Goal: Task Accomplishment & Management: Manage account settings

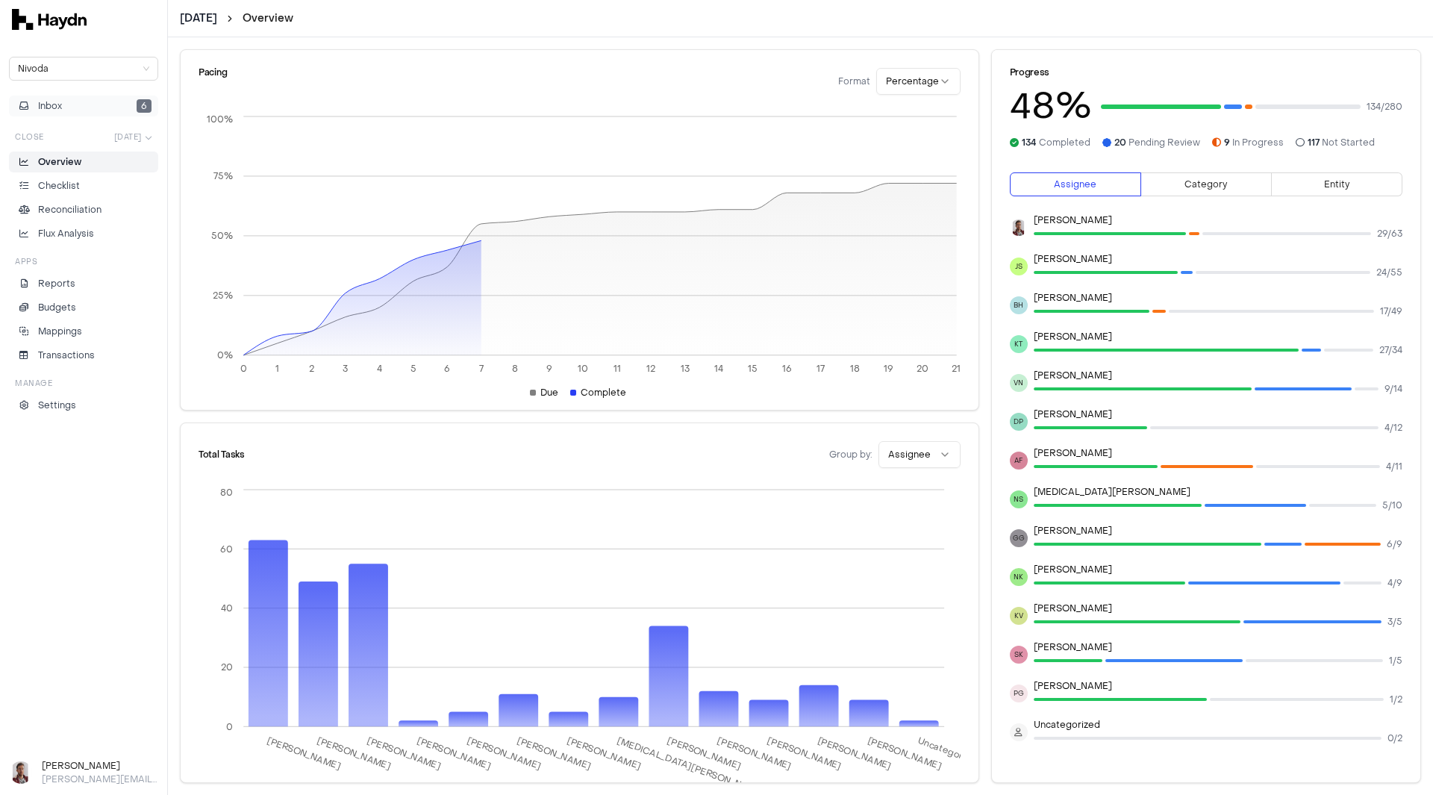
click at [75, 103] on button "Inbox 6" at bounding box center [83, 106] width 149 height 21
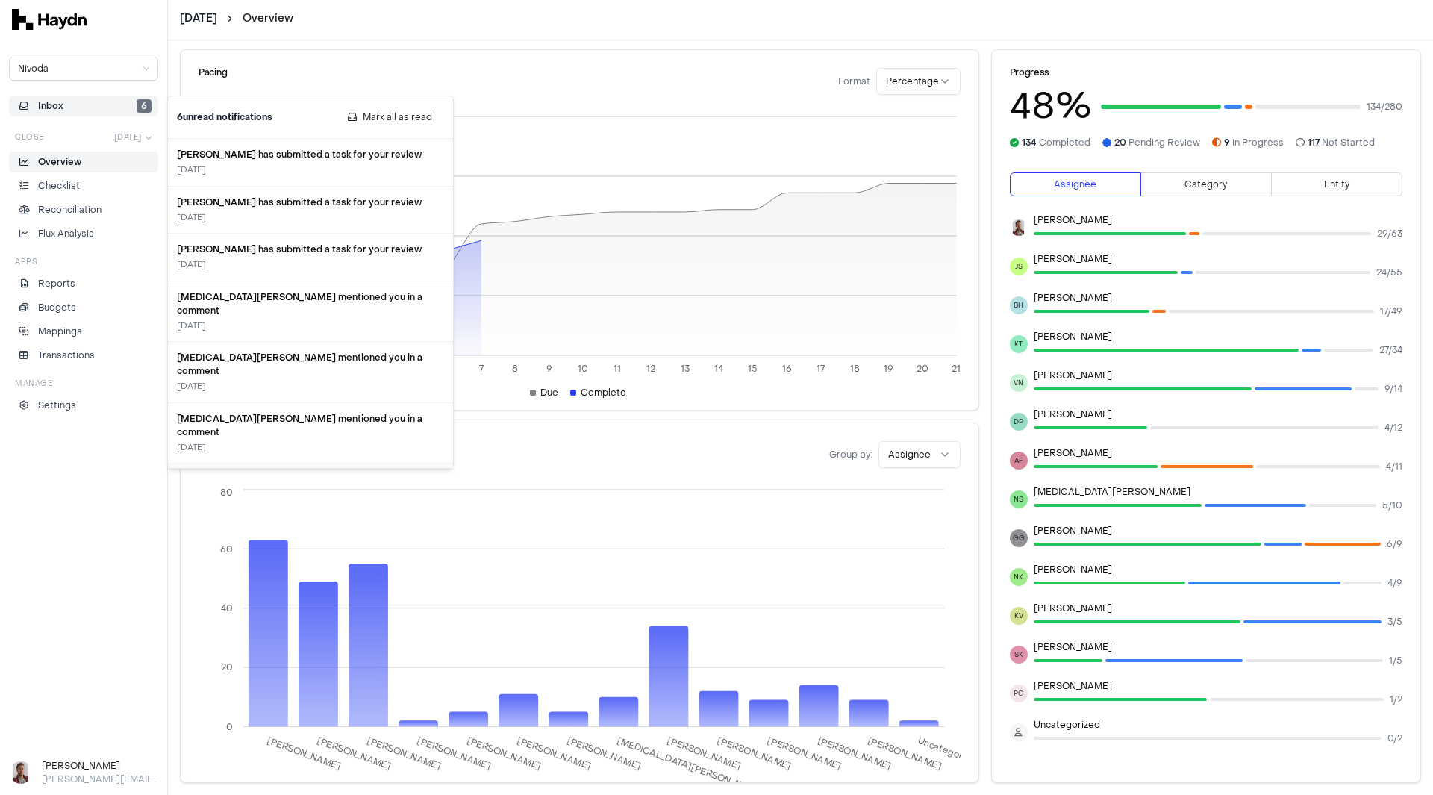
click at [62, 108] on span "Inbox" at bounding box center [50, 105] width 25 height 13
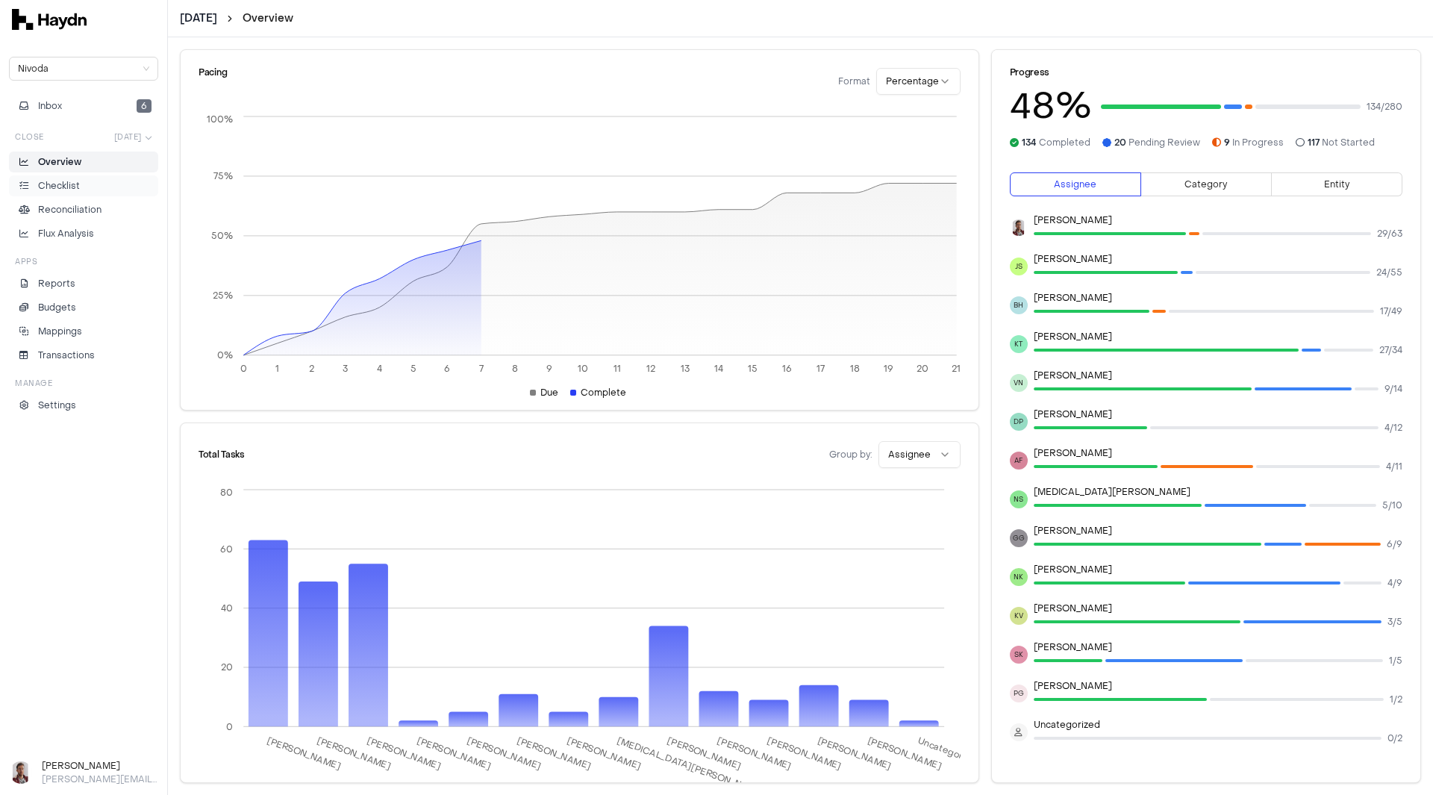
click at [75, 192] on p "Checklist" at bounding box center [59, 185] width 42 height 13
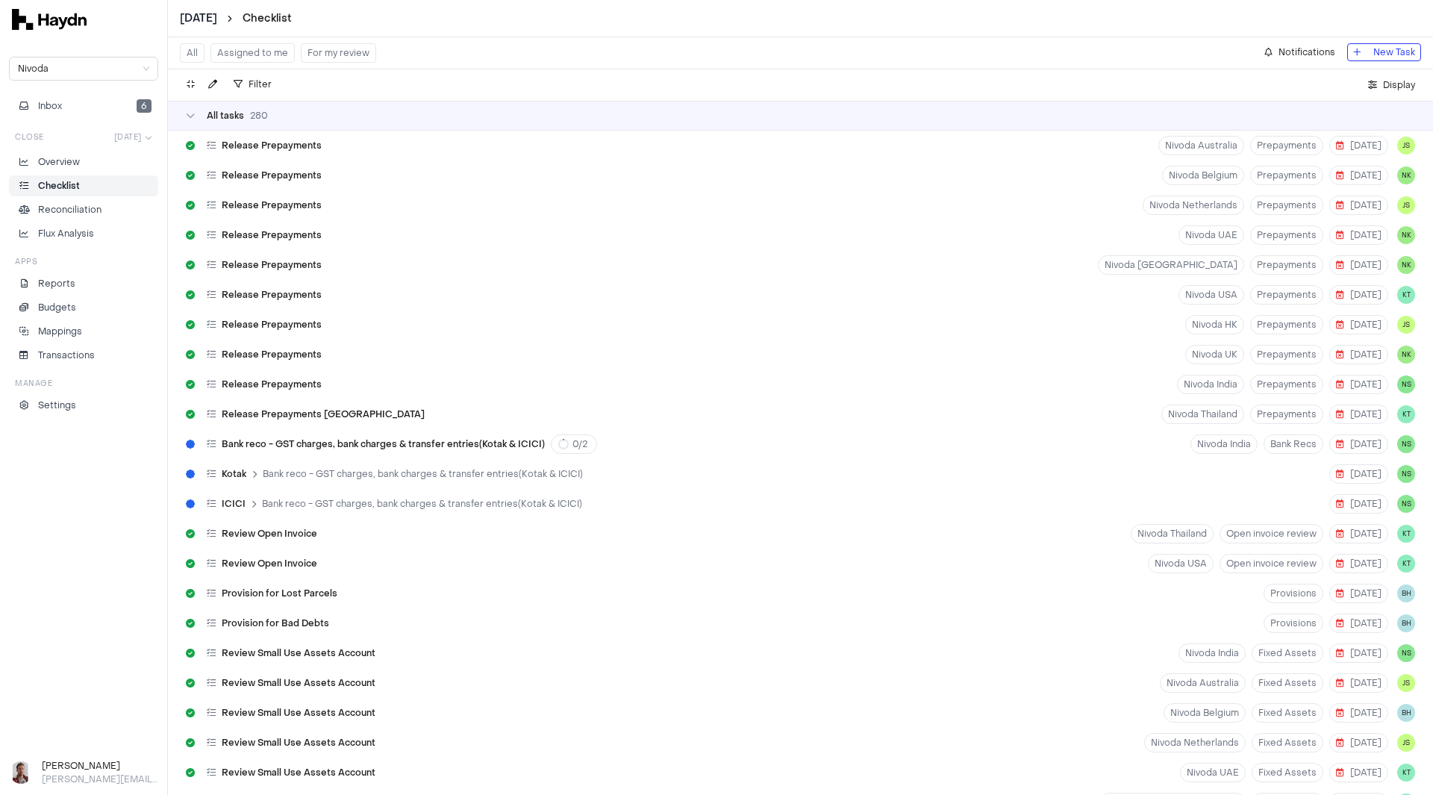
click at [338, 56] on button "For my review" at bounding box center [338, 52] width 75 height 19
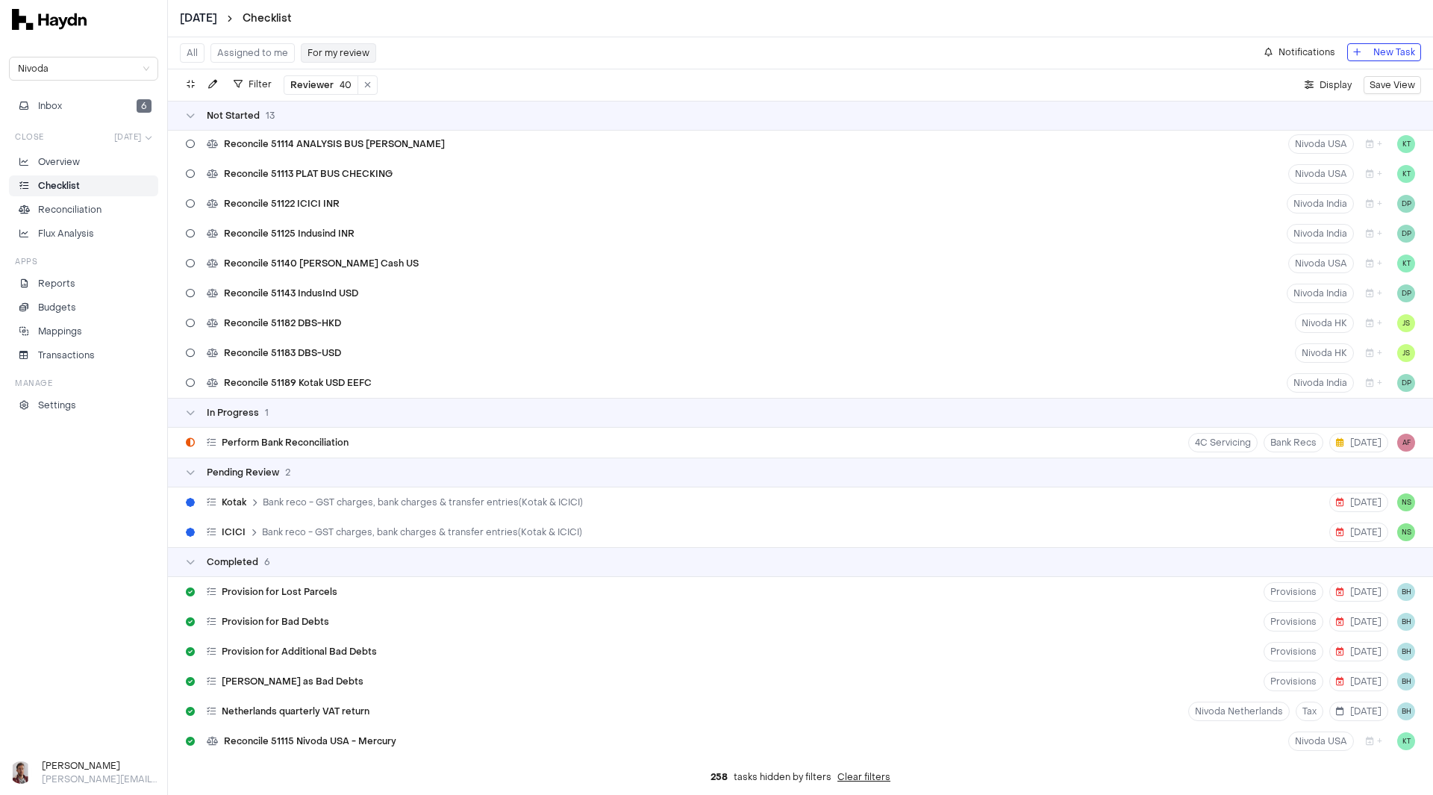
scroll to position [148, 0]
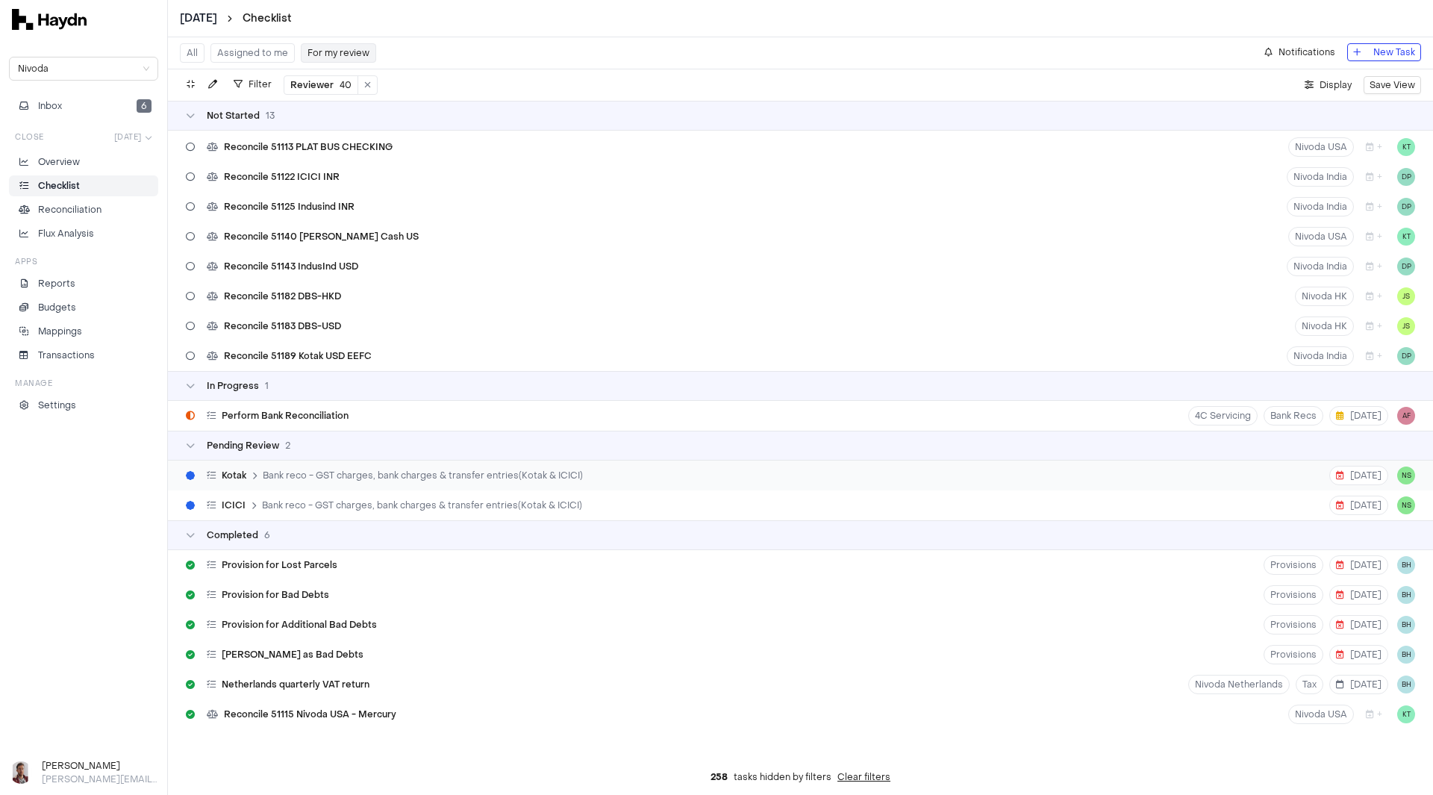
click at [402, 482] on div "Kotak Bank reco - GST charges, bank charges & transfer entries(Kotak & ICICI)" at bounding box center [384, 475] width 409 height 28
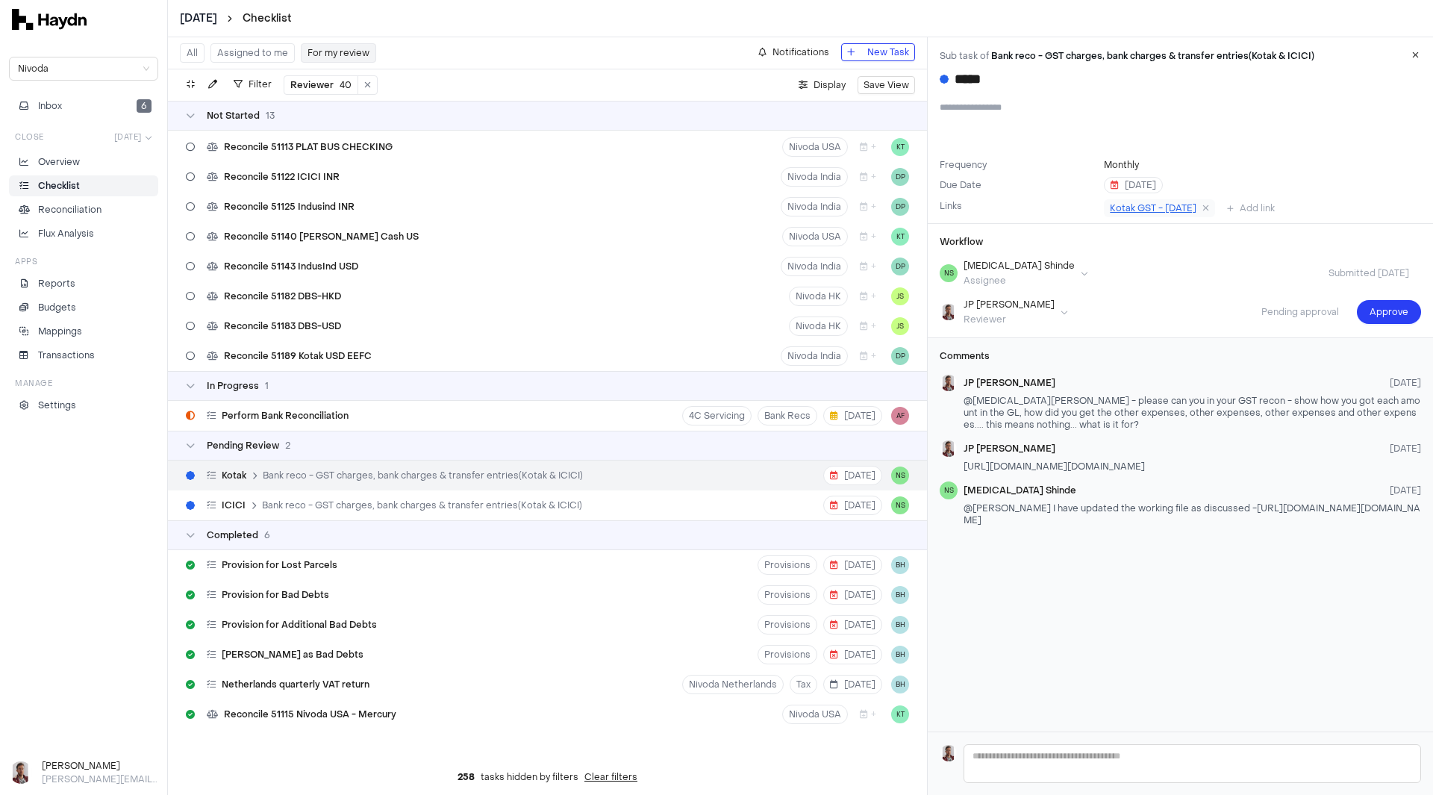
click at [1140, 207] on span "Kotak GST - [DATE]" at bounding box center [1153, 208] width 87 height 12
click at [1372, 310] on span "Approve" at bounding box center [1389, 312] width 39 height 15
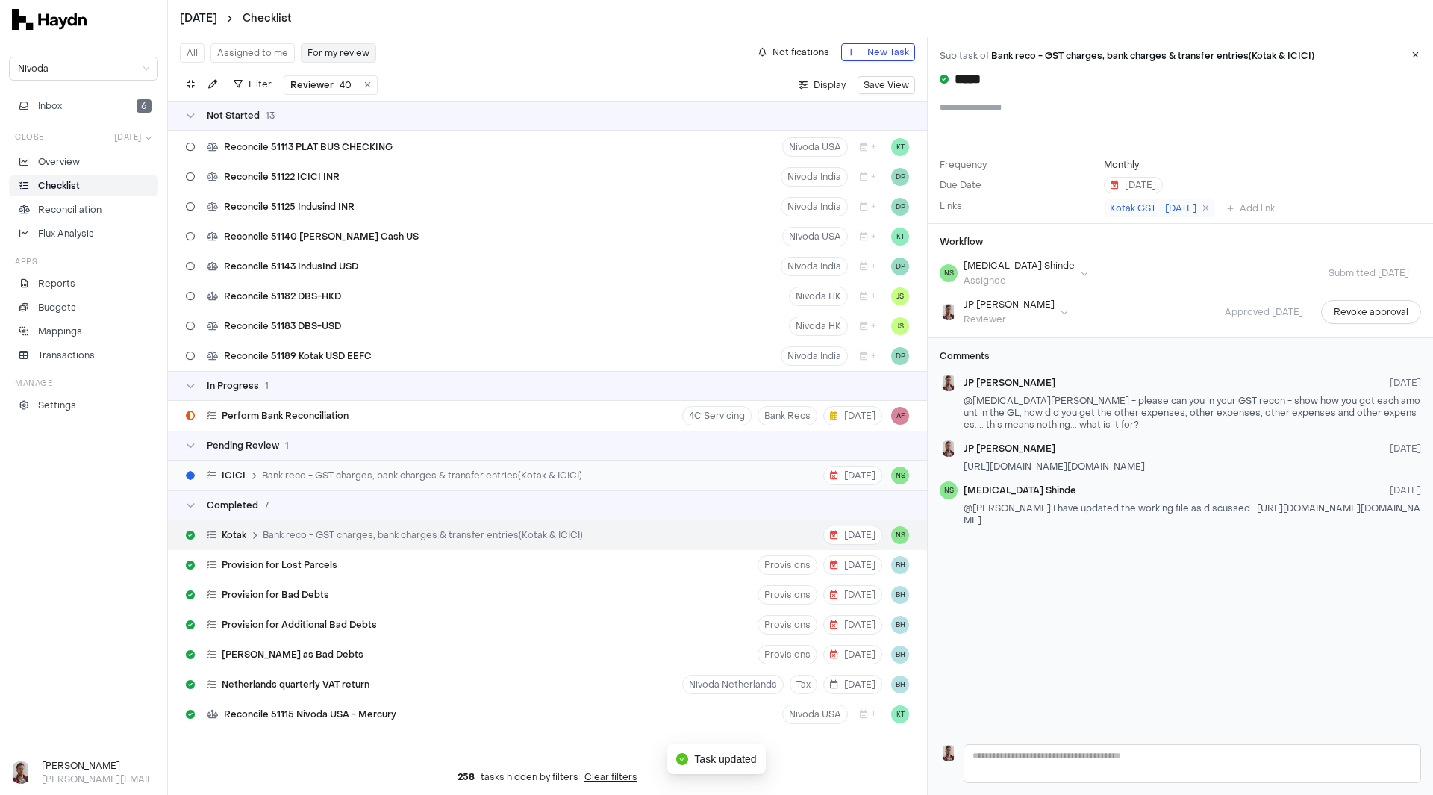
click at [328, 478] on span "Bank reco - GST charges, bank charges & transfer entries(Kotak & ICICI)" at bounding box center [422, 476] width 320 height 12
type input "*****"
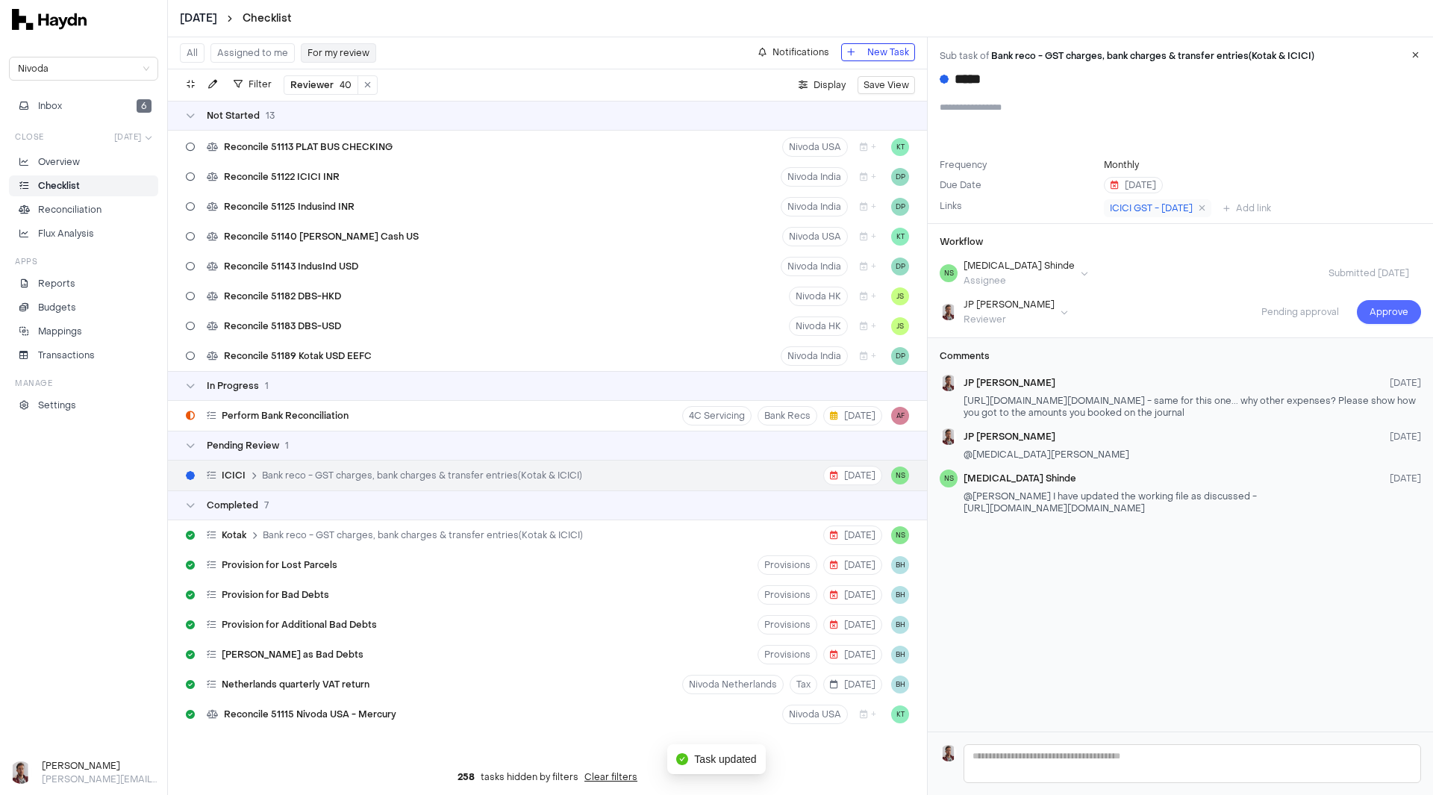
click at [1381, 314] on span "Approve" at bounding box center [1389, 312] width 39 height 15
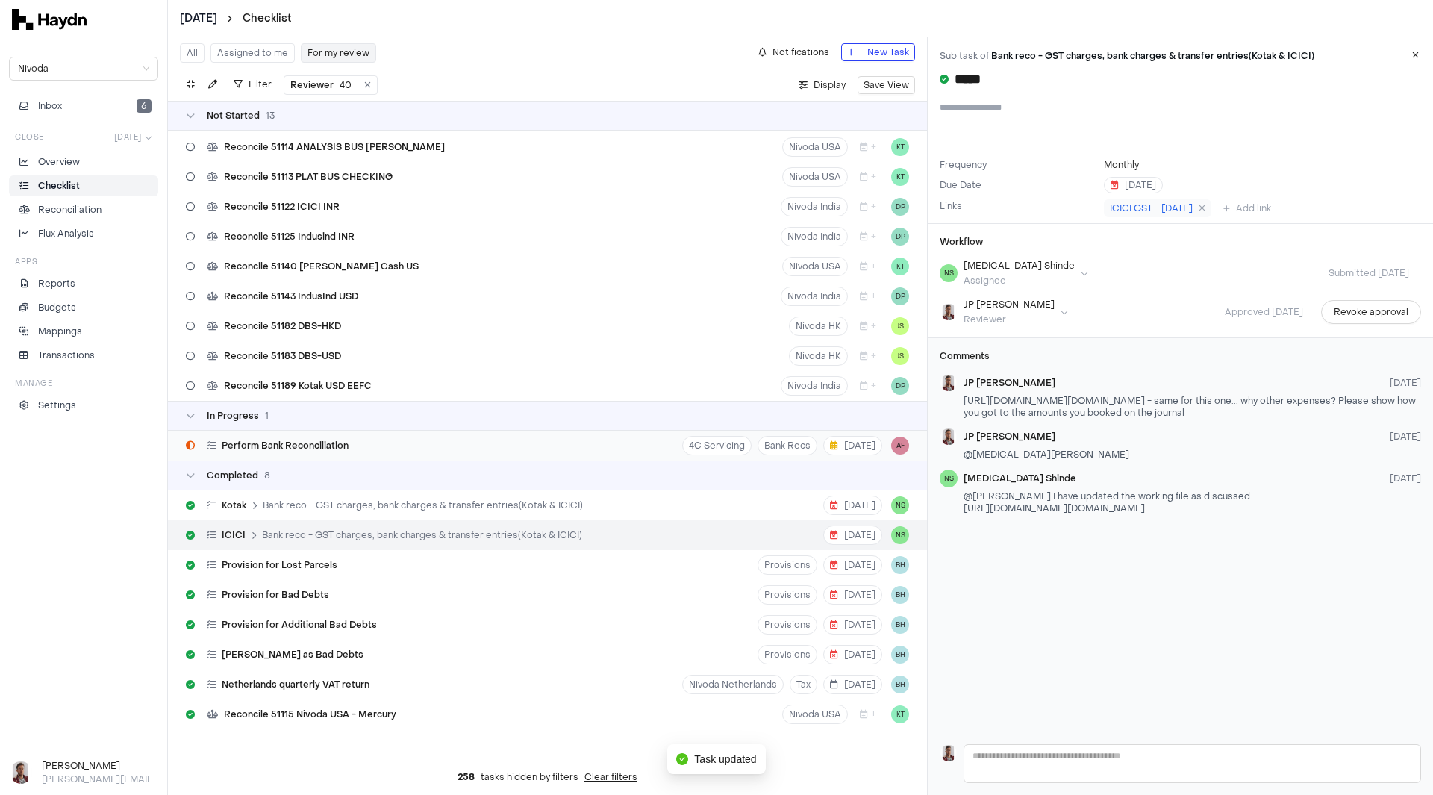
click at [334, 445] on span "Perform Bank Reconciliation" at bounding box center [285, 446] width 127 height 12
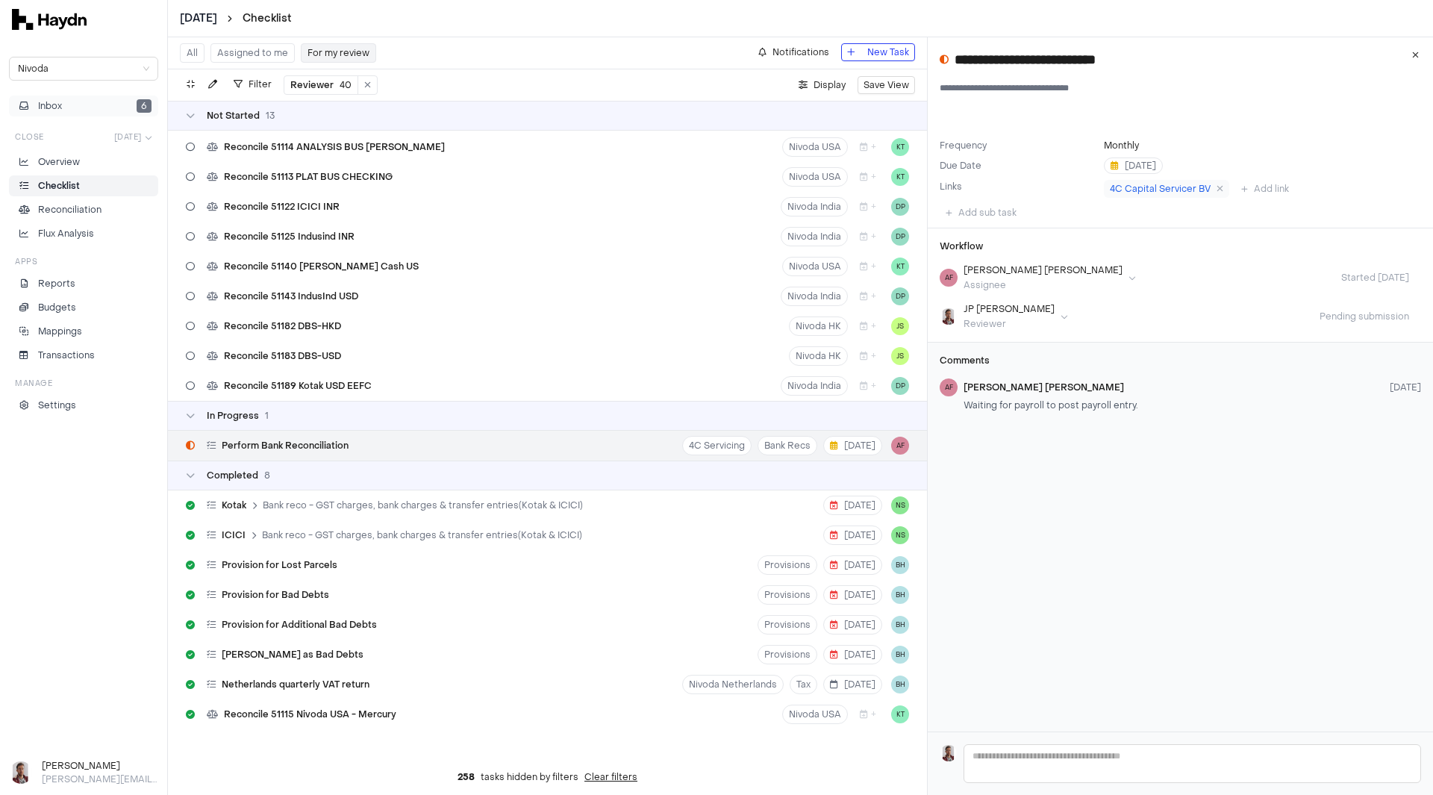
click at [62, 107] on span "Inbox" at bounding box center [50, 105] width 24 height 13
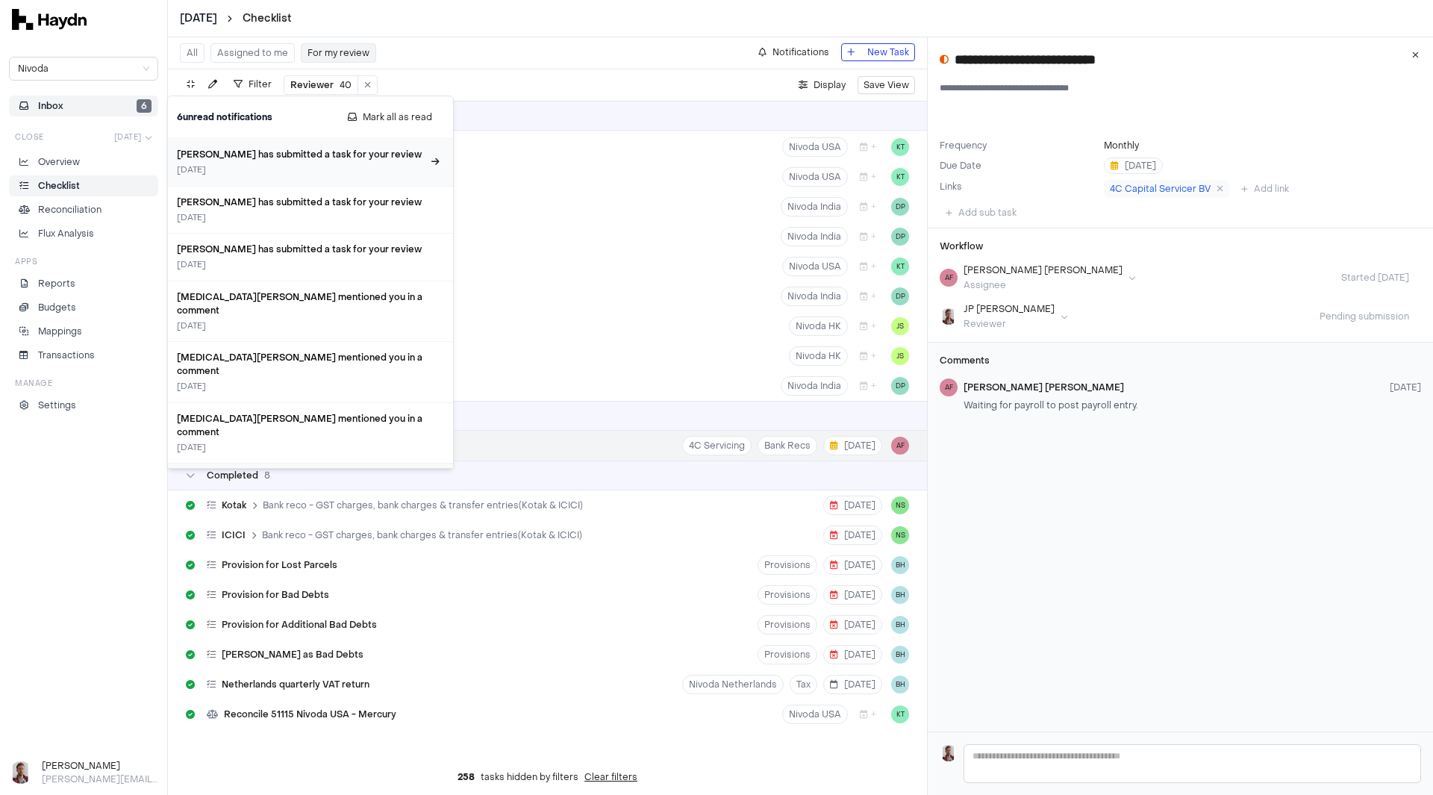
click at [234, 164] on div "[PERSON_NAME] has submitted a task for your review [DATE]" at bounding box center [301, 162] width 249 height 29
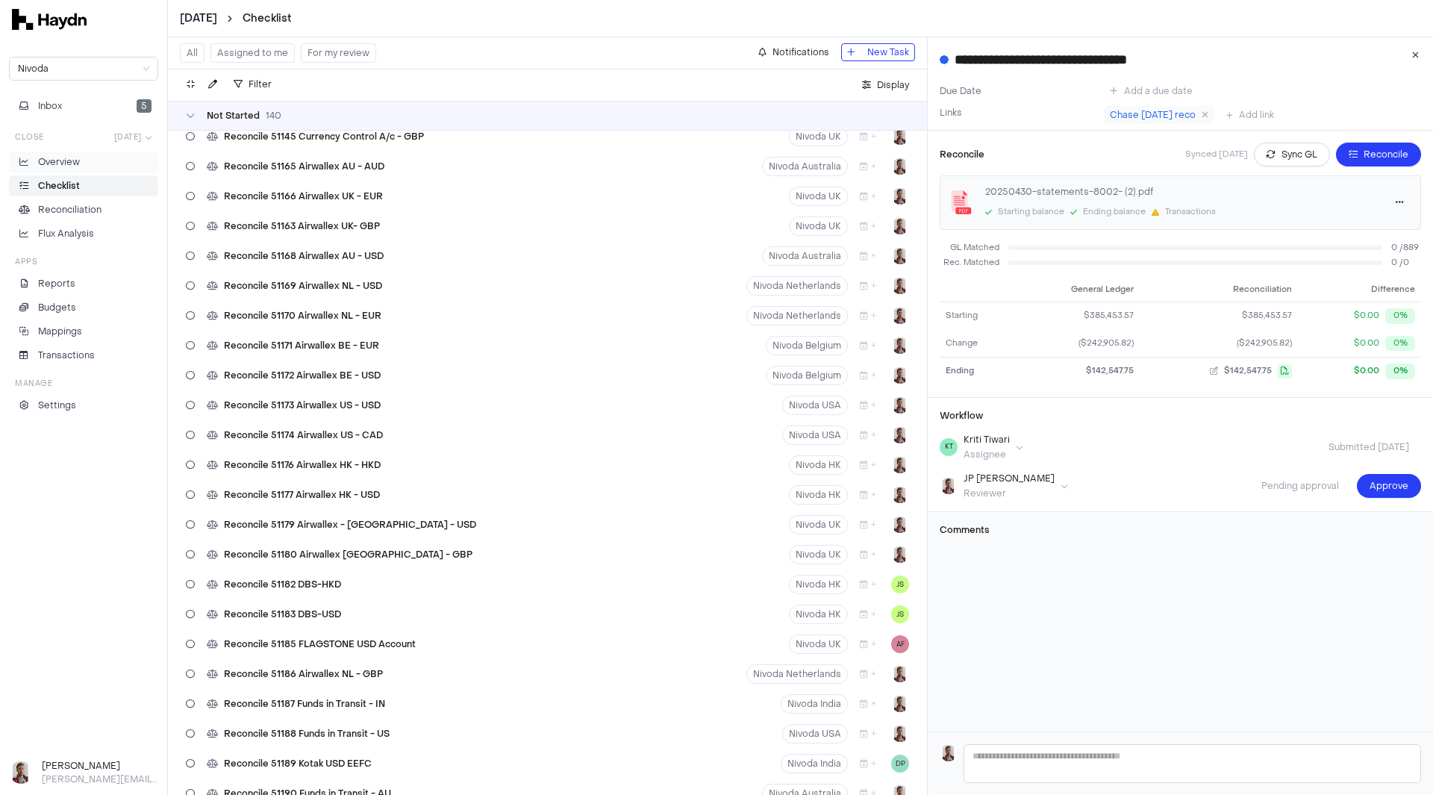
scroll to position [3998, 0]
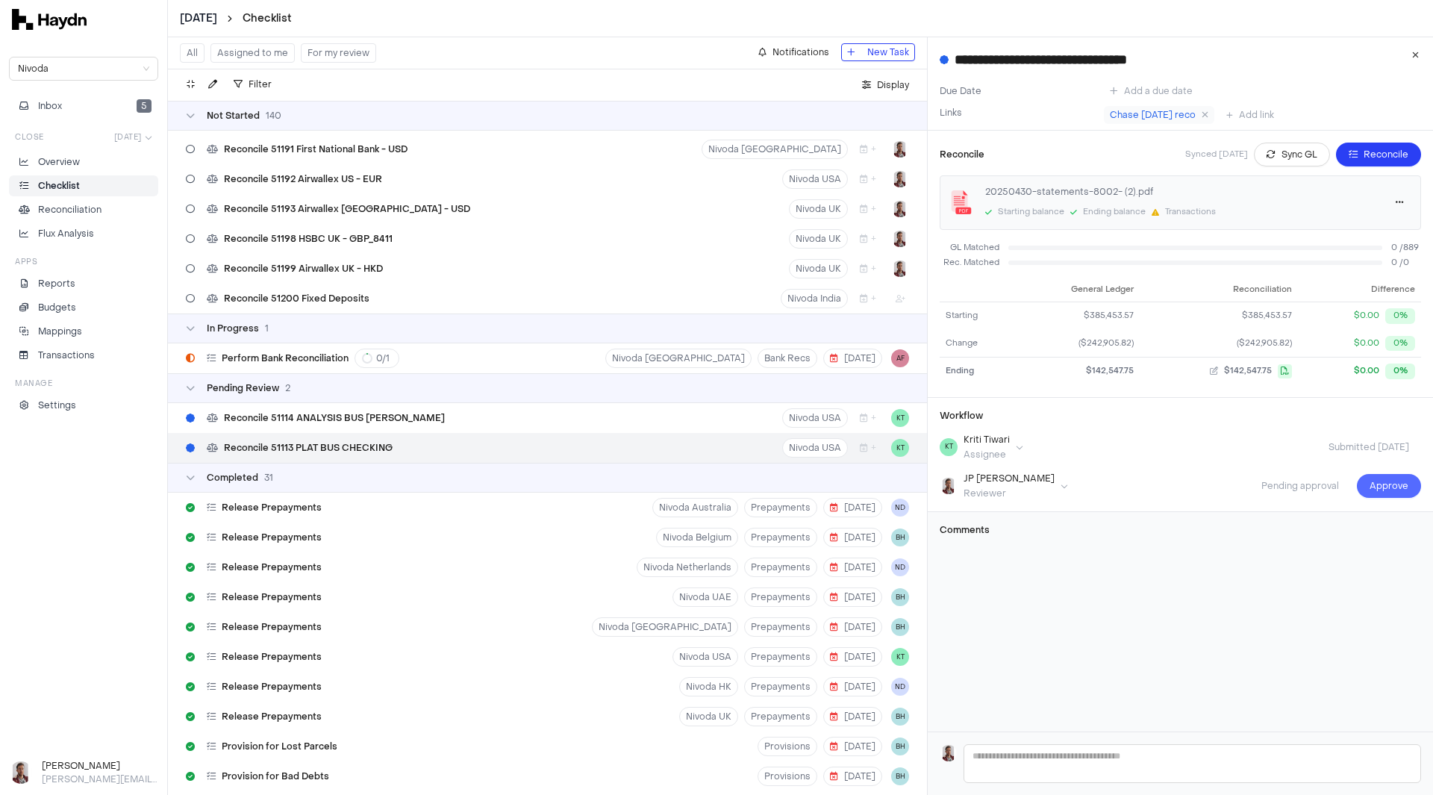
click at [1378, 484] on span "Approve" at bounding box center [1389, 486] width 39 height 15
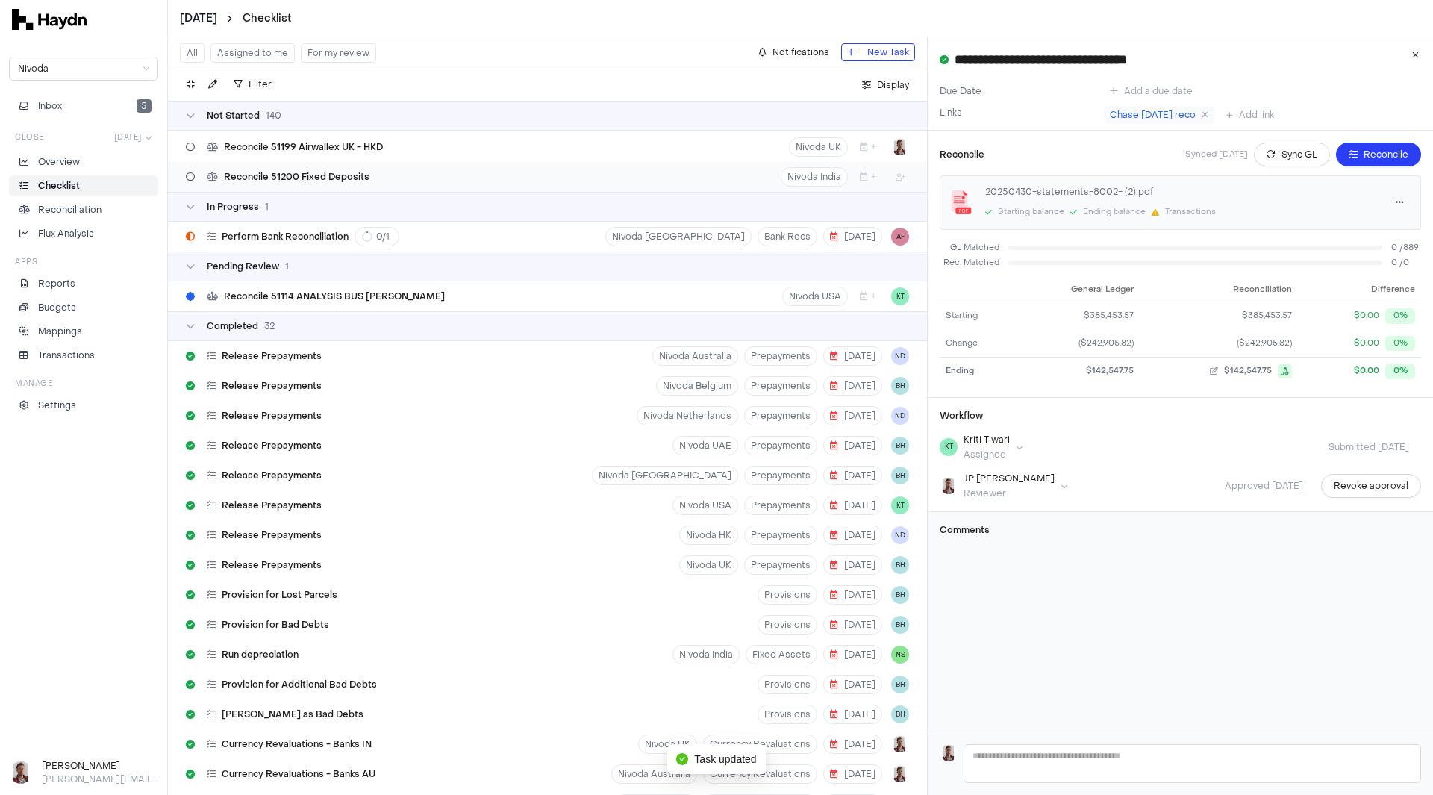
scroll to position [3979, 0]
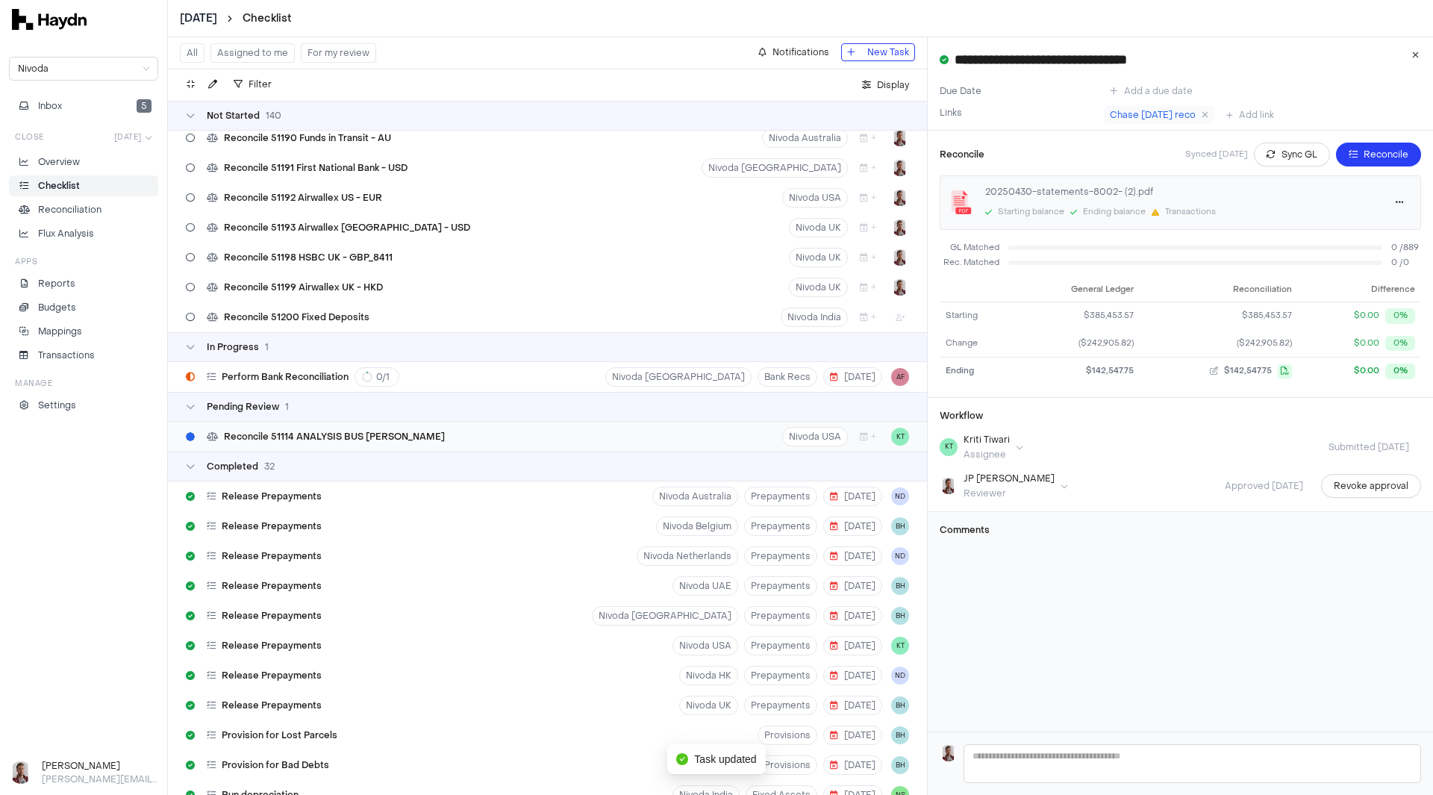
click at [374, 437] on span "Reconcile 51114 ANALYSIS BUS [PERSON_NAME]" at bounding box center [334, 437] width 221 height 12
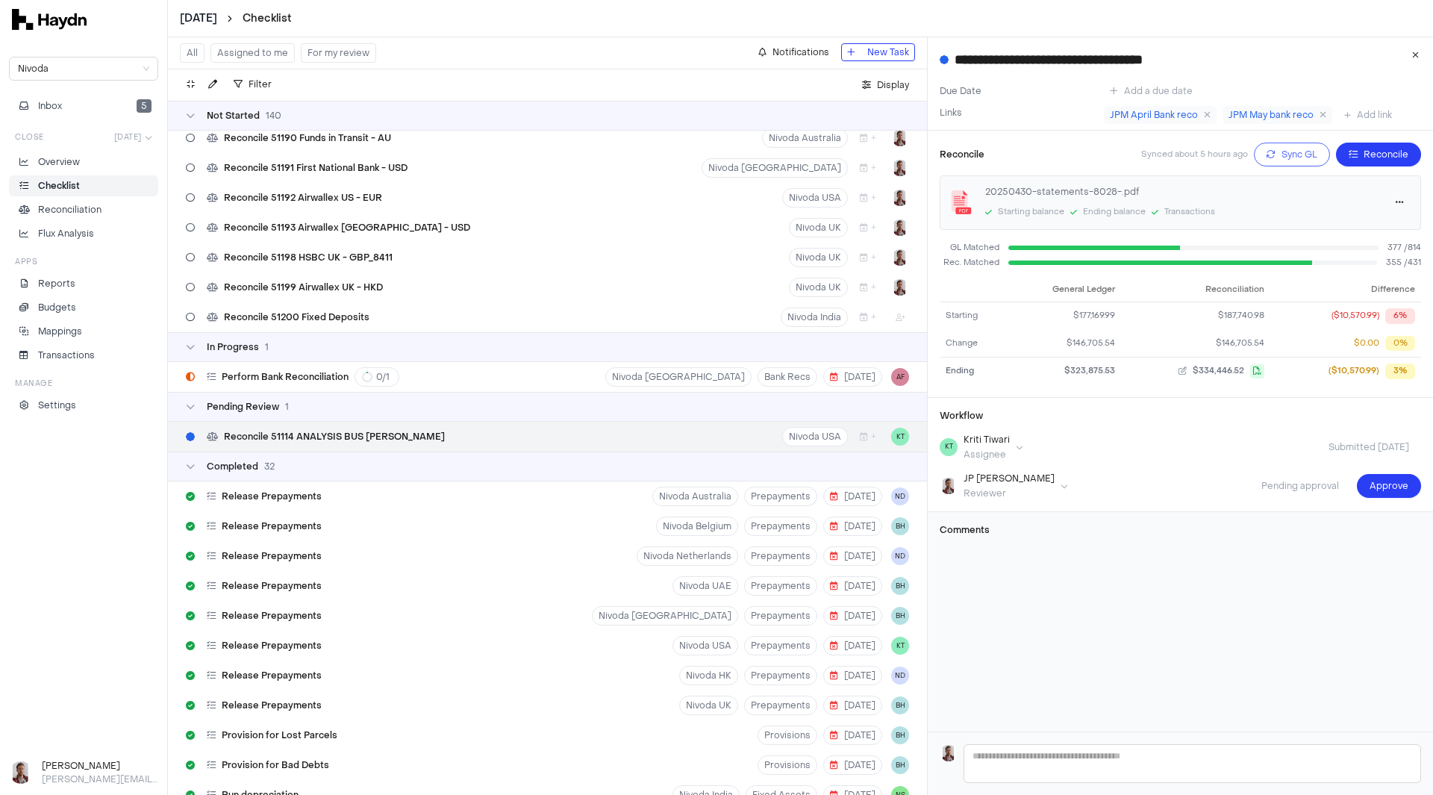
click at [1282, 155] on span "Sync GL" at bounding box center [1300, 154] width 36 height 15
click at [222, 18] on html "[DATE] Checklist Nivoda Inbox 5 Close [DATE] Overview Checklist Reconciliation …" at bounding box center [716, 397] width 1433 height 795
click at [211, 165] on div "[DATE]" at bounding box center [207, 168] width 88 height 21
click at [202, 15] on html "[DATE] Checklist Nivoda Inbox 5 Close [DATE] Overview Checklist Reconciliation …" at bounding box center [716, 397] width 1433 height 795
click at [192, 168] on div "[DATE]" at bounding box center [207, 168] width 88 height 21
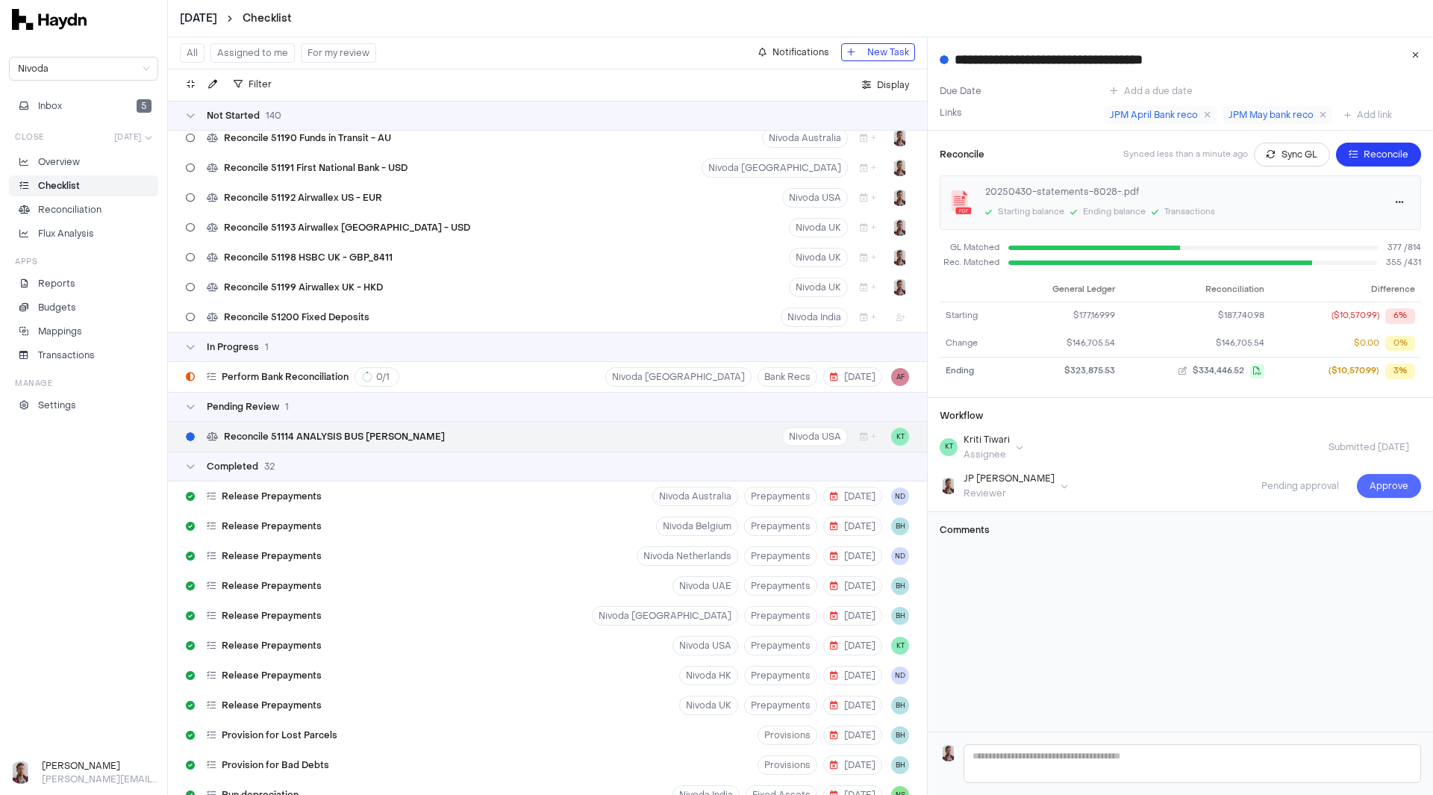
click at [1371, 486] on span "Approve" at bounding box center [1389, 486] width 39 height 15
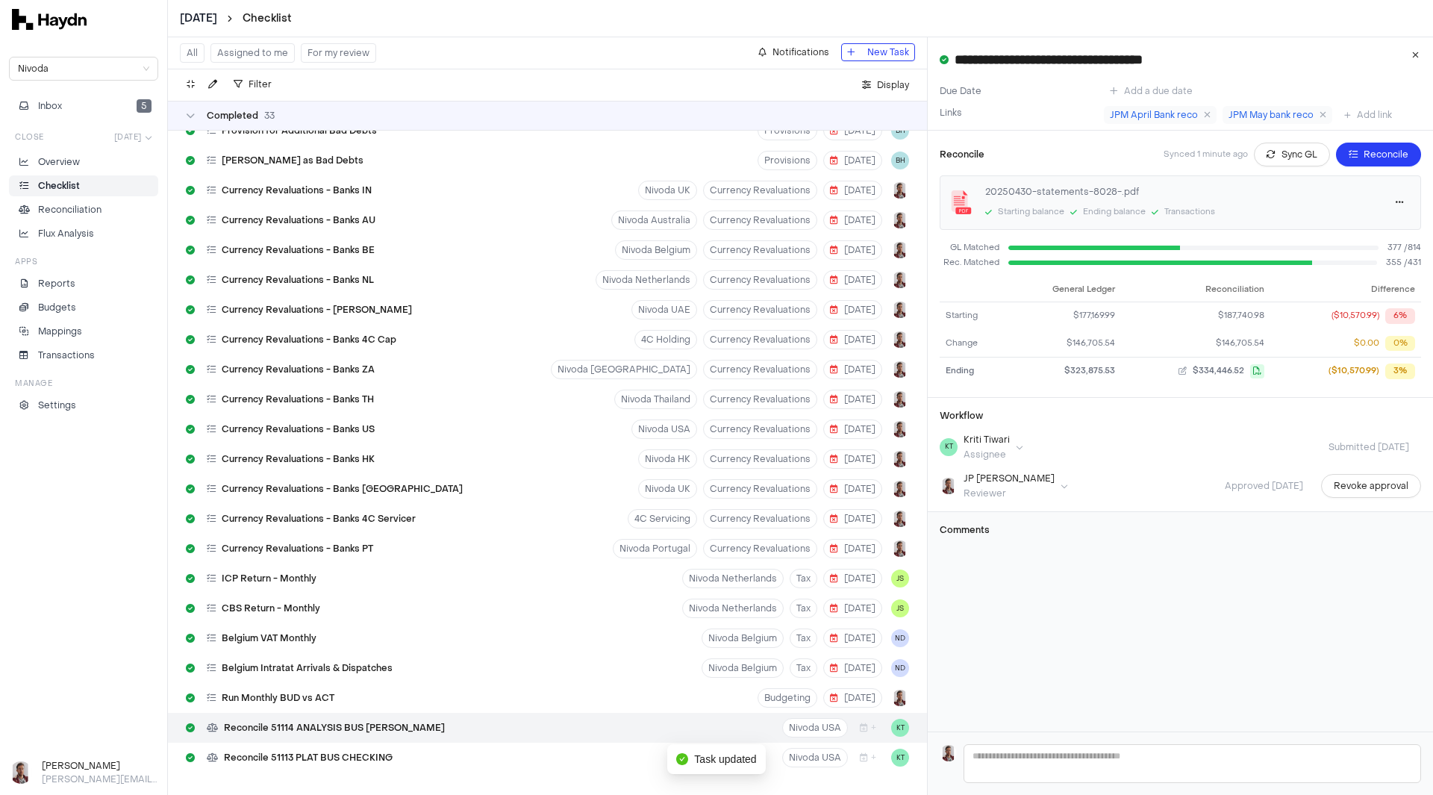
scroll to position [4621, 0]
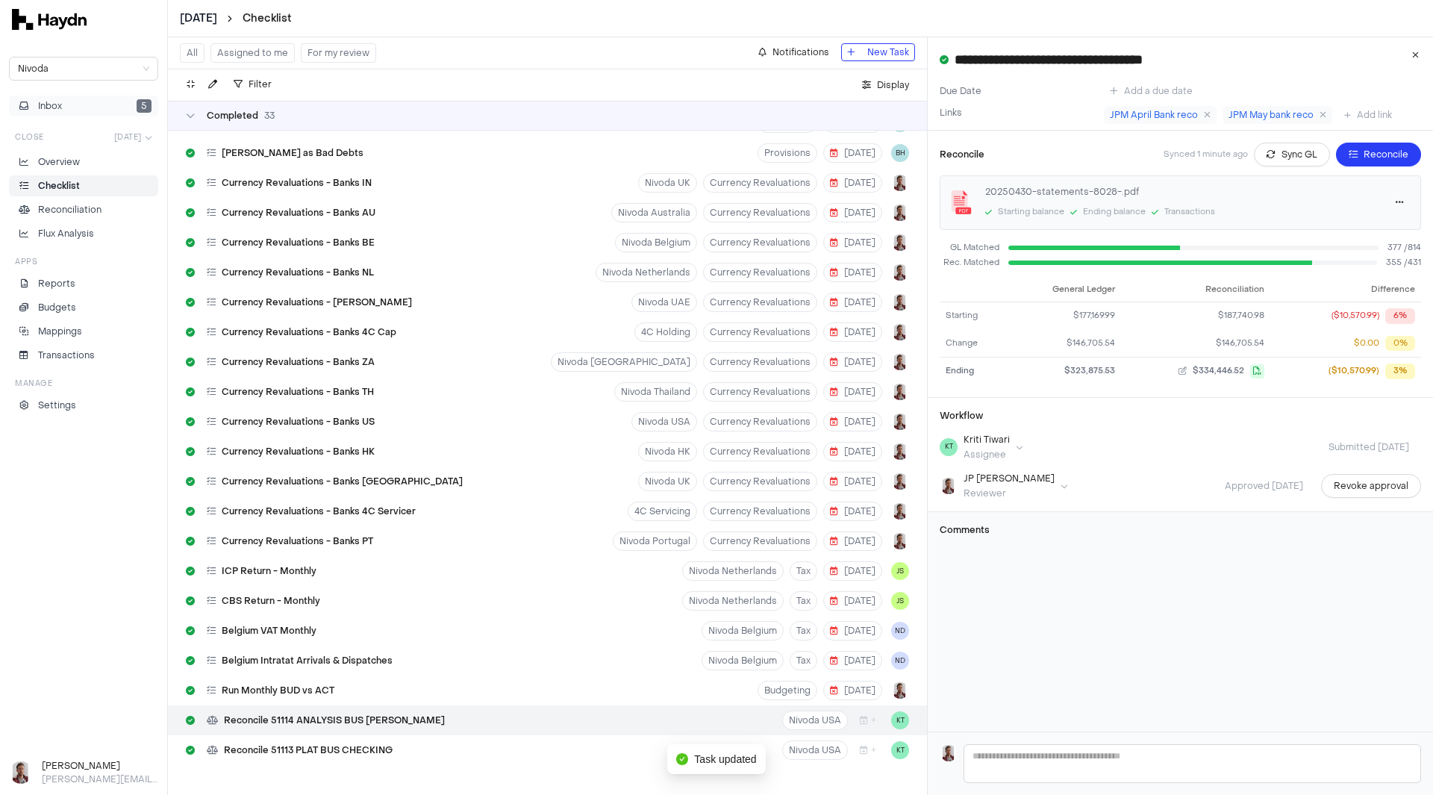
click at [67, 105] on button "Inbox 5" at bounding box center [83, 106] width 149 height 21
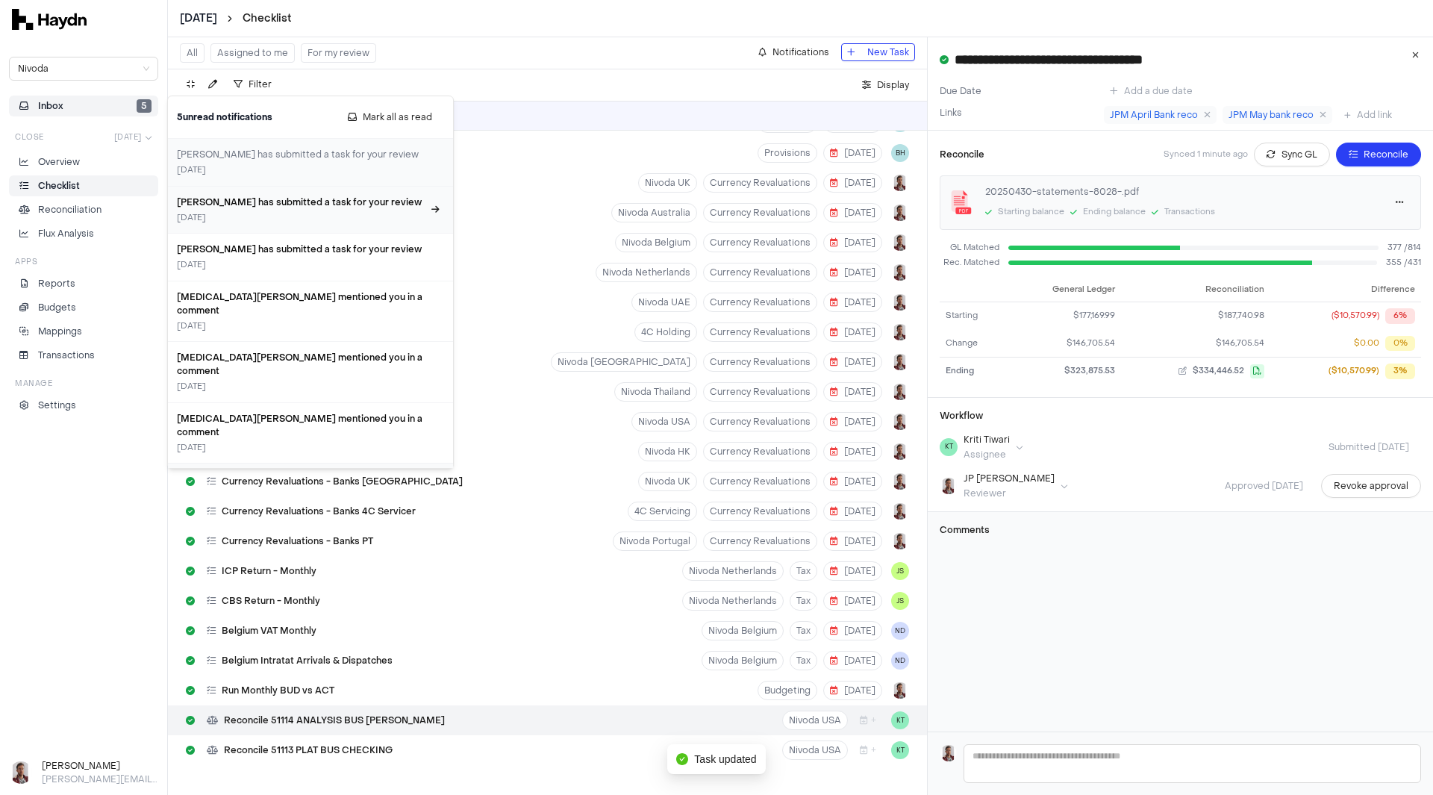
click at [340, 207] on h3 "[PERSON_NAME] has submitted a task for your review" at bounding box center [301, 202] width 249 height 13
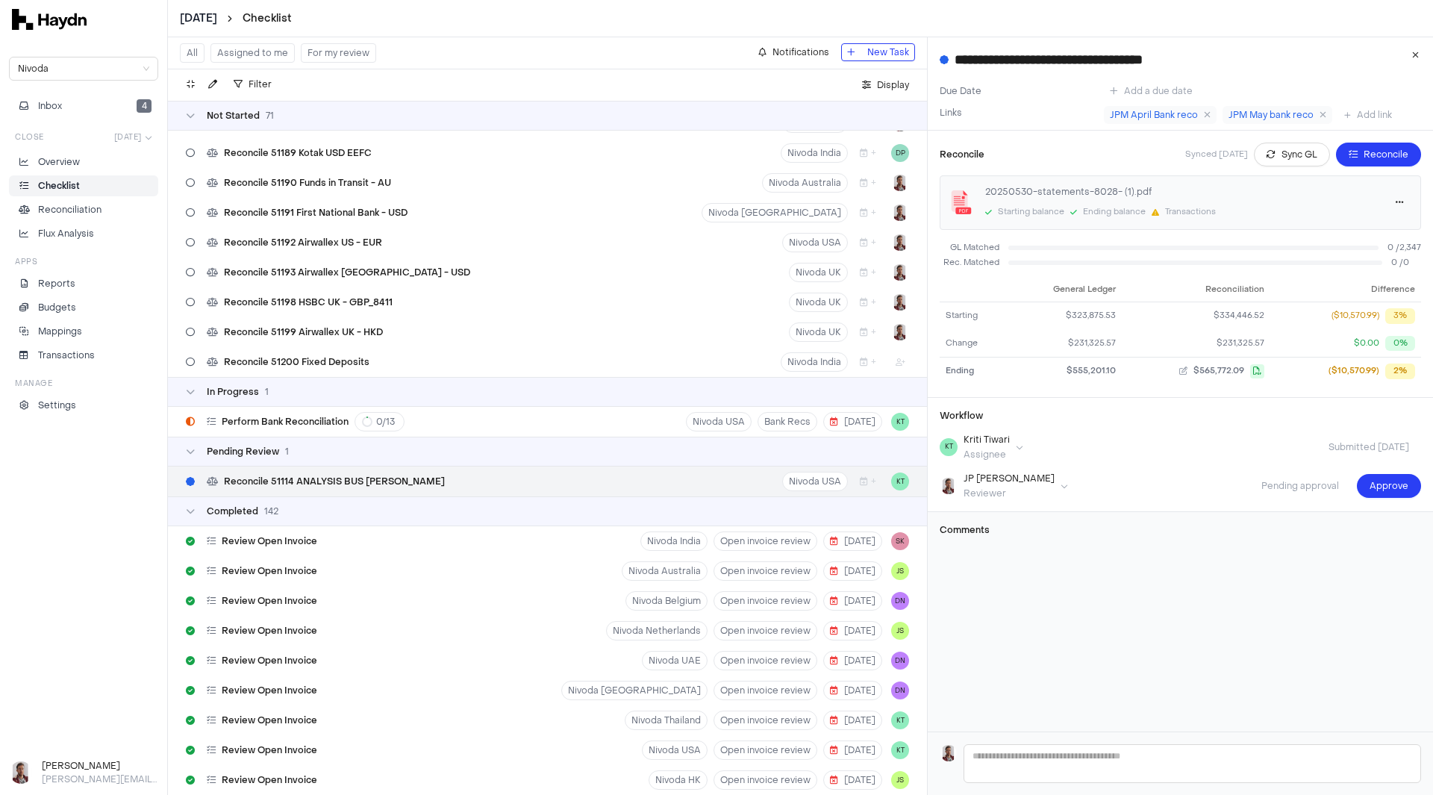
scroll to position [1908, 0]
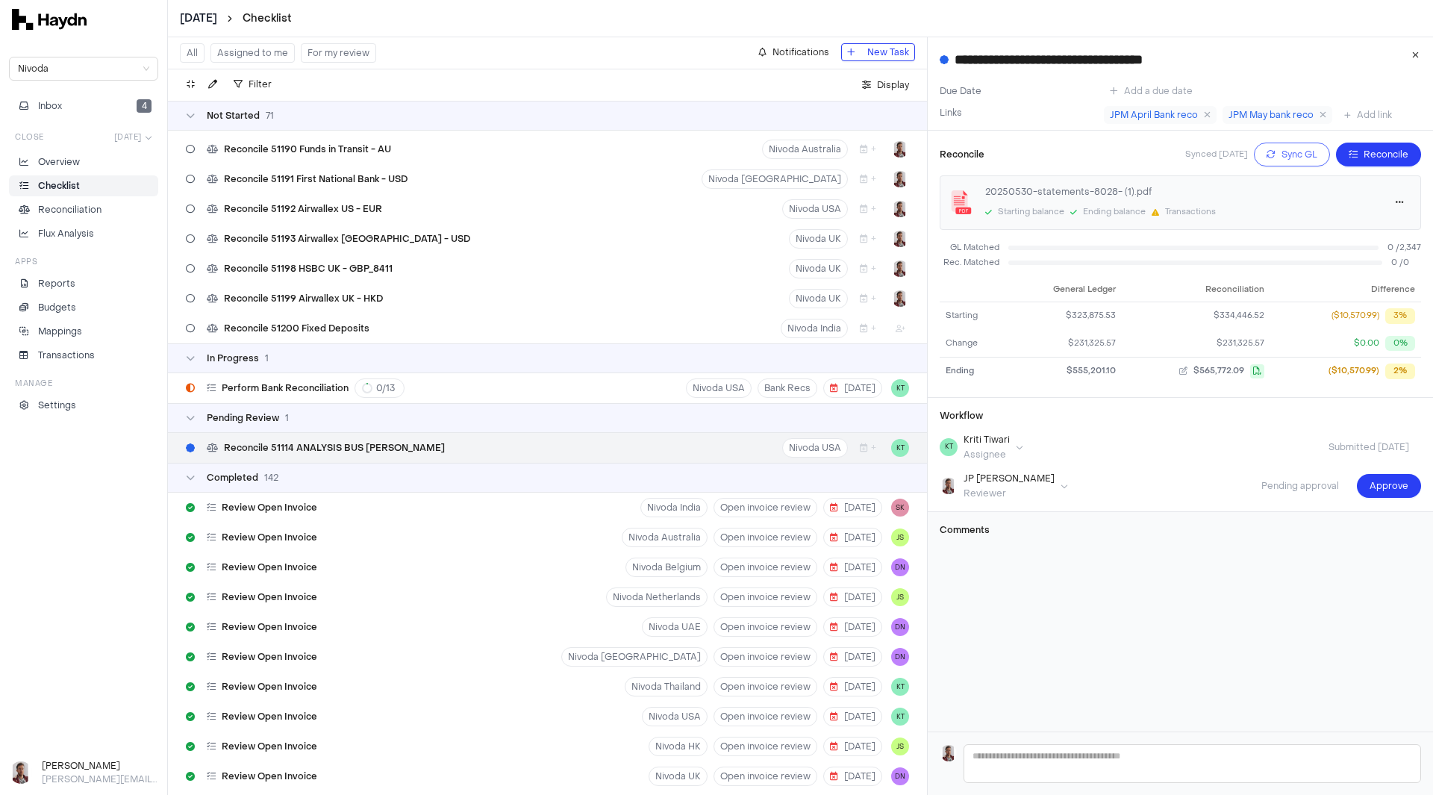
click at [1282, 156] on span "Sync GL" at bounding box center [1300, 154] width 36 height 15
click at [1393, 486] on span "Approve" at bounding box center [1389, 486] width 39 height 15
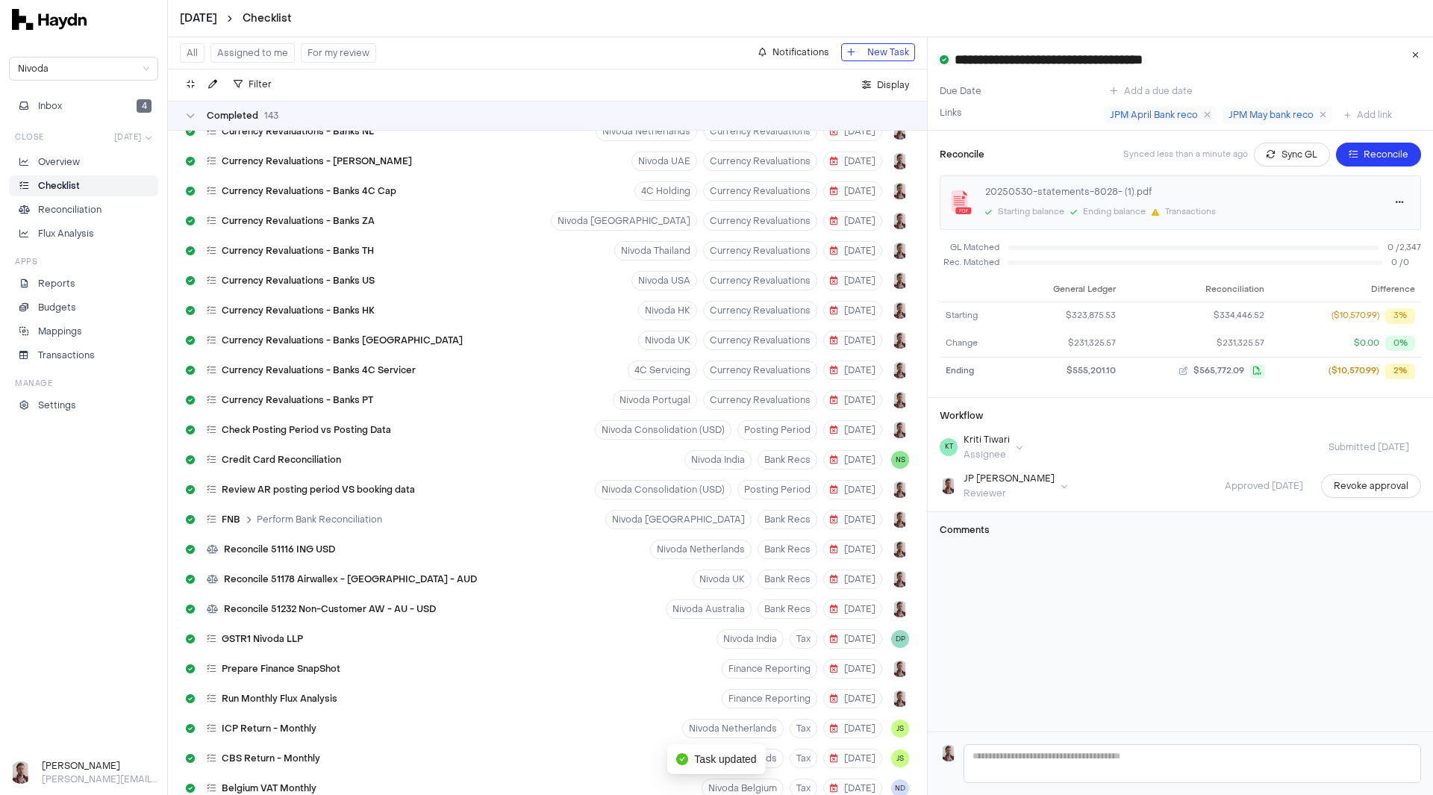
scroll to position [5846, 0]
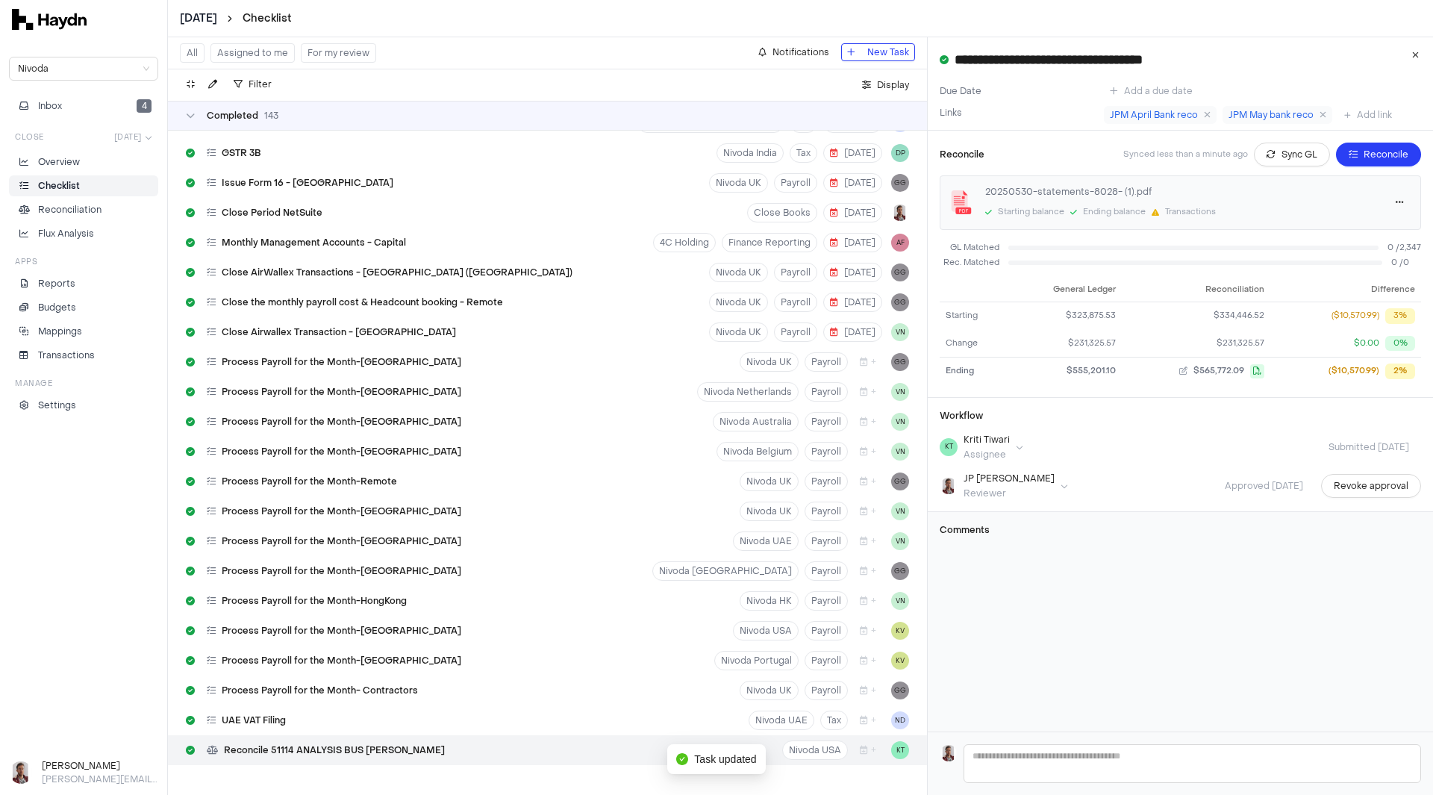
click at [198, 16] on html "[DATE] Checklist Nivoda Inbox 4 Close [DATE] Overview Checklist Reconciliation …" at bounding box center [716, 397] width 1433 height 795
click at [199, 192] on div "[DATE]" at bounding box center [205, 189] width 88 height 21
click at [198, 14] on html "[DATE] Checklist Nivoda Inbox 4 Close [DATE] Overview Checklist Reconciliation …" at bounding box center [716, 397] width 1433 height 795
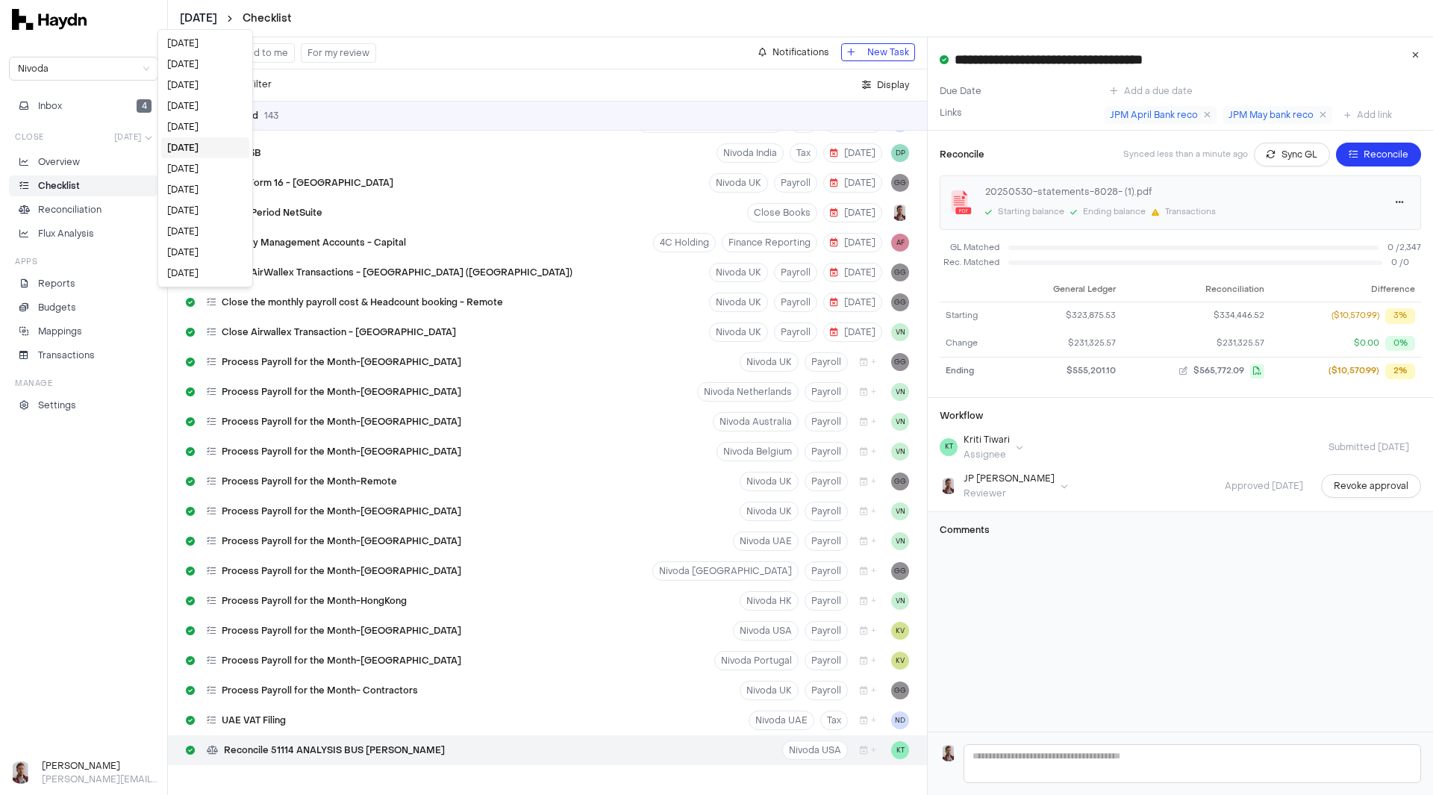
click at [72, 107] on html "[DATE] Checklist Nivoda Inbox 4 Close [DATE] Overview Checklist Reconciliation …" at bounding box center [716, 397] width 1433 height 795
click at [49, 107] on span "Inbox" at bounding box center [50, 105] width 24 height 13
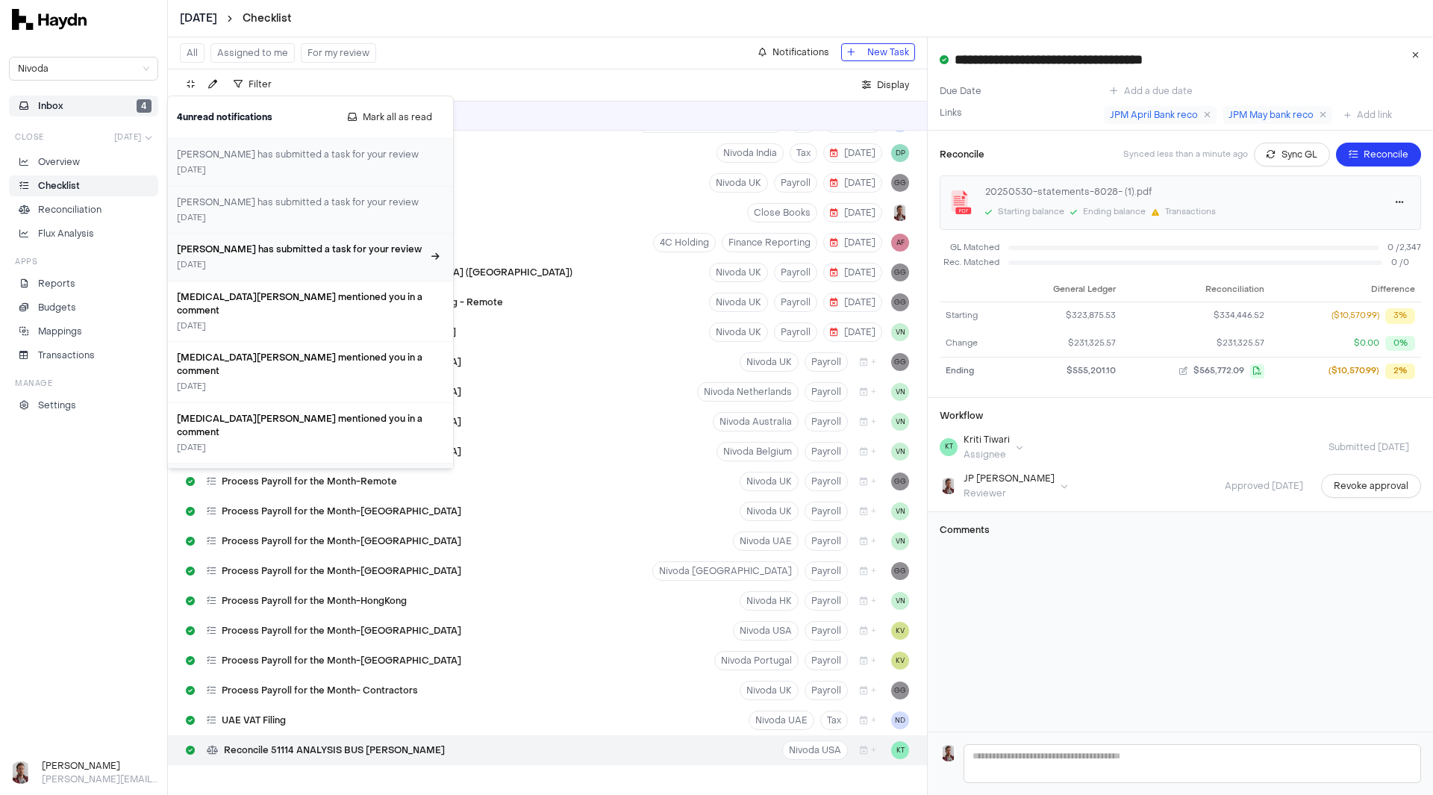
click at [322, 264] on div "[DATE]" at bounding box center [301, 265] width 249 height 13
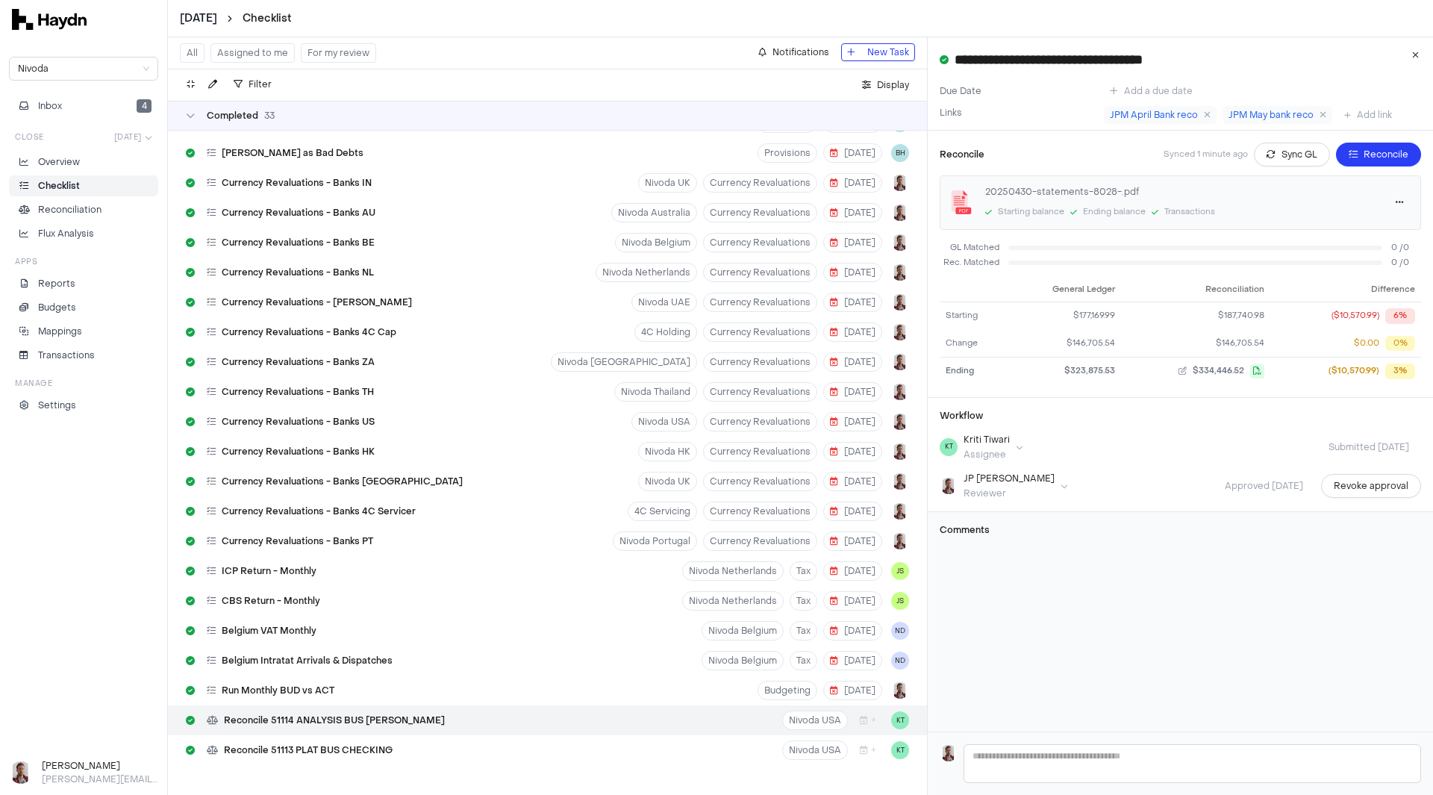
scroll to position [4621, 0]
click at [1282, 153] on span "Sync GL" at bounding box center [1300, 154] width 36 height 15
click at [82, 101] on button "Inbox 3" at bounding box center [83, 106] width 149 height 21
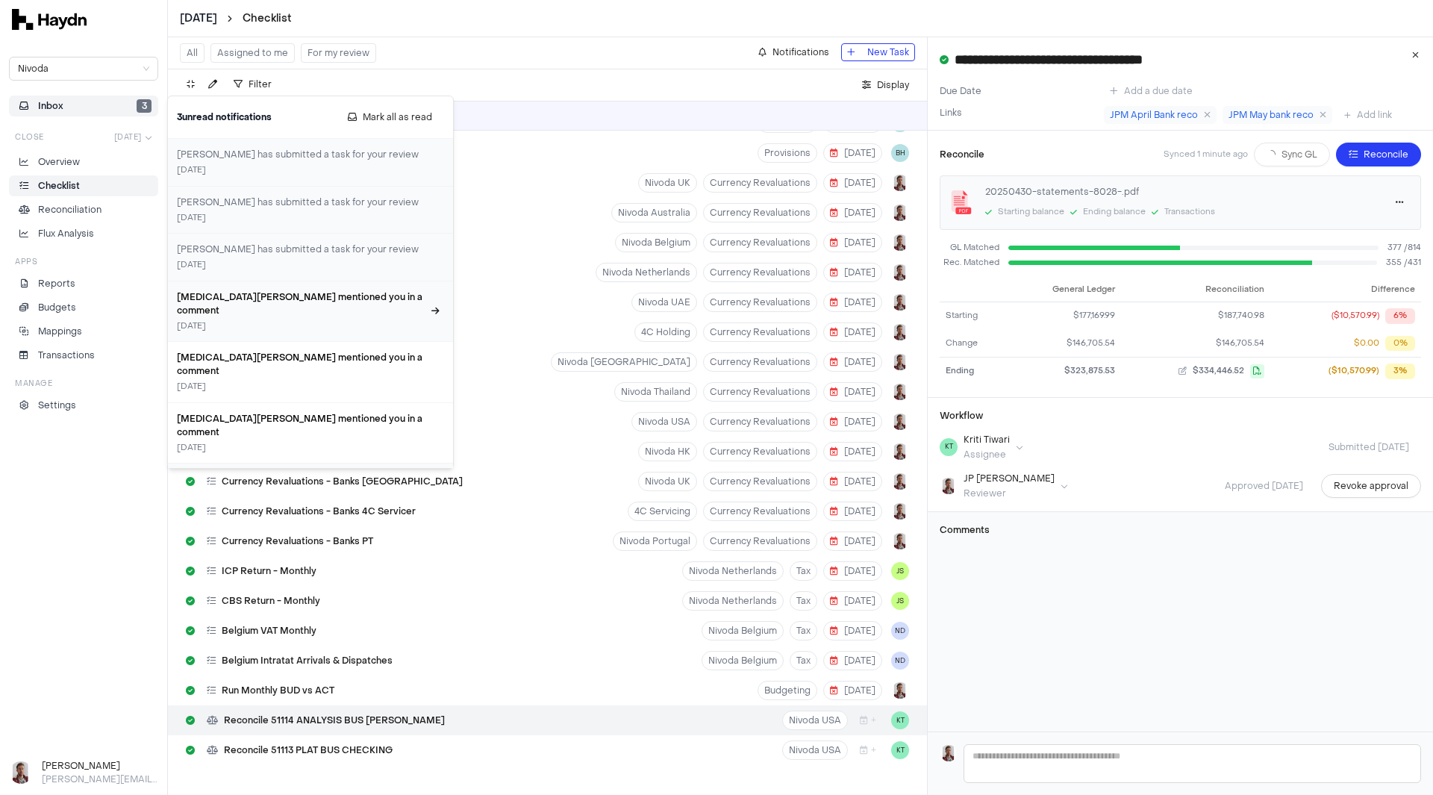
click at [308, 320] on div "[DATE]" at bounding box center [301, 326] width 249 height 13
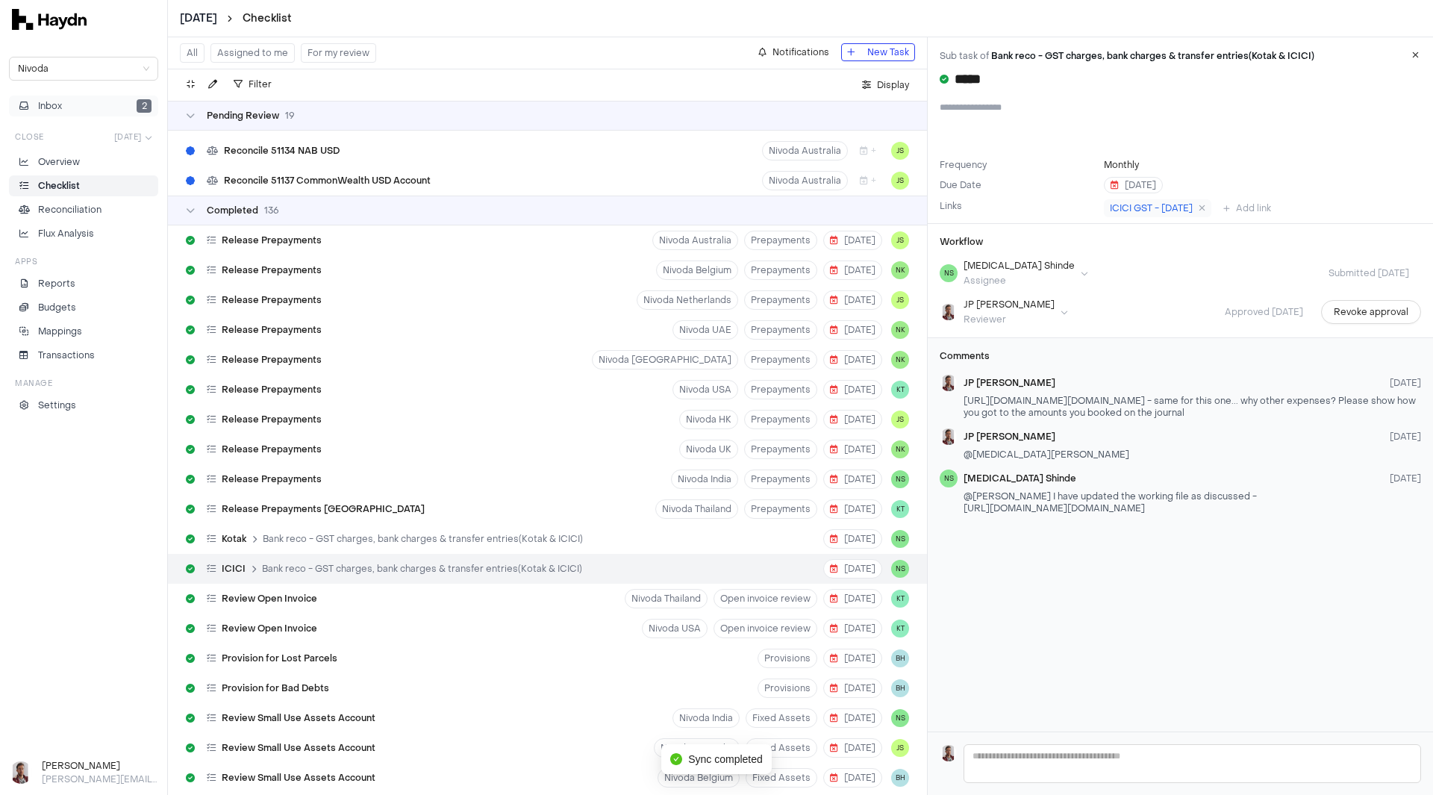
scroll to position [4356, 0]
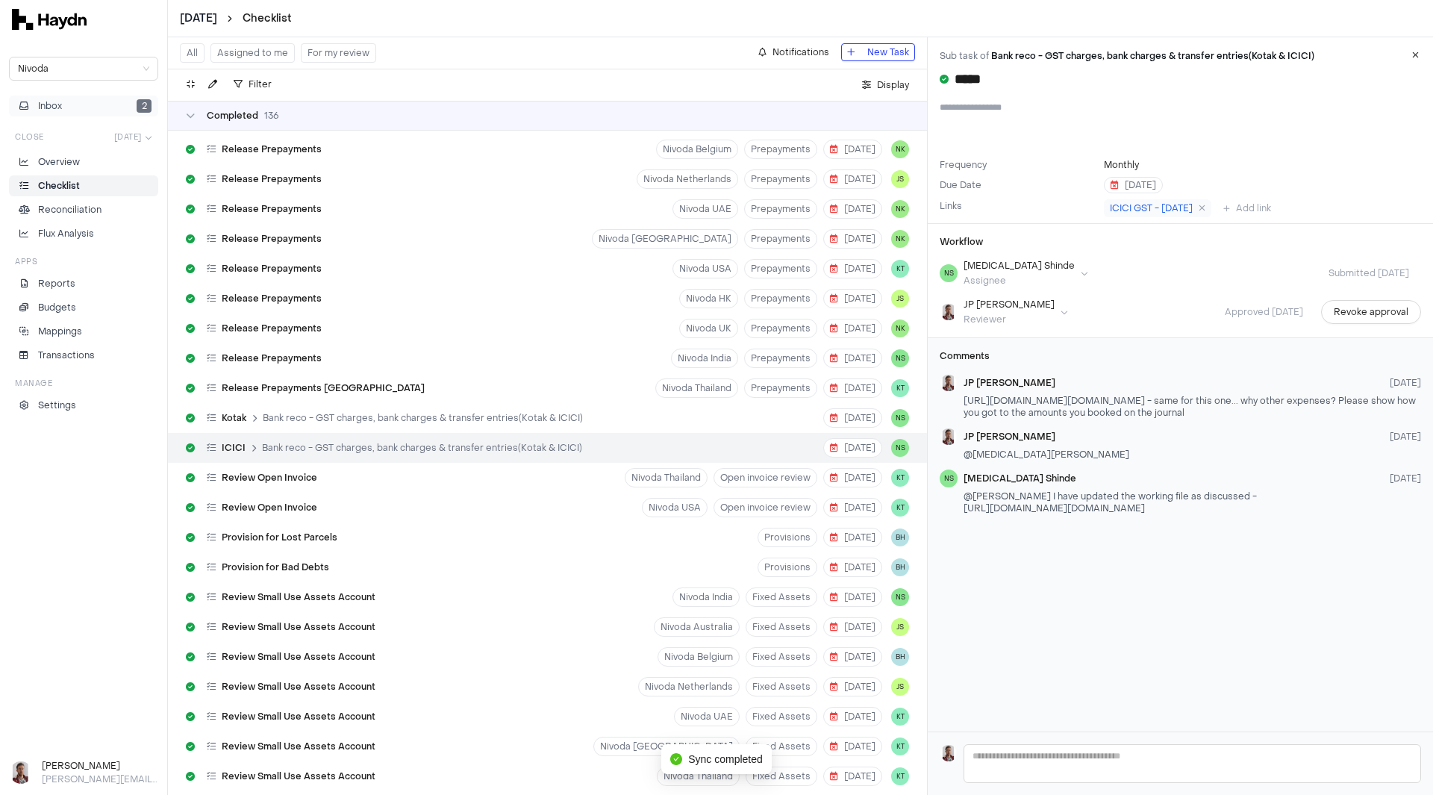
click at [77, 109] on button "Inbox 2" at bounding box center [83, 106] width 149 height 21
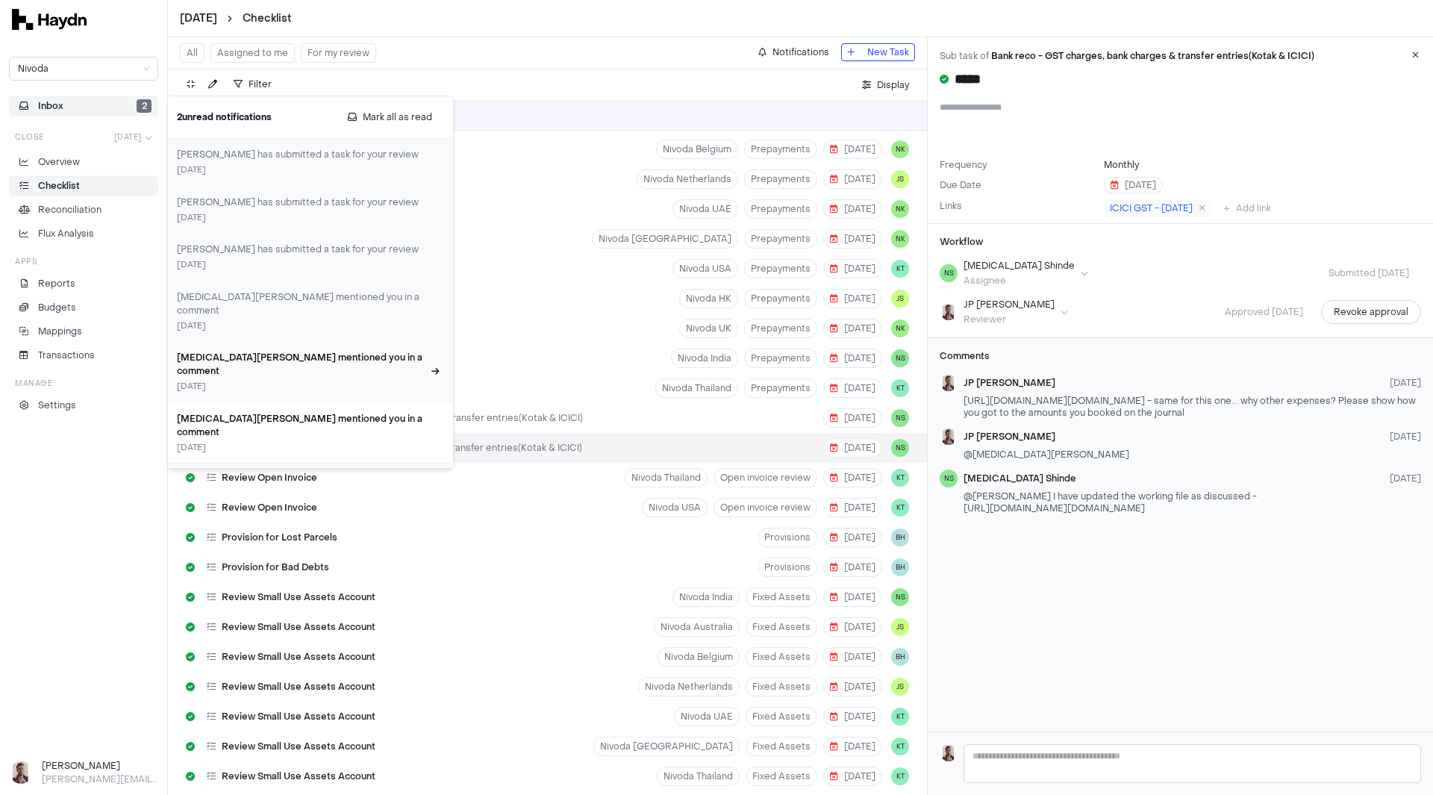
click at [283, 351] on h3 "[MEDICAL_DATA][PERSON_NAME] mentioned you in a comment" at bounding box center [301, 364] width 249 height 27
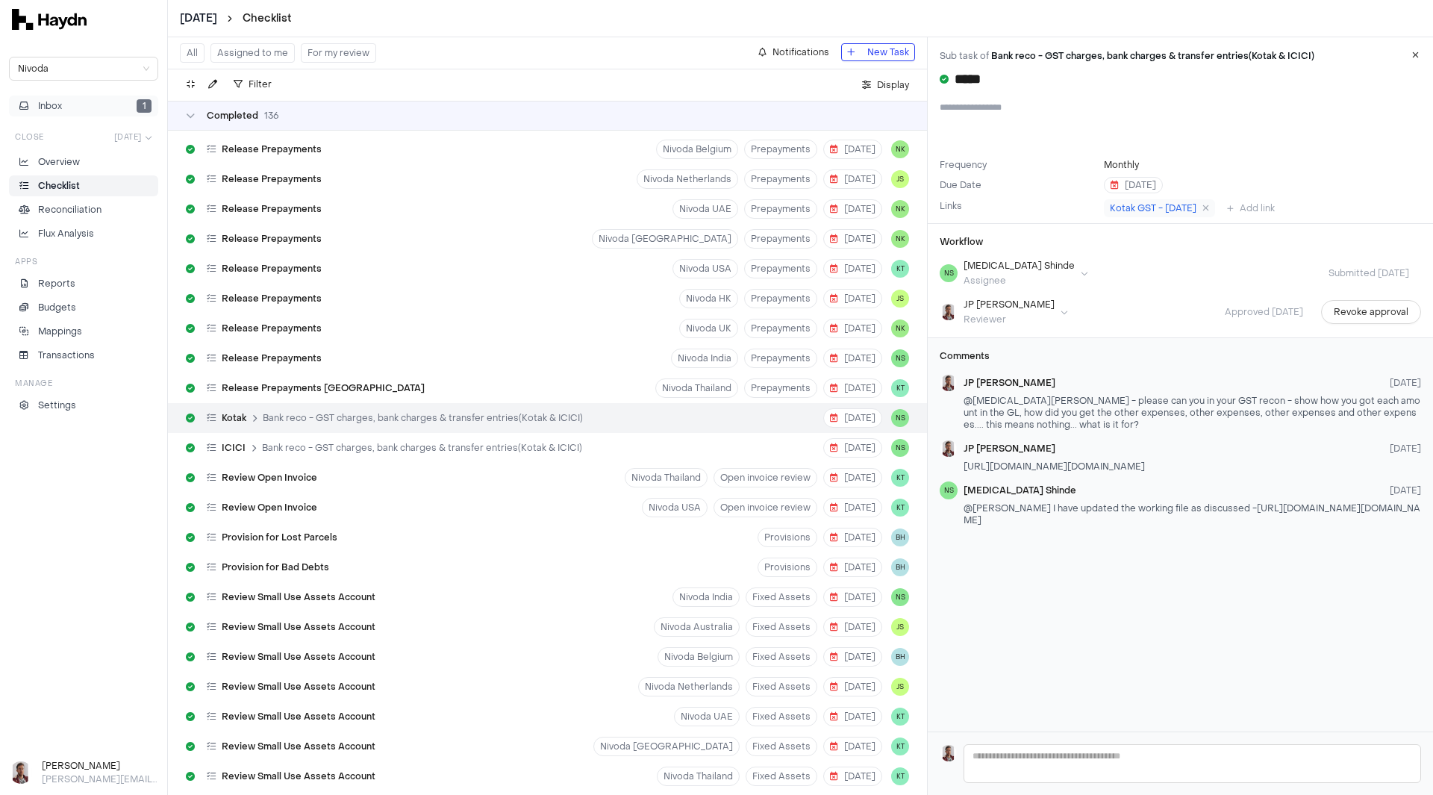
click at [77, 110] on button "Inbox 1" at bounding box center [83, 106] width 149 height 21
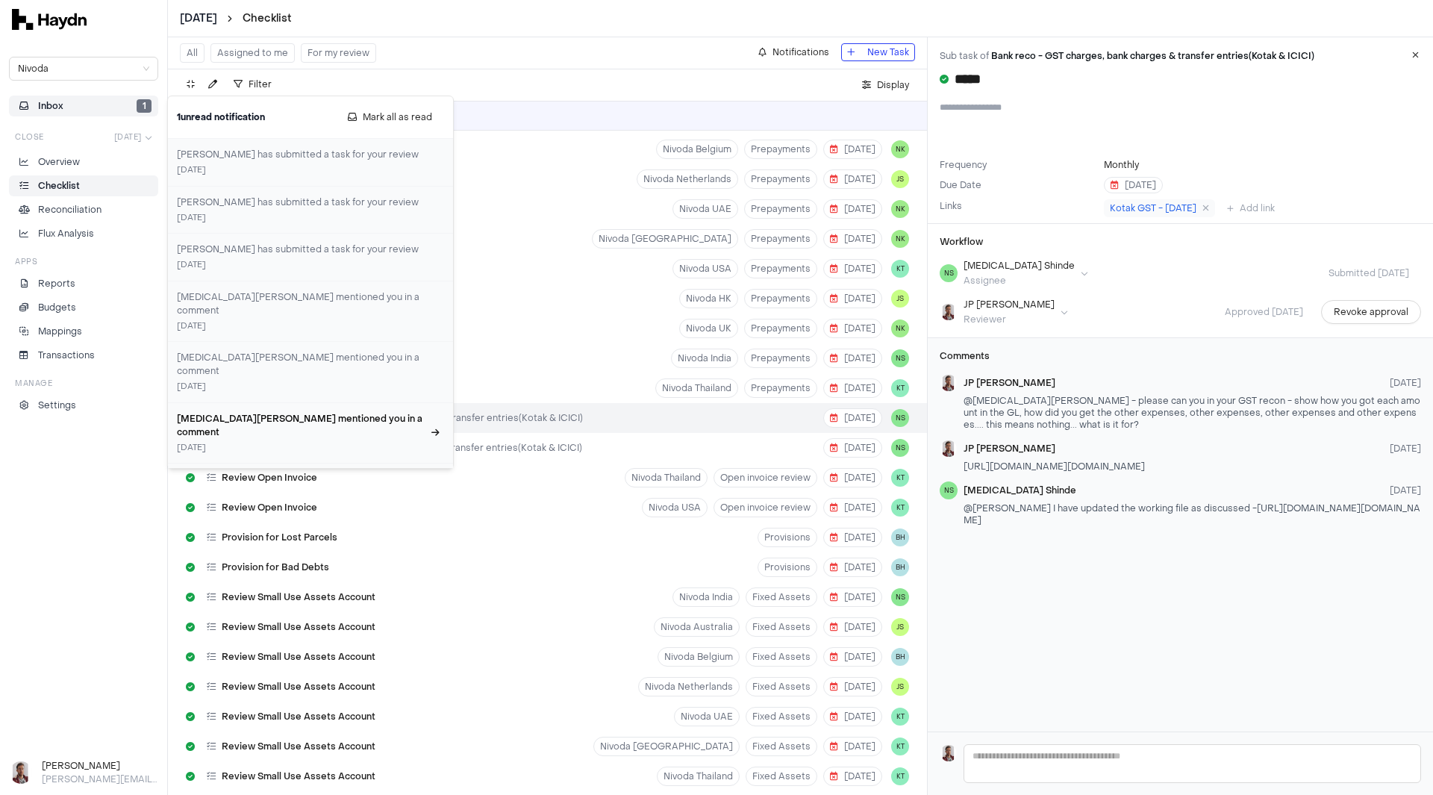
click at [262, 442] on div "[DATE]" at bounding box center [301, 448] width 249 height 13
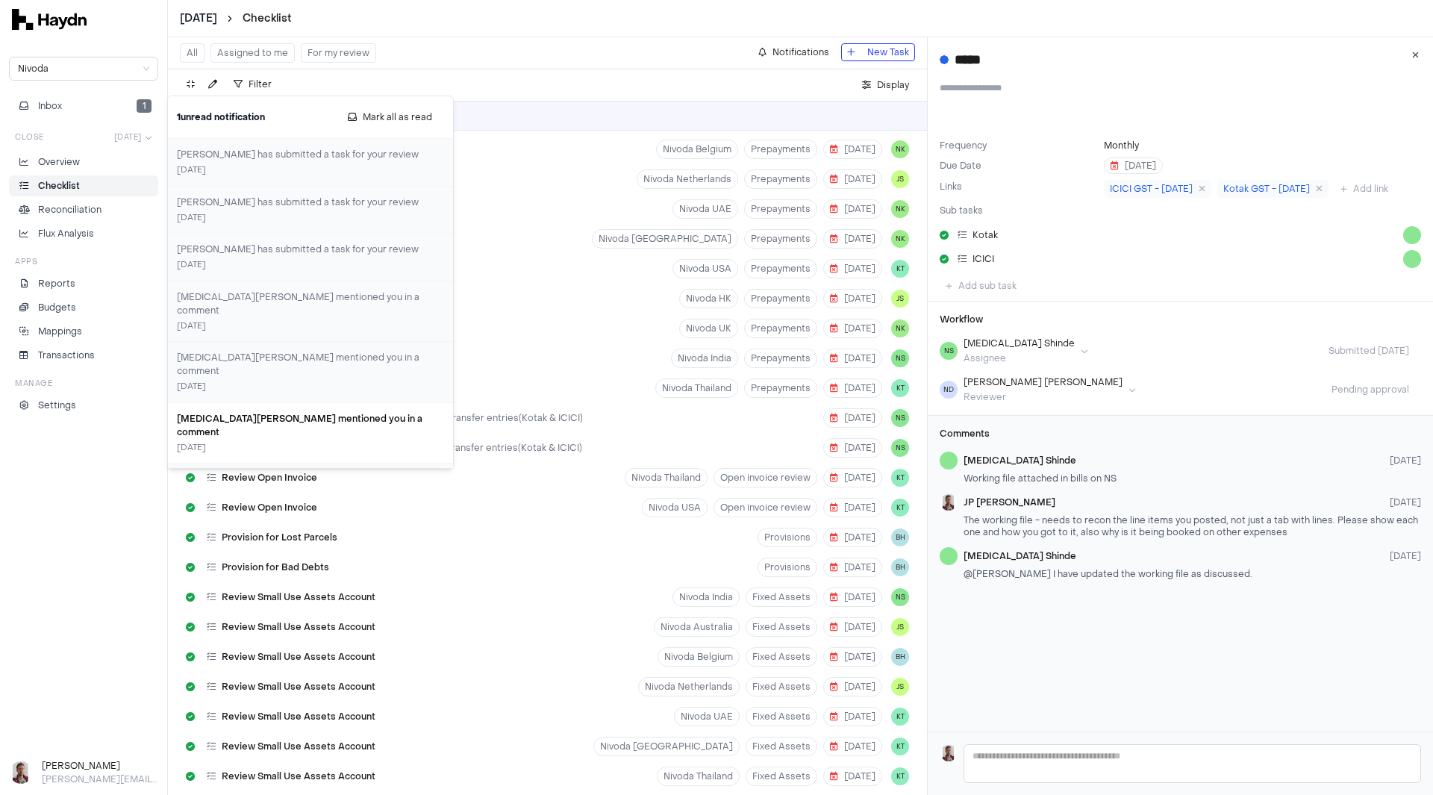
type input "**********"
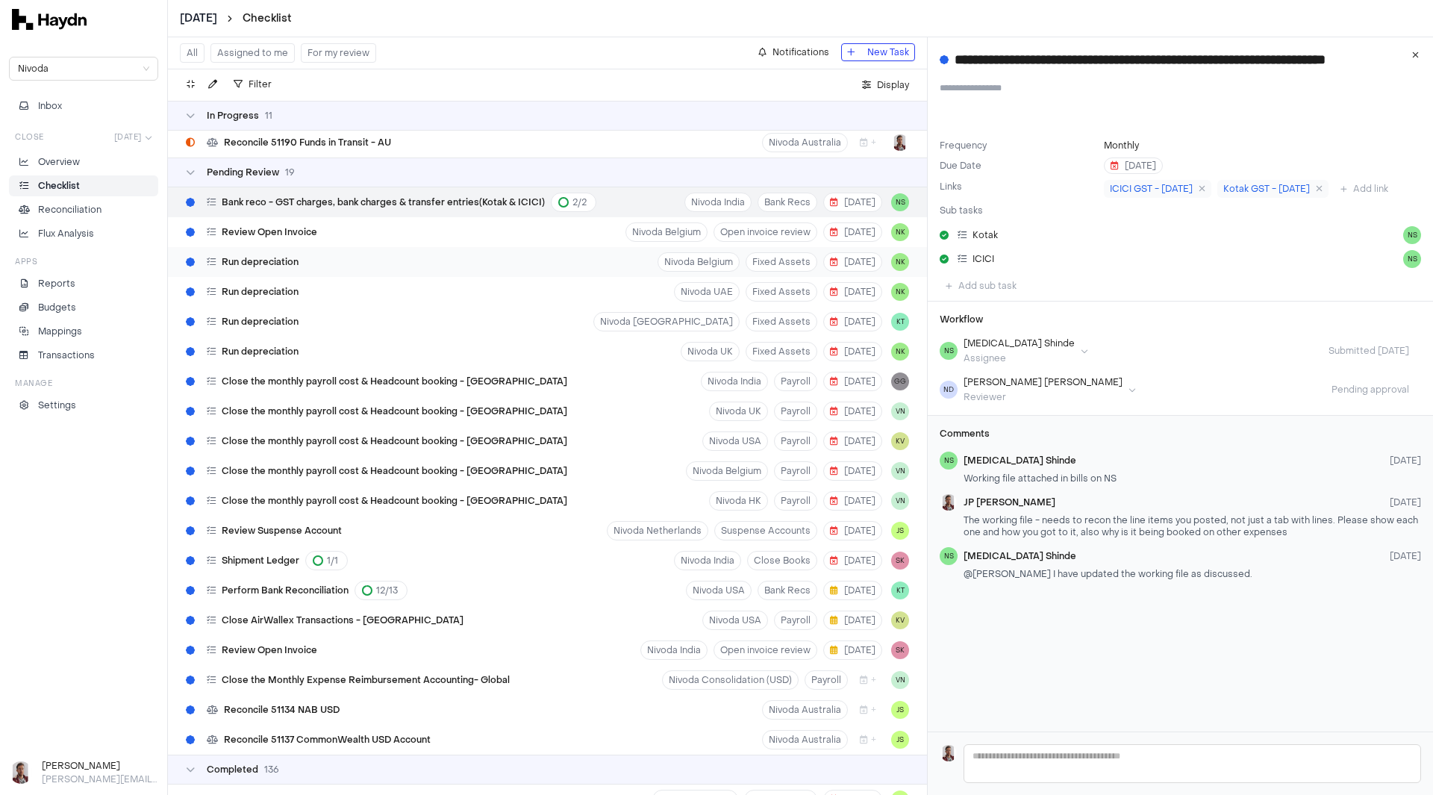
scroll to position [3431, 0]
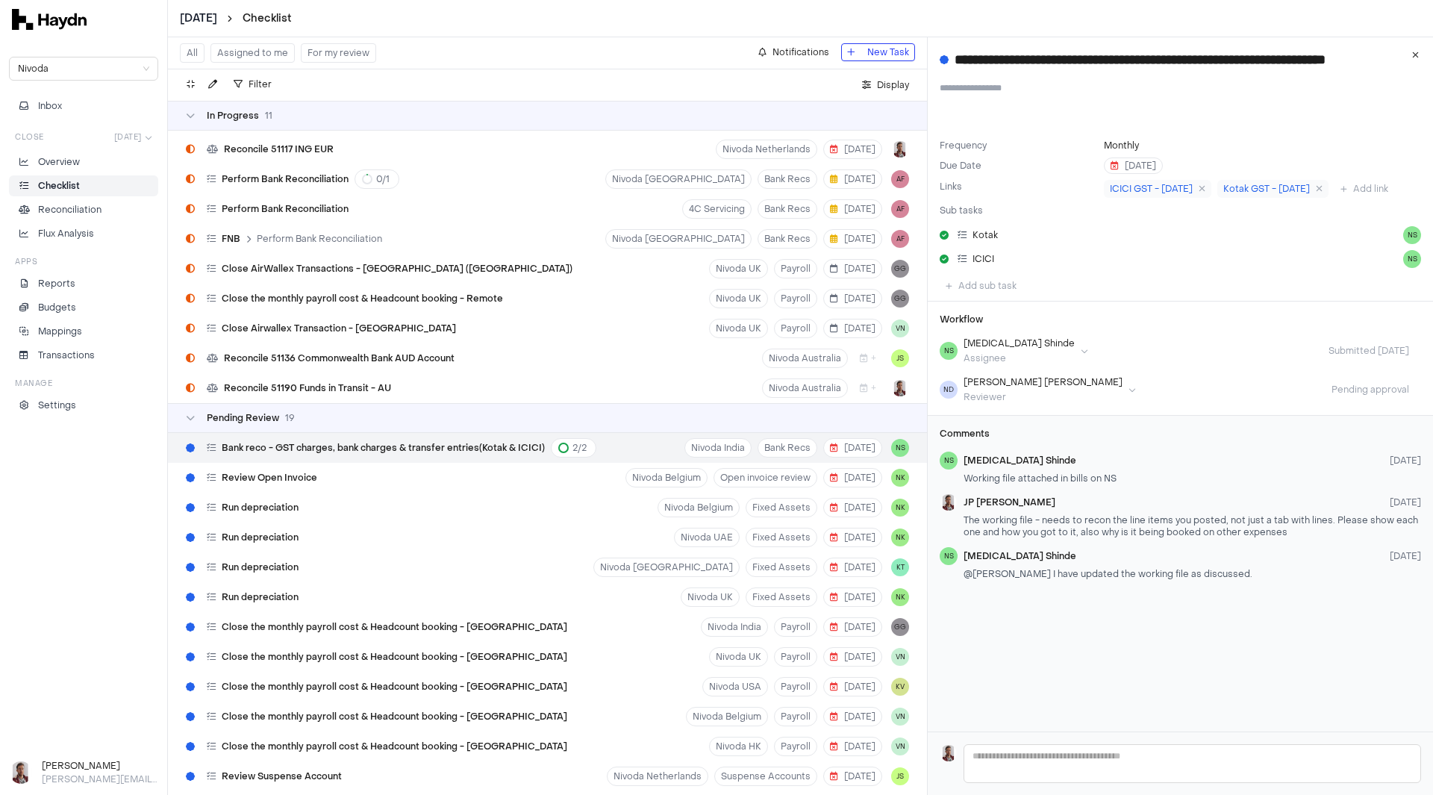
click at [210, 21] on html "[DATE] Checklist Nivoda Inbox Close [DATE] Overview Checklist Reconciliation Fl…" at bounding box center [716, 397] width 1433 height 795
click at [204, 144] on div "[DATE]" at bounding box center [205, 147] width 88 height 21
click at [90, 164] on li "Overview" at bounding box center [84, 161] width 136 height 13
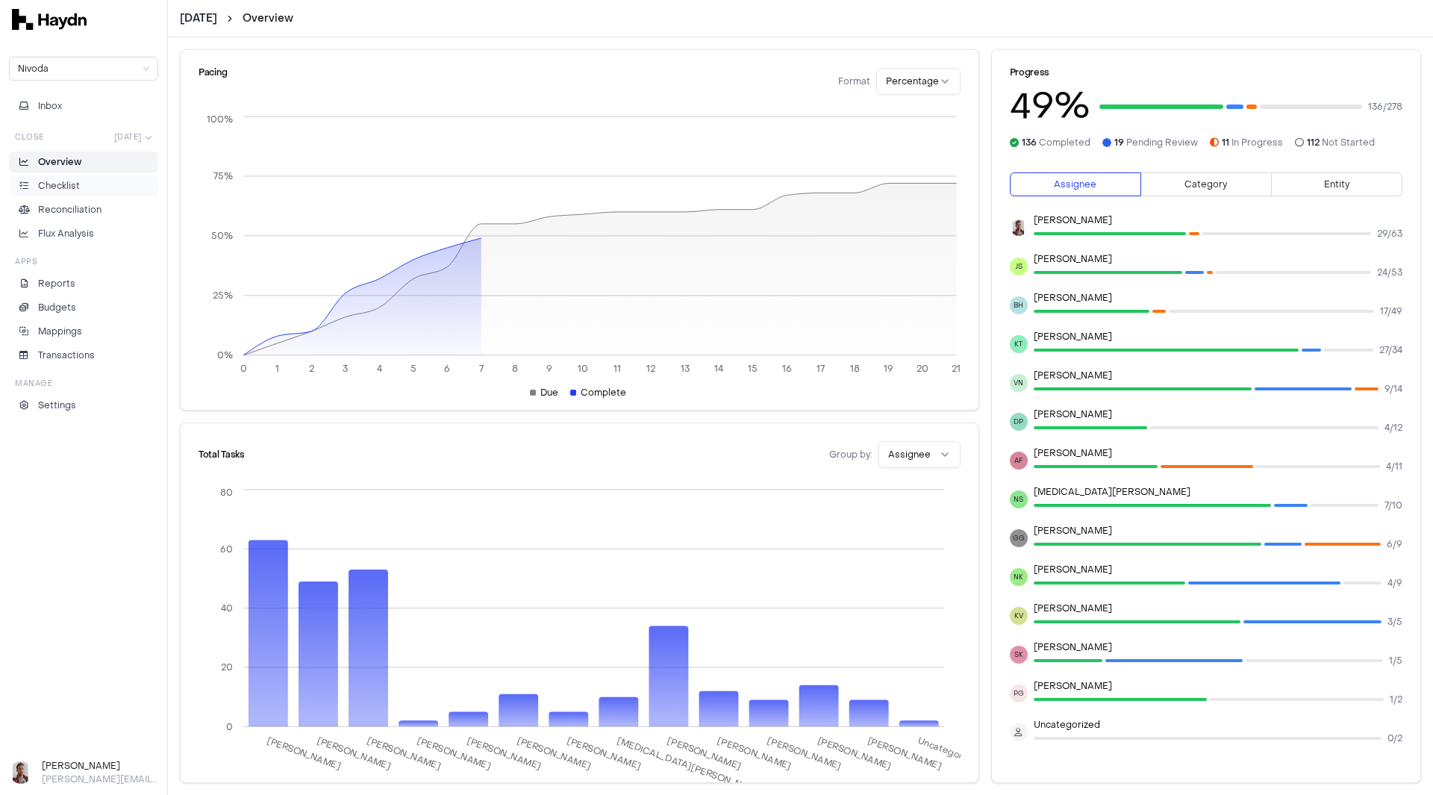
click at [86, 187] on li "Checklist" at bounding box center [84, 185] width 136 height 13
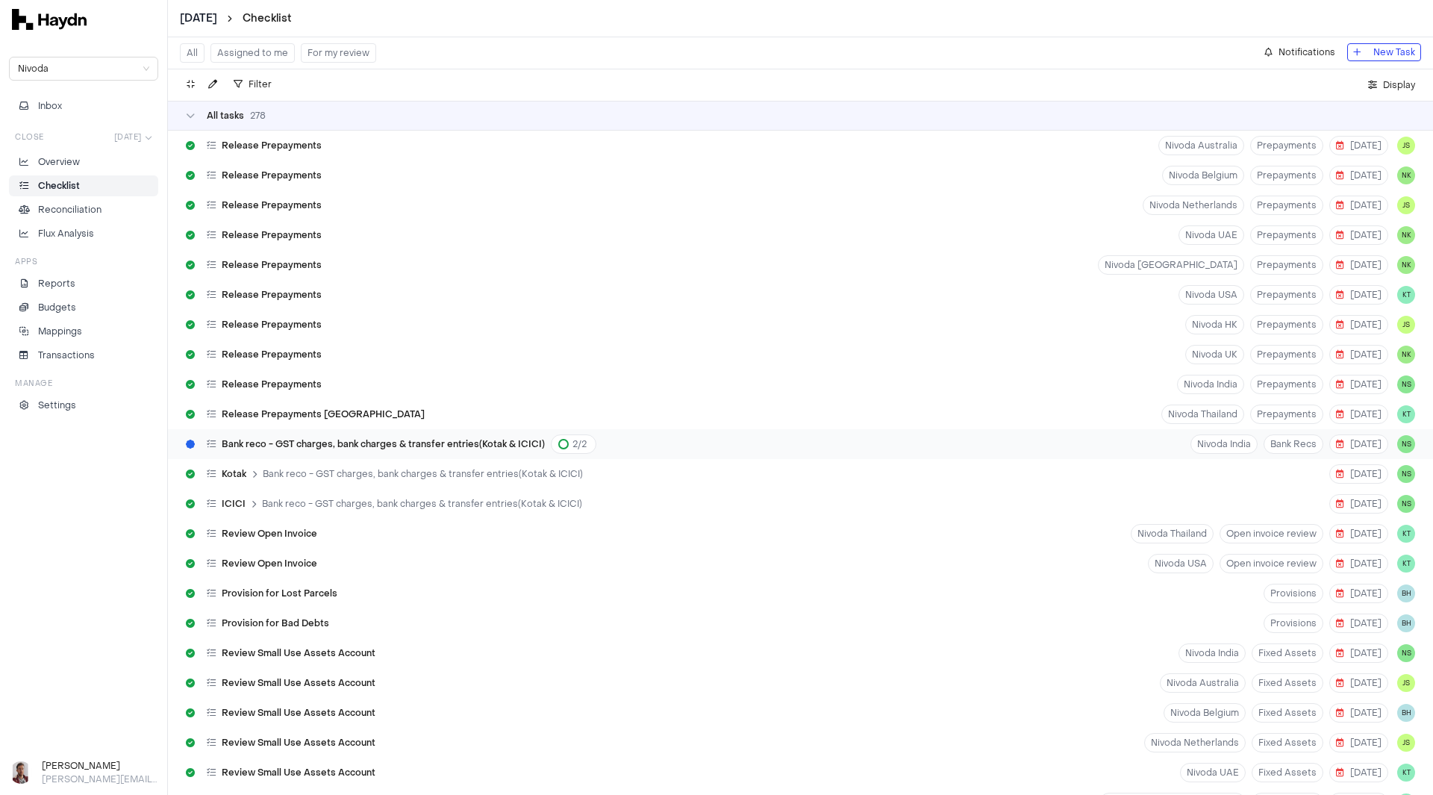
click at [404, 445] on span "Bank reco - GST charges, bank charges & transfer entries(Kotak & ICICI)" at bounding box center [383, 444] width 323 height 12
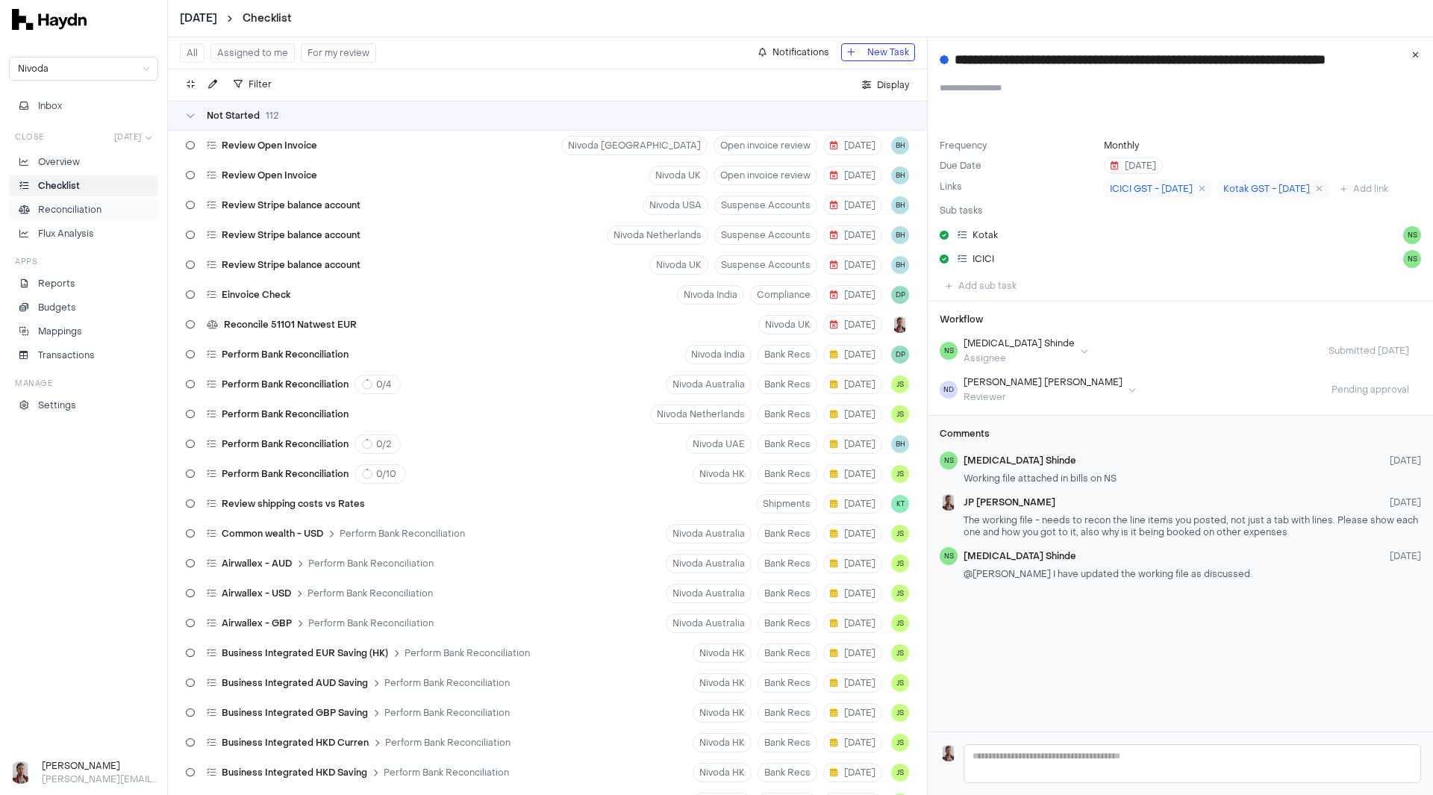
click at [72, 209] on p "Reconciliation" at bounding box center [69, 209] width 63 height 13
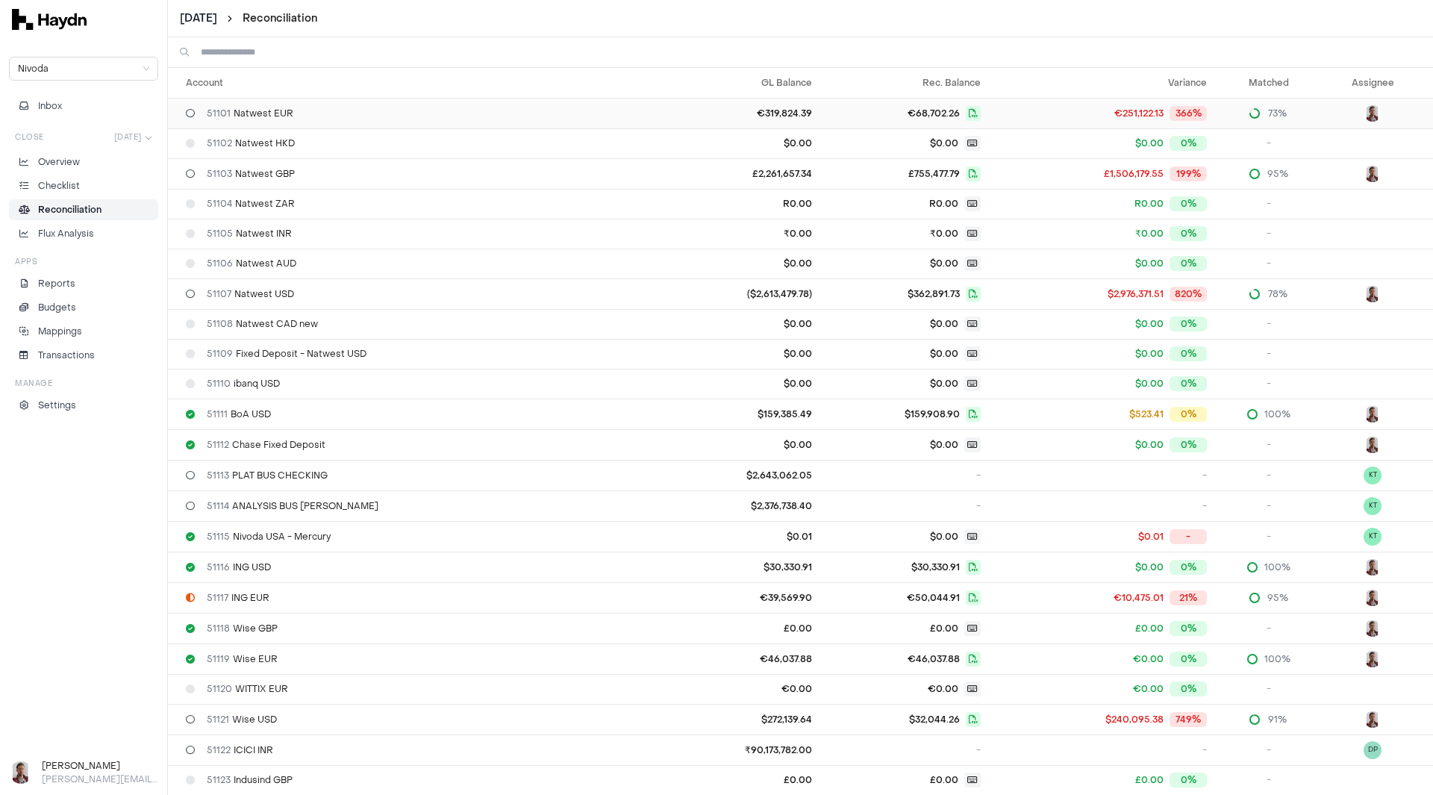
click at [311, 108] on div "51101 Natwest EUR" at bounding box center [418, 114] width 464 height 12
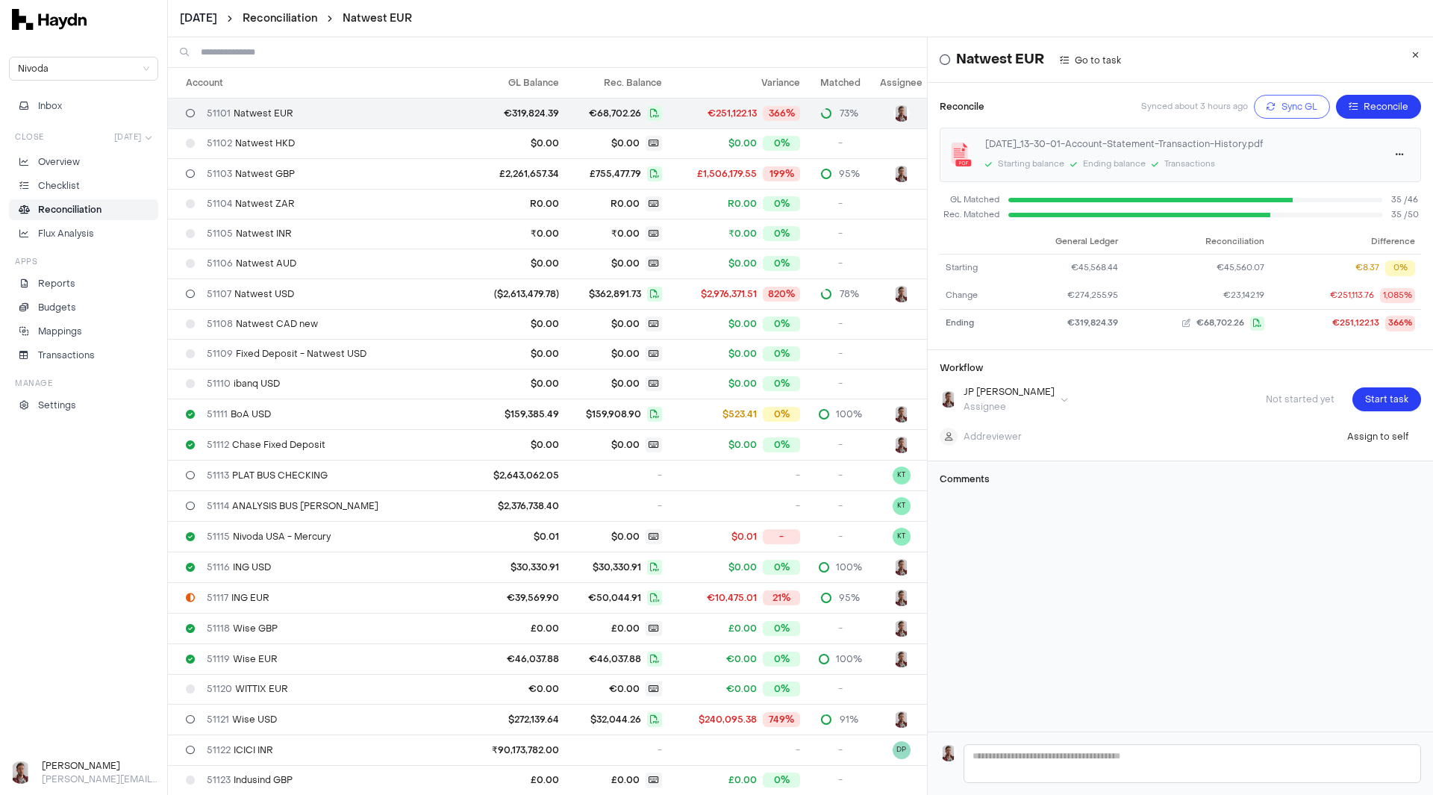
click at [1282, 110] on span "Sync GL" at bounding box center [1300, 106] width 36 height 15
click at [264, 601] on span "51117 ING EUR" at bounding box center [238, 598] width 63 height 12
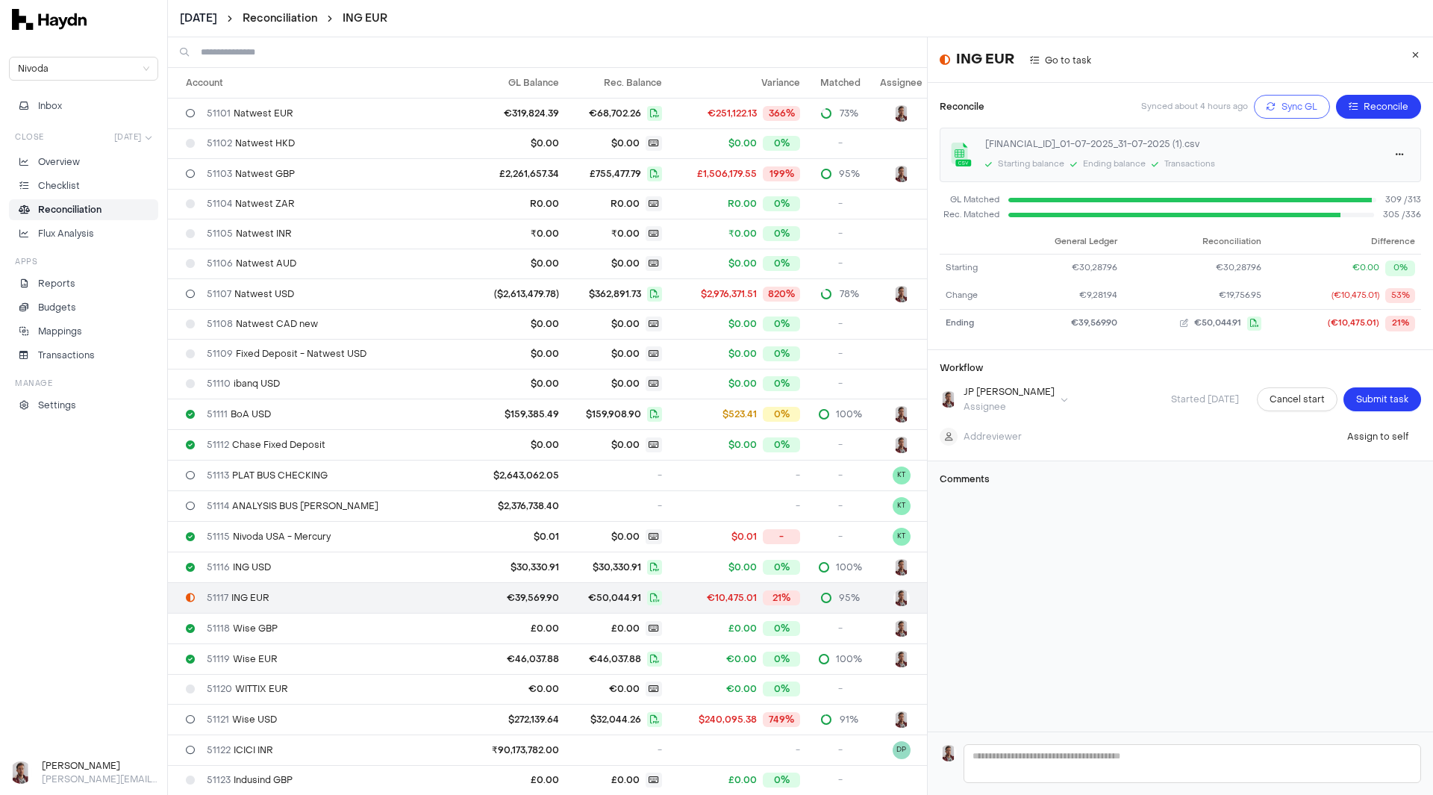
click at [1282, 108] on span "Sync GL" at bounding box center [1300, 106] width 36 height 15
click at [208, 14] on html "[DATE] Reconciliation ING EUR Nivoda Inbox Close [DATE] Overview Checklist Reco…" at bounding box center [716, 397] width 1433 height 795
click at [196, 214] on div "[DATE]" at bounding box center [205, 210] width 88 height 21
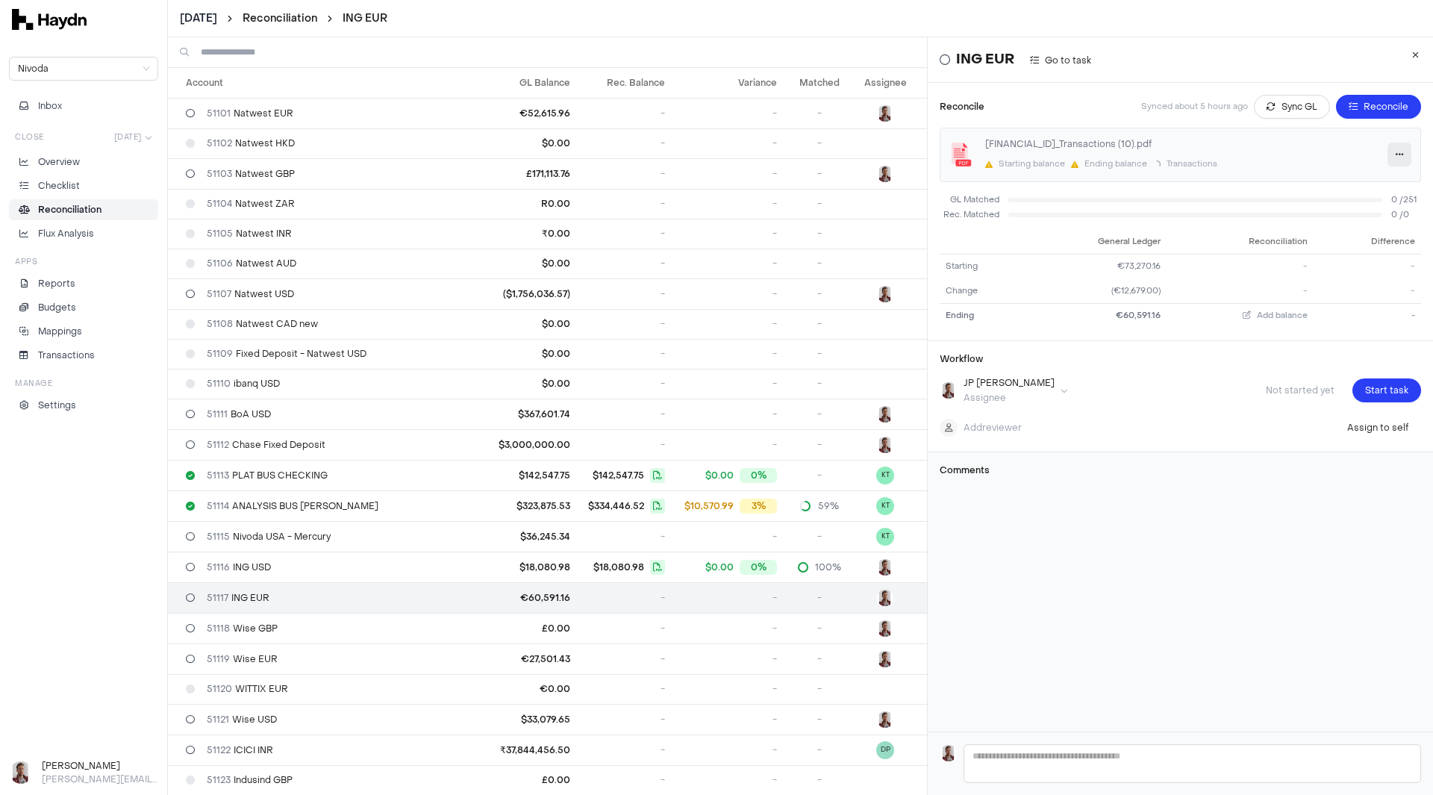
click at [1396, 155] on icon "button" at bounding box center [1400, 154] width 8 height 9
click at [1362, 208] on span "Reprocess" at bounding box center [1352, 208] width 50 height 15
click at [1282, 109] on span "Sync GL" at bounding box center [1300, 106] width 36 height 15
click at [1396, 153] on icon "button" at bounding box center [1400, 154] width 8 height 9
click at [1356, 188] on link "Download" at bounding box center [1349, 184] width 45 height 15
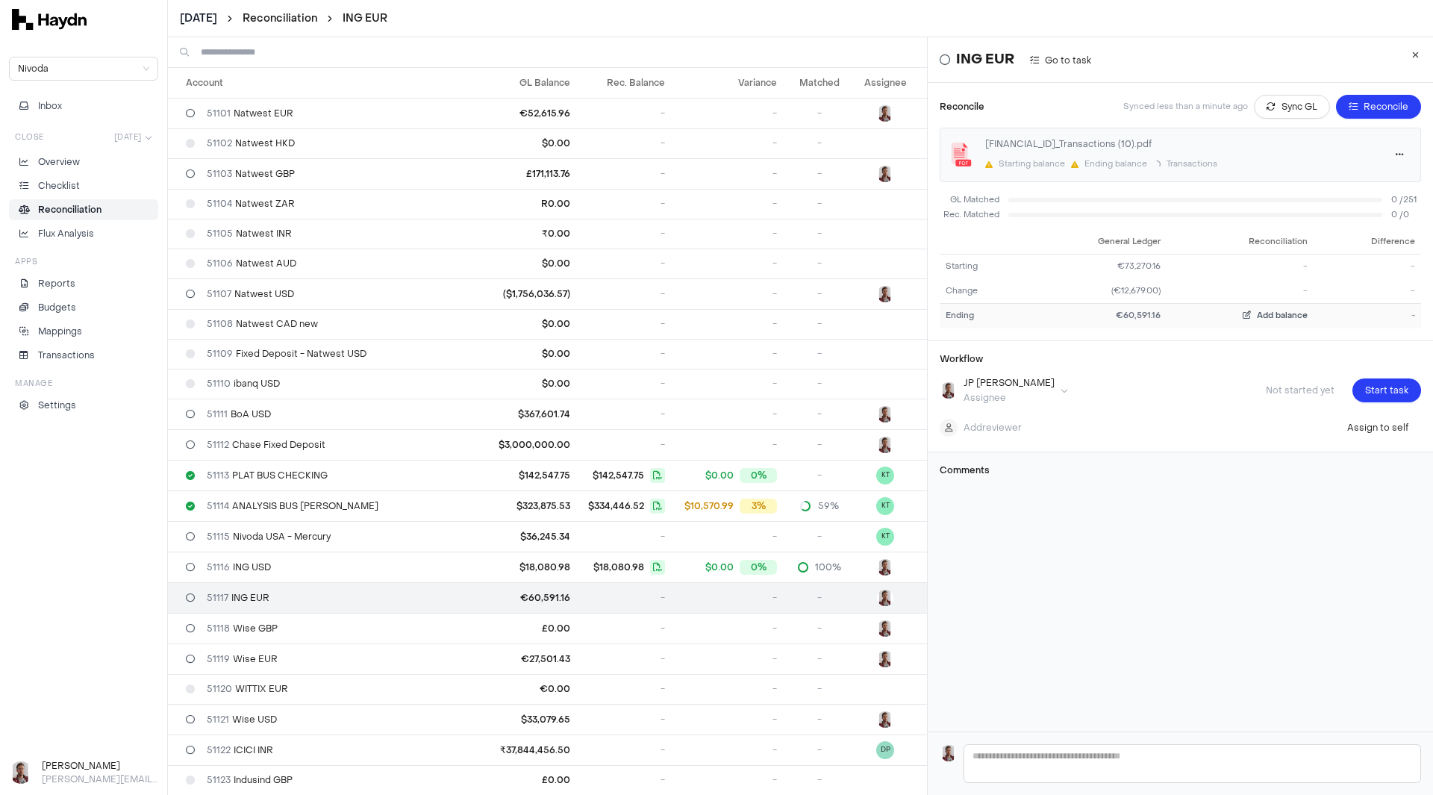
click at [1257, 314] on span "Add balance" at bounding box center [1282, 315] width 51 height 11
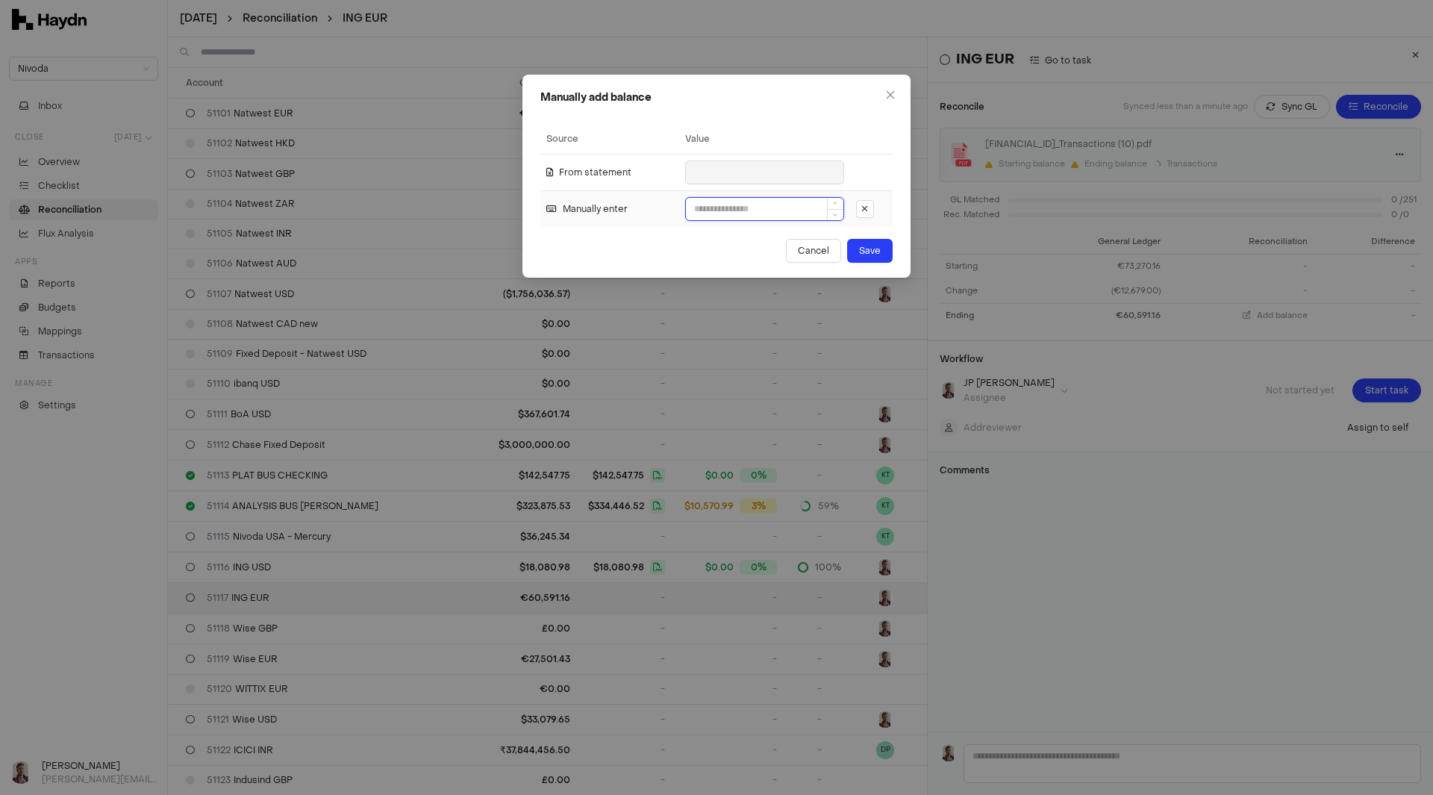
click at [726, 211] on input at bounding box center [765, 209] width 158 height 22
click at [807, 248] on span "Cancel" at bounding box center [813, 250] width 31 height 15
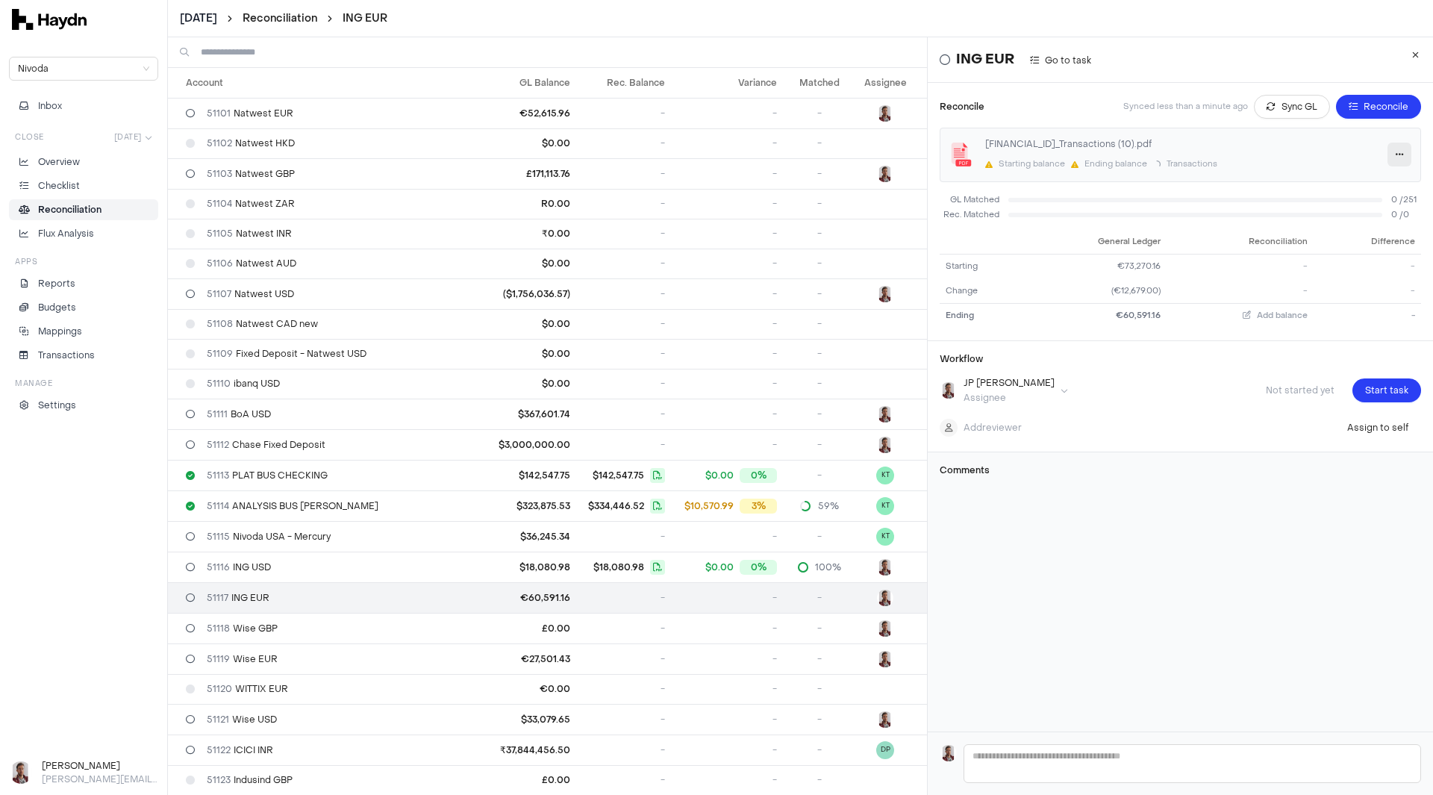
click at [1396, 154] on icon "button" at bounding box center [1400, 154] width 8 height 9
click at [1352, 234] on span "Delete" at bounding box center [1352, 232] width 50 height 15
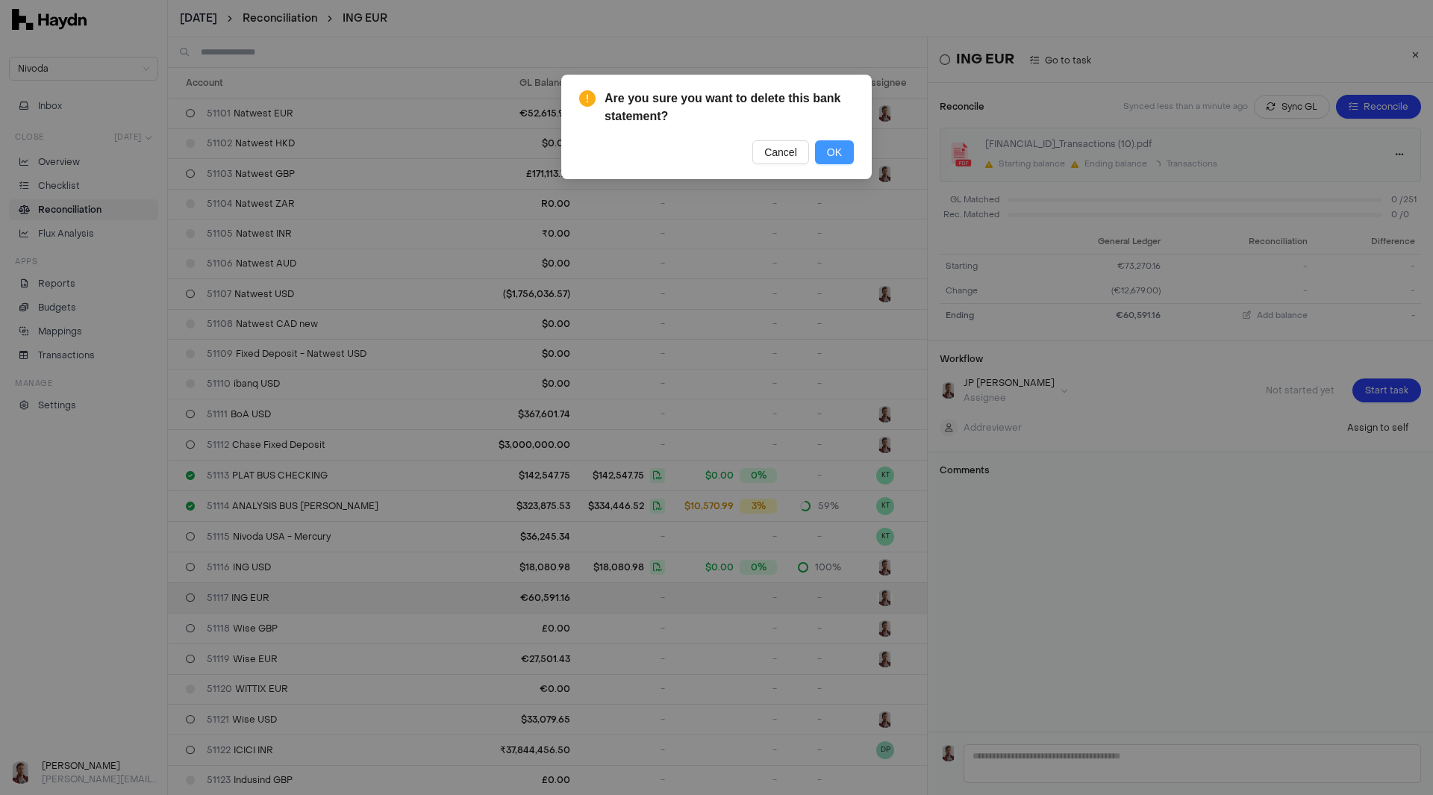
click at [846, 153] on button "OK" at bounding box center [834, 152] width 39 height 24
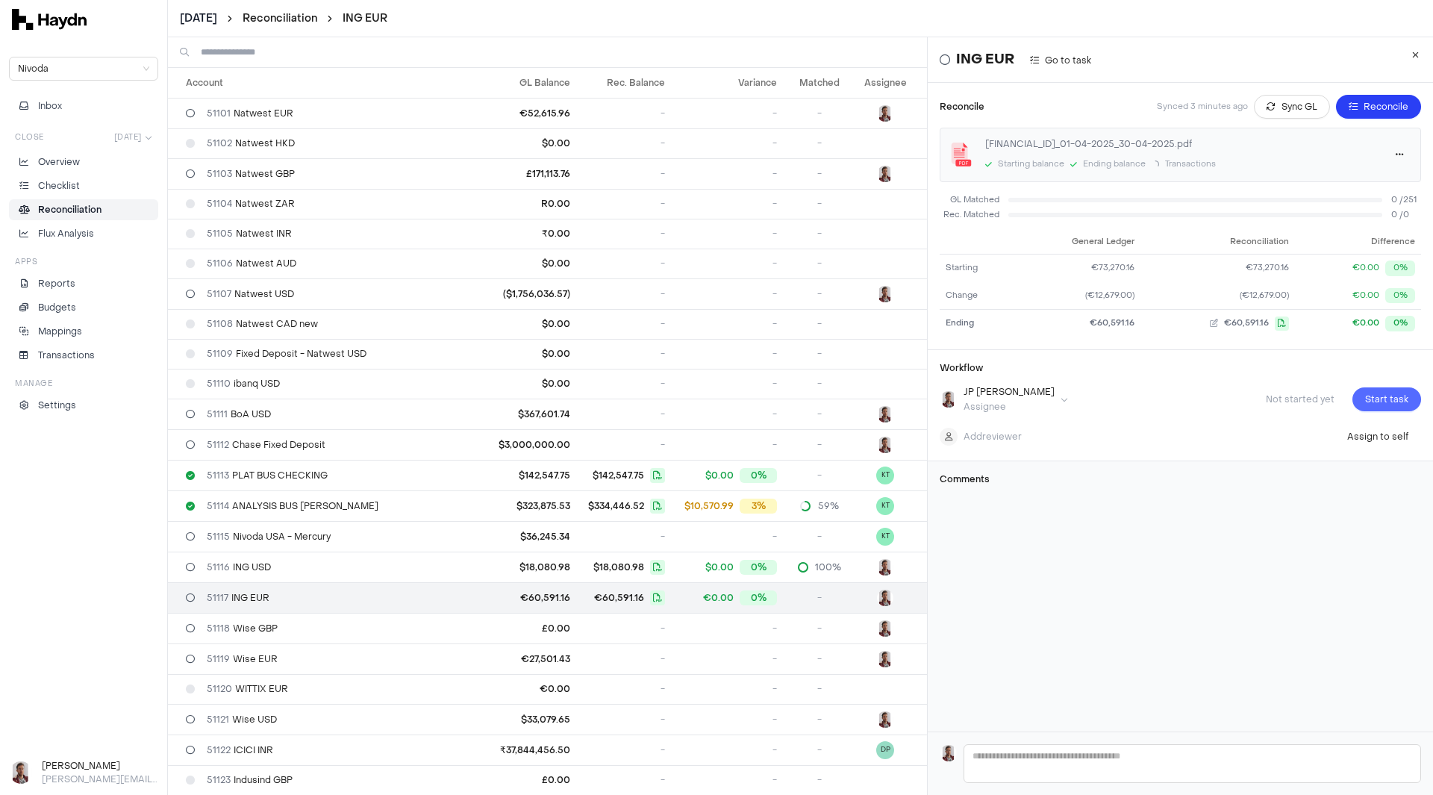
click at [1366, 399] on span "Start task" at bounding box center [1387, 399] width 43 height 15
click at [1359, 400] on span "Submit task" at bounding box center [1383, 399] width 52 height 15
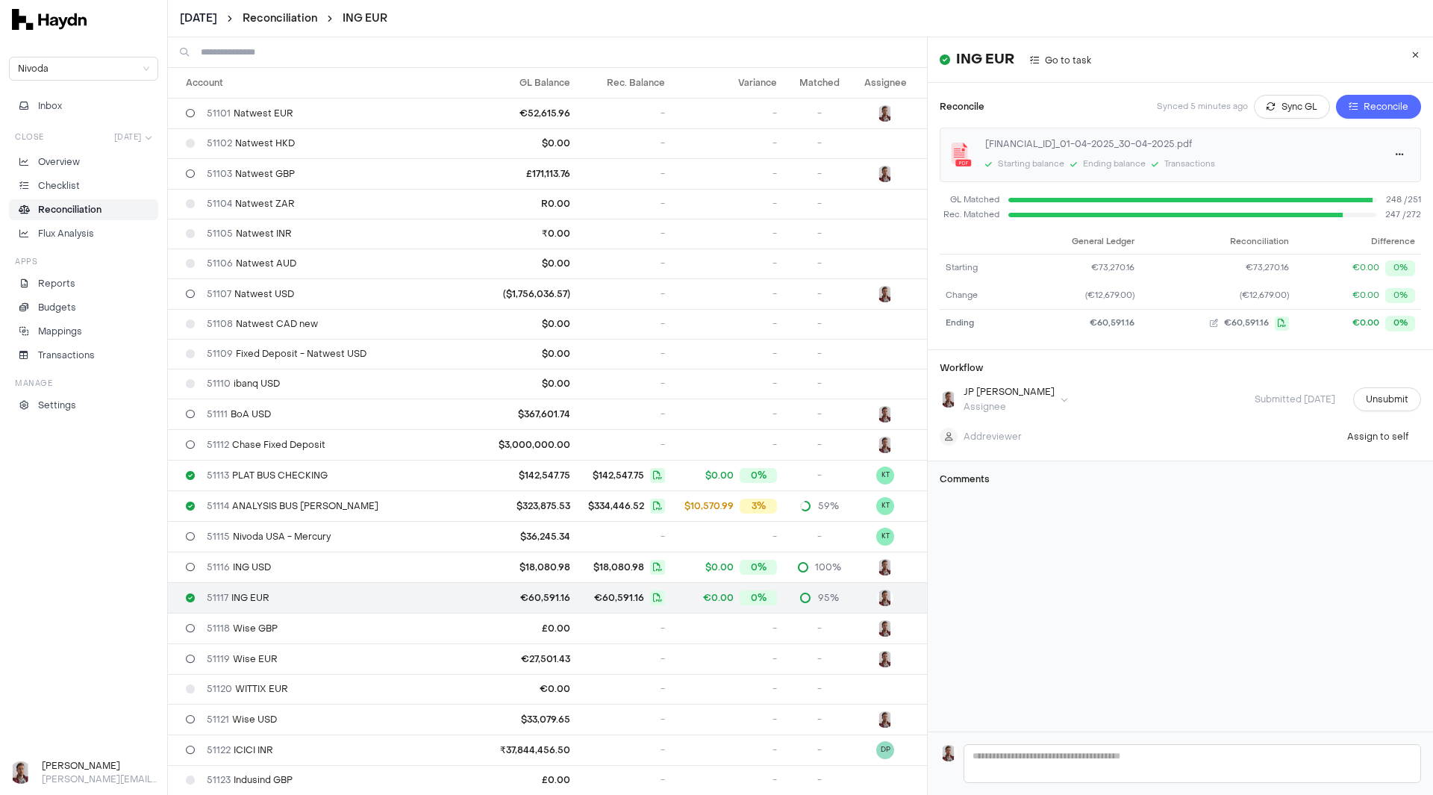
click at [1364, 110] on span "Reconcile" at bounding box center [1386, 106] width 45 height 15
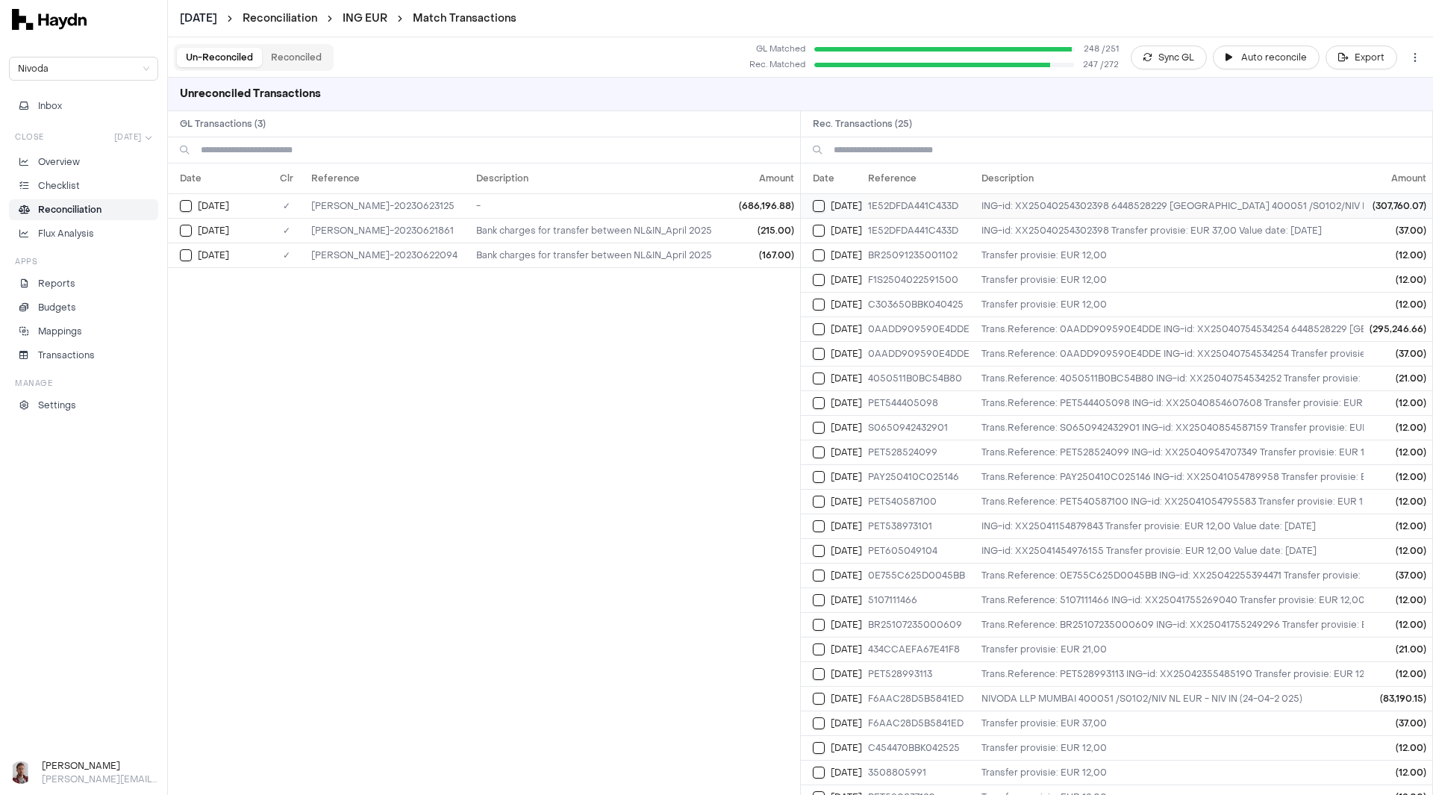
click at [813, 203] on button "Select reconciliation transaction 34152" at bounding box center [819, 206] width 12 height 12
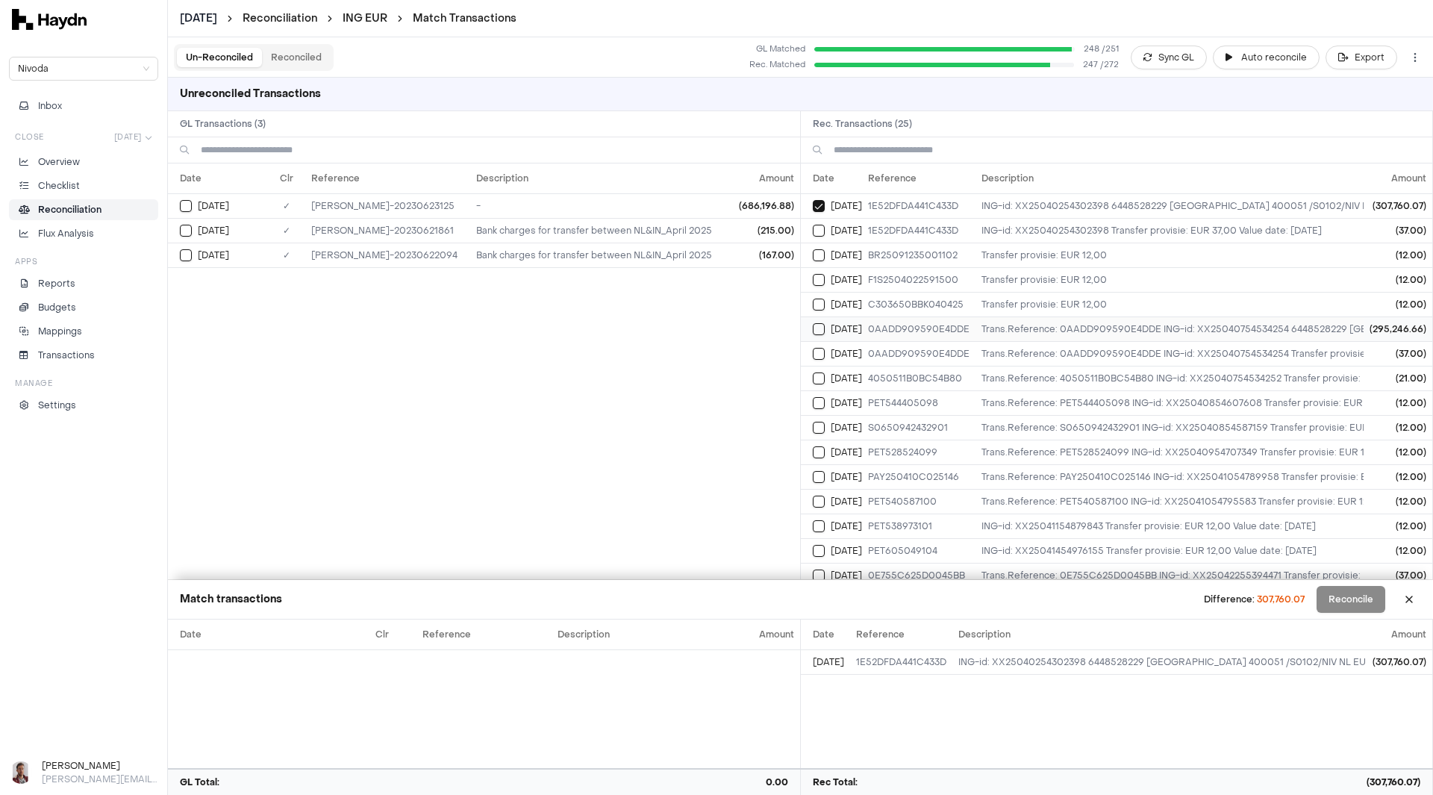
click at [820, 331] on button "Select reconciliation transaction 34202" at bounding box center [819, 329] width 12 height 12
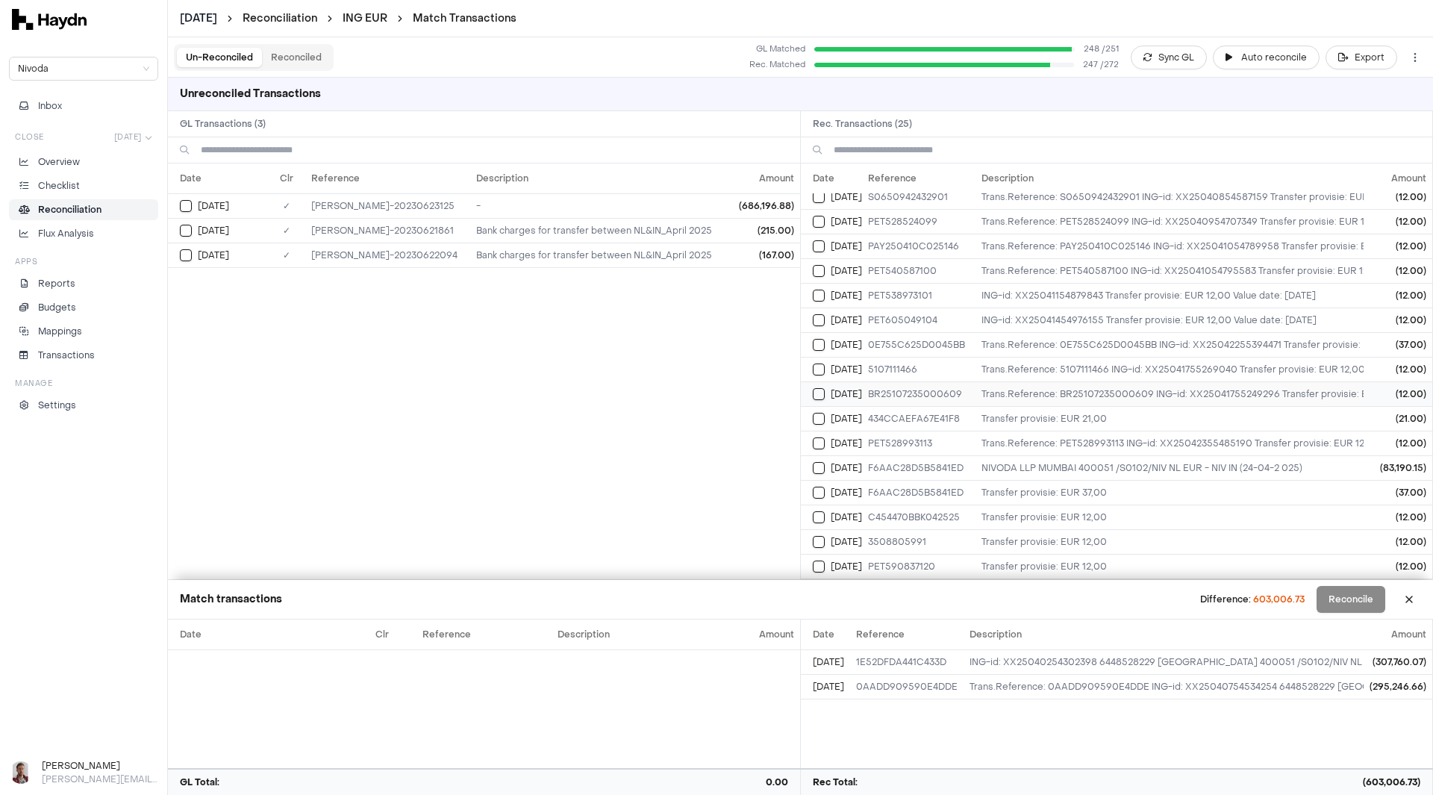
scroll to position [242, 0]
click at [821, 462] on button "Select reconciliation transaction 34350" at bounding box center [819, 468] width 12 height 12
click at [187, 210] on button "Select GL transaction 9820227" at bounding box center [186, 206] width 12 height 12
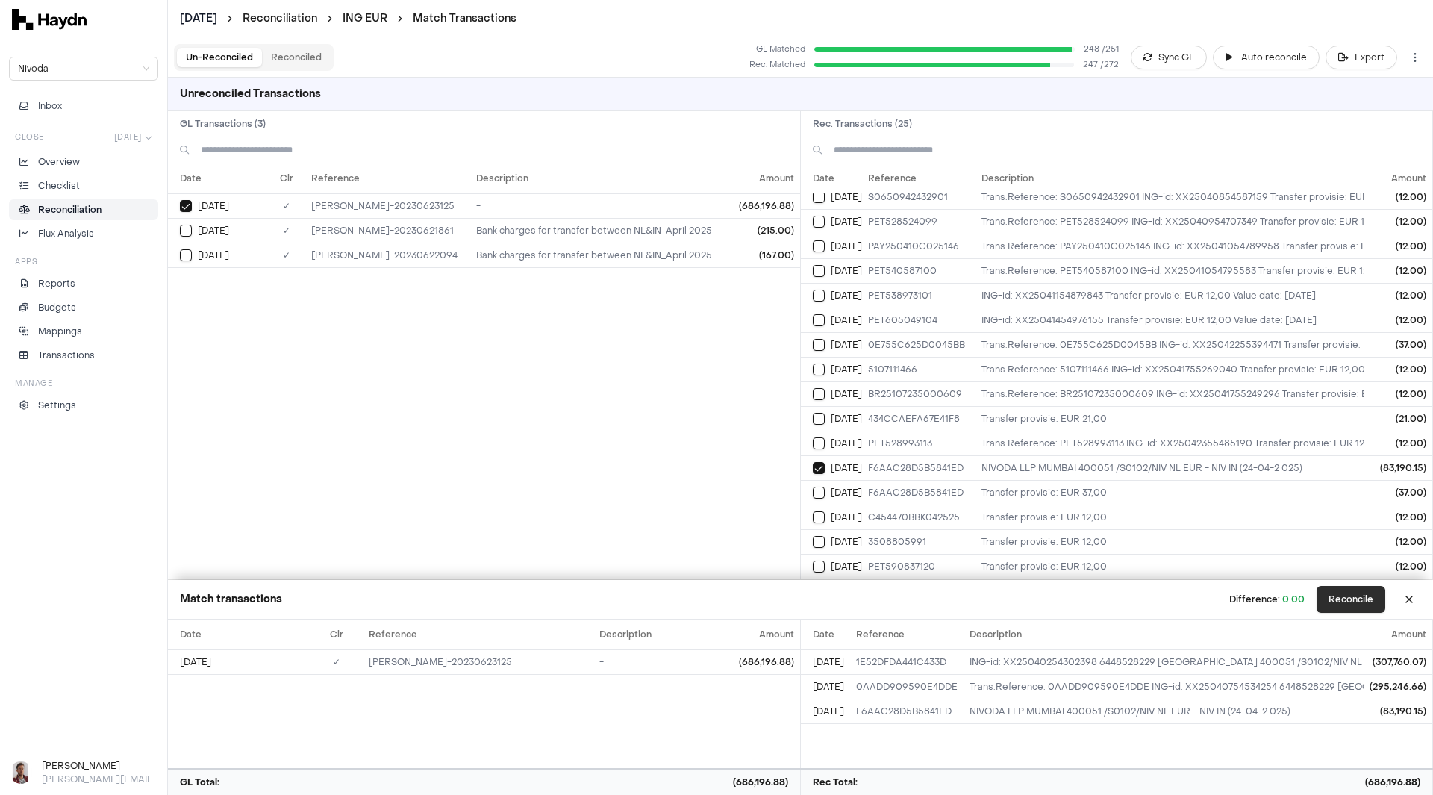
click at [1346, 600] on button "Reconcile" at bounding box center [1351, 599] width 69 height 27
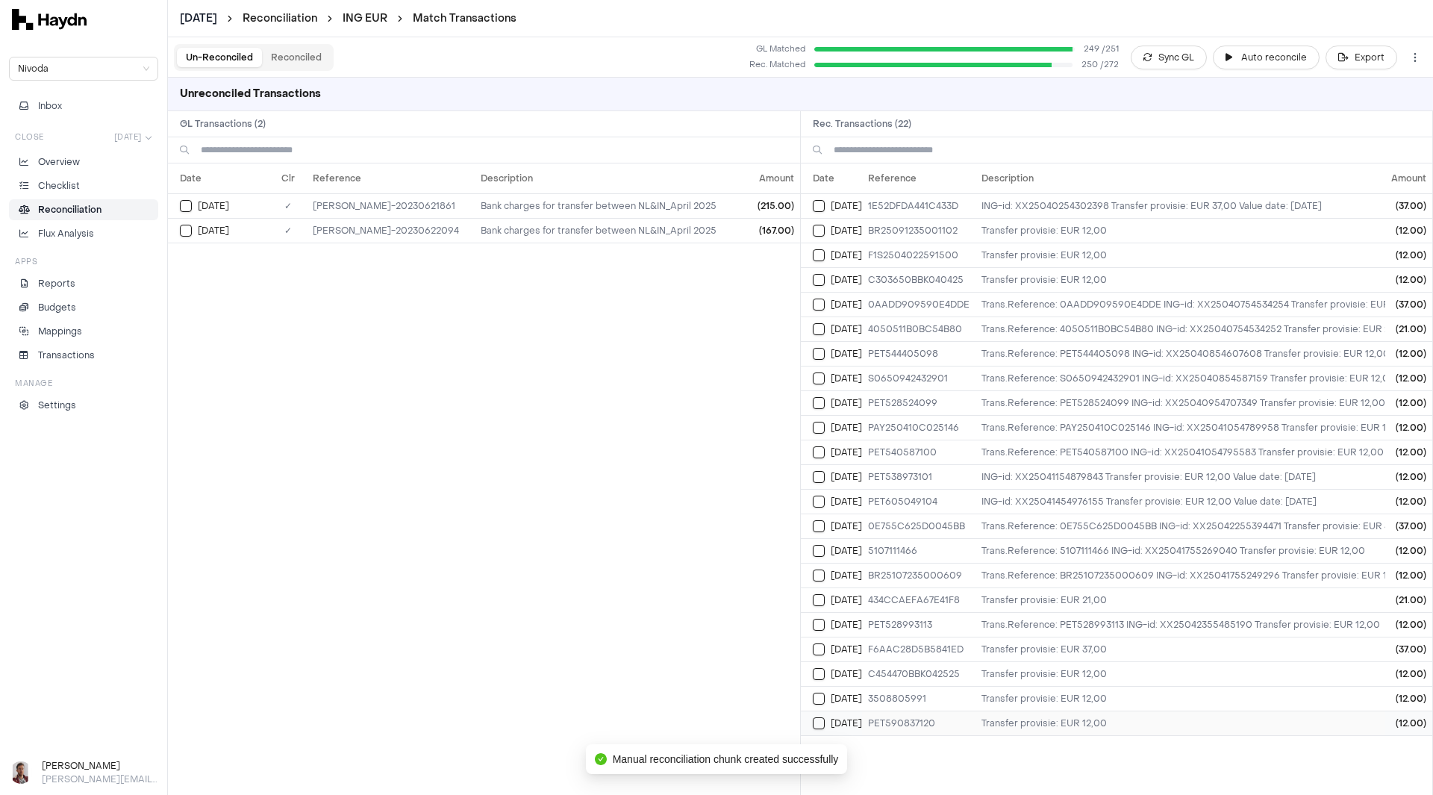
click at [821, 724] on button "Select reconciliation transaction 34401" at bounding box center [819, 723] width 12 height 12
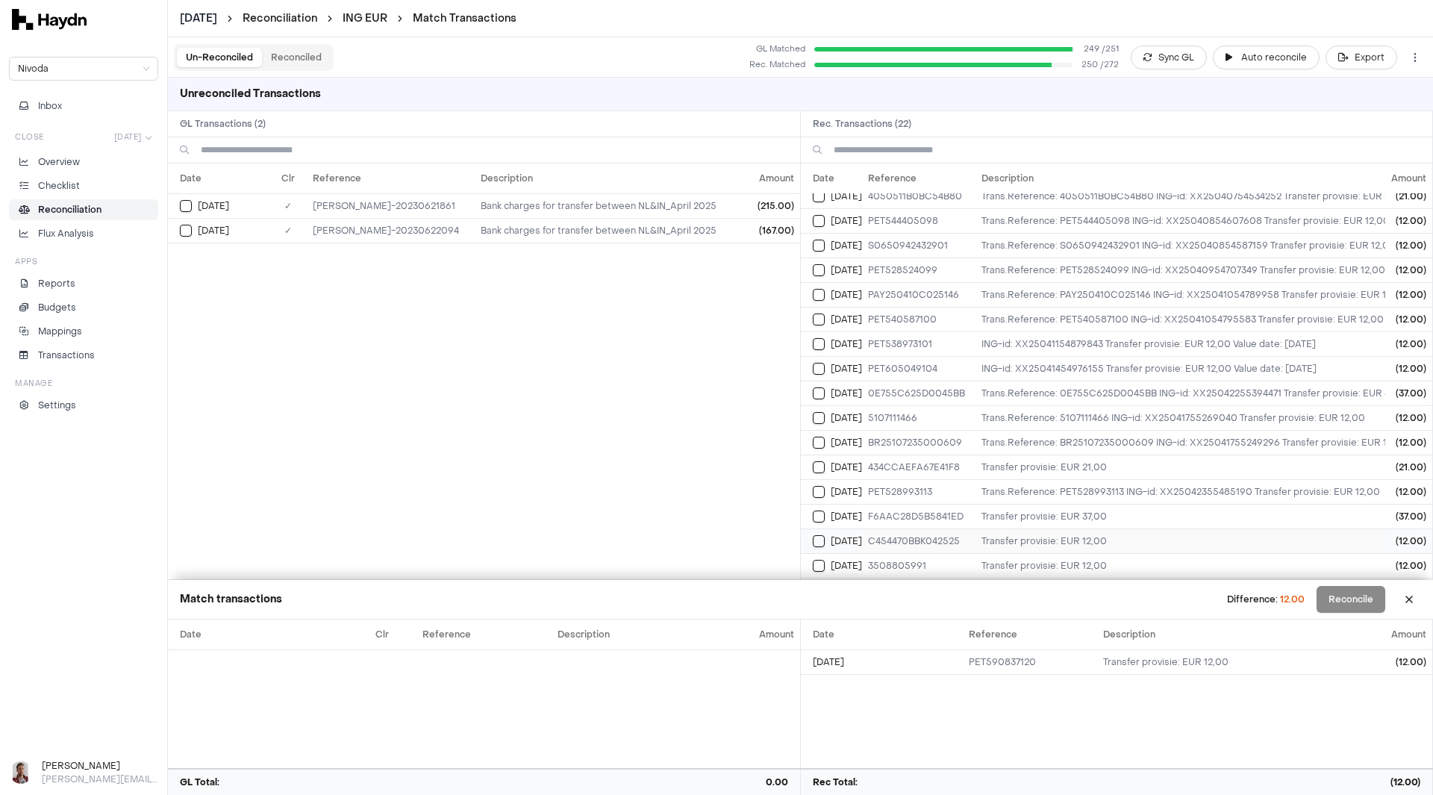
scroll to position [168, 0]
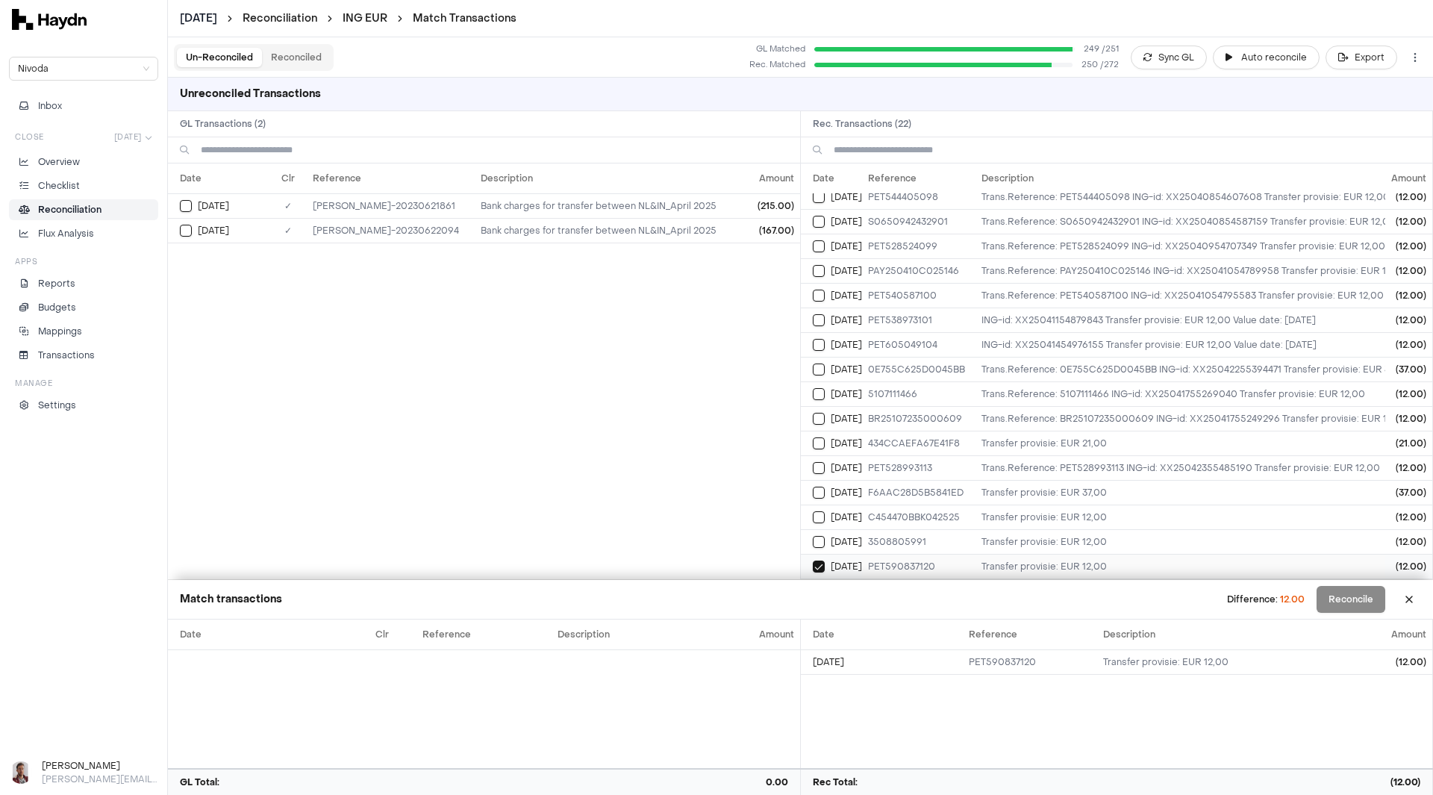
click at [815, 561] on button "Select reconciliation transaction 34401" at bounding box center [819, 567] width 12 height 12
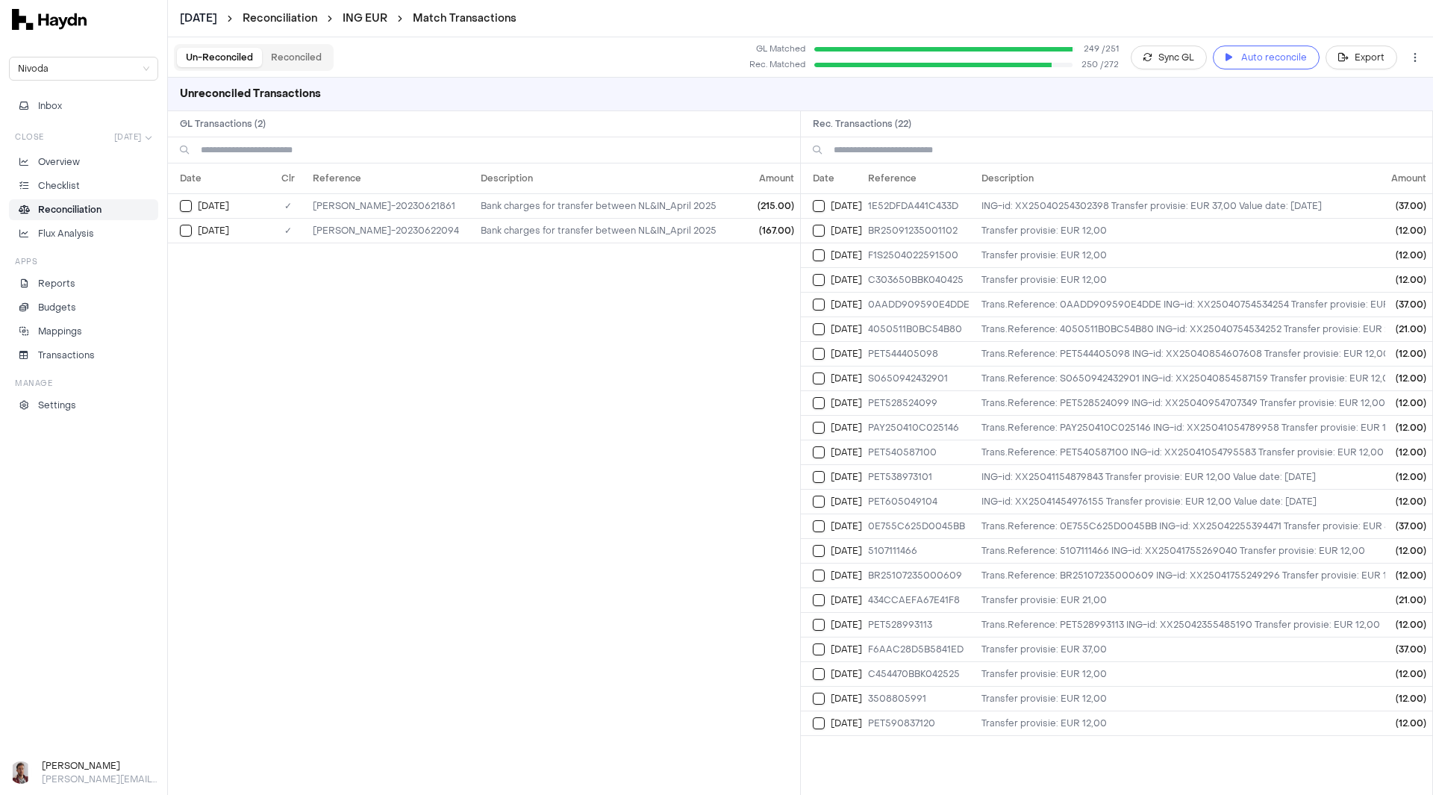
click at [1265, 60] on span "Auto reconcile" at bounding box center [1275, 57] width 66 height 15
click at [816, 205] on button "Select reconciliation transaction 34151" at bounding box center [819, 206] width 12 height 12
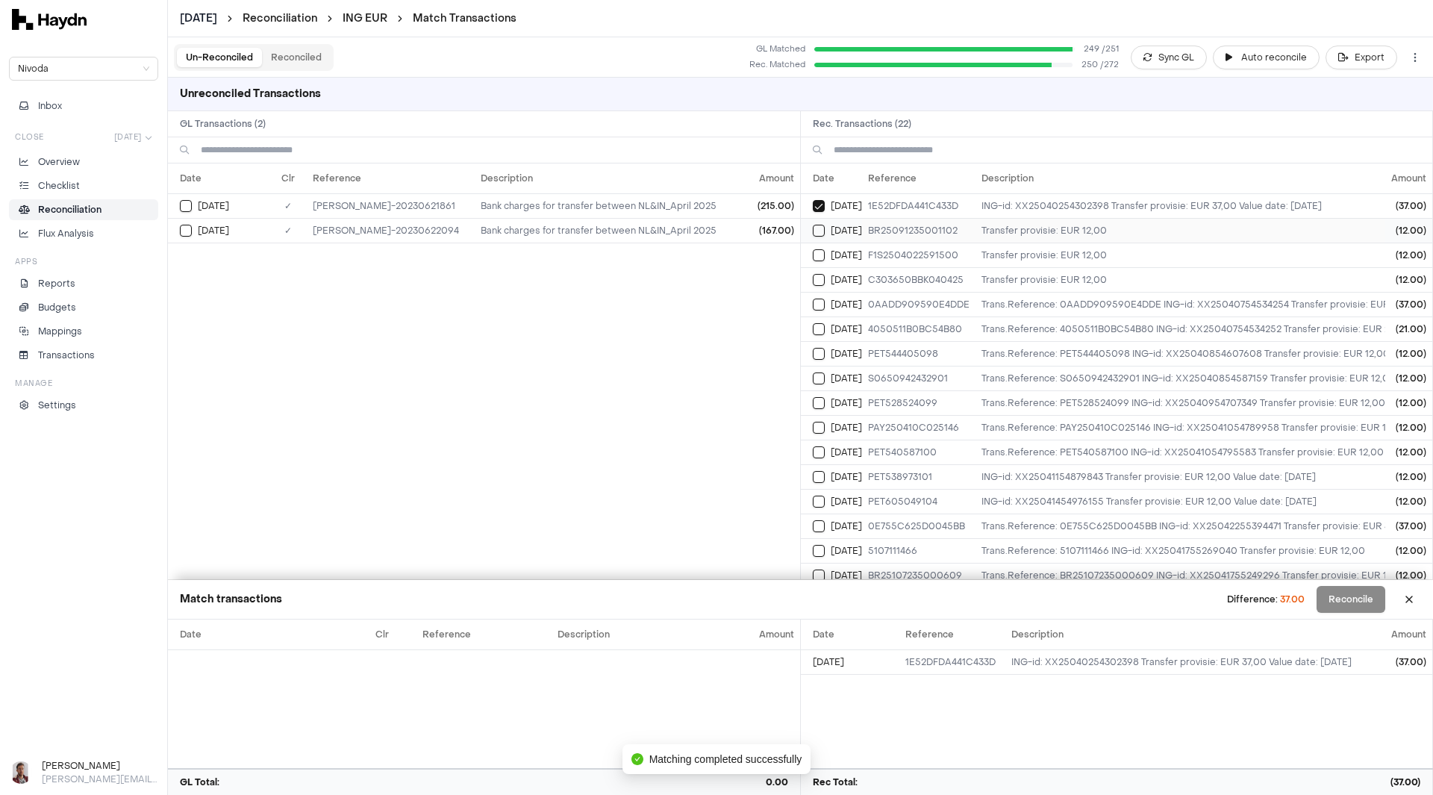
click at [820, 228] on button "Select reconciliation transaction 34156" at bounding box center [819, 231] width 12 height 12
click at [815, 260] on button "Select reconciliation transaction 34178" at bounding box center [819, 255] width 12 height 12
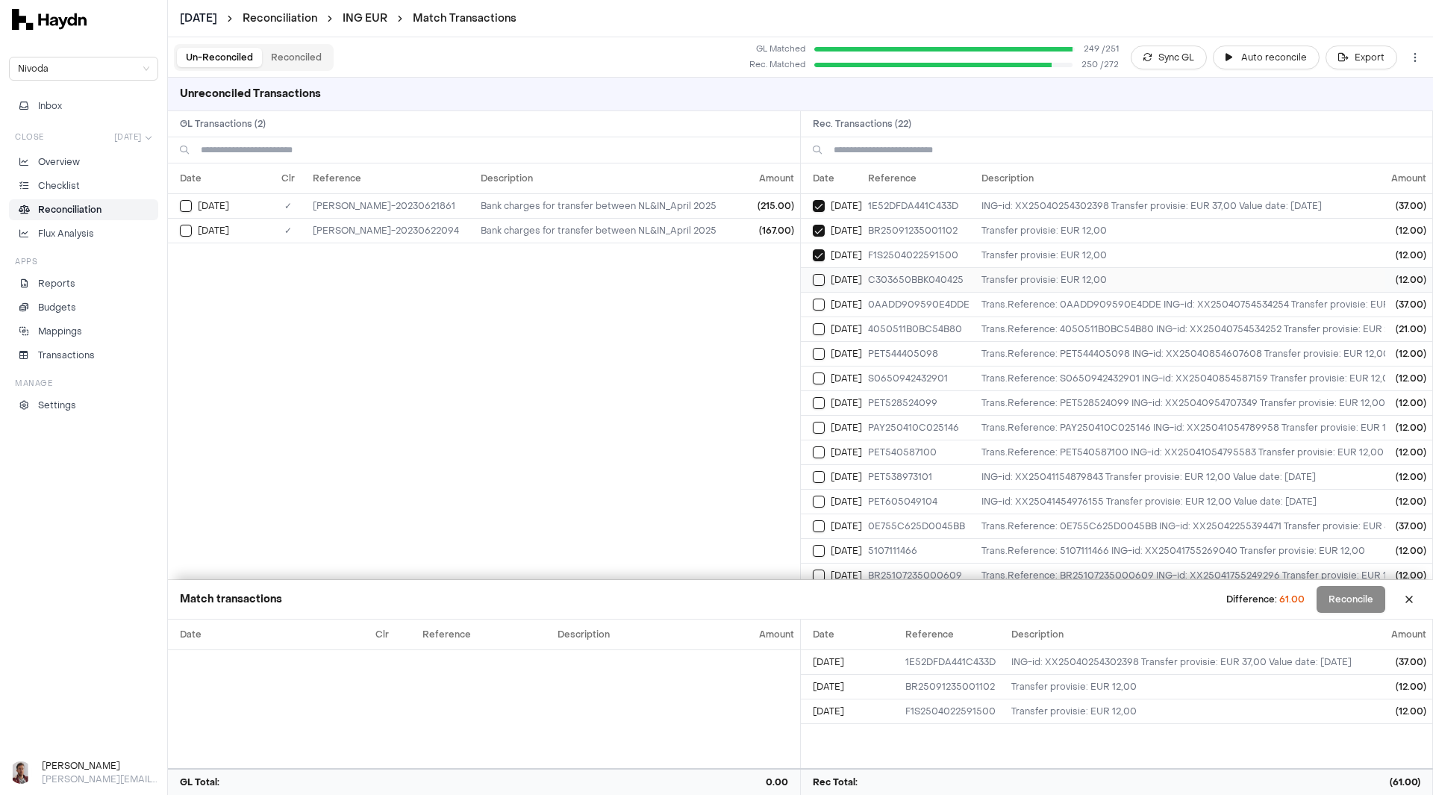
click at [819, 279] on button "Select reconciliation transaction 34179" at bounding box center [819, 280] width 12 height 12
click at [817, 310] on button "Select reconciliation transaction 34200" at bounding box center [819, 305] width 12 height 12
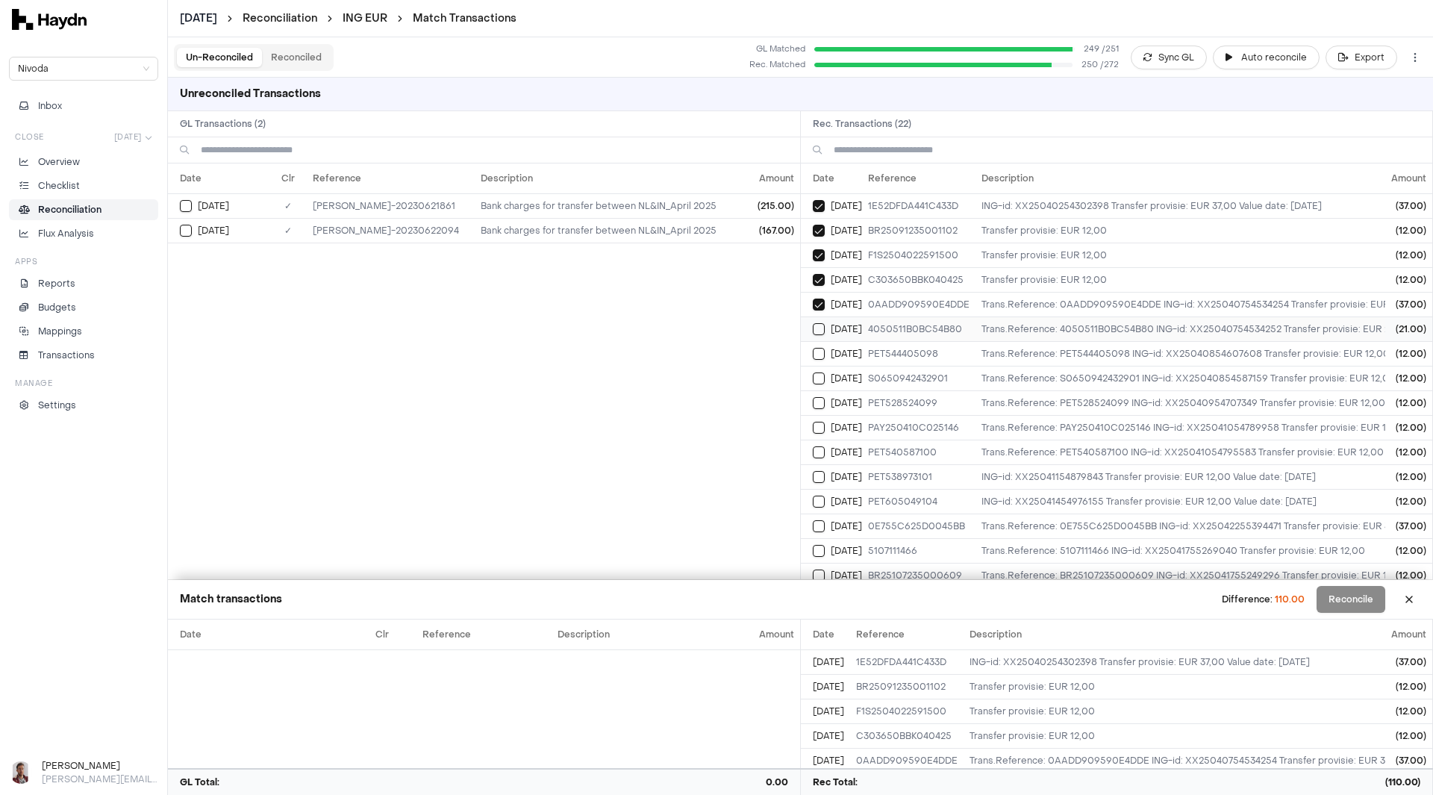
click at [819, 333] on button "Select reconciliation transaction 34201" at bounding box center [819, 329] width 12 height 12
click at [816, 359] on button "Select reconciliation transaction 34212" at bounding box center [819, 354] width 12 height 12
click at [818, 379] on button "Select reconciliation transaction 34207" at bounding box center [819, 379] width 12 height 12
click at [818, 399] on button "Select reconciliation transaction 34220" at bounding box center [819, 403] width 12 height 12
click at [818, 426] on button "Select reconciliation transaction 34227" at bounding box center [819, 428] width 12 height 12
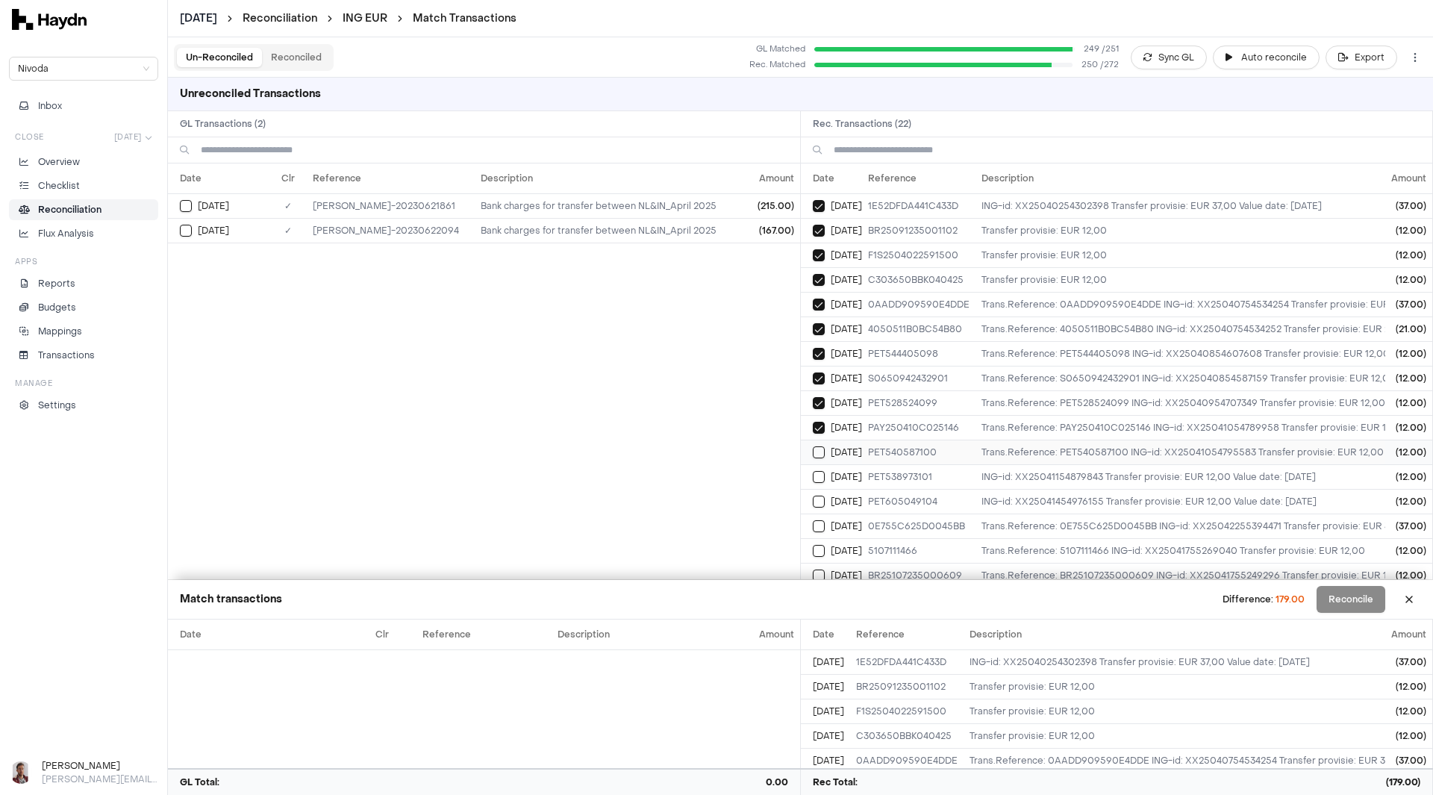
click at [818, 450] on button "Select reconciliation transaction 34228" at bounding box center [819, 452] width 12 height 12
click at [819, 476] on button "Select reconciliation transaction 34243" at bounding box center [819, 477] width 12 height 12
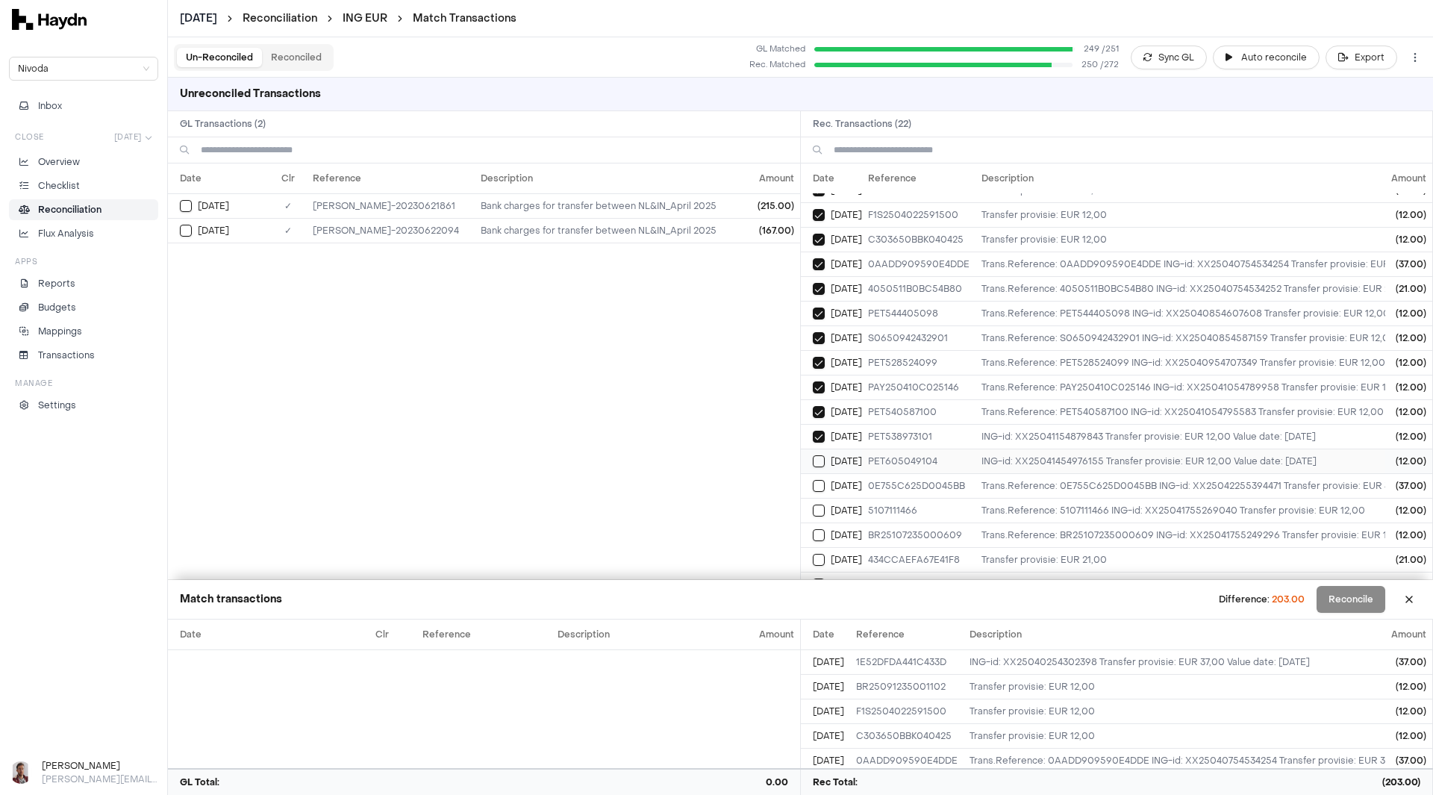
scroll to position [75, 0]
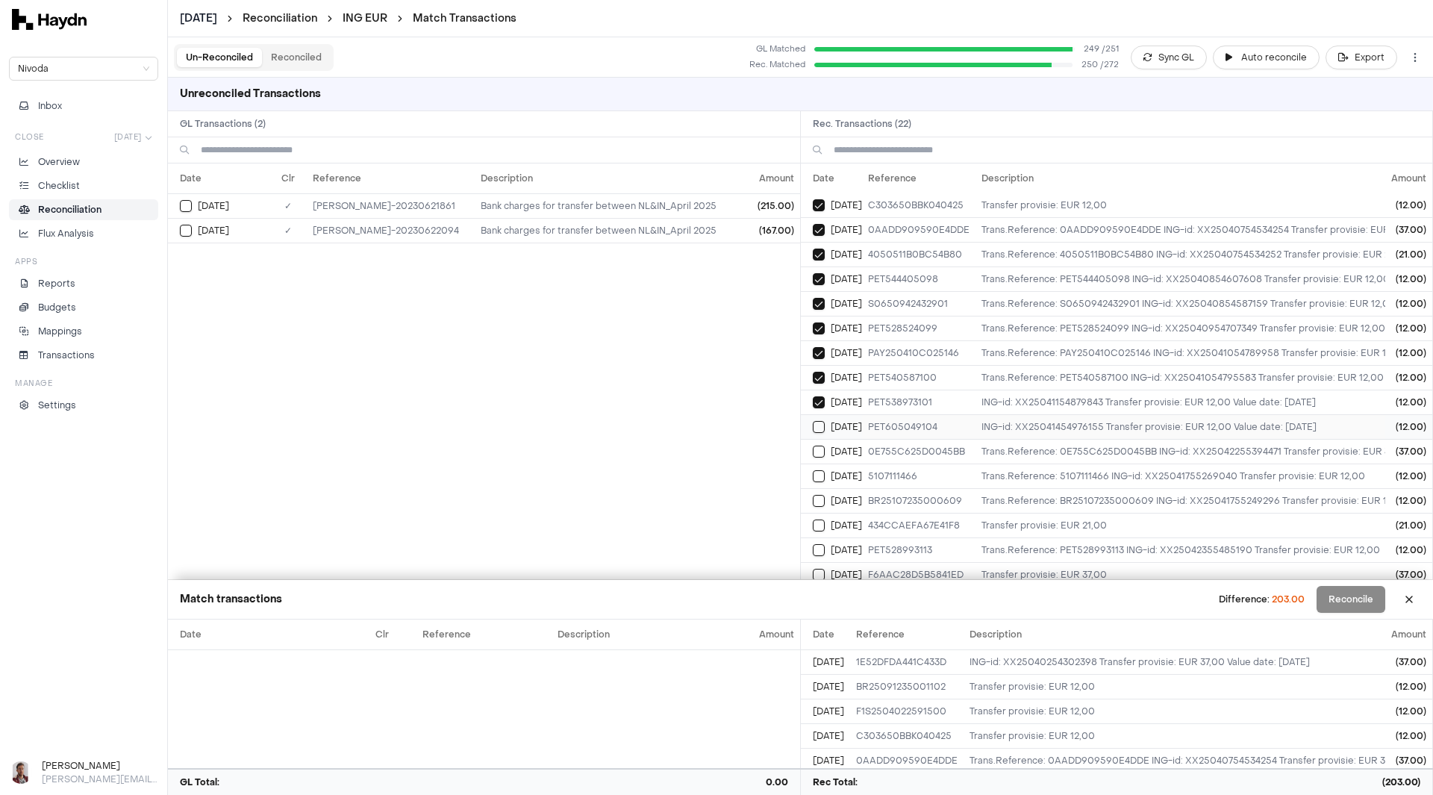
click at [817, 426] on button "Select reconciliation transaction 34258" at bounding box center [819, 427] width 12 height 12
click at [818, 449] on button "Select reconciliation transaction 34313" at bounding box center [819, 452] width 12 height 12
click at [818, 479] on button "Select reconciliation transaction 34308" at bounding box center [819, 476] width 12 height 12
click at [822, 500] on button "Select reconciliation transaction 34307" at bounding box center [819, 501] width 12 height 12
click at [821, 523] on button "Select reconciliation transaction 34337" at bounding box center [819, 526] width 12 height 12
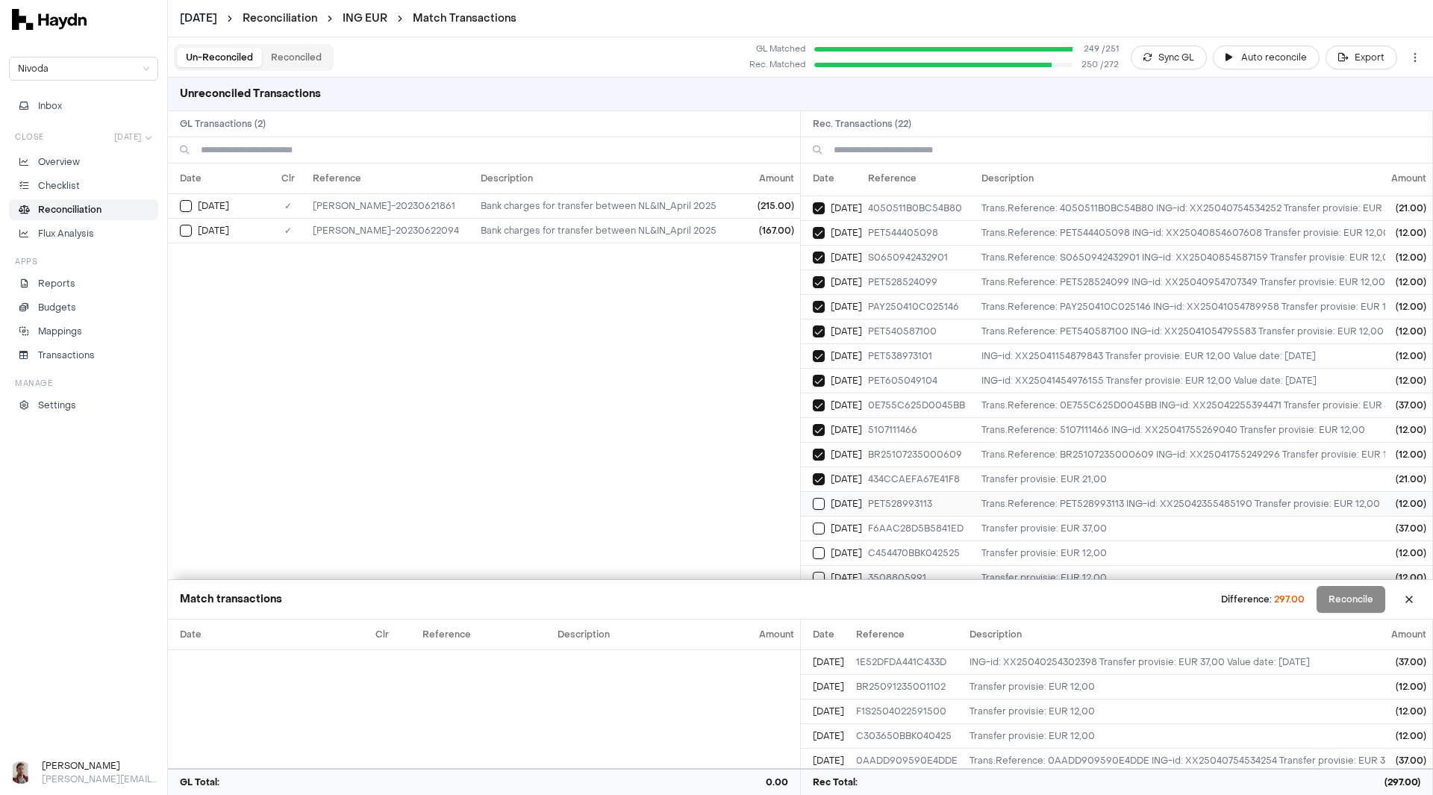
scroll to position [168, 0]
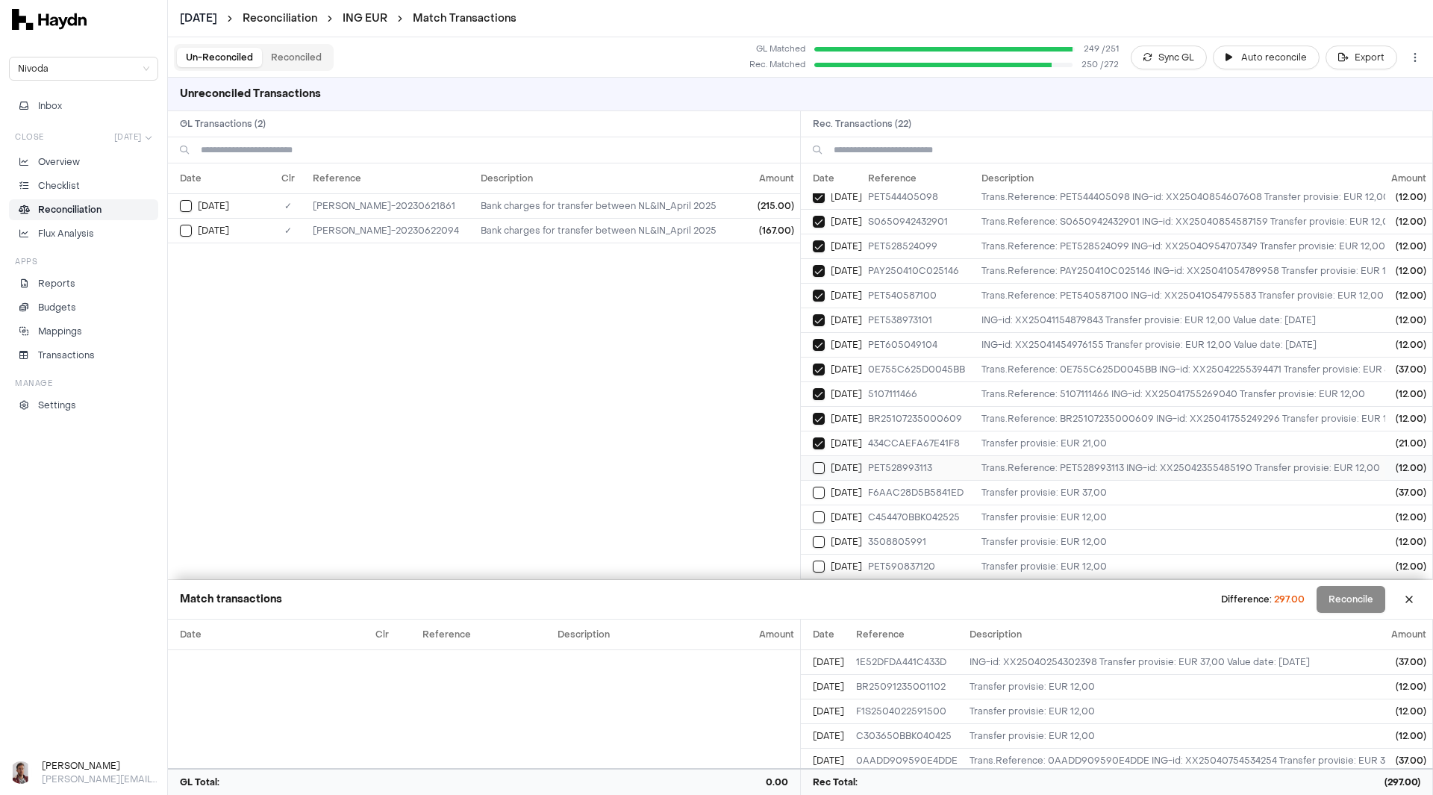
click at [821, 462] on button "Select reconciliation transaction 34330" at bounding box center [819, 468] width 12 height 12
click at [823, 488] on td "[DATE]" at bounding box center [831, 492] width 61 height 25
click at [819, 511] on button "Select reconciliation transaction 34364" at bounding box center [819, 517] width 12 height 12
click at [820, 536] on button "Select reconciliation transaction 34394" at bounding box center [819, 542] width 12 height 12
click at [820, 561] on button "Select reconciliation transaction 34401" at bounding box center [819, 567] width 12 height 12
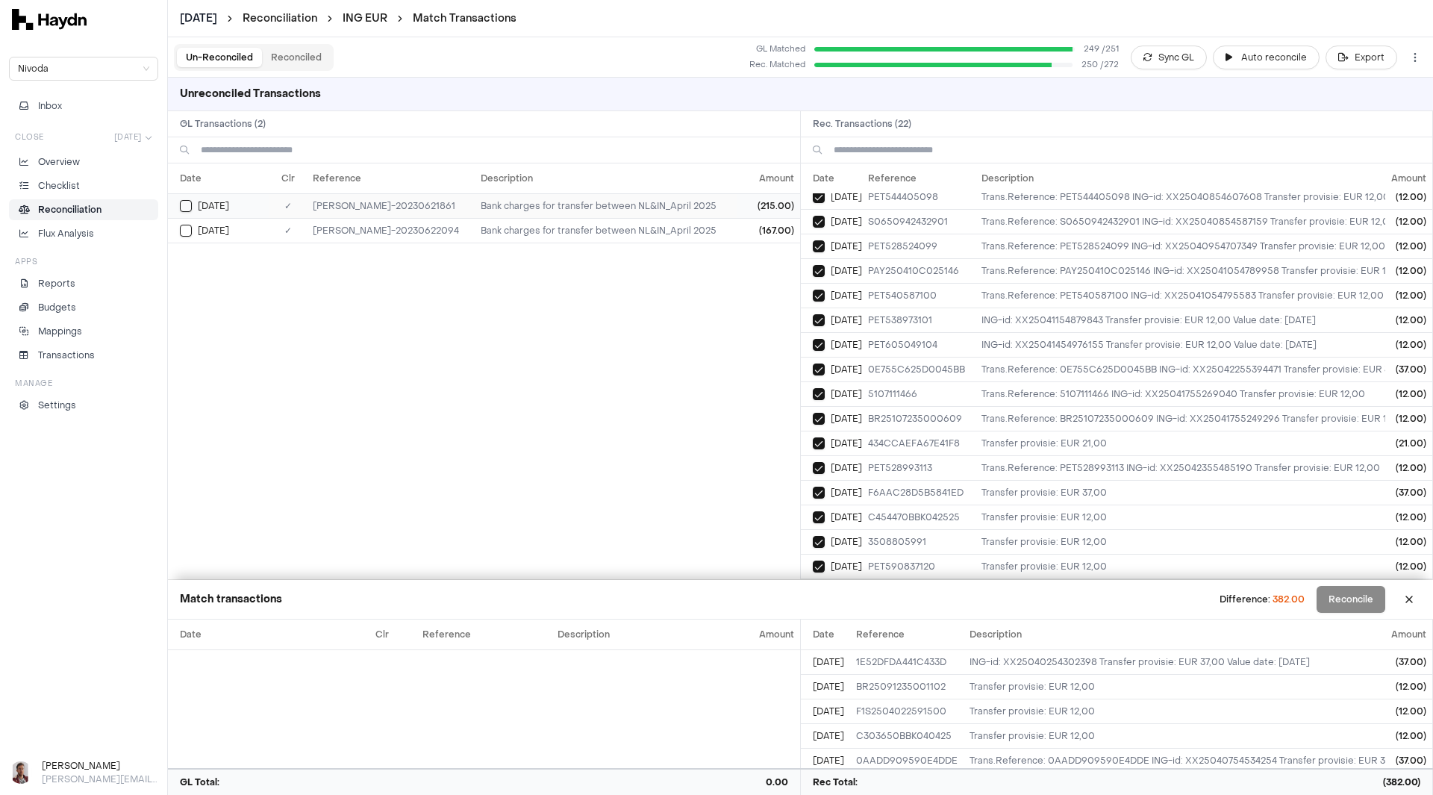
click at [185, 203] on button "Select GL transaction 7913022" at bounding box center [186, 206] width 12 height 12
click at [184, 230] on button "Select GL transaction 7913042" at bounding box center [186, 231] width 12 height 12
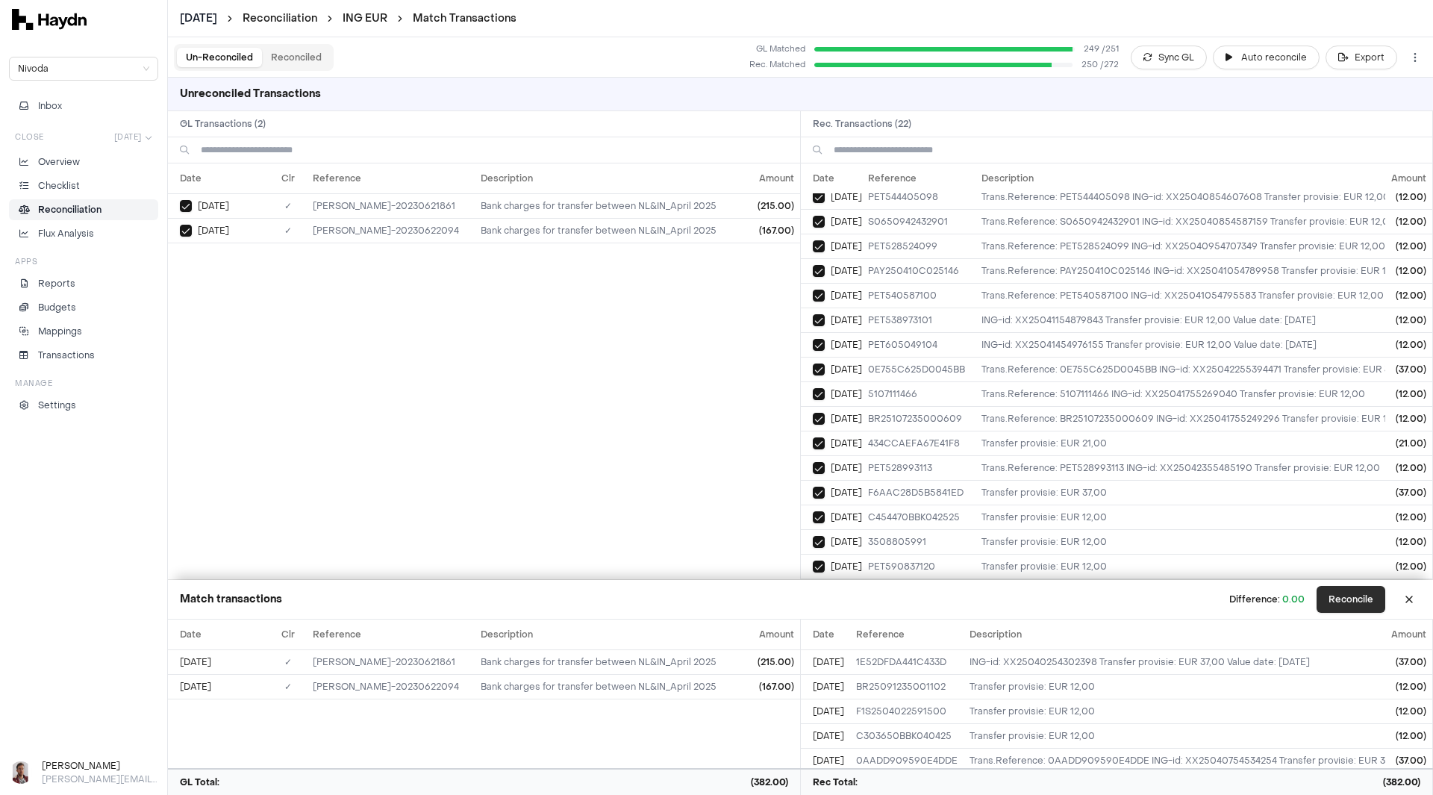
click at [1355, 605] on button "Reconcile" at bounding box center [1351, 599] width 69 height 27
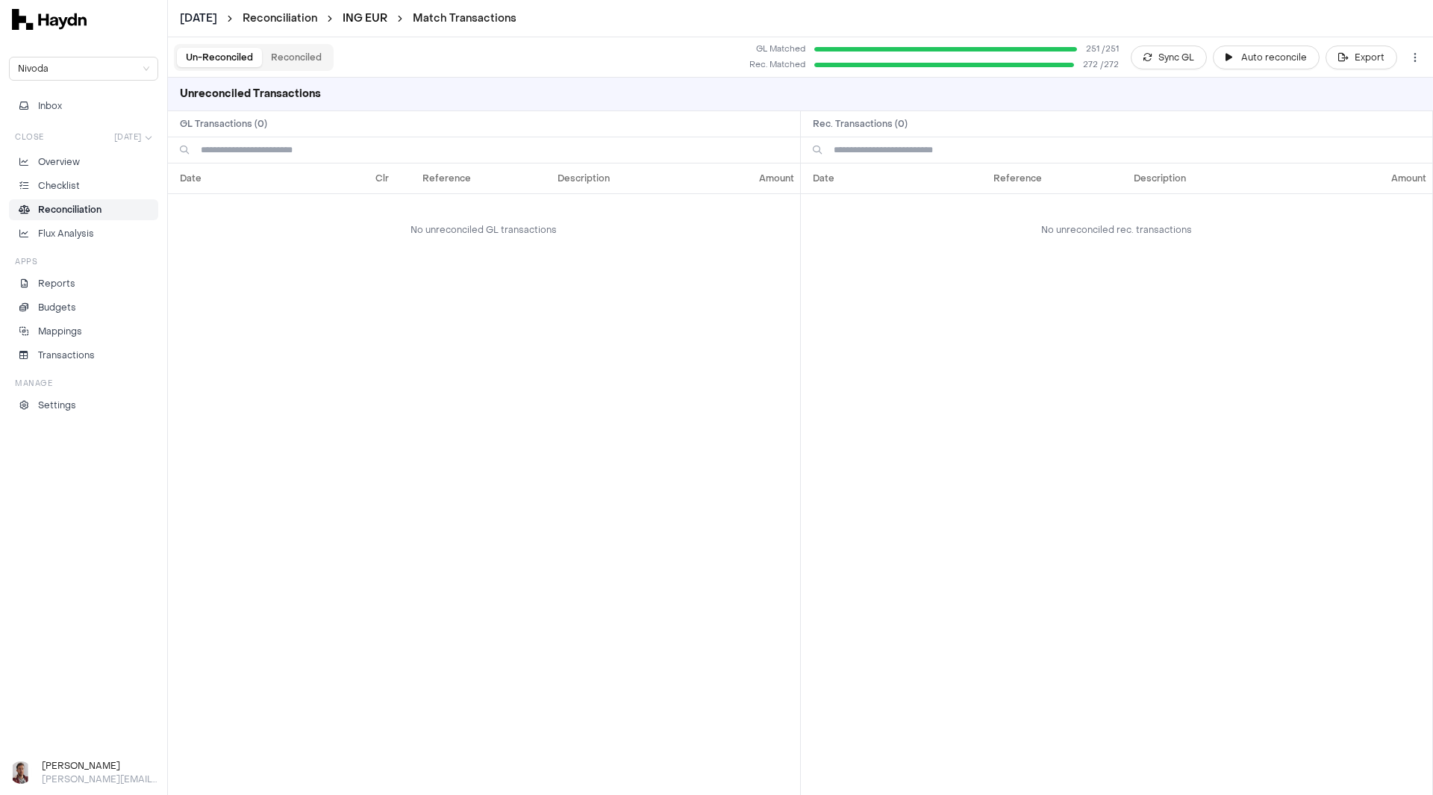
click at [374, 16] on link "ING EUR" at bounding box center [365, 18] width 45 height 14
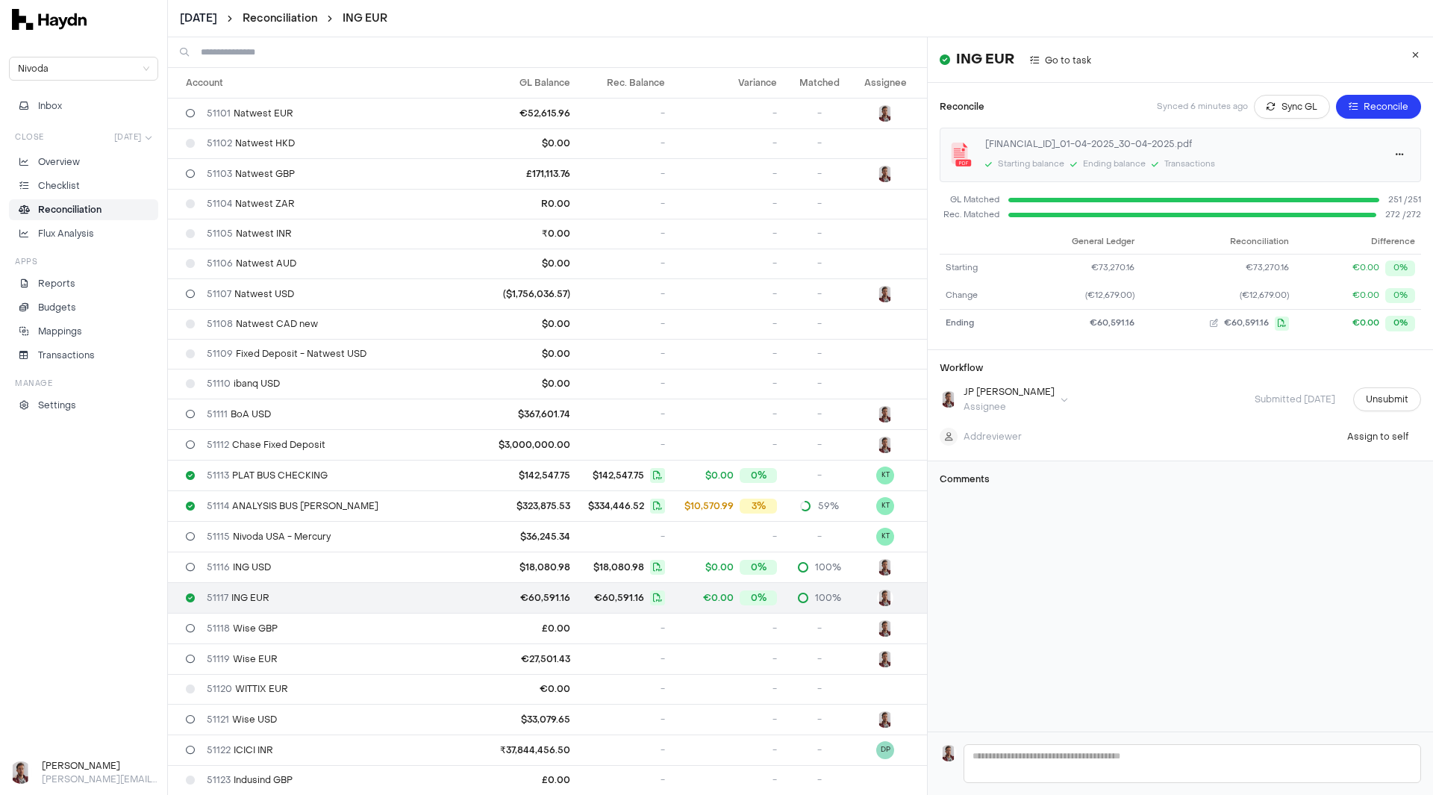
click at [222, 19] on html "[DATE] Reconciliation ING EUR Nivoda Inbox Close [DATE] Overview Checklist Reco…" at bounding box center [716, 397] width 1433 height 795
click at [209, 131] on div "[DATE]" at bounding box center [207, 126] width 88 height 21
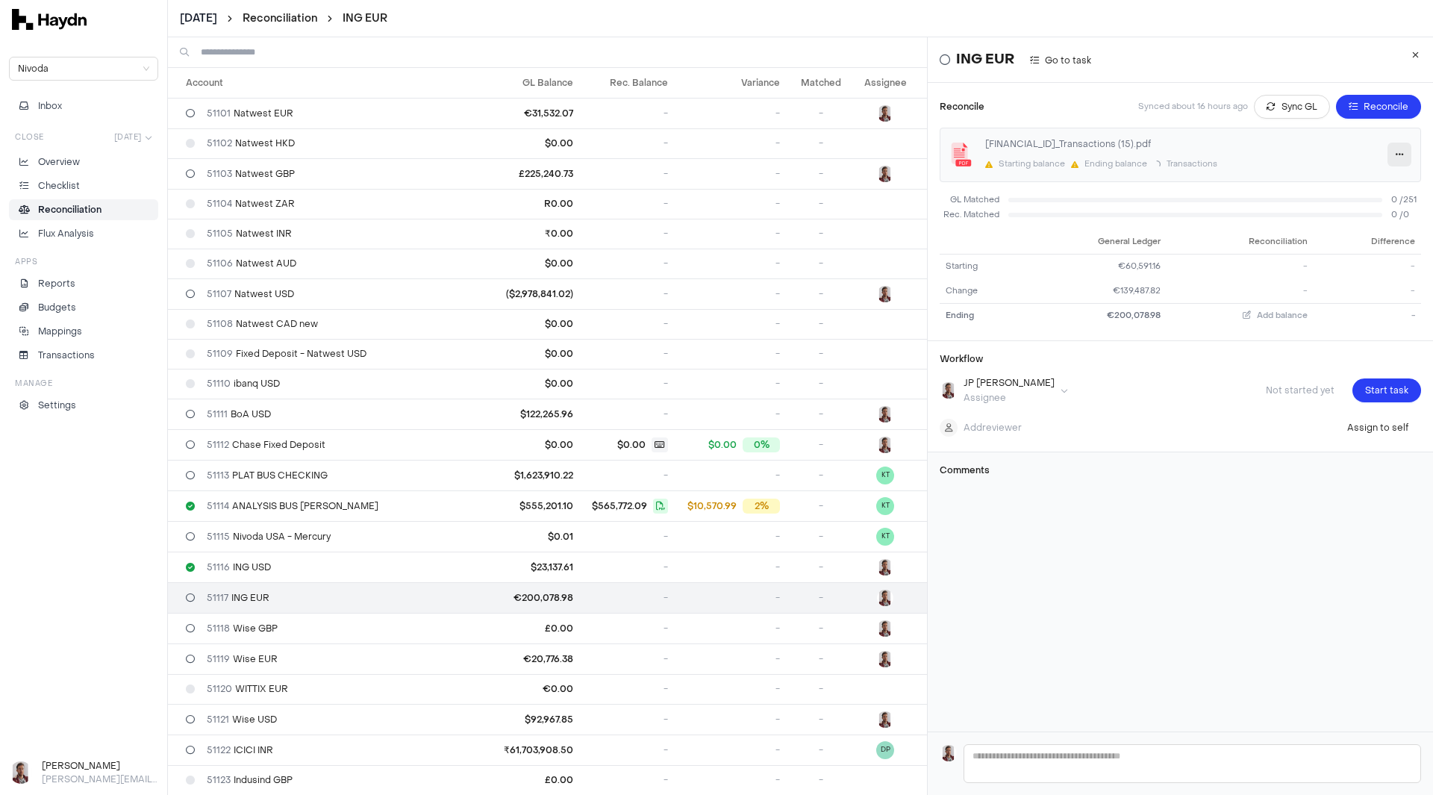
click at [1396, 150] on icon "button" at bounding box center [1400, 154] width 8 height 9
click at [1350, 237] on span "Delete" at bounding box center [1352, 232] width 50 height 15
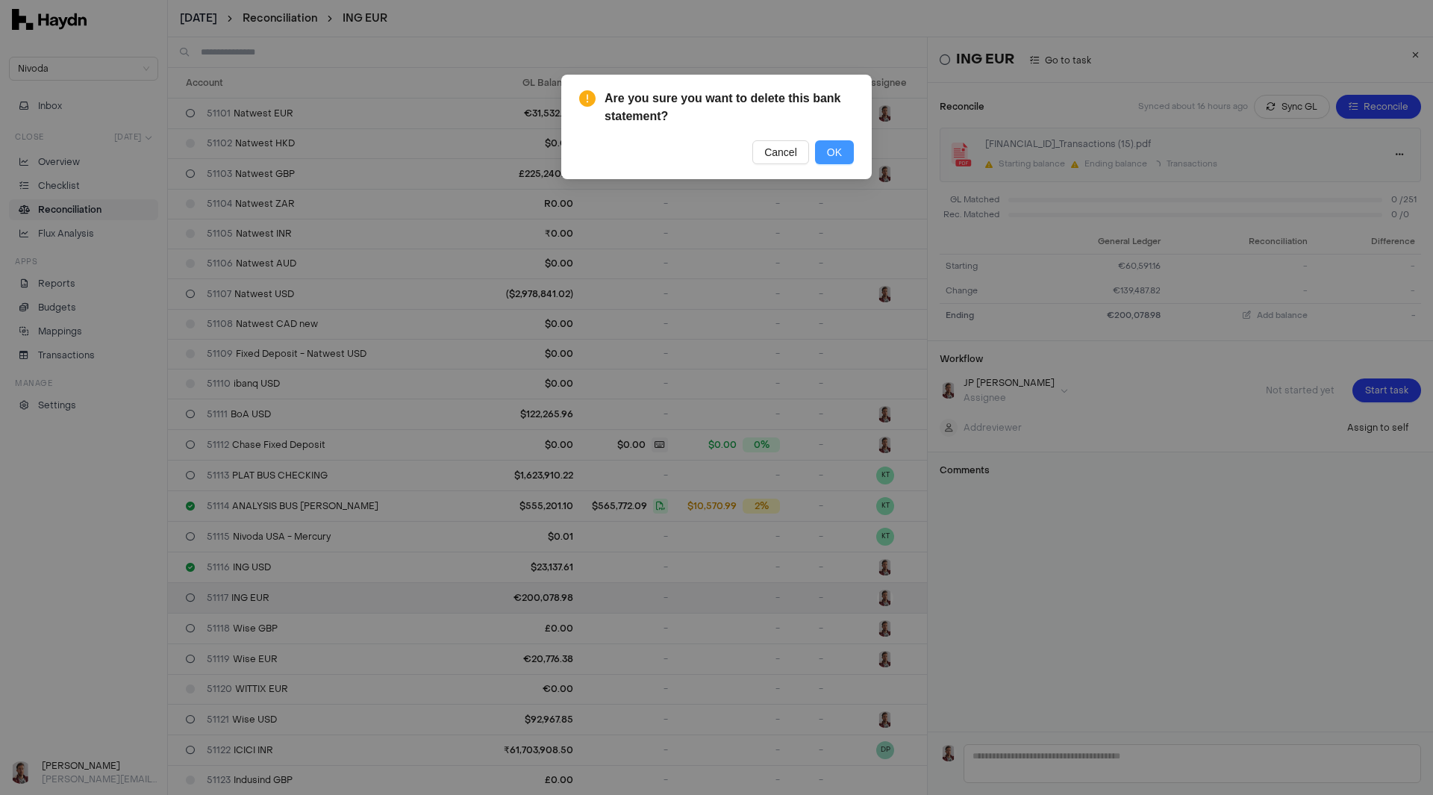
click at [837, 152] on span "OK" at bounding box center [834, 152] width 15 height 16
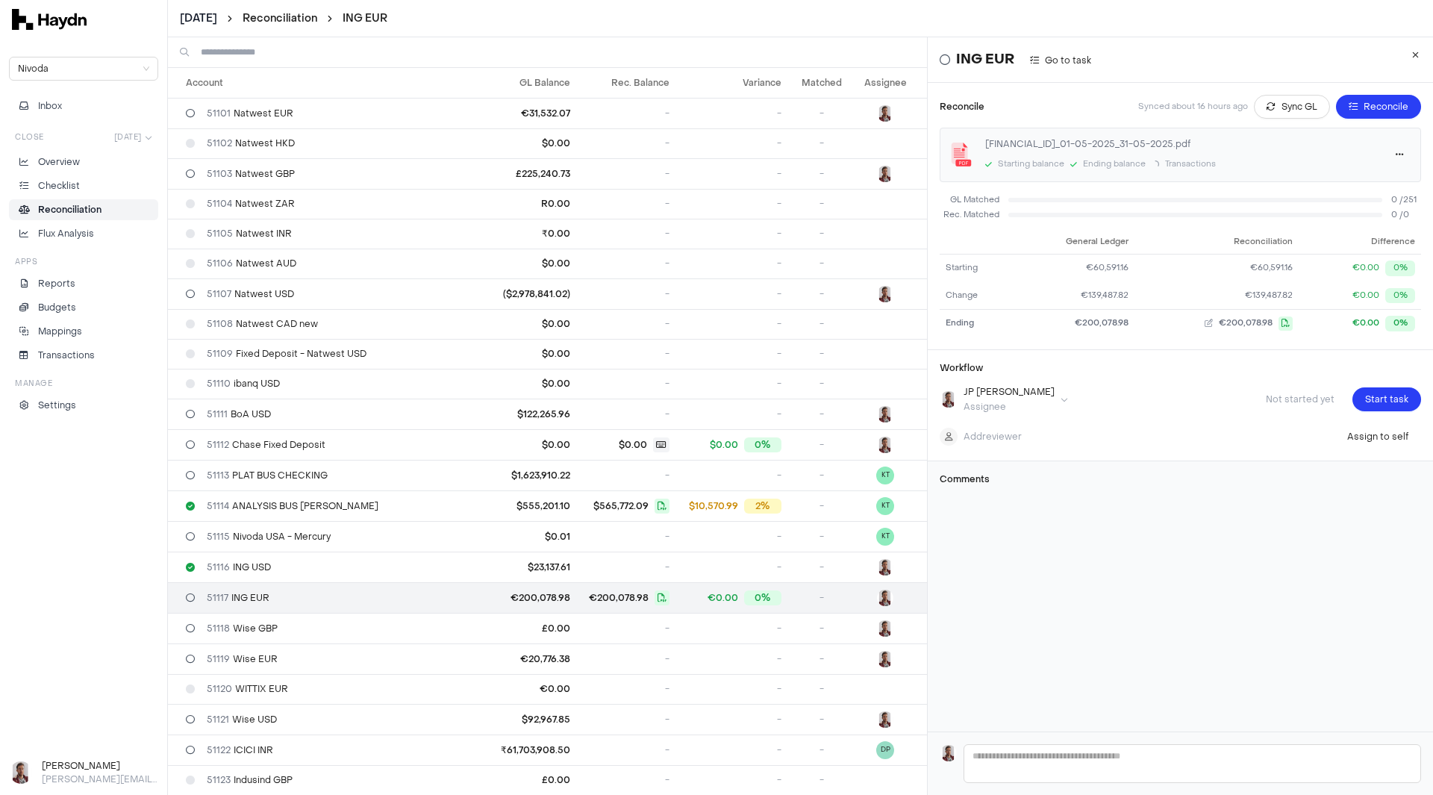
click at [204, 23] on html "[DATE] Reconciliation ING EUR Nivoda Inbox Close [DATE] Overview Checklist Reco…" at bounding box center [716, 397] width 1433 height 795
click at [191, 128] on div "[DATE]" at bounding box center [205, 126] width 88 height 21
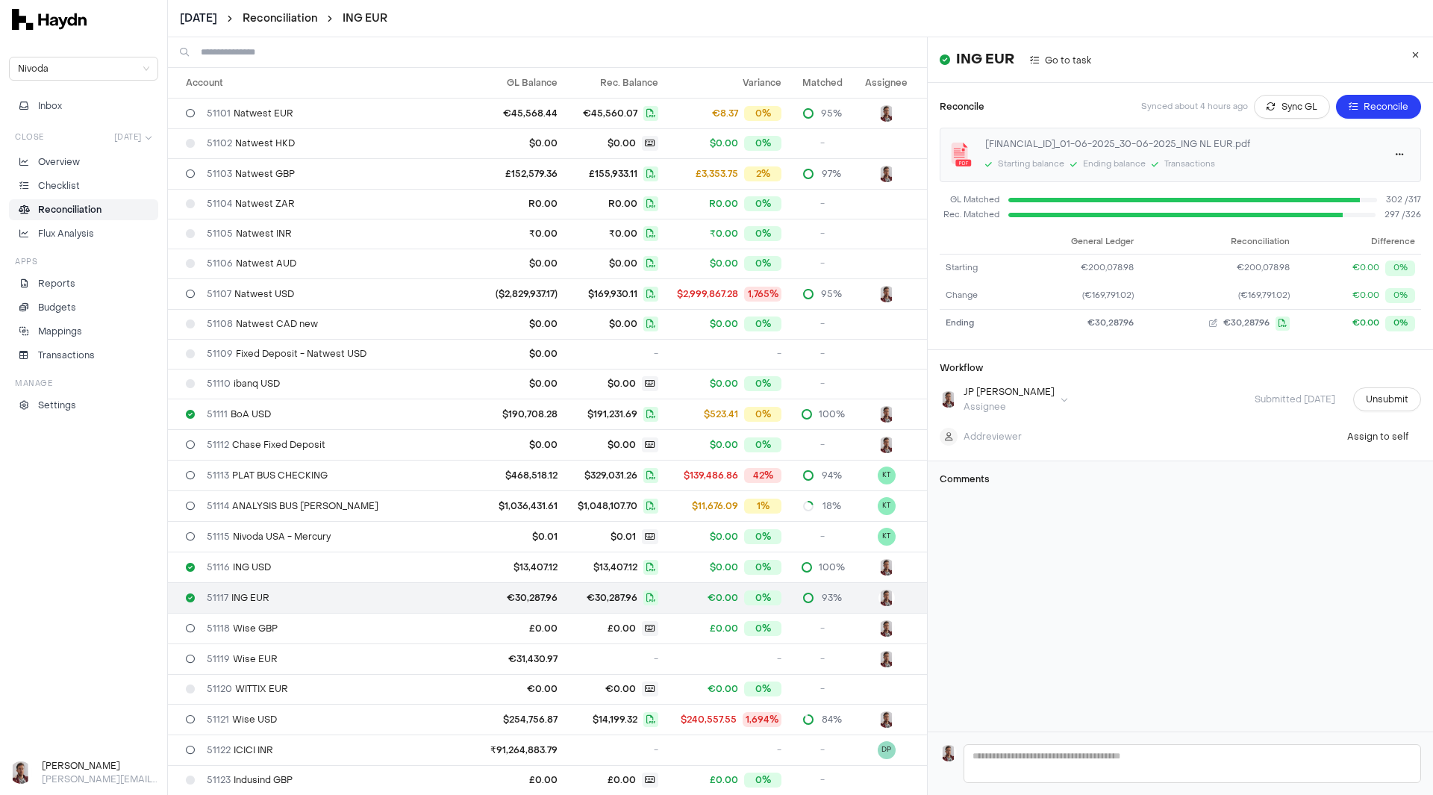
click at [206, 21] on html "[DATE] Reconciliation ING EUR Nivoda Inbox Close [DATE] Overview Checklist Reco…" at bounding box center [716, 397] width 1433 height 795
click at [199, 166] on div "[DATE]" at bounding box center [207, 168] width 88 height 21
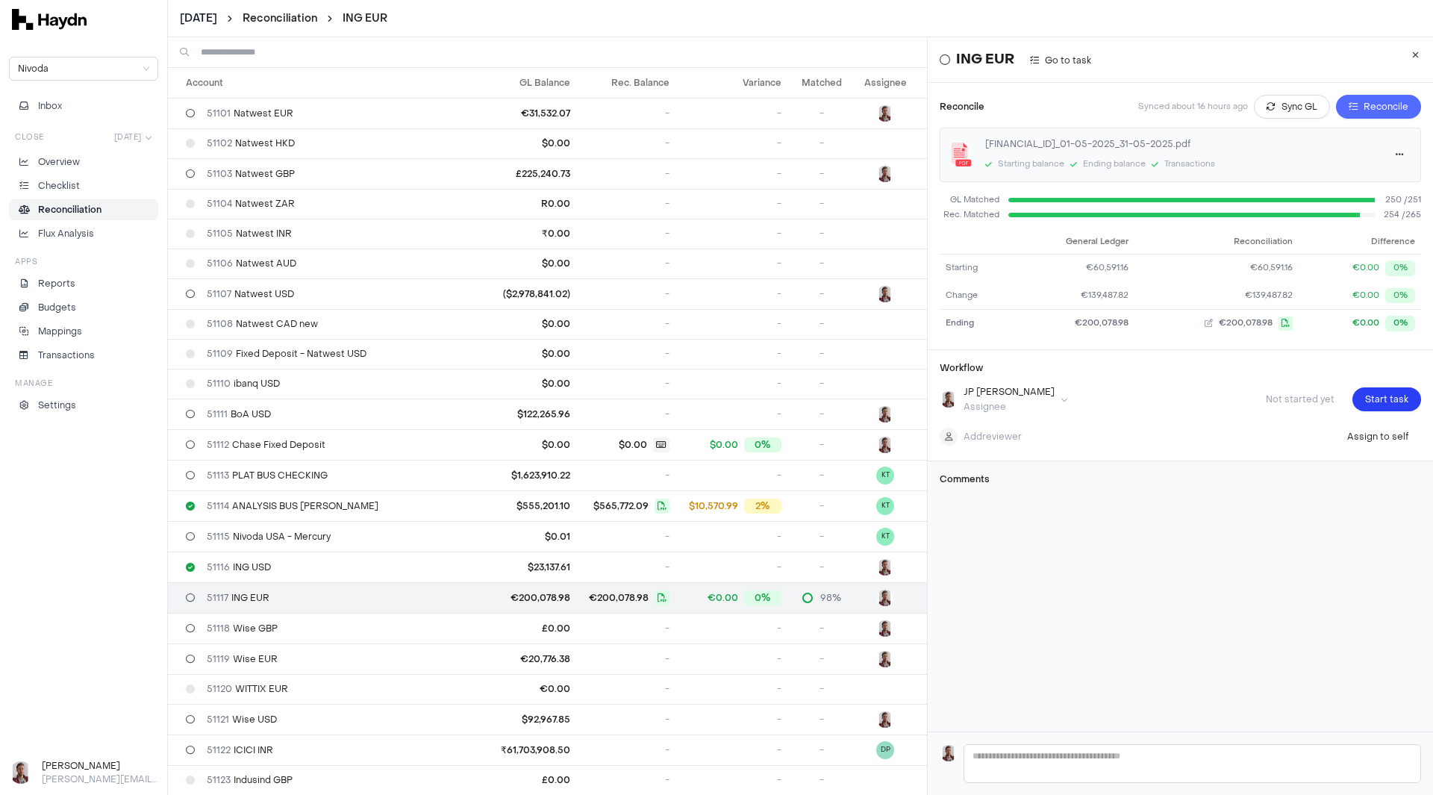
click at [1364, 107] on span "Reconcile" at bounding box center [1386, 106] width 45 height 15
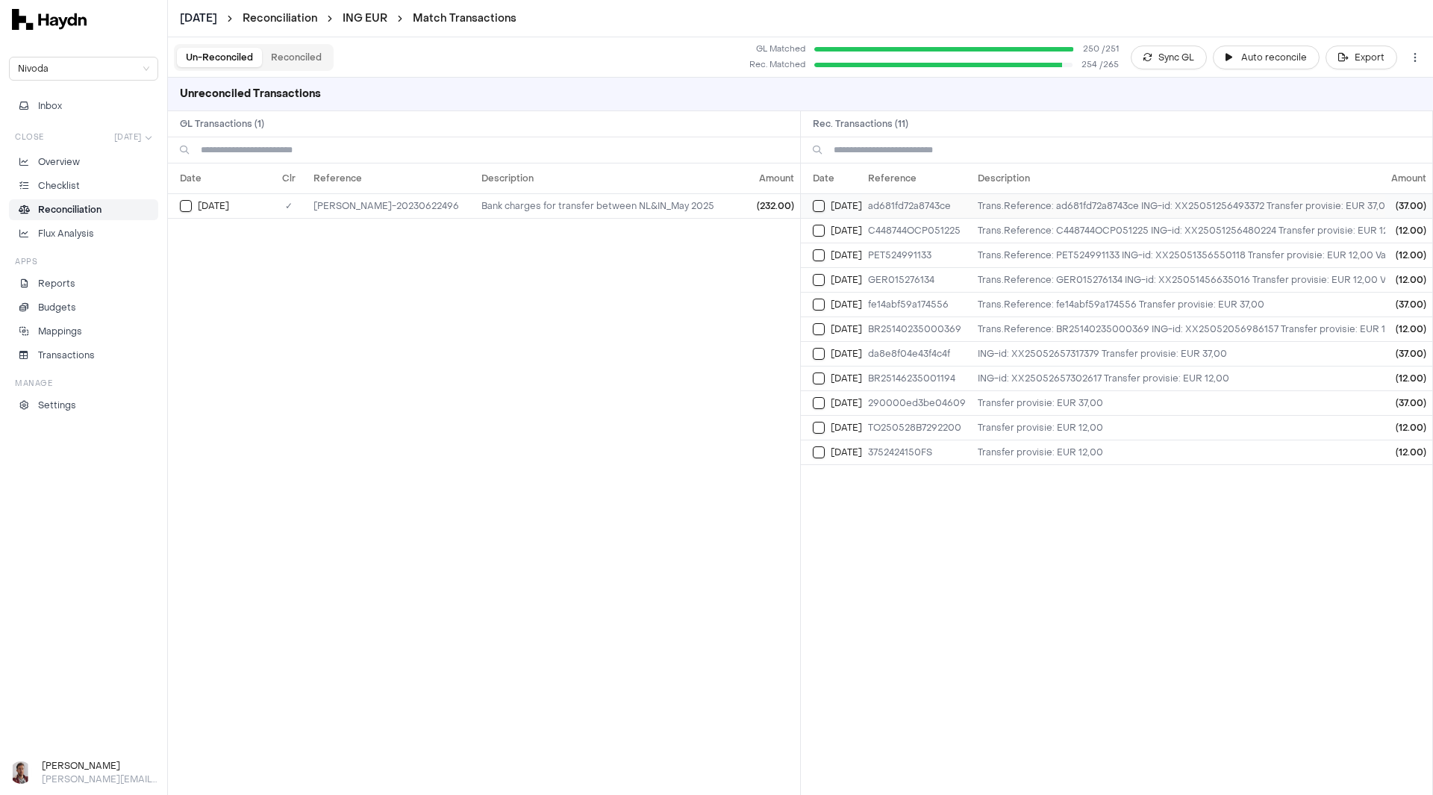
click at [818, 205] on button "Select reconciliation transaction 34485" at bounding box center [819, 206] width 12 height 12
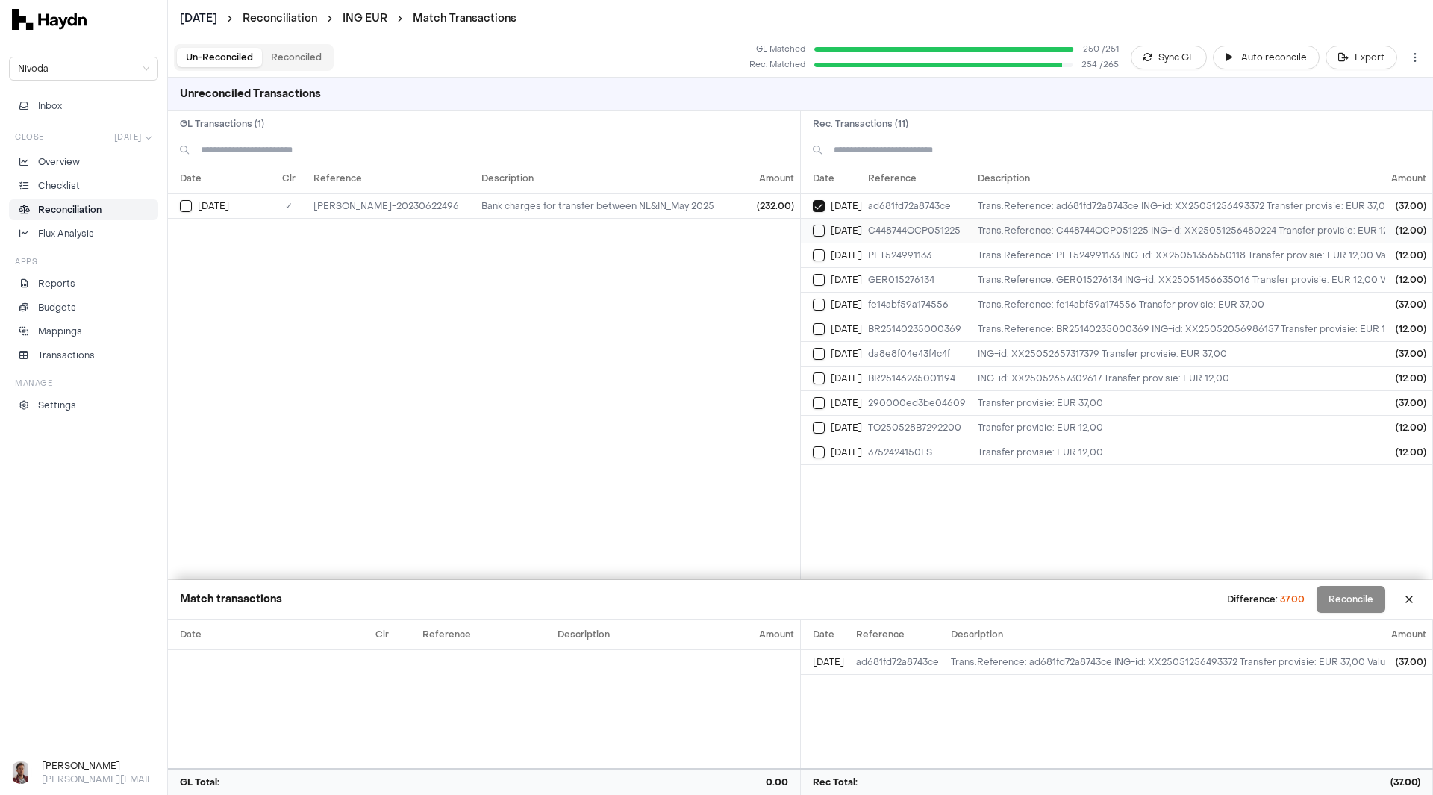
click at [818, 225] on button "Select reconciliation transaction 34481" at bounding box center [819, 231] width 12 height 12
click at [818, 247] on td "[DATE]" at bounding box center [831, 255] width 61 height 25
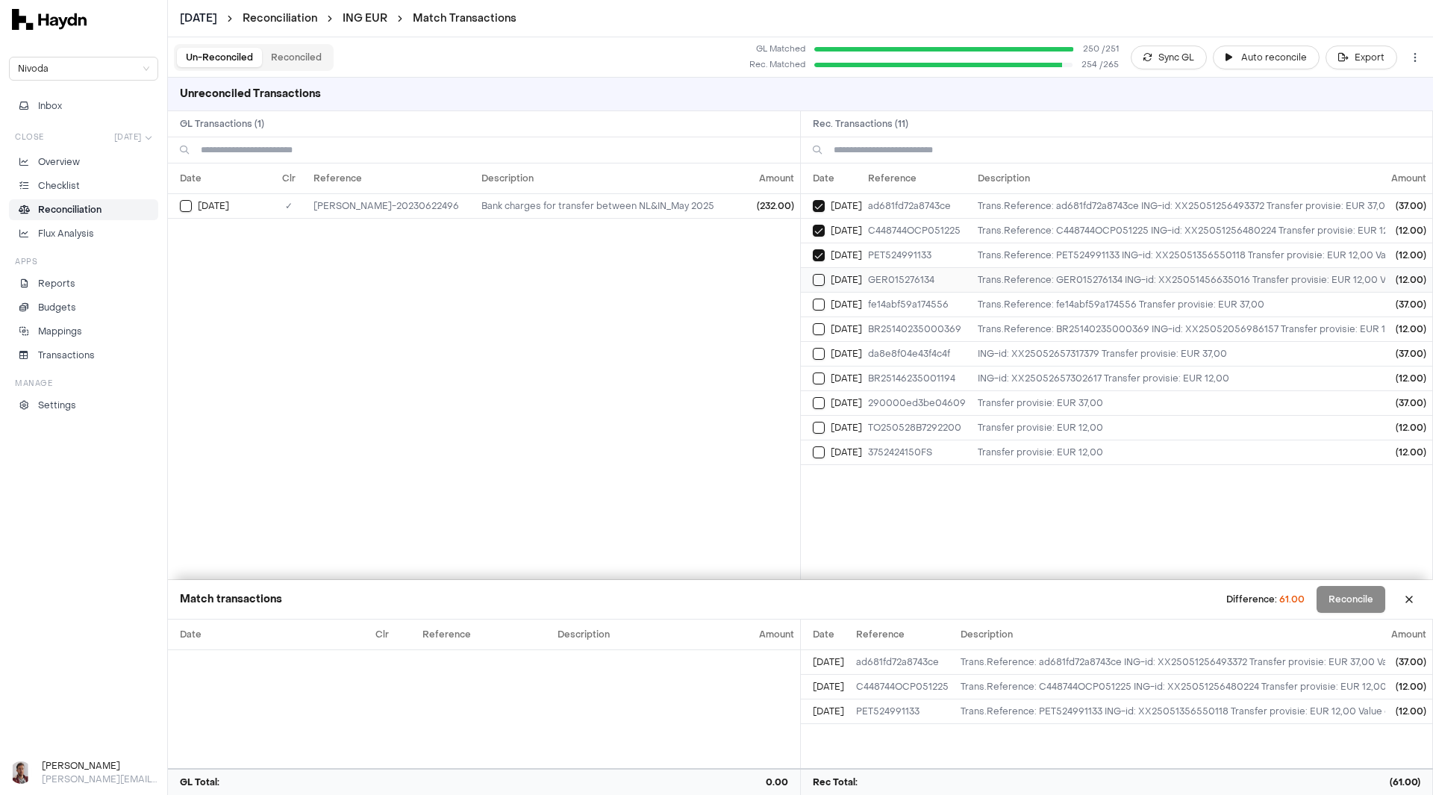
click at [821, 281] on button "Select reconciliation transaction 34506" at bounding box center [819, 280] width 12 height 12
click at [815, 310] on button "Select reconciliation transaction 34555" at bounding box center [819, 305] width 12 height 12
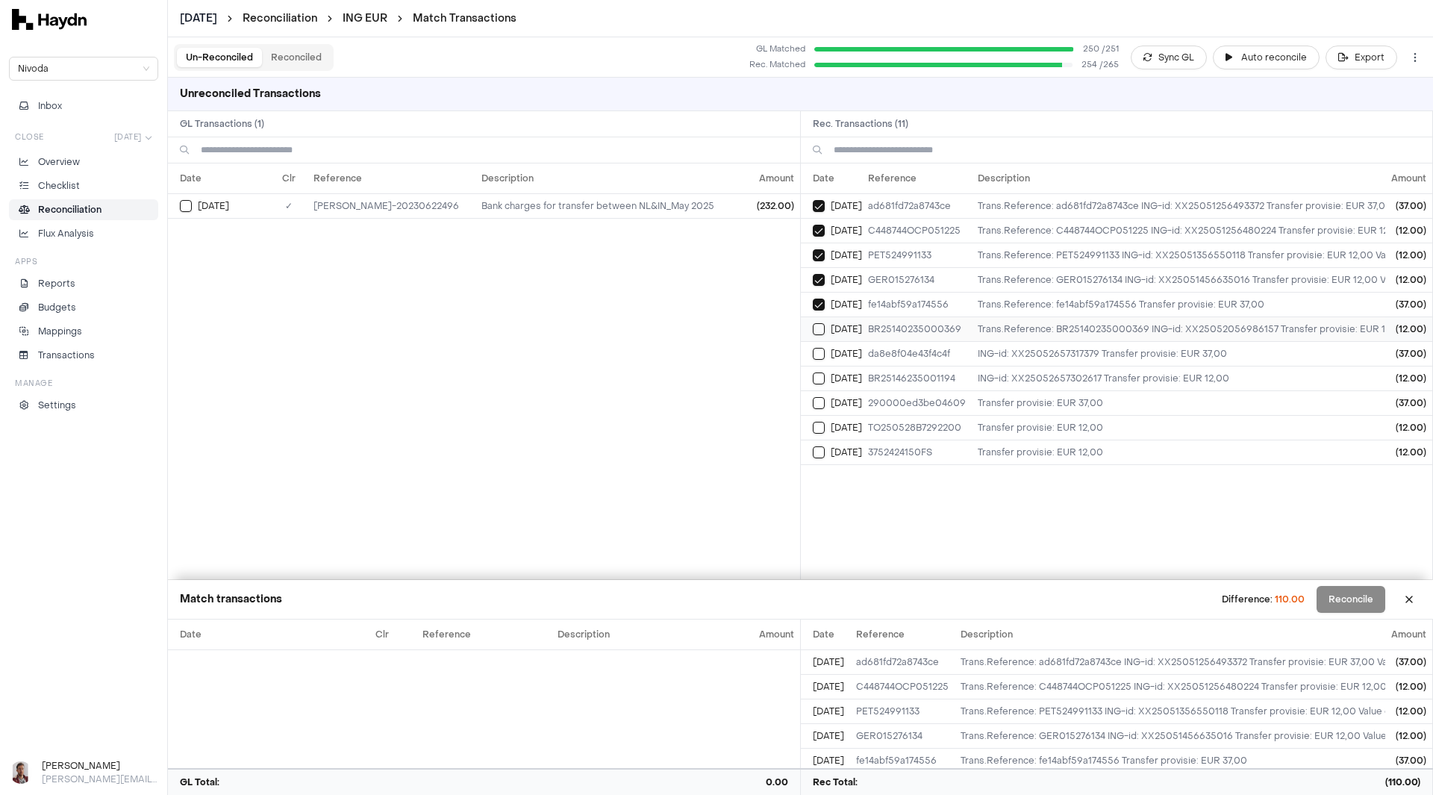
click at [821, 333] on button "Select reconciliation transaction 34579" at bounding box center [819, 329] width 12 height 12
click at [819, 361] on td "[DATE]" at bounding box center [831, 353] width 61 height 25
click at [815, 382] on button "Select reconciliation transaction 34636" at bounding box center [819, 379] width 12 height 12
click at [821, 405] on button "Select reconciliation transaction 34645" at bounding box center [819, 403] width 12 height 12
click at [818, 425] on button "Select reconciliation transaction 34657" at bounding box center [819, 428] width 12 height 12
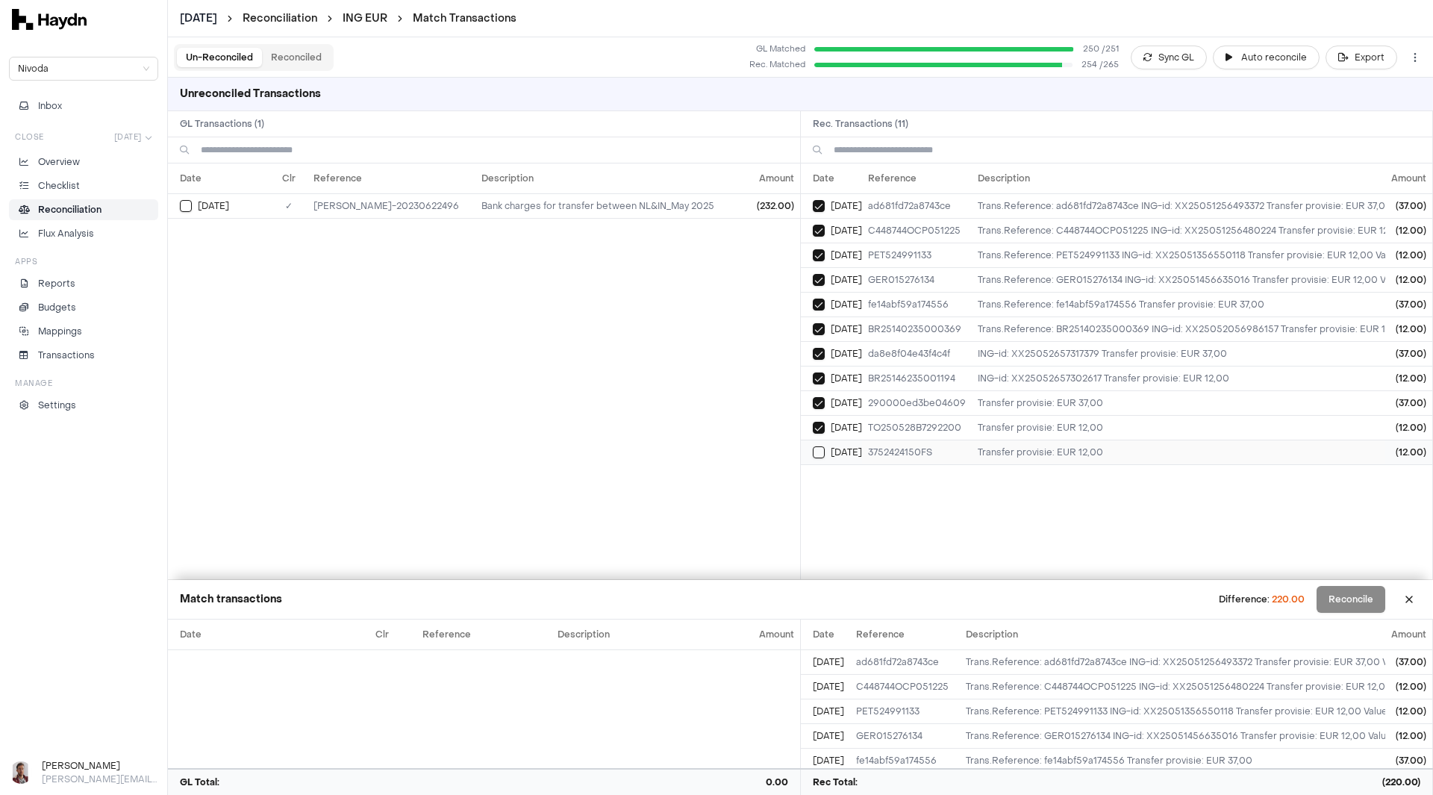
click at [819, 455] on button "Select reconciliation transaction 34672" at bounding box center [819, 452] width 12 height 12
click at [187, 208] on button "Select GL transaction 7920387" at bounding box center [186, 206] width 12 height 12
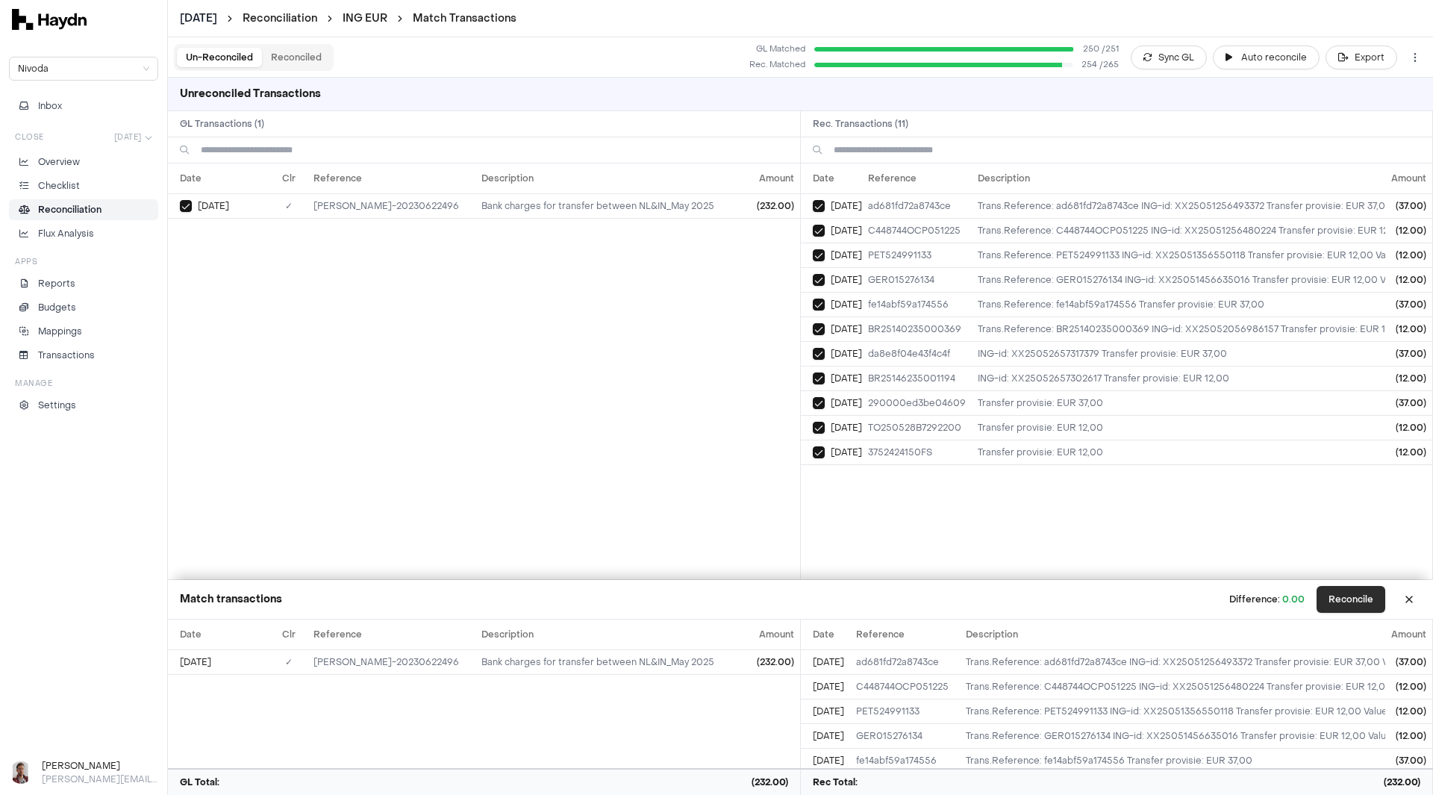
click at [1353, 601] on button "Reconcile" at bounding box center [1351, 599] width 69 height 27
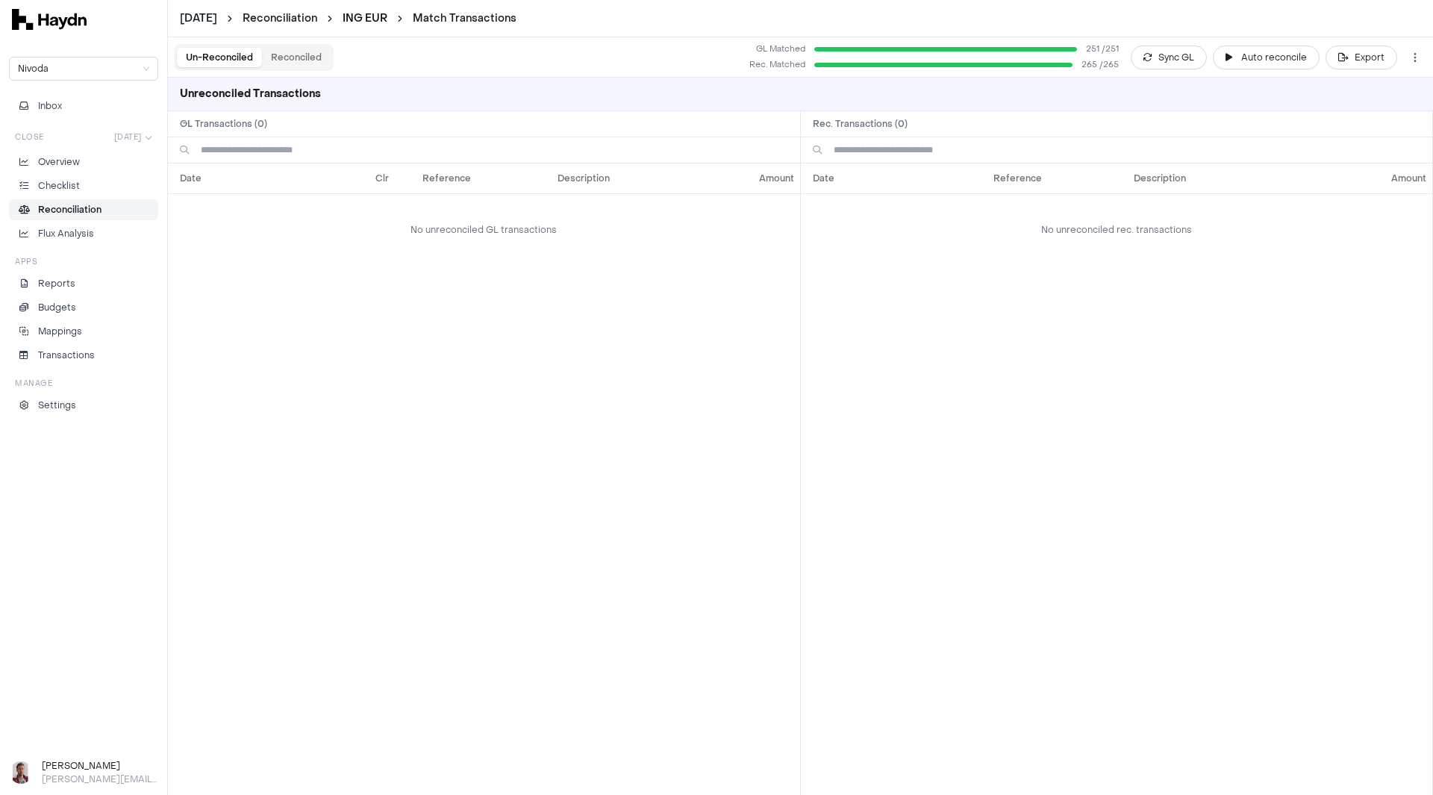
click at [374, 19] on link "ING EUR" at bounding box center [365, 18] width 45 height 14
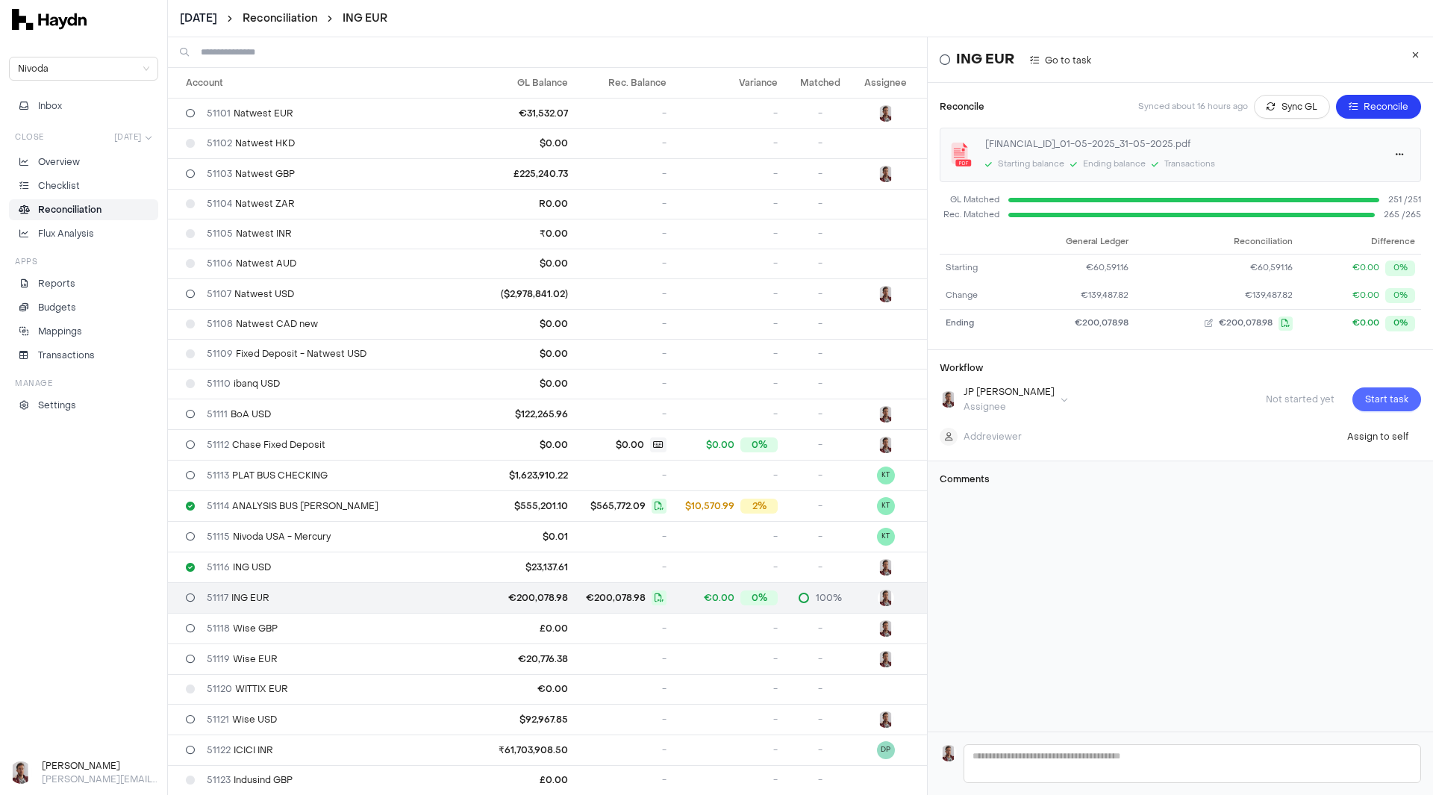
click at [1371, 399] on span "Start task" at bounding box center [1387, 399] width 43 height 15
click at [1371, 401] on span "Submit task" at bounding box center [1383, 399] width 52 height 15
click at [384, 569] on div "51116 ING USD" at bounding box center [332, 567] width 293 height 12
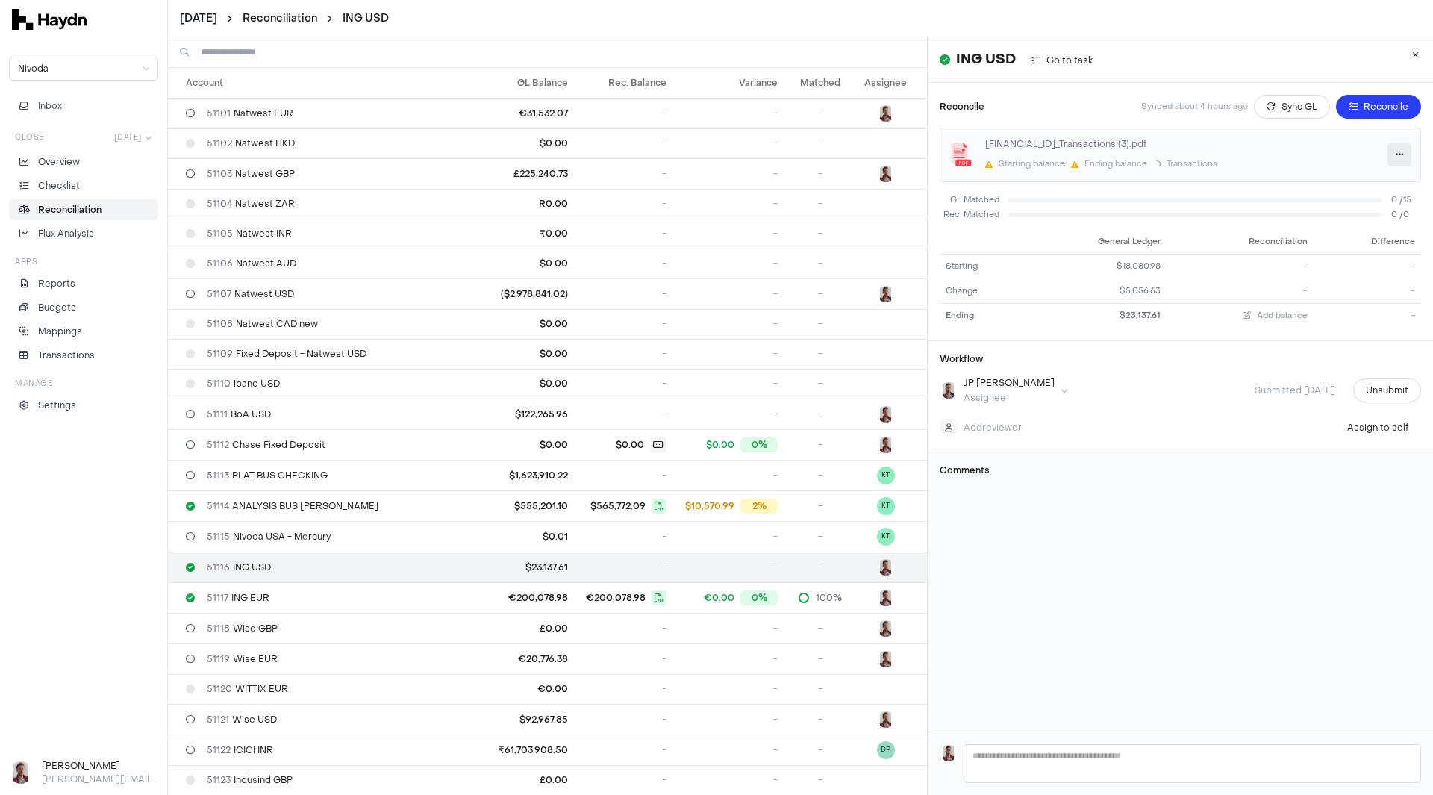
click at [1396, 153] on icon "button" at bounding box center [1400, 154] width 8 height 9
click at [1359, 233] on span "Delete" at bounding box center [1352, 232] width 50 height 15
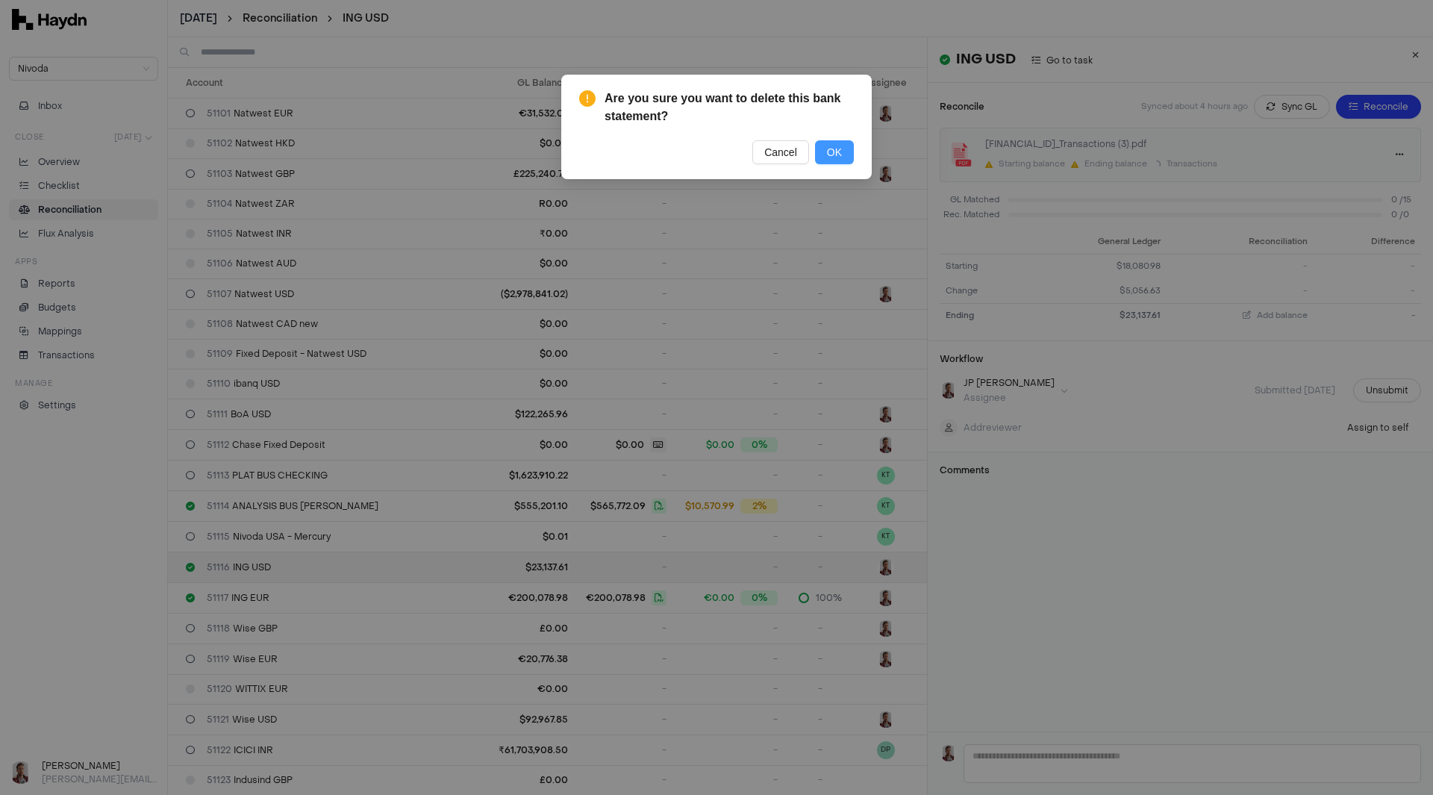
click at [829, 154] on span "OK" at bounding box center [834, 152] width 15 height 16
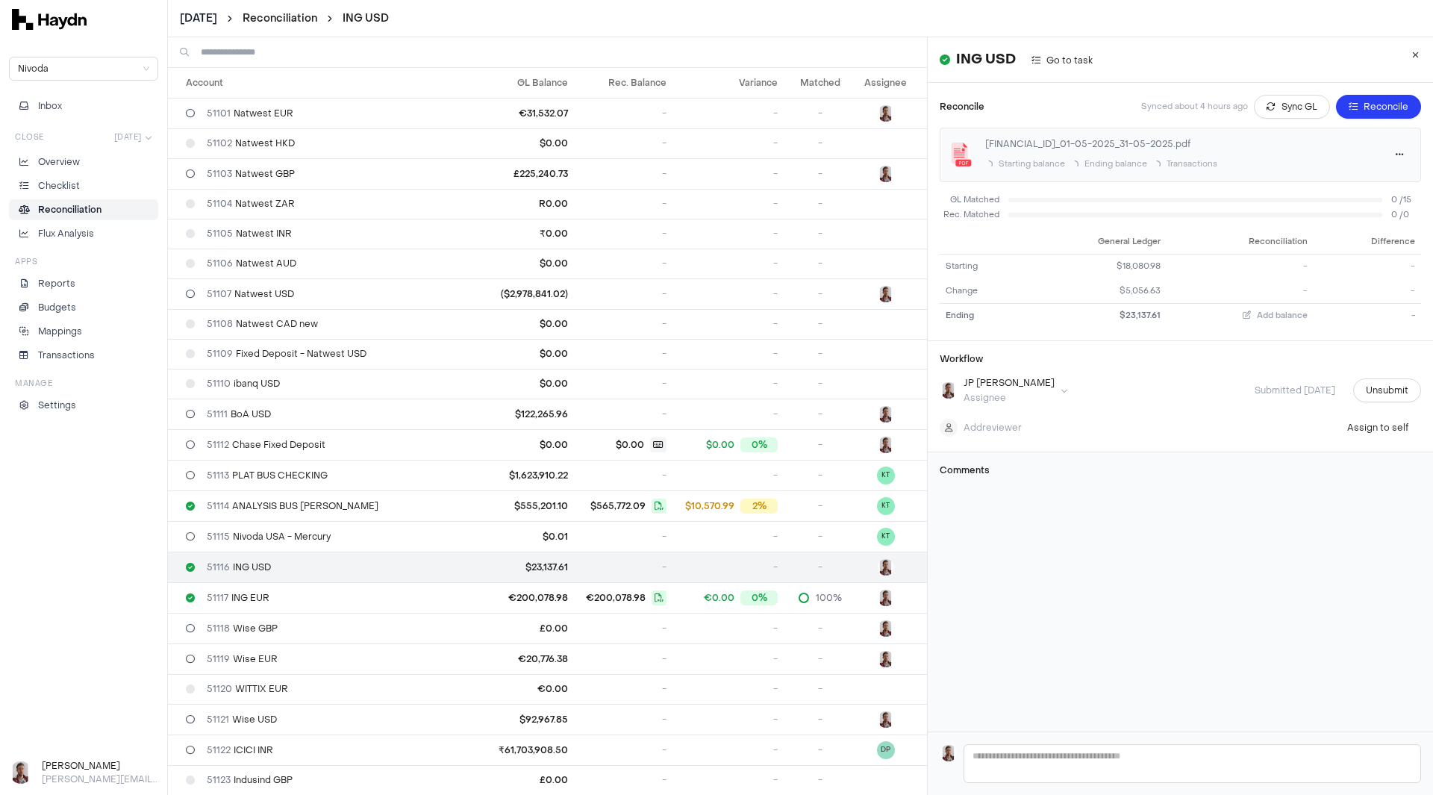
click at [1267, 608] on div "ING USD Go to task Reconcile Synced about 4 hours ago Sync GL Reconcile [FINANC…" at bounding box center [1180, 384] width 505 height 695
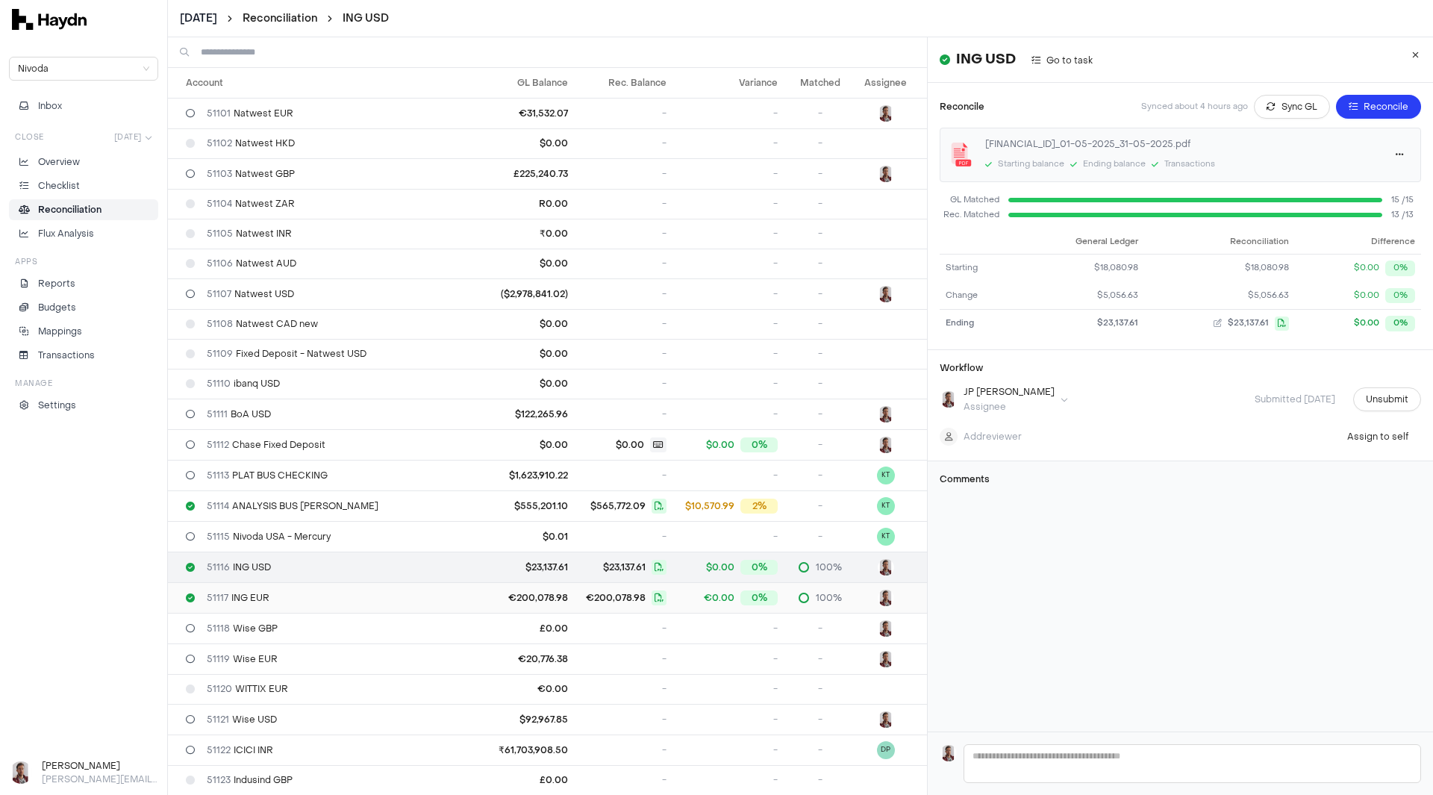
click at [305, 597] on div "51117 ING EUR" at bounding box center [332, 598] width 293 height 12
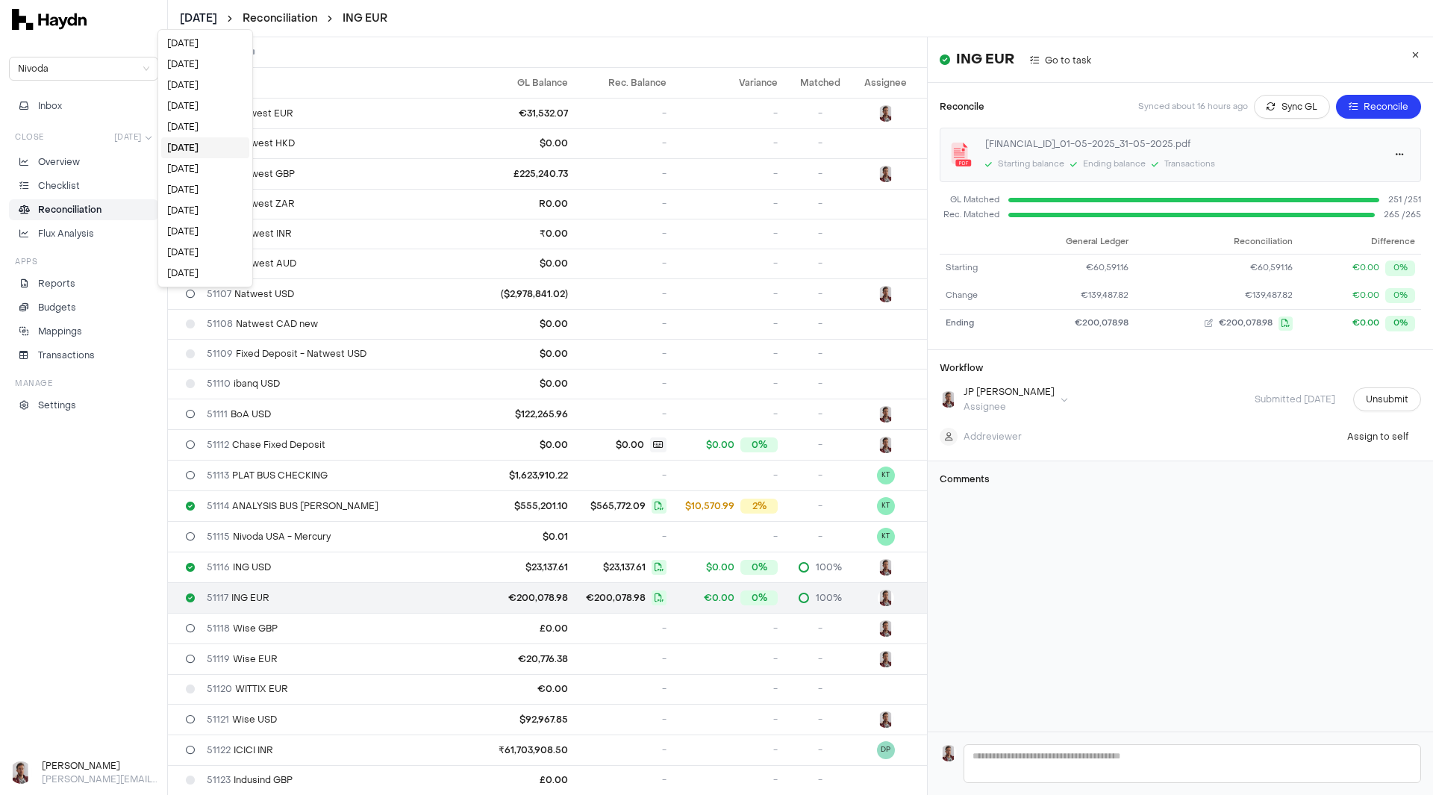
click at [202, 18] on html "[DATE] Reconciliation ING EUR Nivoda Inbox Close [DATE] Overview Checklist Reco…" at bounding box center [716, 397] width 1433 height 795
click at [204, 128] on div "[DATE]" at bounding box center [205, 126] width 88 height 21
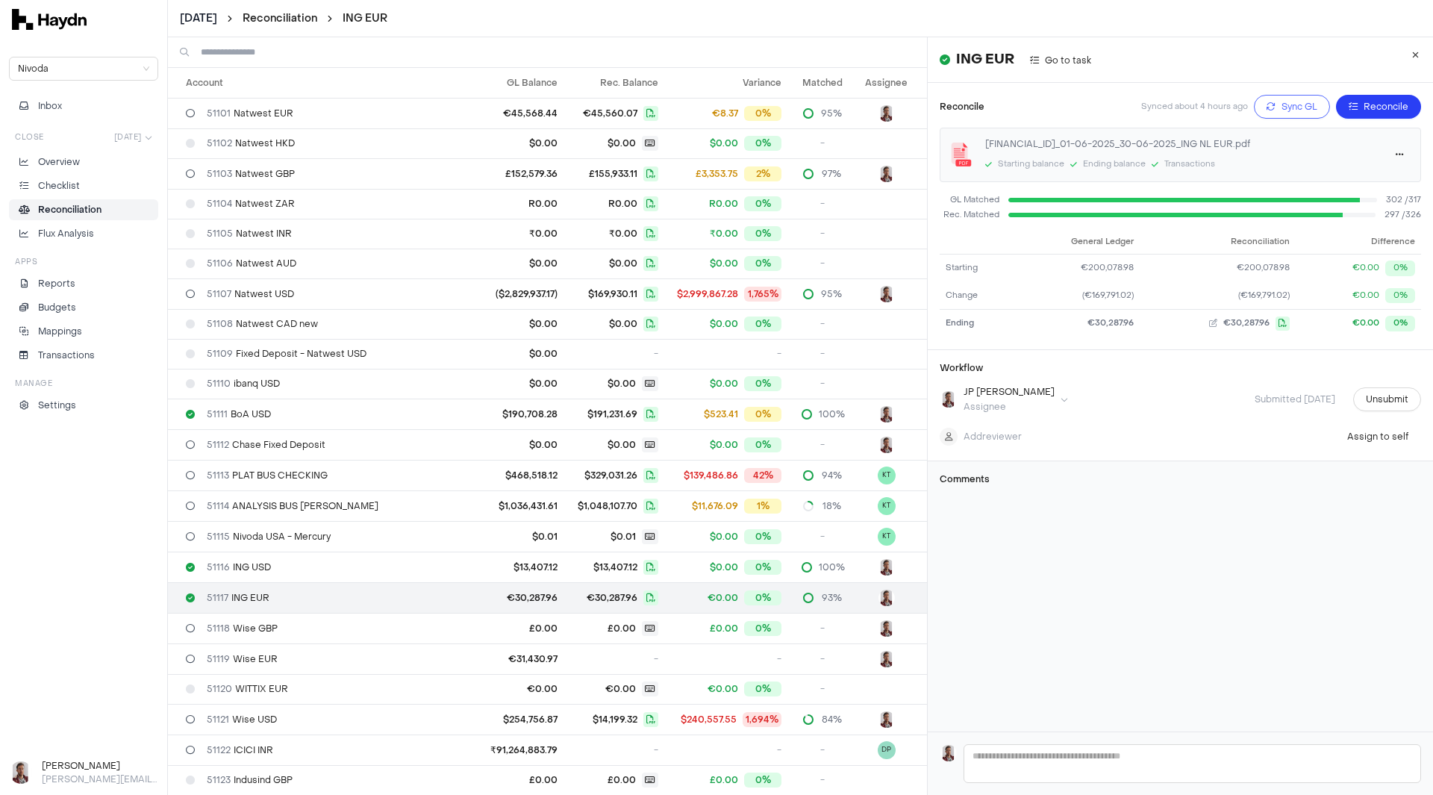
click at [1282, 105] on span "Sync GL" at bounding box center [1300, 106] width 36 height 15
click at [1364, 108] on span "Reconcile" at bounding box center [1386, 106] width 45 height 15
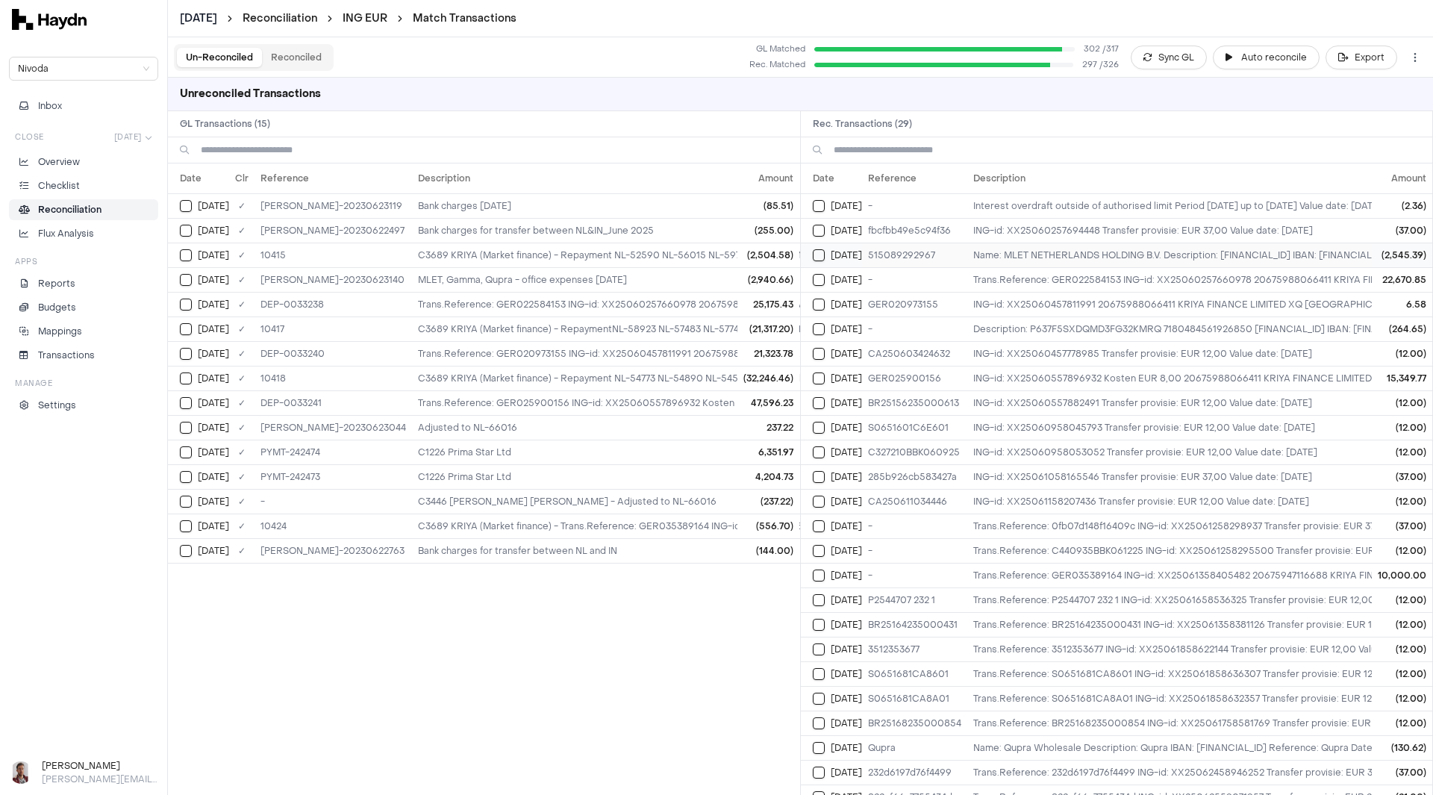
click at [816, 257] on button "Select reconciliation transaction 30320" at bounding box center [819, 255] width 12 height 12
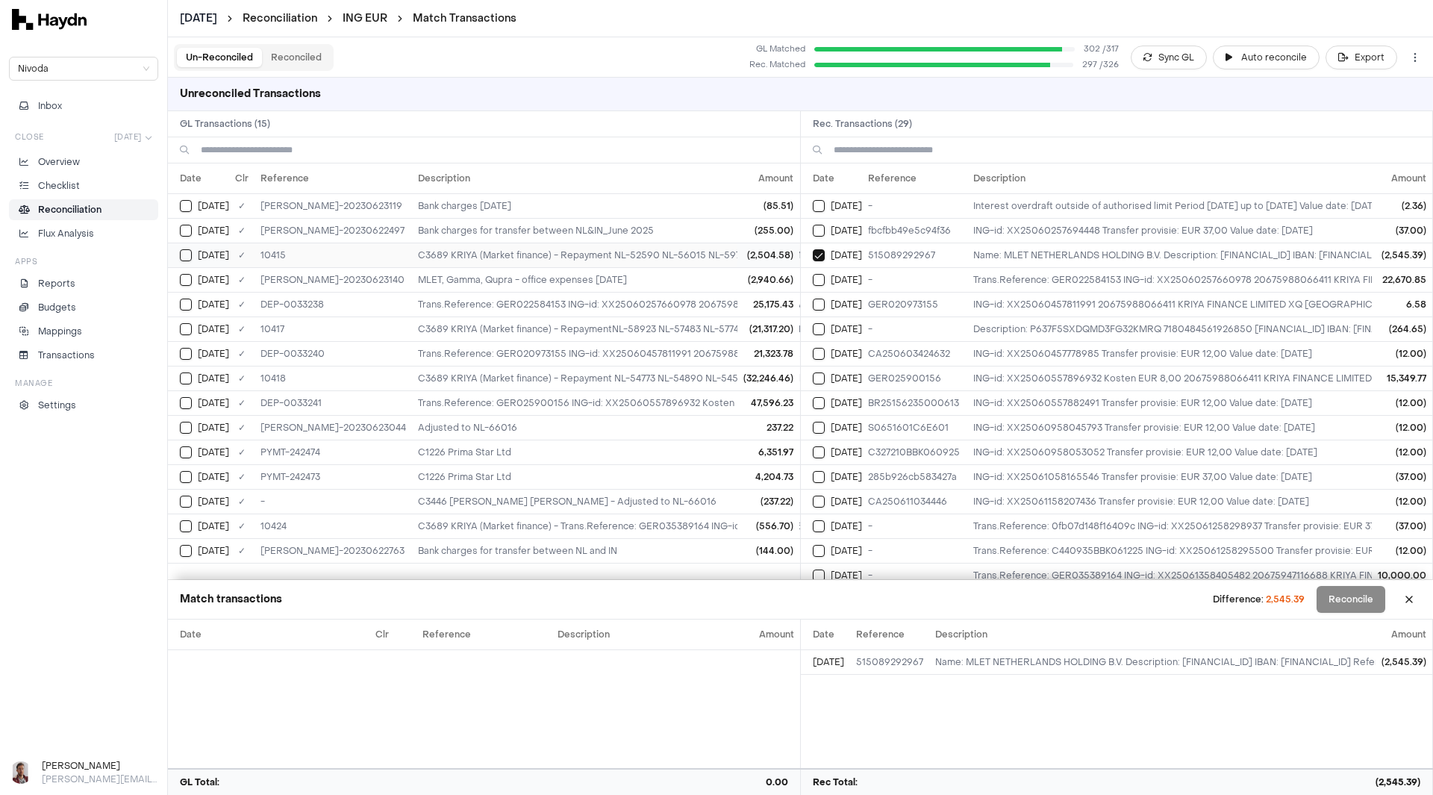
click at [184, 255] on button "Select GL transaction 7919238" at bounding box center [186, 255] width 12 height 12
click at [185, 255] on button "Select GL transaction 7919238" at bounding box center [186, 255] width 12 height 12
click at [183, 282] on button "Select GL transaction 10248273" at bounding box center [186, 280] width 12 height 12
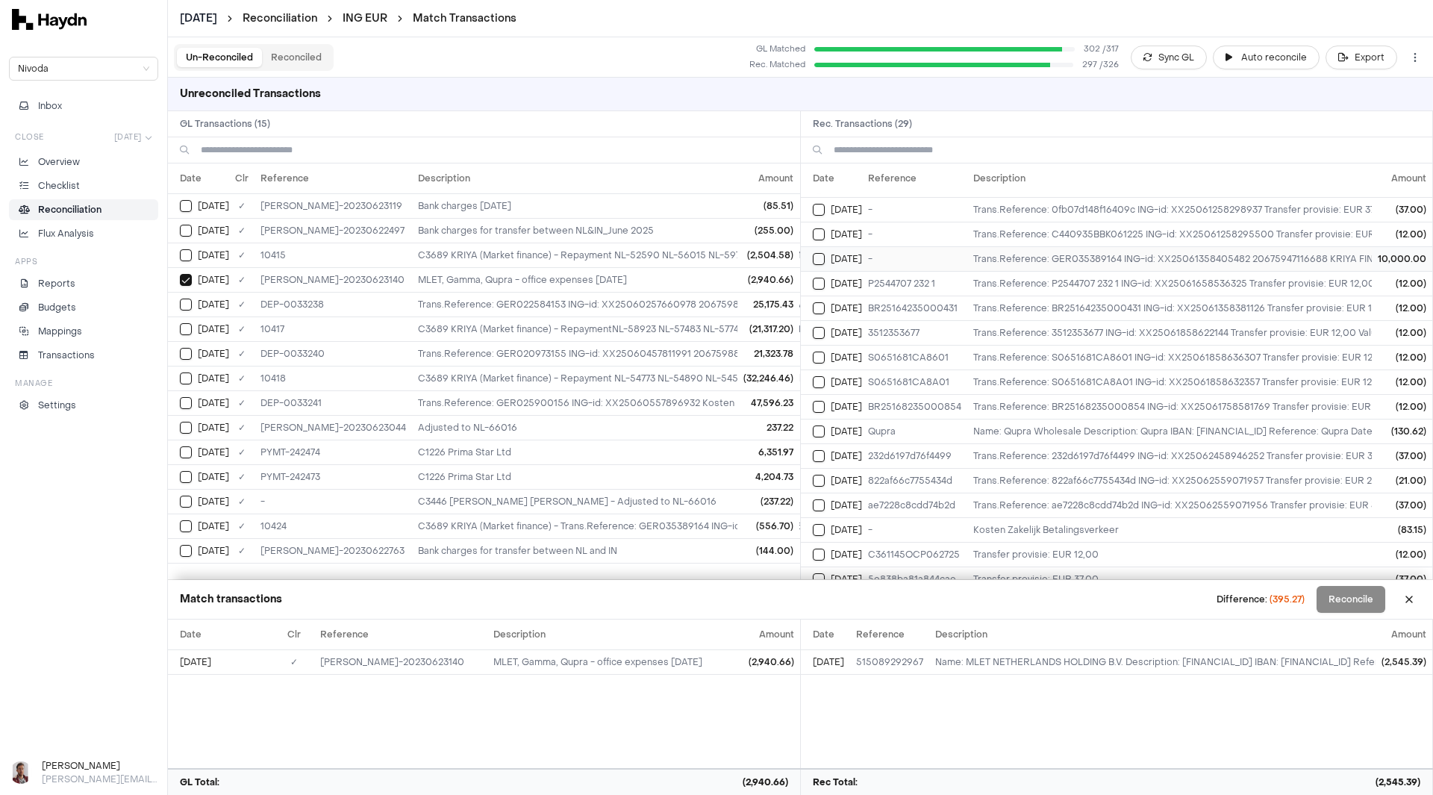
scroll to position [340, 0]
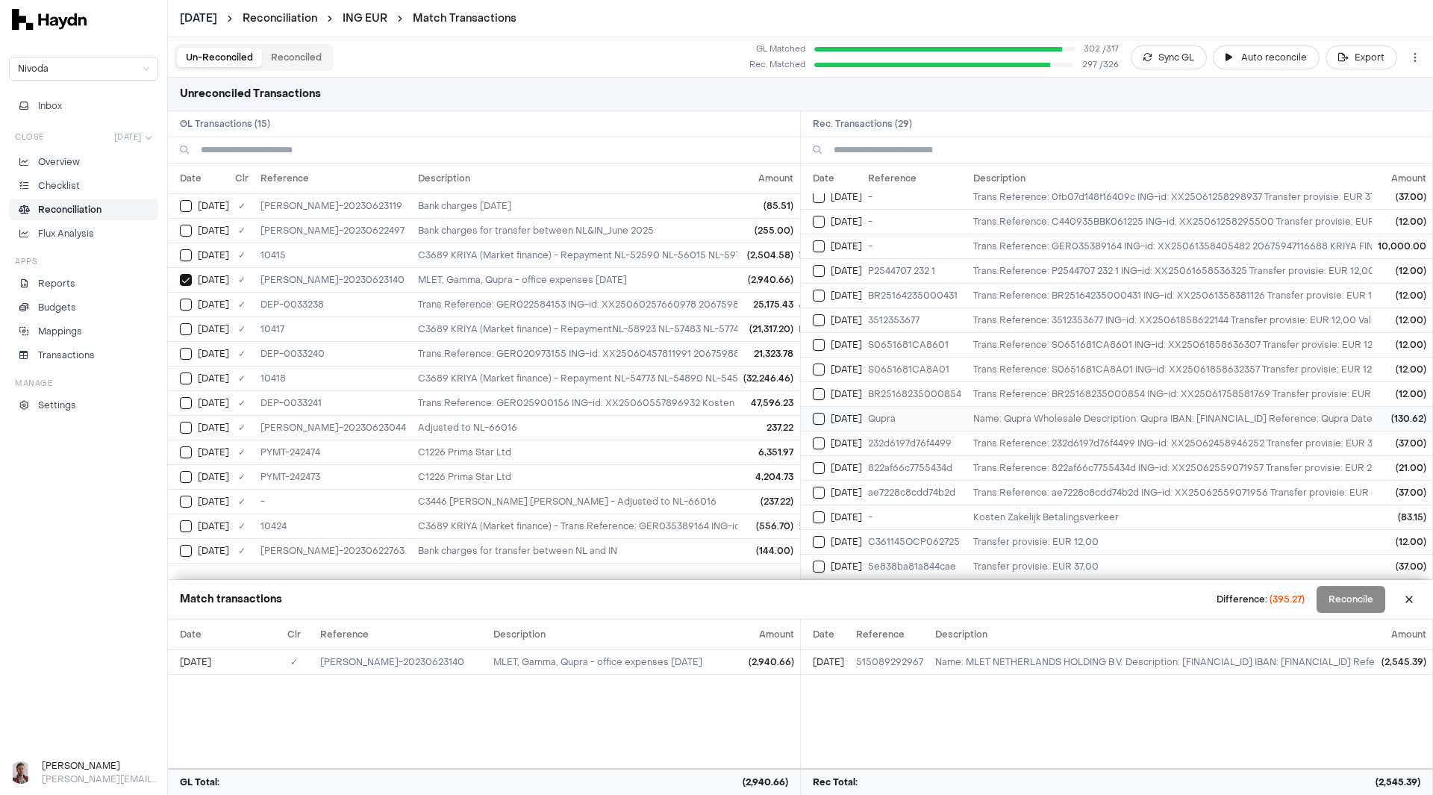
click at [819, 413] on button "Select reconciliation transaction 30554" at bounding box center [819, 419] width 12 height 12
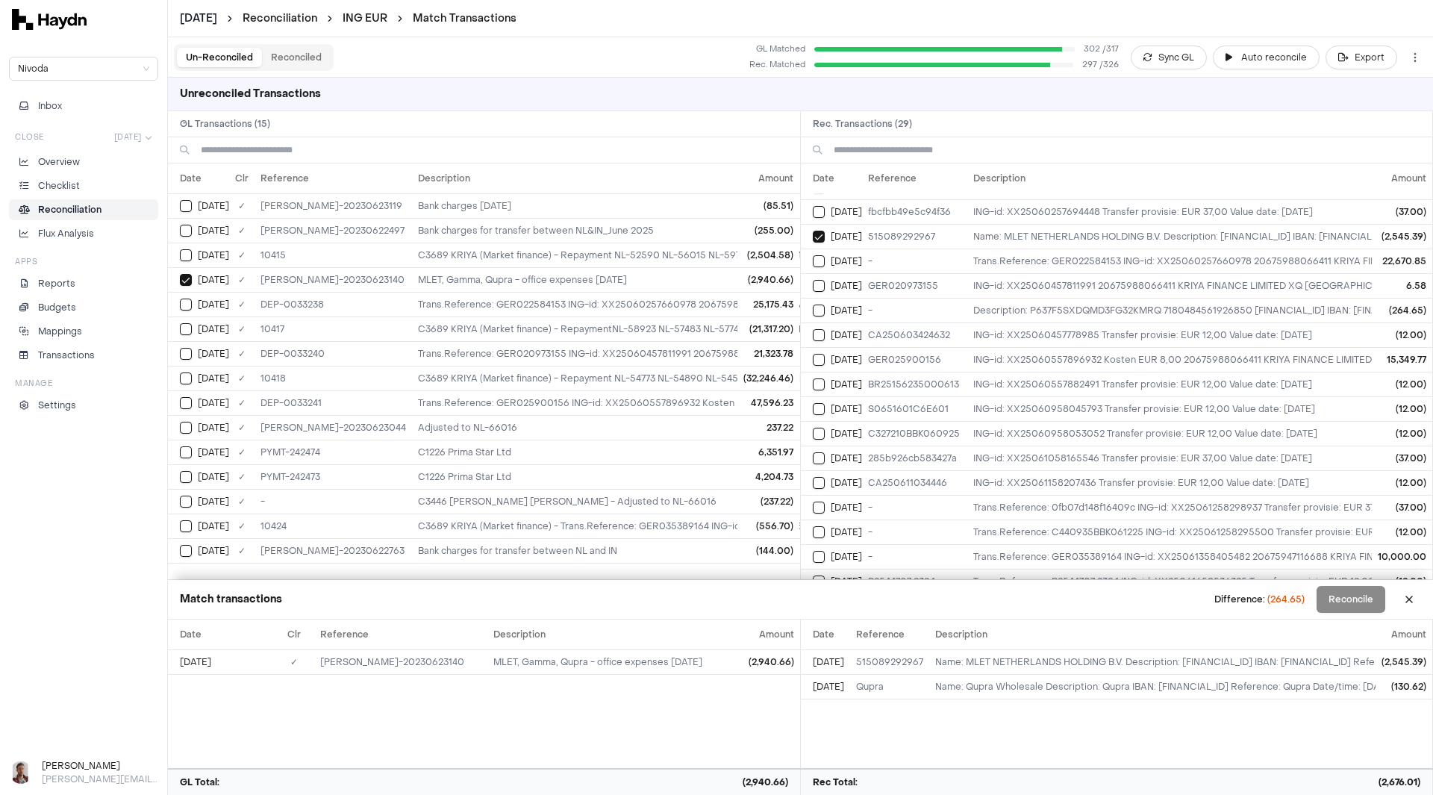
scroll to position [0, 0]
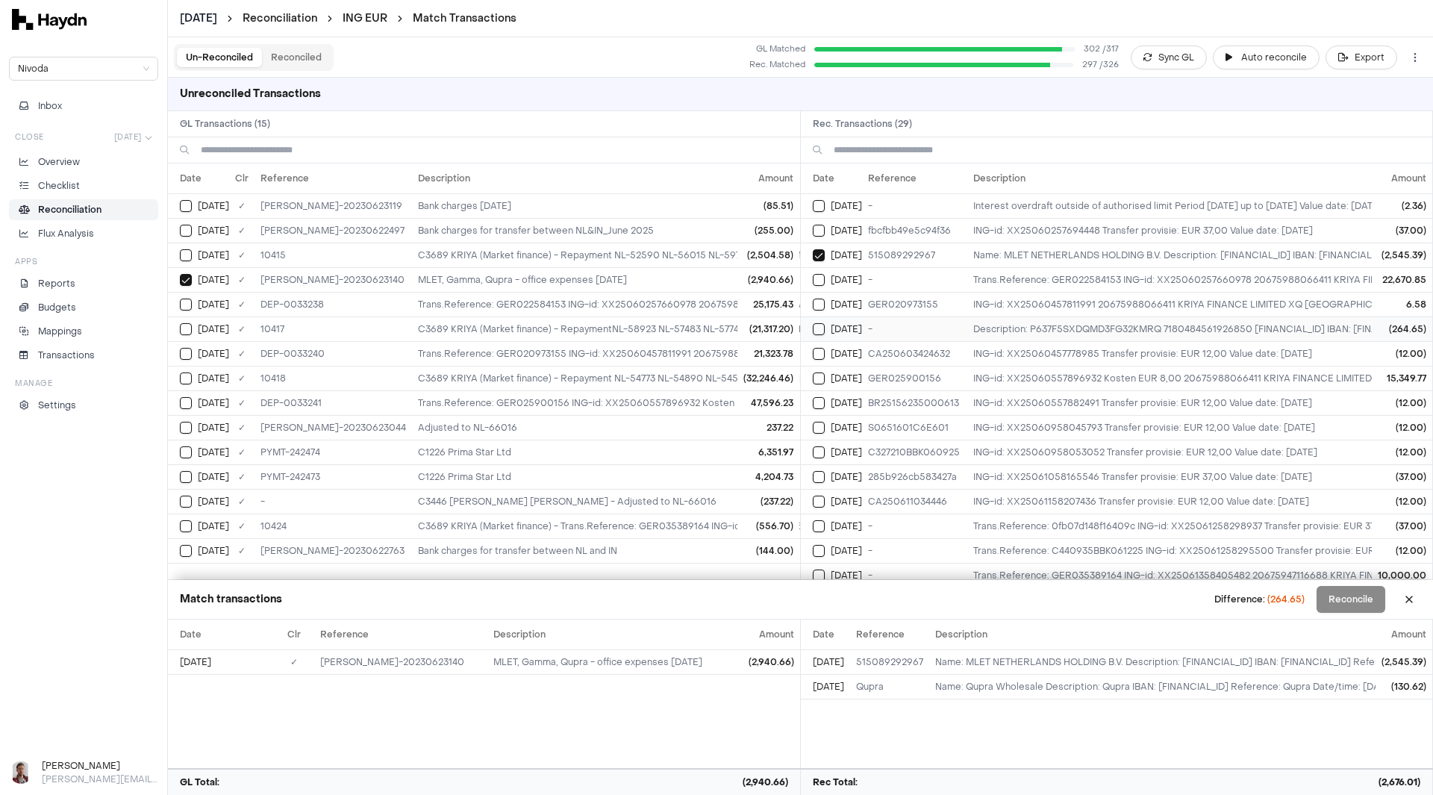
click at [818, 328] on button "Select reconciliation transaction 30387" at bounding box center [819, 329] width 12 height 12
click at [1342, 597] on button "Reconcile" at bounding box center [1351, 599] width 69 height 27
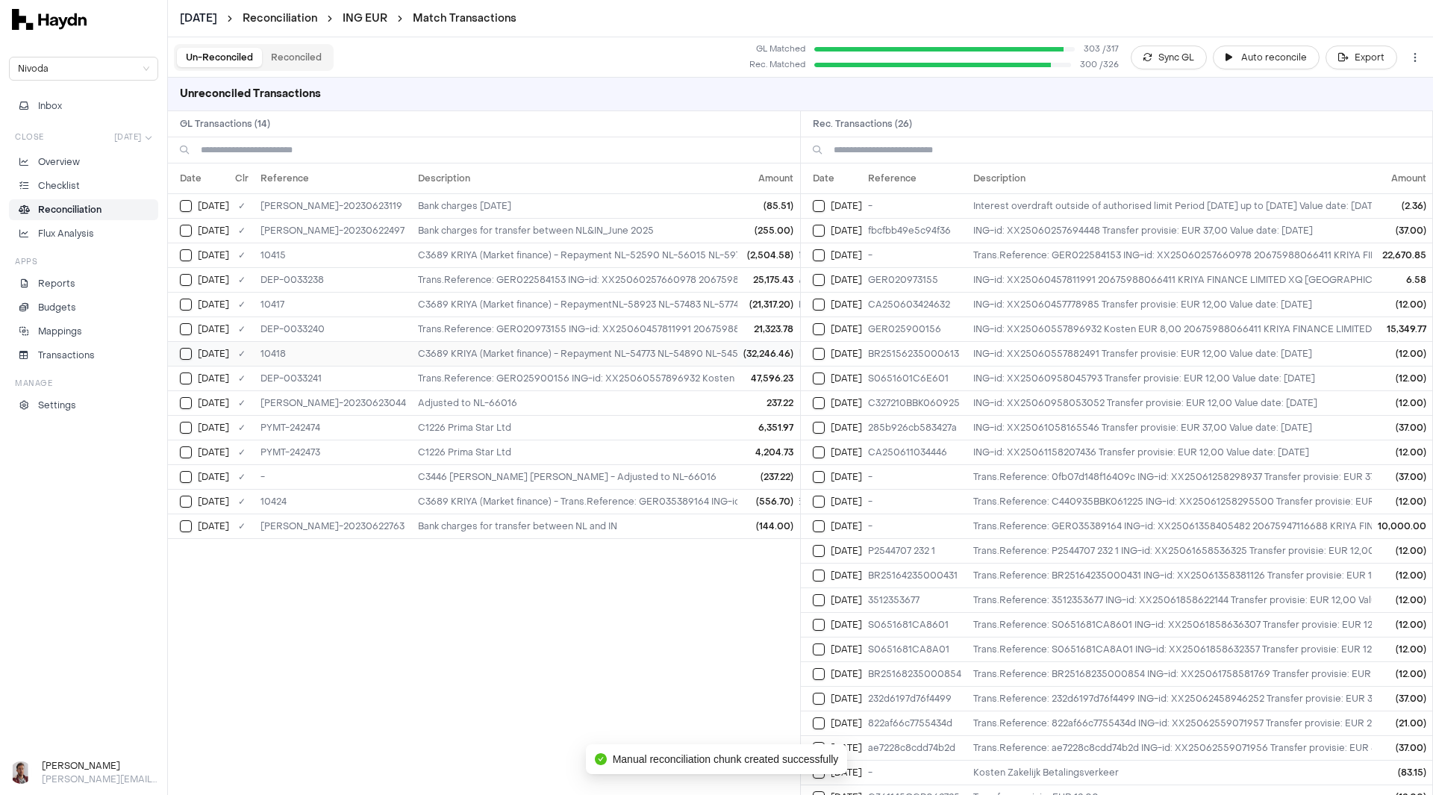
click at [185, 354] on button "Select GL transaction 7919241" at bounding box center [186, 354] width 12 height 12
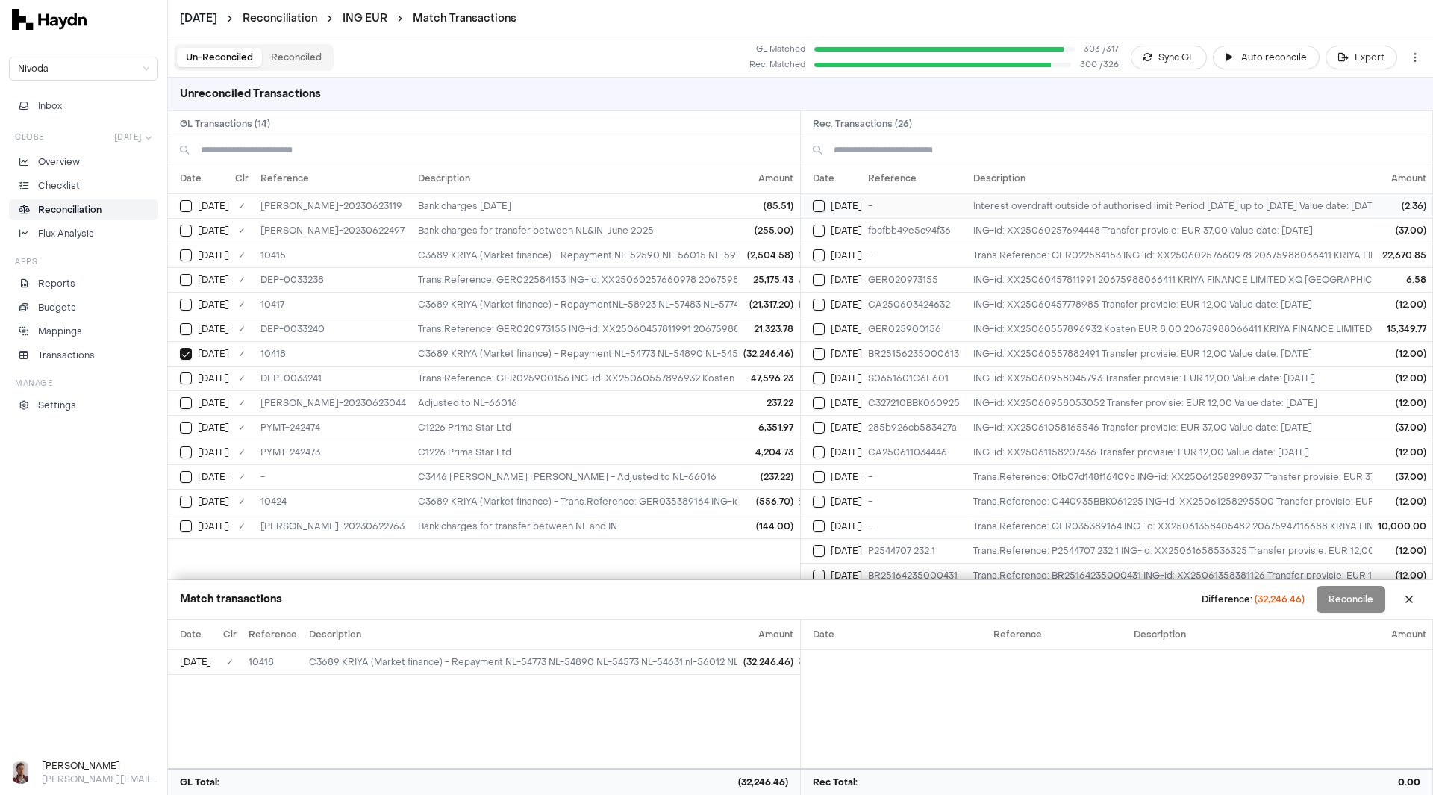
click at [822, 208] on button "Select reconciliation transaction 30316" at bounding box center [819, 206] width 12 height 12
click at [819, 237] on td "[DATE]" at bounding box center [831, 230] width 61 height 25
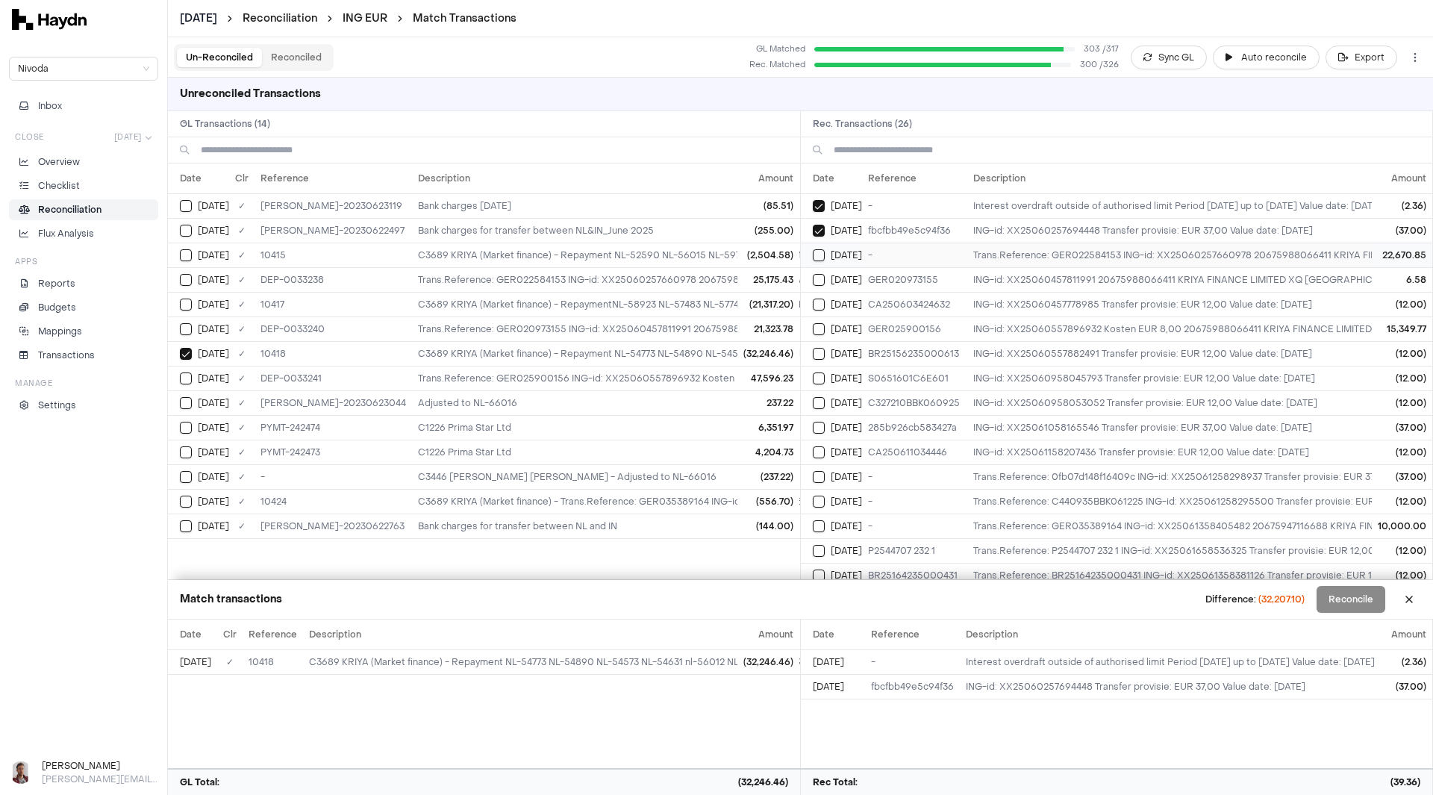
click at [821, 260] on button "Select reconciliation transaction 30324" at bounding box center [819, 255] width 12 height 12
click at [815, 282] on button "Select reconciliation transaction 30366" at bounding box center [819, 280] width 12 height 12
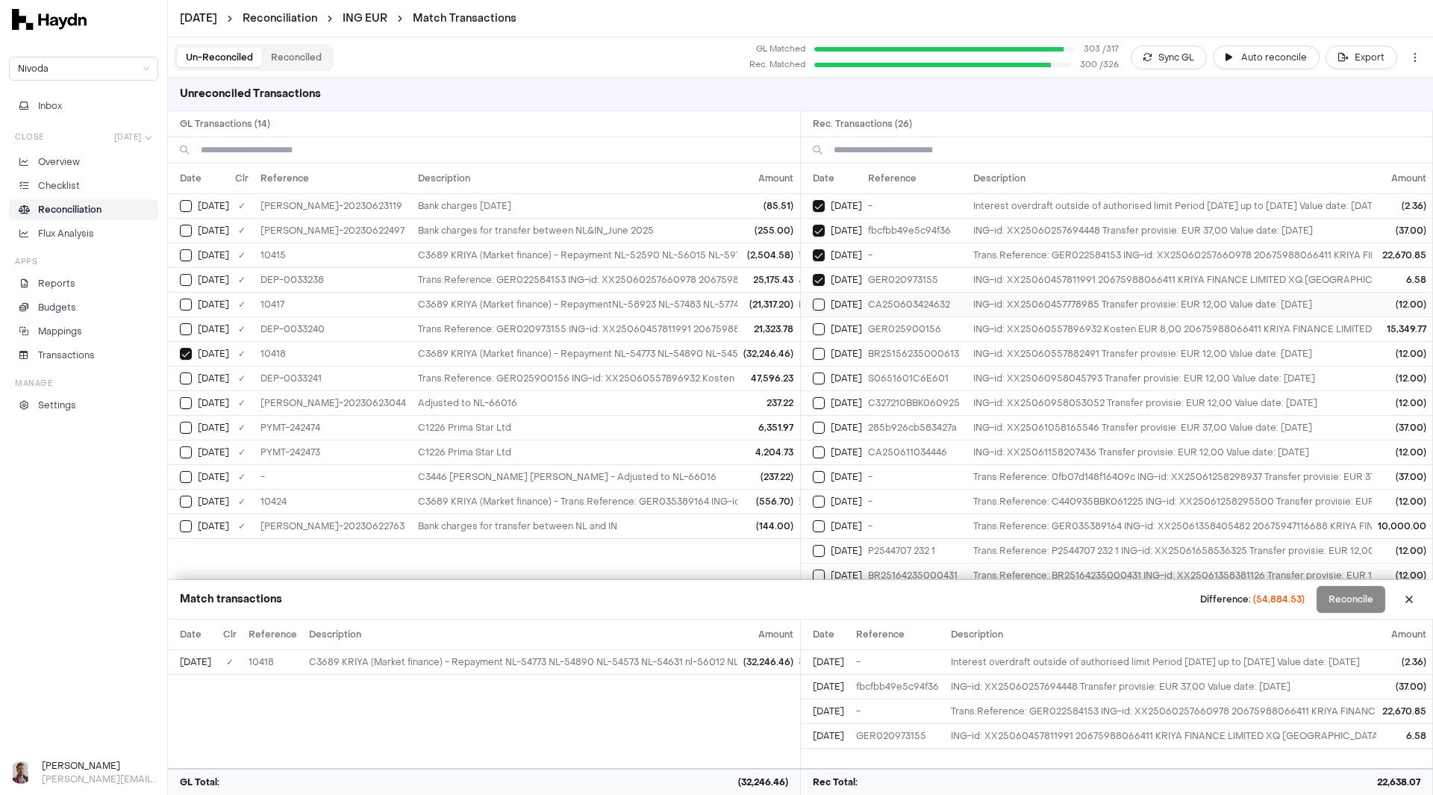
click at [816, 303] on button "Select reconciliation transaction 30372" at bounding box center [819, 305] width 12 height 12
click at [814, 330] on button "Select reconciliation transaction 30380" at bounding box center [819, 329] width 12 height 12
drag, startPoint x: 818, startPoint y: 353, endPoint x: 820, endPoint y: 387, distance: 34.4
click at [818, 353] on button "Select reconciliation transaction 30405" at bounding box center [819, 354] width 12 height 12
click at [818, 387] on td "[DATE]" at bounding box center [831, 378] width 61 height 25
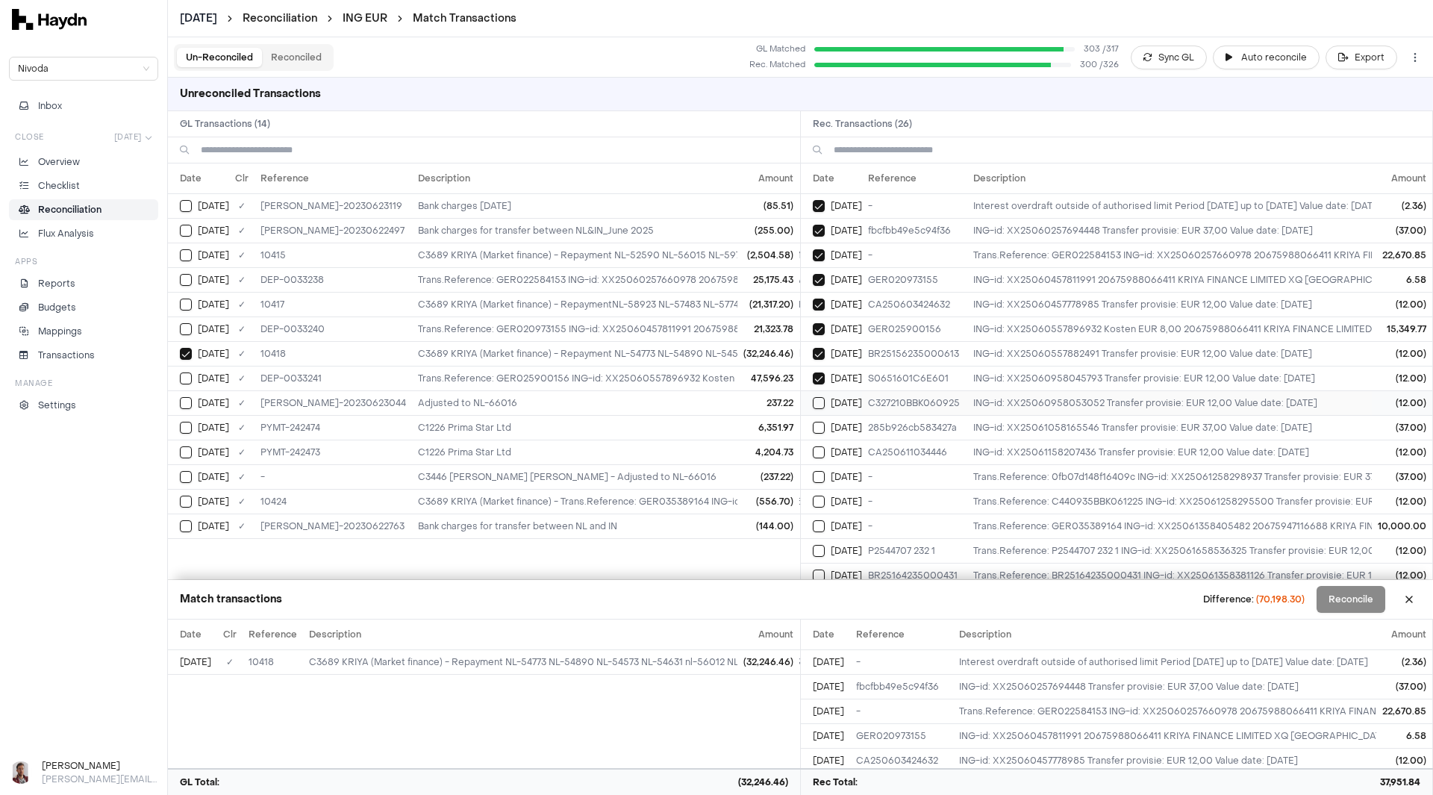
click at [816, 408] on button "Select reconciliation transaction 30413" at bounding box center [819, 403] width 12 height 12
click at [820, 430] on button "Select reconciliation transaction 30423" at bounding box center [819, 428] width 12 height 12
click at [820, 455] on button "Select reconciliation transaction 30444" at bounding box center [819, 452] width 12 height 12
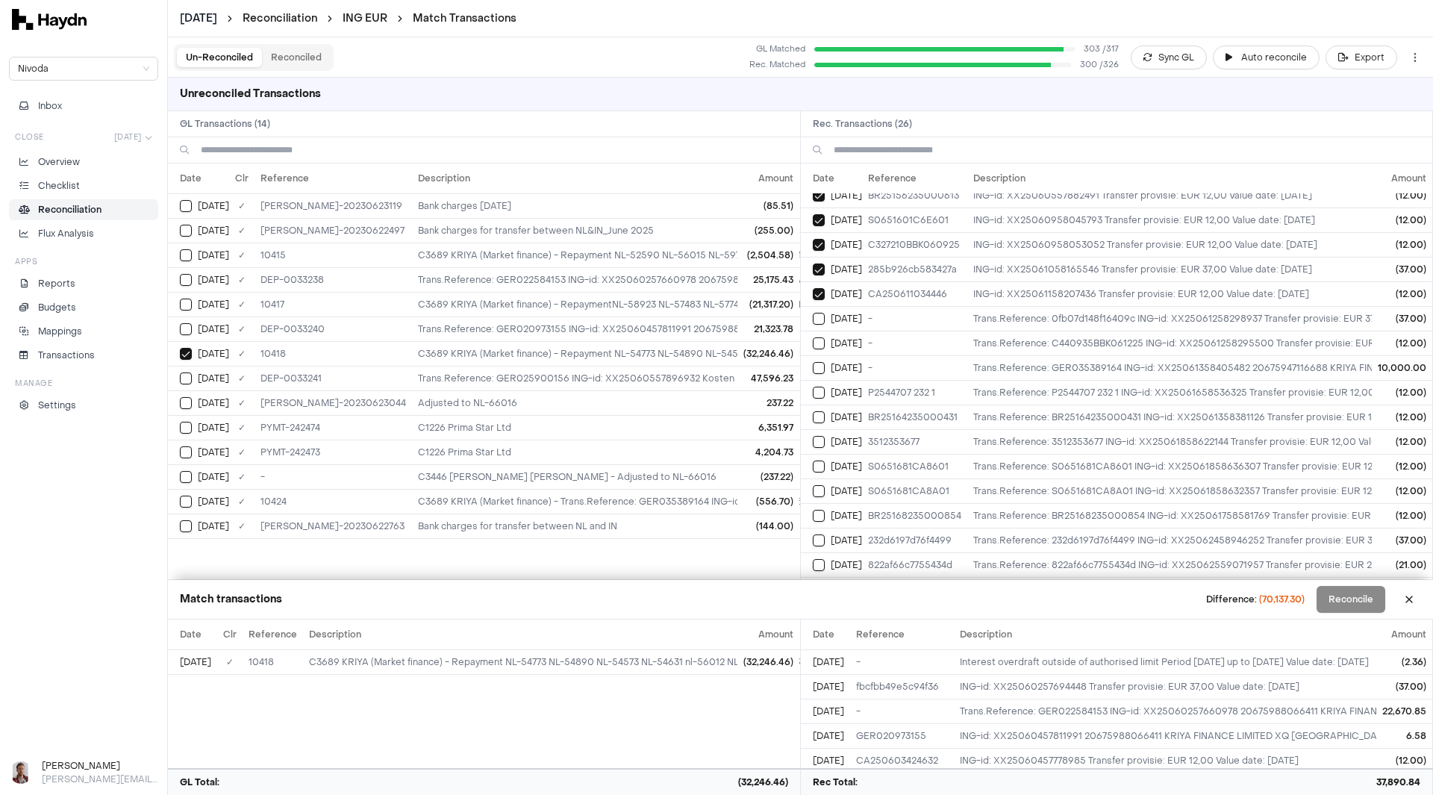
scroll to position [224, 0]
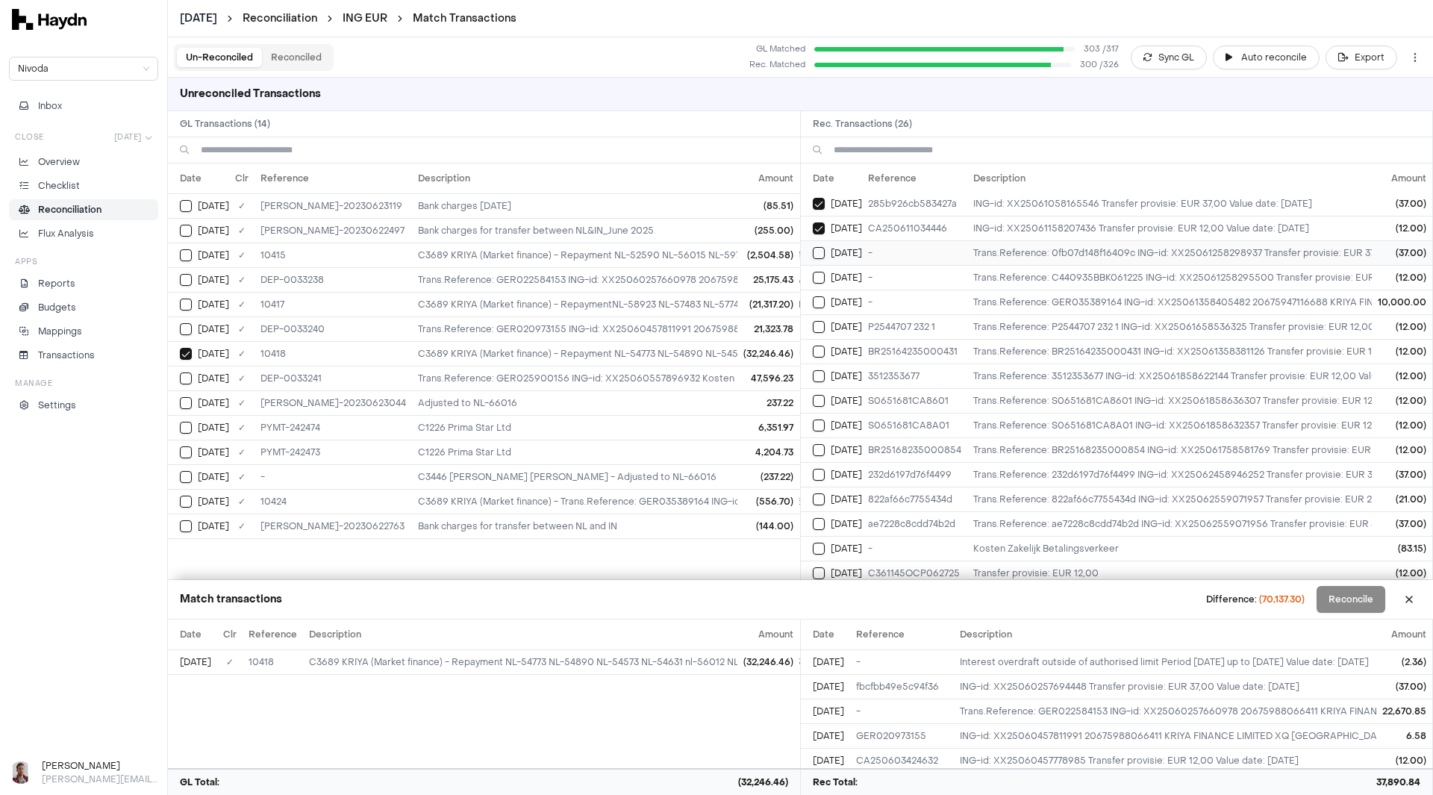
click at [819, 258] on button "Select reconciliation transaction 30455" at bounding box center [819, 253] width 12 height 12
click at [823, 281] on button "Select reconciliation transaction 30451" at bounding box center [819, 278] width 12 height 12
click at [819, 304] on button "Select reconciliation transaction 30475" at bounding box center [819, 302] width 12 height 12
click at [817, 326] on button "Select reconciliation transaction 30493" at bounding box center [819, 327] width 12 height 12
click at [818, 350] on button "Select reconciliation transaction 30494" at bounding box center [819, 352] width 12 height 12
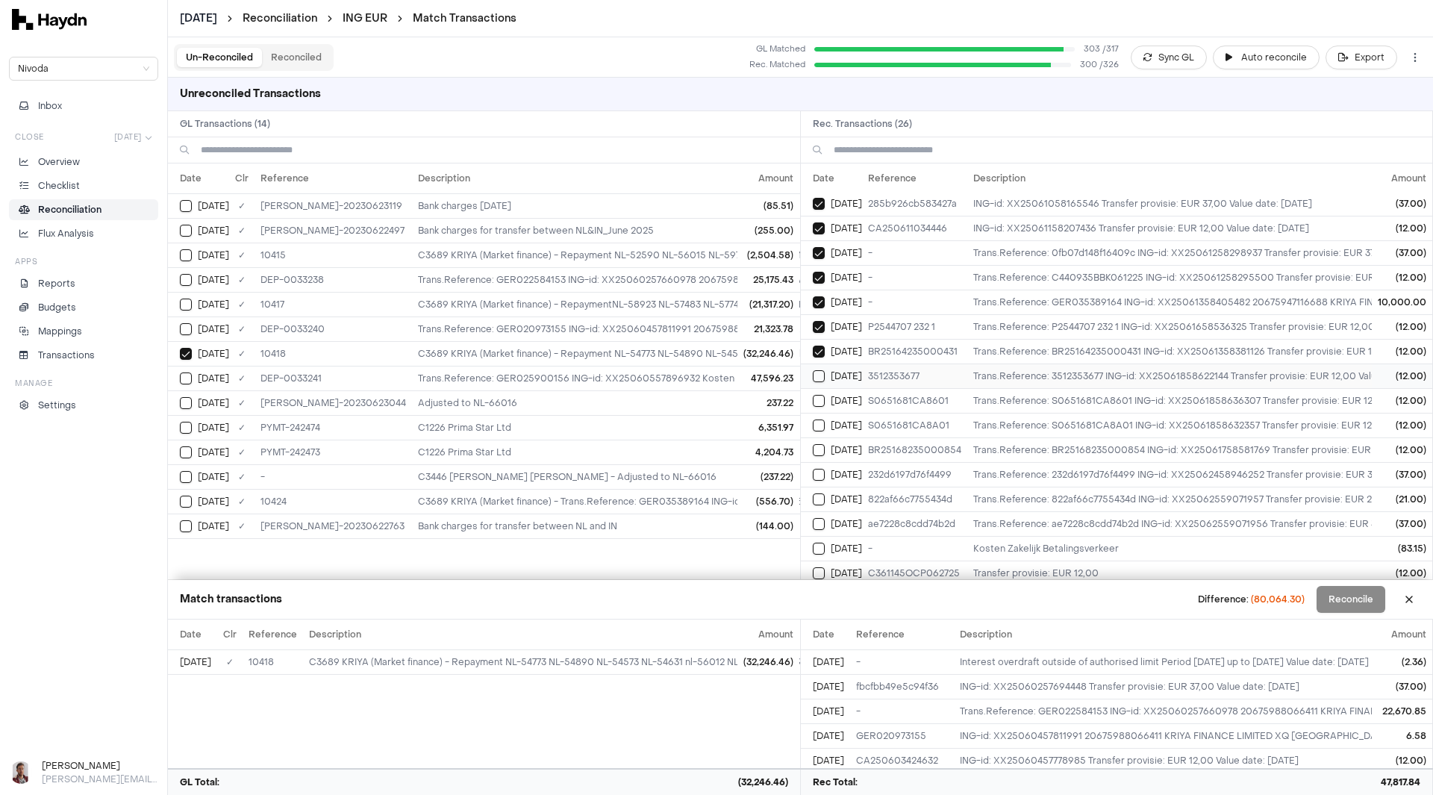
click at [822, 379] on button "Select reconciliation transaction 30505" at bounding box center [819, 376] width 12 height 12
click at [816, 405] on button "Select reconciliation transaction 30508" at bounding box center [819, 401] width 12 height 12
click at [817, 435] on td "[DATE]" at bounding box center [831, 425] width 61 height 25
click at [817, 455] on button "Select reconciliation transaction 30537" at bounding box center [819, 450] width 12 height 12
click at [818, 477] on button "Select reconciliation transaction 30570" at bounding box center [819, 475] width 12 height 12
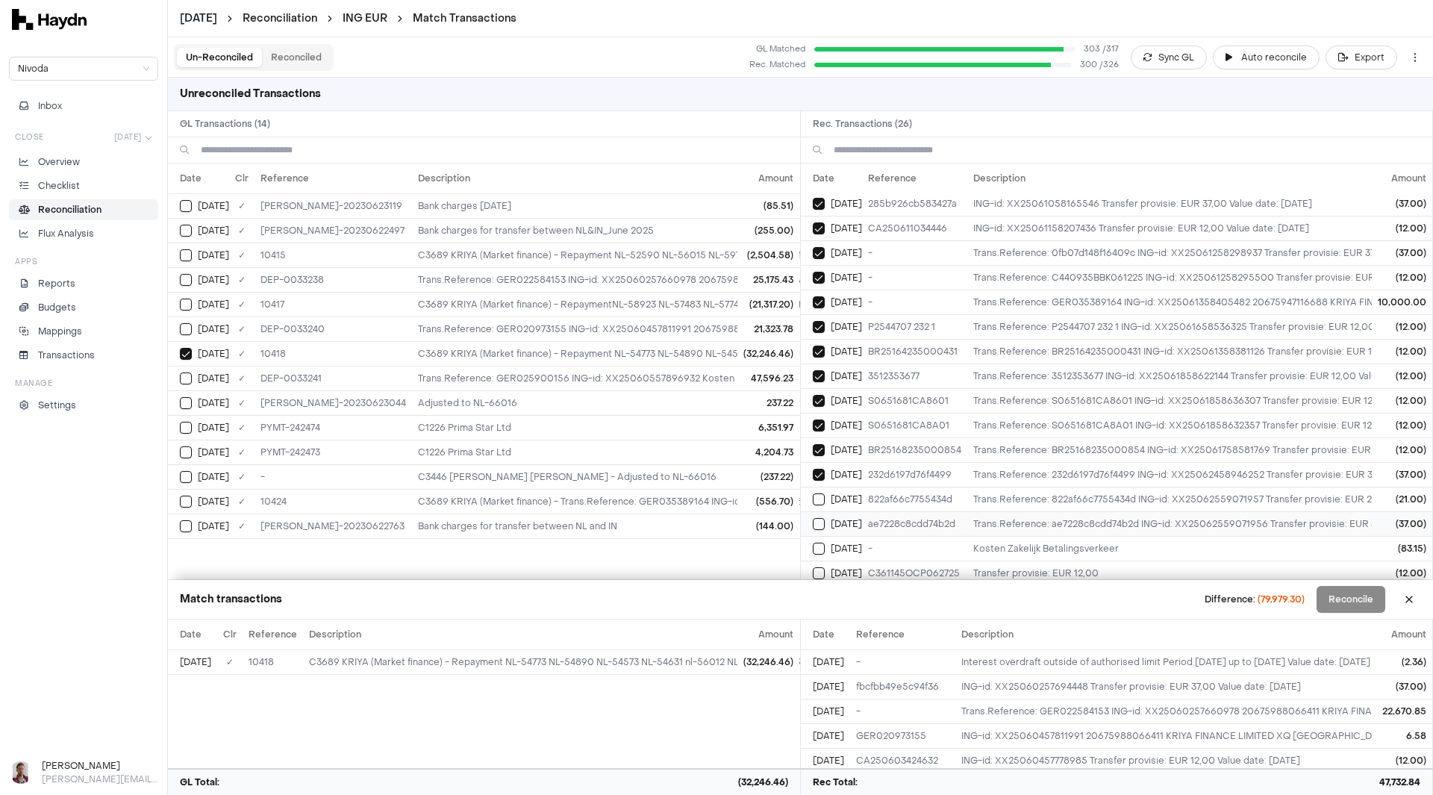
drag, startPoint x: 818, startPoint y: 502, endPoint x: 820, endPoint y: 521, distance: 19.5
click at [818, 502] on button "Select reconciliation transaction 30604" at bounding box center [819, 499] width 12 height 12
click at [821, 526] on button "Select reconciliation transaction 30605" at bounding box center [819, 524] width 12 height 12
click at [822, 549] on button "Select reconciliation transaction 30607" at bounding box center [819, 549] width 12 height 12
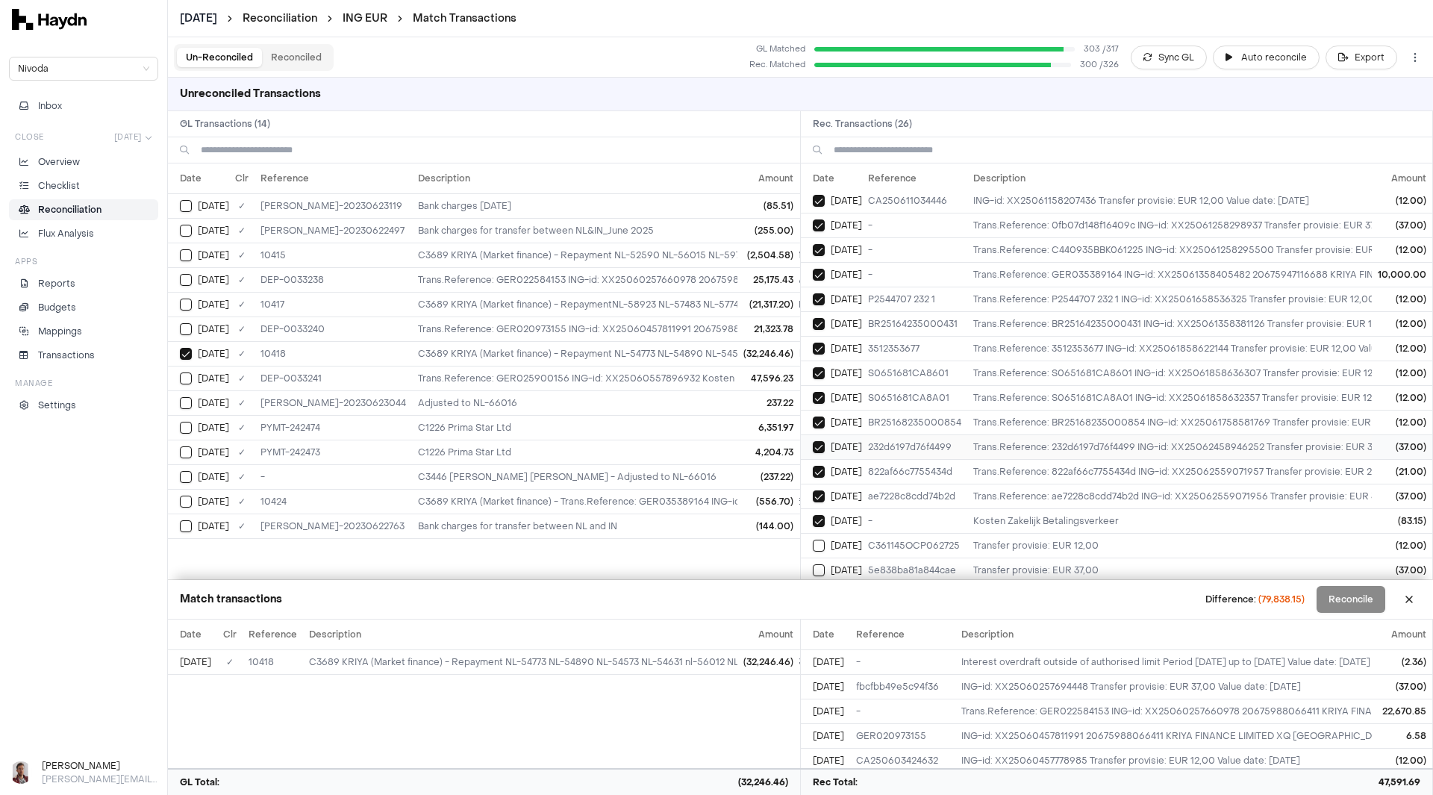
scroll to position [267, 0]
click at [822, 536] on button "Select reconciliation transaction 30621" at bounding box center [819, 542] width 12 height 12
click at [821, 561] on button "Select reconciliation transaction 30639" at bounding box center [819, 567] width 12 height 12
drag, startPoint x: 187, startPoint y: 525, endPoint x: 188, endPoint y: 508, distance: 16.5
click at [187, 525] on button "Select GL transaction 7919286" at bounding box center [186, 526] width 12 height 12
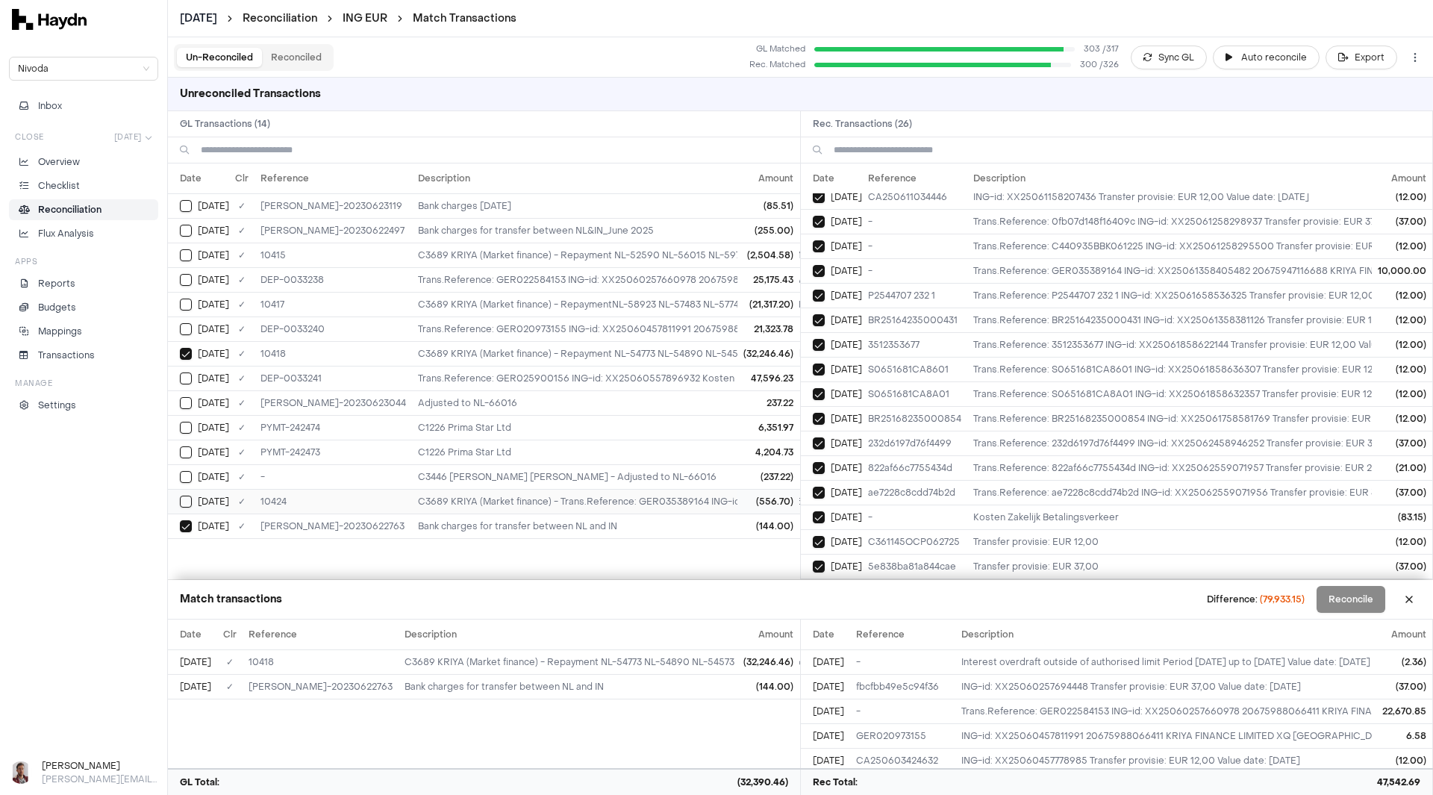
click at [187, 504] on button "Select GL transaction 7919242" at bounding box center [186, 502] width 12 height 12
click at [181, 473] on button "Select GL transaction 8631257" at bounding box center [186, 477] width 12 height 12
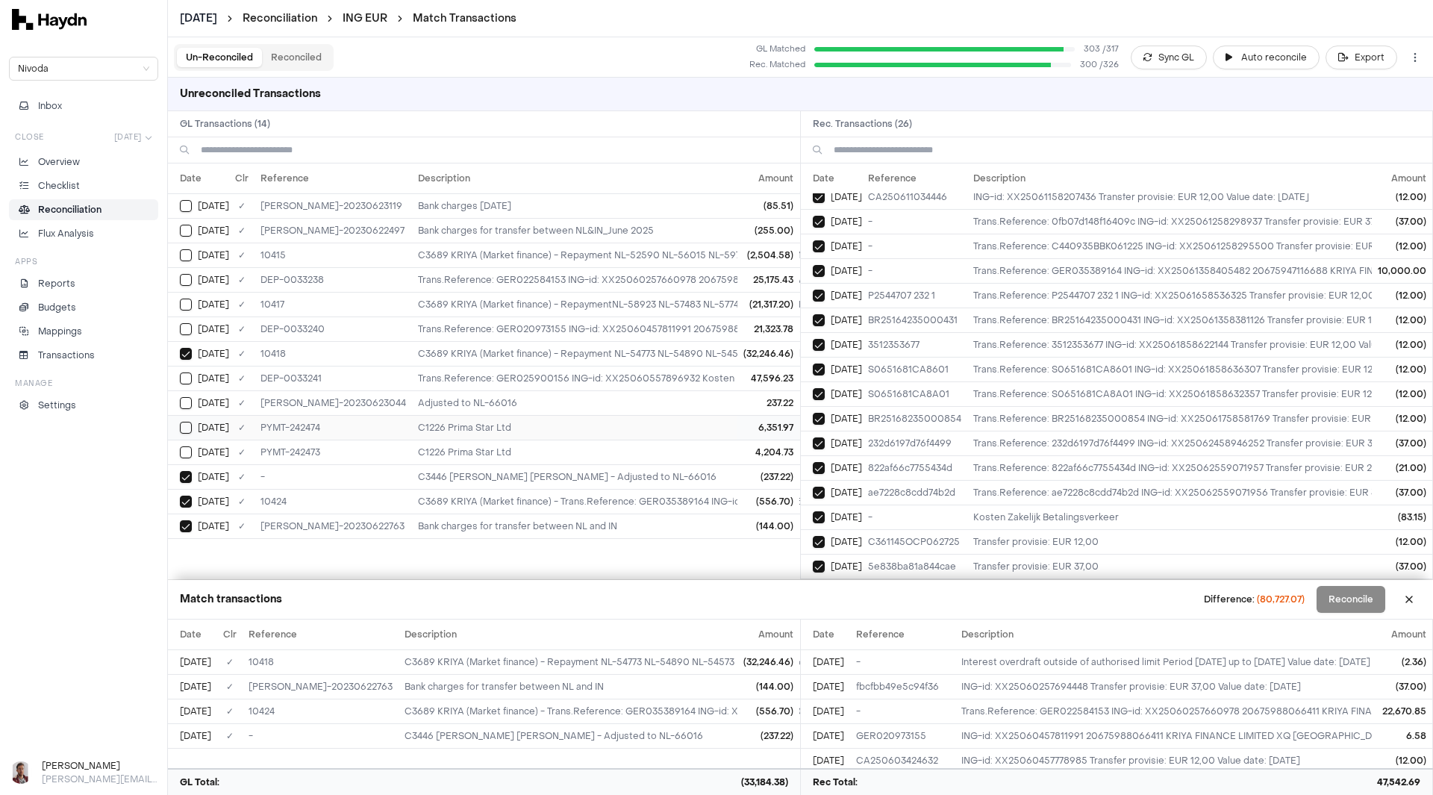
drag, startPoint x: 185, startPoint y: 450, endPoint x: 187, endPoint y: 429, distance: 21.8
click at [185, 449] on button "Select GL transaction 7919383" at bounding box center [186, 452] width 12 height 12
click at [188, 422] on button "Select GL transaction 7919384" at bounding box center [186, 428] width 12 height 12
click at [185, 399] on button "Select GL transaction 8631302" at bounding box center [186, 403] width 12 height 12
click at [183, 376] on button "Select GL transaction 7919249" at bounding box center [186, 379] width 12 height 12
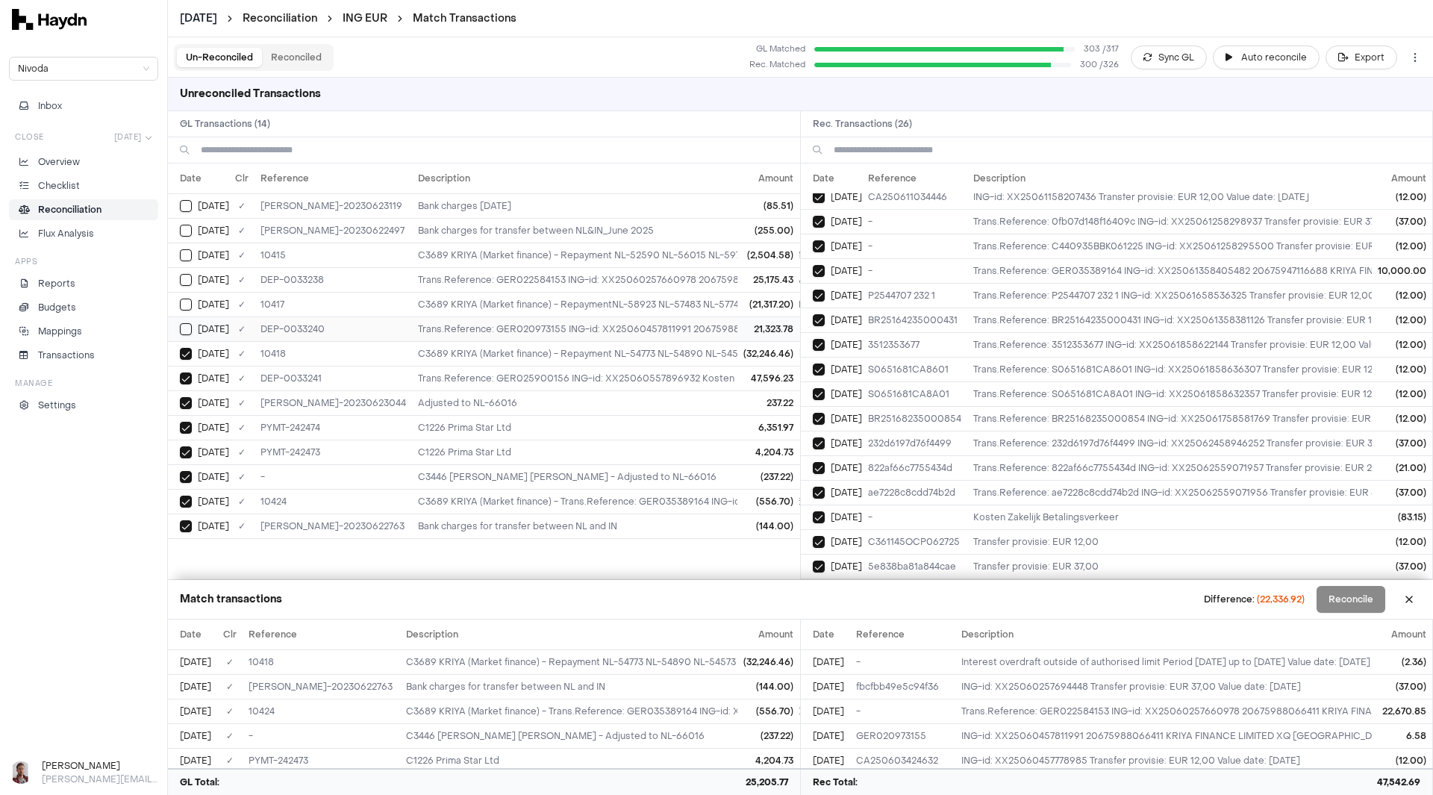
click at [188, 330] on button "Select GL transaction 7919248" at bounding box center [186, 329] width 12 height 12
click at [187, 305] on button "Select GL transaction 7919240" at bounding box center [186, 305] width 12 height 12
click at [185, 277] on button "Select GL transaction 7919246" at bounding box center [186, 280] width 12 height 12
click at [185, 252] on button "Select GL transaction 7919238" at bounding box center [186, 255] width 12 height 12
click at [185, 231] on button "Select GL transaction 7919269" at bounding box center [186, 231] width 12 height 12
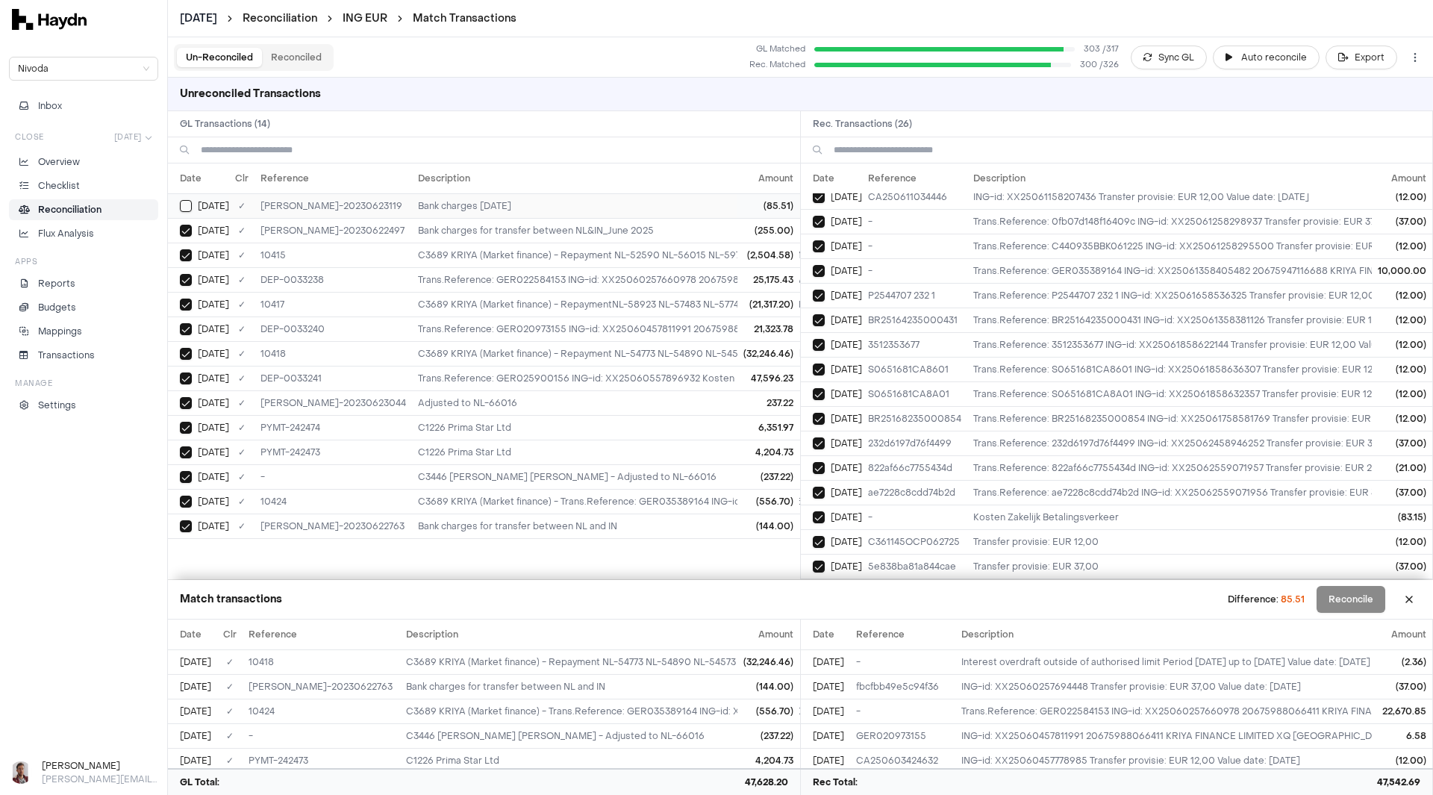
click at [184, 209] on button "Select GL transaction 9819655" at bounding box center [186, 206] width 12 height 12
click at [1358, 595] on button "Reconcile" at bounding box center [1351, 599] width 69 height 27
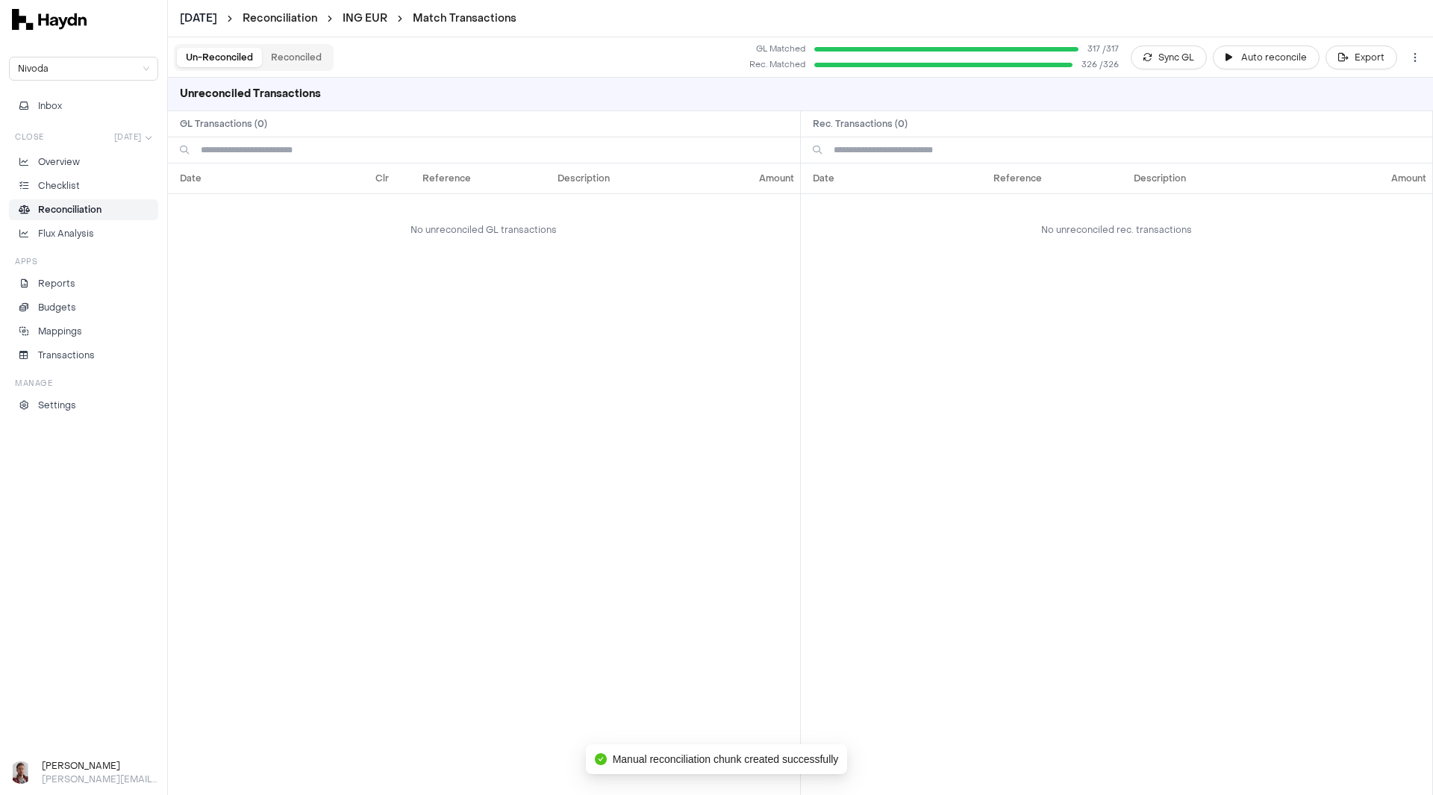
scroll to position [0, 0]
click at [387, 21] on link "ING EUR" at bounding box center [365, 18] width 45 height 14
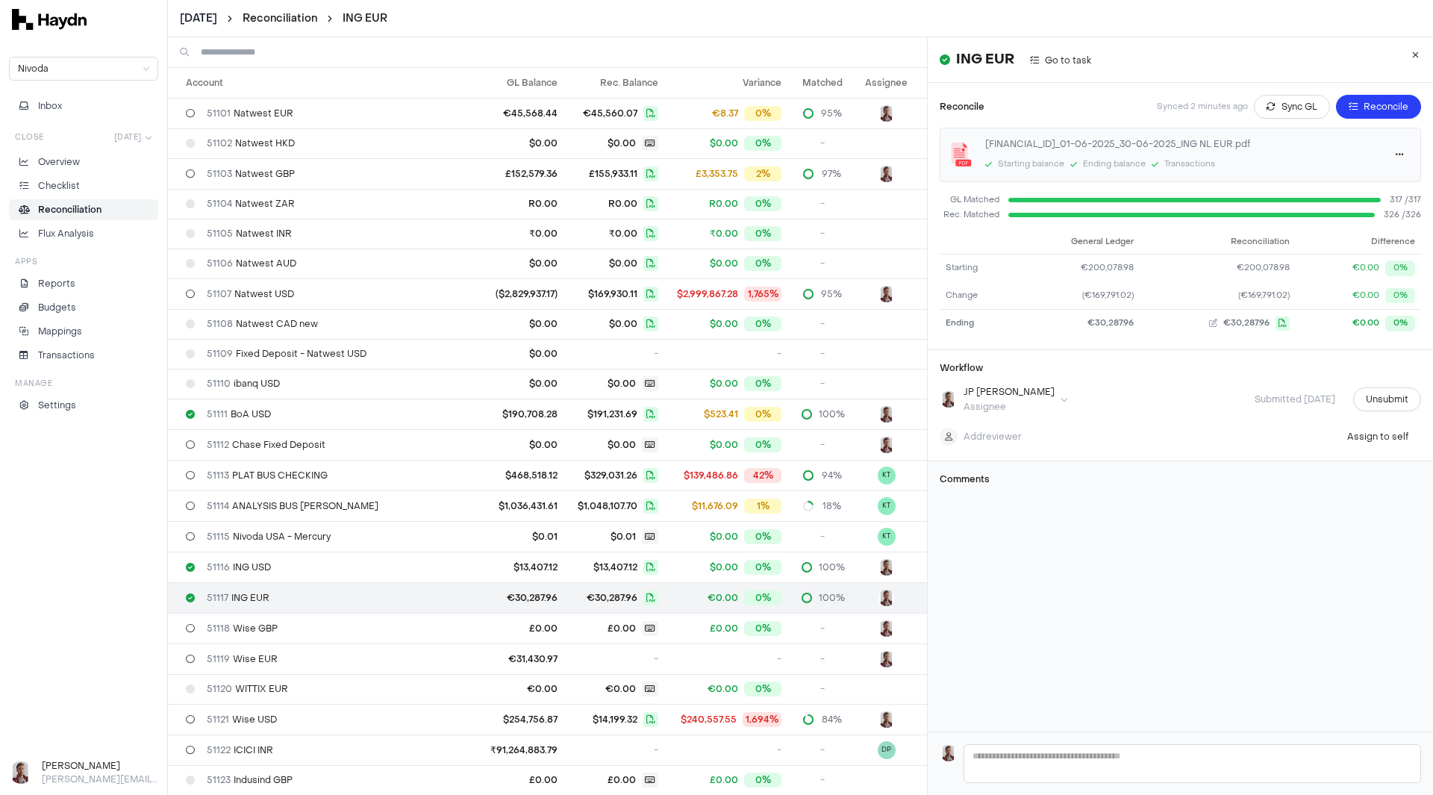
click at [214, 22] on html "[DATE] Reconciliation ING EUR Nivoda Inbox Close [DATE] Overview Checklist Reco…" at bounding box center [716, 397] width 1433 height 795
click at [194, 130] on div "[DATE]" at bounding box center [207, 126] width 88 height 21
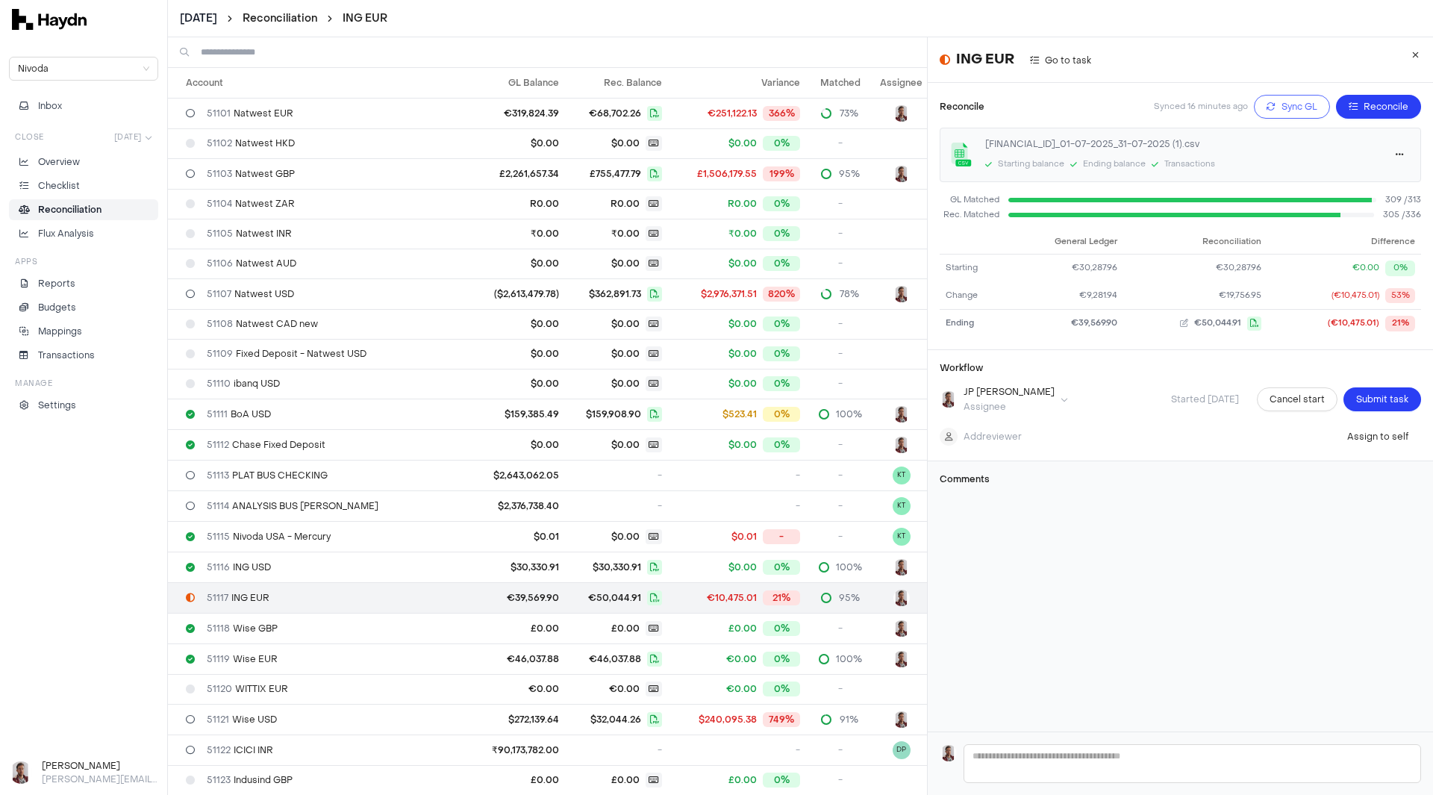
click at [1282, 108] on span "Sync GL" at bounding box center [1300, 106] width 36 height 15
click at [1364, 105] on span "Reconcile" at bounding box center [1386, 106] width 45 height 15
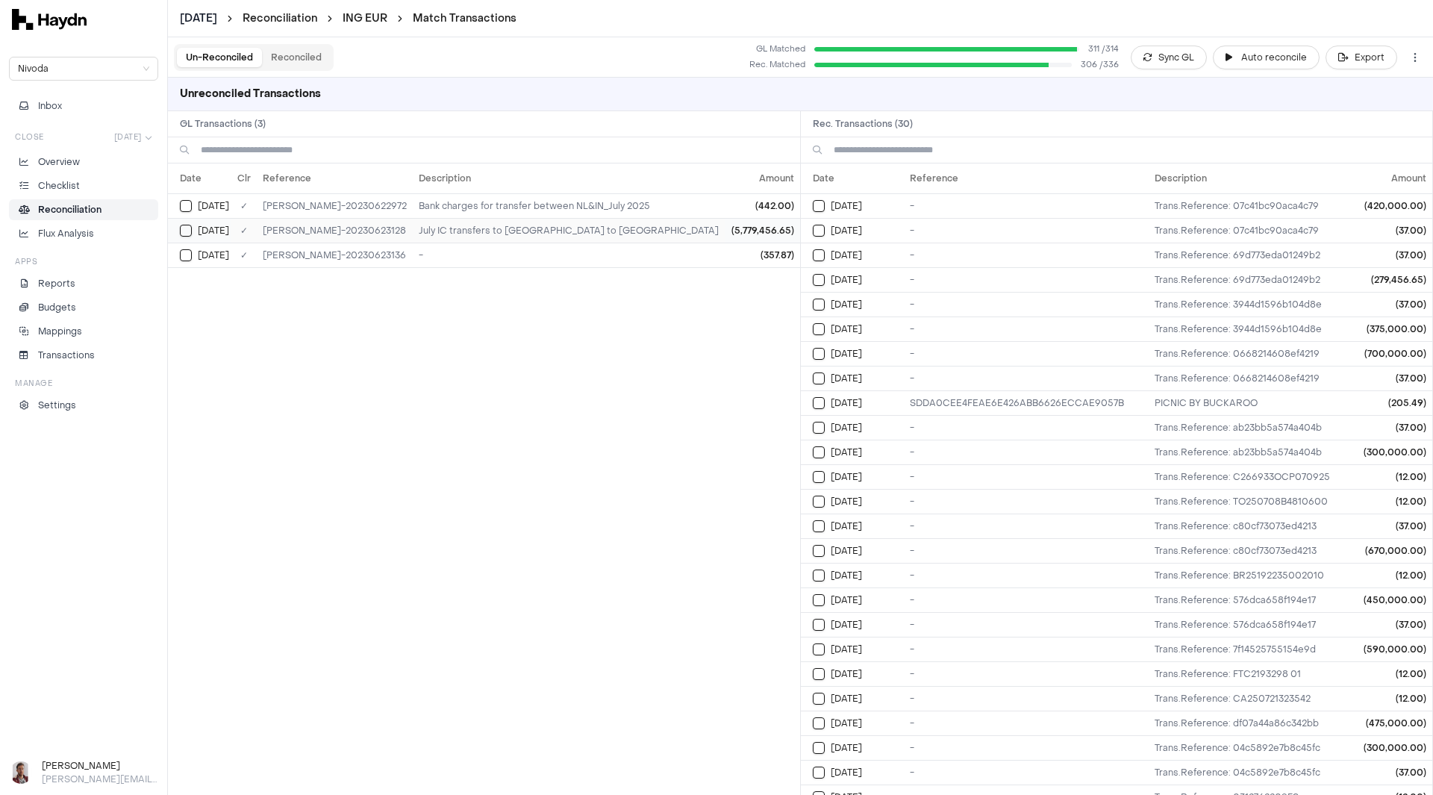
click at [187, 230] on button "Select GL transaction 9819356" at bounding box center [186, 231] width 12 height 12
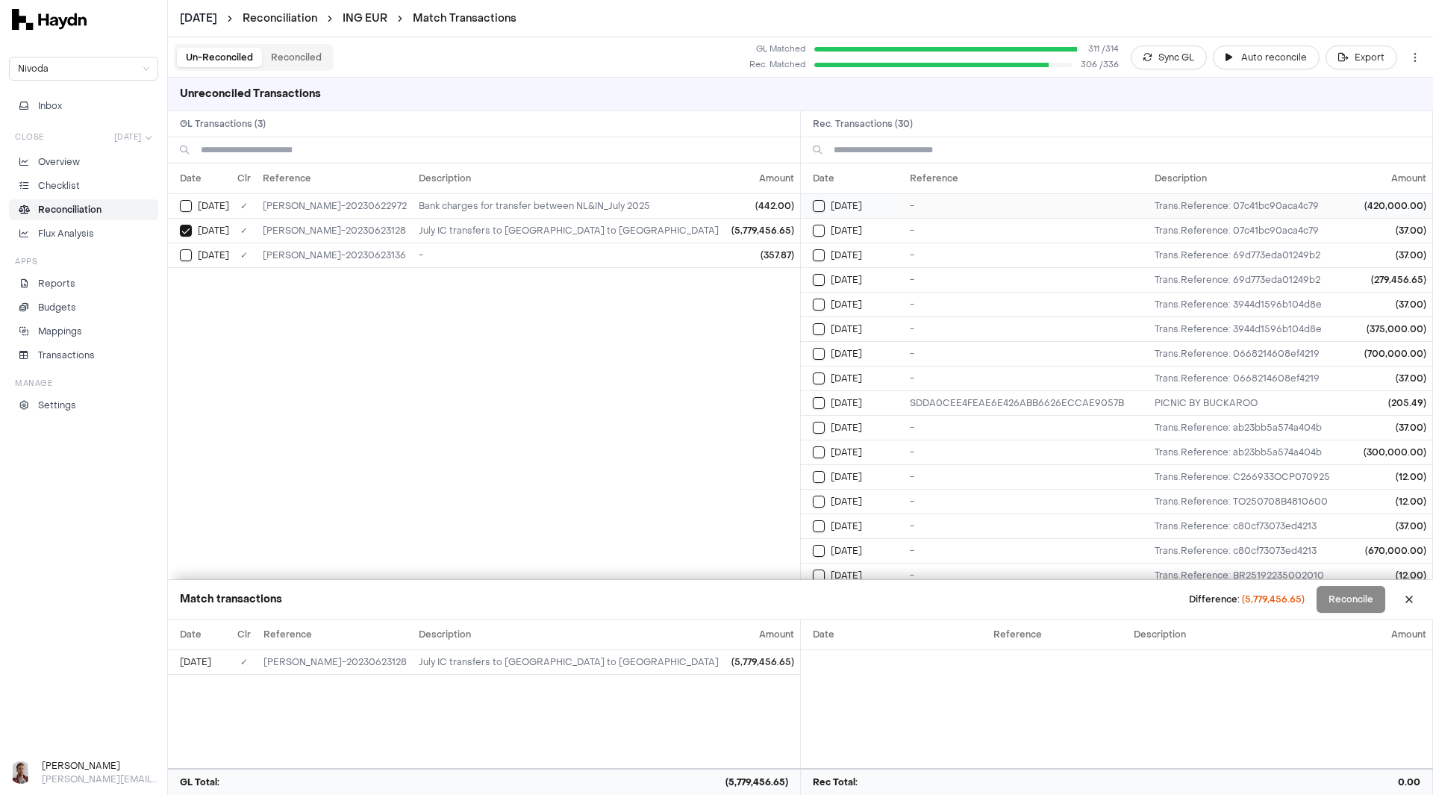
click at [816, 211] on button "Select reconciliation transaction 27253" at bounding box center [819, 206] width 12 height 12
click at [820, 278] on button "Select reconciliation transaction 27289" at bounding box center [819, 280] width 12 height 12
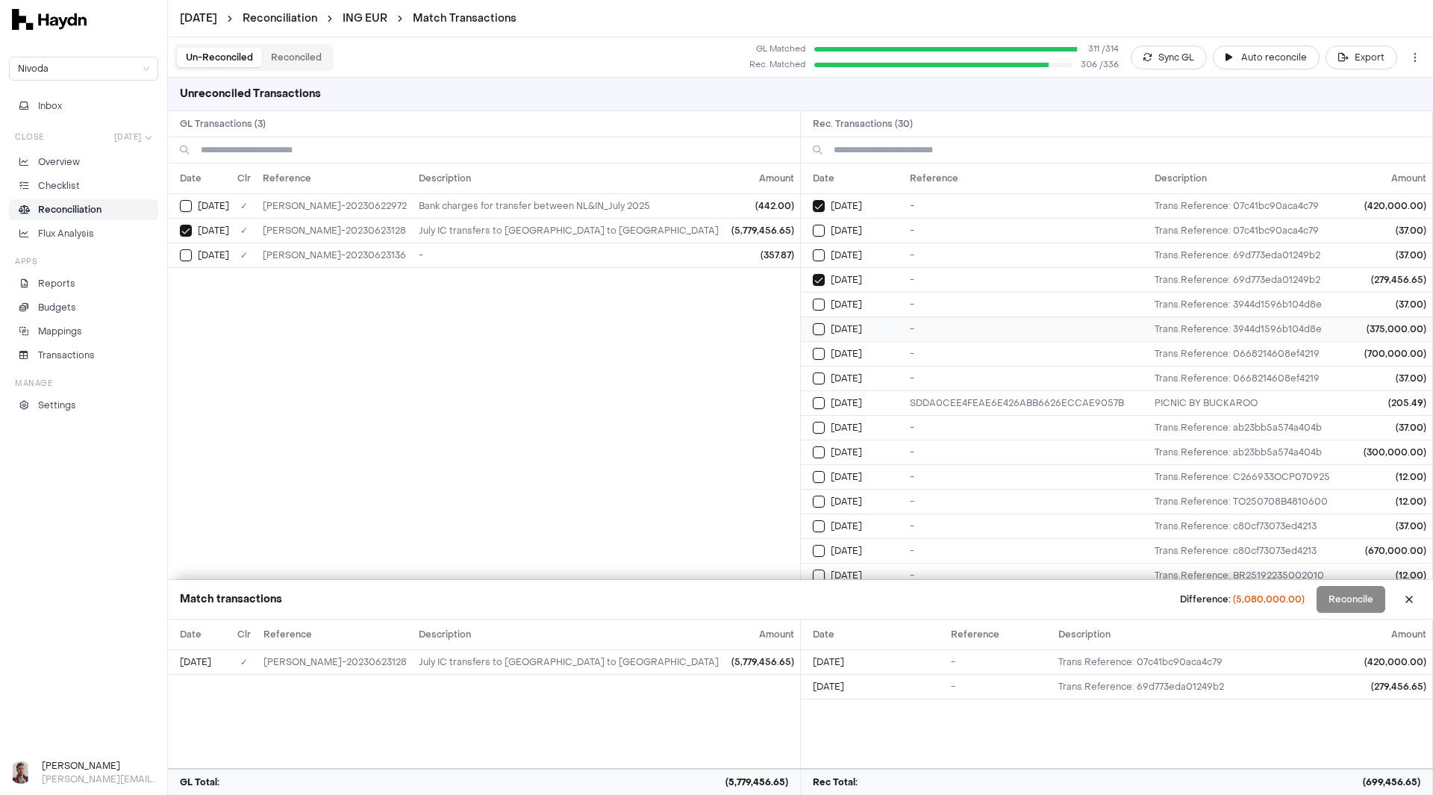
click at [813, 329] on button "Select reconciliation transaction 27315" at bounding box center [819, 329] width 12 height 12
click at [818, 355] on button "Select reconciliation transaction 27332" at bounding box center [819, 354] width 12 height 12
click at [818, 450] on button "Select reconciliation transaction 27349" at bounding box center [819, 452] width 12 height 12
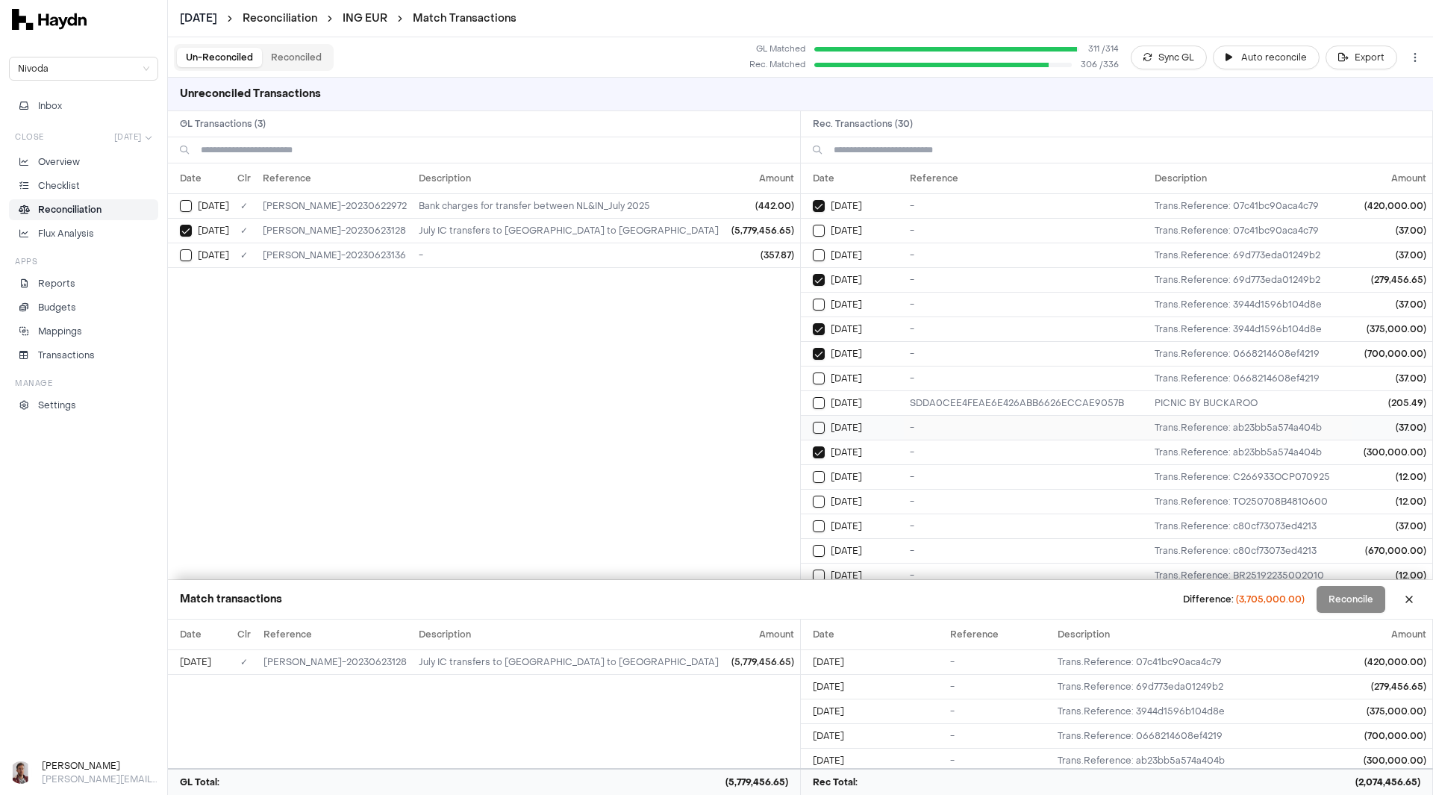
scroll to position [75, 0]
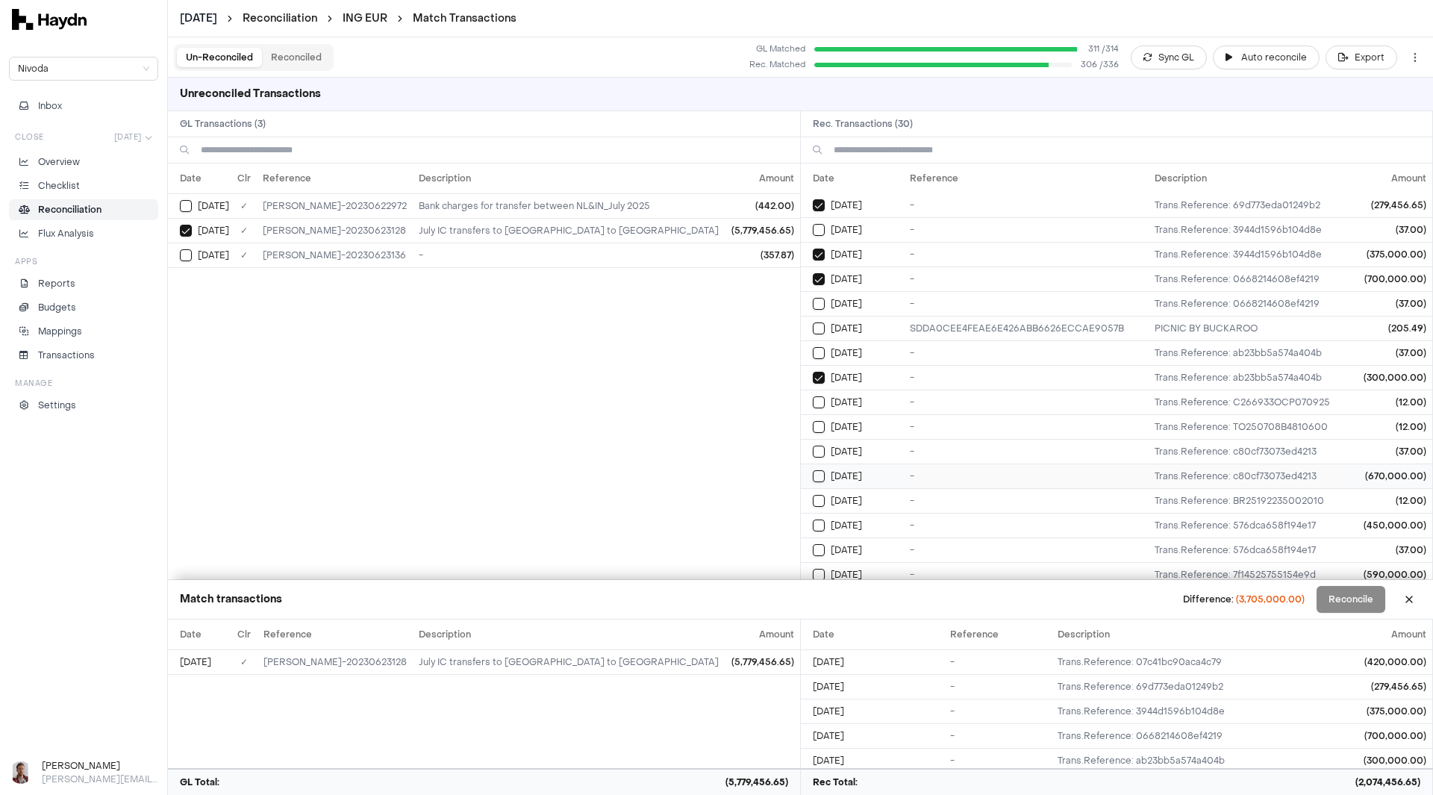
click at [821, 479] on button "Select reconciliation transaction 27386" at bounding box center [819, 476] width 12 height 12
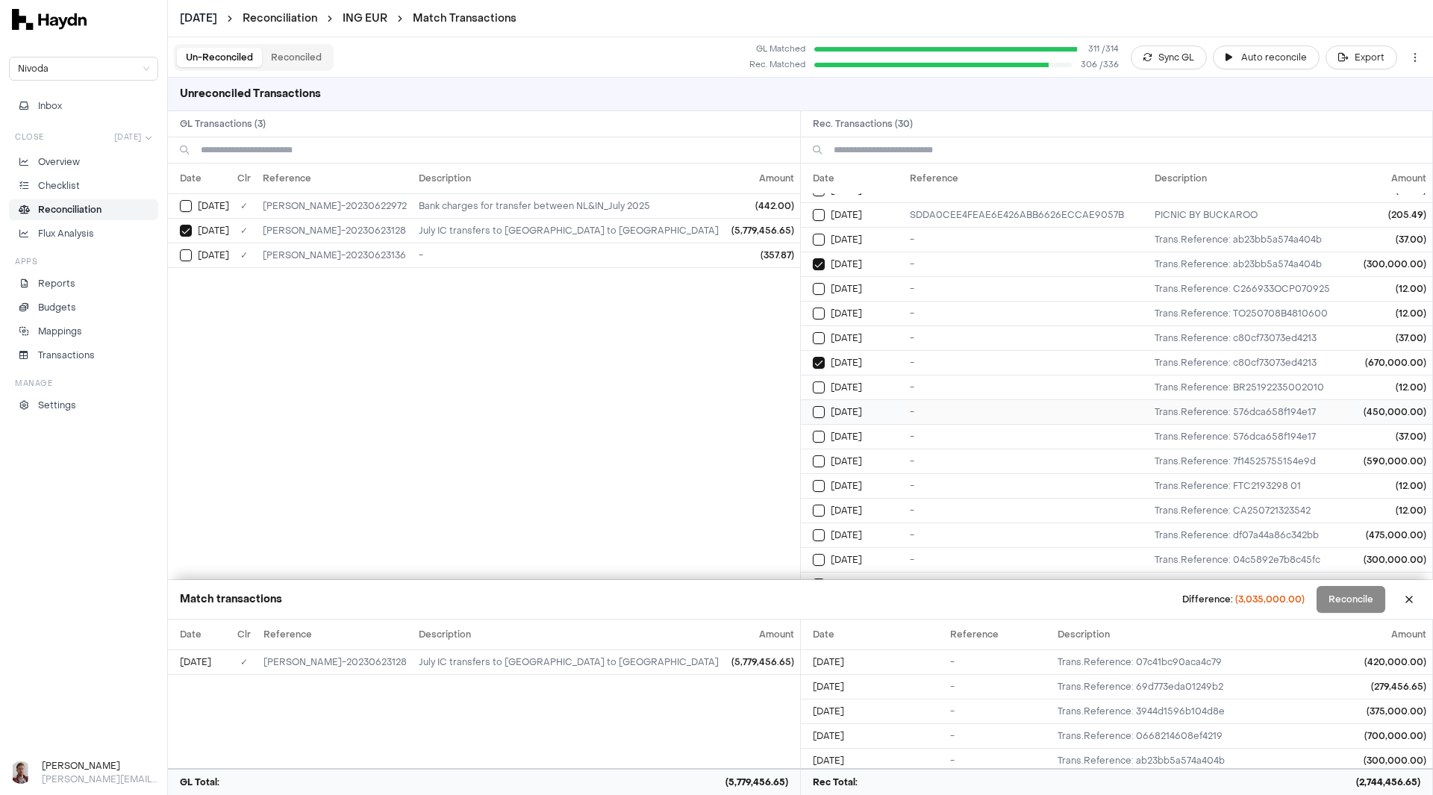
scroll to position [224, 0]
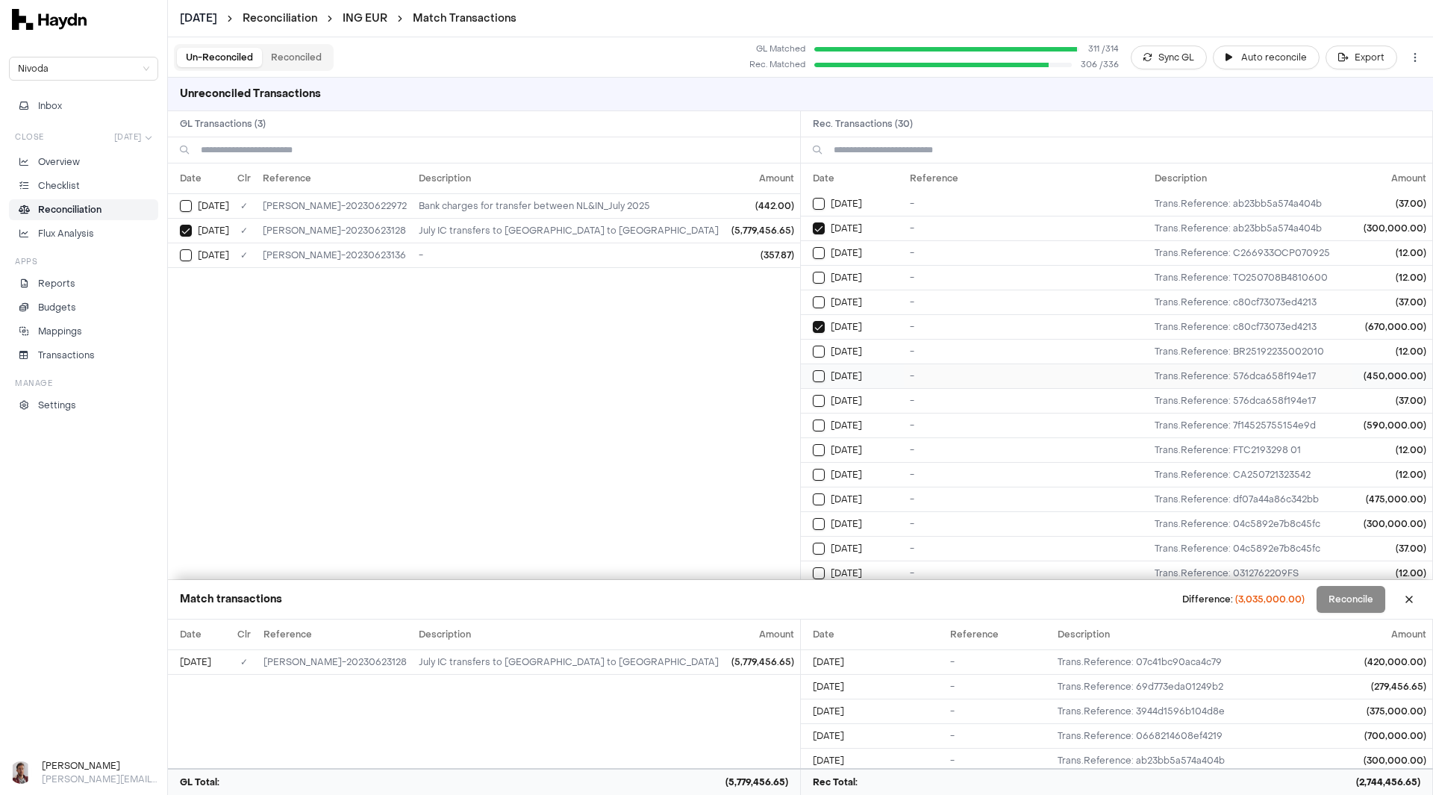
click at [816, 376] on button "Select reconciliation transaction 27420" at bounding box center [819, 376] width 12 height 12
click at [821, 426] on button "Select reconciliation transaction 27460" at bounding box center [819, 426] width 12 height 12
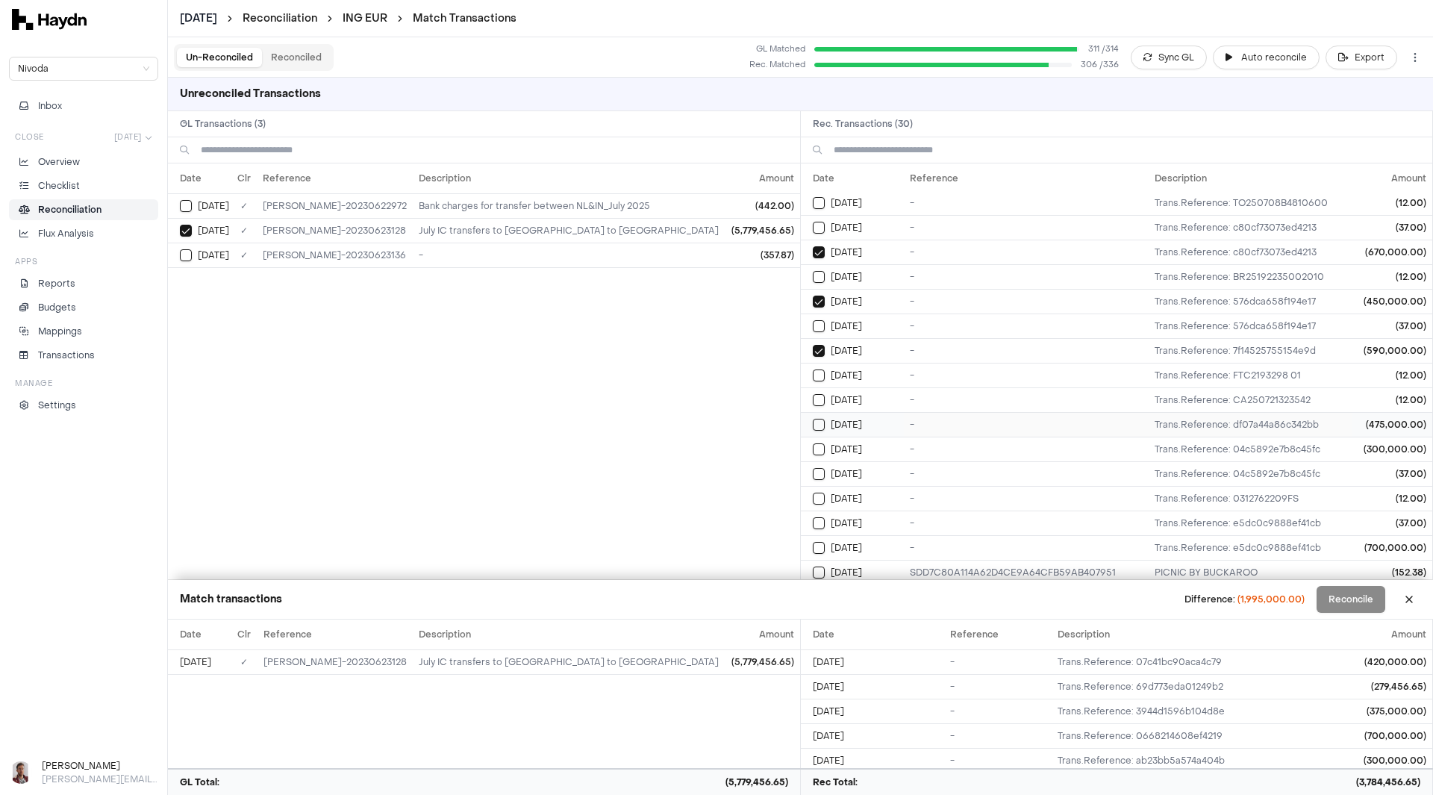
click at [816, 426] on button "Select reconciliation transaction 27488" at bounding box center [819, 425] width 12 height 12
click at [823, 447] on button "Select reconciliation transaction 27519" at bounding box center [819, 449] width 12 height 12
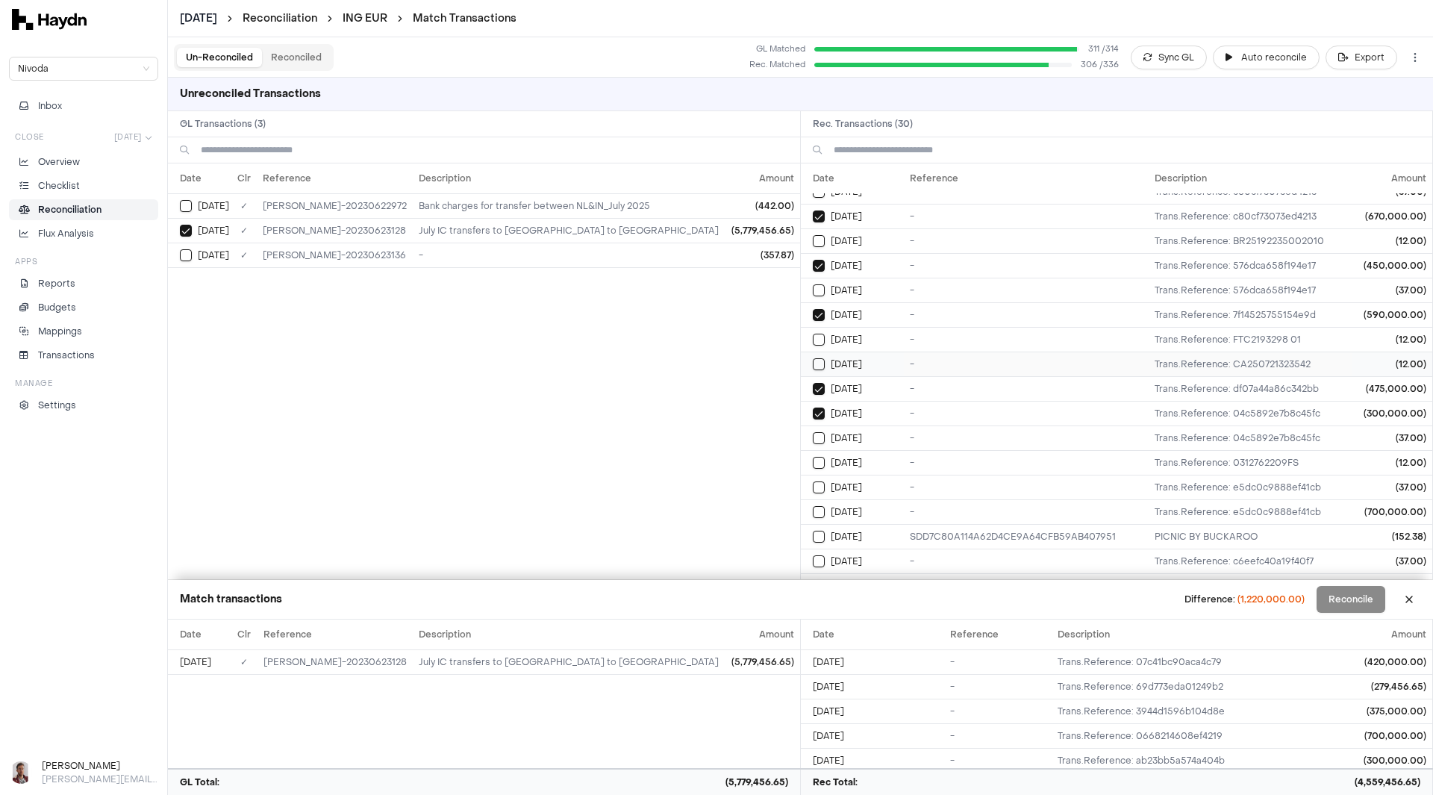
scroll to position [354, 0]
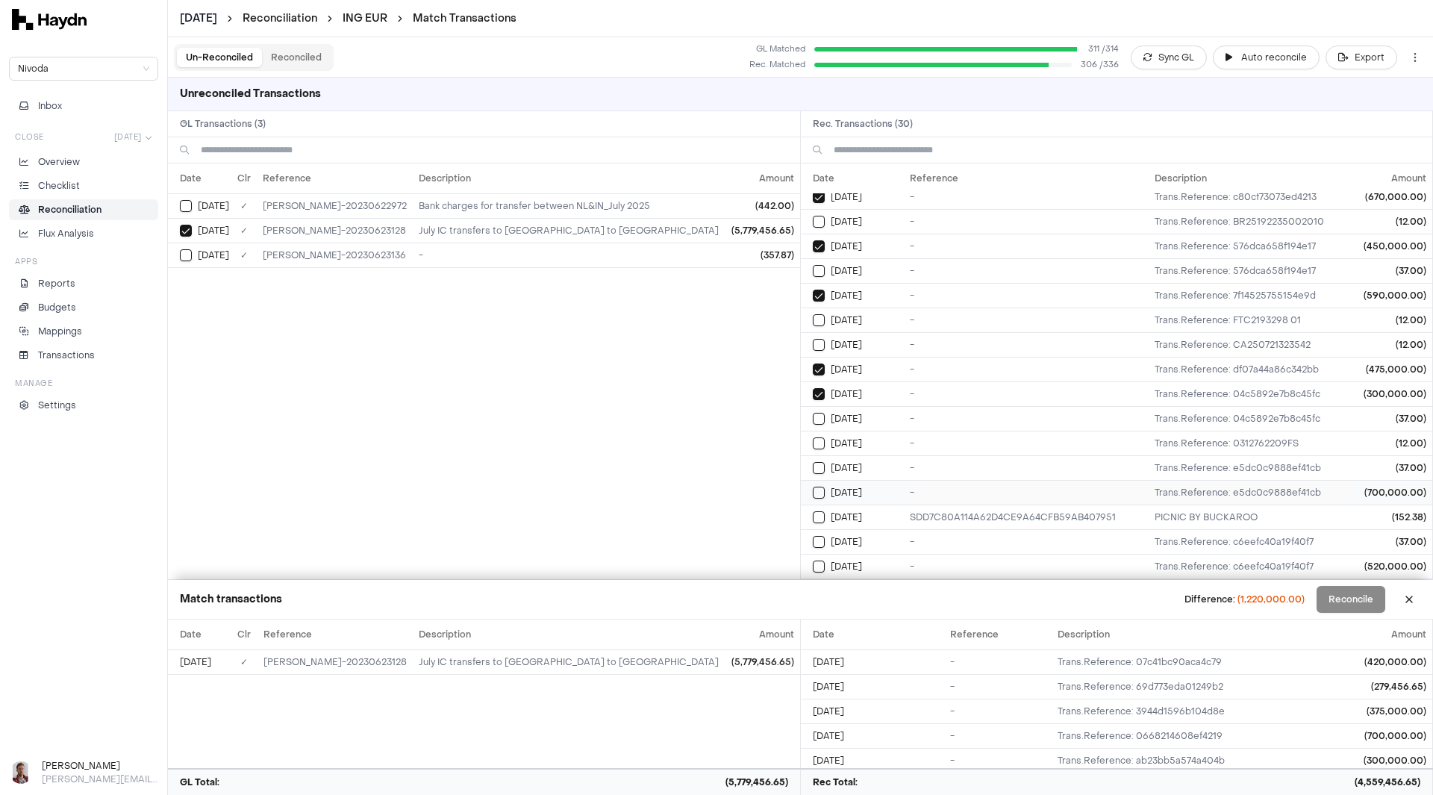
click at [821, 496] on button "Select reconciliation transaction 27535" at bounding box center [819, 493] width 12 height 12
click at [823, 568] on button "Select reconciliation transaction 27550" at bounding box center [819, 567] width 12 height 12
click at [1342, 600] on button "Reconcile" at bounding box center [1351, 599] width 69 height 27
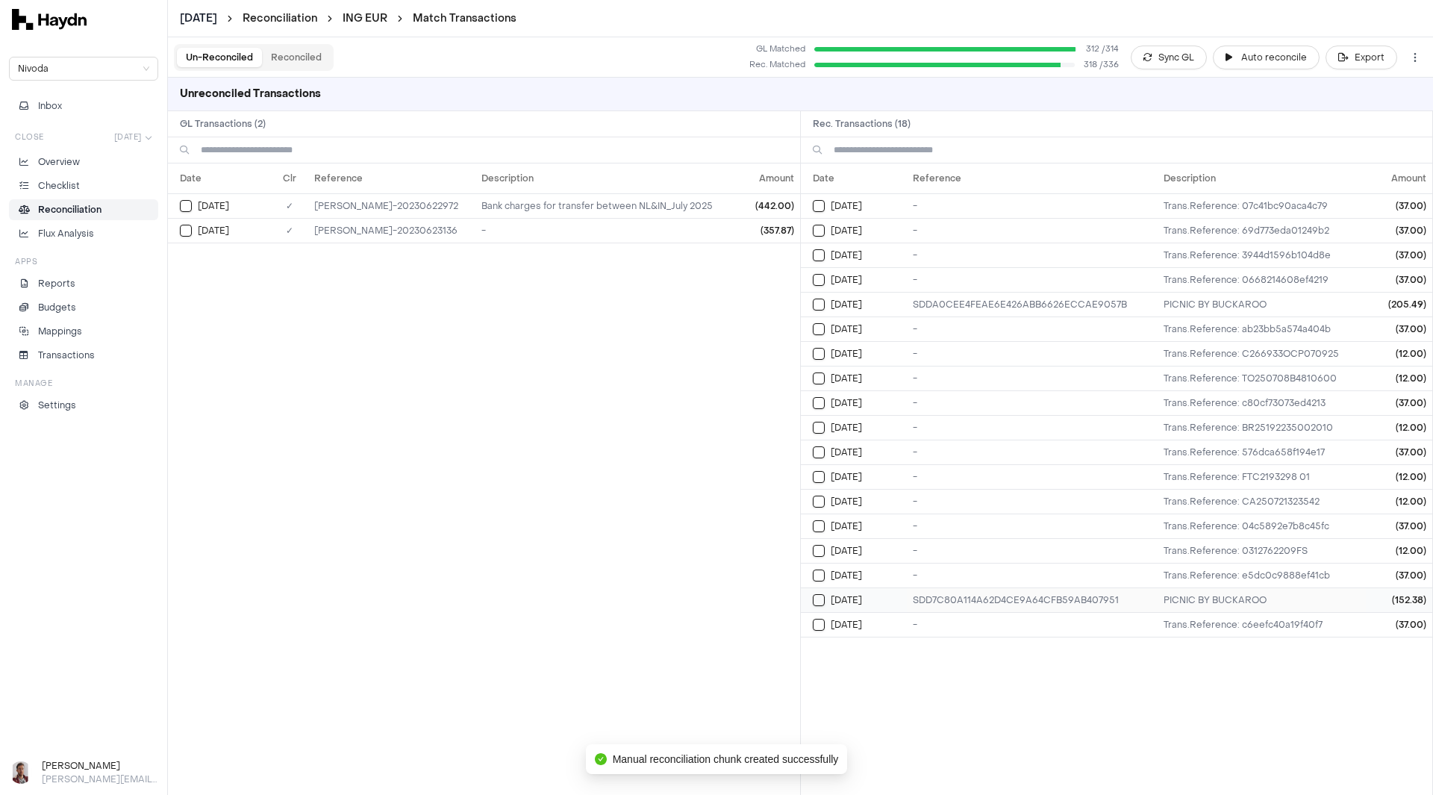
scroll to position [0, 0]
click at [186, 205] on button "Select GL transaction 7508579" at bounding box center [186, 206] width 12 height 12
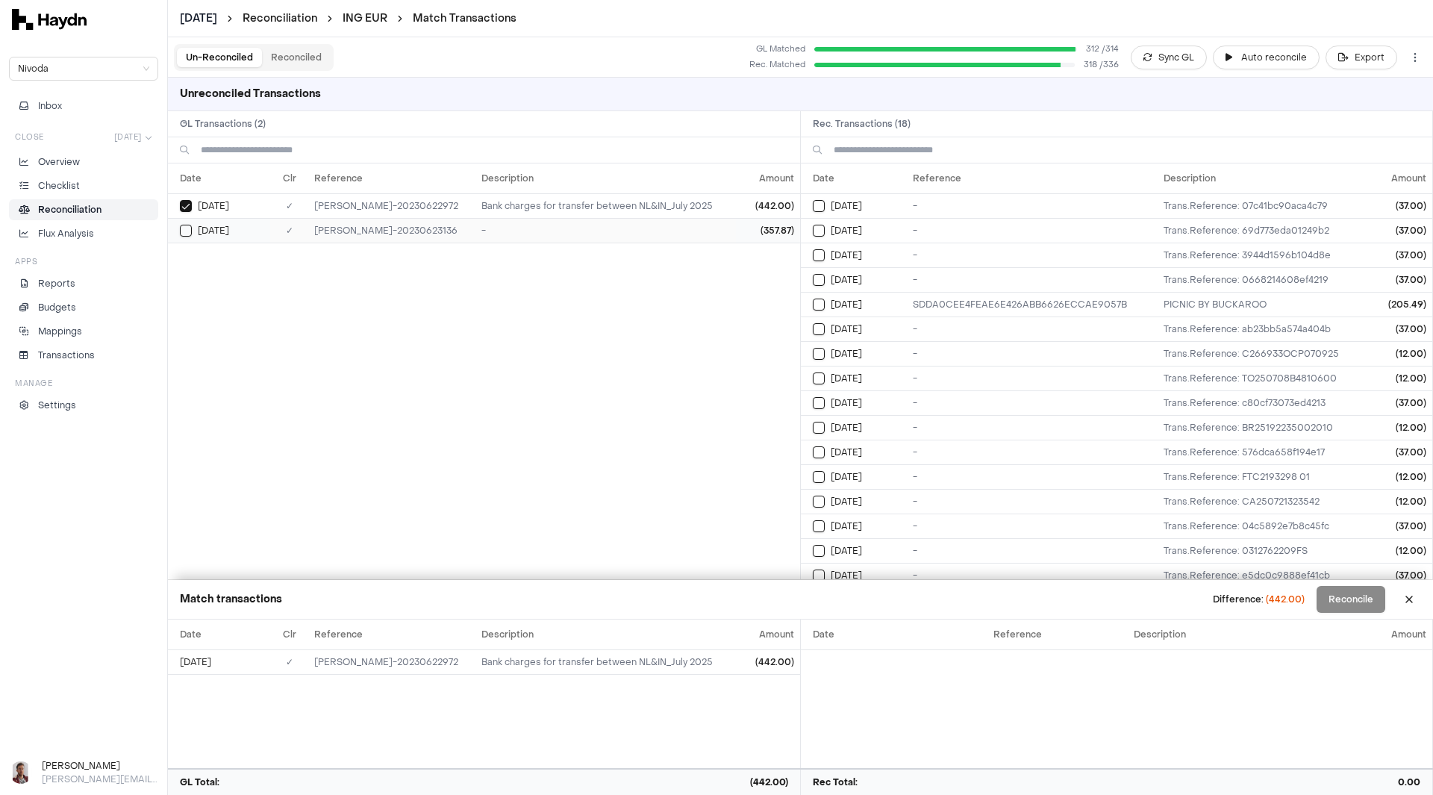
click at [184, 219] on td "[DATE]" at bounding box center [219, 230] width 102 height 25
click at [189, 202] on button "Select GL transaction 7508579" at bounding box center [186, 206] width 12 height 12
click at [818, 305] on button "Select reconciliation transaction 27333" at bounding box center [819, 305] width 12 height 12
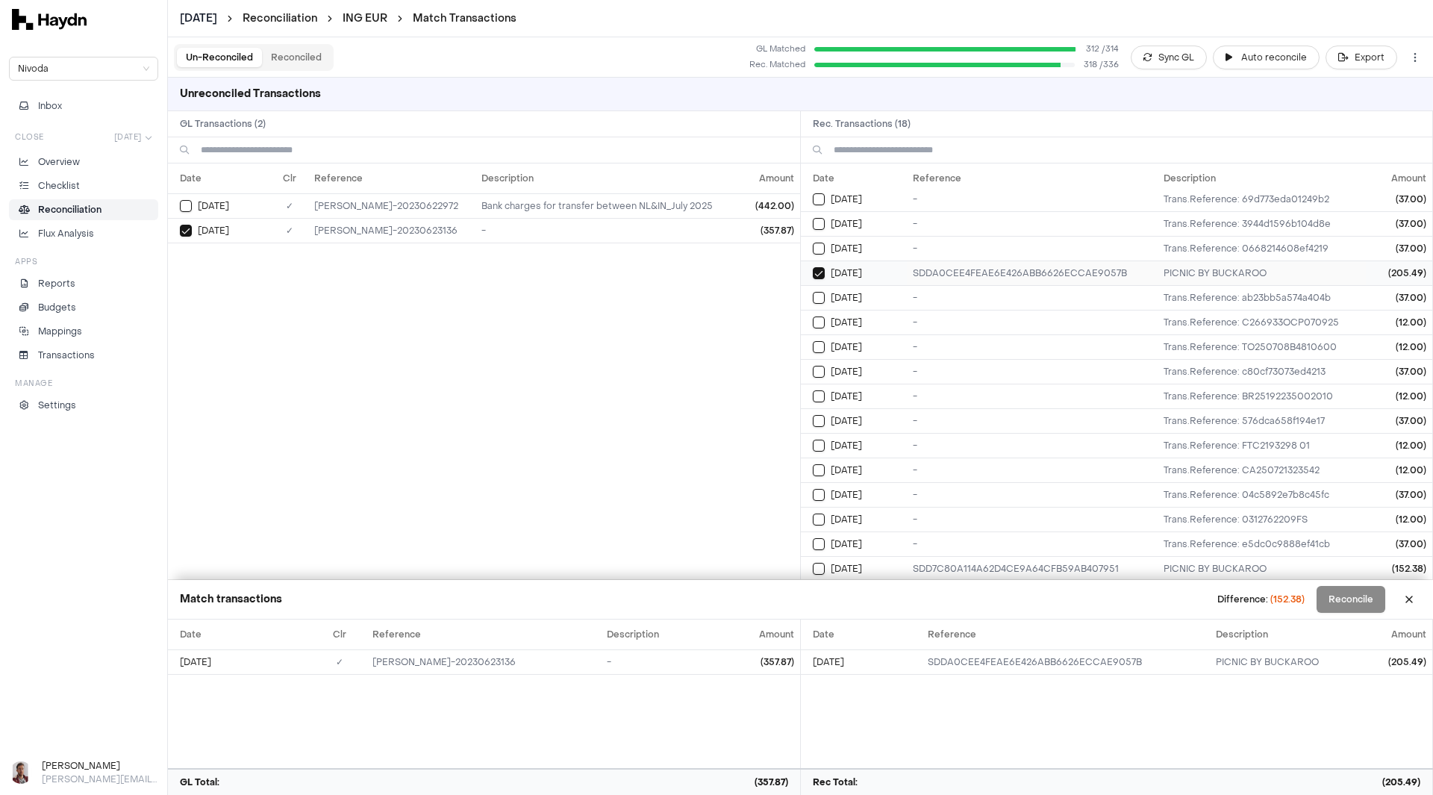
scroll to position [58, 0]
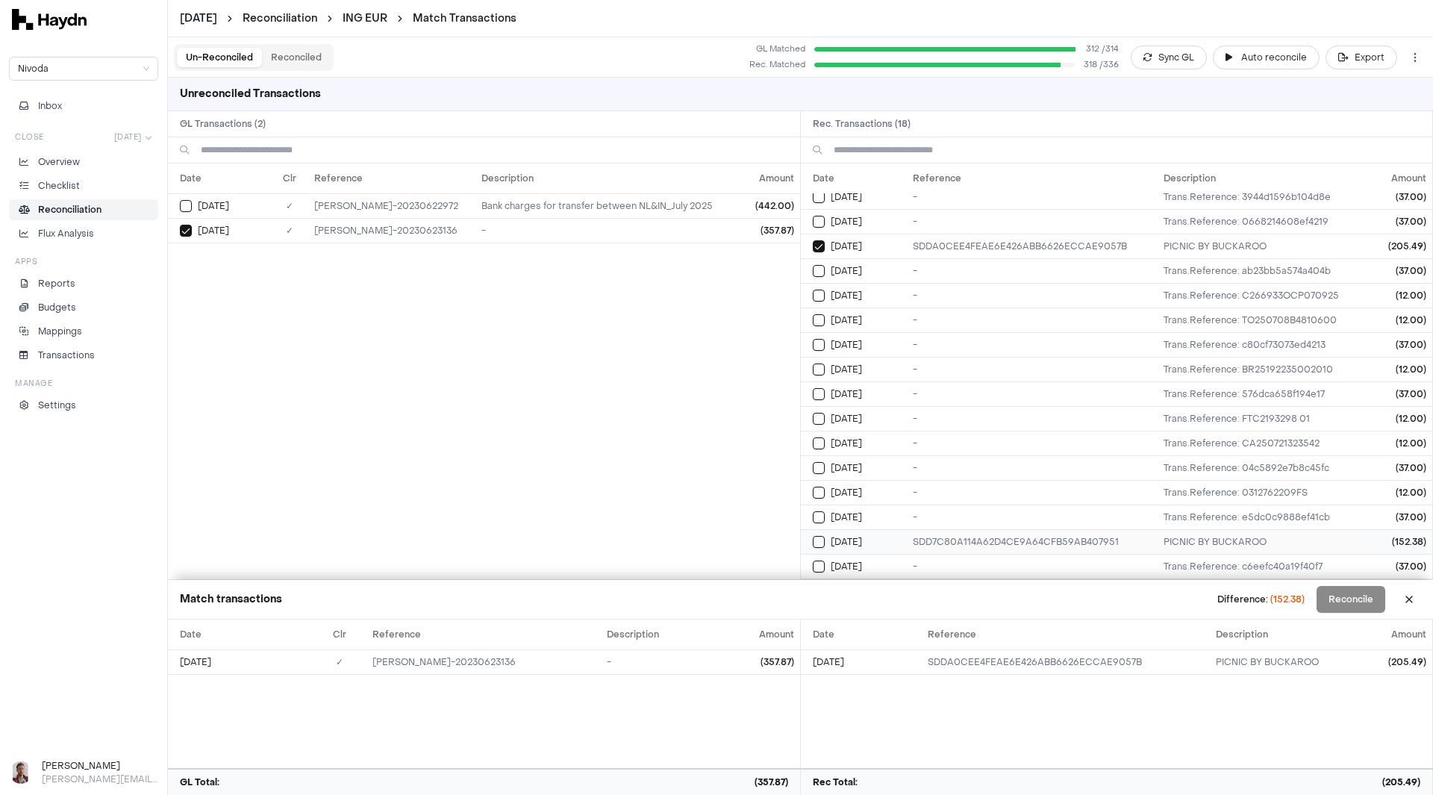
click at [817, 544] on button "Select reconciliation transaction 27540" at bounding box center [819, 542] width 12 height 12
click at [1348, 591] on button "Reconcile" at bounding box center [1351, 599] width 69 height 27
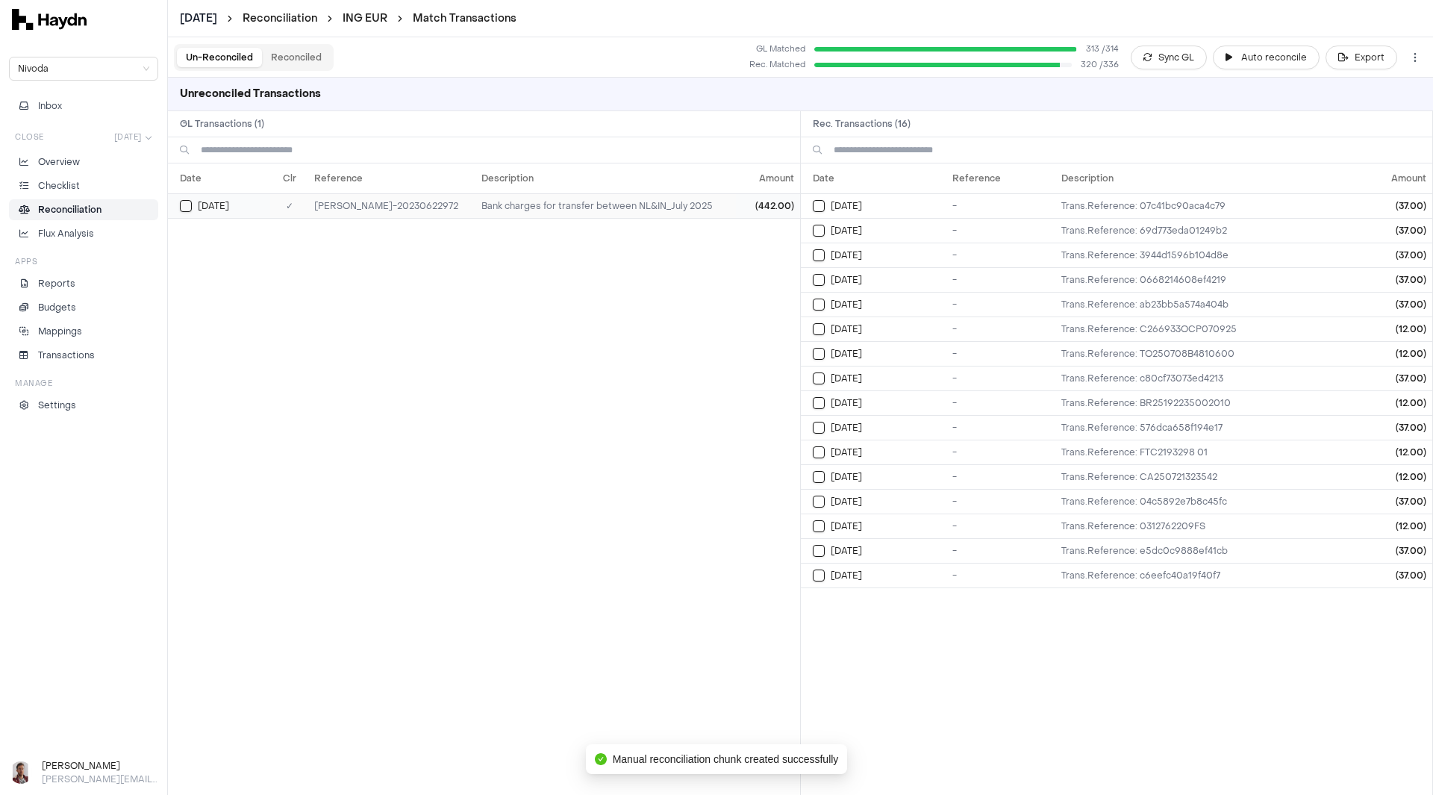
click at [189, 206] on button "Select GL transaction 7508579" at bounding box center [186, 206] width 12 height 12
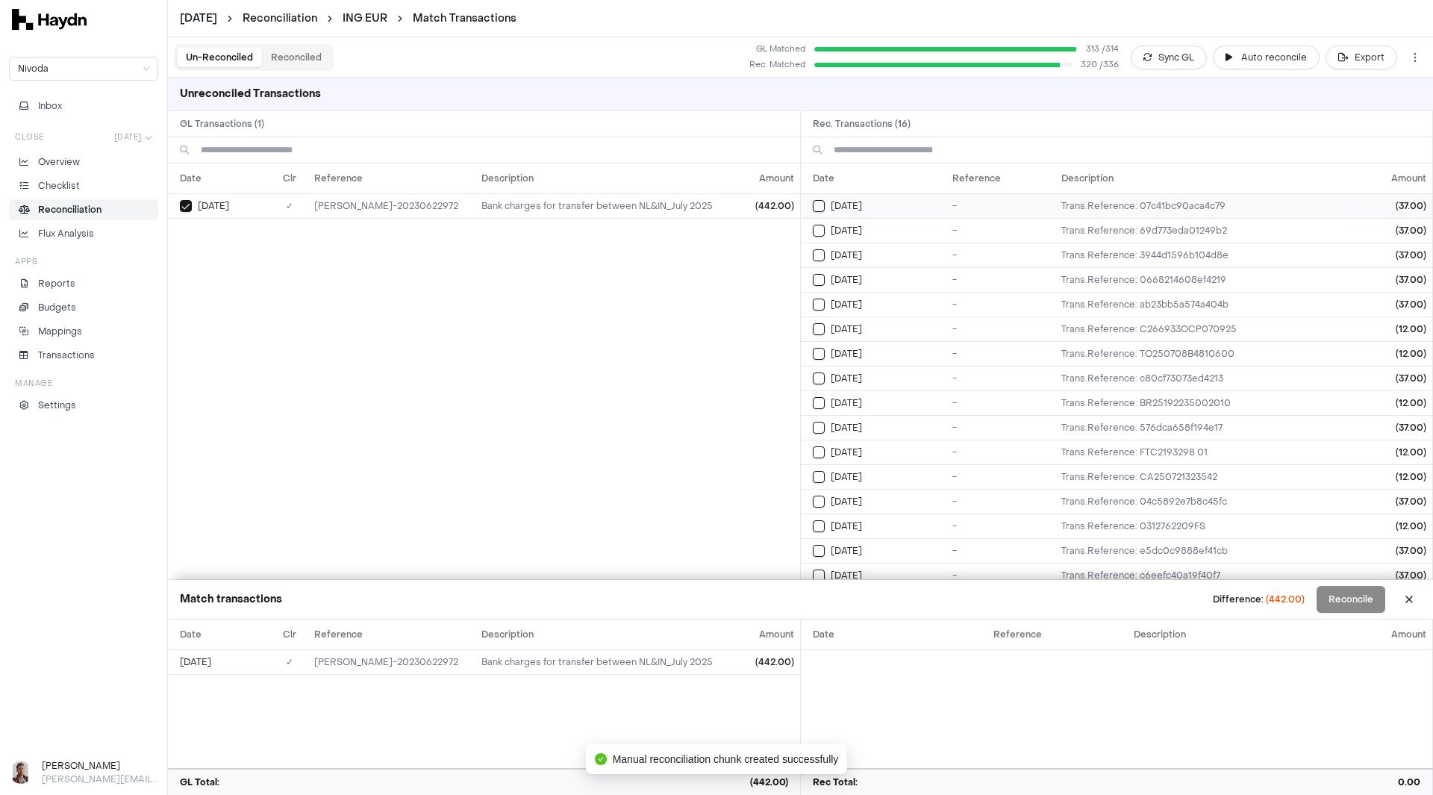
click at [816, 202] on button "Select reconciliation transaction 27252" at bounding box center [819, 206] width 12 height 12
click at [819, 231] on button "Select reconciliation transaction 27288" at bounding box center [819, 231] width 12 height 12
click at [815, 258] on button "Select reconciliation transaction 27314" at bounding box center [819, 255] width 12 height 12
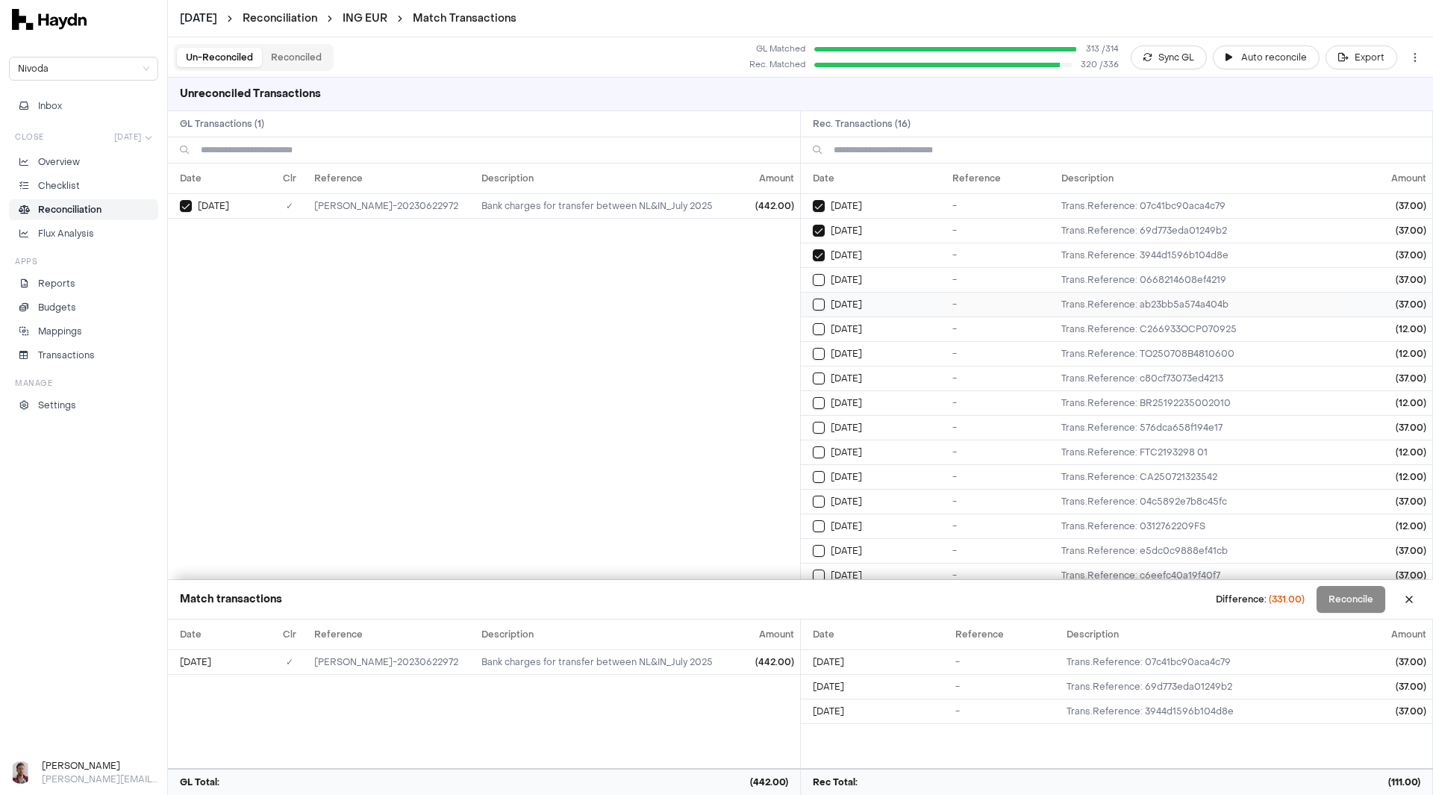
drag, startPoint x: 820, startPoint y: 284, endPoint x: 817, endPoint y: 304, distance: 20.4
click at [821, 284] on button "Select reconciliation transaction 27331" at bounding box center [819, 280] width 12 height 12
click at [817, 307] on button "Select reconciliation transaction 27348" at bounding box center [819, 305] width 12 height 12
click at [820, 333] on button "Select reconciliation transaction 27334" at bounding box center [819, 329] width 12 height 12
click at [819, 356] on button "Select reconciliation transaction 27352" at bounding box center [819, 354] width 12 height 12
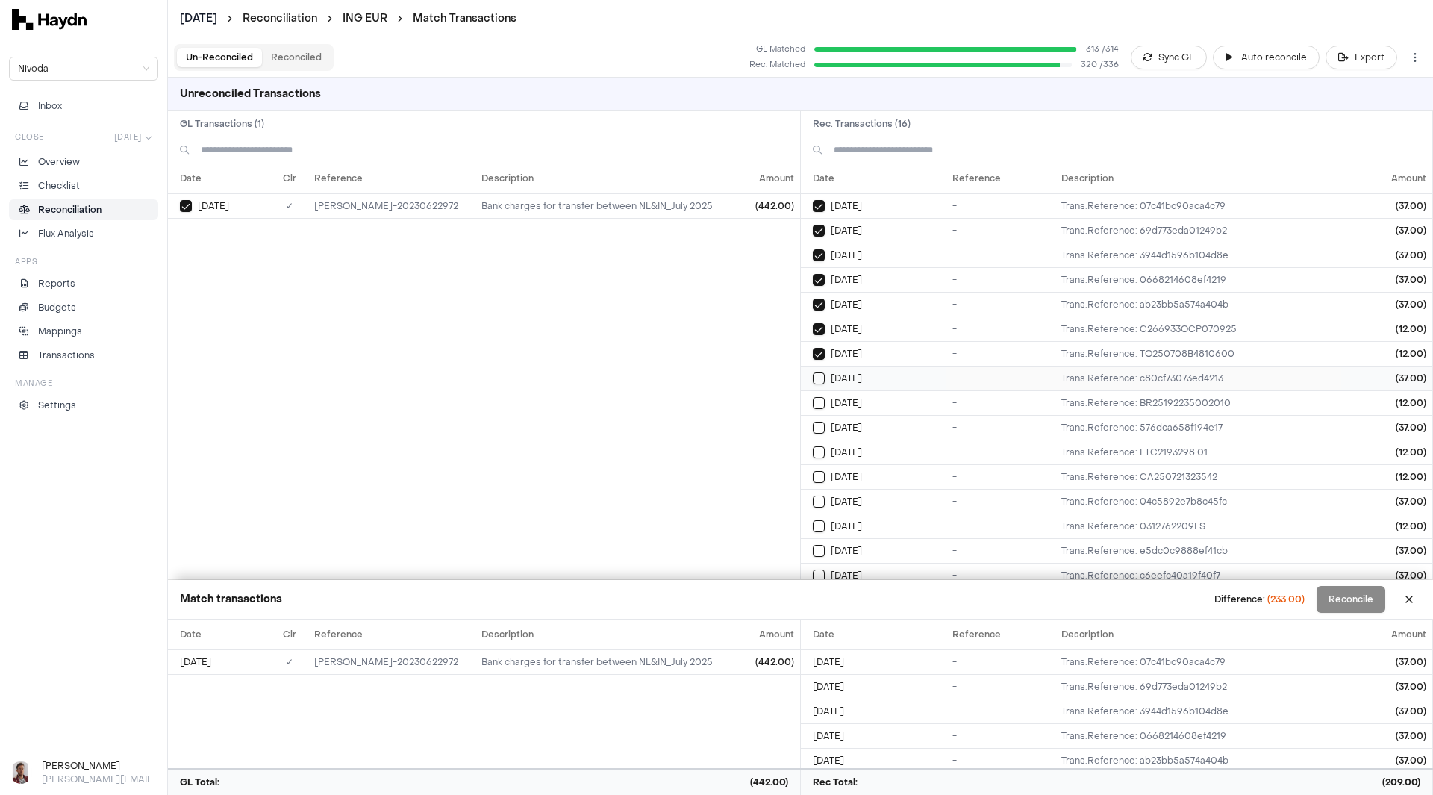
click at [817, 384] on button "Select reconciliation transaction 27385" at bounding box center [819, 379] width 12 height 12
drag, startPoint x: 818, startPoint y: 405, endPoint x: 819, endPoint y: 435, distance: 29.2
click at [818, 407] on button "Select reconciliation transaction 27392" at bounding box center [819, 403] width 12 height 12
click at [819, 434] on td "[DATE]" at bounding box center [874, 427] width 146 height 25
click at [822, 460] on td "[DATE]" at bounding box center [874, 452] width 146 height 25
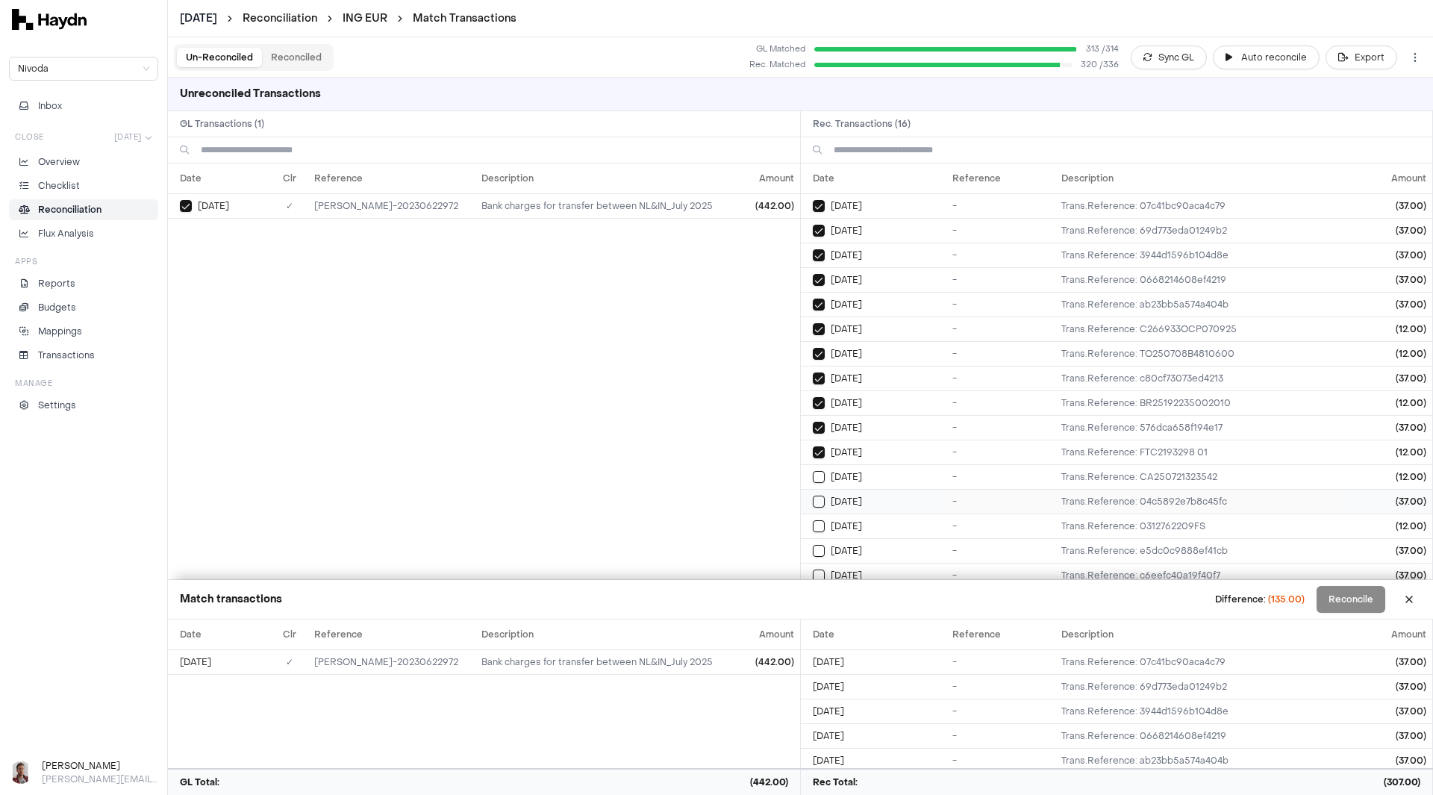
drag, startPoint x: 819, startPoint y: 483, endPoint x: 819, endPoint y: 497, distance: 14.2
click at [819, 484] on td "[DATE]" at bounding box center [874, 476] width 146 height 25
click at [819, 501] on button "Select reconciliation transaction 27518" at bounding box center [819, 502] width 12 height 12
click at [820, 526] on button "Select reconciliation transaction 27539" at bounding box center [819, 526] width 12 height 12
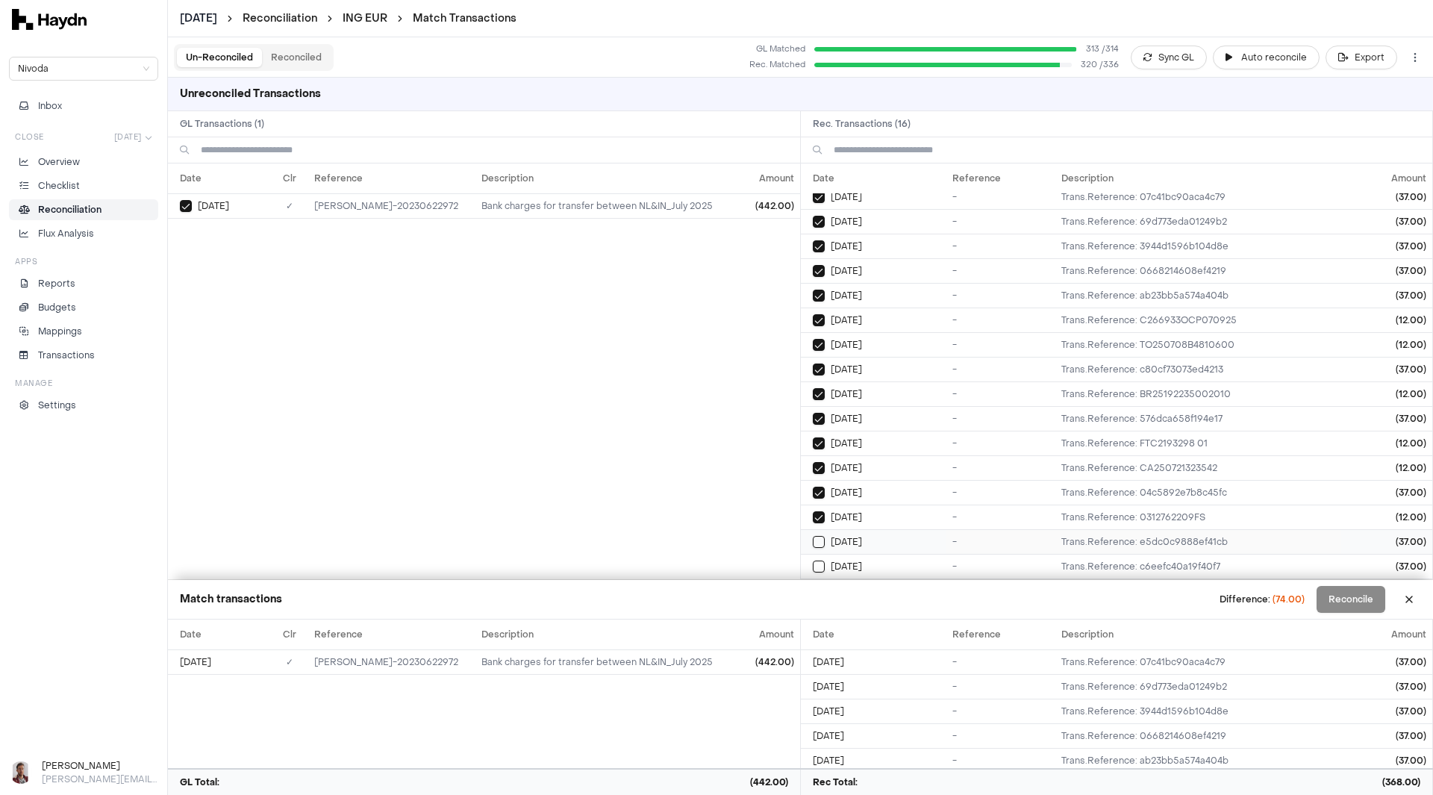
drag, startPoint x: 821, startPoint y: 543, endPoint x: 821, endPoint y: 552, distance: 9.7
click at [821, 544] on button "Select reconciliation transaction 27534" at bounding box center [819, 542] width 12 height 12
click at [820, 564] on button "Select reconciliation transaction 27549" at bounding box center [819, 567] width 12 height 12
click at [1342, 600] on button "Reconcile" at bounding box center [1351, 599] width 69 height 27
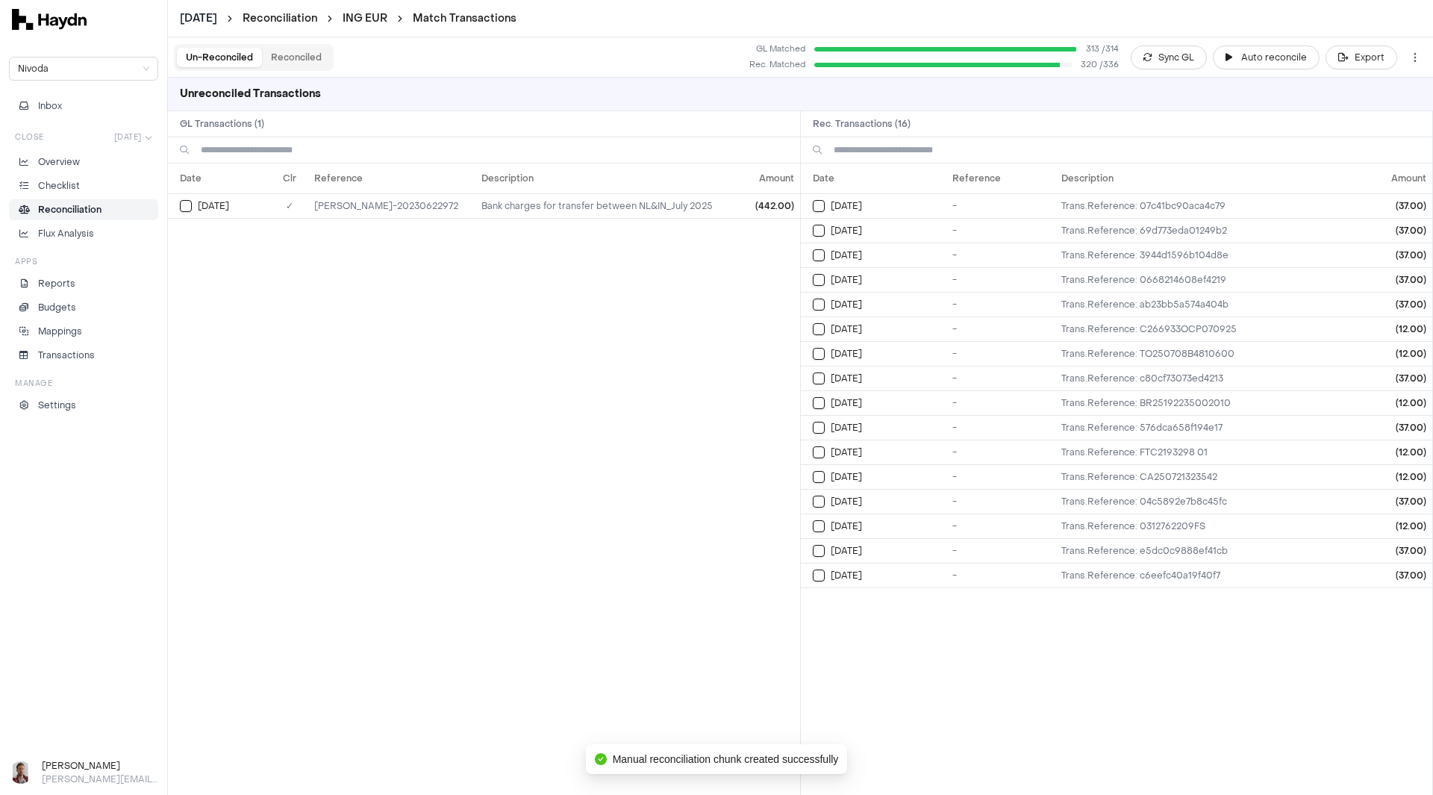
scroll to position [0, 0]
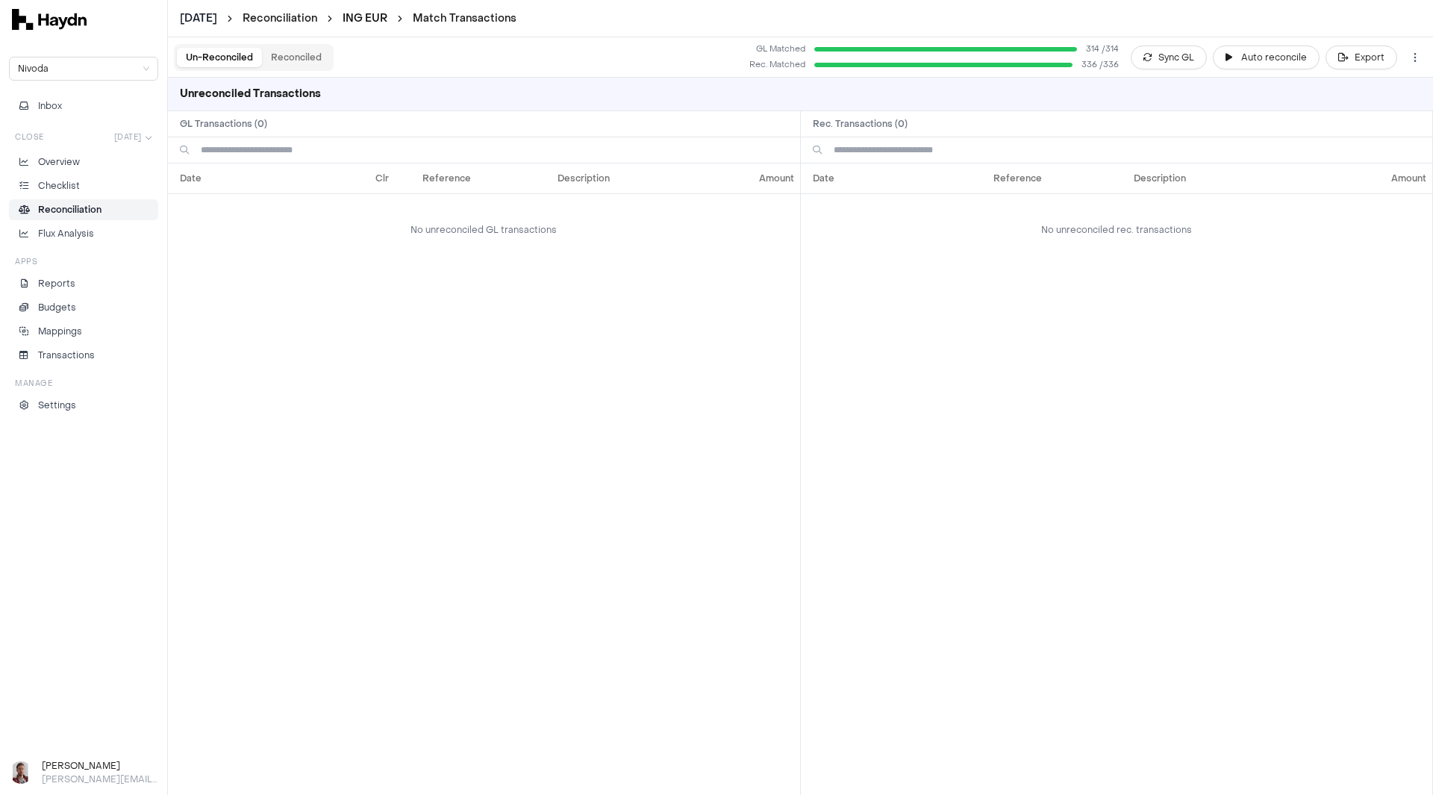
click at [367, 20] on link "ING EUR" at bounding box center [365, 18] width 45 height 14
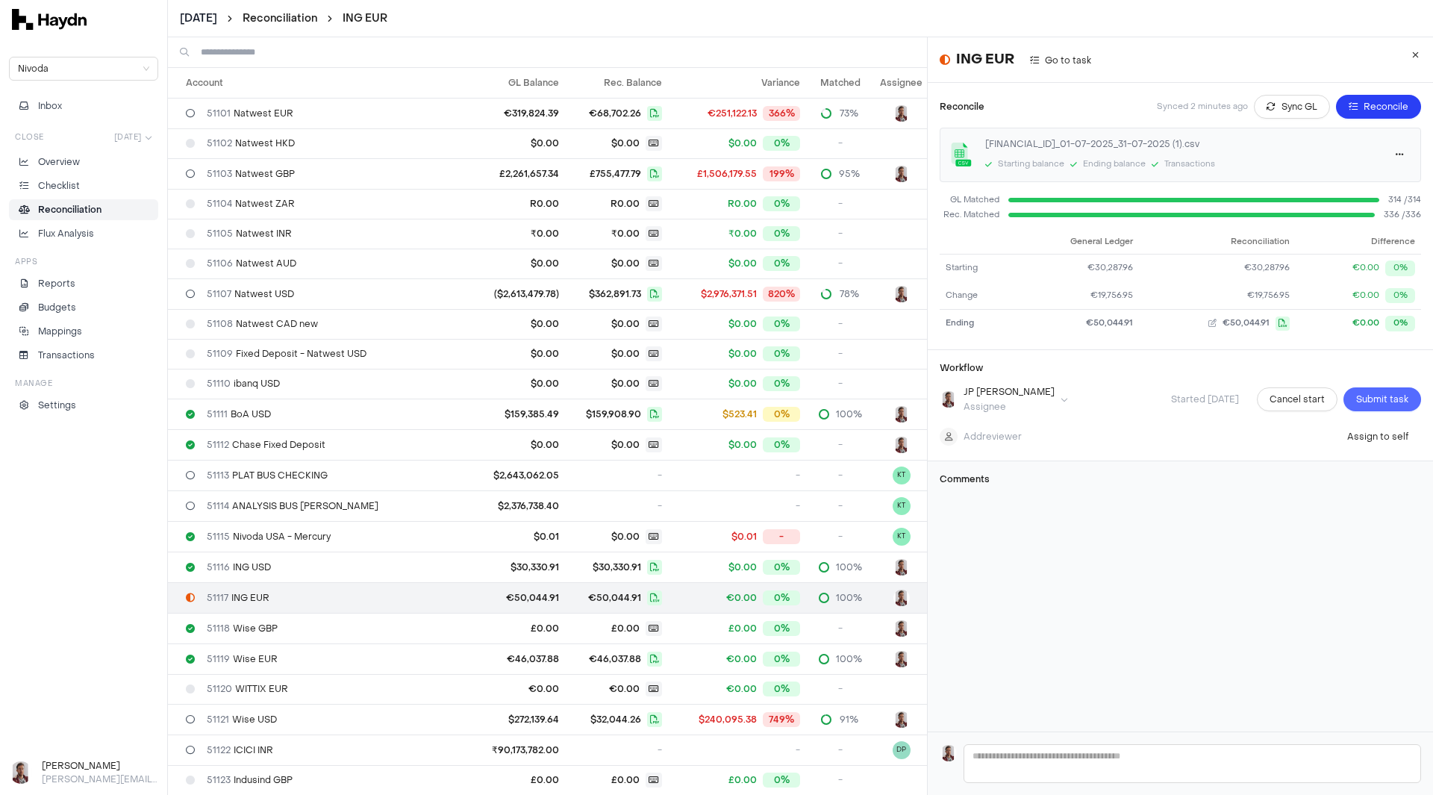
click at [1368, 401] on span "Submit task" at bounding box center [1383, 399] width 52 height 15
click at [1340, 102] on button "Reconcile" at bounding box center [1378, 107] width 85 height 24
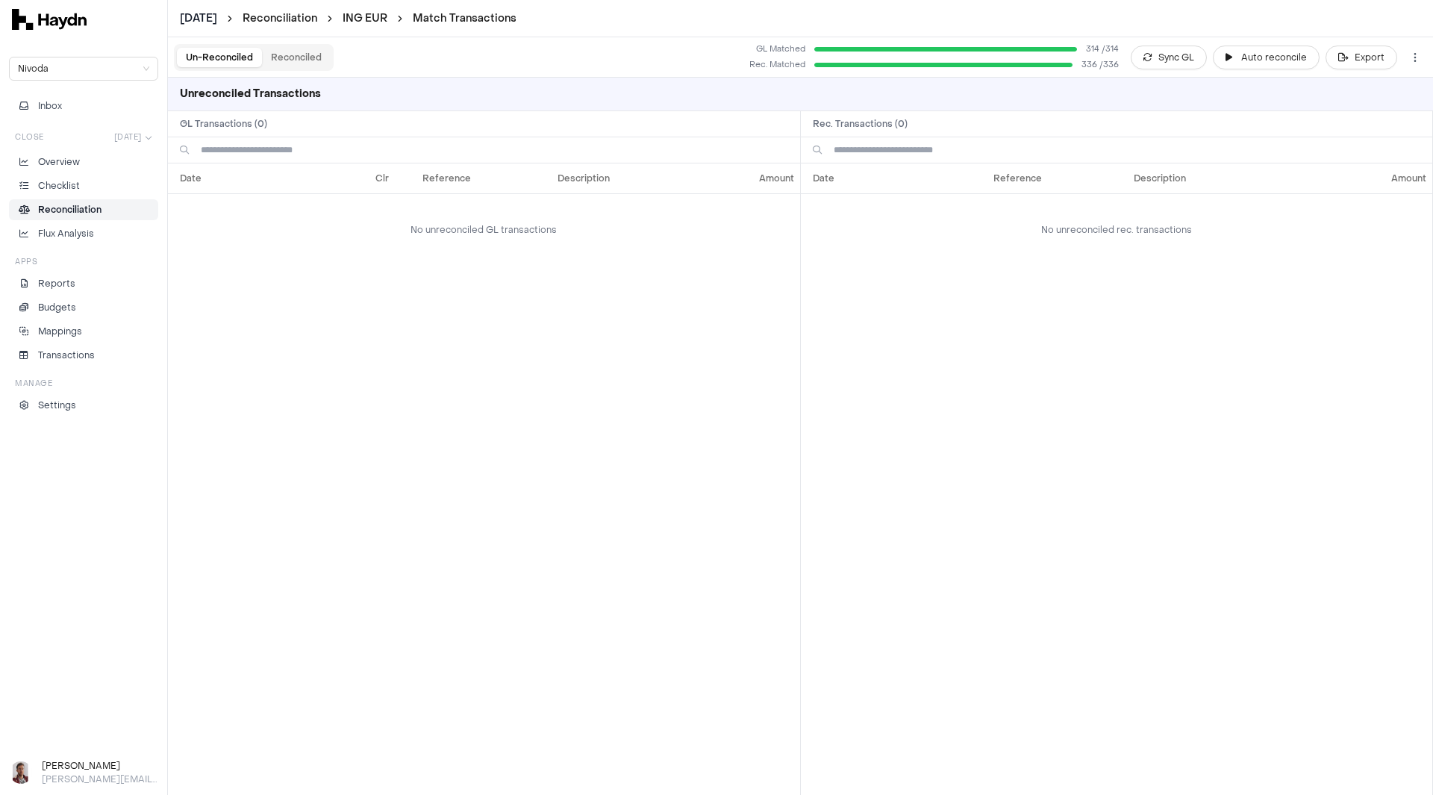
click at [318, 55] on button "Reconciled" at bounding box center [296, 57] width 69 height 19
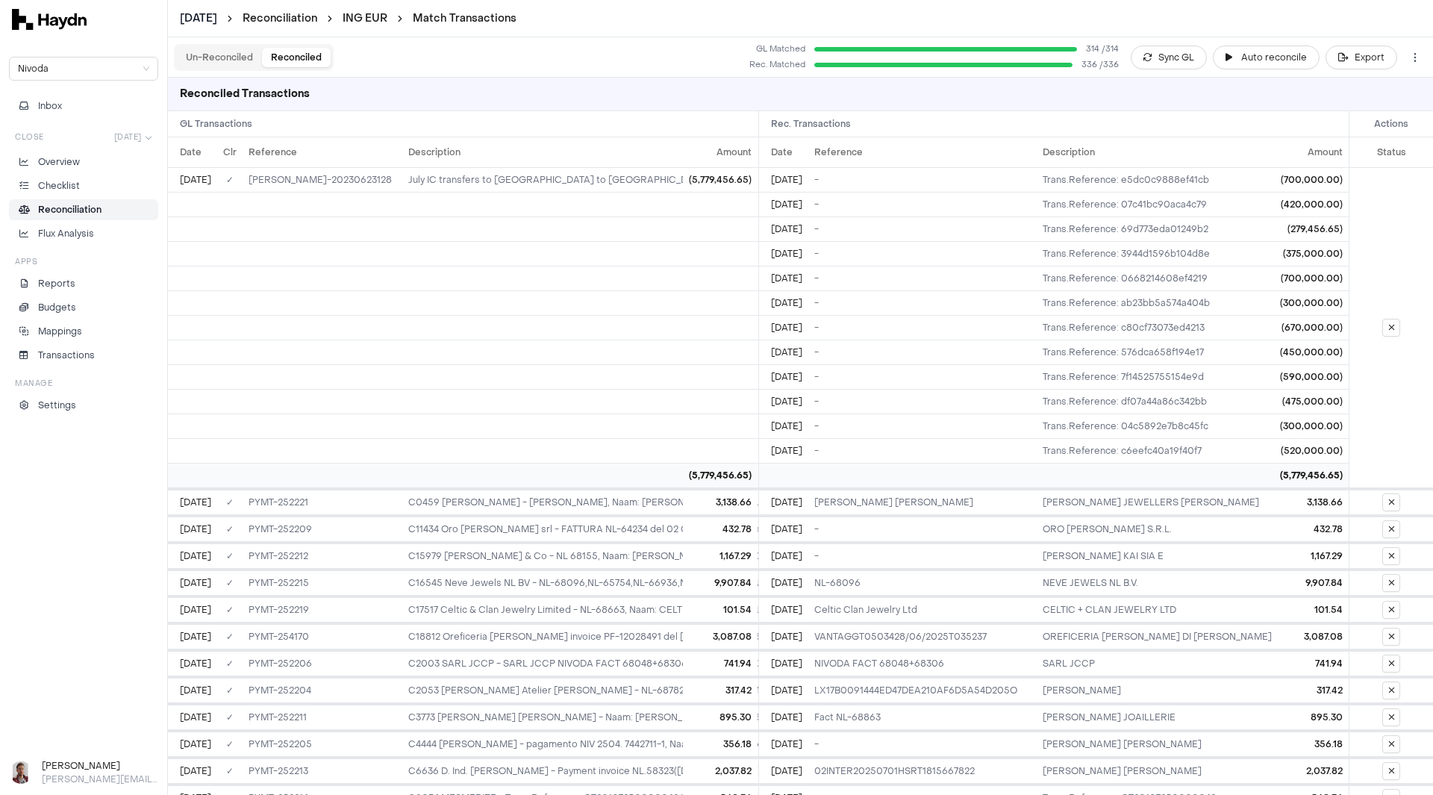
click at [196, 13] on html "[DATE] Reconciliation ING EUR Match Transactions Nivoda Inbox Close [DATE] Over…" at bounding box center [716, 397] width 1433 height 795
click at [192, 168] on div "[DATE]" at bounding box center [205, 168] width 88 height 21
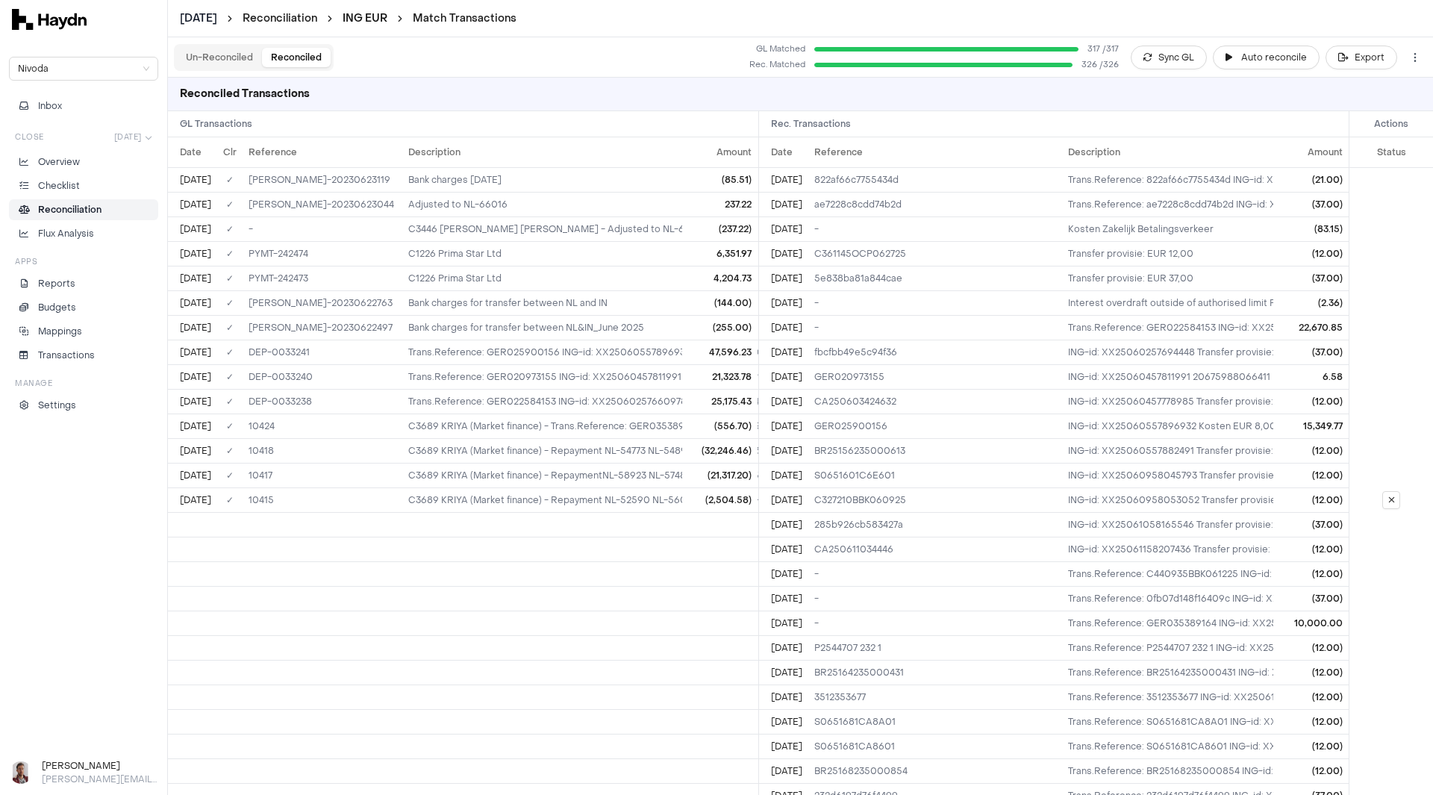
click at [359, 21] on link "ING EUR" at bounding box center [365, 18] width 45 height 14
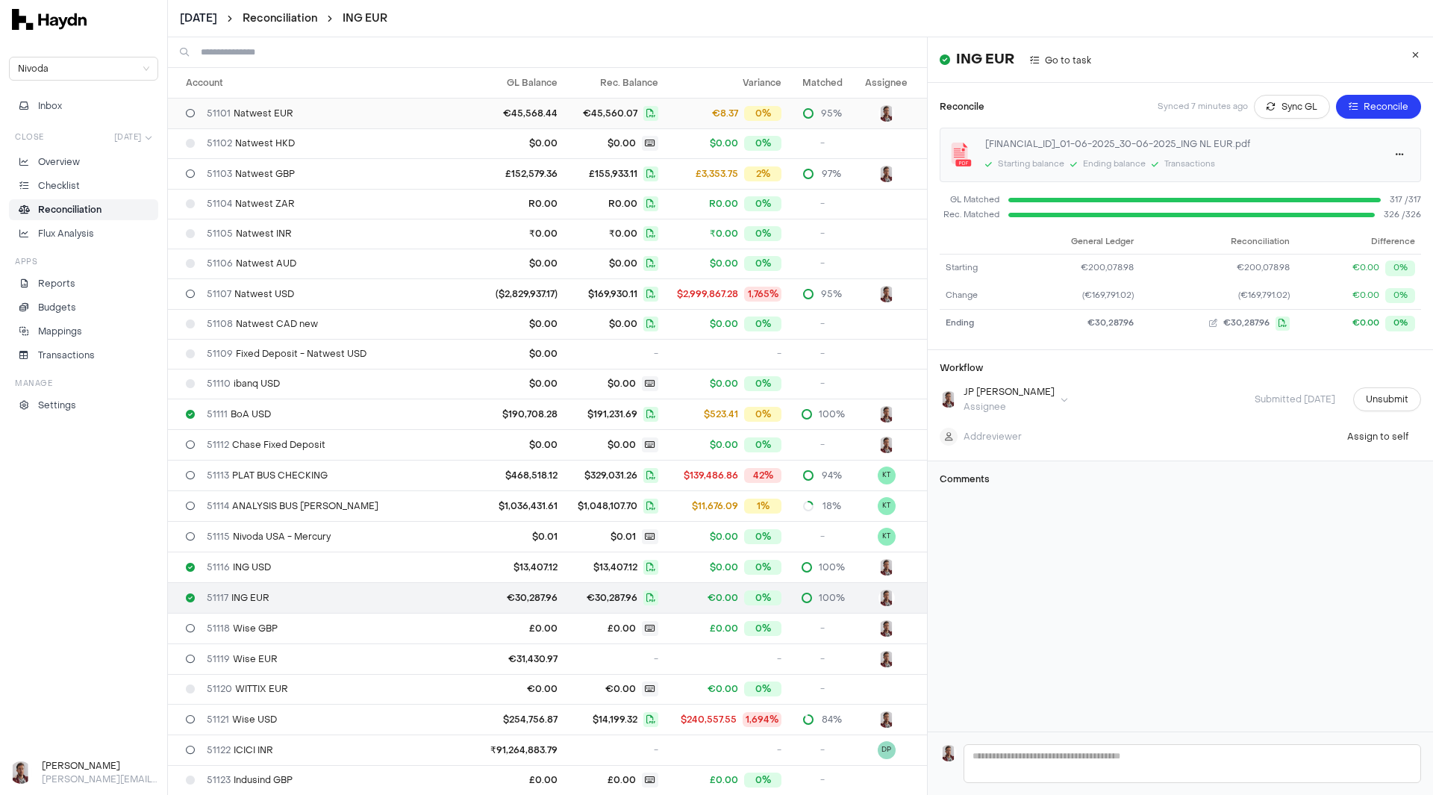
click at [402, 57] on div "Account GL Balance Rec. Balance Variance Matched Assignee 51101 Natwest EUR €45…" at bounding box center [547, 416] width 759 height 758
click at [211, 15] on html "[DATE] Reconciliation ING EUR Nivoda Inbox Close [DATE] Overview Checklist Reco…" at bounding box center [716, 397] width 1433 height 795
click at [203, 128] on div "[DATE]" at bounding box center [207, 126] width 88 height 21
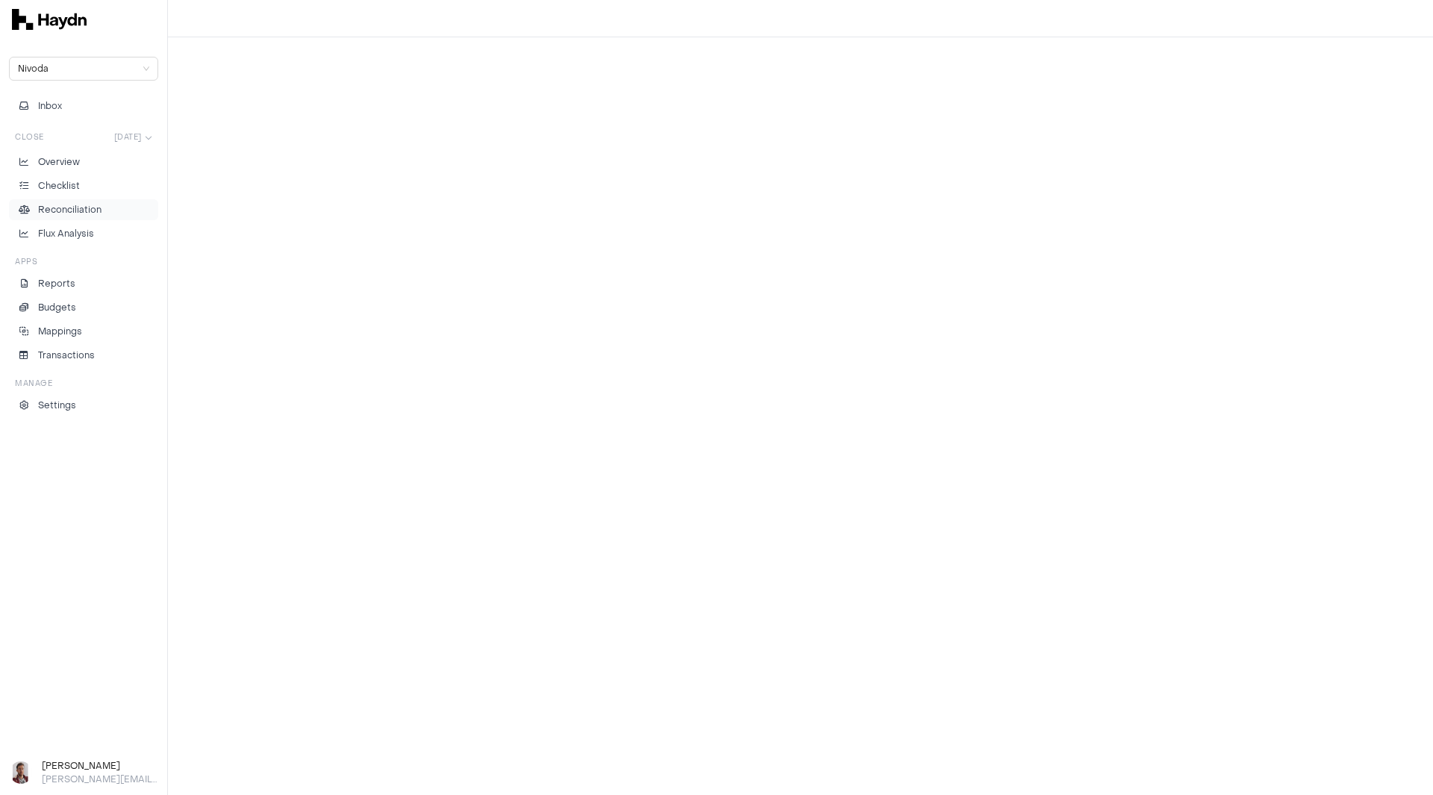
click at [87, 207] on p "Reconciliation" at bounding box center [69, 209] width 63 height 13
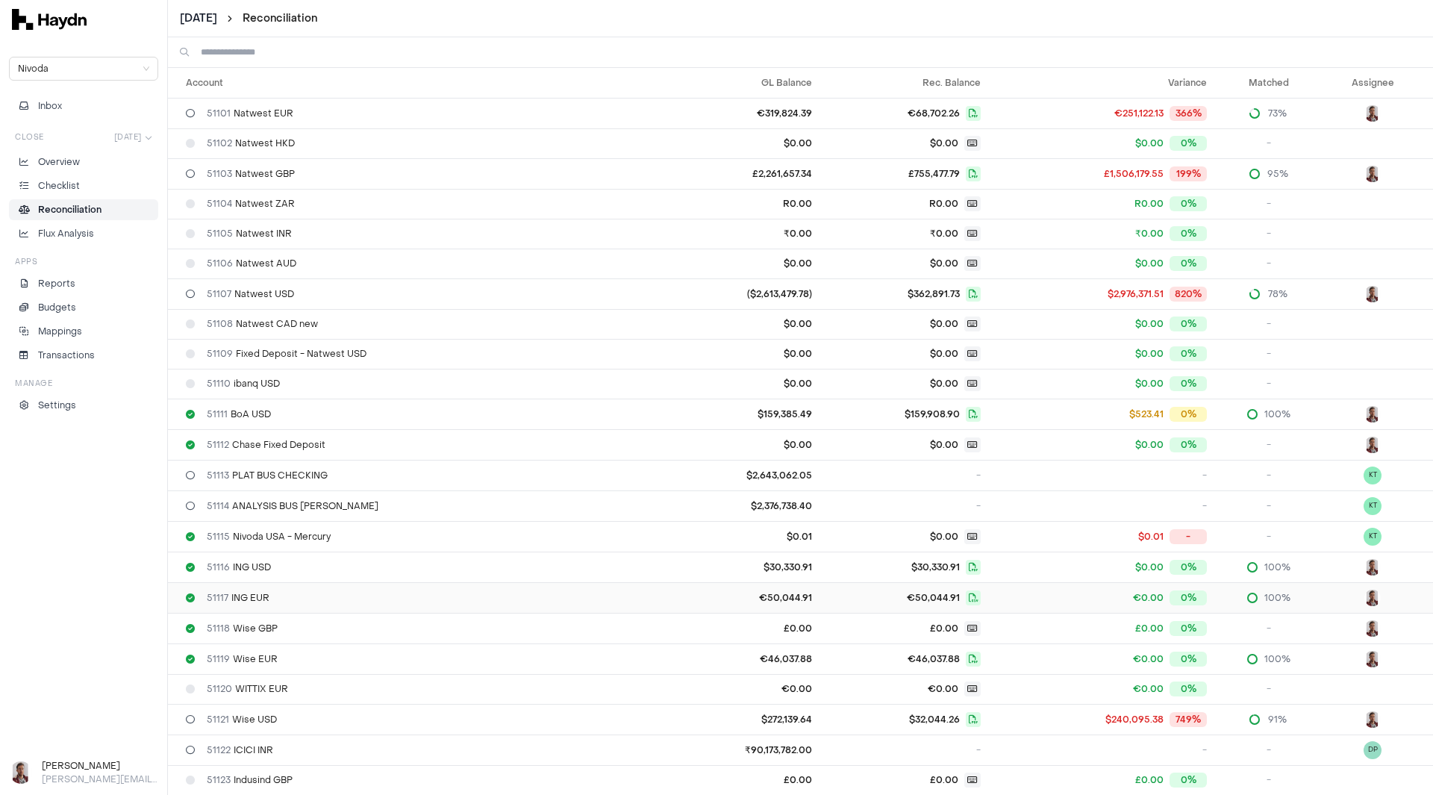
click at [267, 598] on span "51117 ING EUR" at bounding box center [238, 598] width 63 height 12
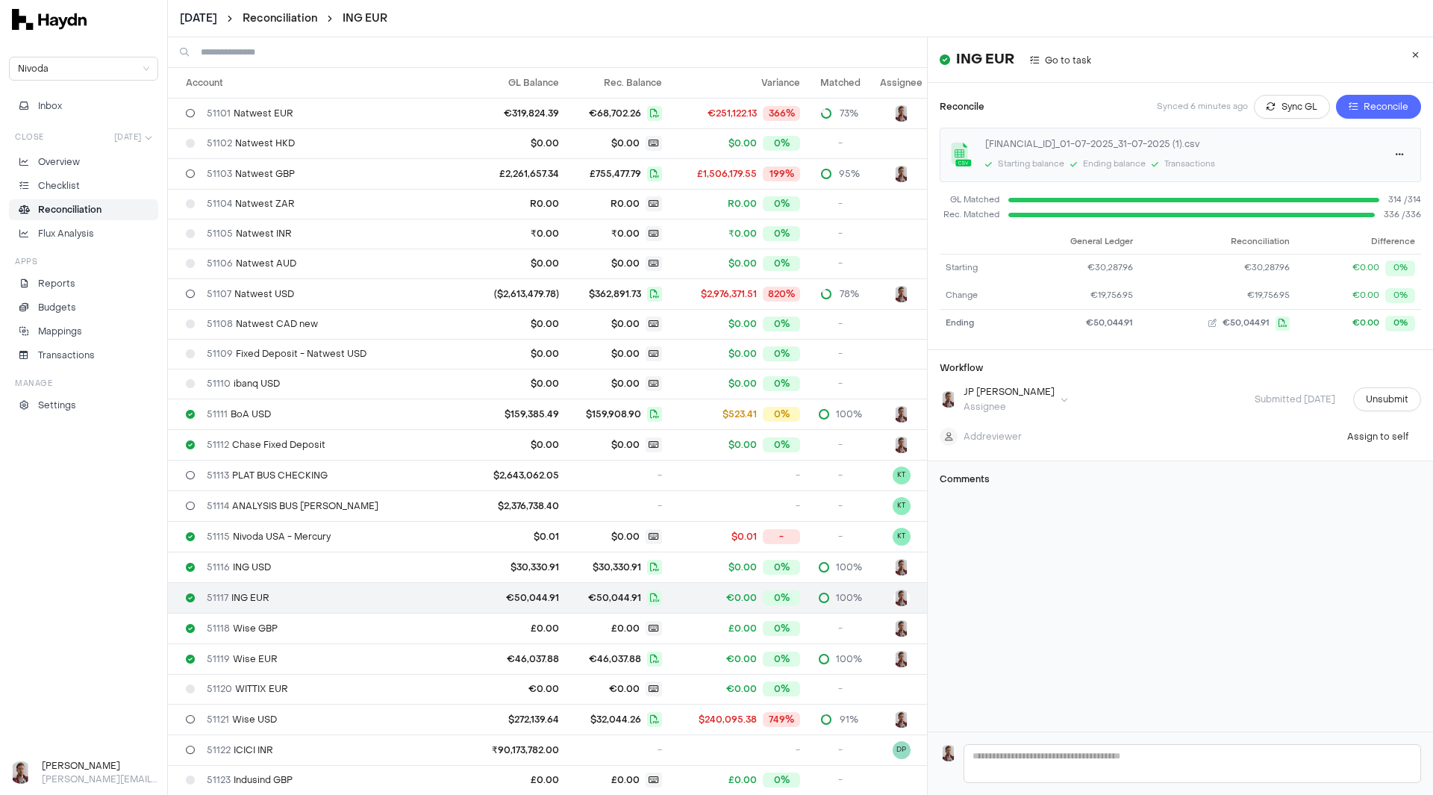
click at [1364, 105] on span "Reconcile" at bounding box center [1386, 106] width 45 height 15
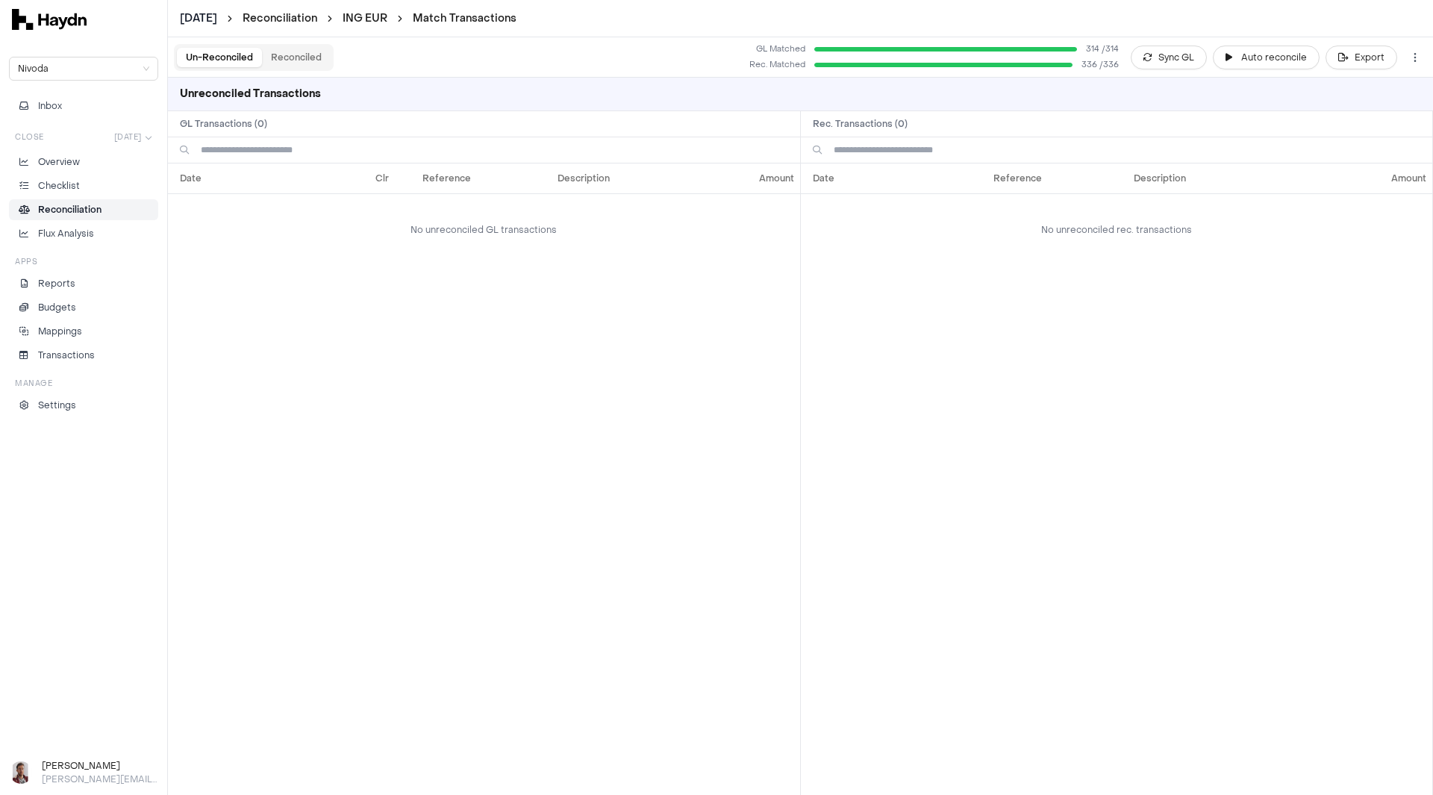
click at [296, 57] on button "Reconciled" at bounding box center [296, 57] width 69 height 19
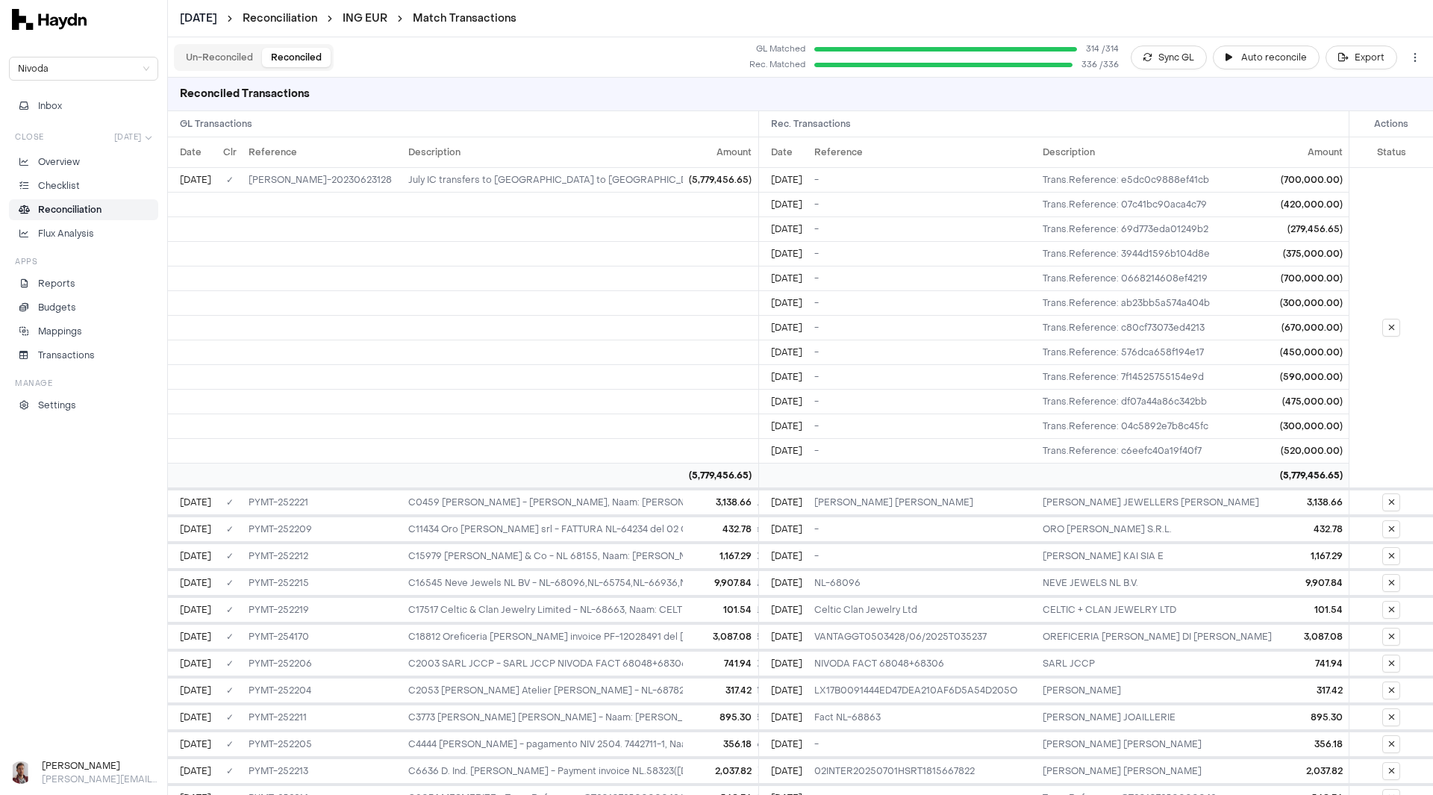
click at [243, 57] on button "Un-Reconciled" at bounding box center [219, 57] width 85 height 19
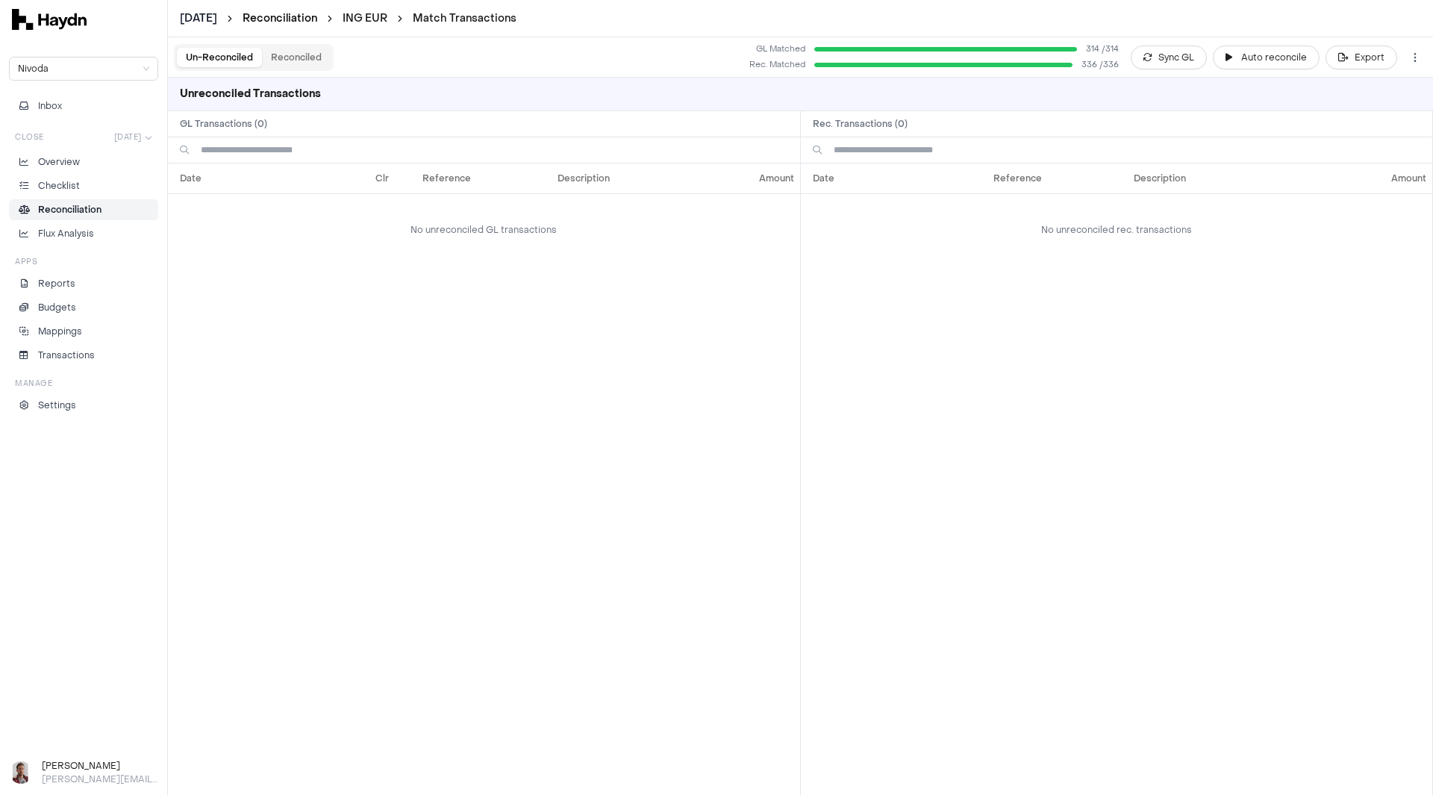
click at [305, 19] on link "Reconciliation" at bounding box center [280, 18] width 75 height 14
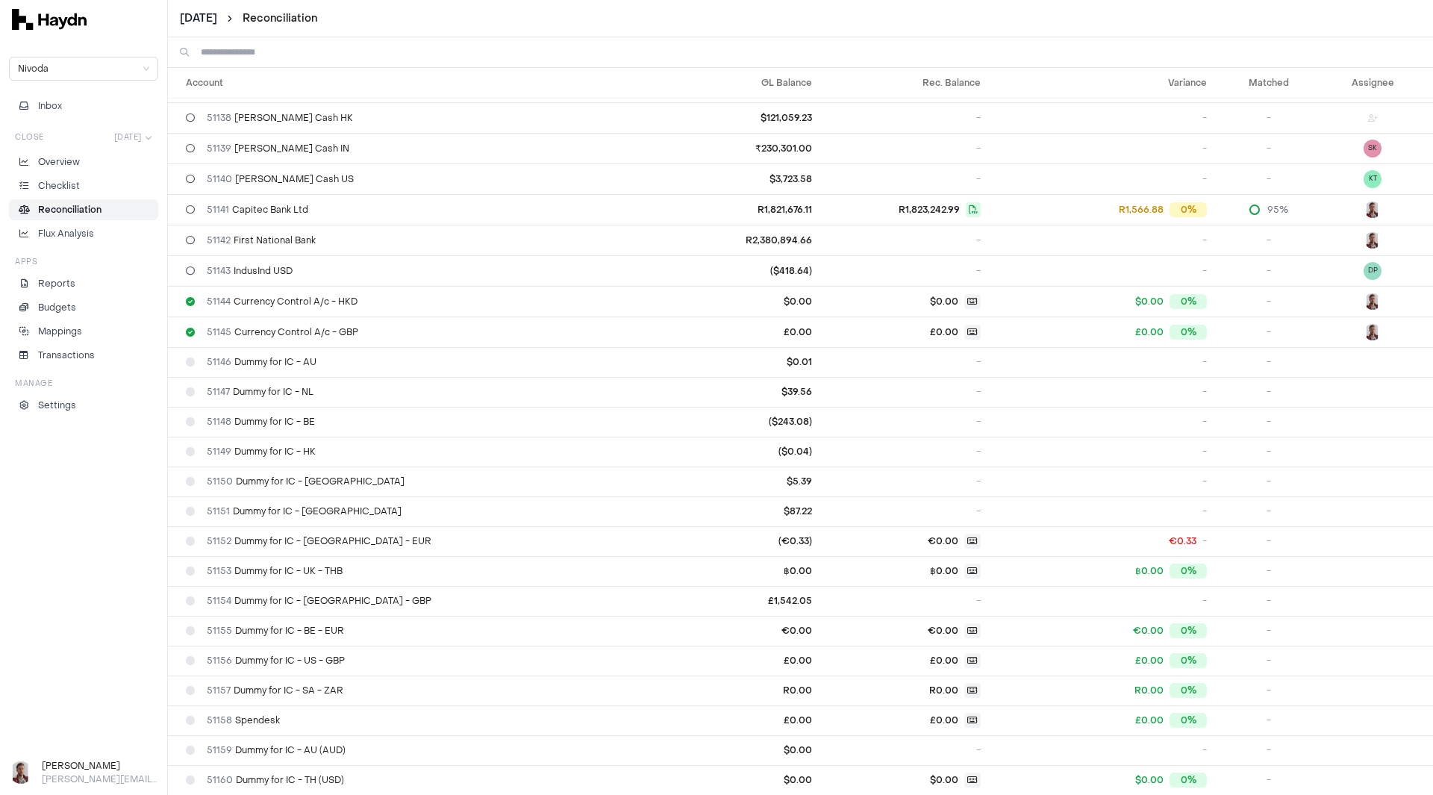
scroll to position [1195, 0]
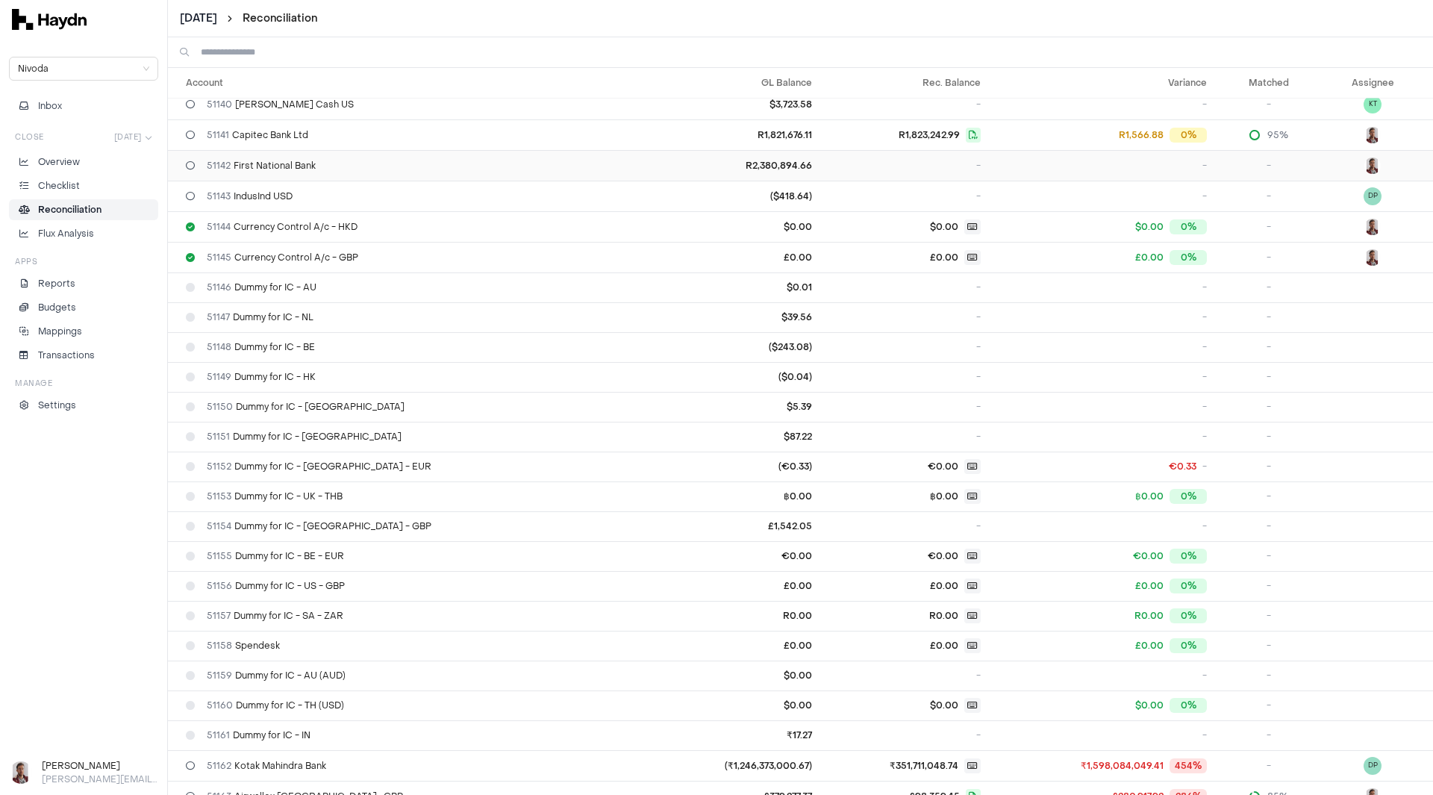
click at [374, 164] on div "51142 First National Bank" at bounding box center [418, 166] width 464 height 12
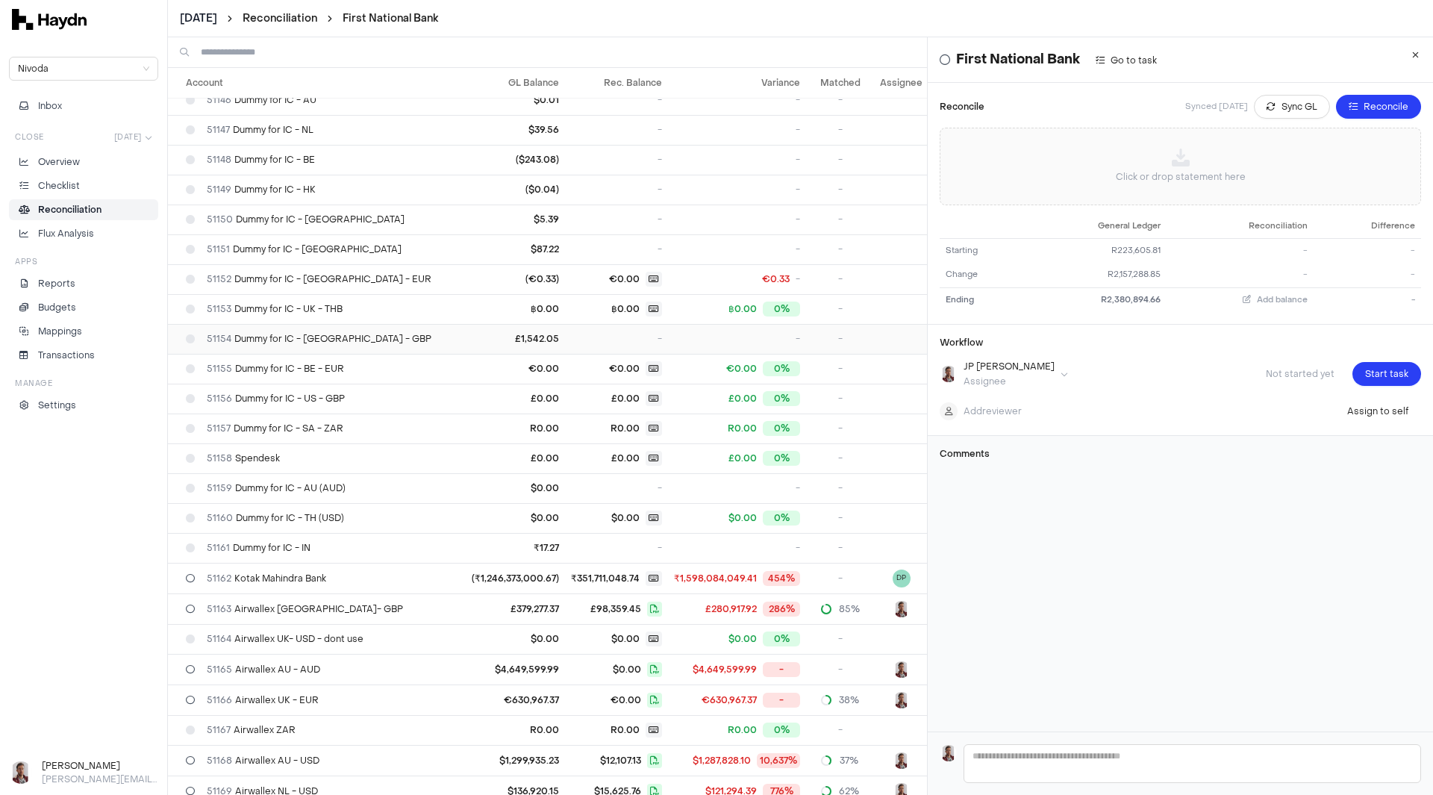
scroll to position [1419, 0]
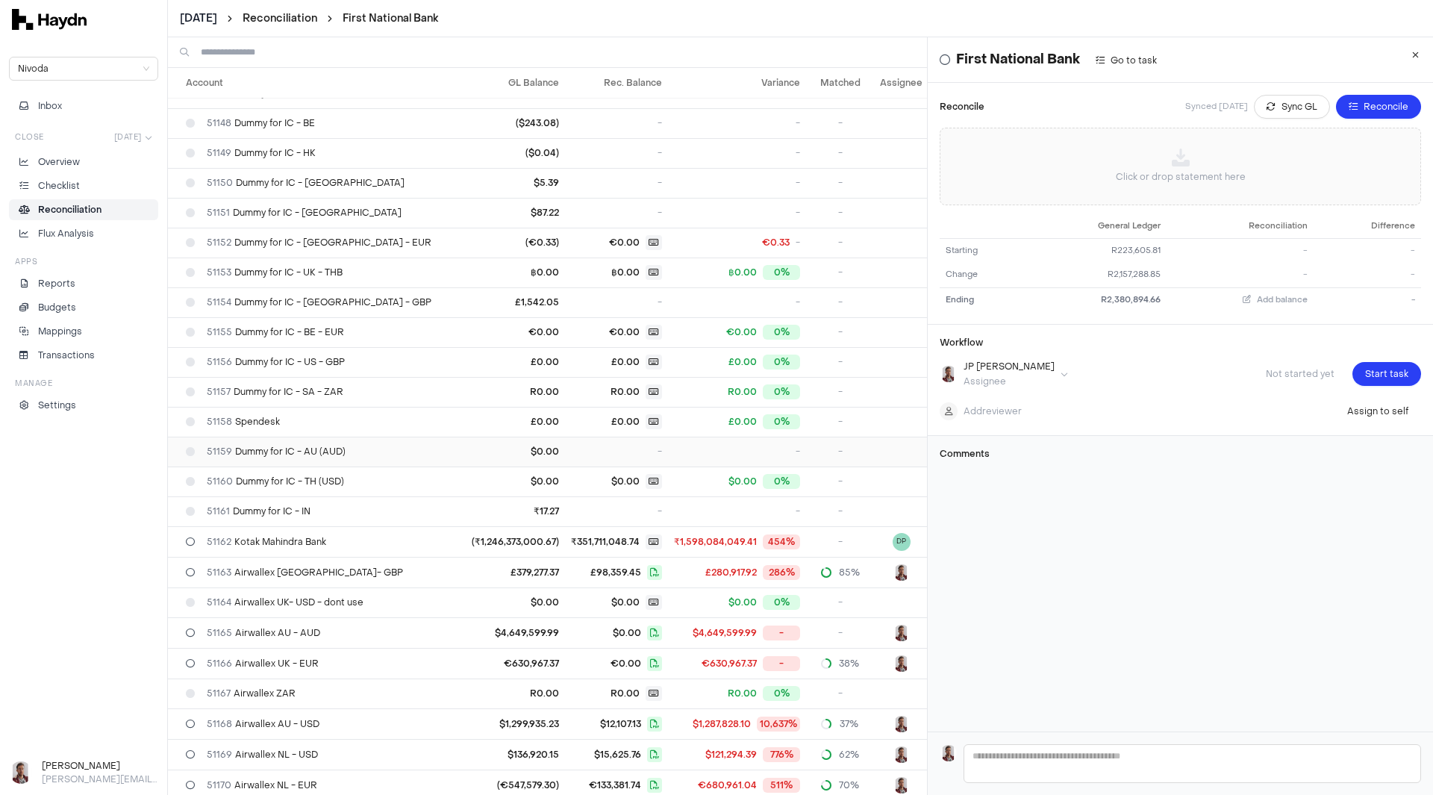
click at [364, 452] on div "51159 Dummy for IC - AU (AUD)" at bounding box center [323, 452] width 274 height 12
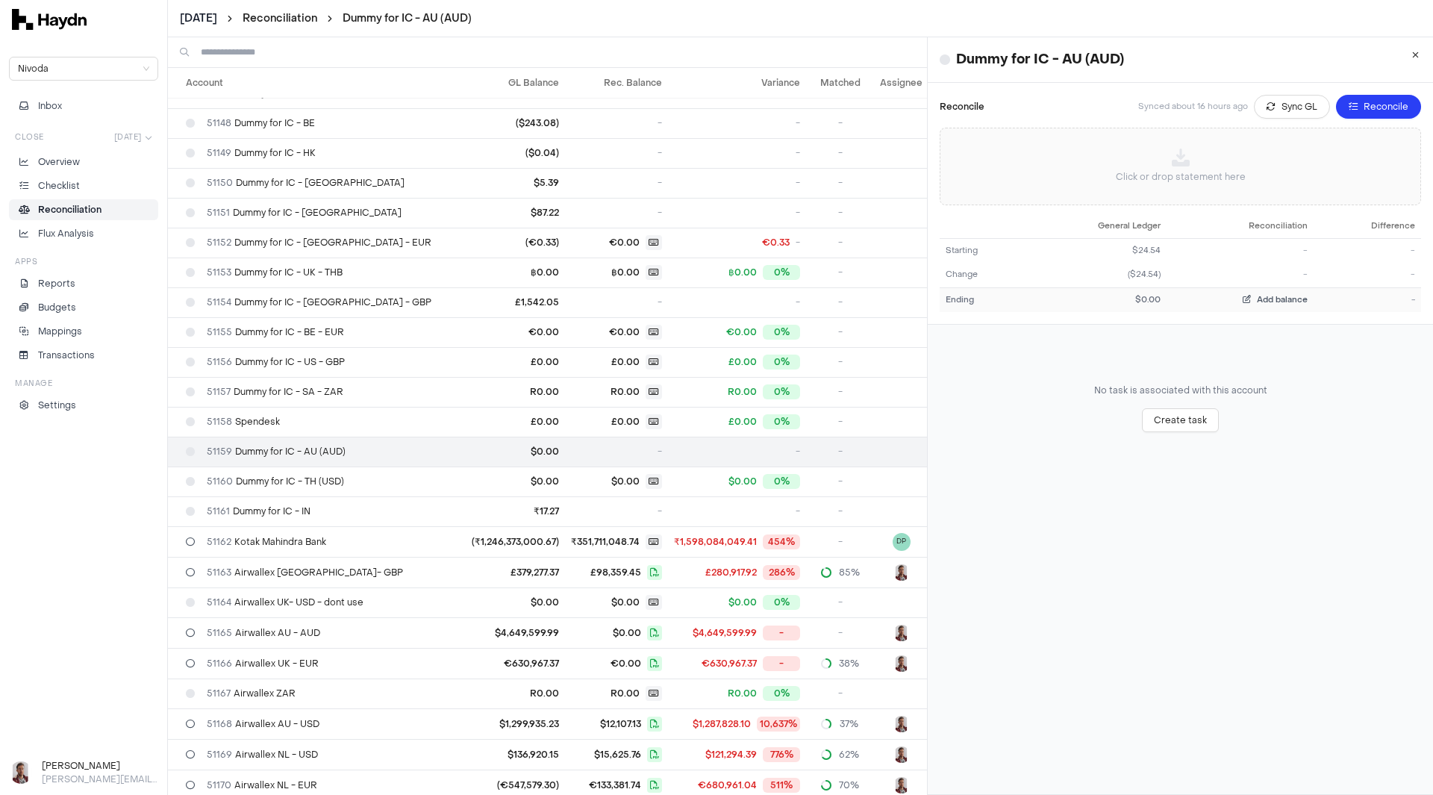
click at [1257, 300] on span "Add balance" at bounding box center [1282, 299] width 51 height 11
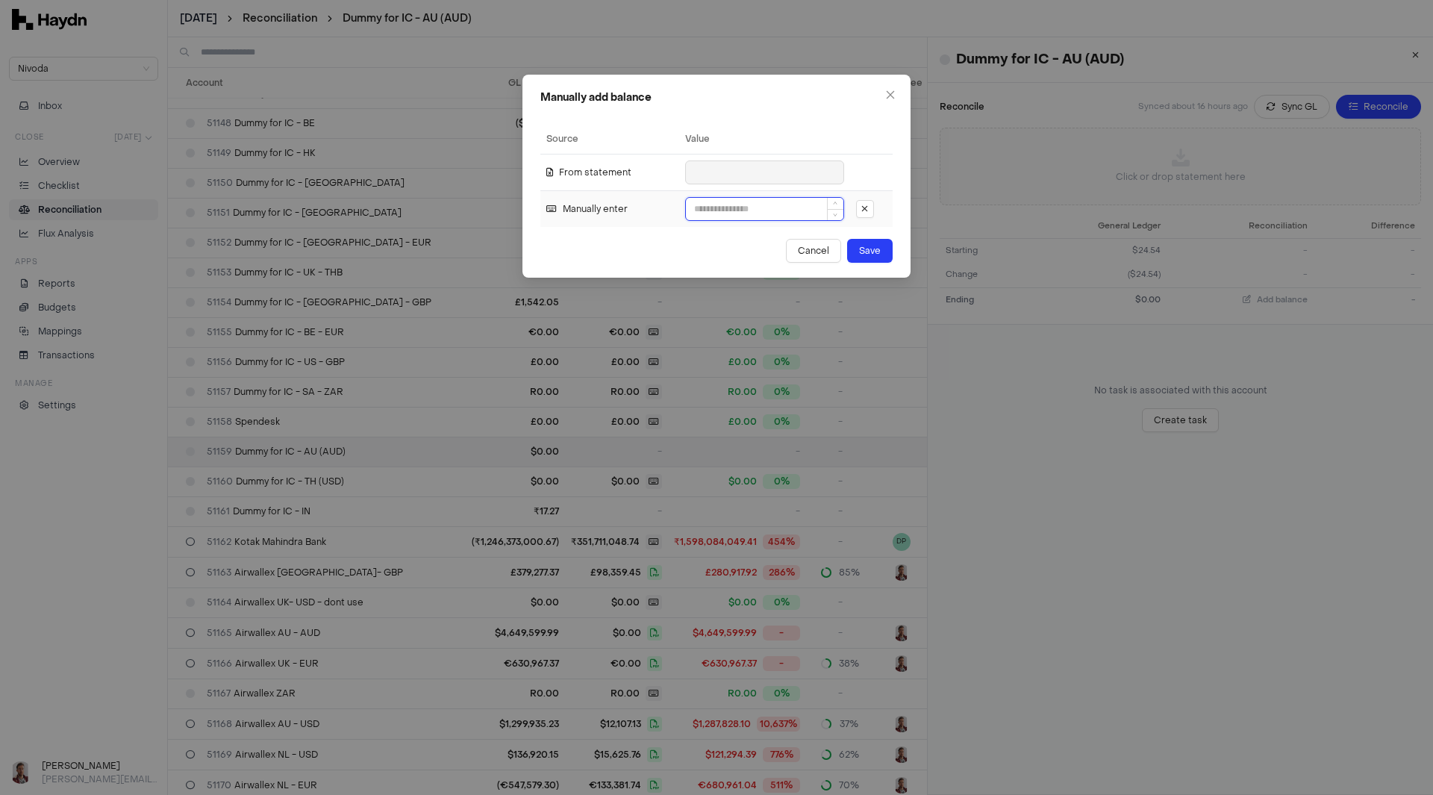
click at [742, 204] on input at bounding box center [765, 209] width 158 height 22
type input "*"
click at [874, 252] on span "Save" at bounding box center [870, 250] width 22 height 15
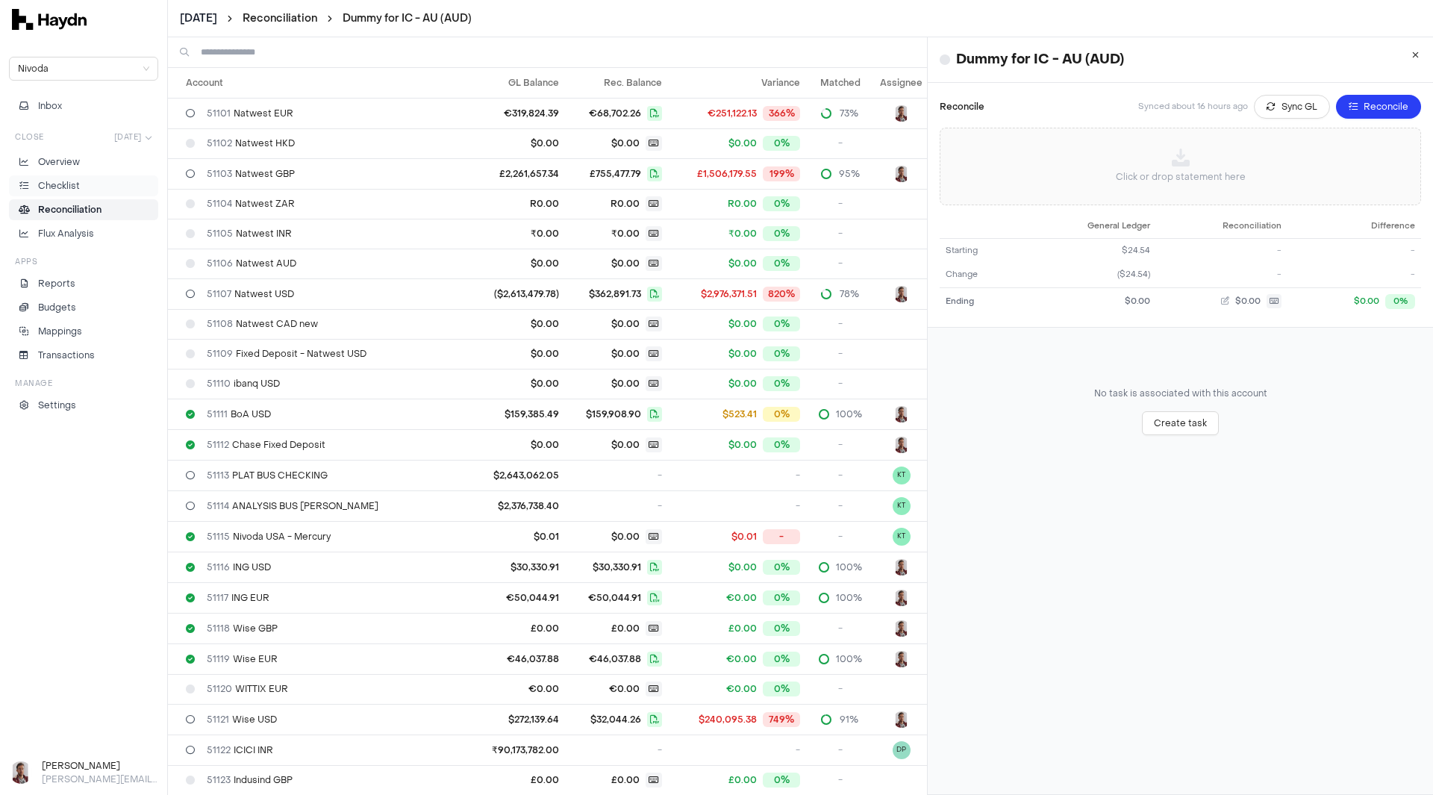
click at [69, 181] on p "Checklist" at bounding box center [59, 185] width 42 height 13
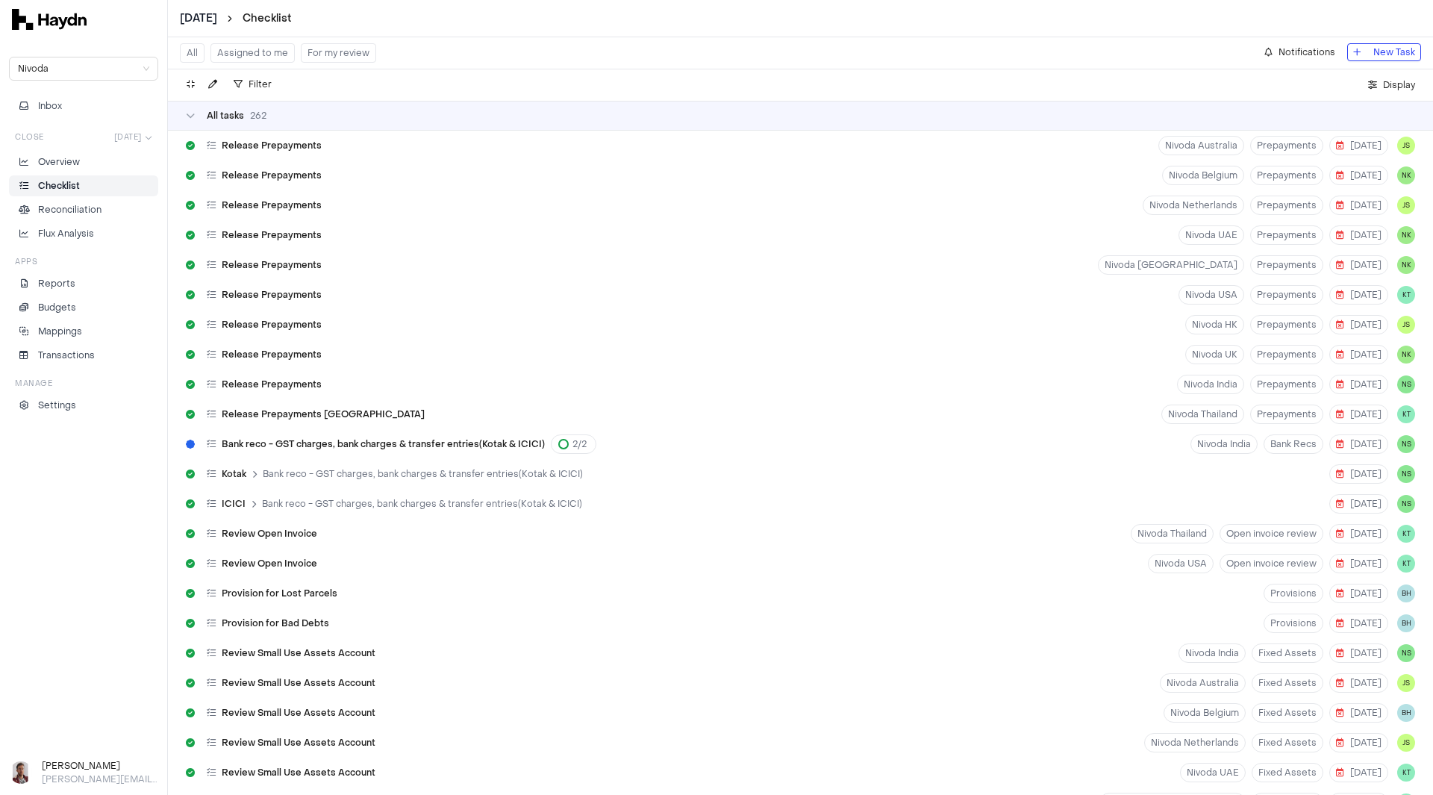
click at [264, 56] on button "Assigned to me" at bounding box center [253, 52] width 84 height 19
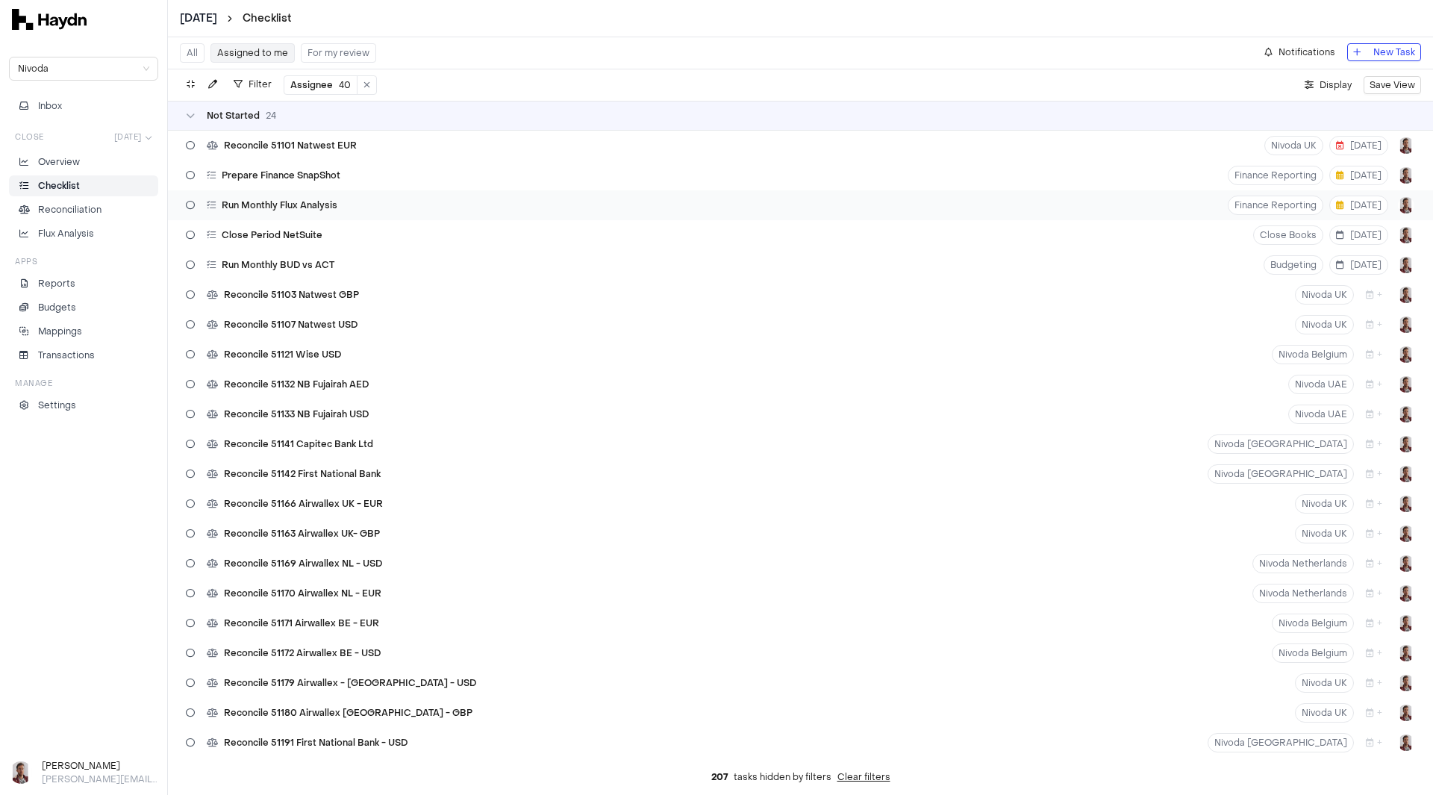
click at [329, 205] on span "Run Monthly Flux Analysis" at bounding box center [280, 205] width 116 height 12
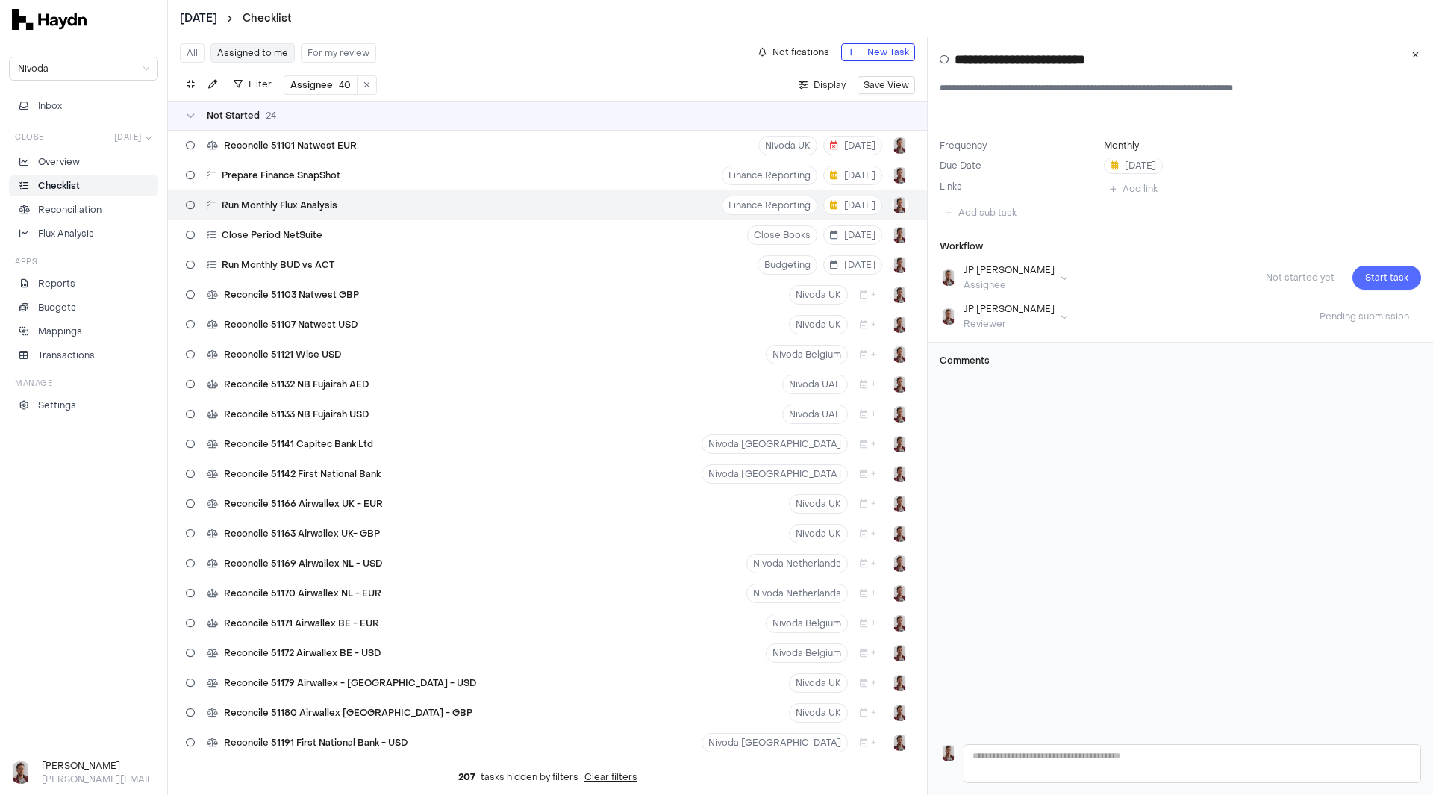
click at [1388, 286] on button "Start task" at bounding box center [1387, 278] width 69 height 24
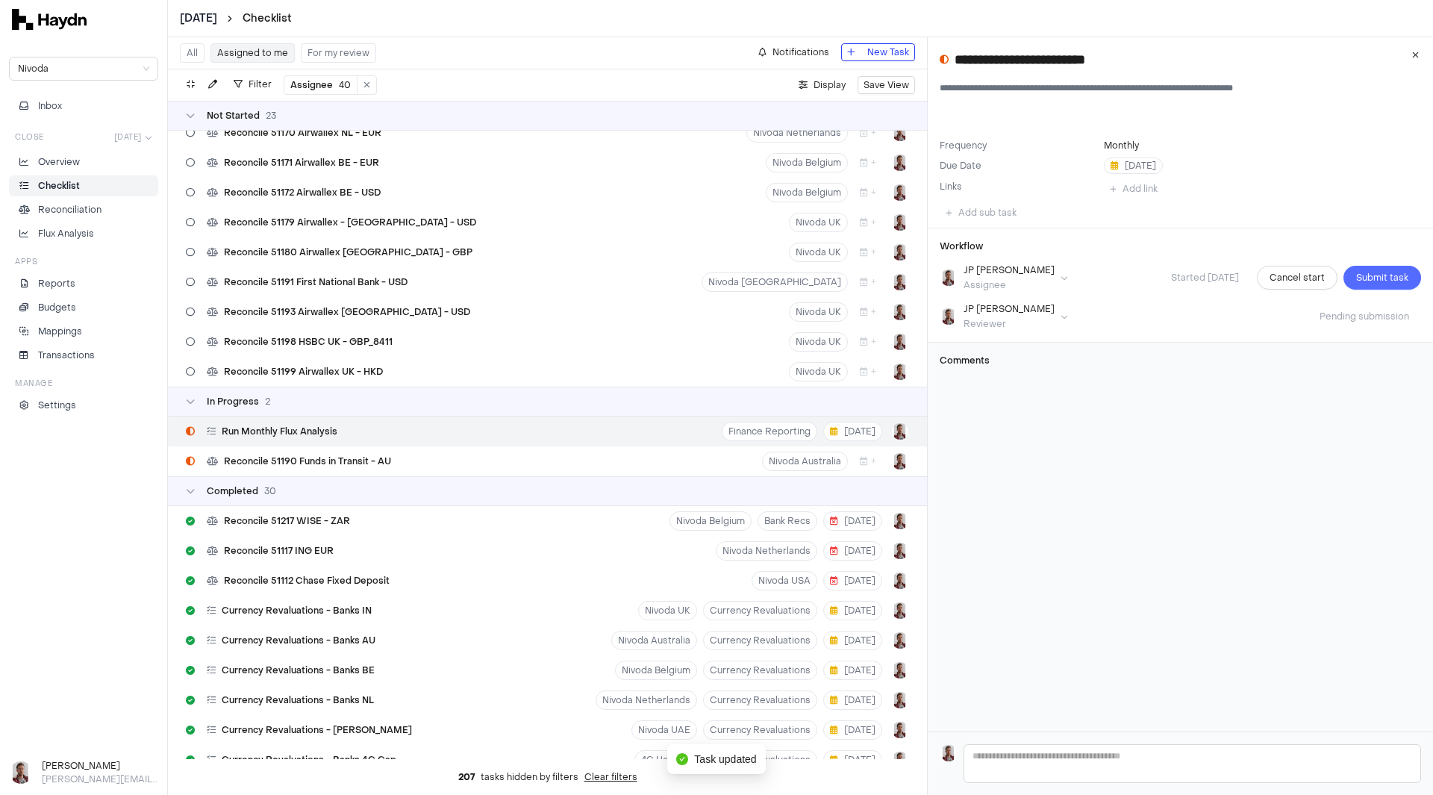
scroll to position [432, 0]
click at [1369, 279] on span "Submit task" at bounding box center [1383, 277] width 52 height 15
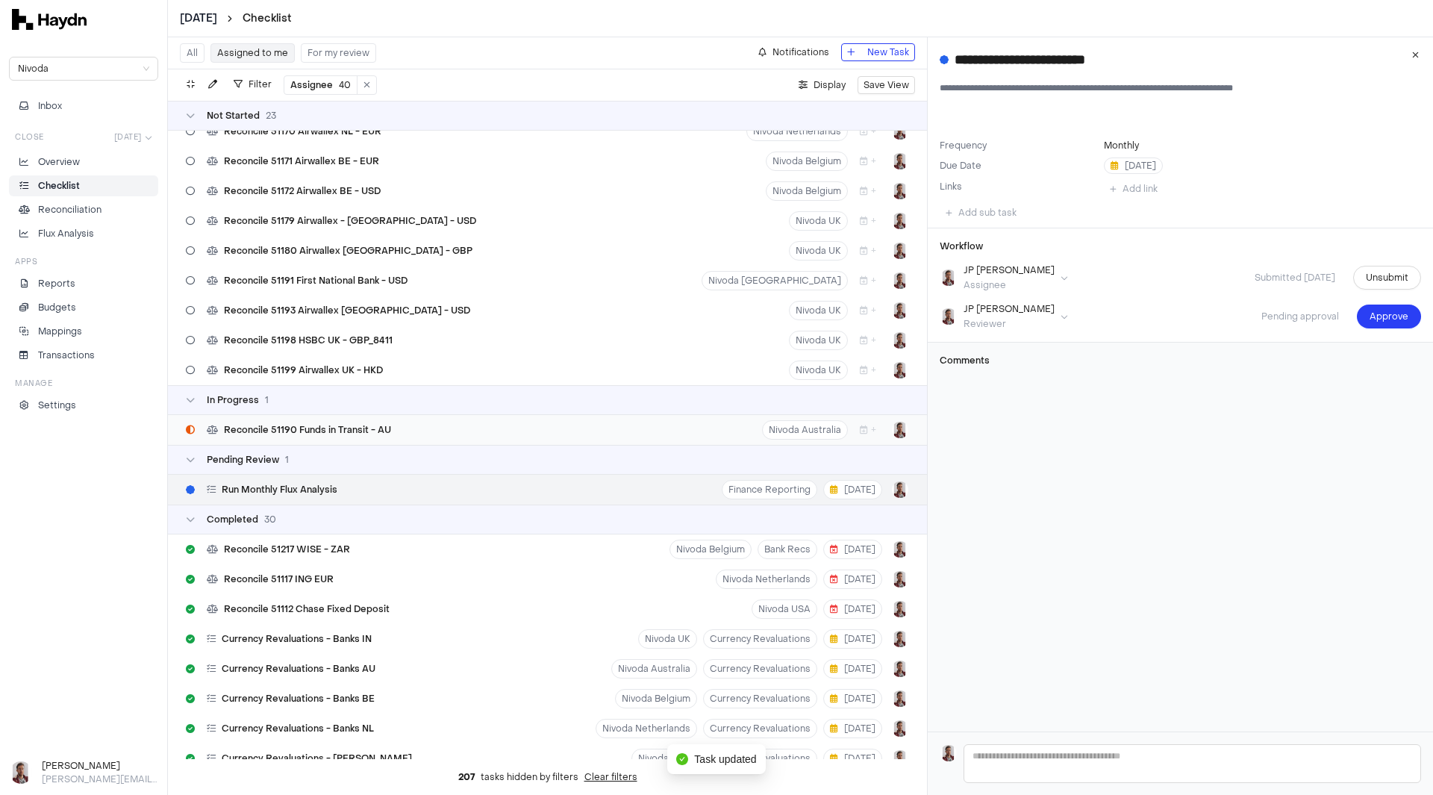
click at [397, 429] on div "Reconcile 51190 Funds in Transit - AU Nivoda Australia +" at bounding box center [547, 430] width 759 height 30
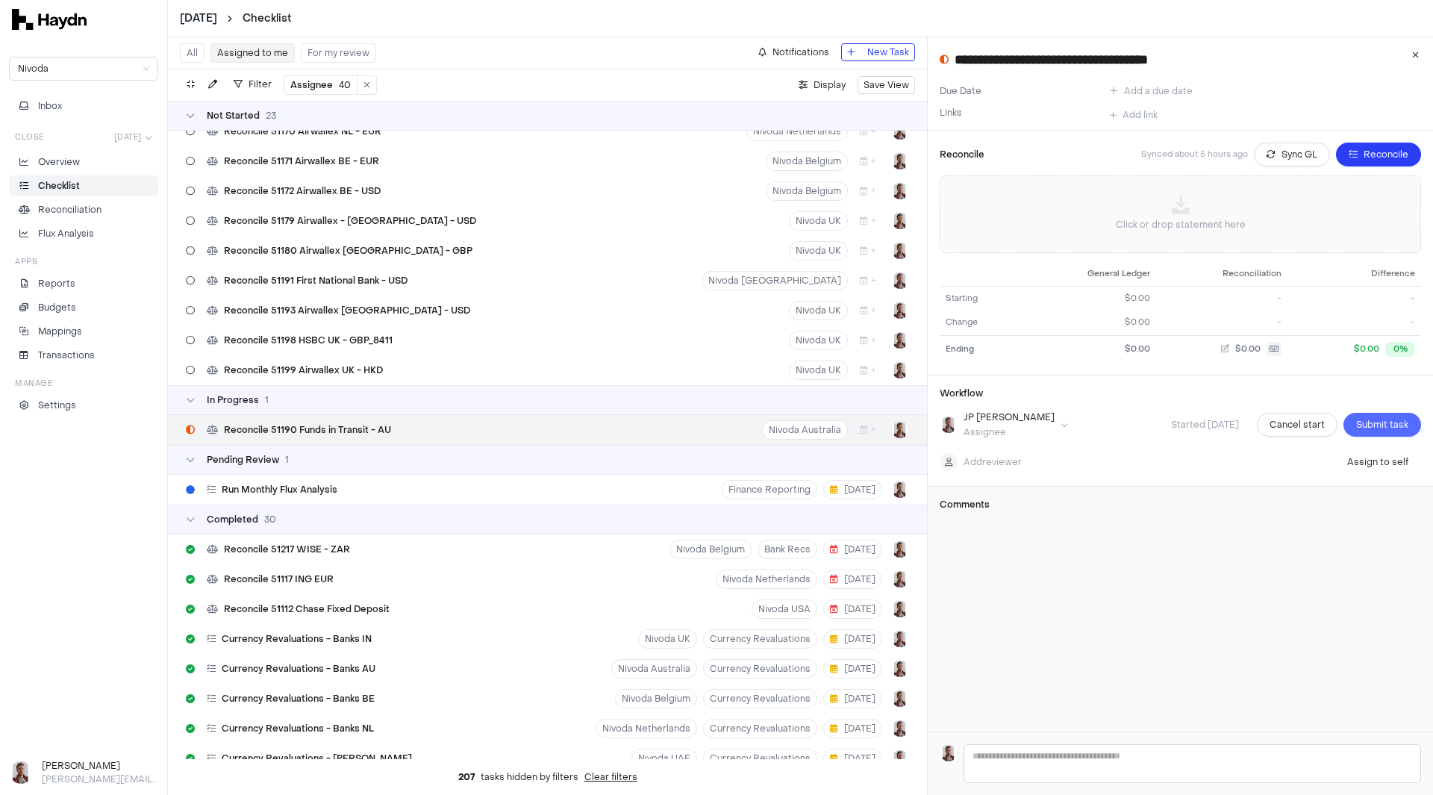
click at [1357, 426] on span "Submit task" at bounding box center [1383, 424] width 52 height 15
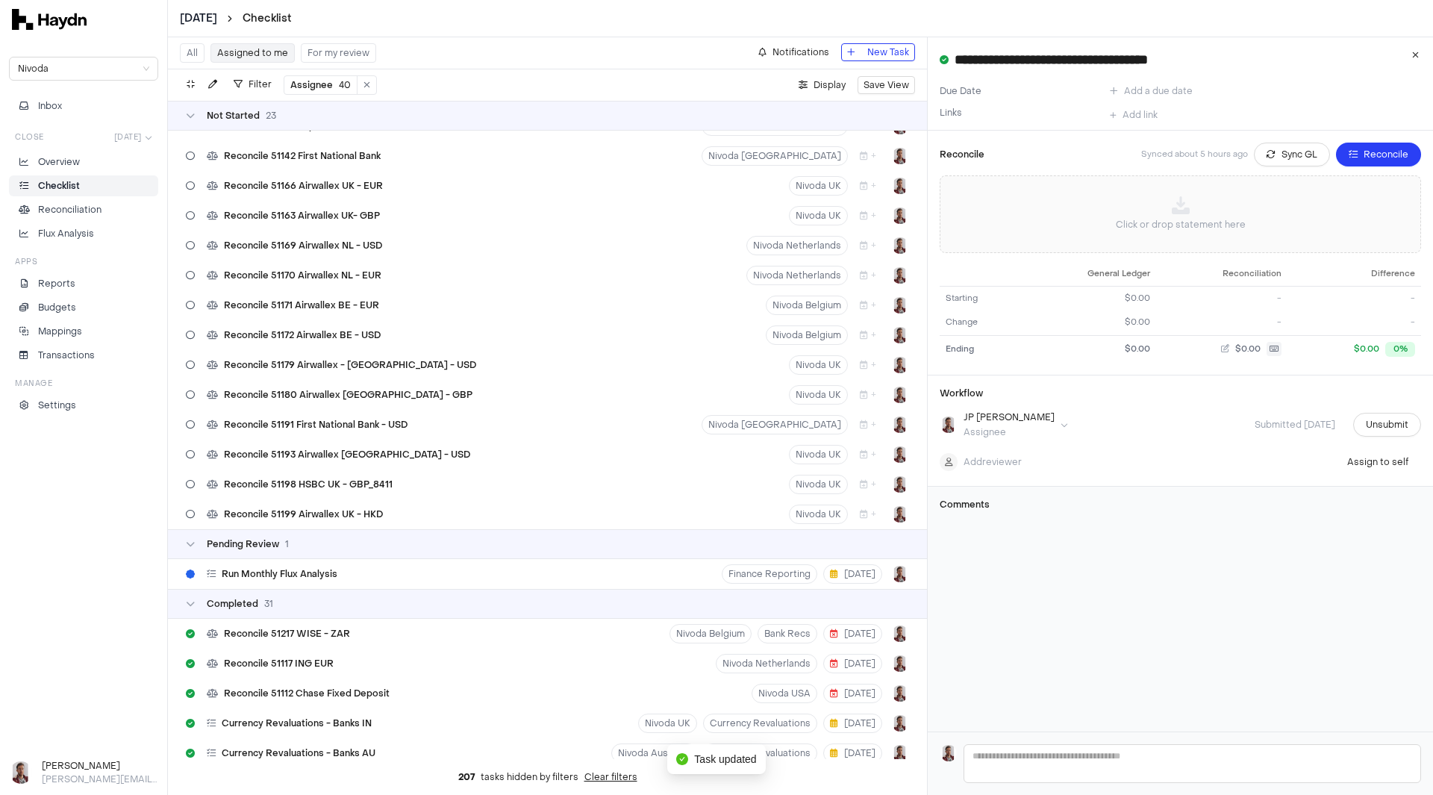
scroll to position [282, 0]
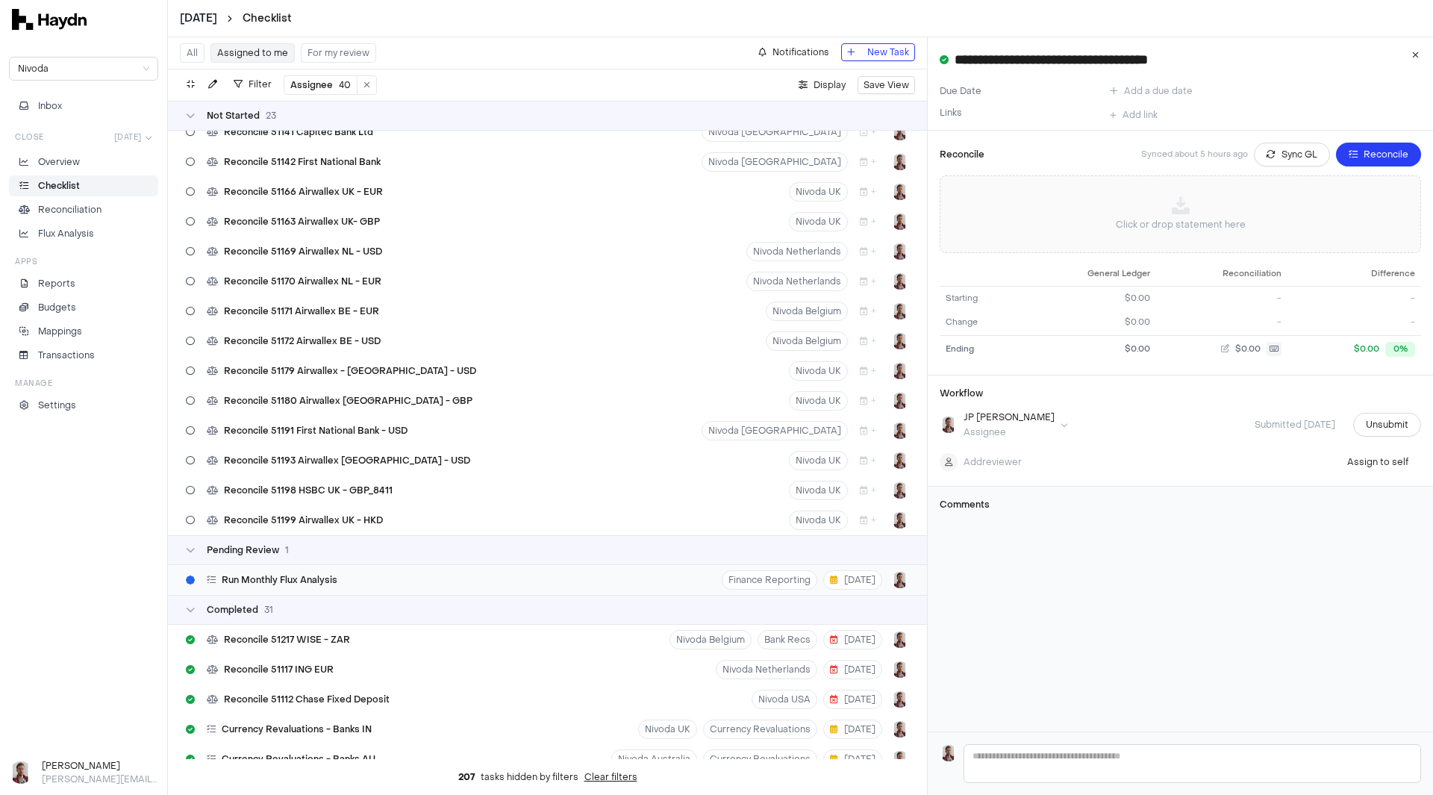
click at [304, 581] on span "Run Monthly Flux Analysis" at bounding box center [280, 580] width 116 height 12
type input "**********"
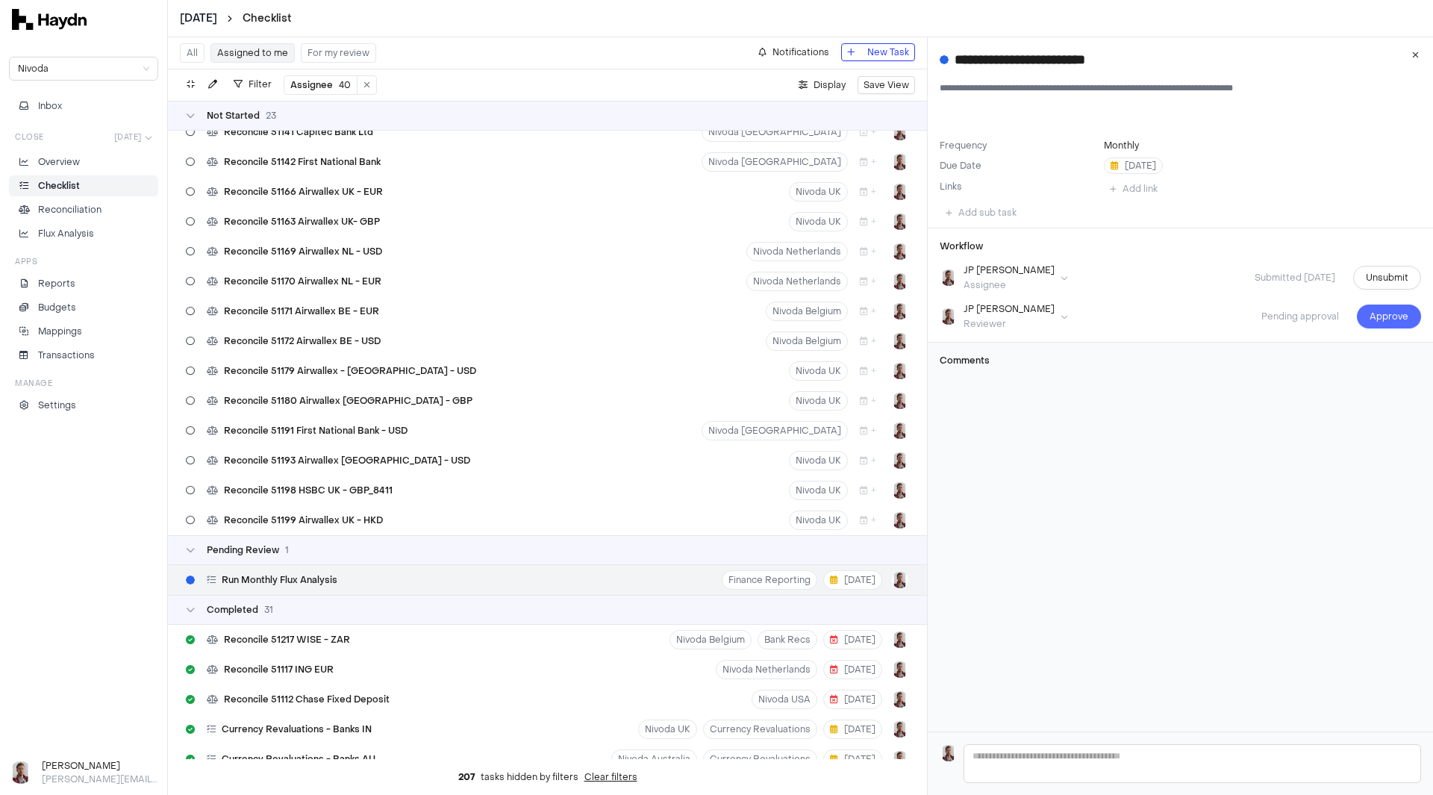
click at [1376, 328] on button "Approve" at bounding box center [1389, 317] width 64 height 24
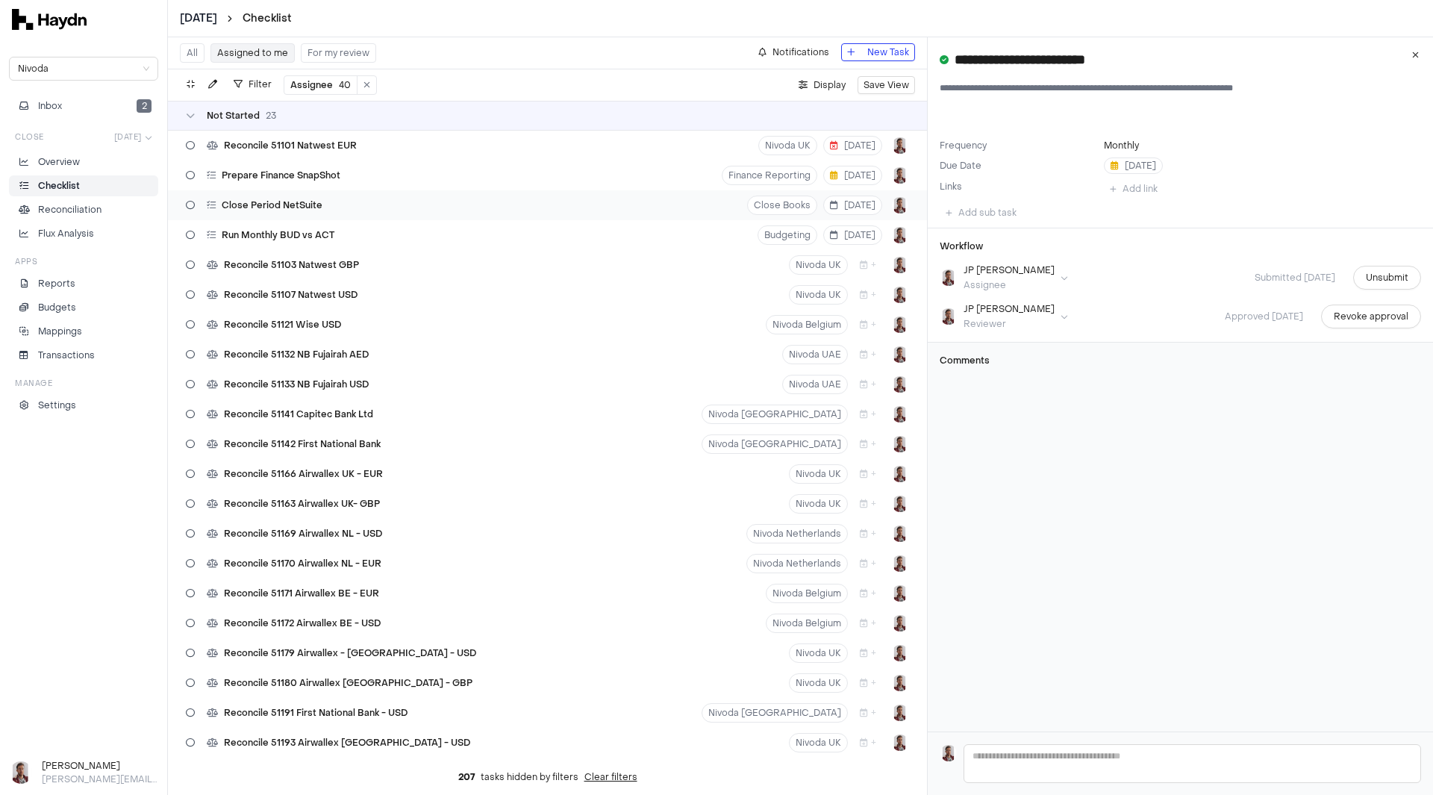
click at [361, 202] on div "Close Period NetSuite Close Books 22 Aug" at bounding box center [547, 205] width 759 height 30
click at [1389, 277] on span "Start task" at bounding box center [1387, 277] width 43 height 15
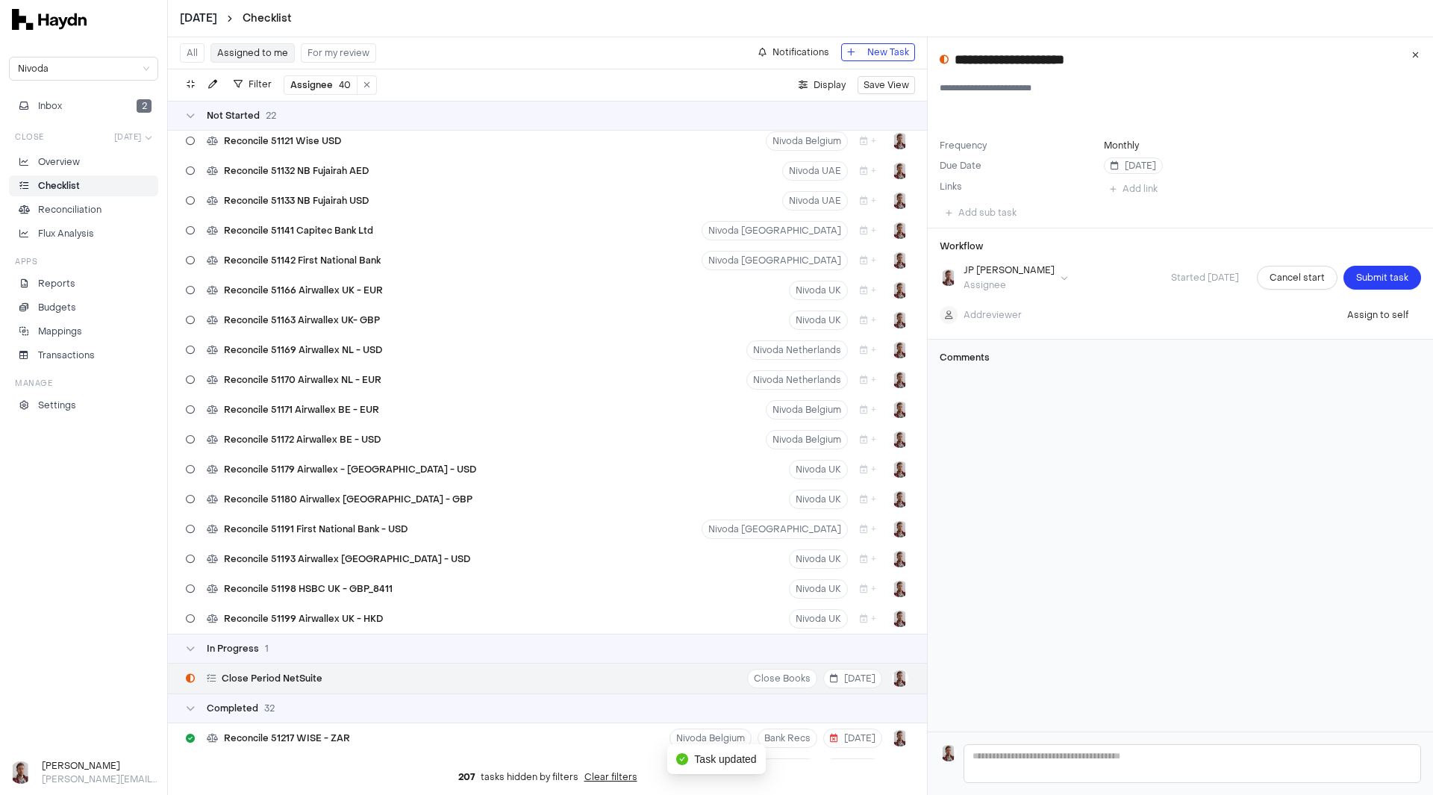
scroll to position [402, 0]
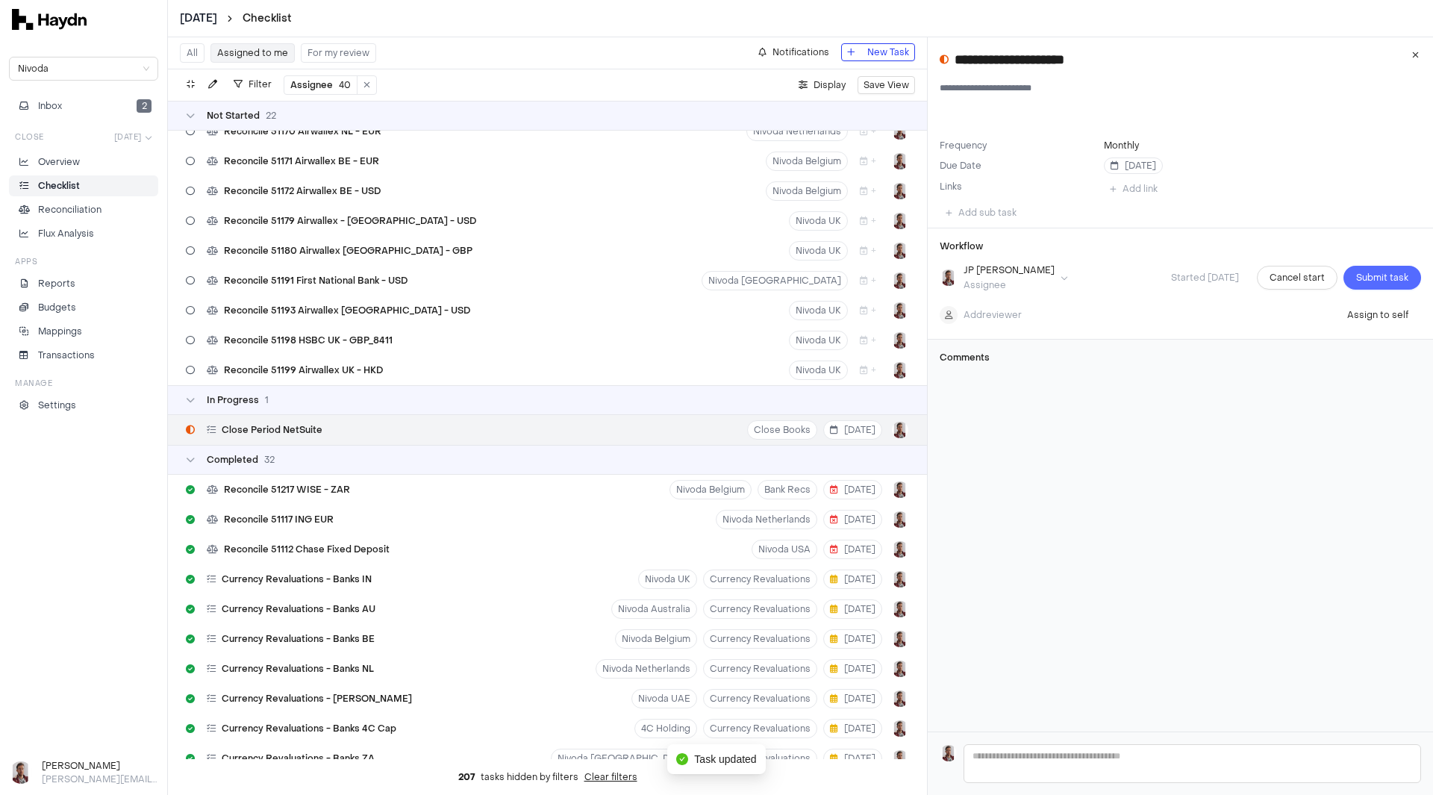
click at [1392, 275] on span "Submit task" at bounding box center [1383, 277] width 52 height 15
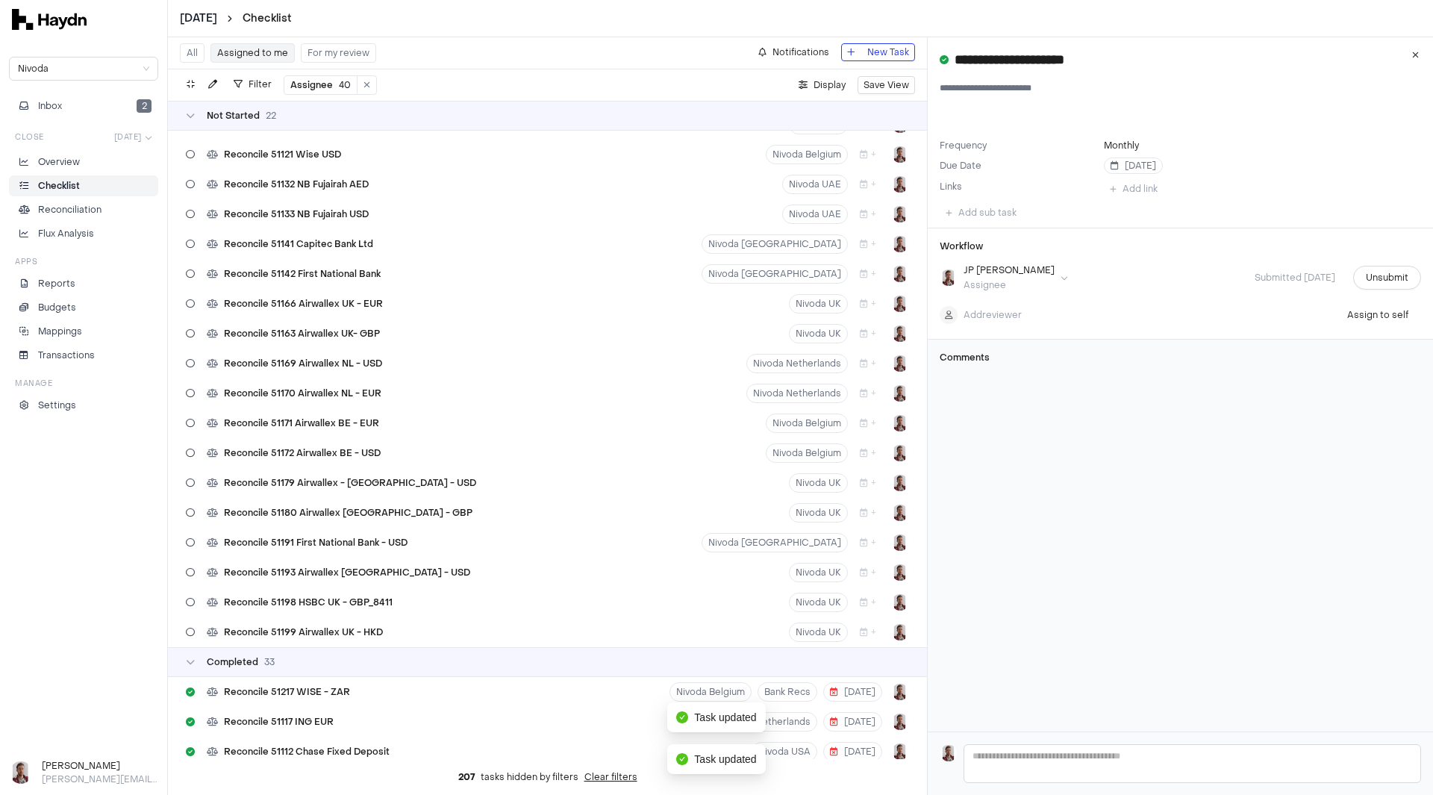
scroll to position [0, 0]
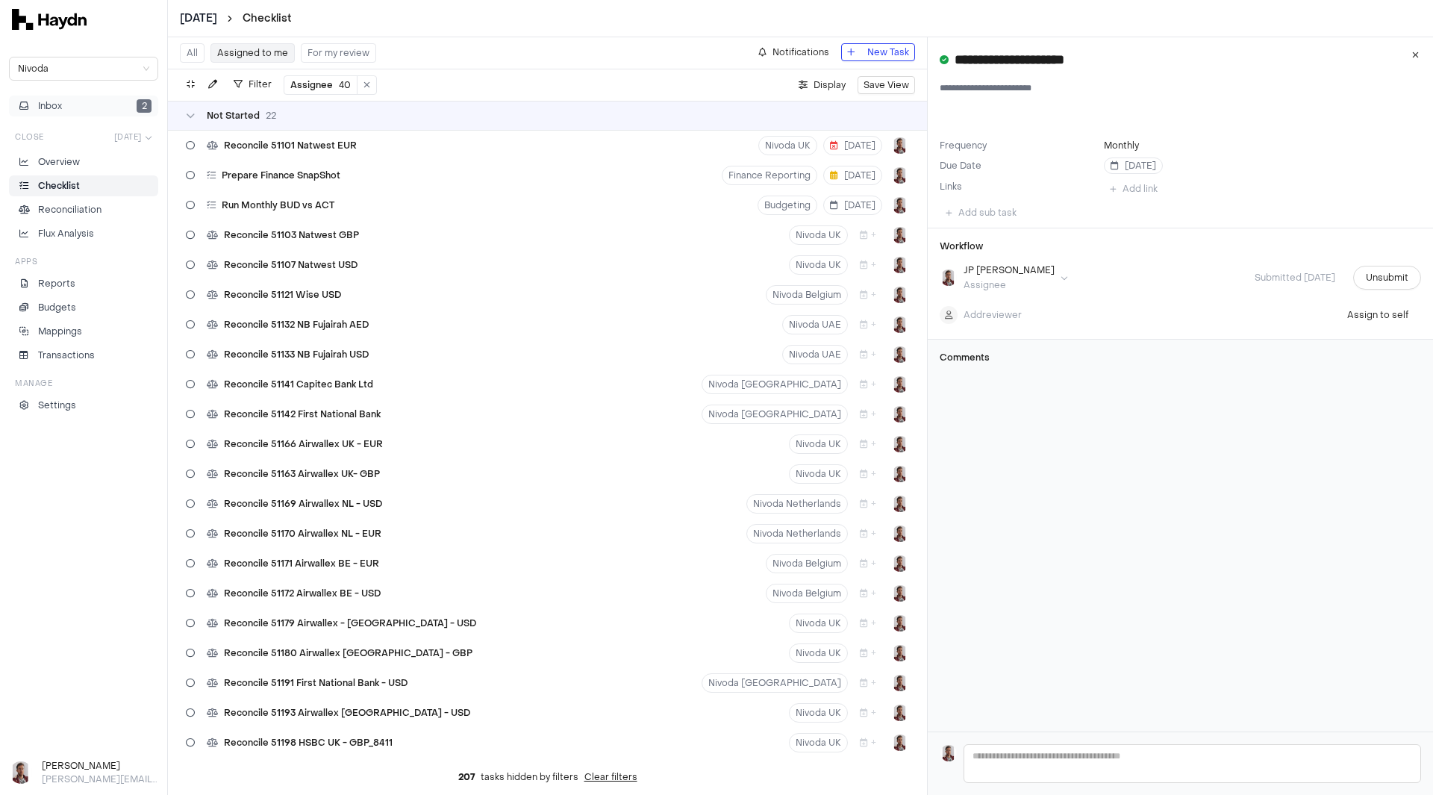
click at [66, 108] on button "Inbox 2" at bounding box center [83, 106] width 149 height 21
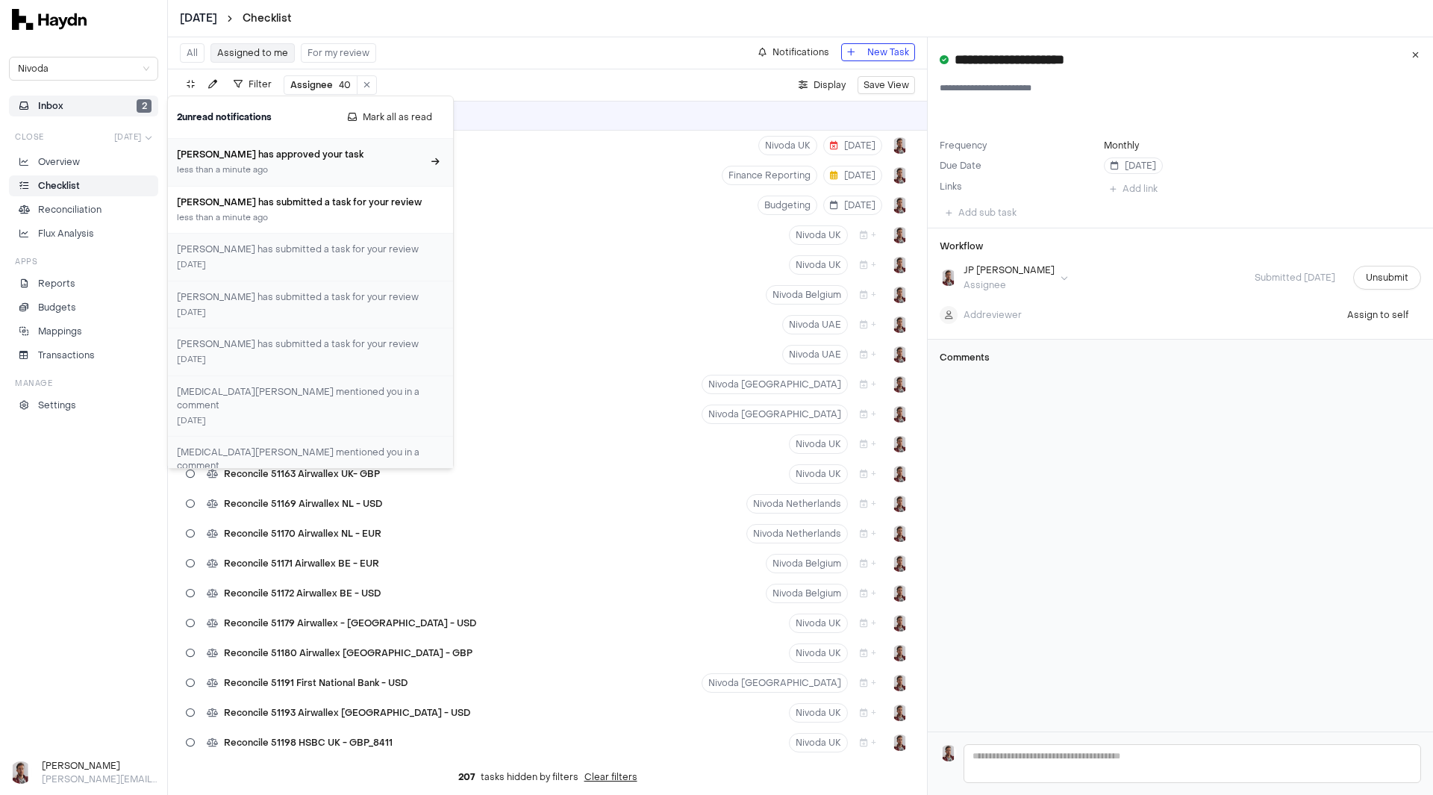
click at [313, 166] on div "less than a minute ago" at bounding box center [301, 170] width 249 height 13
type input "**********"
type textarea "**********"
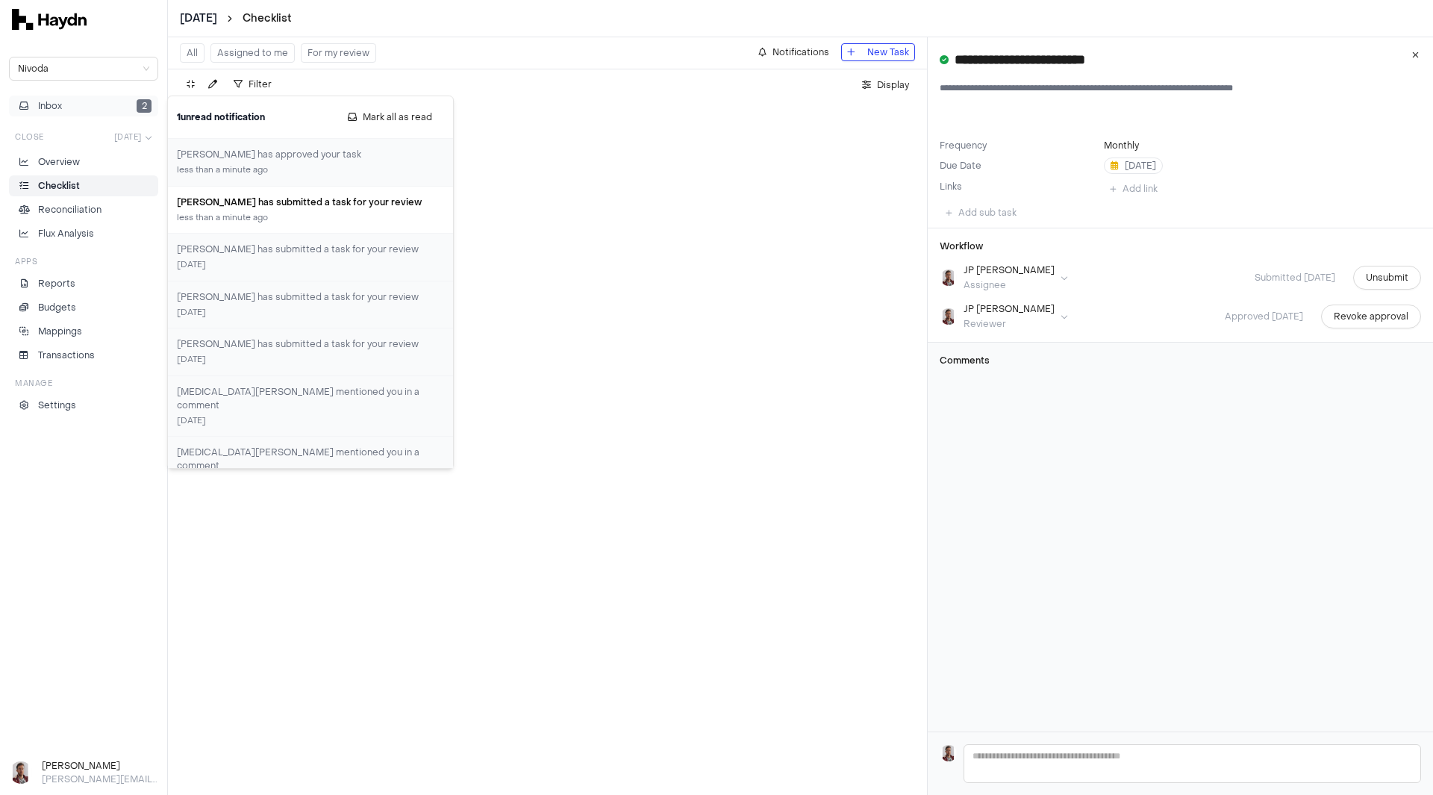
click at [104, 107] on button "Inbox 2" at bounding box center [83, 106] width 149 height 21
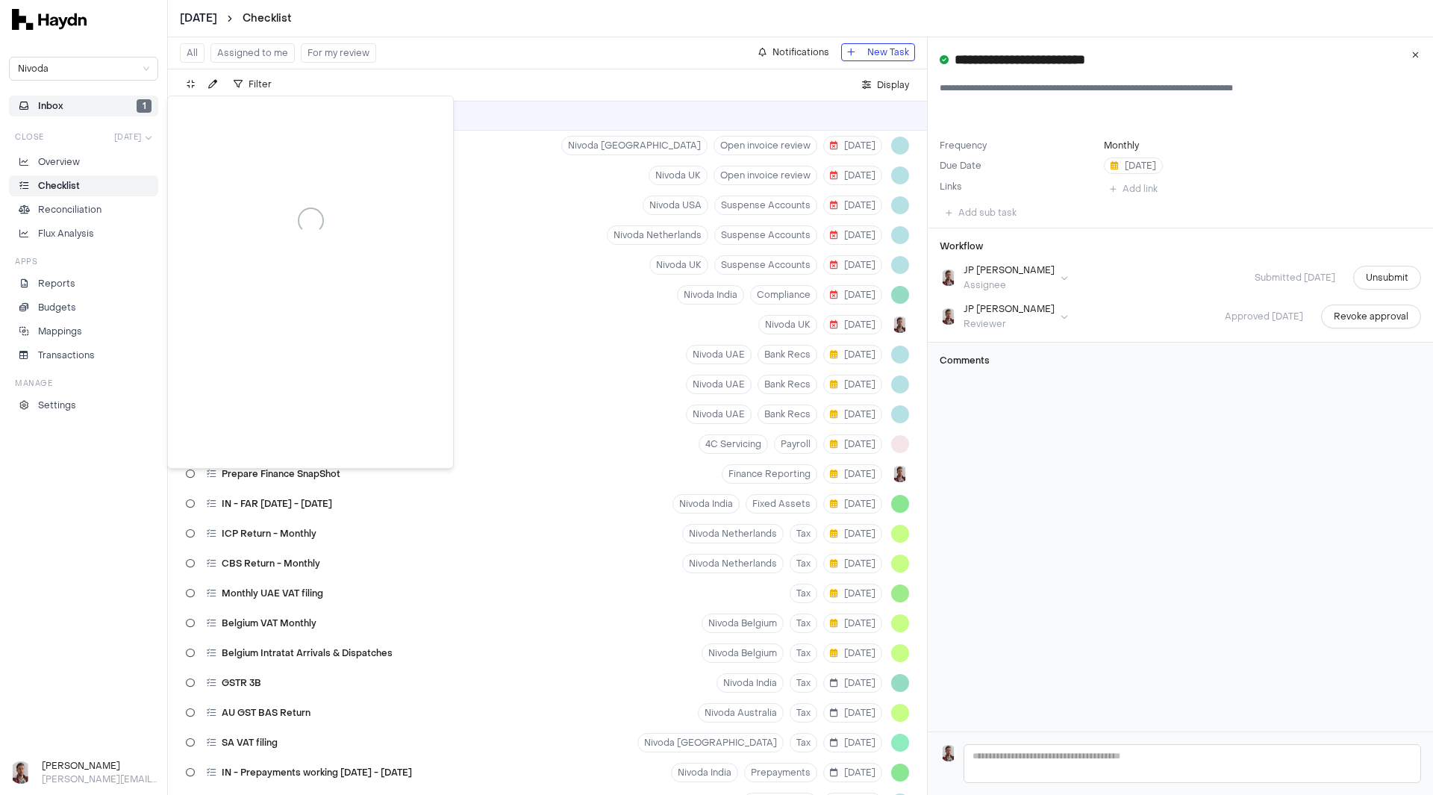
click at [25, 105] on icon "button" at bounding box center [23, 106] width 9 height 9
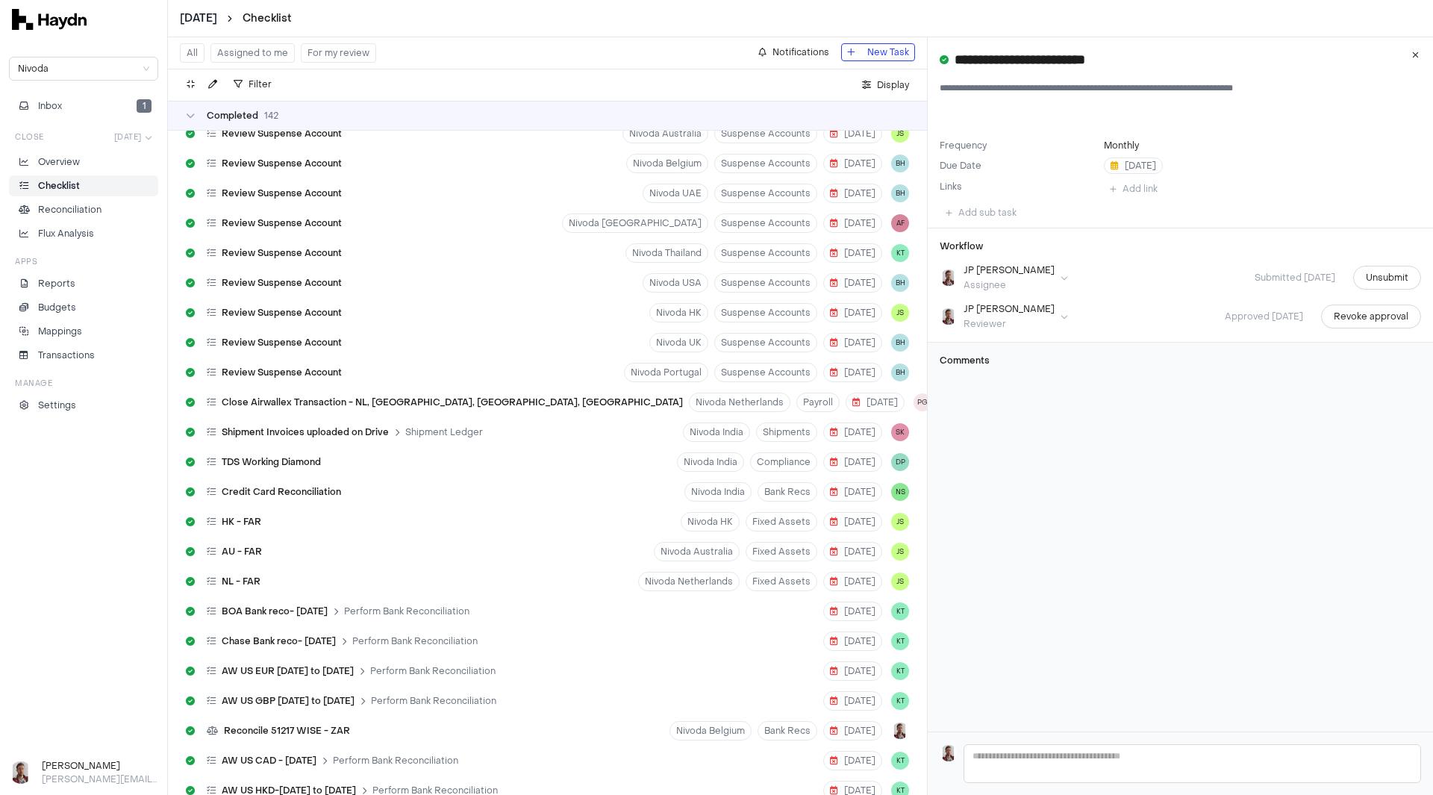
scroll to position [6447, 0]
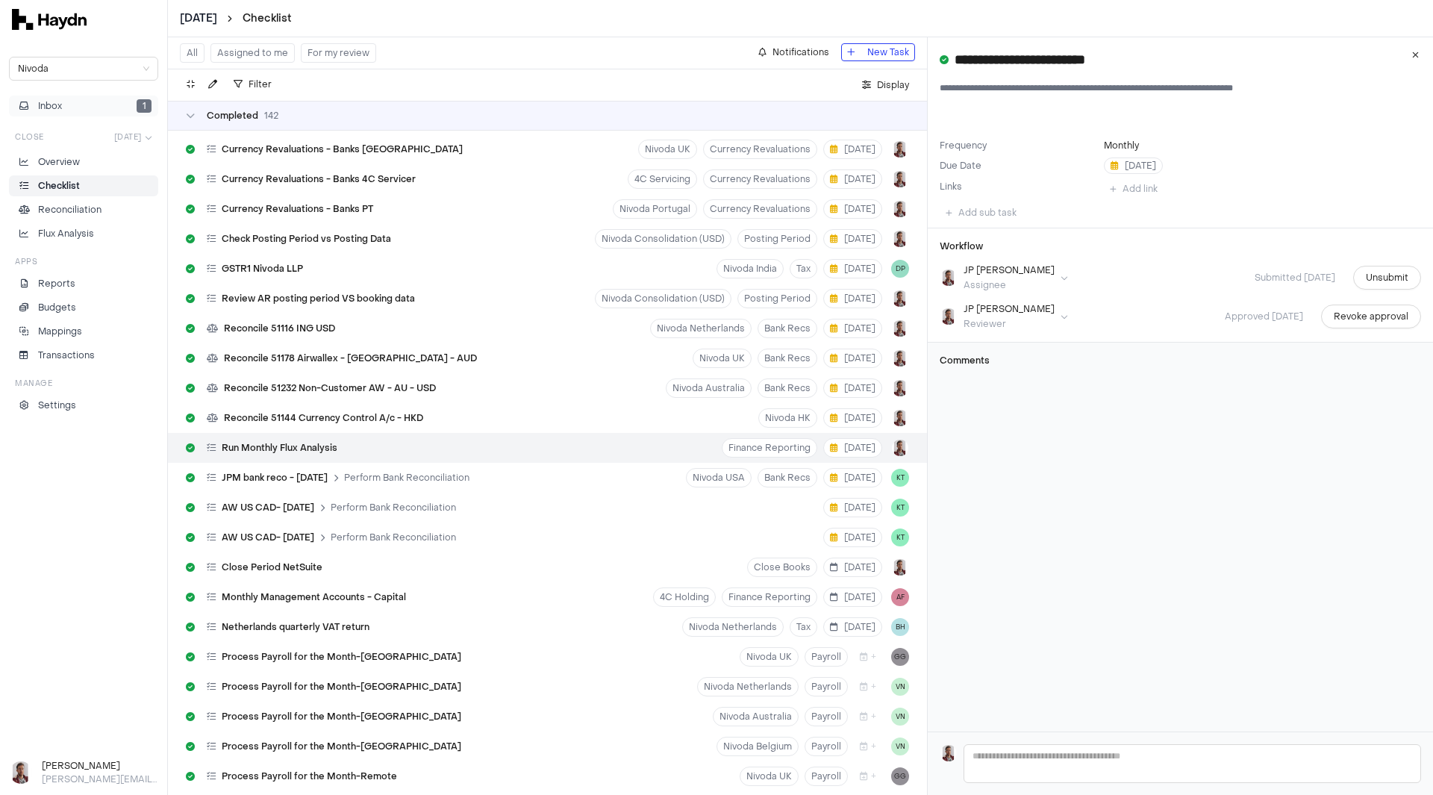
click at [72, 105] on button "Inbox 1" at bounding box center [83, 106] width 149 height 21
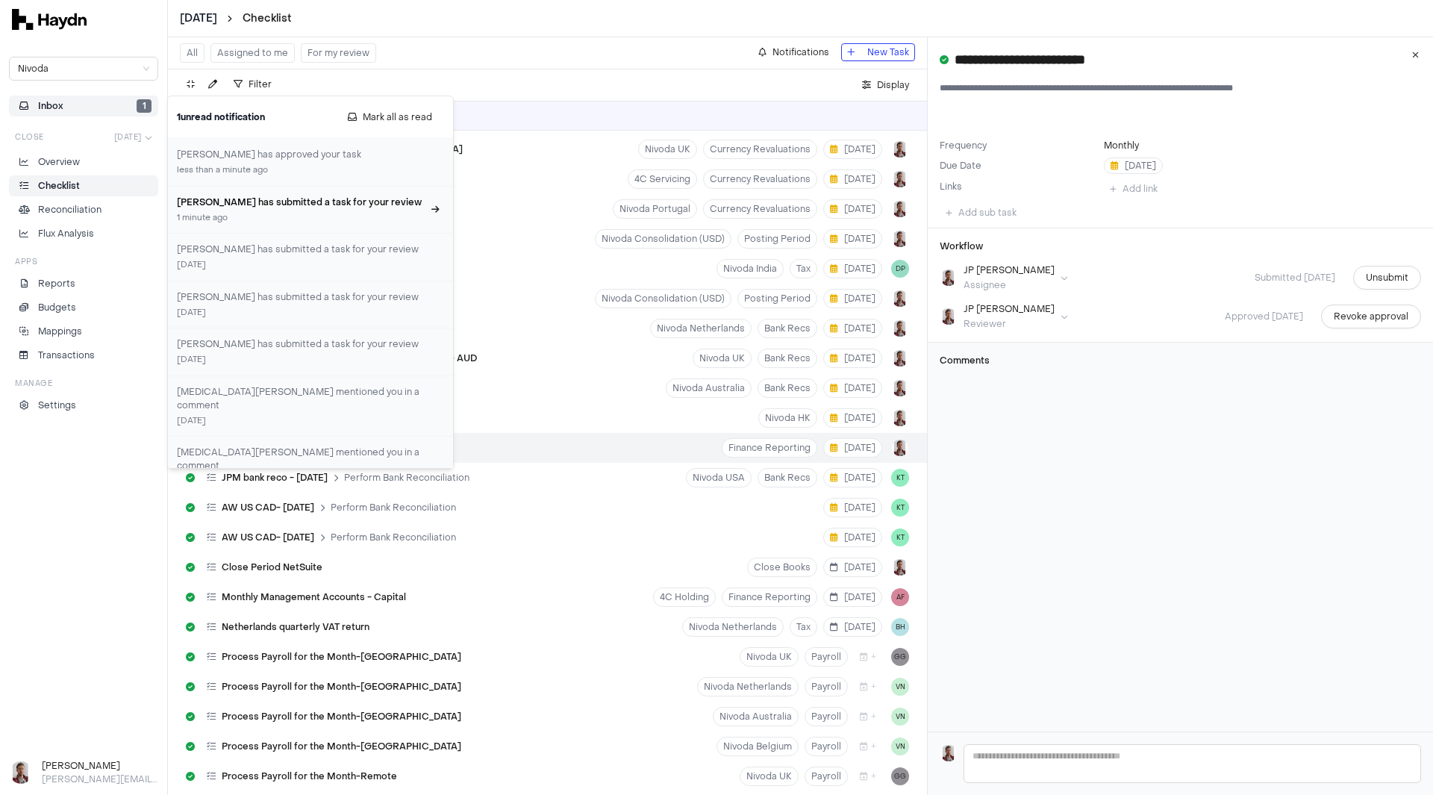
click at [261, 203] on h3 "JP Smit has submitted a task for your review" at bounding box center [301, 202] width 249 height 13
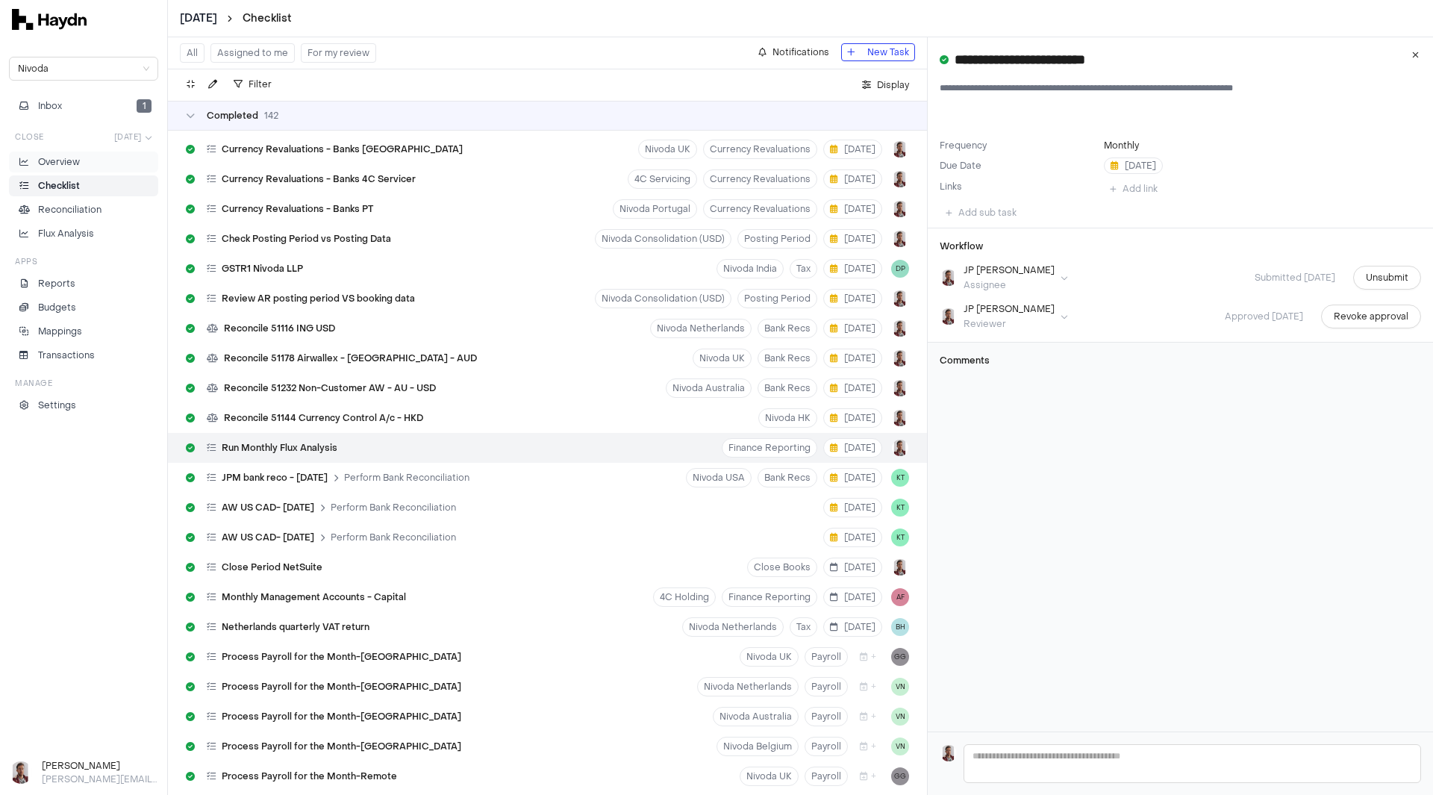
click at [57, 161] on p "Overview" at bounding box center [59, 161] width 42 height 13
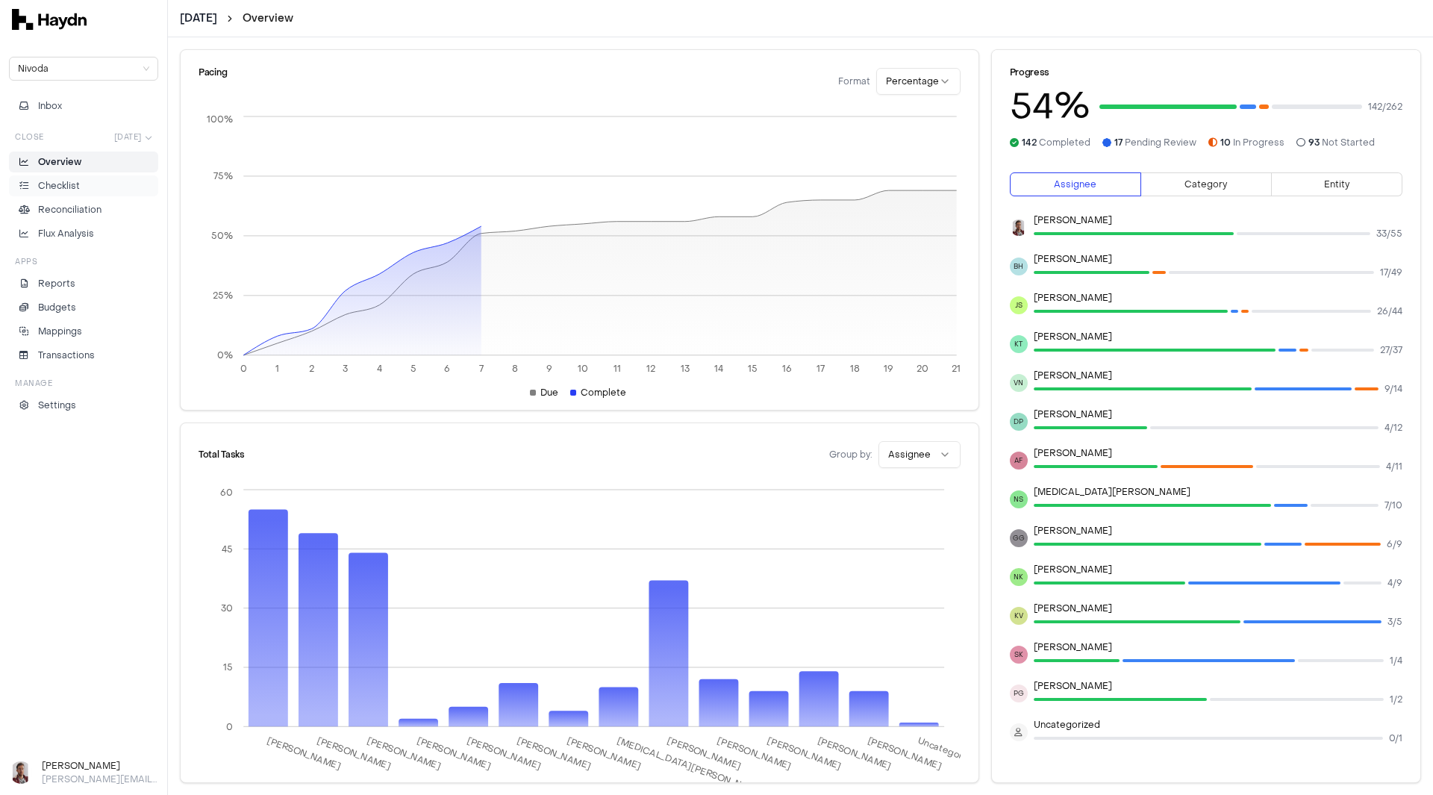
click at [75, 189] on p "Checklist" at bounding box center [59, 185] width 42 height 13
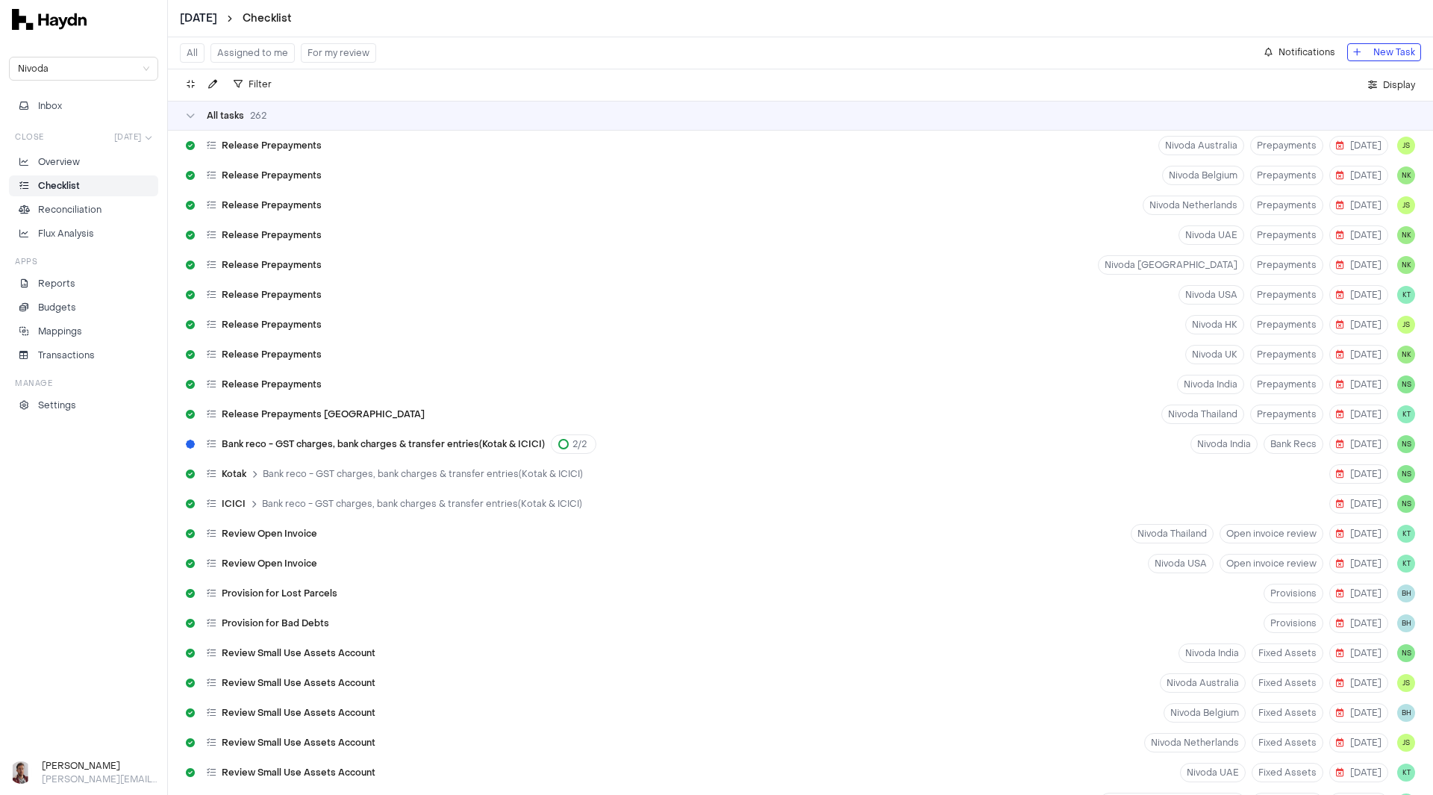
click at [273, 55] on button "Assigned to me" at bounding box center [253, 52] width 84 height 19
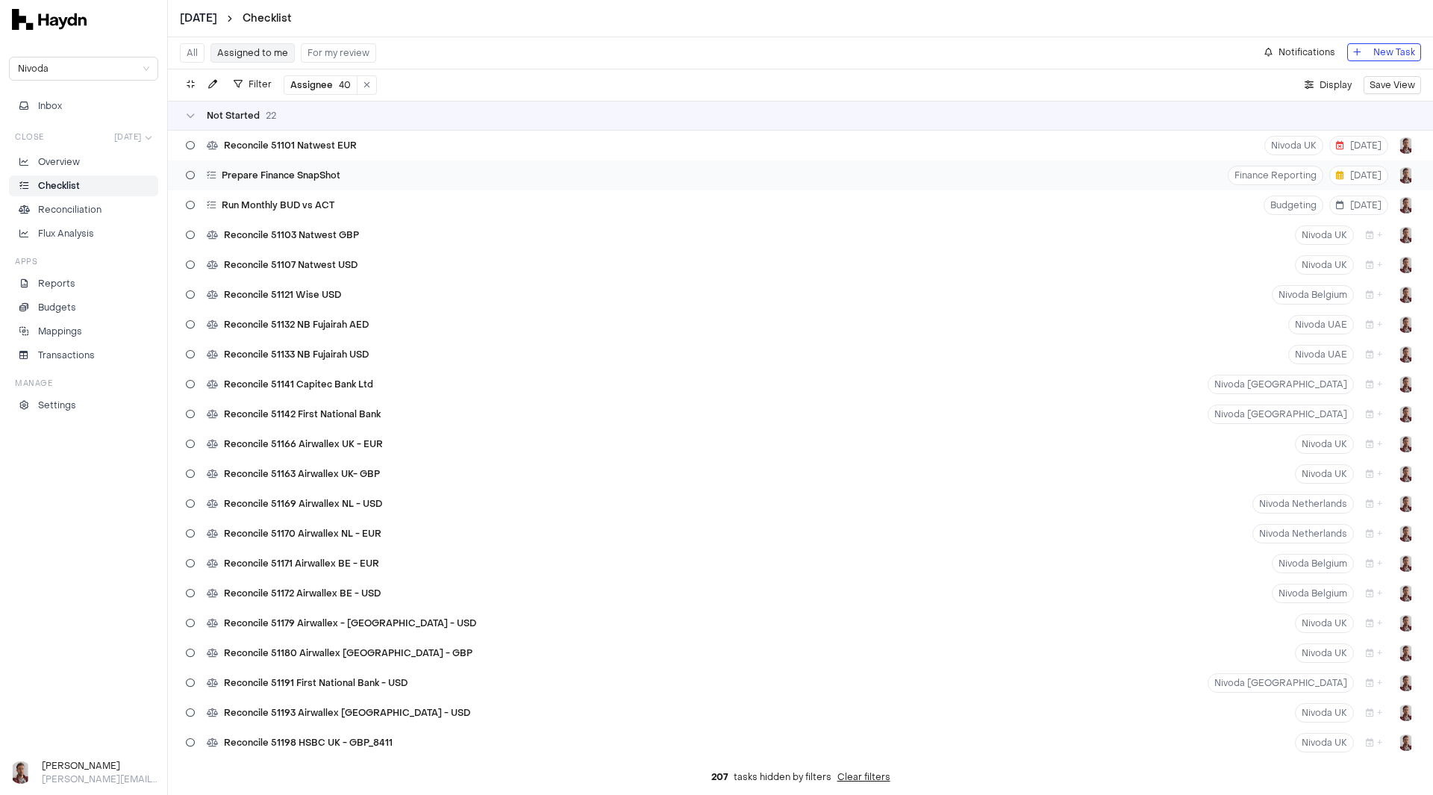
click at [373, 172] on div "Prepare Finance SnapShot Finance Reporting 13 Aug" at bounding box center [800, 176] width 1265 height 30
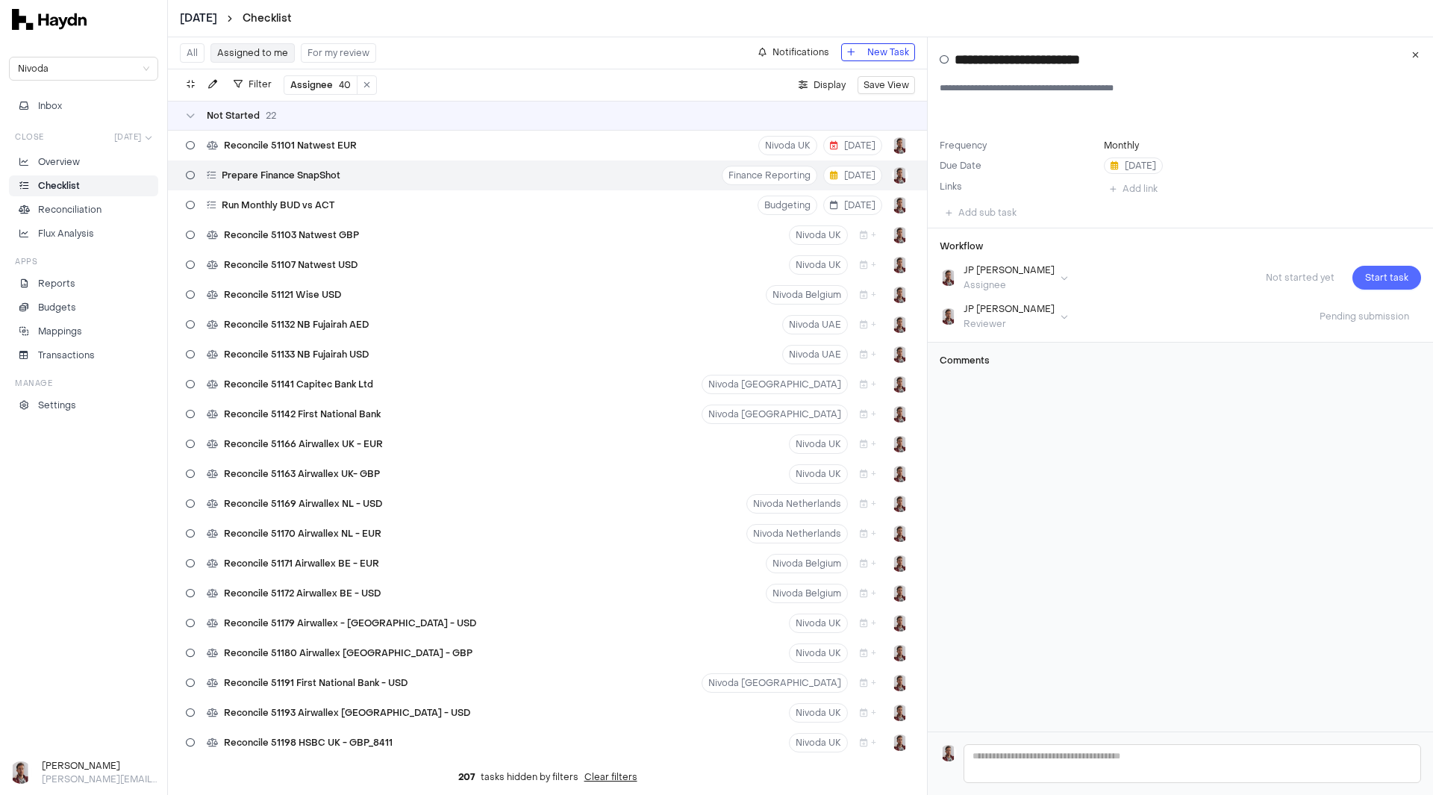
click at [1366, 278] on span "Start task" at bounding box center [1387, 277] width 43 height 15
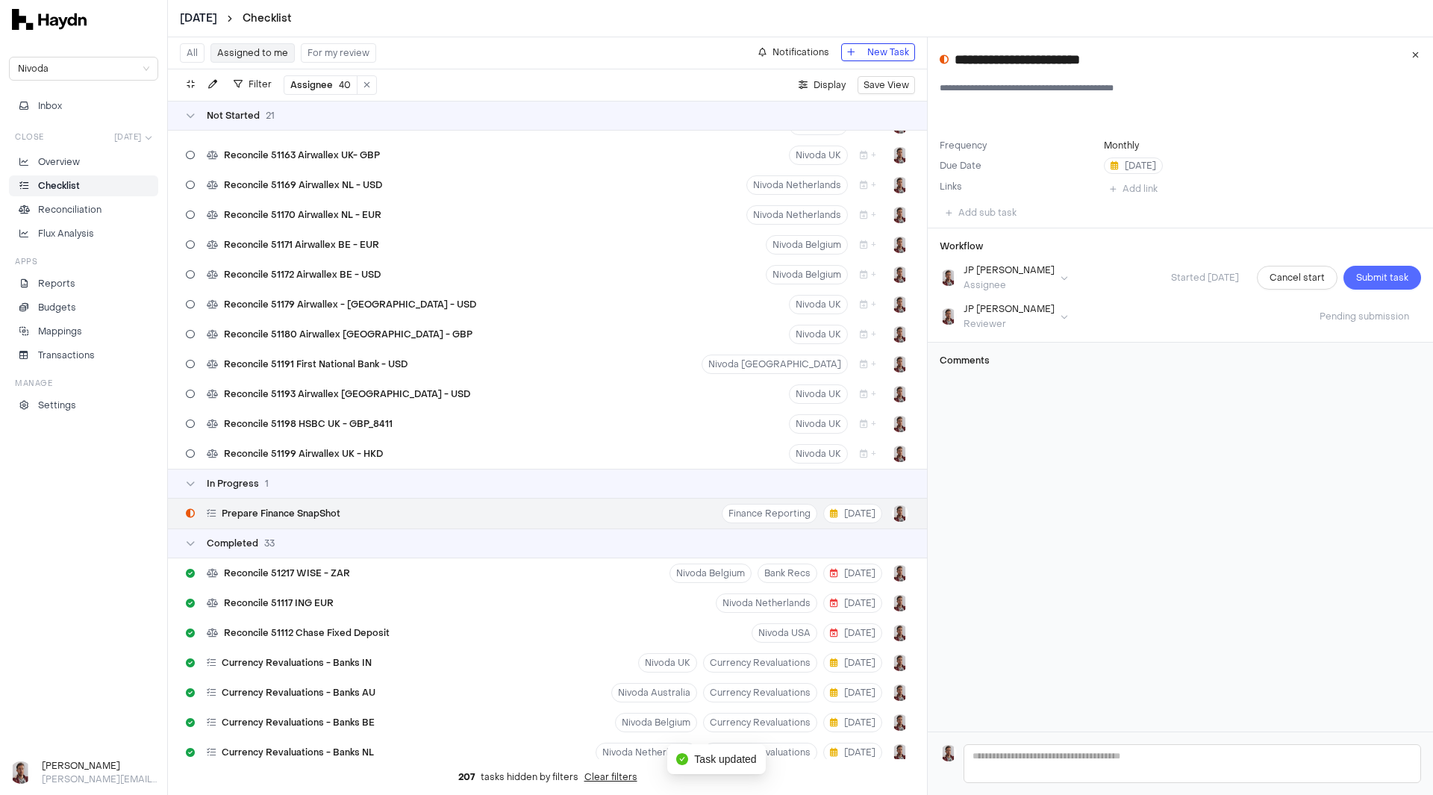
scroll to position [373, 0]
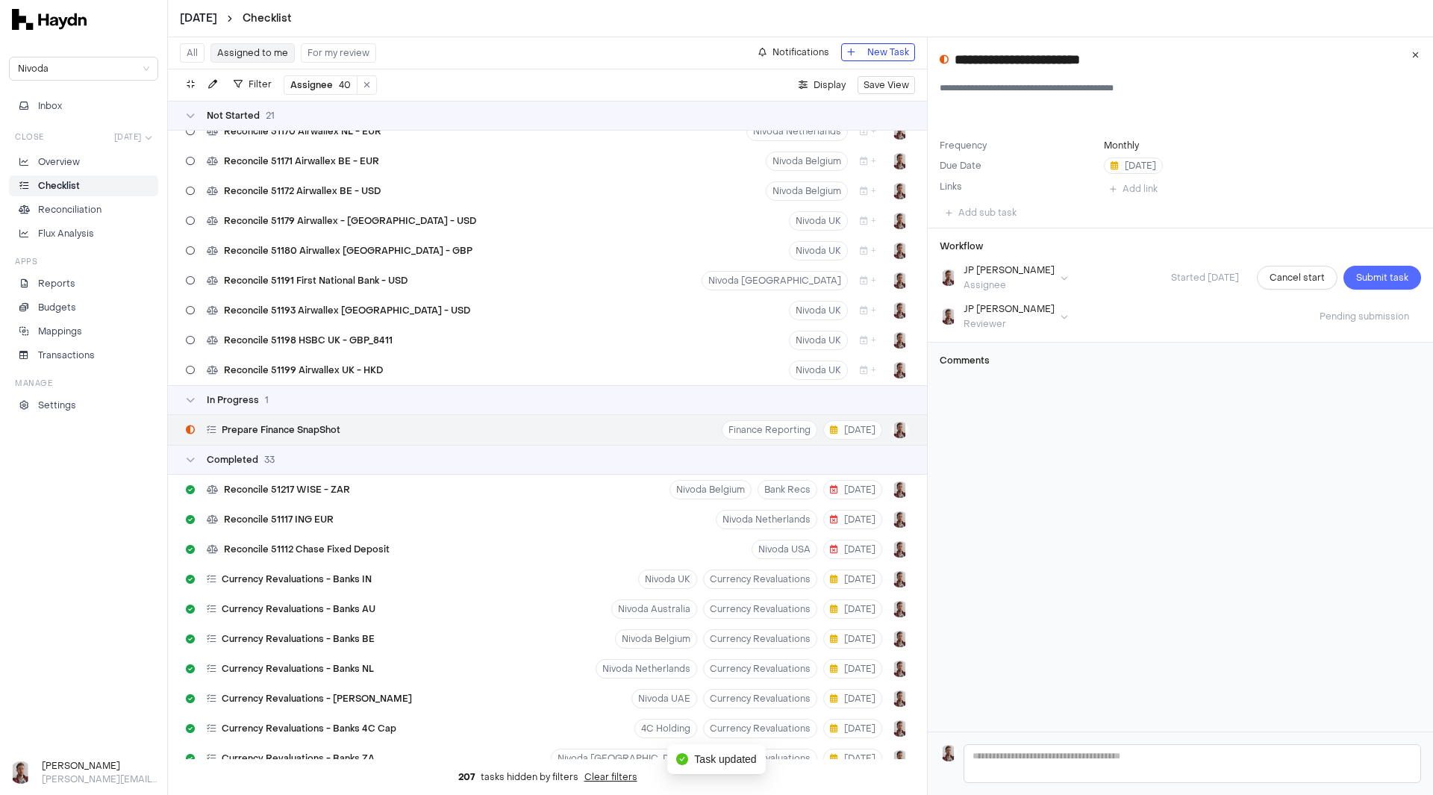
click at [1372, 278] on span "Submit task" at bounding box center [1383, 277] width 52 height 15
click at [1370, 316] on span "Approve" at bounding box center [1389, 316] width 39 height 15
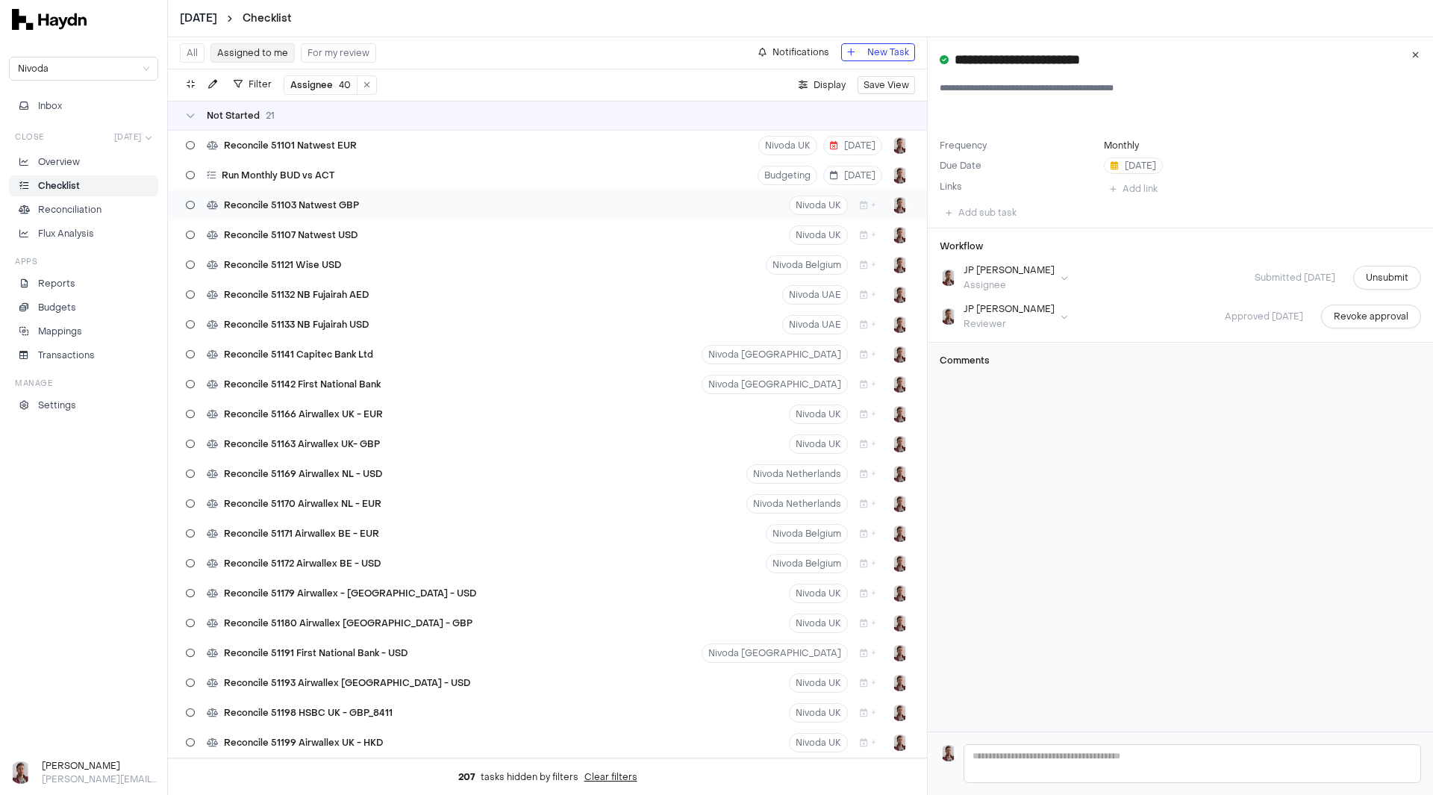
scroll to position [75, 0]
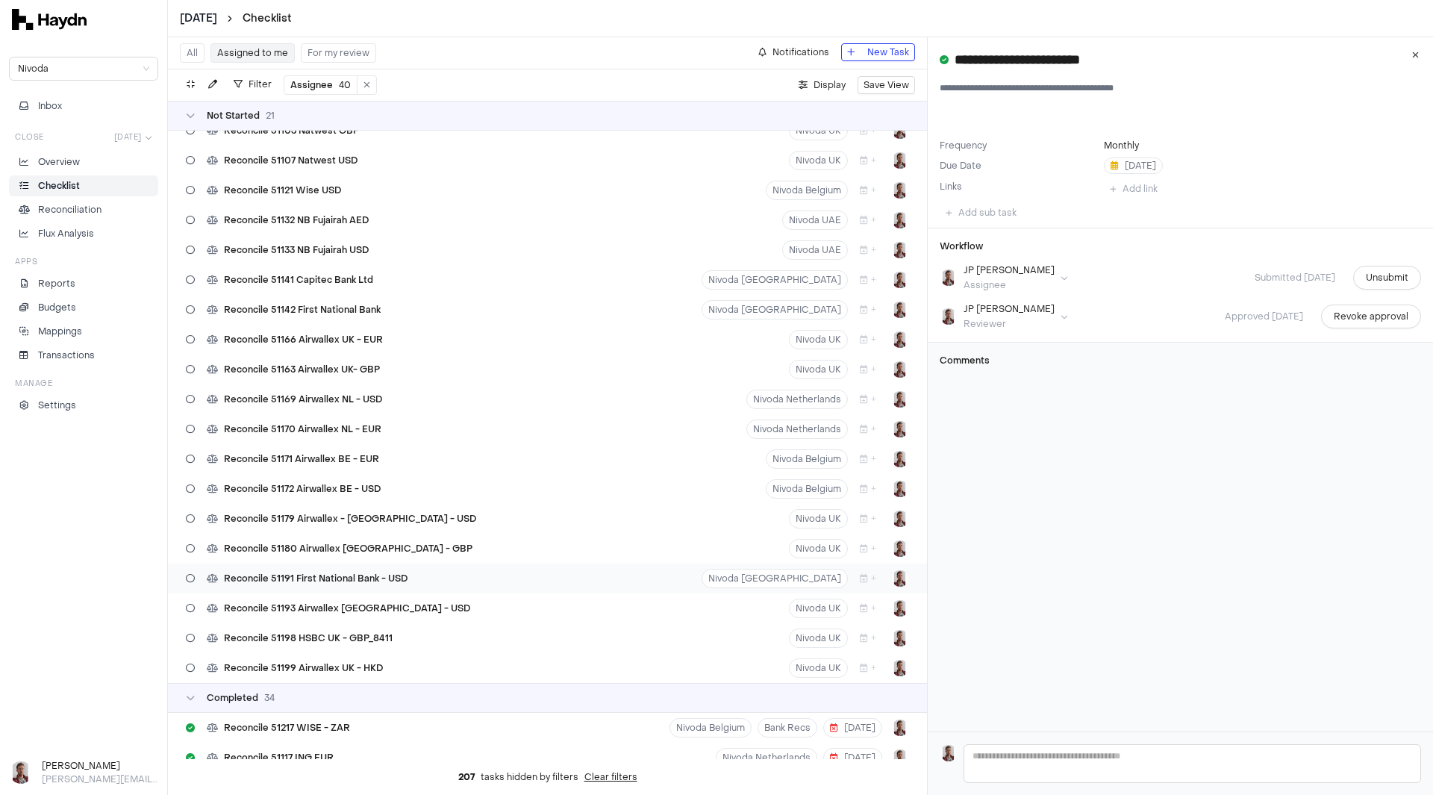
click at [382, 575] on span "Reconcile 51191 First National Bank - USD" at bounding box center [316, 579] width 184 height 12
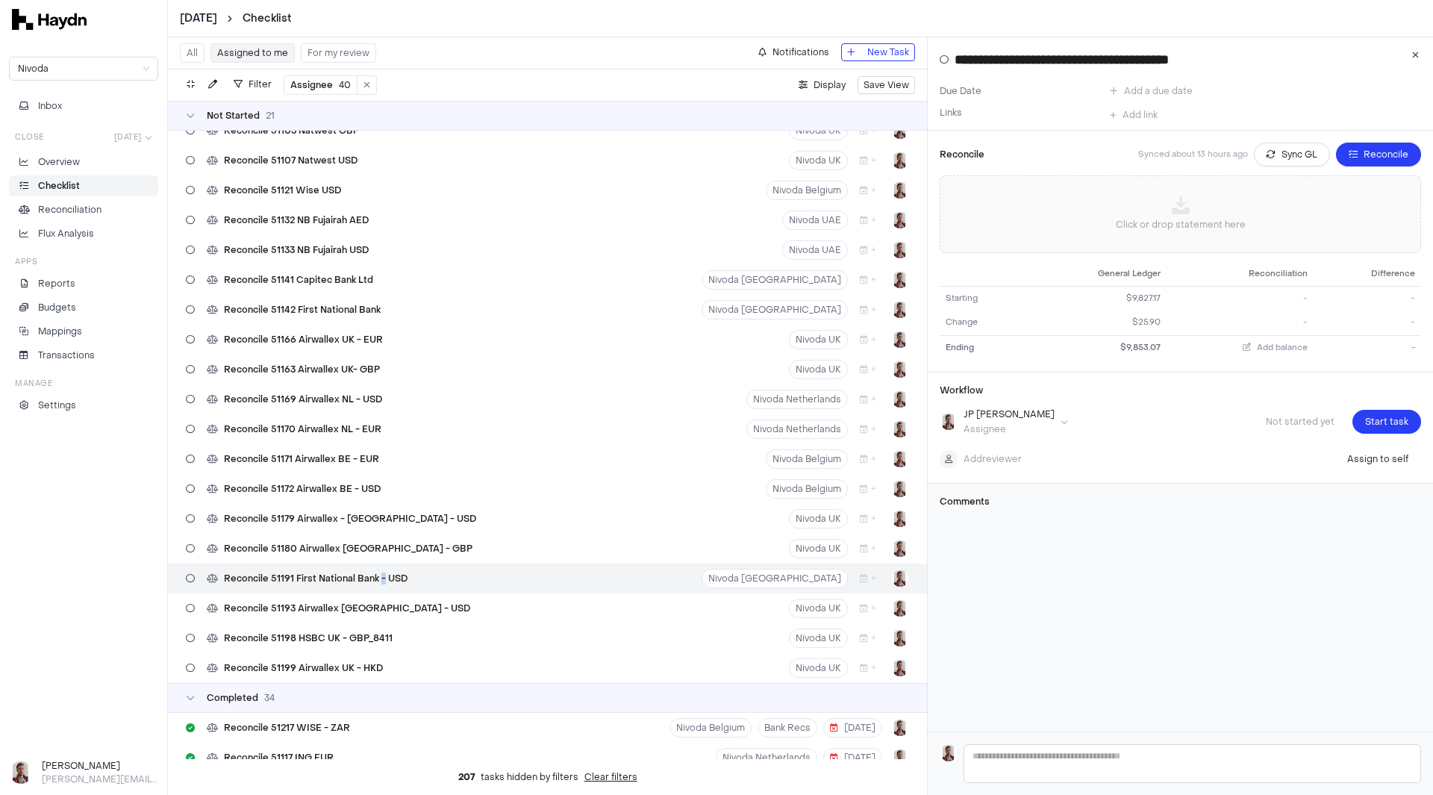
click at [202, 16] on html "July 2025 Checklist Nivoda Inbox Close Jul 2025 Overview Checklist Reconciliati…" at bounding box center [716, 397] width 1433 height 795
click at [185, 166] on div "[DATE]" at bounding box center [205, 168] width 88 height 21
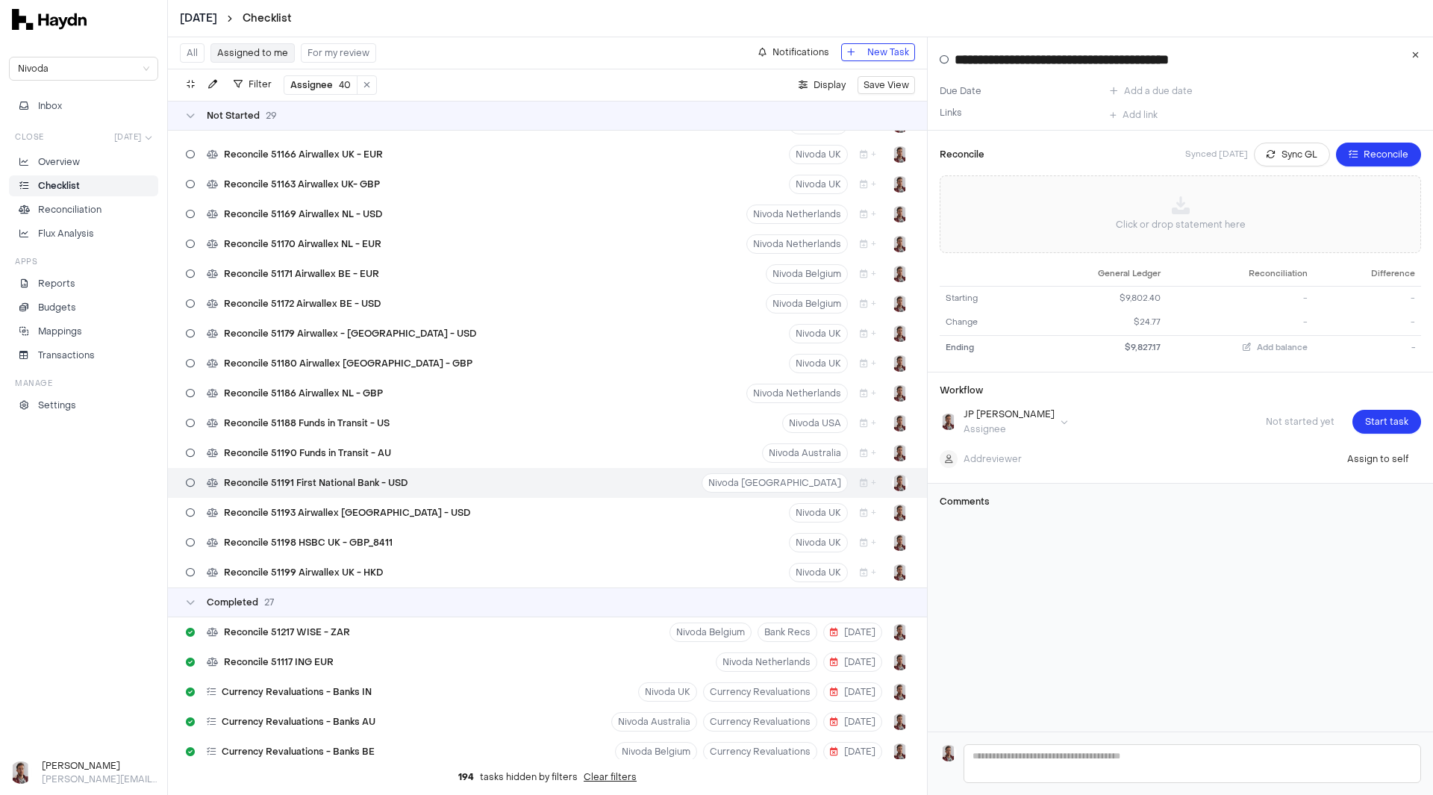
scroll to position [462, 0]
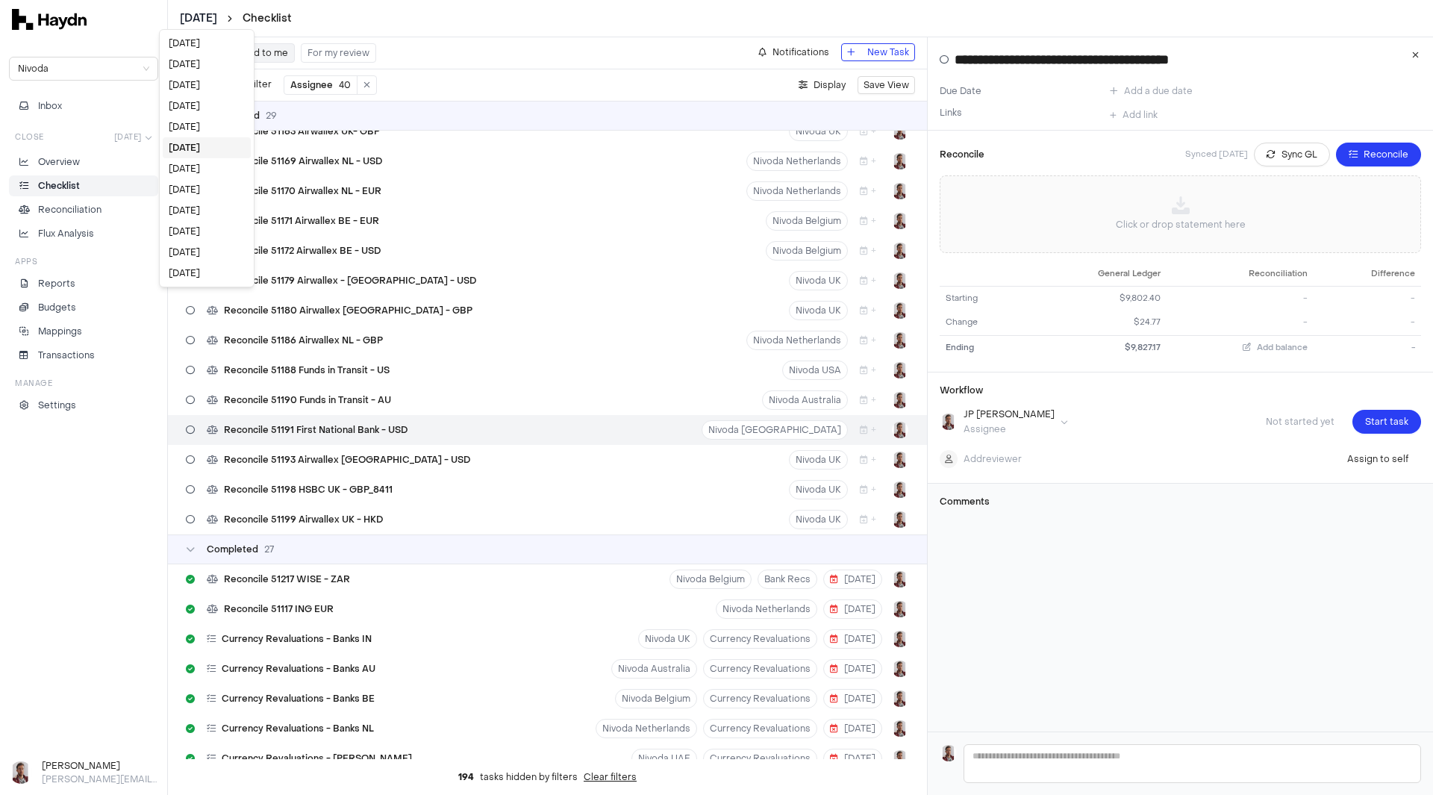
click at [211, 19] on html "June 2025 Checklist Nivoda Inbox Close Jun 2025 Overview Checklist Reconciliati…" at bounding box center [716, 397] width 1433 height 795
click at [201, 167] on div "[DATE]" at bounding box center [207, 168] width 88 height 21
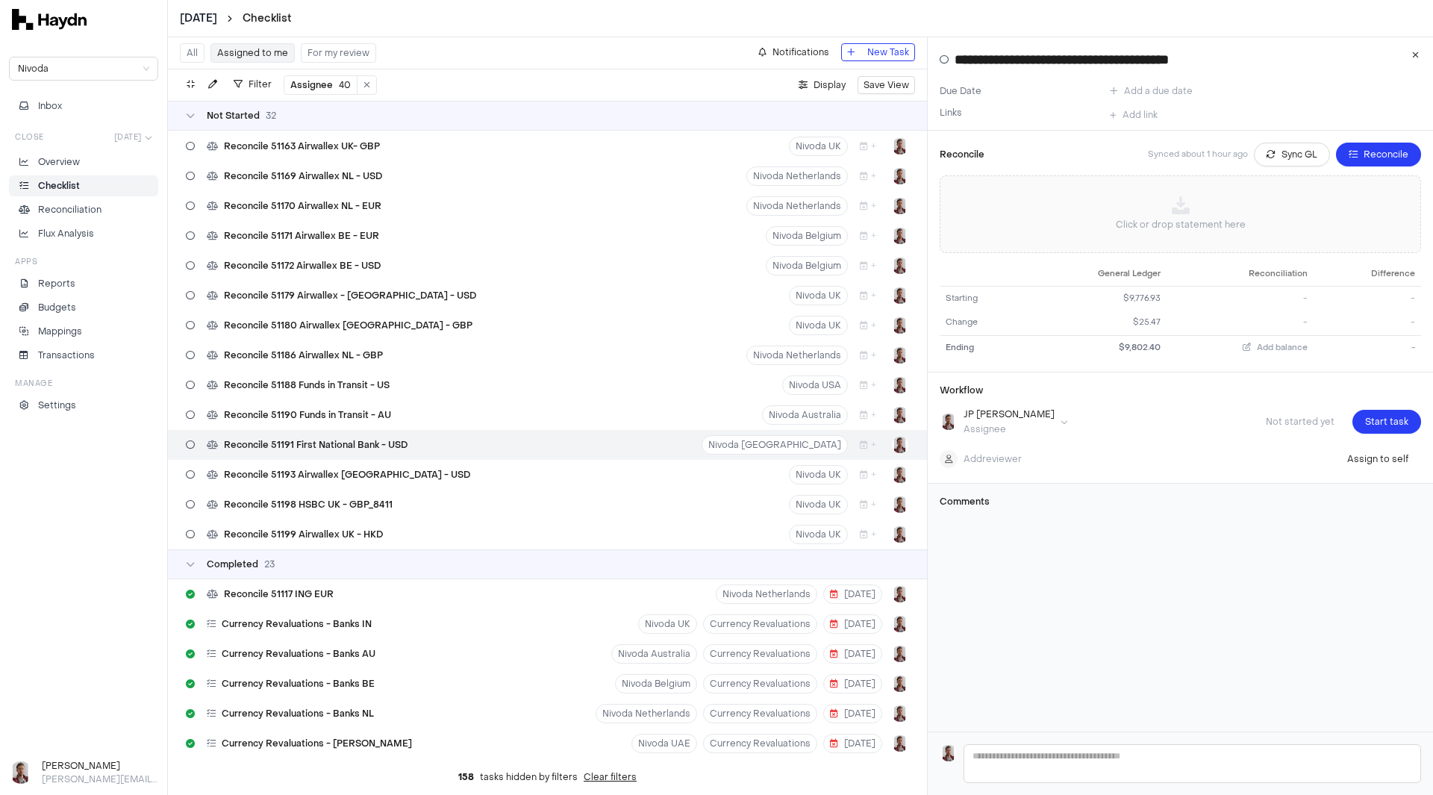
scroll to position [552, 0]
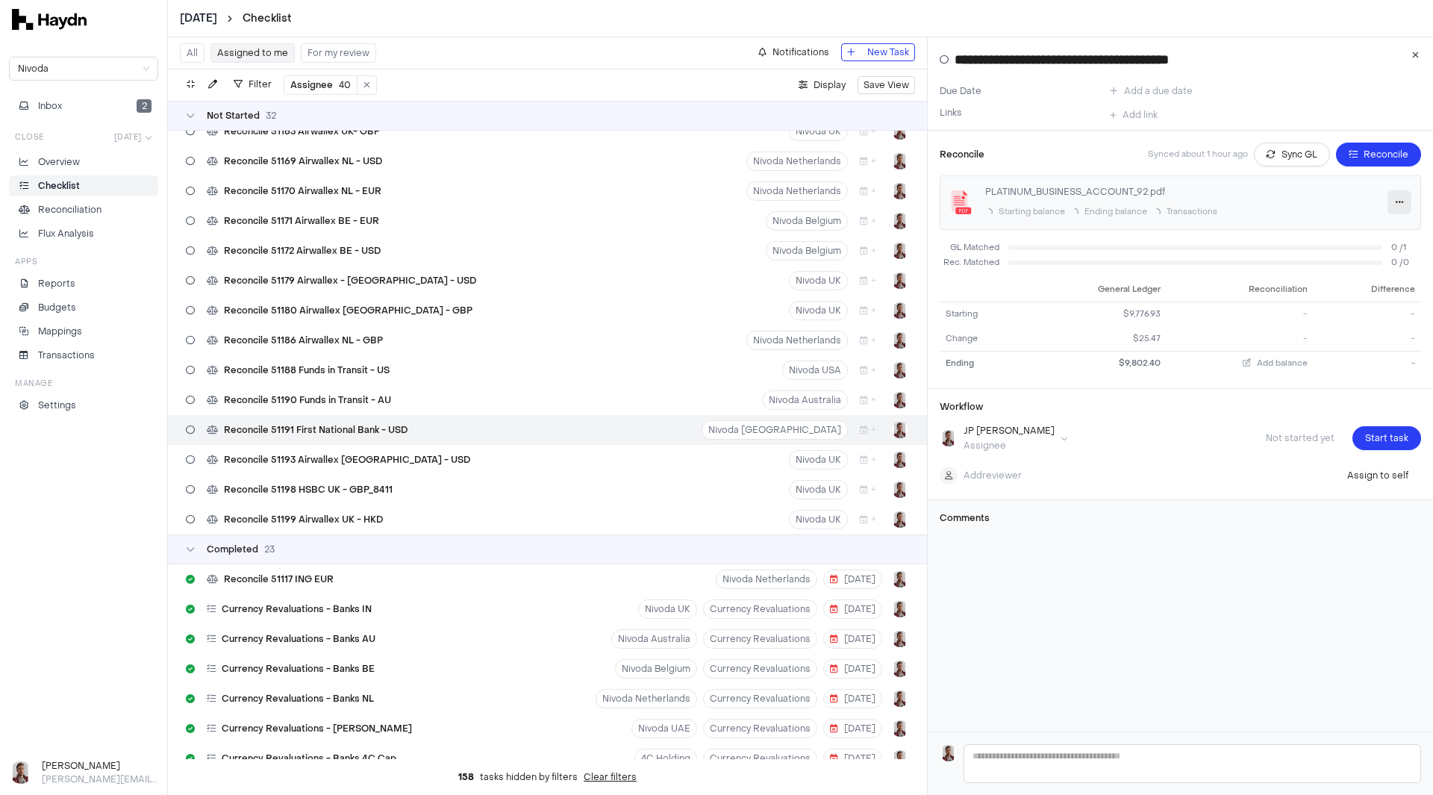
click at [1396, 202] on icon "button" at bounding box center [1400, 202] width 8 height 9
click at [1364, 282] on span "Delete" at bounding box center [1364, 280] width 50 height 15
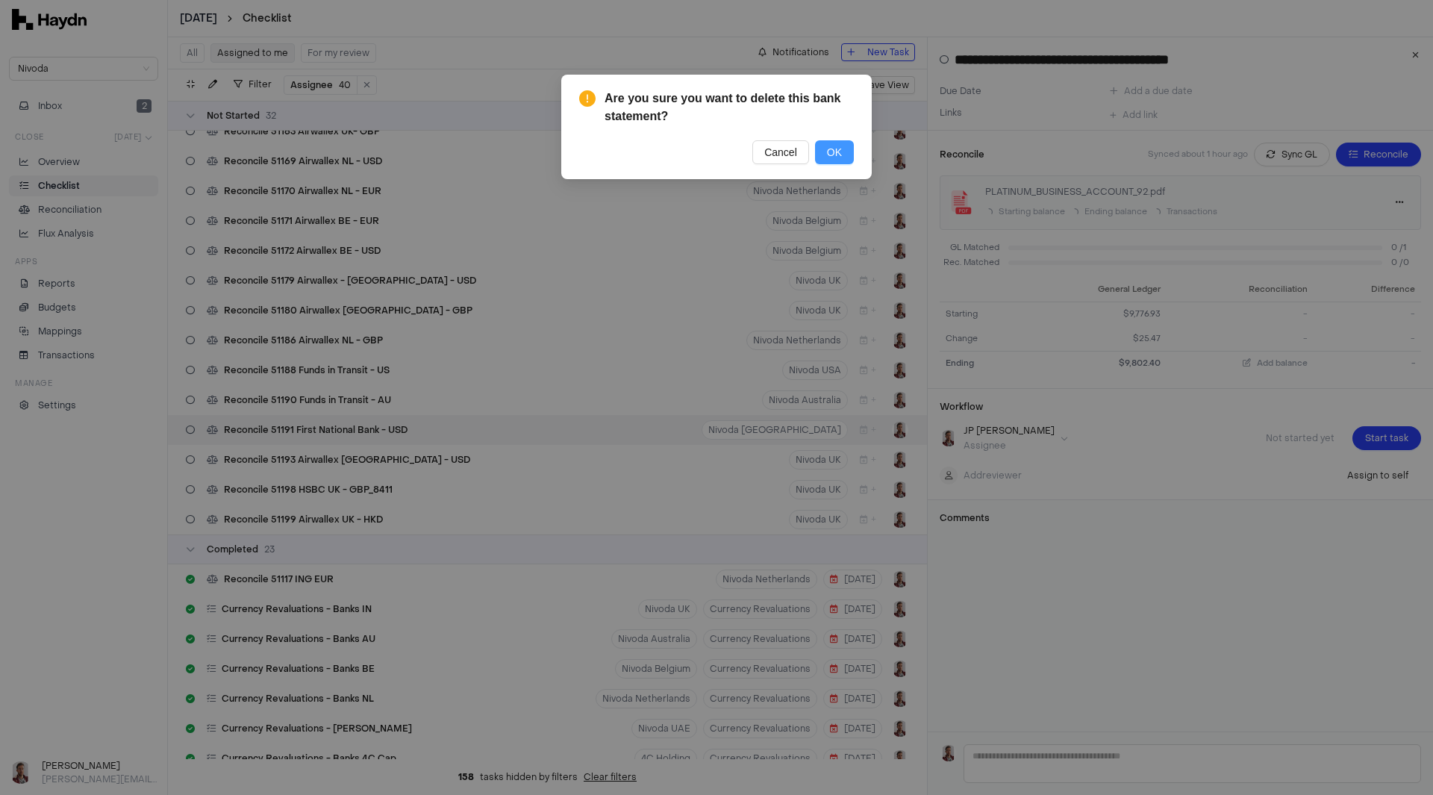
click at [838, 152] on span "OK" at bounding box center [834, 152] width 15 height 16
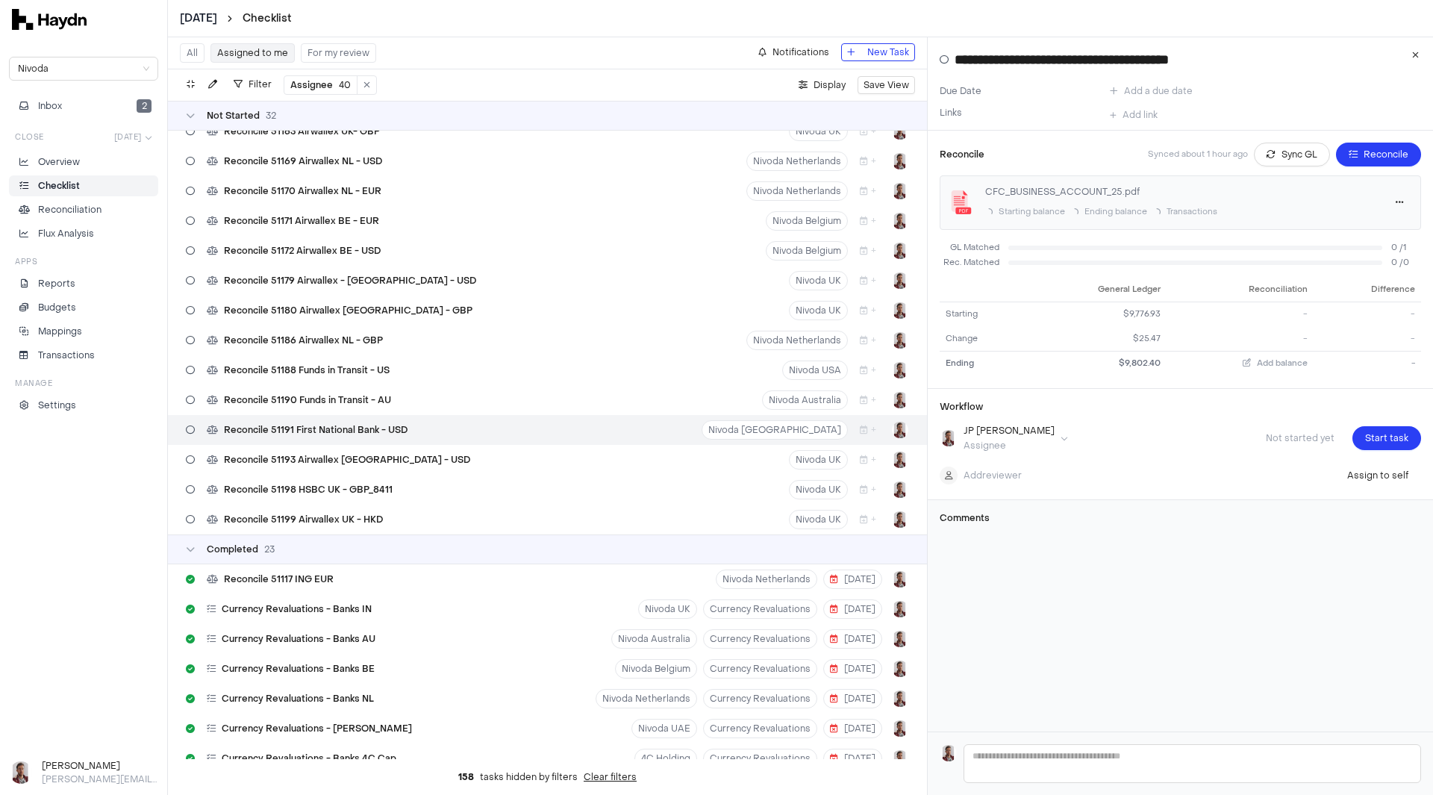
click at [208, 21] on html "May 2025 Checklist Nivoda Inbox 2 Close May 2025 Overview Checklist Reconciliat…" at bounding box center [716, 397] width 1433 height 795
click at [197, 169] on div "[DATE]" at bounding box center [205, 168] width 88 height 21
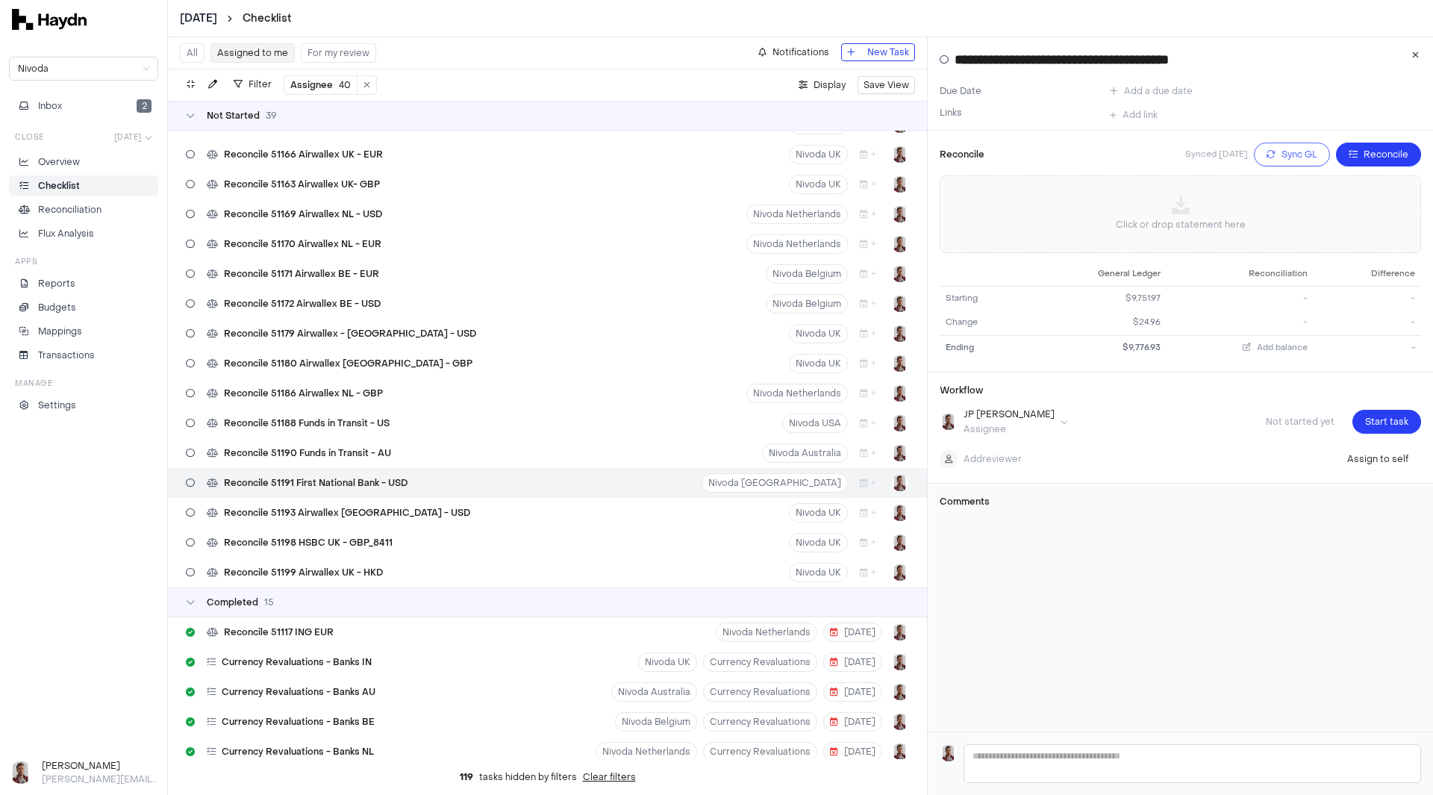
scroll to position [761, 0]
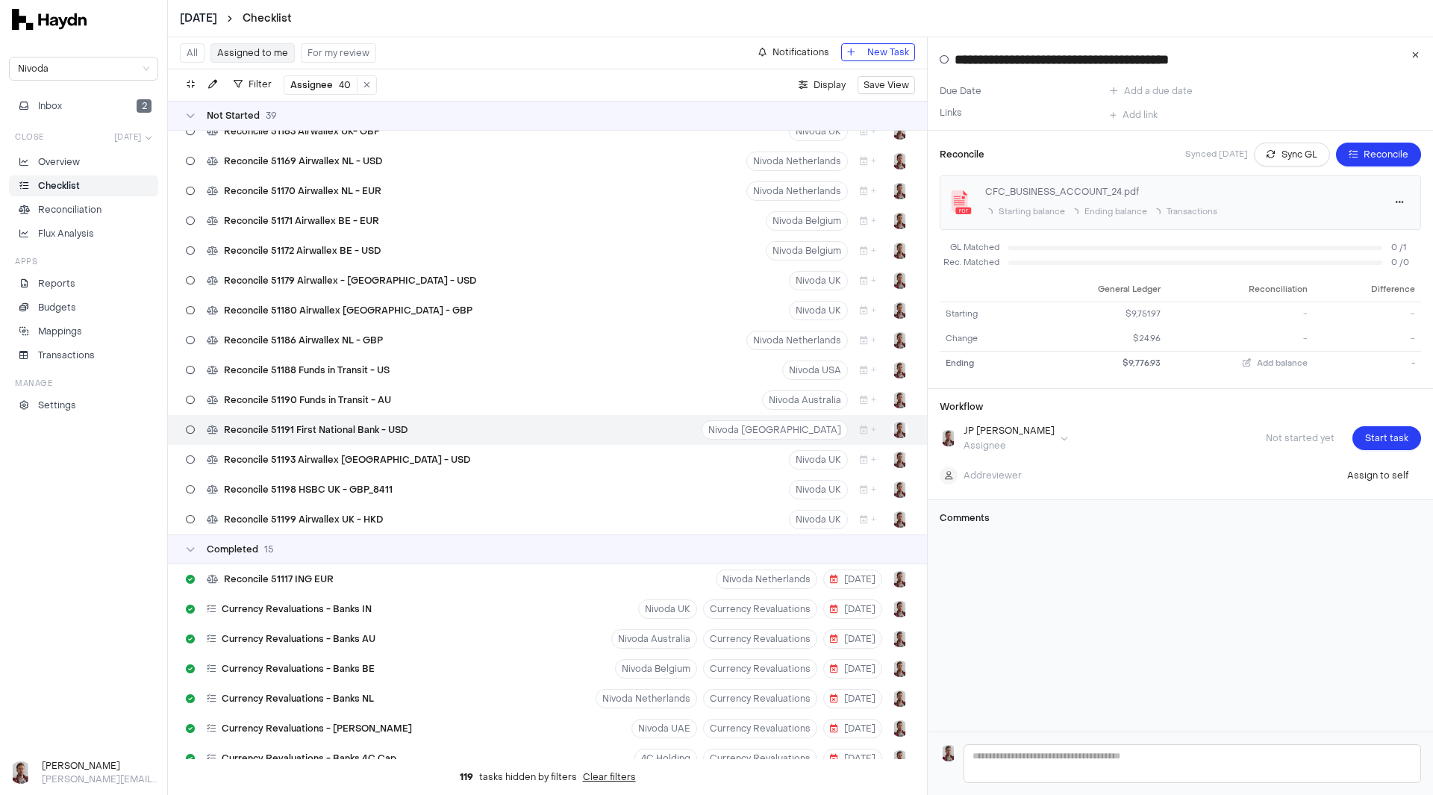
click at [205, 20] on html "April 2025 Checklist Nivoda Inbox 2 Close Apr 2025 Overview Checklist Reconcili…" at bounding box center [716, 397] width 1433 height 795
click at [197, 107] on div "[DATE]" at bounding box center [207, 106] width 88 height 21
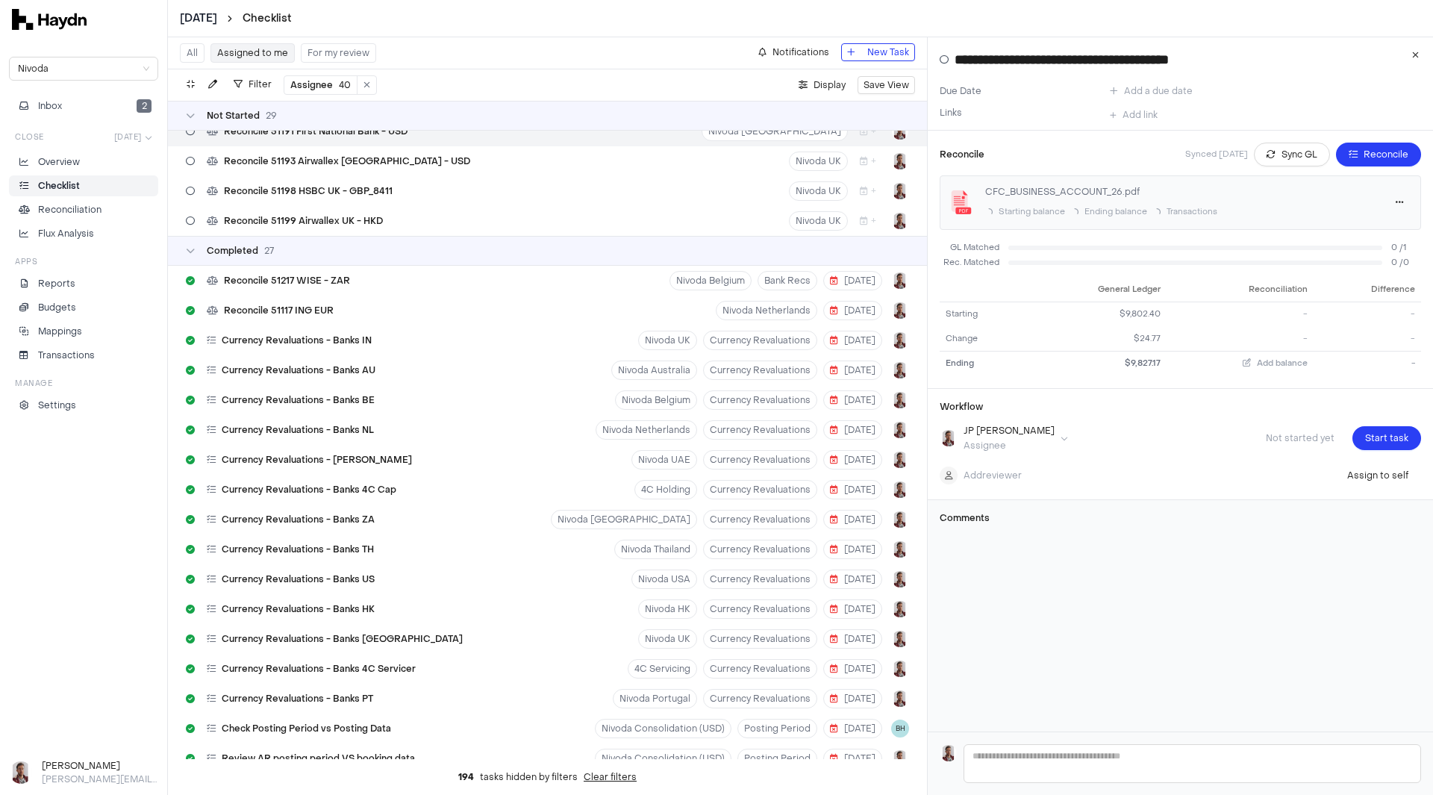
click at [195, 19] on html "June 2025 Checklist Nivoda Inbox 2 Close Jun 2025 Overview Checklist Reconcilia…" at bounding box center [716, 397] width 1433 height 795
click at [201, 125] on div "[DATE]" at bounding box center [207, 126] width 88 height 21
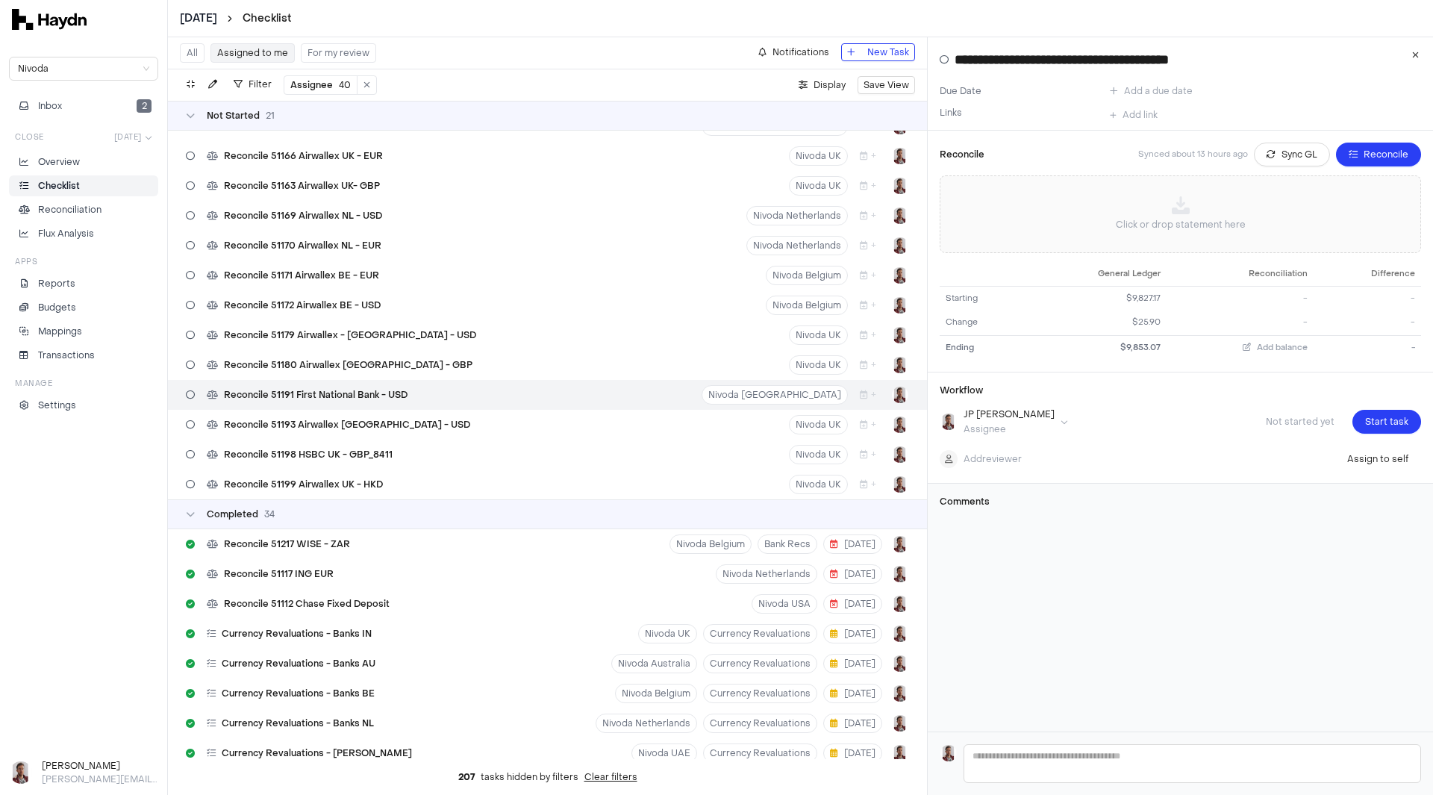
scroll to position [223, 0]
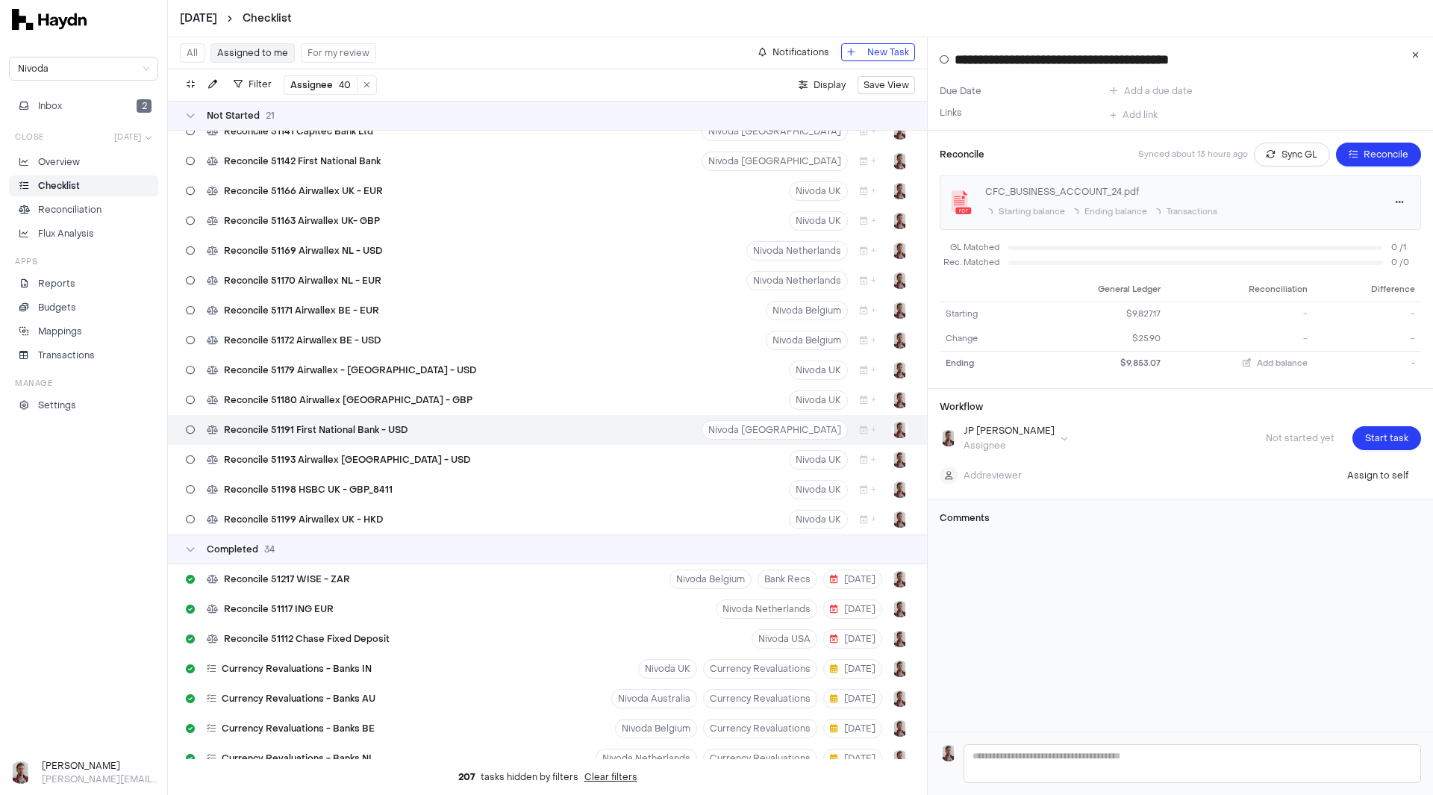
click at [217, 19] on html "July 2025 Checklist Nivoda Inbox 2 Close Jul 2025 Overview Checklist Reconcilia…" at bounding box center [716, 397] width 1433 height 795
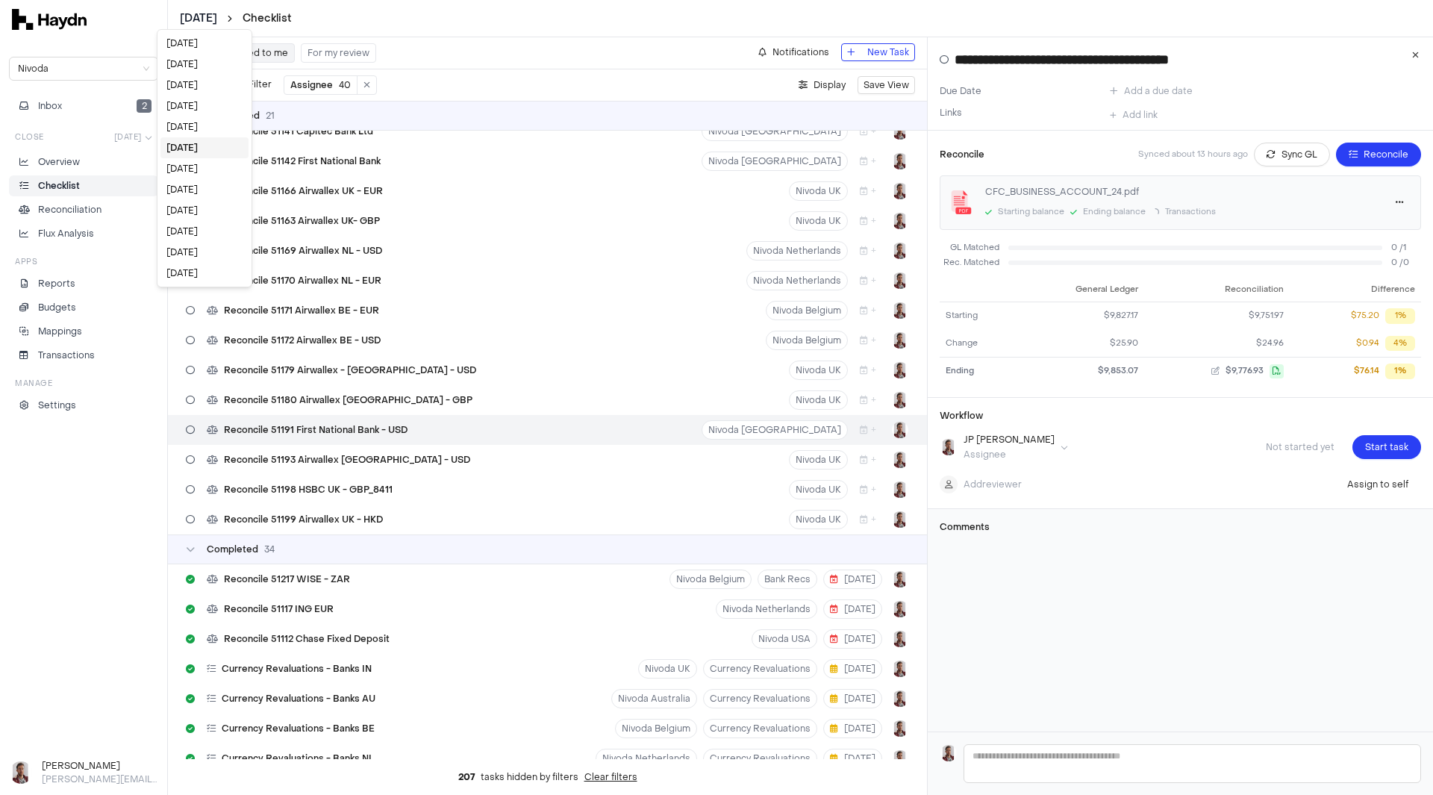
click at [191, 19] on html "July 2025 Checklist Nivoda Inbox 2 Close Jul 2025 Overview Checklist Reconcilia…" at bounding box center [716, 397] width 1433 height 795
click at [190, 211] on div "[DATE]" at bounding box center [205, 210] width 88 height 21
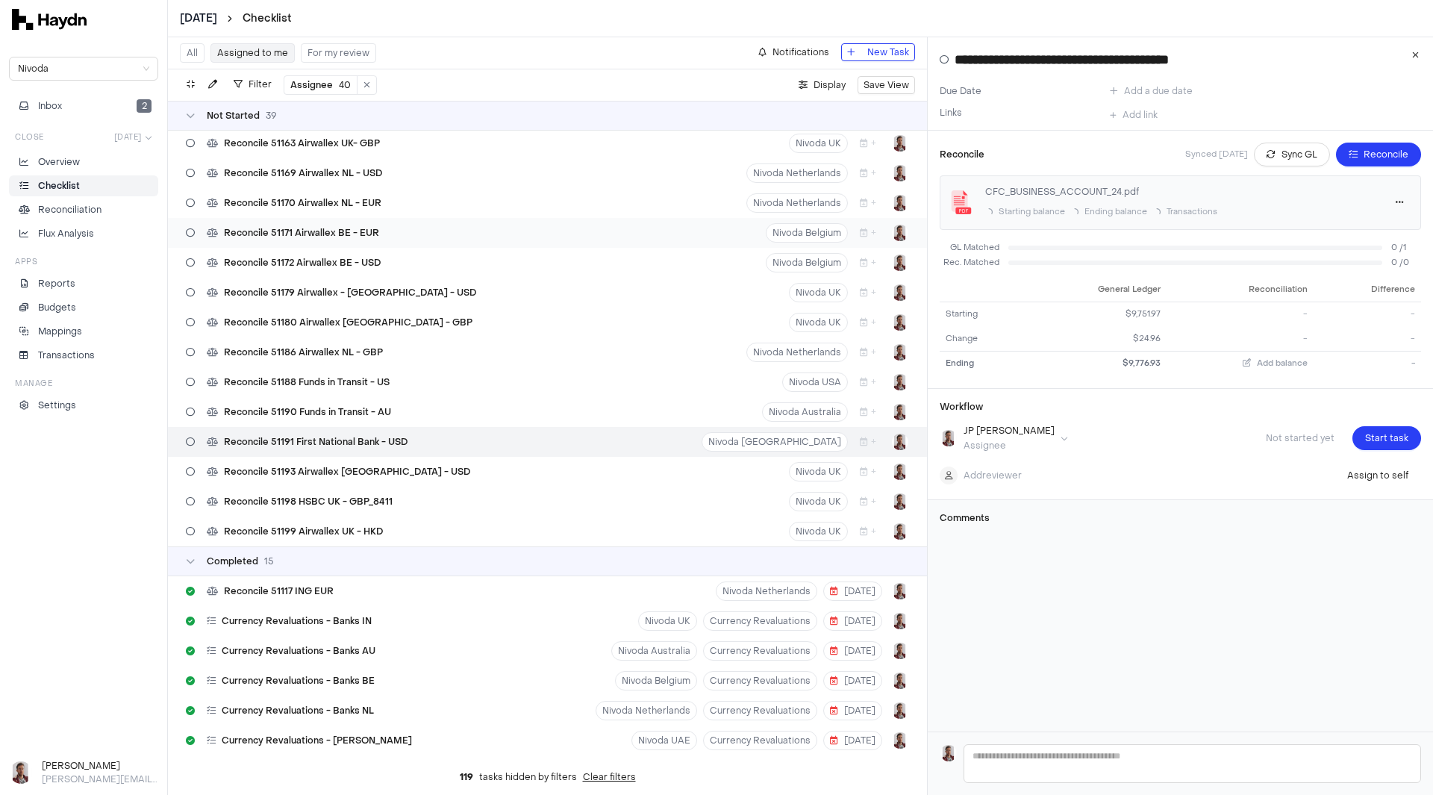
scroll to position [761, 0]
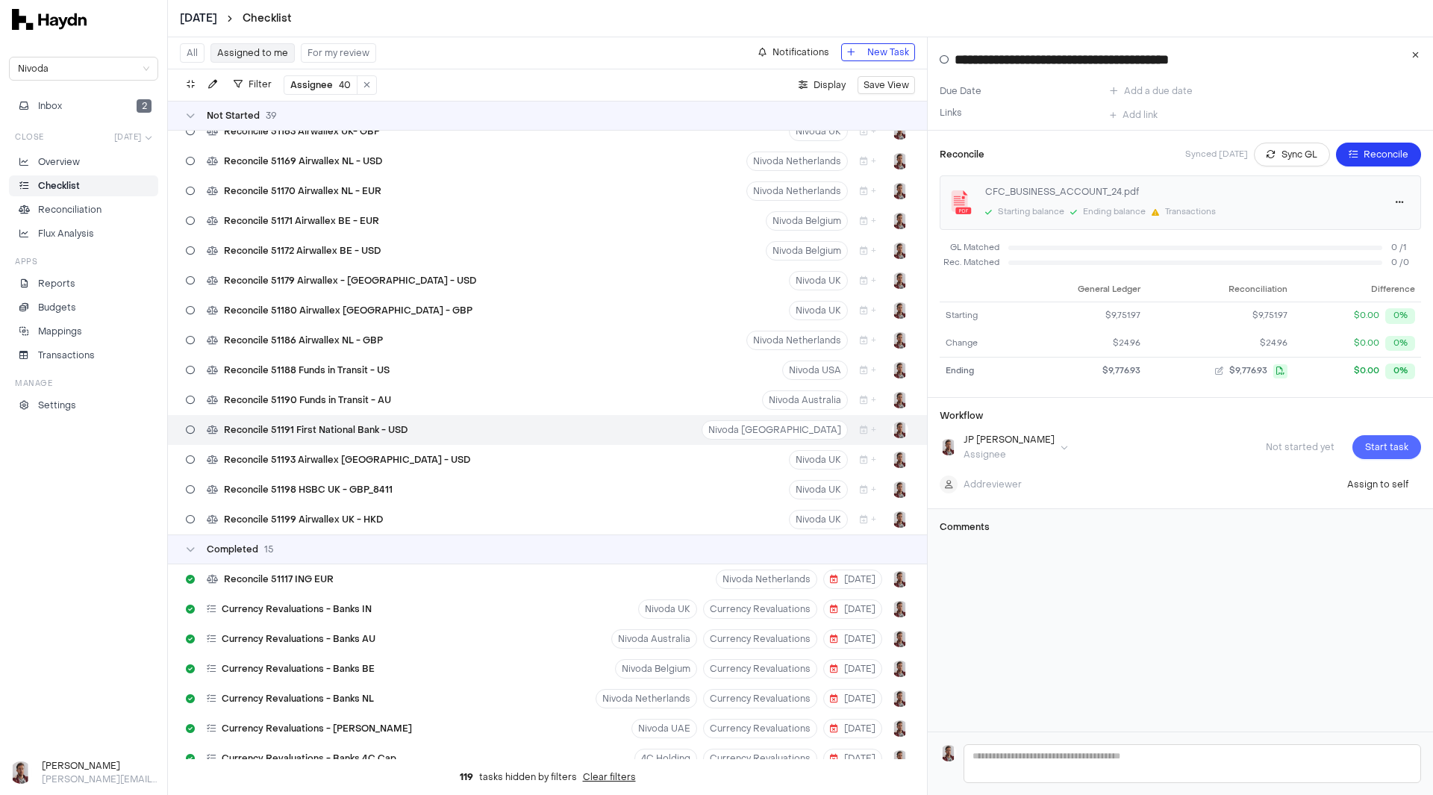
click at [1382, 449] on span "Start task" at bounding box center [1387, 447] width 43 height 15
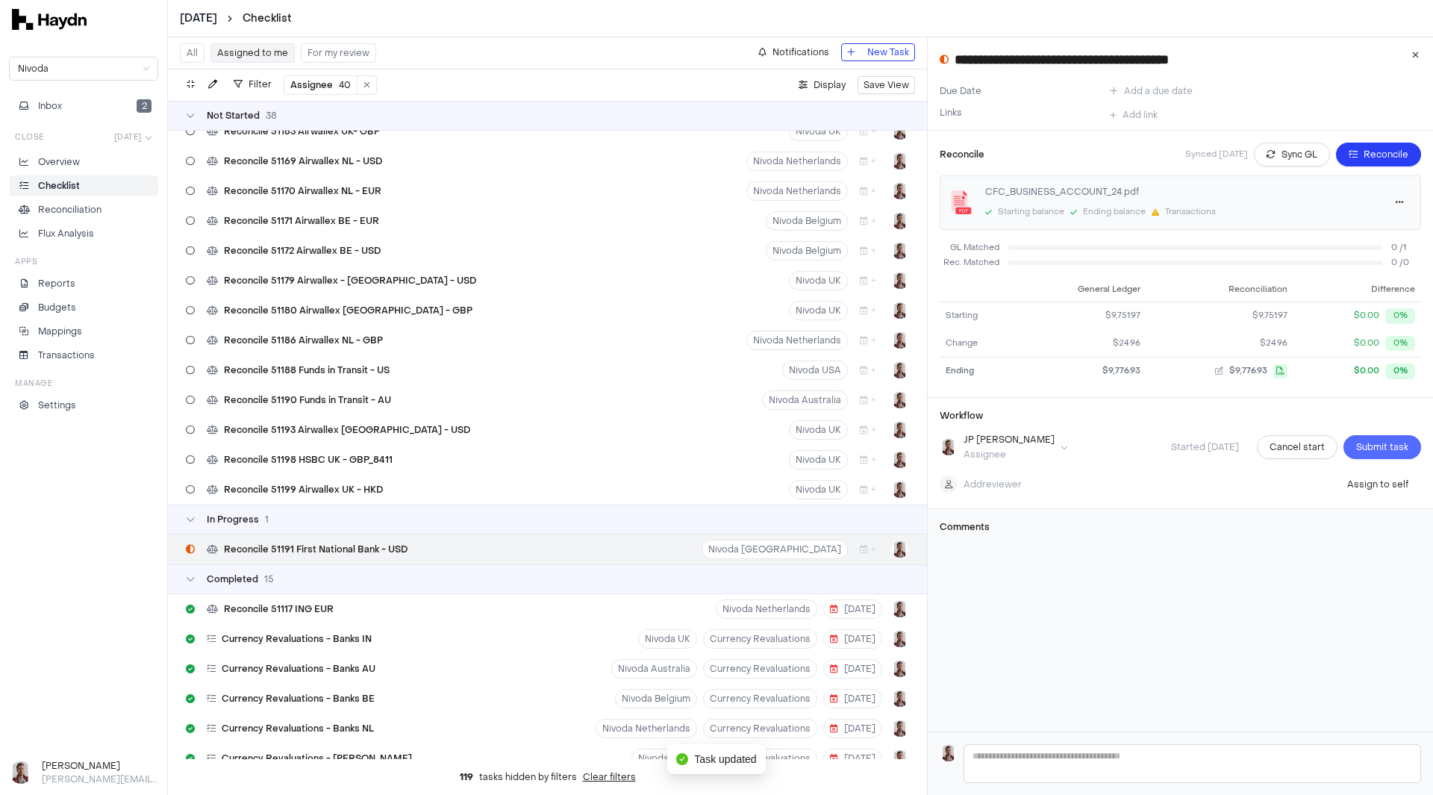
click at [1372, 451] on span "Submit task" at bounding box center [1383, 447] width 52 height 15
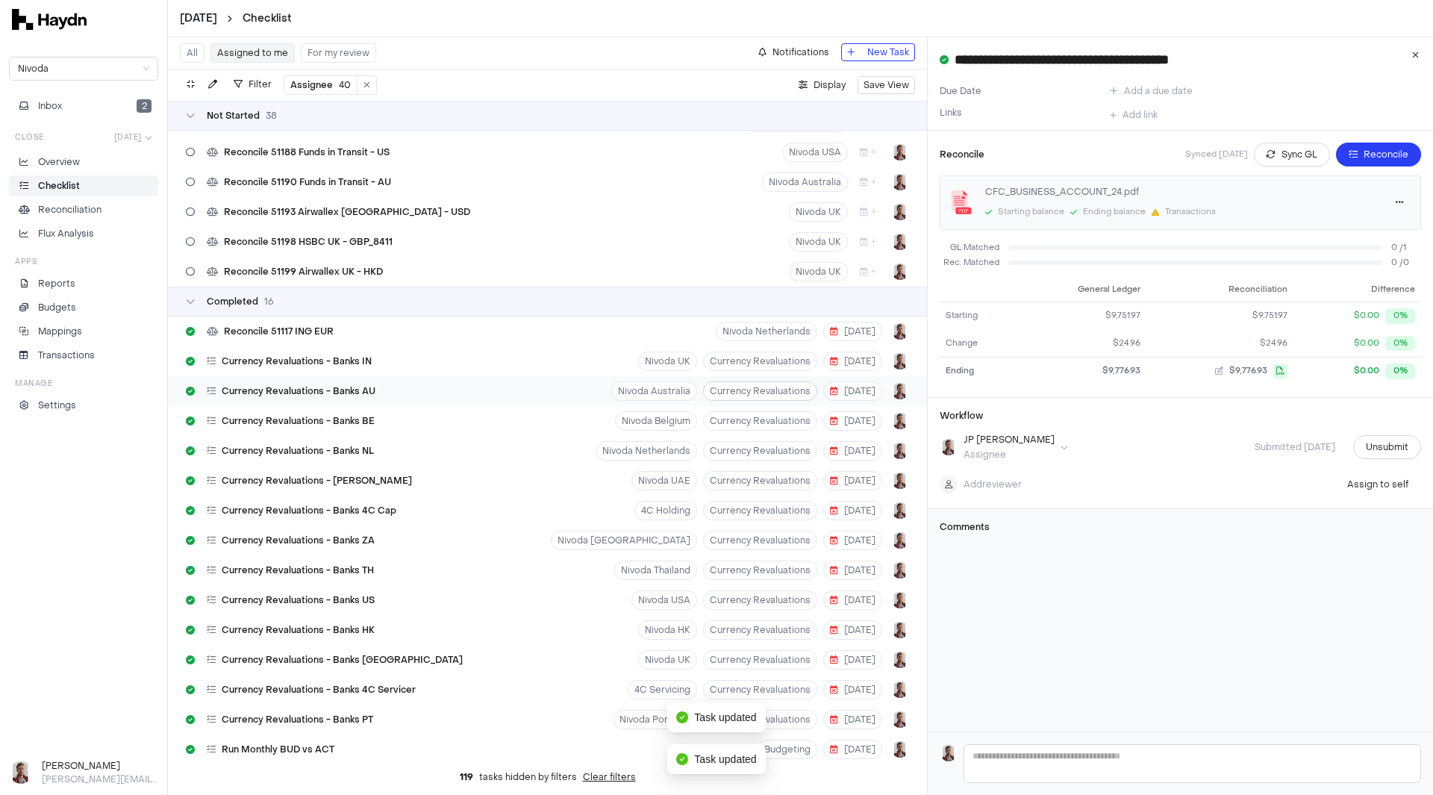
scroll to position [1044, 0]
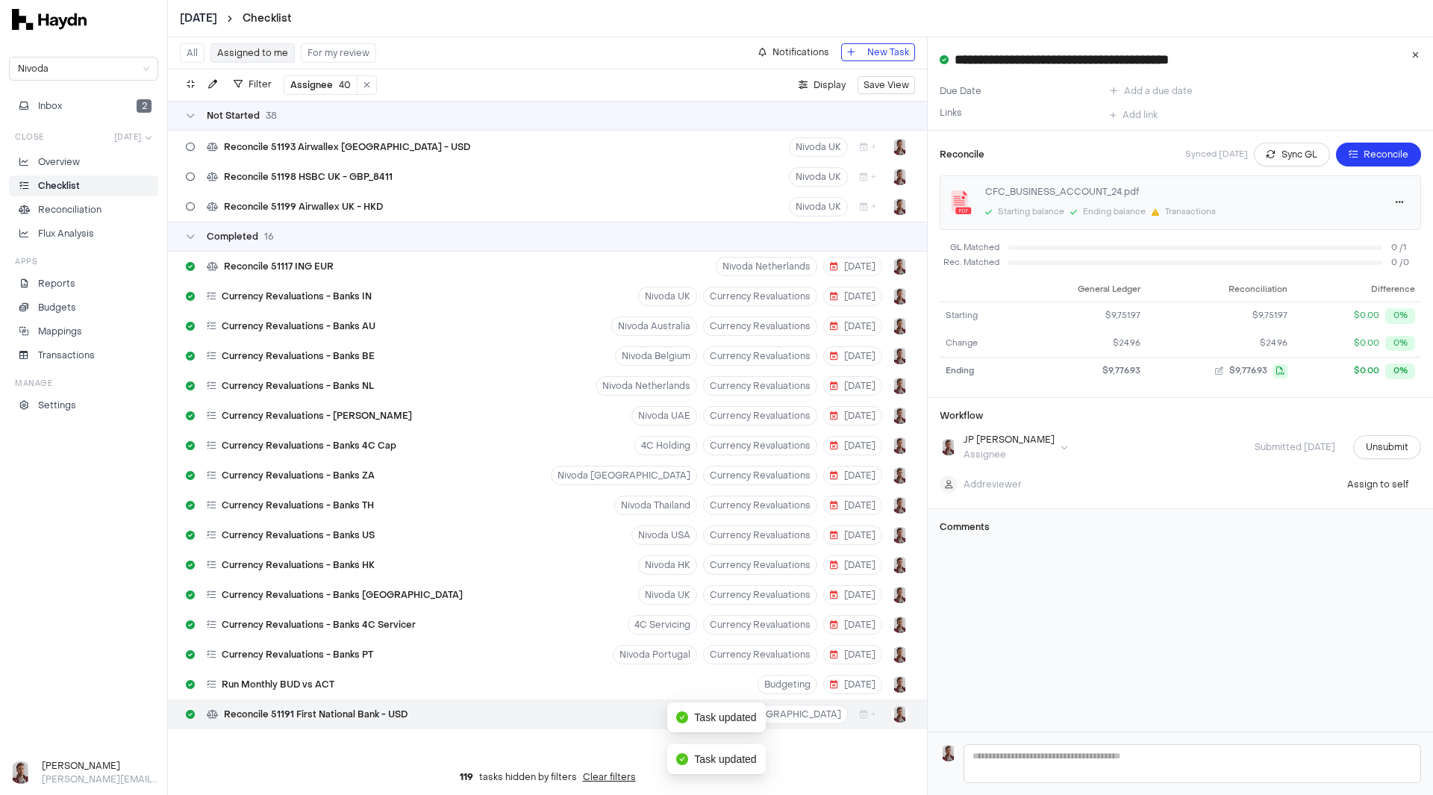
click at [214, 12] on html "April 2025 Checklist Nivoda Inbox 2 Close Apr 2025 Overview Checklist Reconcili…" at bounding box center [716, 397] width 1433 height 795
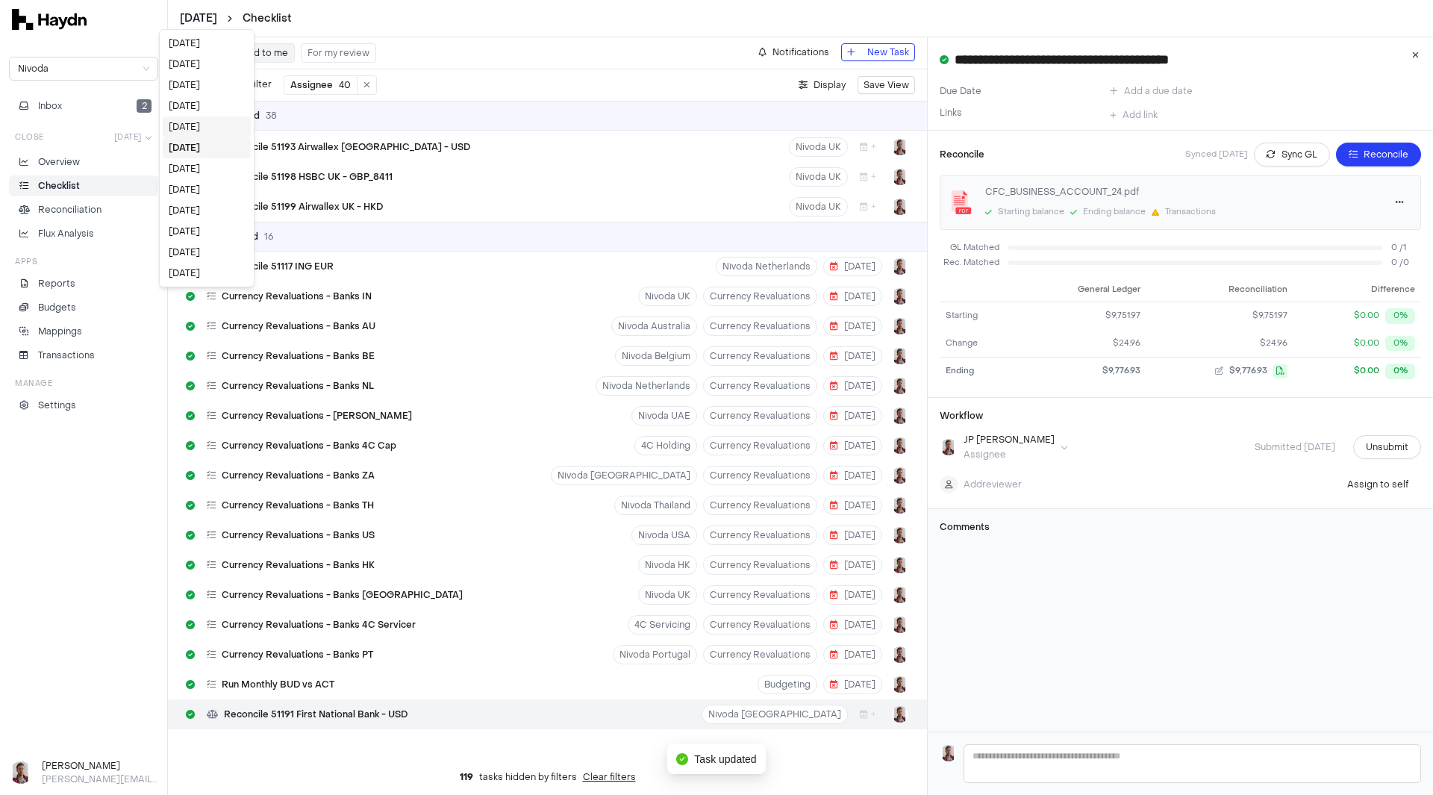
click at [199, 128] on div "[DATE]" at bounding box center [207, 126] width 88 height 21
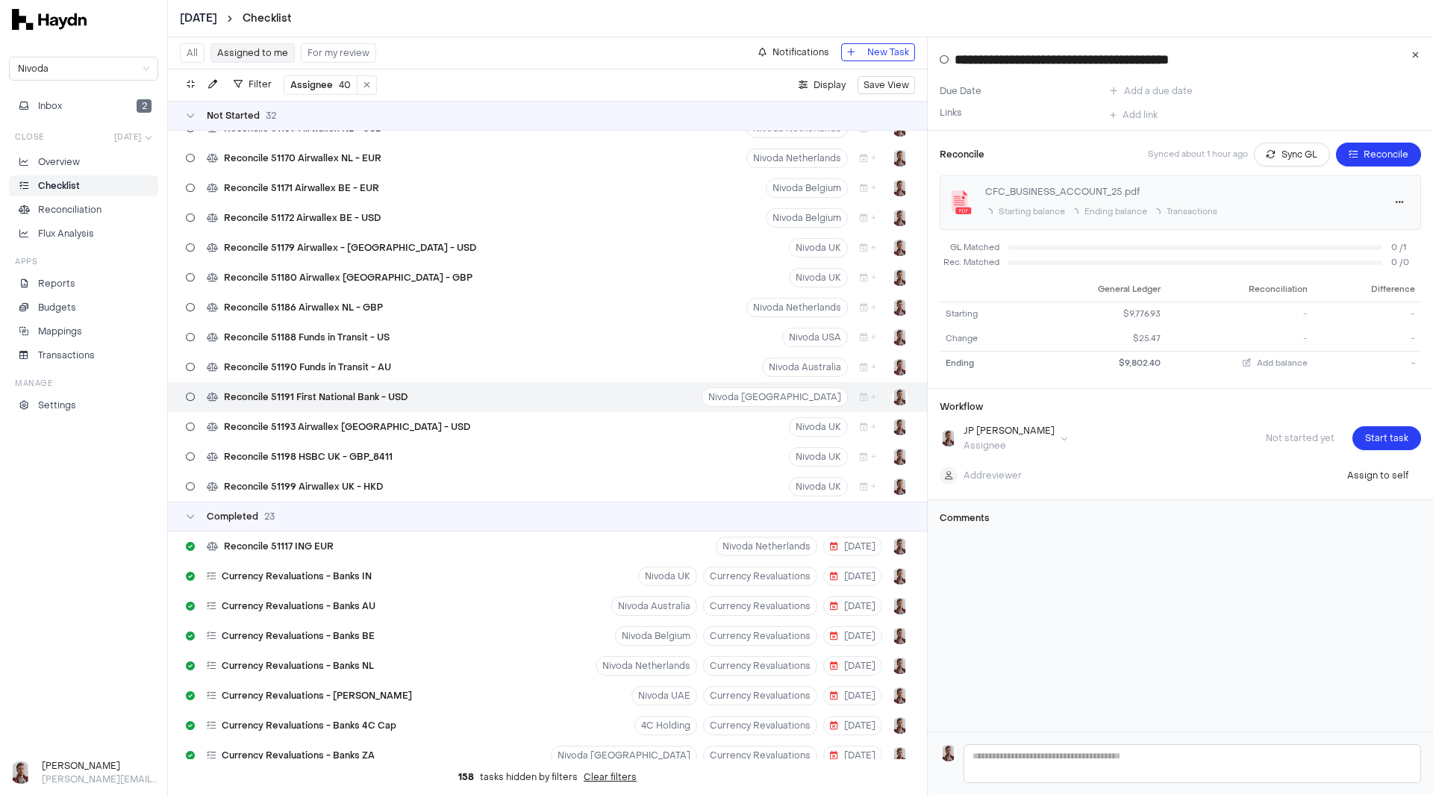
scroll to position [552, 0]
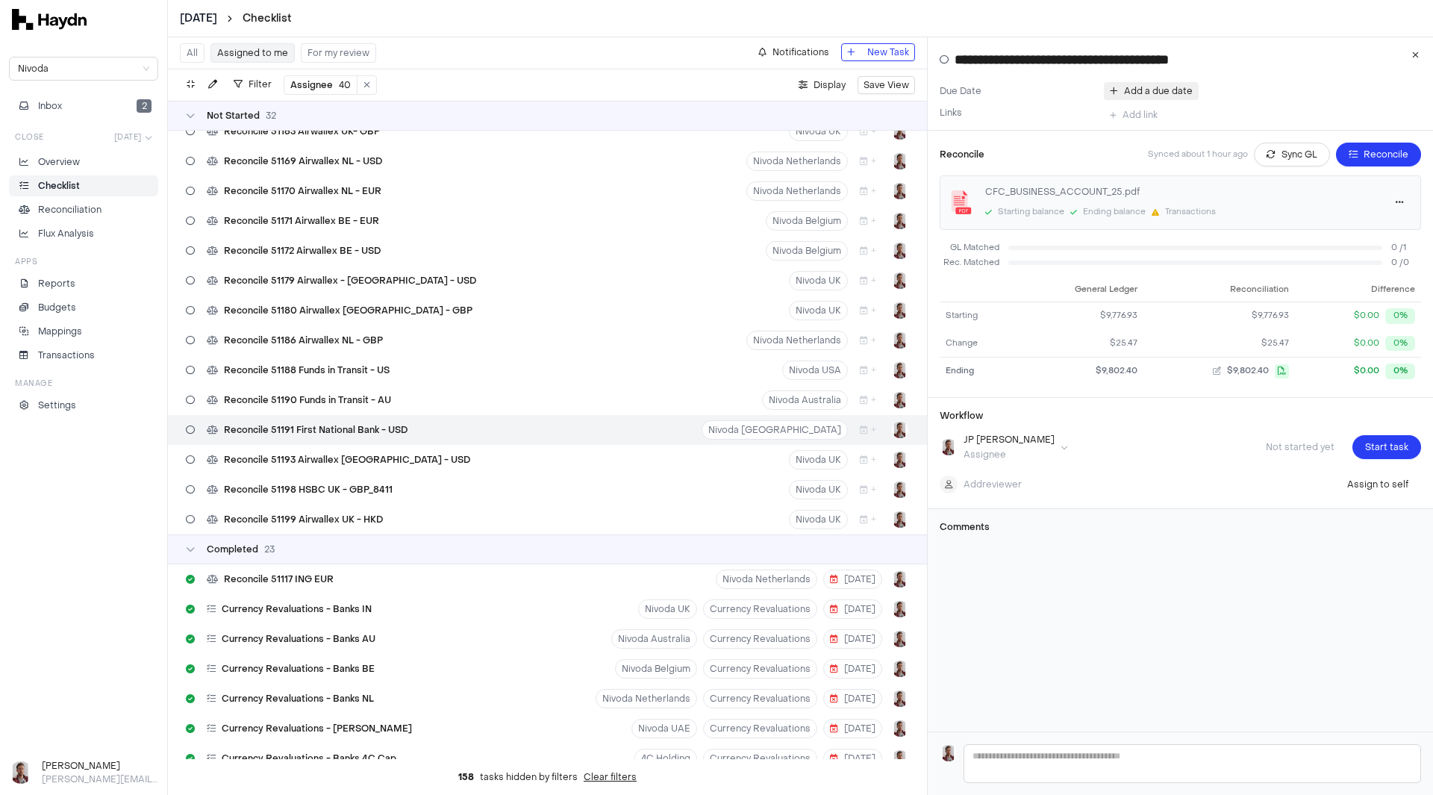
click at [1137, 92] on span "Add a due date" at bounding box center [1158, 91] width 69 height 15
click at [1153, 207] on button "9" at bounding box center [1146, 206] width 24 height 24
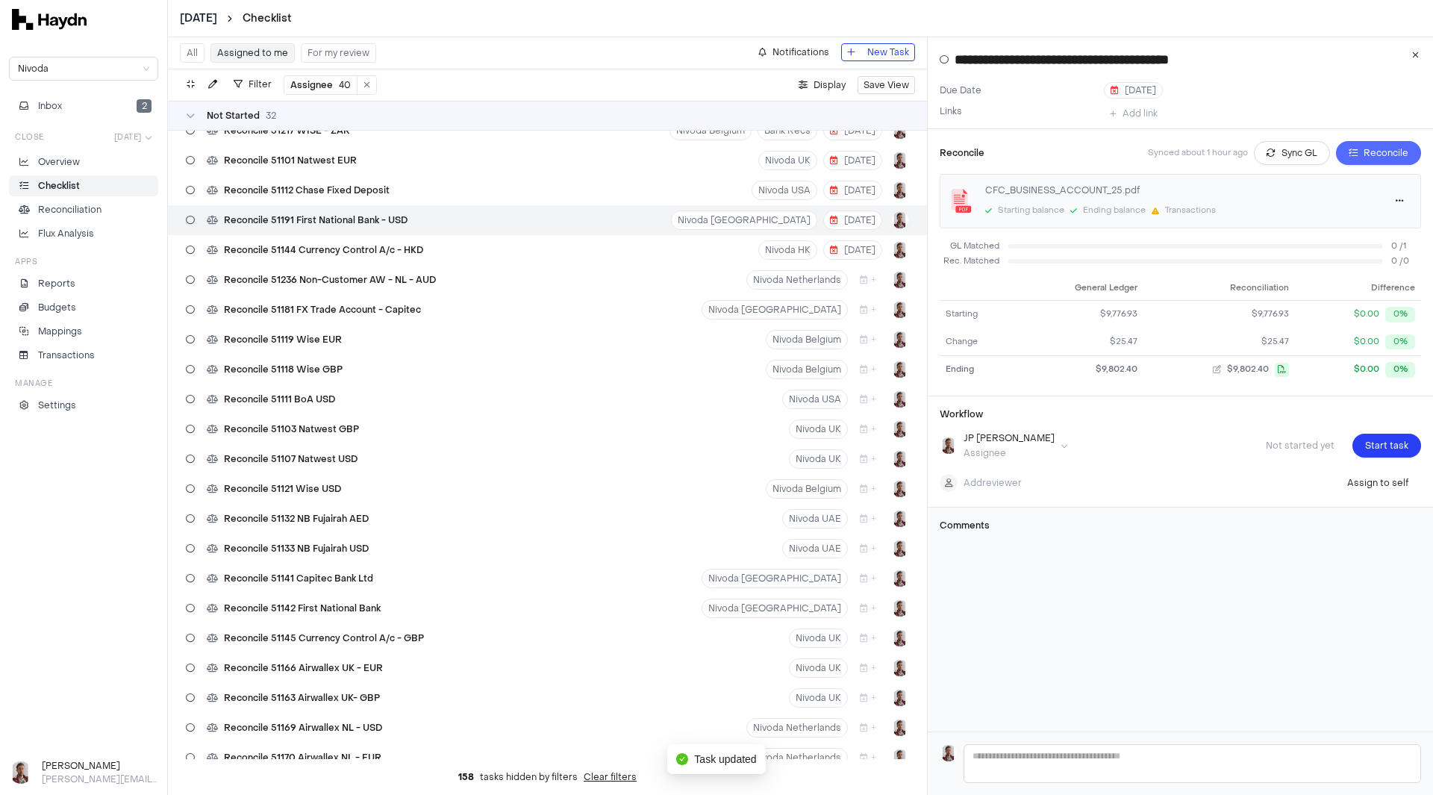
scroll to position [0, 0]
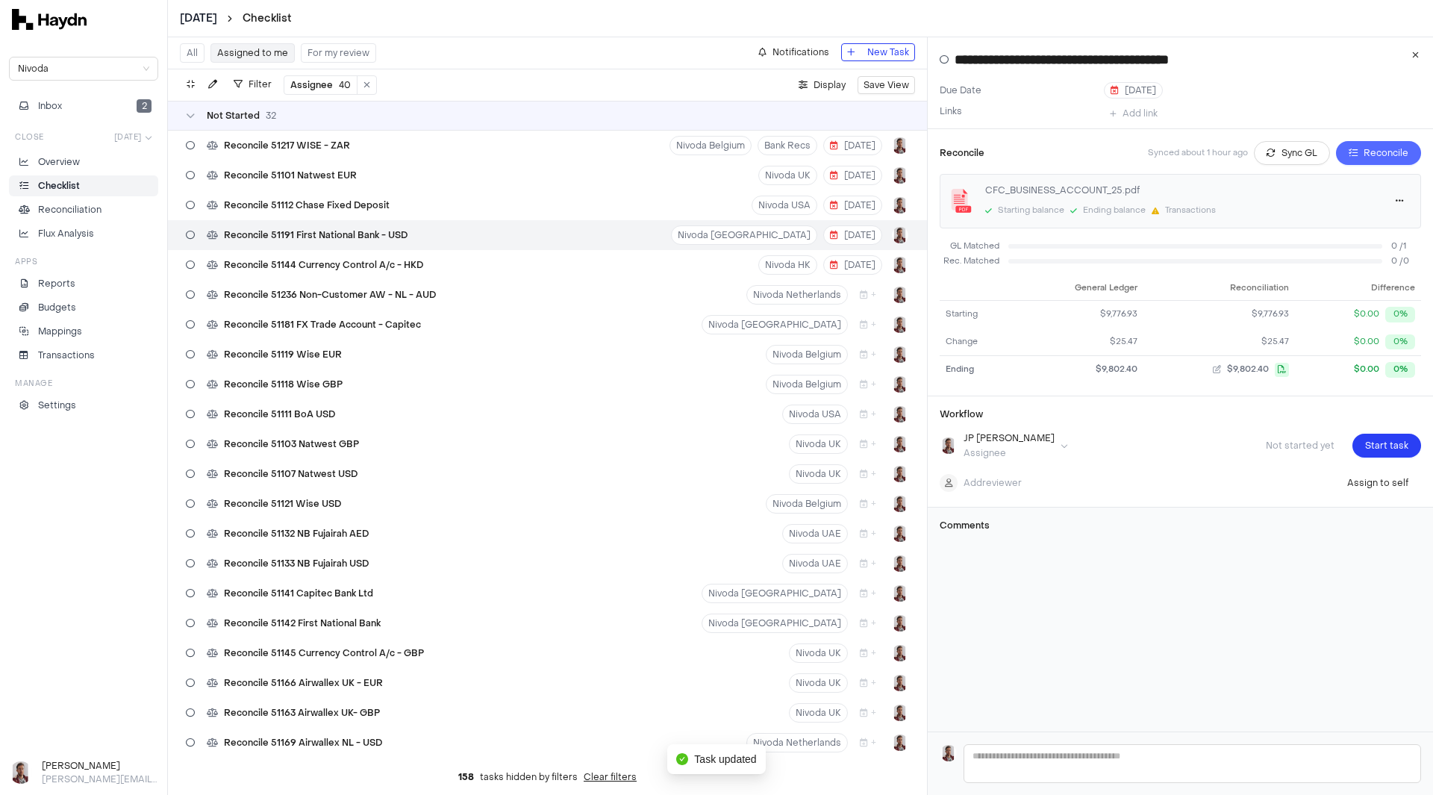
click at [1383, 151] on span "Reconcile" at bounding box center [1386, 153] width 45 height 15
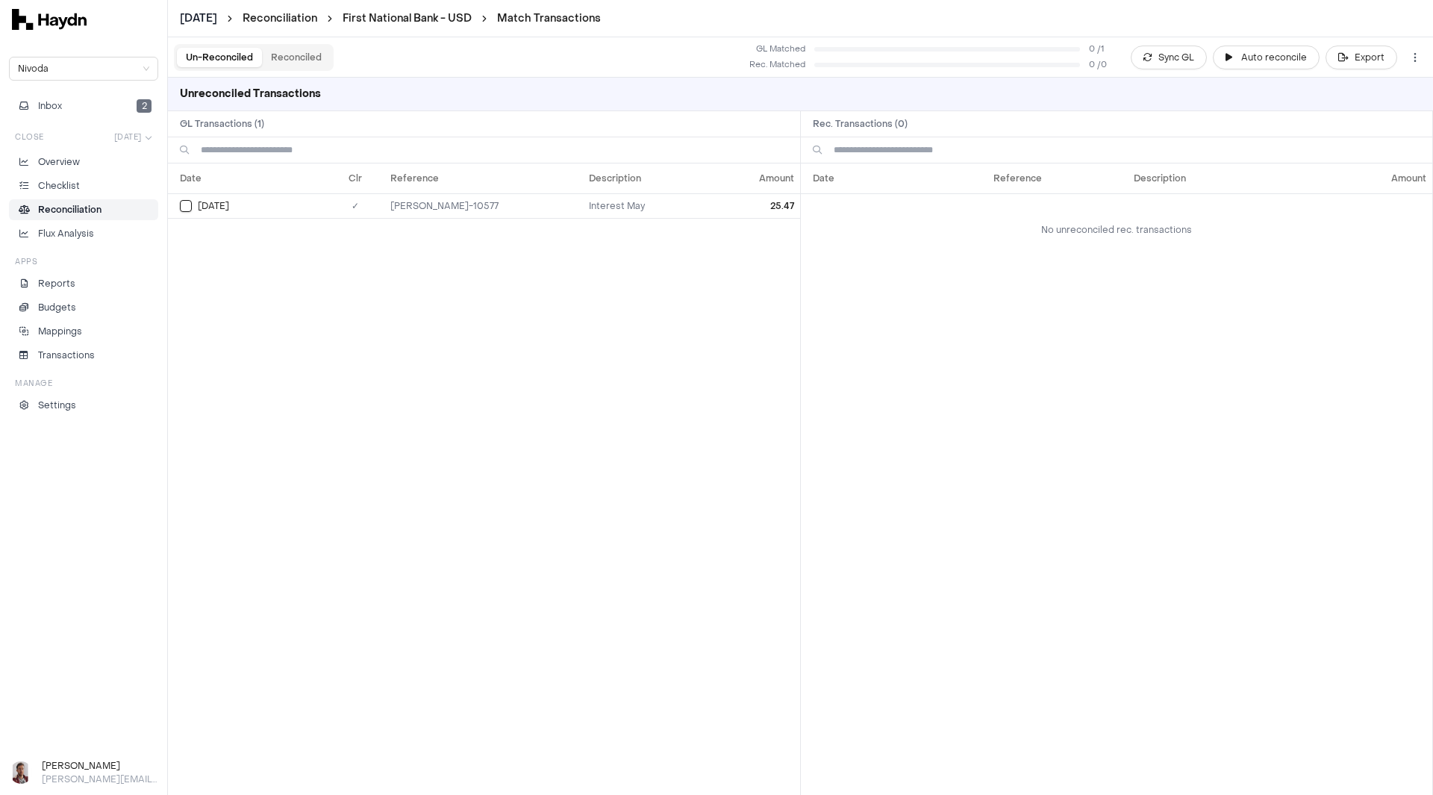
click at [290, 63] on button "Reconciled" at bounding box center [296, 57] width 69 height 19
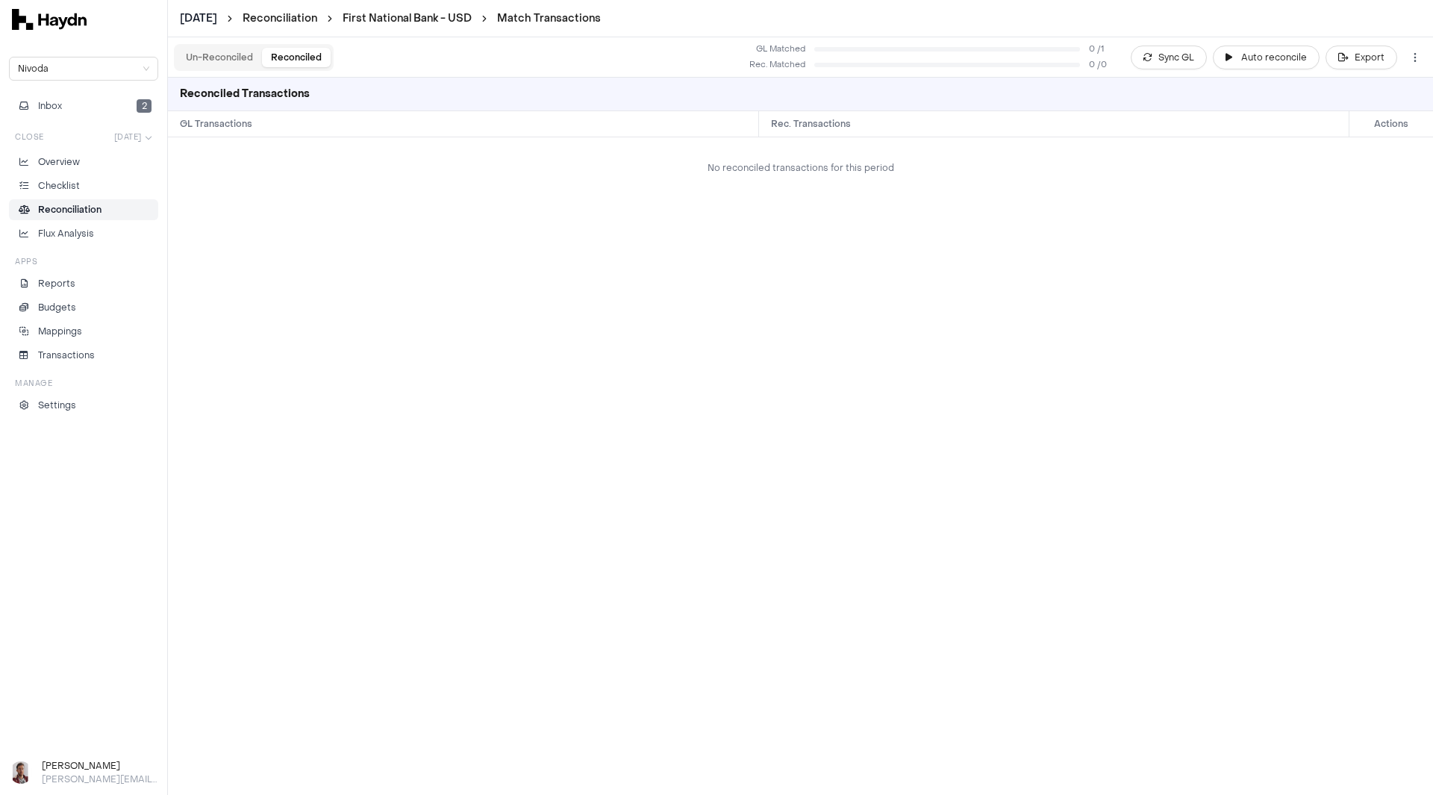
click at [204, 62] on button "Un-Reconciled" at bounding box center [219, 57] width 85 height 19
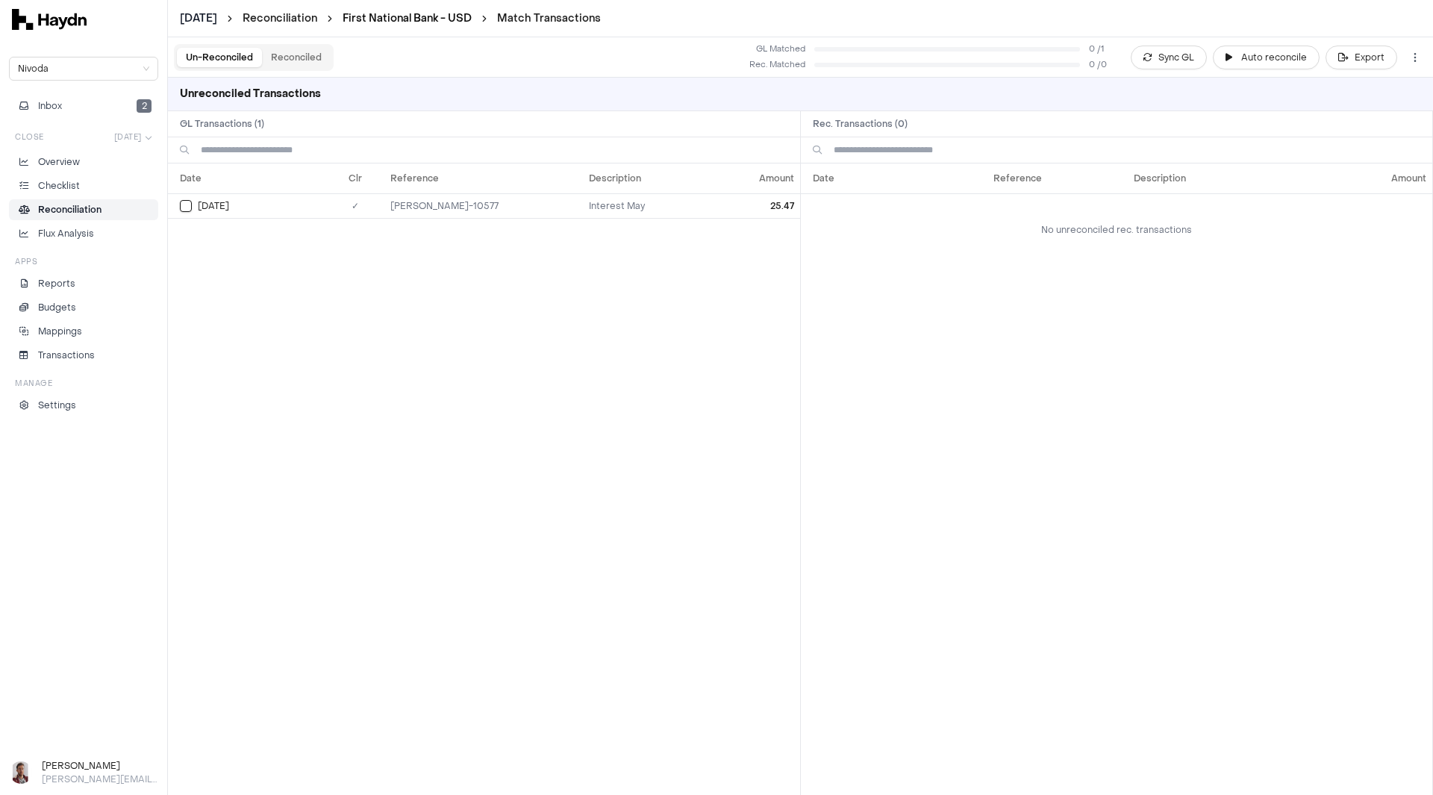
click at [433, 14] on link "First National Bank - USD" at bounding box center [407, 18] width 129 height 14
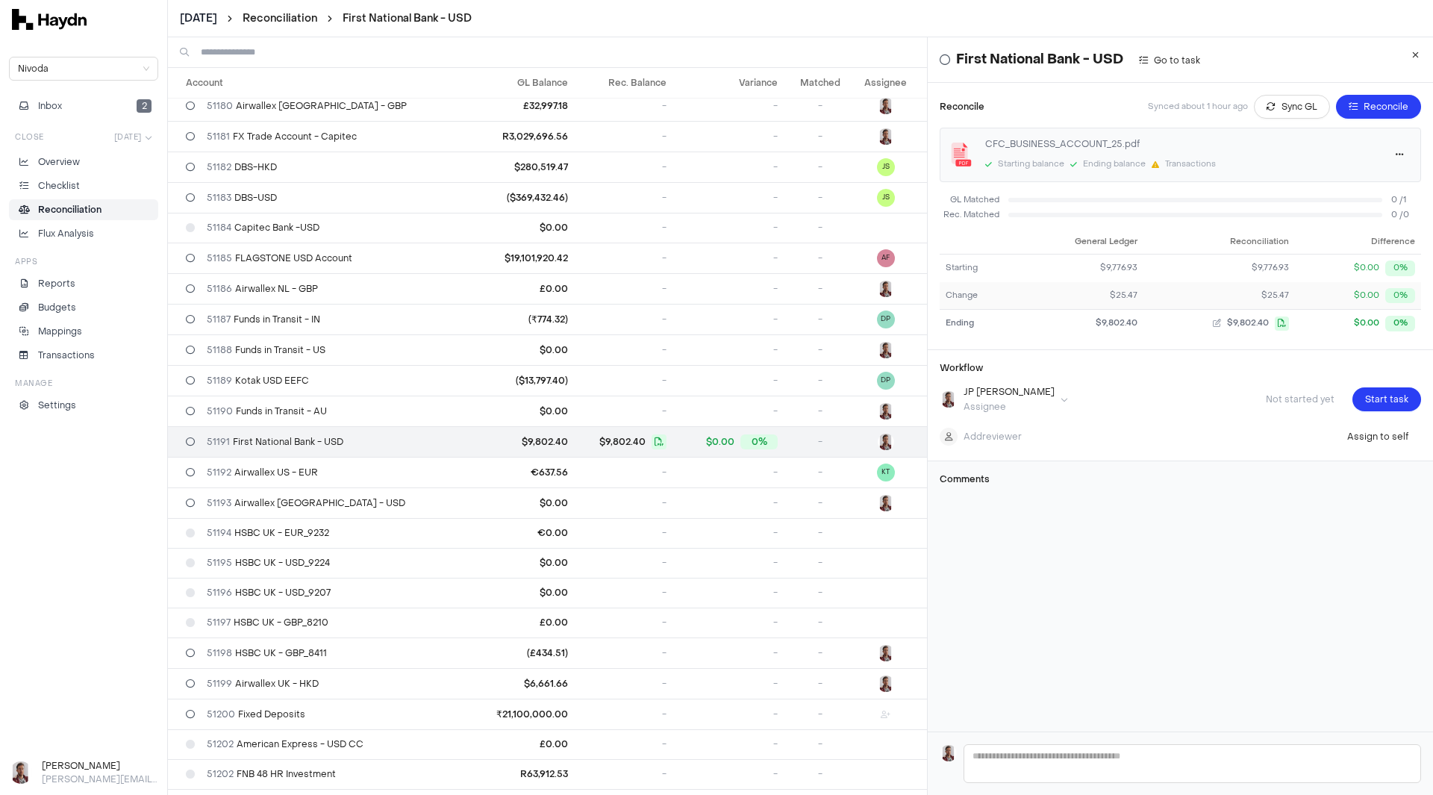
scroll to position [2414, 0]
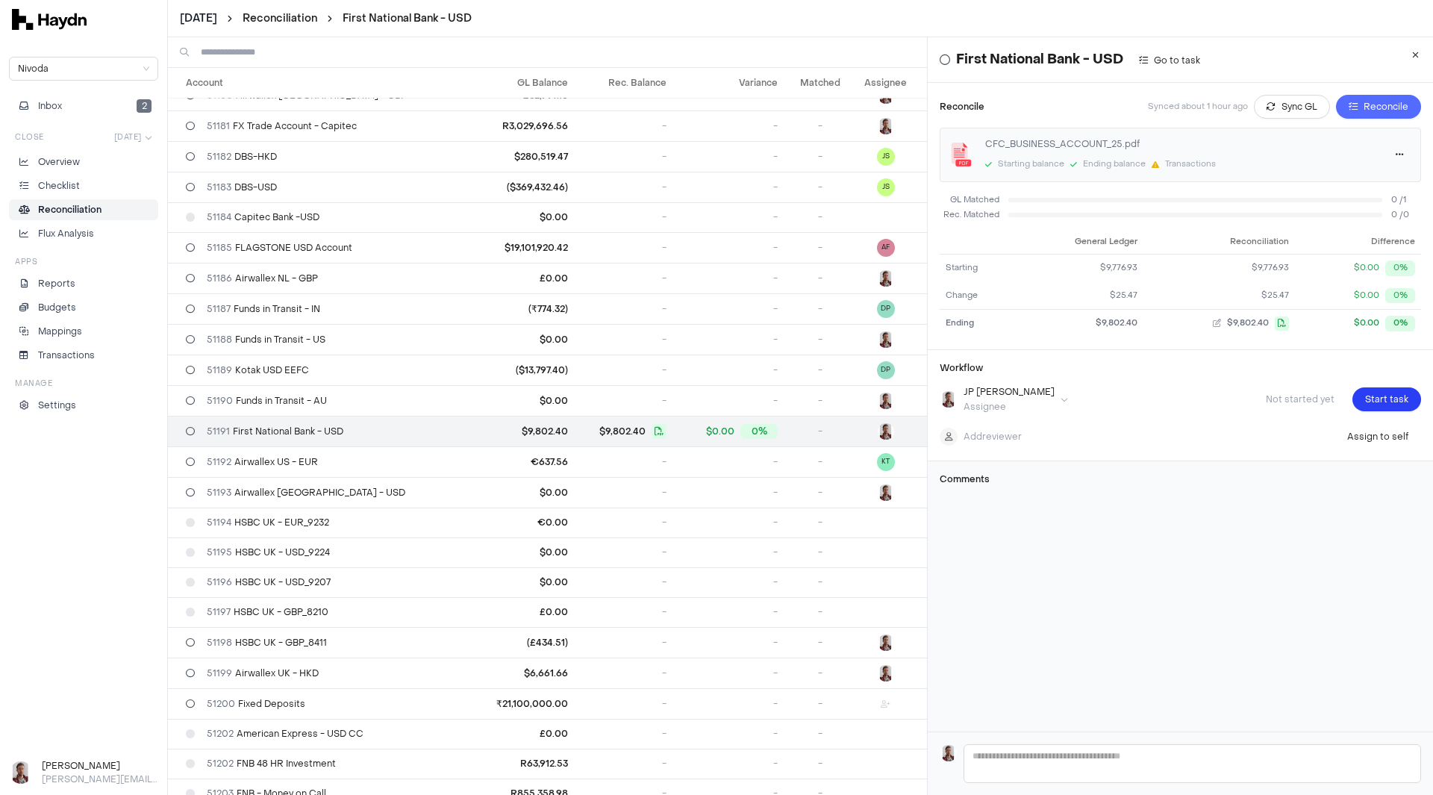
click at [1364, 106] on span "Reconcile" at bounding box center [1386, 106] width 45 height 15
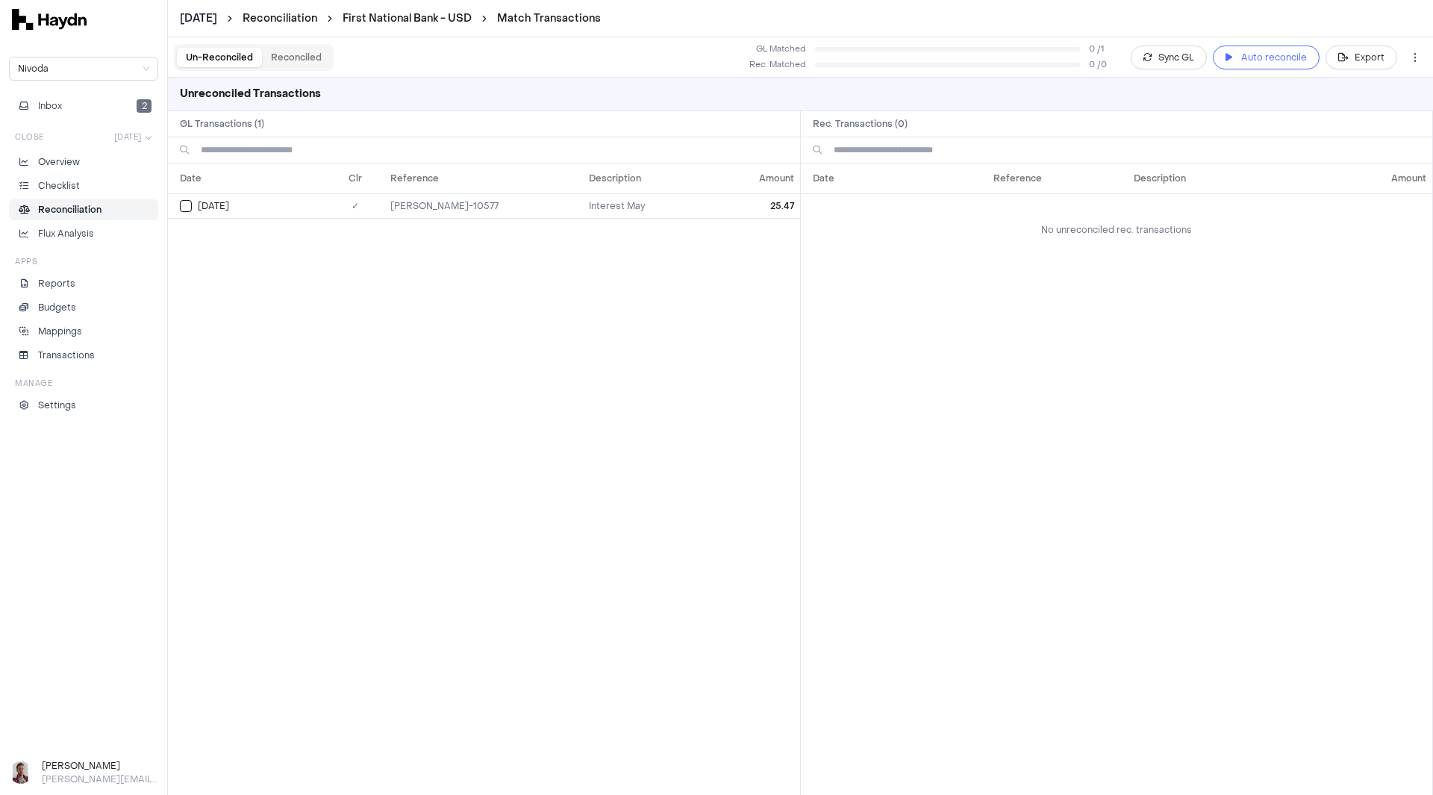
click at [1275, 56] on span "Auto reconcile" at bounding box center [1275, 57] width 66 height 15
click at [405, 17] on link "First National Bank - USD" at bounding box center [407, 18] width 129 height 14
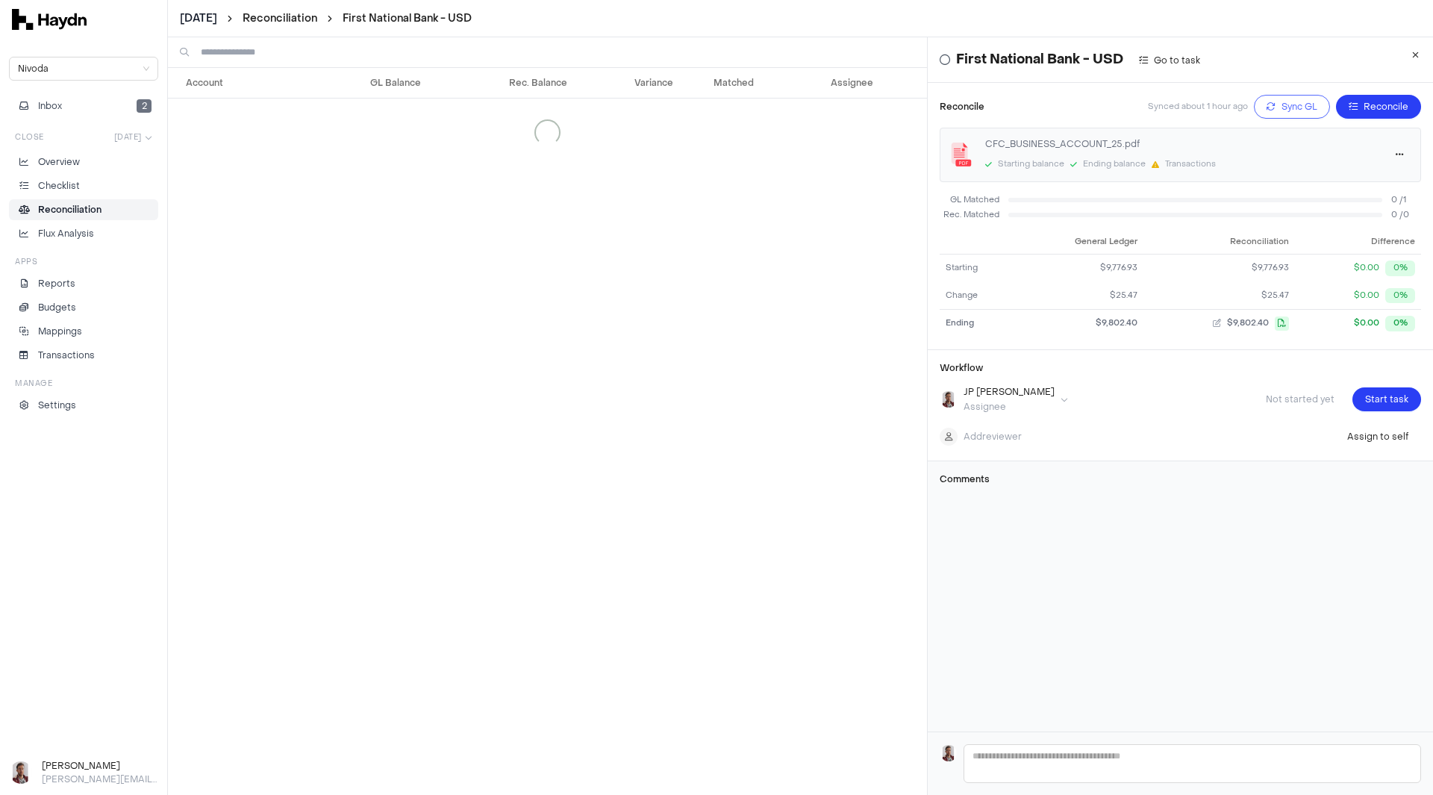
click at [1282, 110] on span "Sync GL" at bounding box center [1300, 106] width 36 height 15
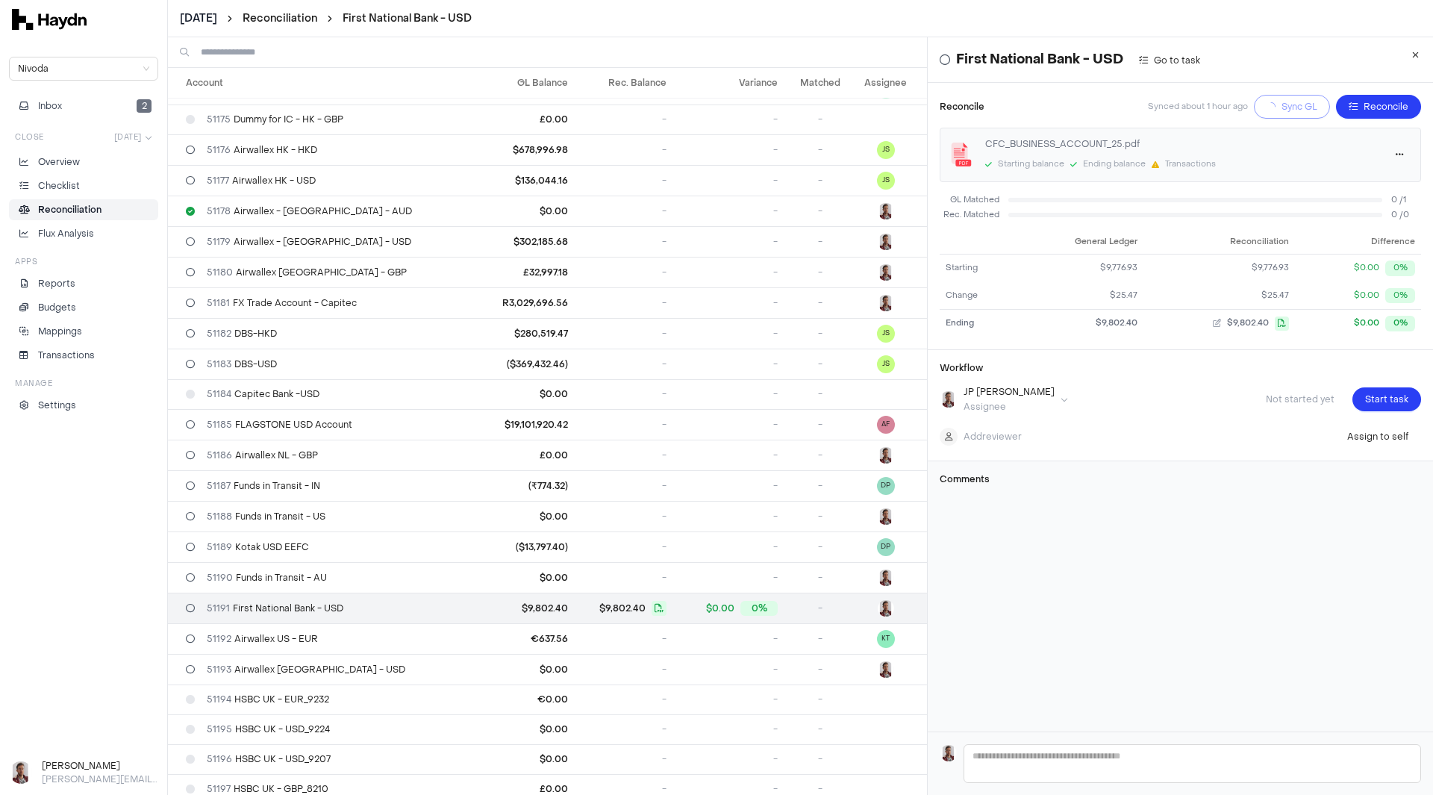
scroll to position [2414, 0]
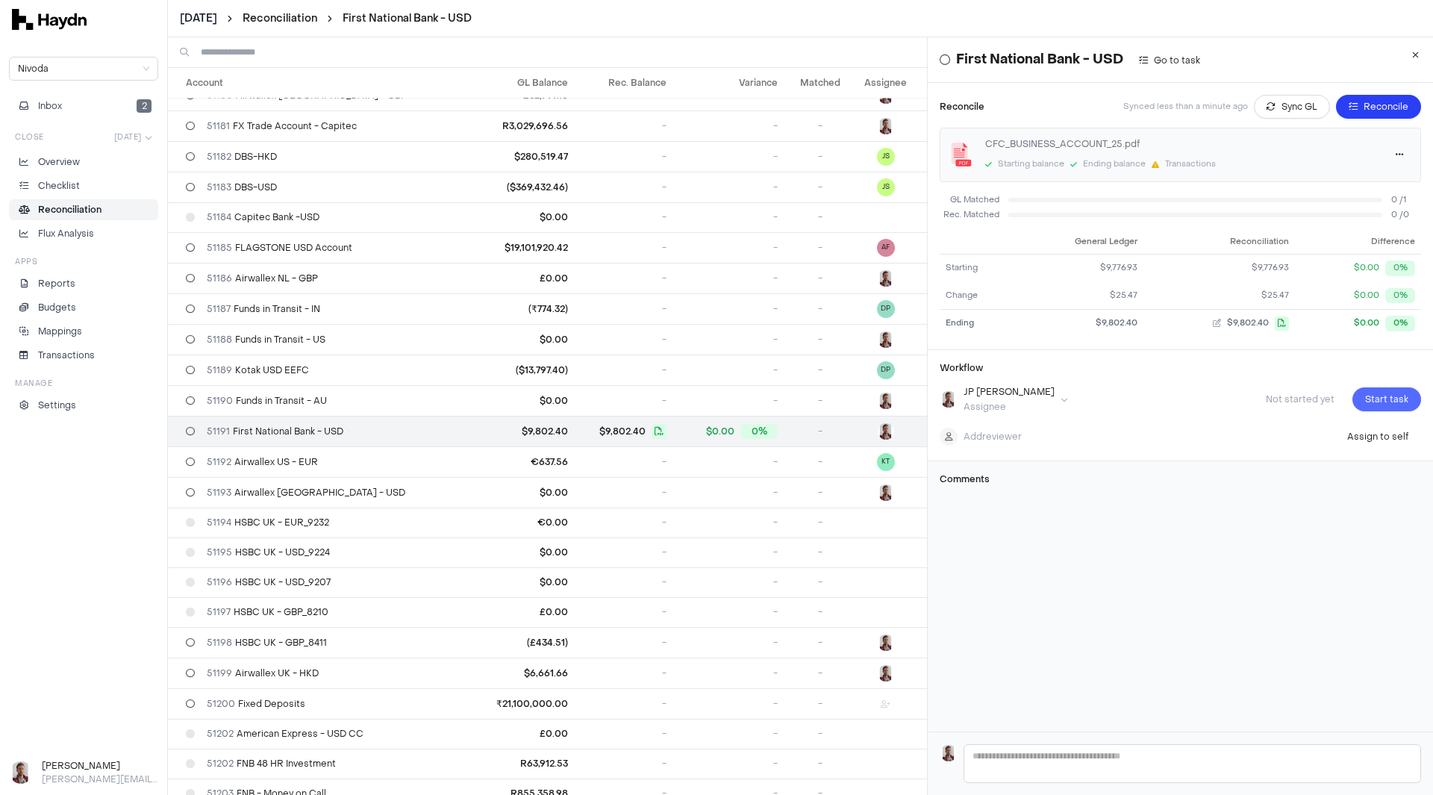
click at [1372, 402] on span "Start task" at bounding box center [1387, 399] width 43 height 15
click at [1361, 392] on span "Submit task" at bounding box center [1383, 399] width 52 height 15
click at [214, 11] on html "May 2025 Reconciliation First National Bank - USD Nivoda Inbox 2 Close May 2025…" at bounding box center [716, 397] width 1433 height 795
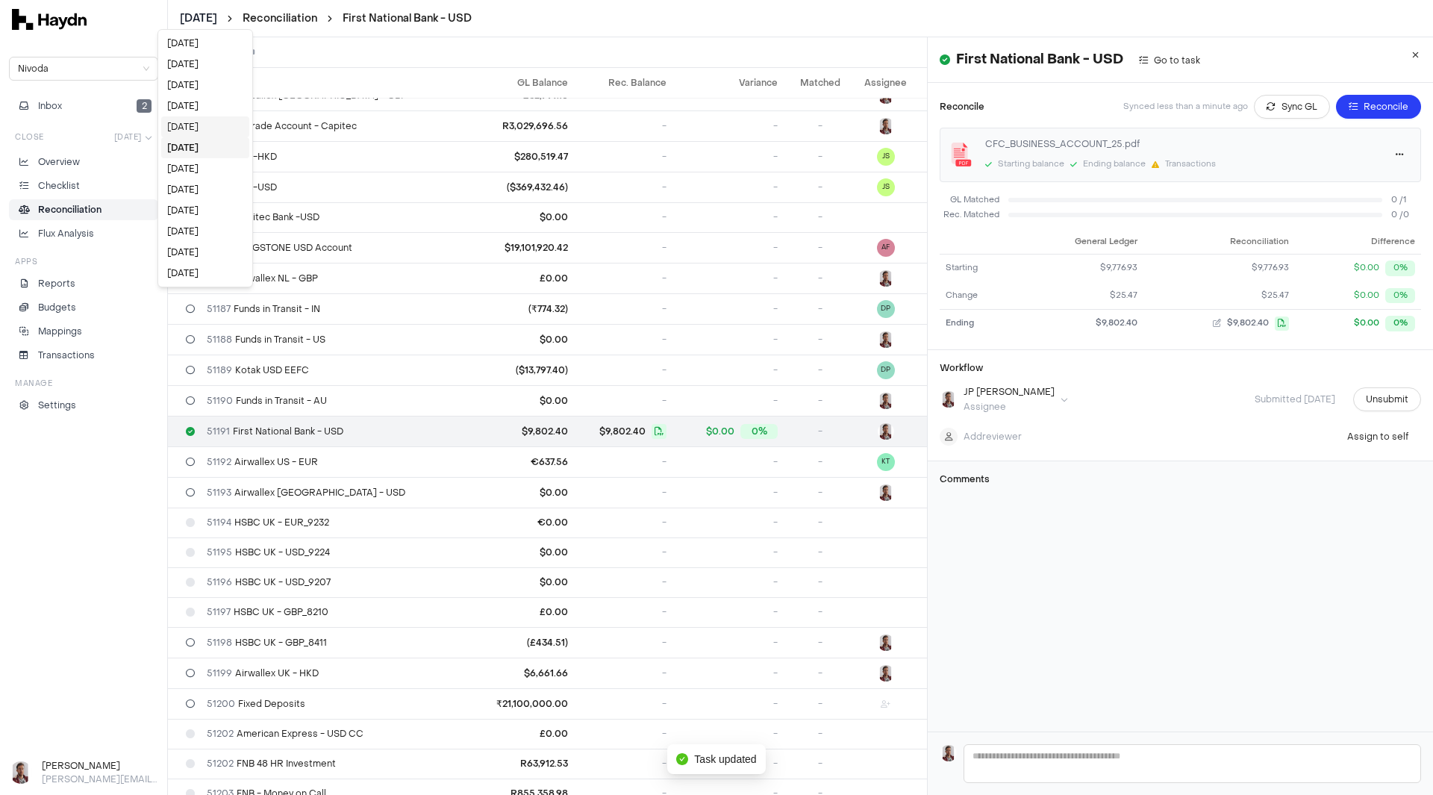
click at [196, 123] on div "[DATE]" at bounding box center [205, 126] width 88 height 21
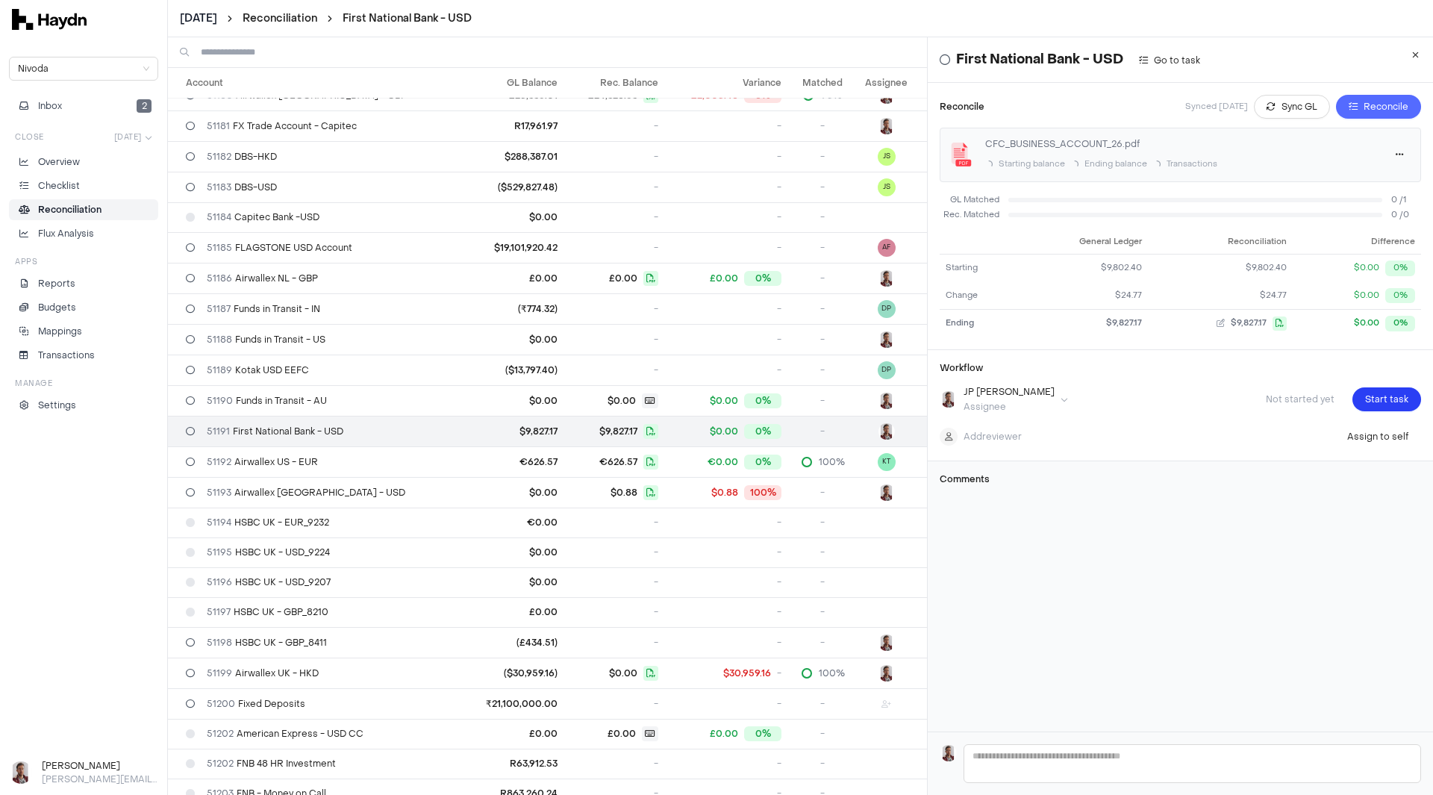
click at [1364, 107] on span "Reconcile" at bounding box center [1386, 106] width 45 height 15
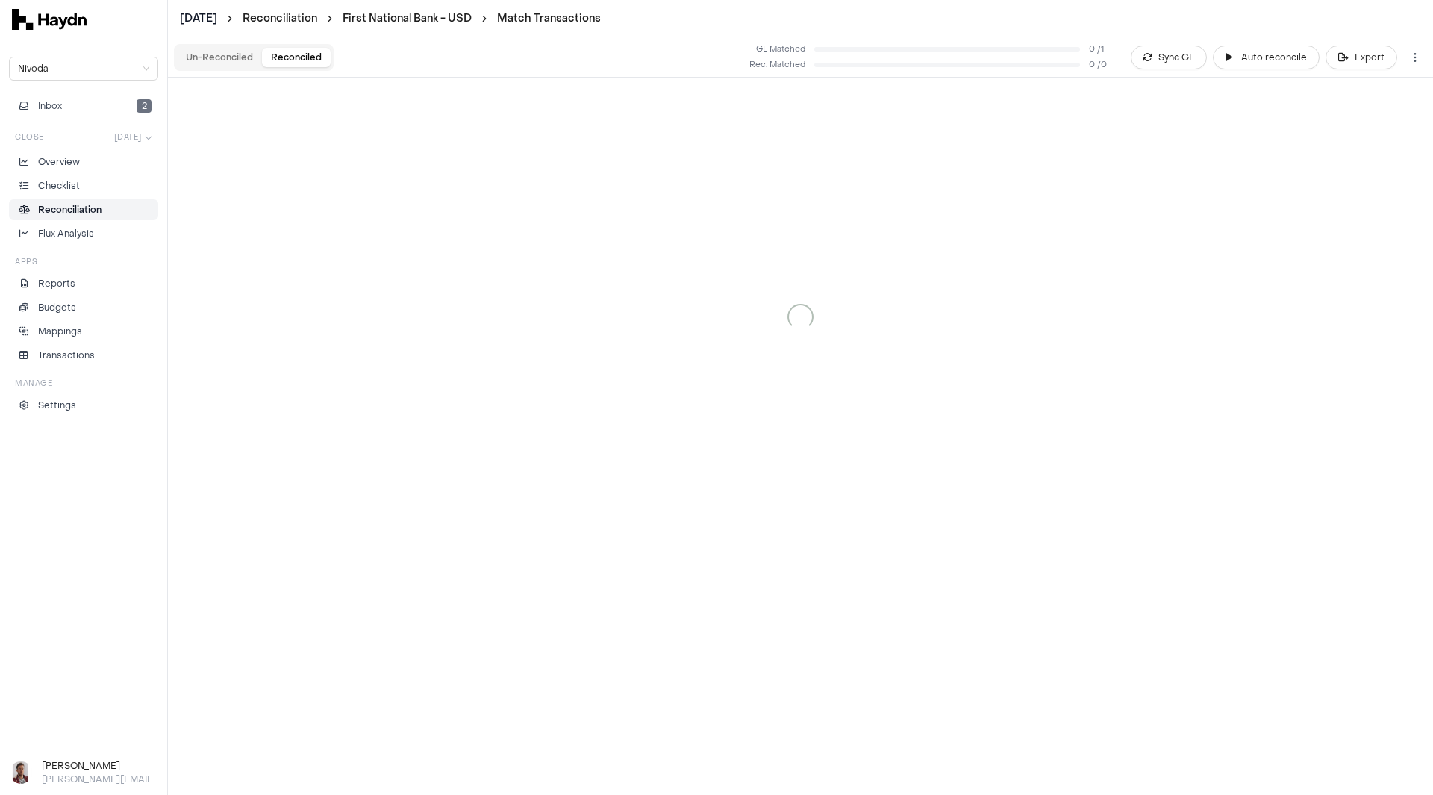
click at [296, 51] on button "Reconciled" at bounding box center [296, 57] width 69 height 19
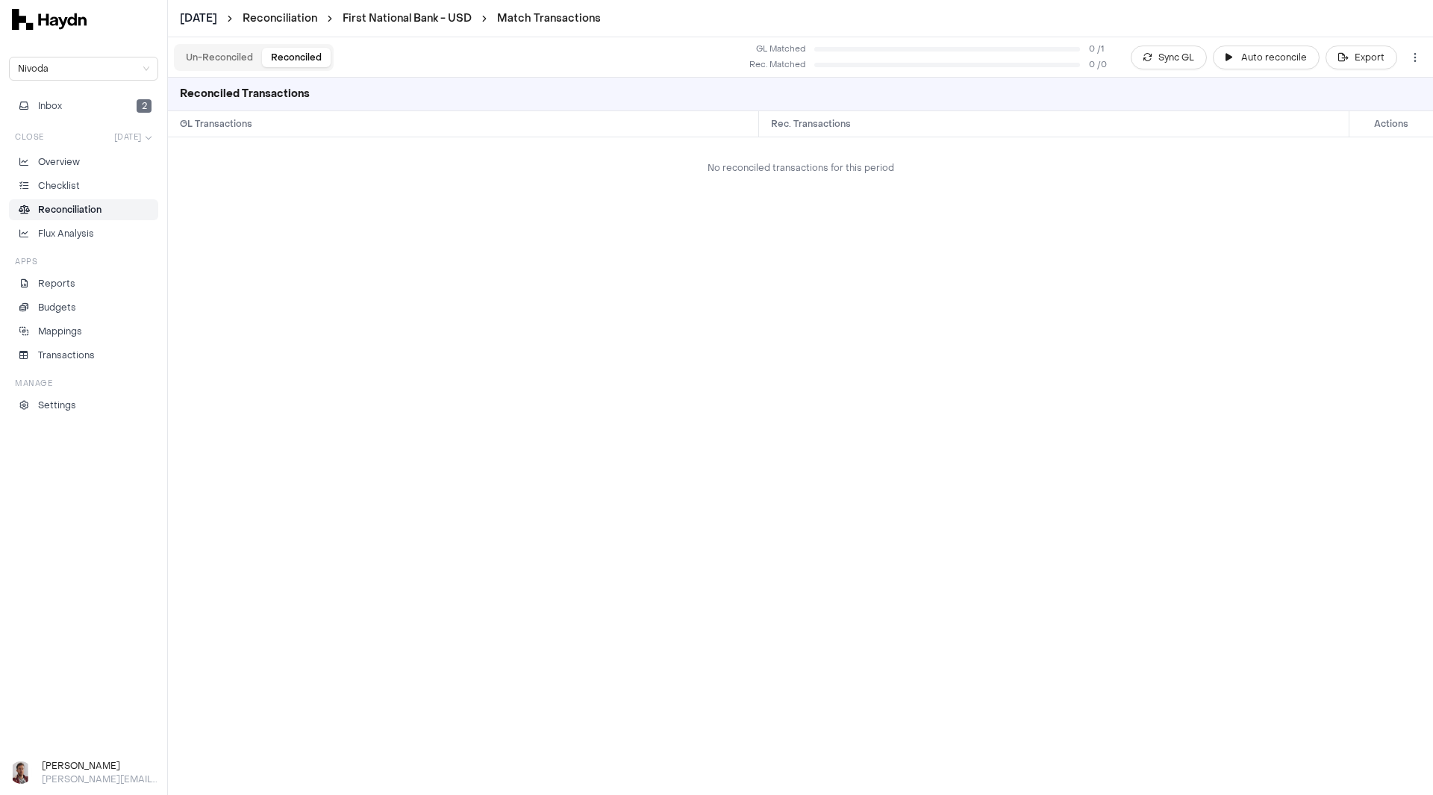
click at [210, 56] on button "Un-Reconciled" at bounding box center [219, 57] width 85 height 19
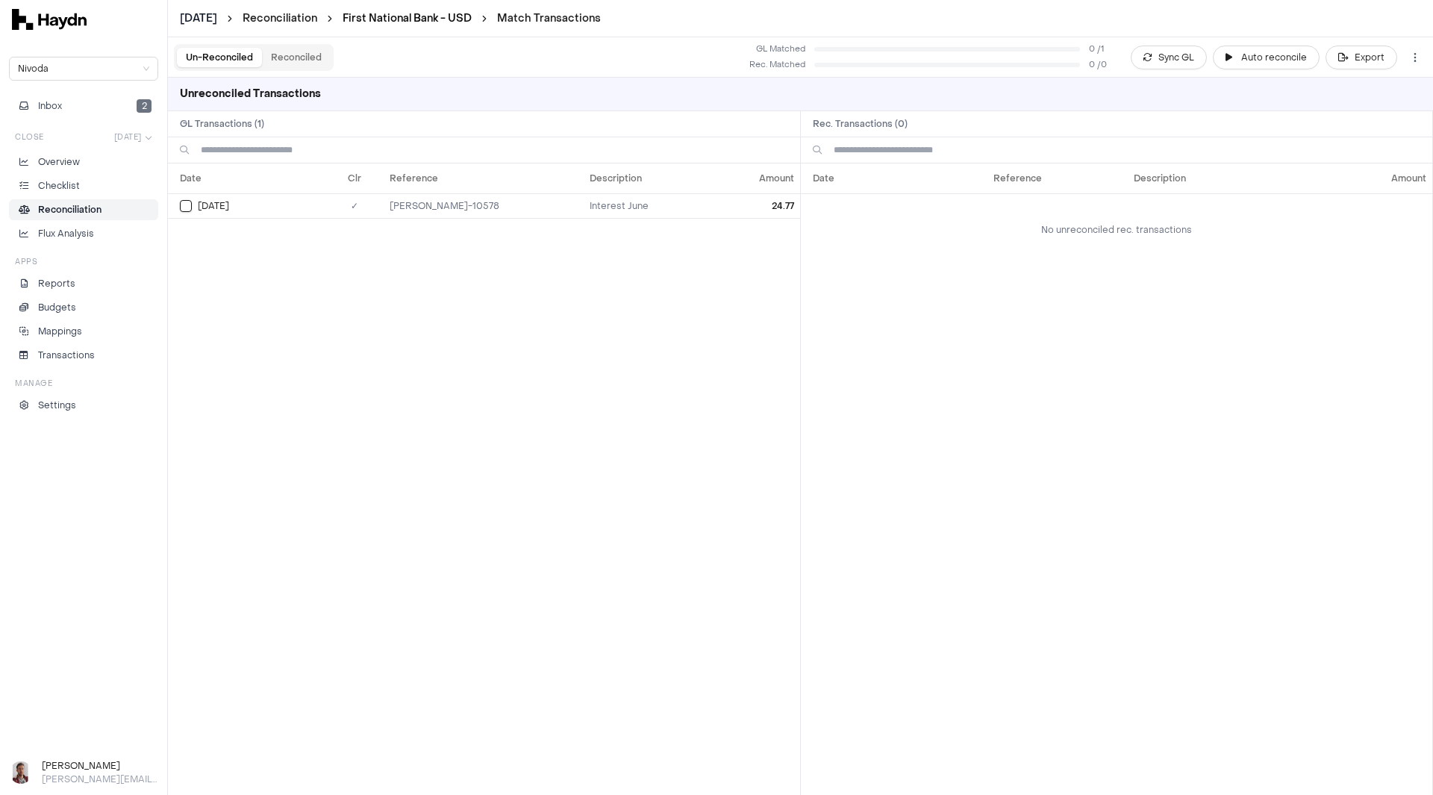
click at [466, 16] on link "First National Bank - USD" at bounding box center [407, 18] width 129 height 14
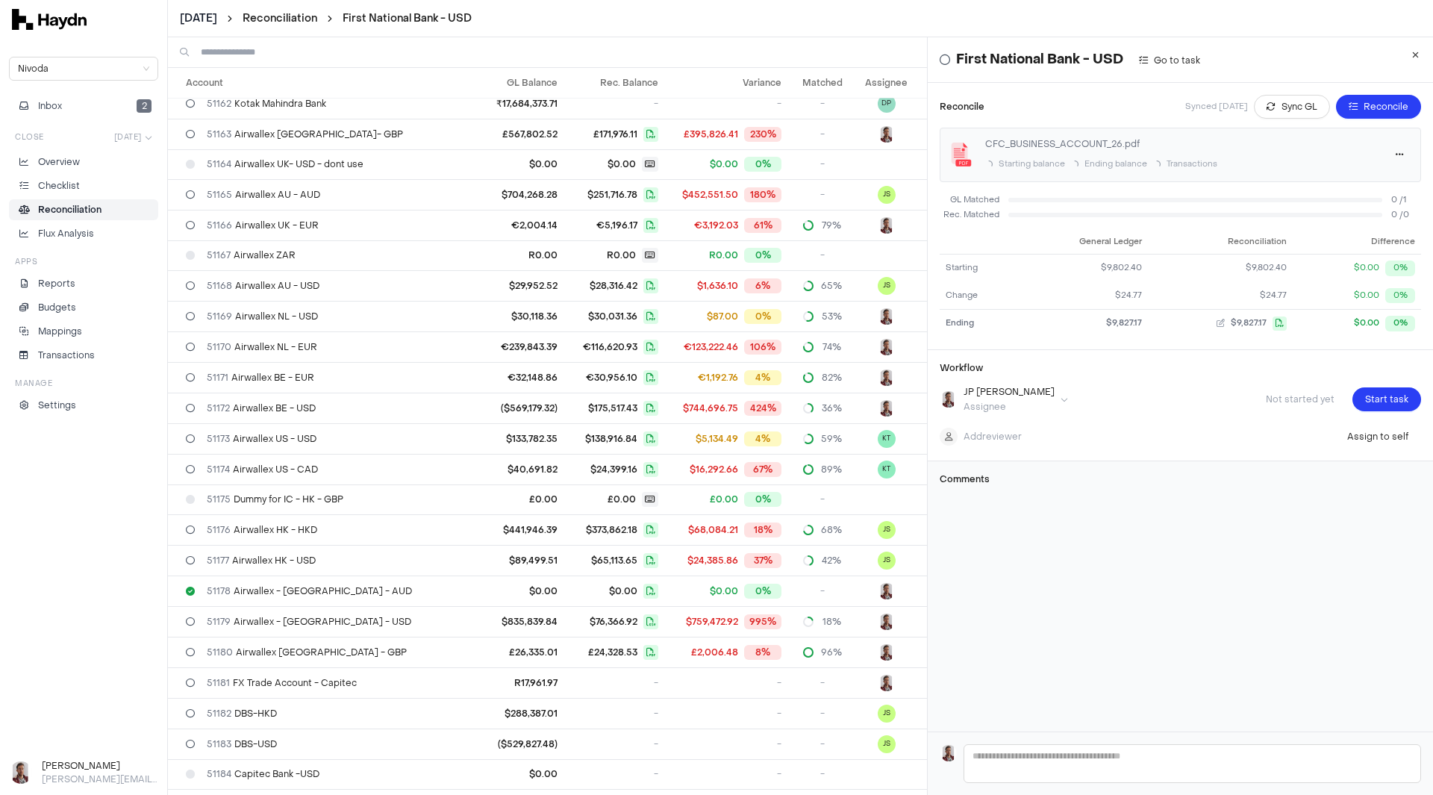
scroll to position [2414, 0]
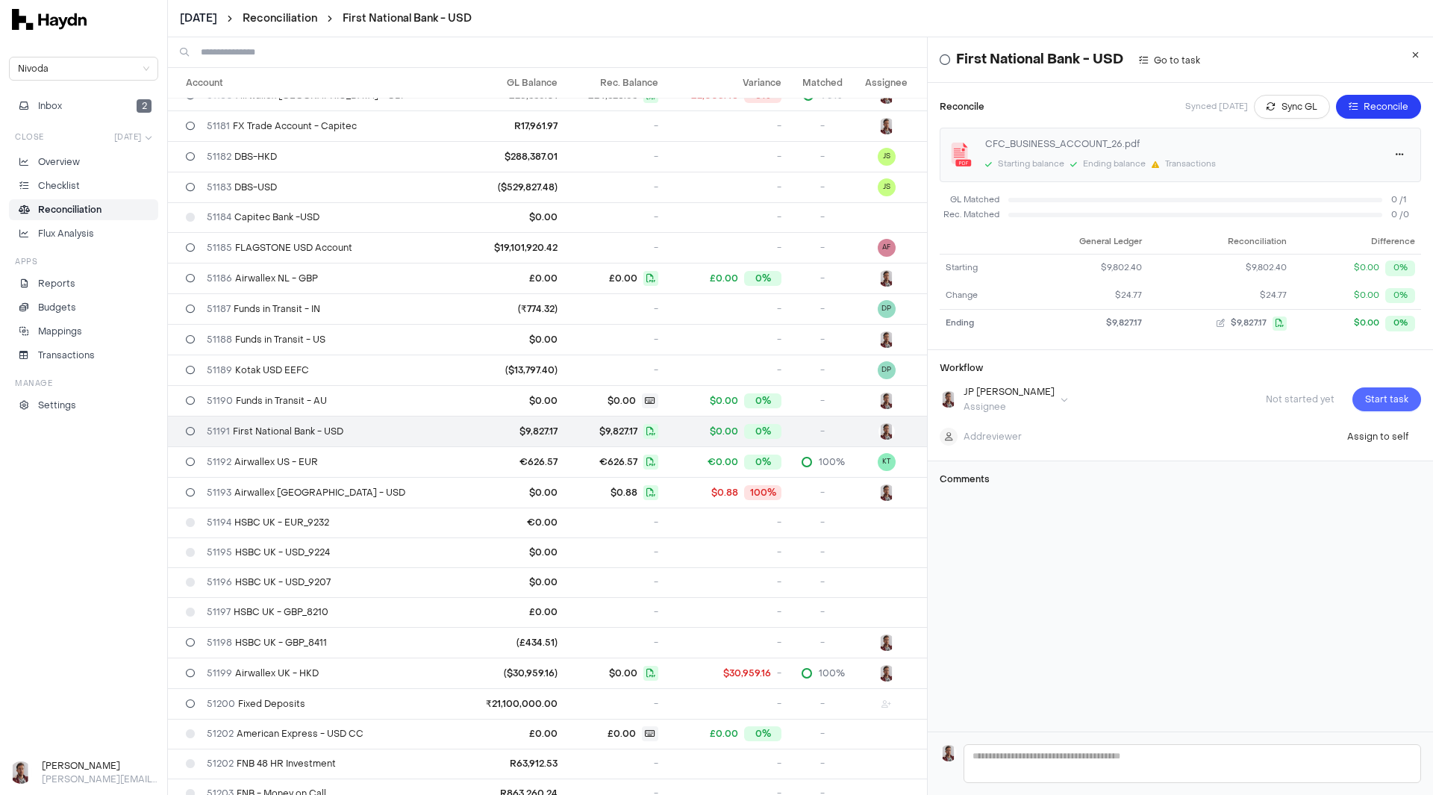
click at [1369, 399] on span "Start task" at bounding box center [1387, 399] width 43 height 15
click at [1368, 396] on span "Submit task" at bounding box center [1383, 399] width 52 height 15
click at [1282, 106] on span "Sync GL" at bounding box center [1300, 106] width 36 height 15
click at [214, 16] on html "June 2025 Reconciliation First National Bank - USD Nivoda Inbox 2 Close Jun 202…" at bounding box center [716, 397] width 1433 height 795
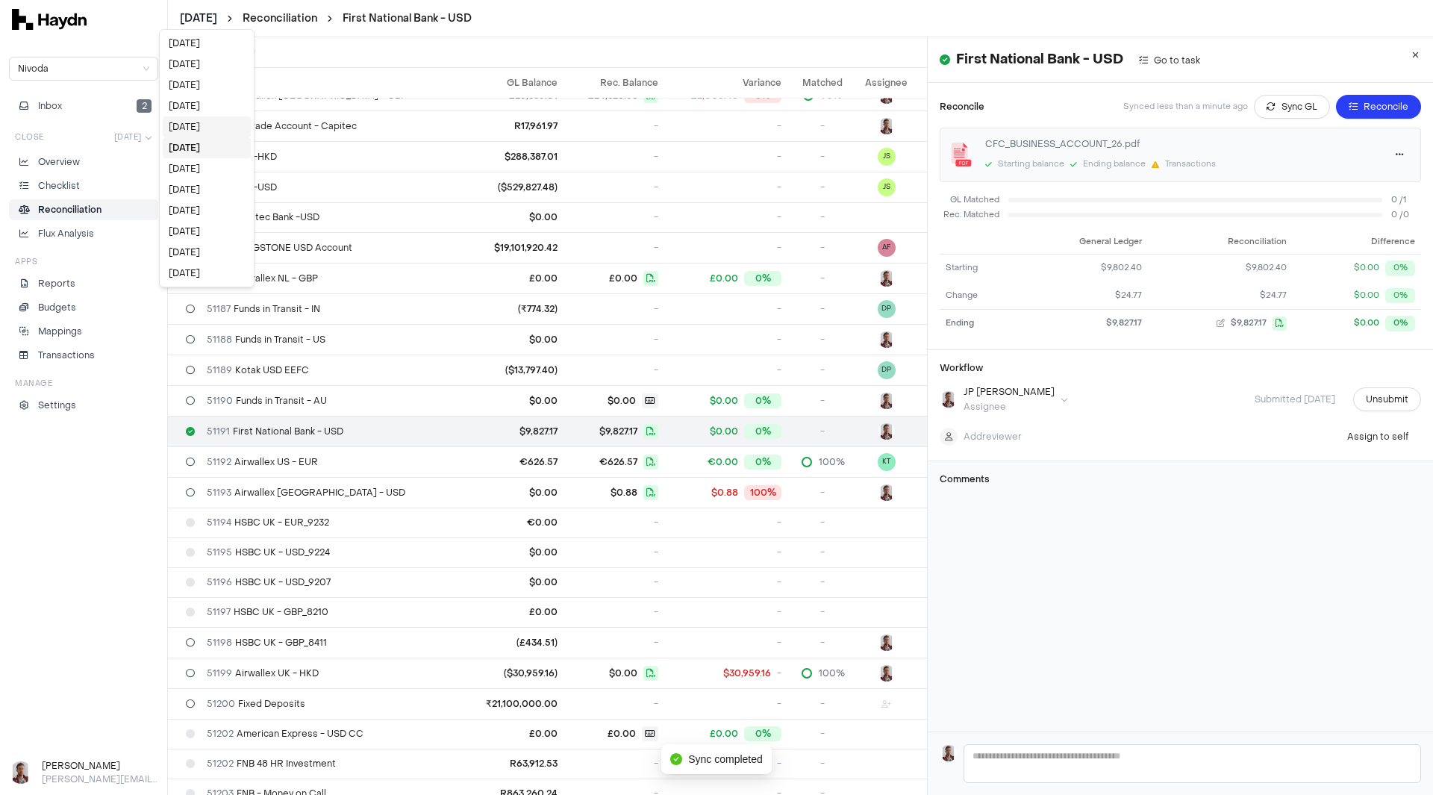
click at [203, 132] on div "[DATE]" at bounding box center [207, 126] width 88 height 21
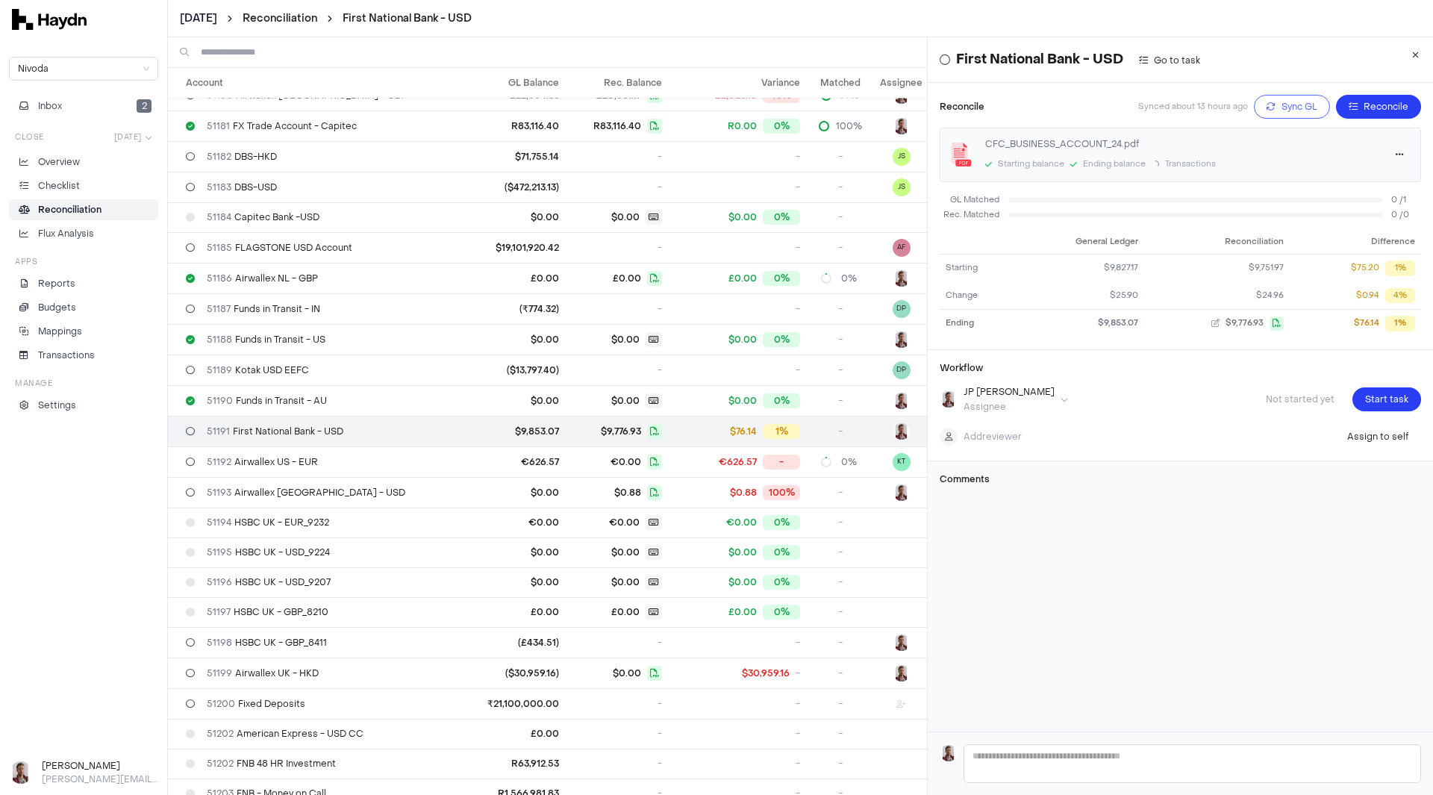
click at [1282, 109] on span "Sync GL" at bounding box center [1300, 106] width 36 height 15
click at [1364, 110] on span "Reconcile" at bounding box center [1386, 106] width 45 height 15
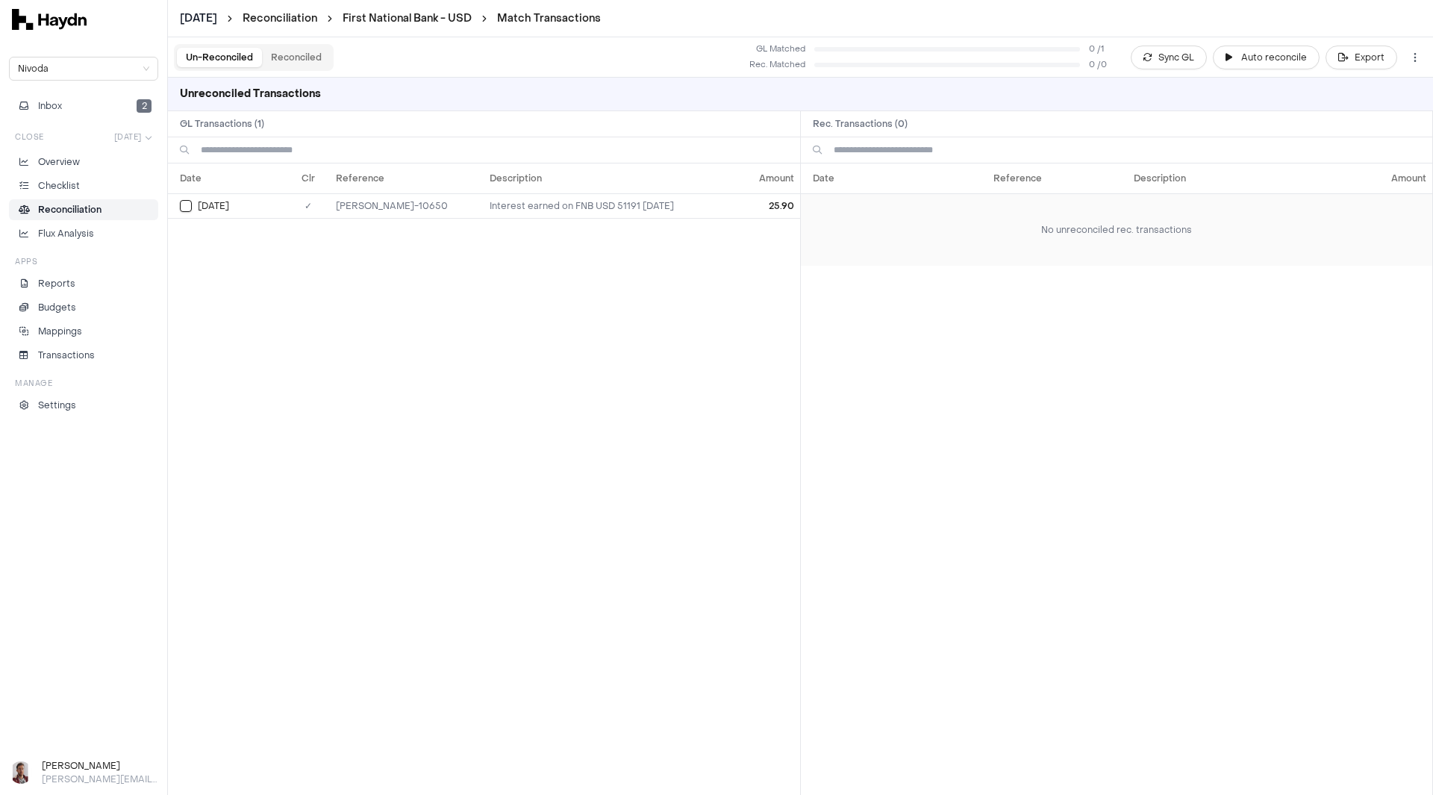
click at [936, 214] on td "No unreconciled rec. transactions" at bounding box center [1117, 229] width 632 height 72
click at [1251, 61] on span "Auto reconcile" at bounding box center [1275, 57] width 66 height 15
click at [1166, 58] on span "Sync GL" at bounding box center [1177, 57] width 36 height 15
click at [303, 56] on button "Reconciled" at bounding box center [296, 57] width 69 height 19
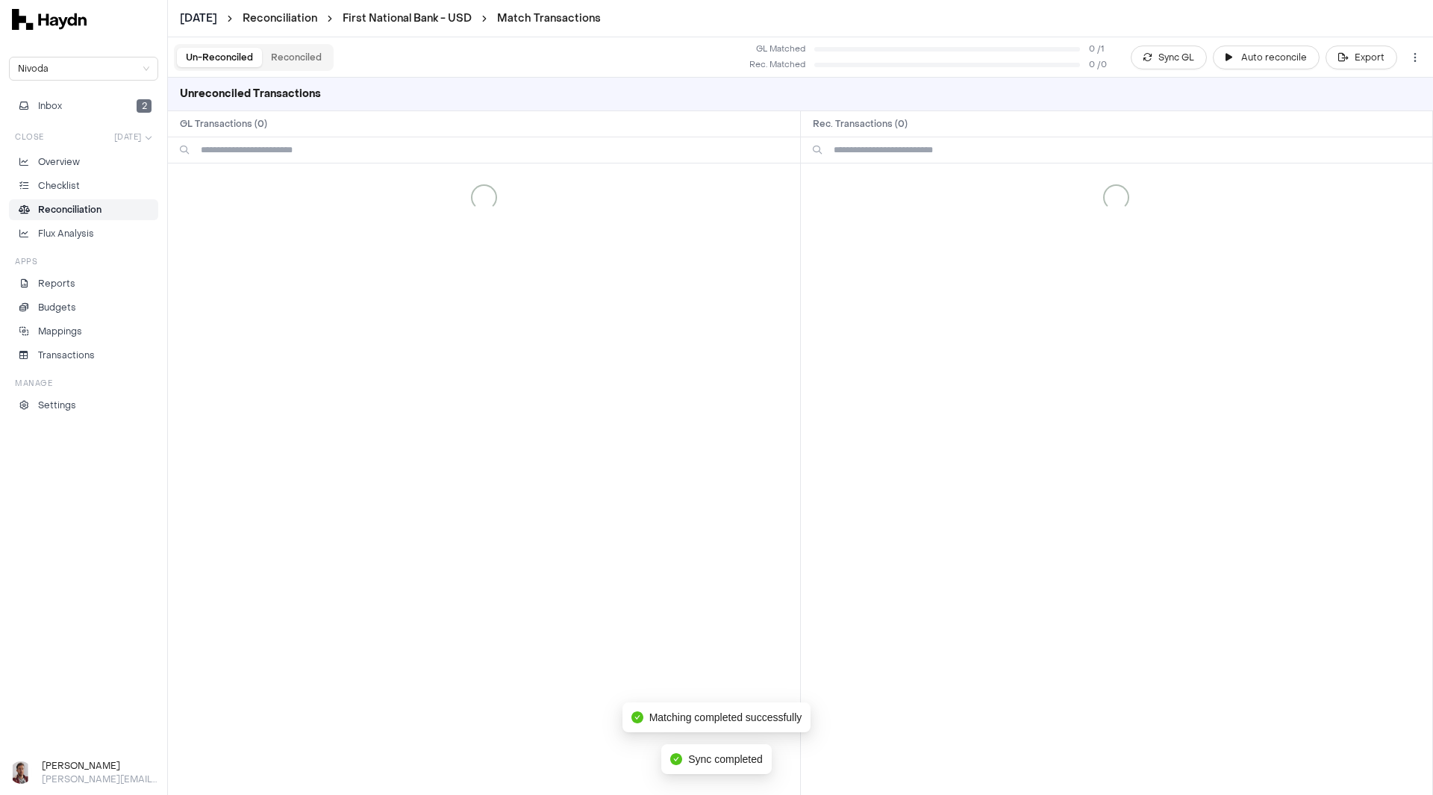
click at [208, 55] on button "Un-Reconciled" at bounding box center [219, 57] width 85 height 19
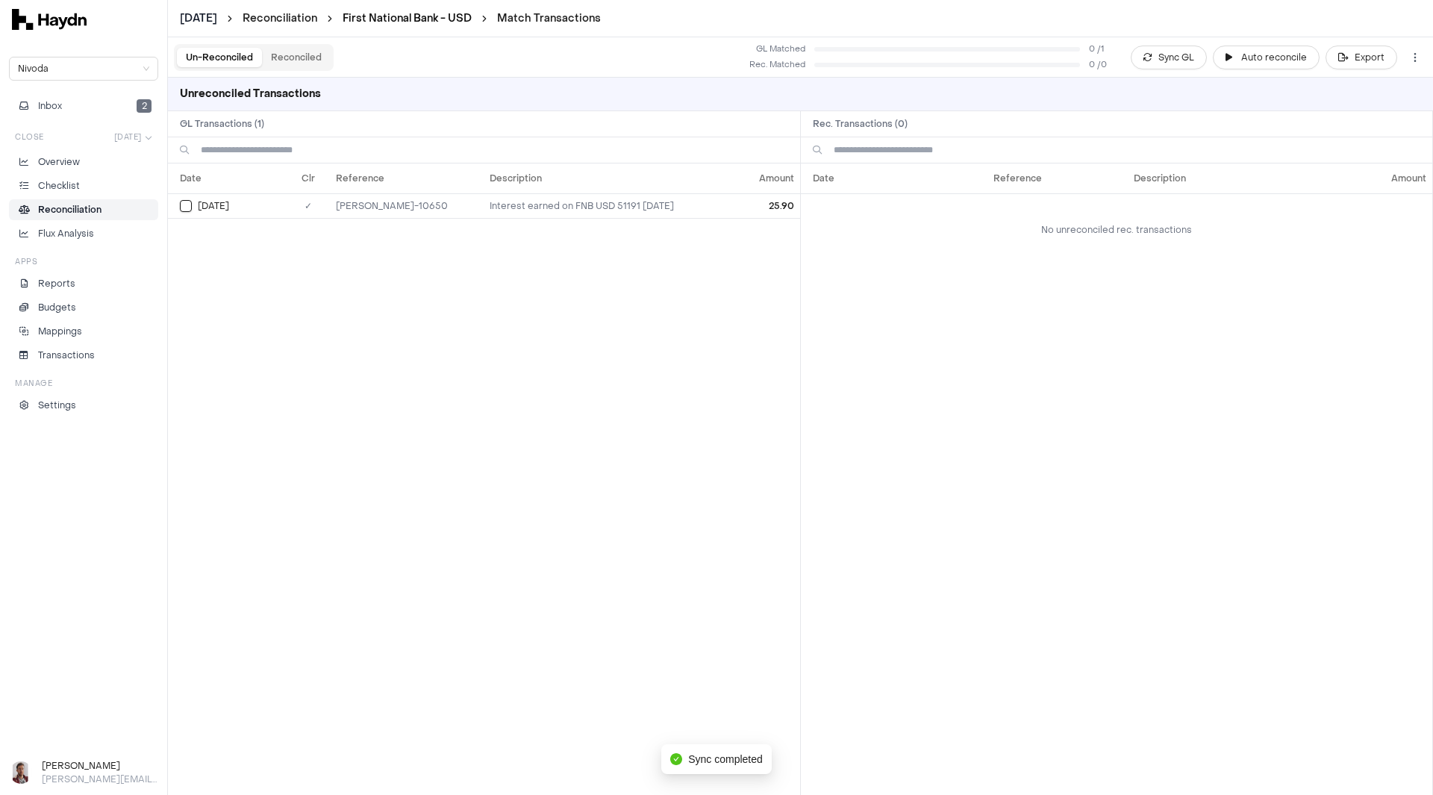
click at [411, 18] on link "First National Bank - USD" at bounding box center [407, 18] width 129 height 14
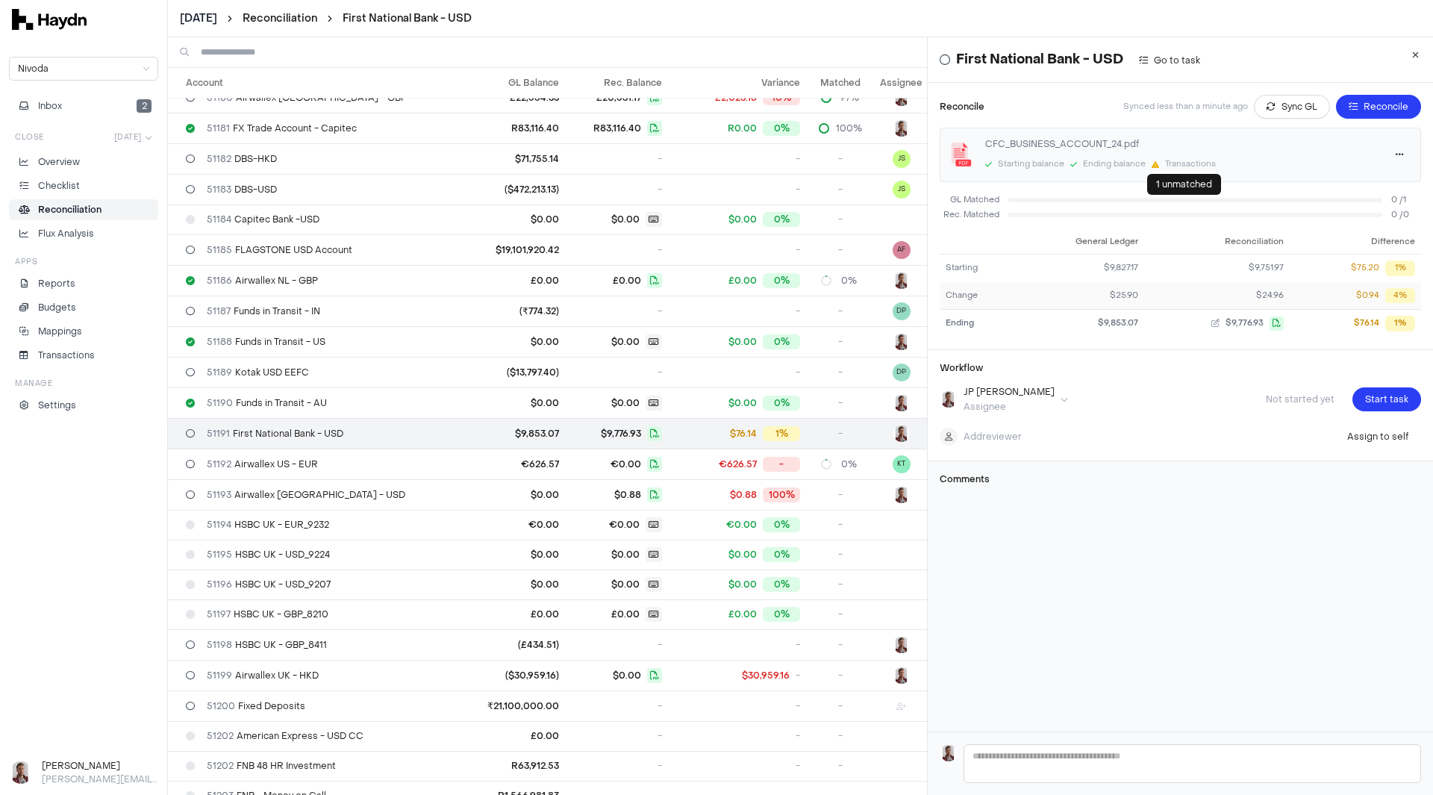
scroll to position [2414, 0]
click at [1258, 293] on span "$24.96" at bounding box center [1271, 296] width 28 height 13
click at [1257, 296] on span "$24.96" at bounding box center [1271, 296] width 28 height 13
click at [1242, 326] on span "$9,776.93" at bounding box center [1245, 323] width 38 height 13
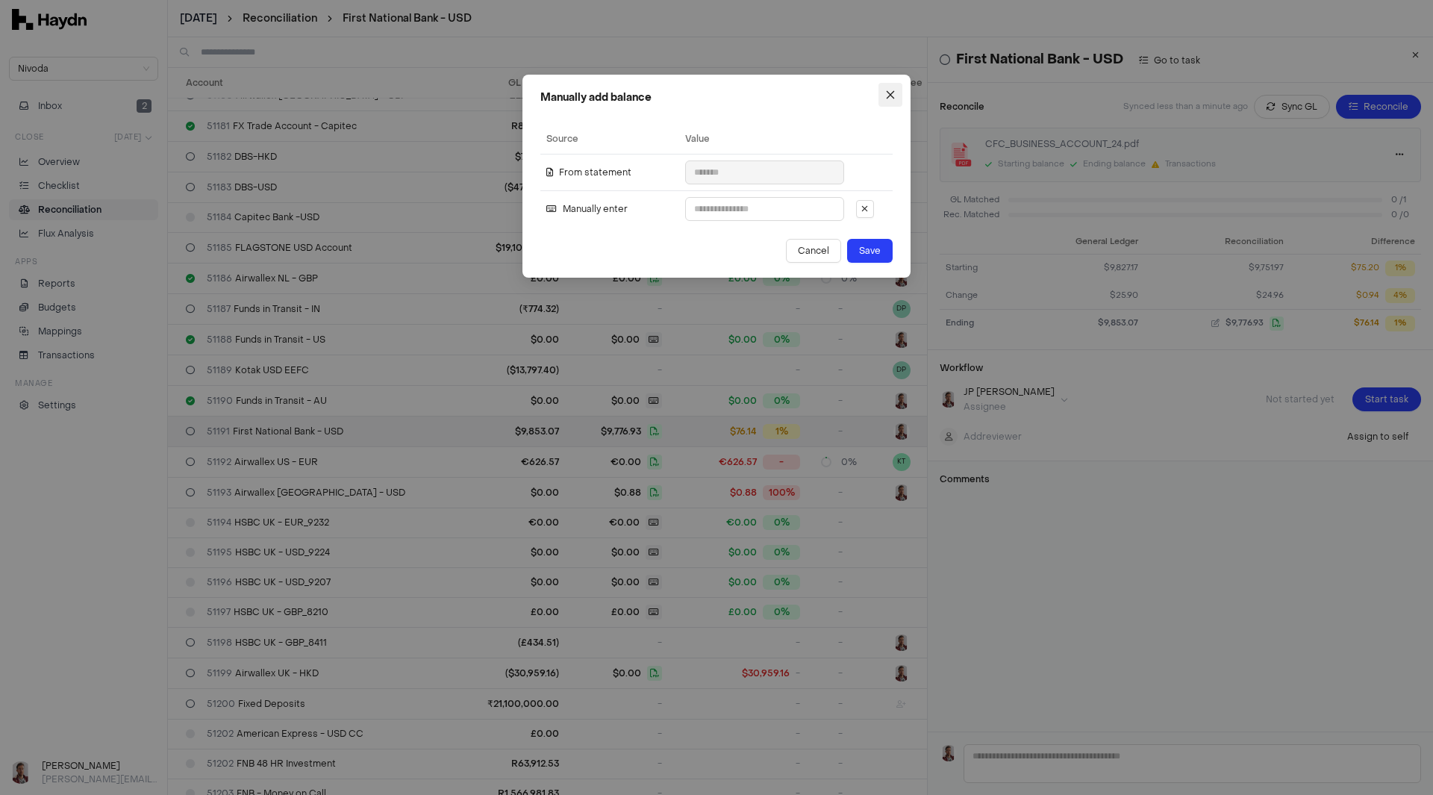
click at [897, 96] on span "Close" at bounding box center [891, 95] width 24 height 10
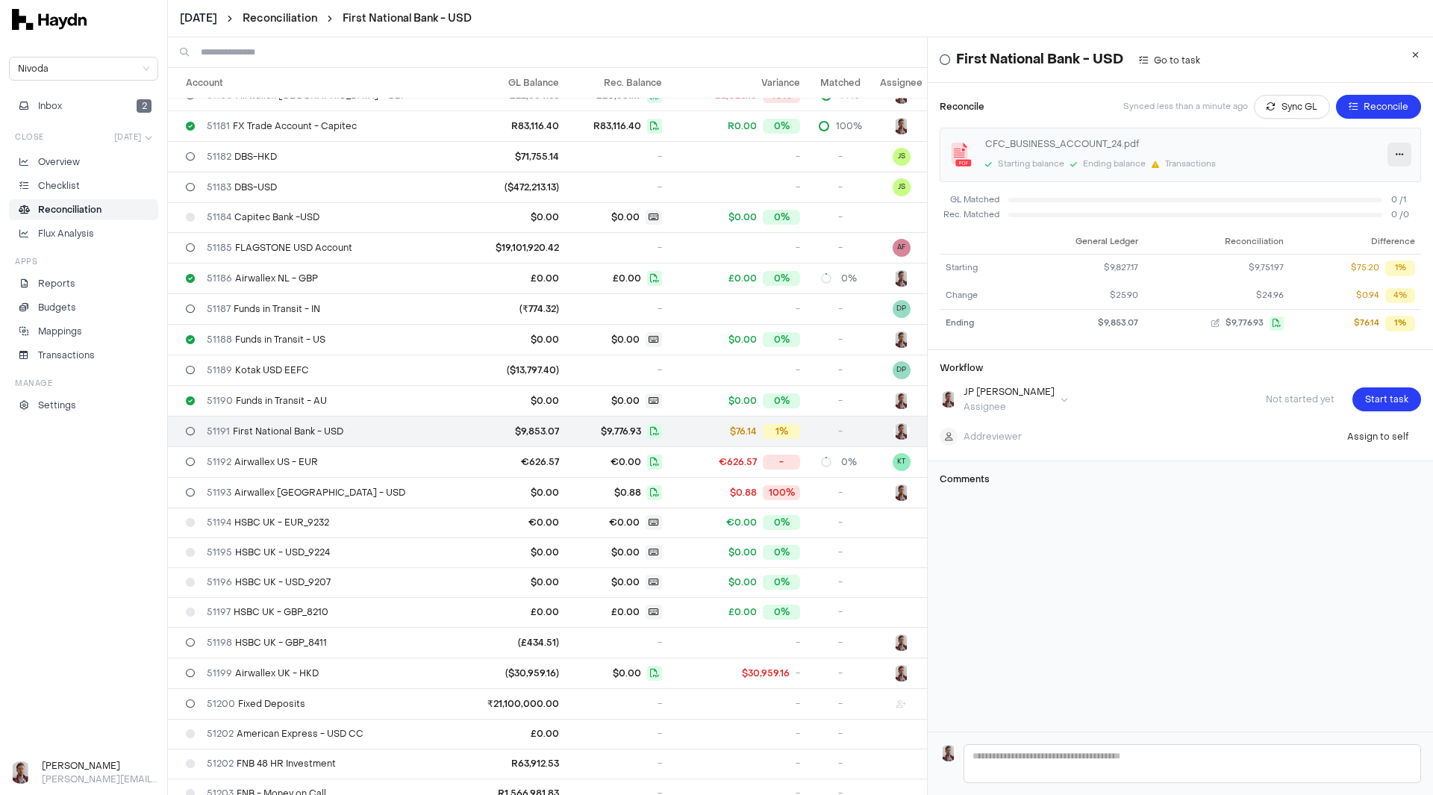
click at [1396, 155] on icon "button" at bounding box center [1400, 154] width 8 height 9
click at [1363, 211] on span "Reprocess" at bounding box center [1352, 208] width 50 height 15
click at [1100, 749] on textarea at bounding box center [1193, 763] width 456 height 37
type textarea "*"
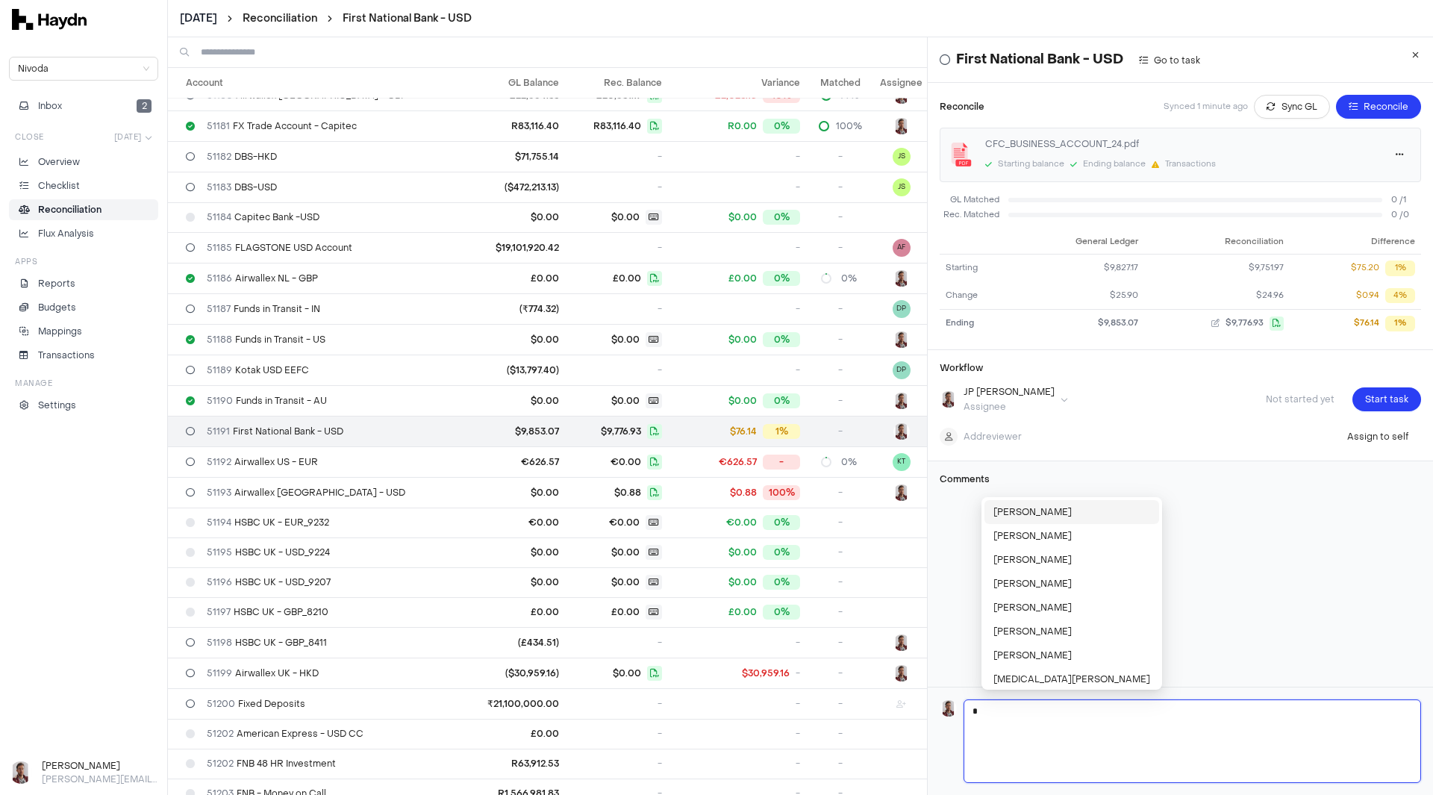
type textarea "**"
type textarea "***"
type textarea "****"
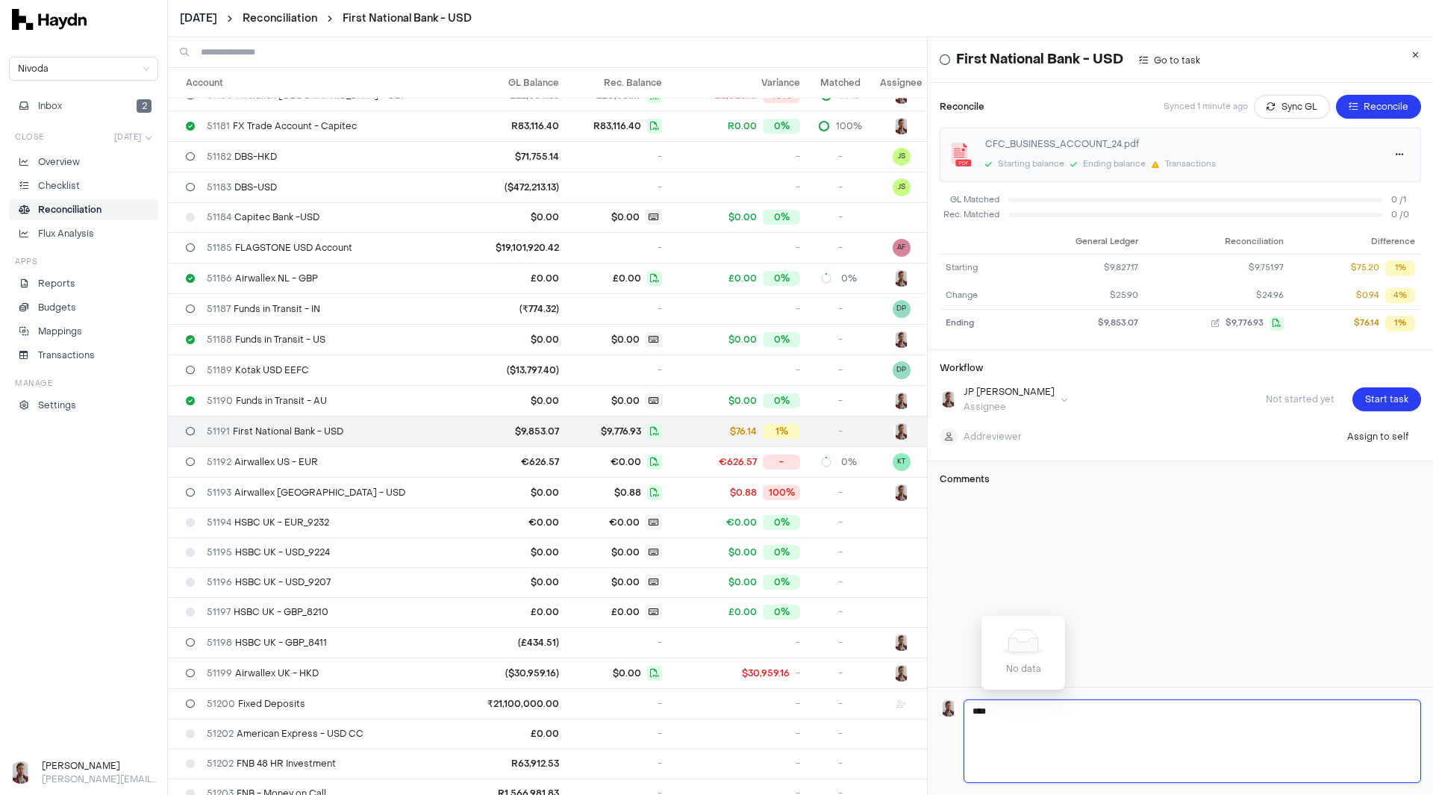
type textarea "***"
type textarea "**"
type textarea "*"
type textarea "**"
type textarea "***"
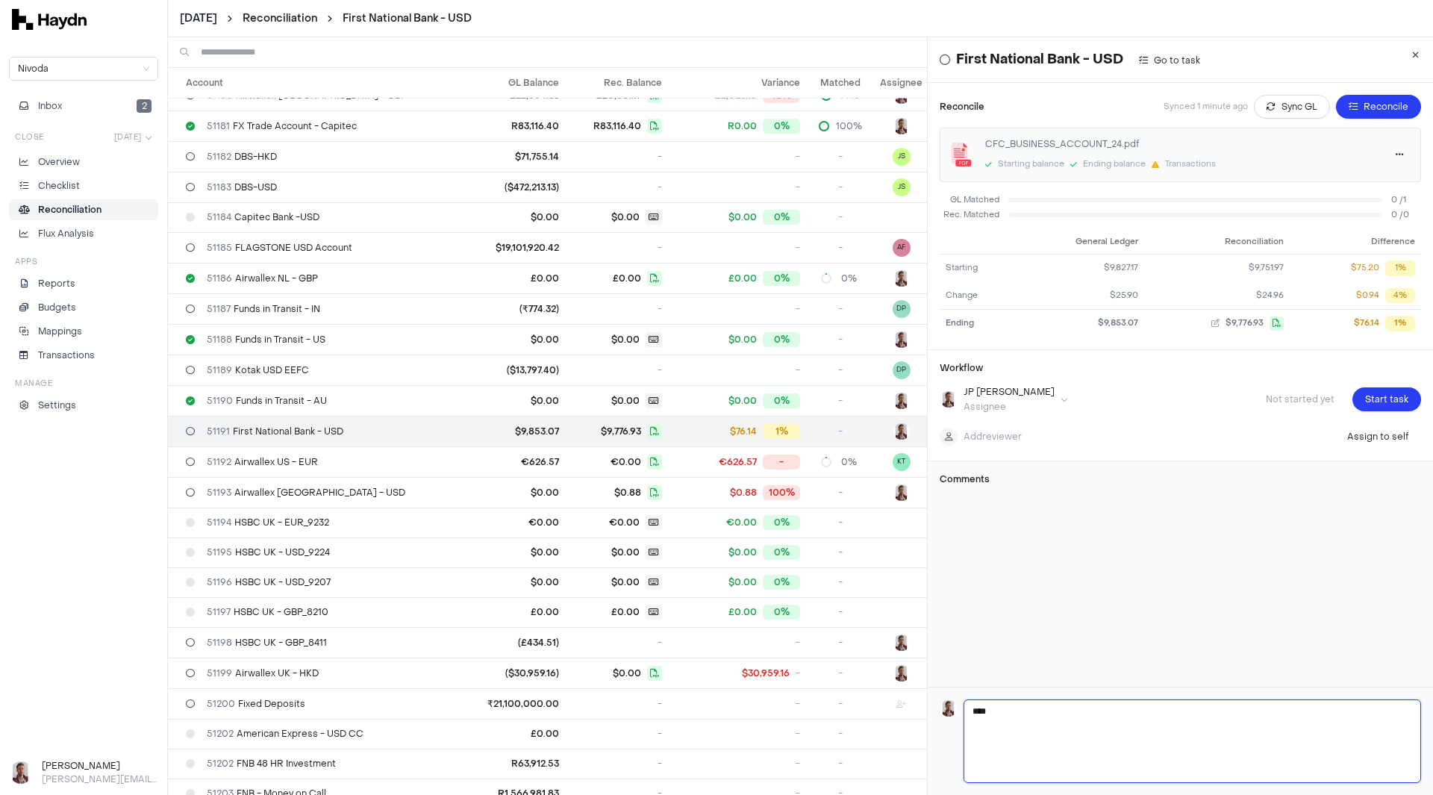
type textarea "*****"
type textarea "******"
type textarea "*******"
type textarea "********"
type textarea "*********"
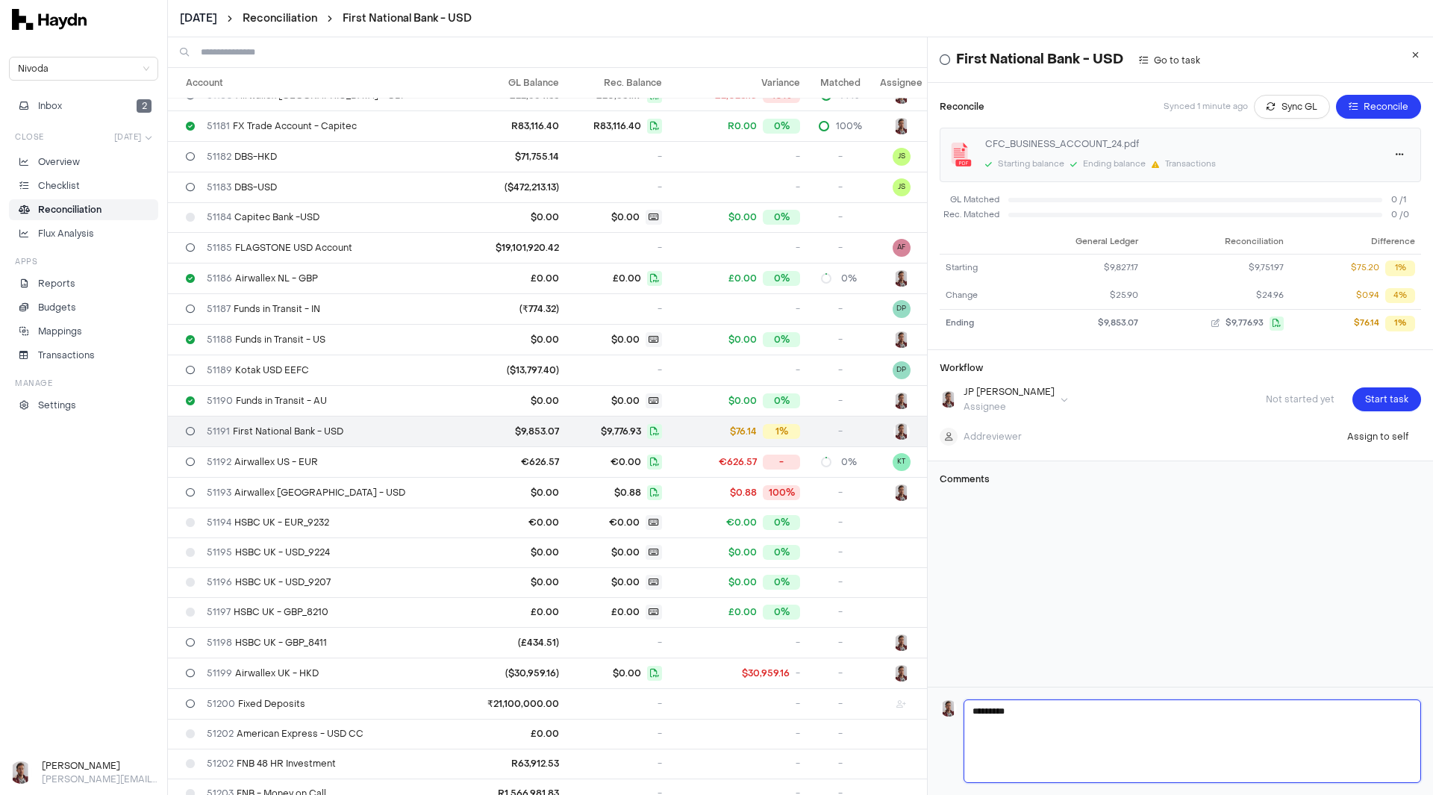
type textarea "**********"
type textarea "*********"
type textarea "**********"
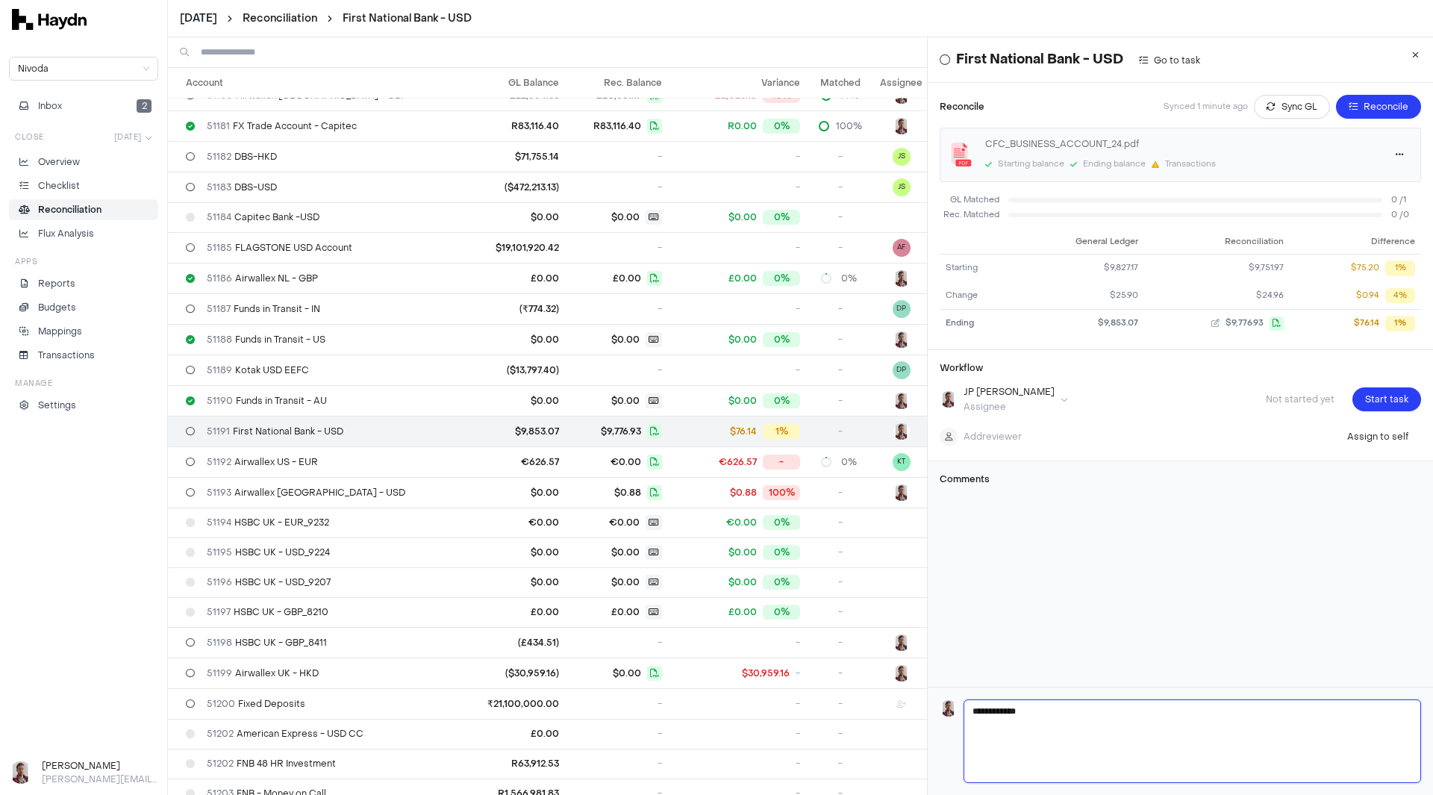
type textarea "**********"
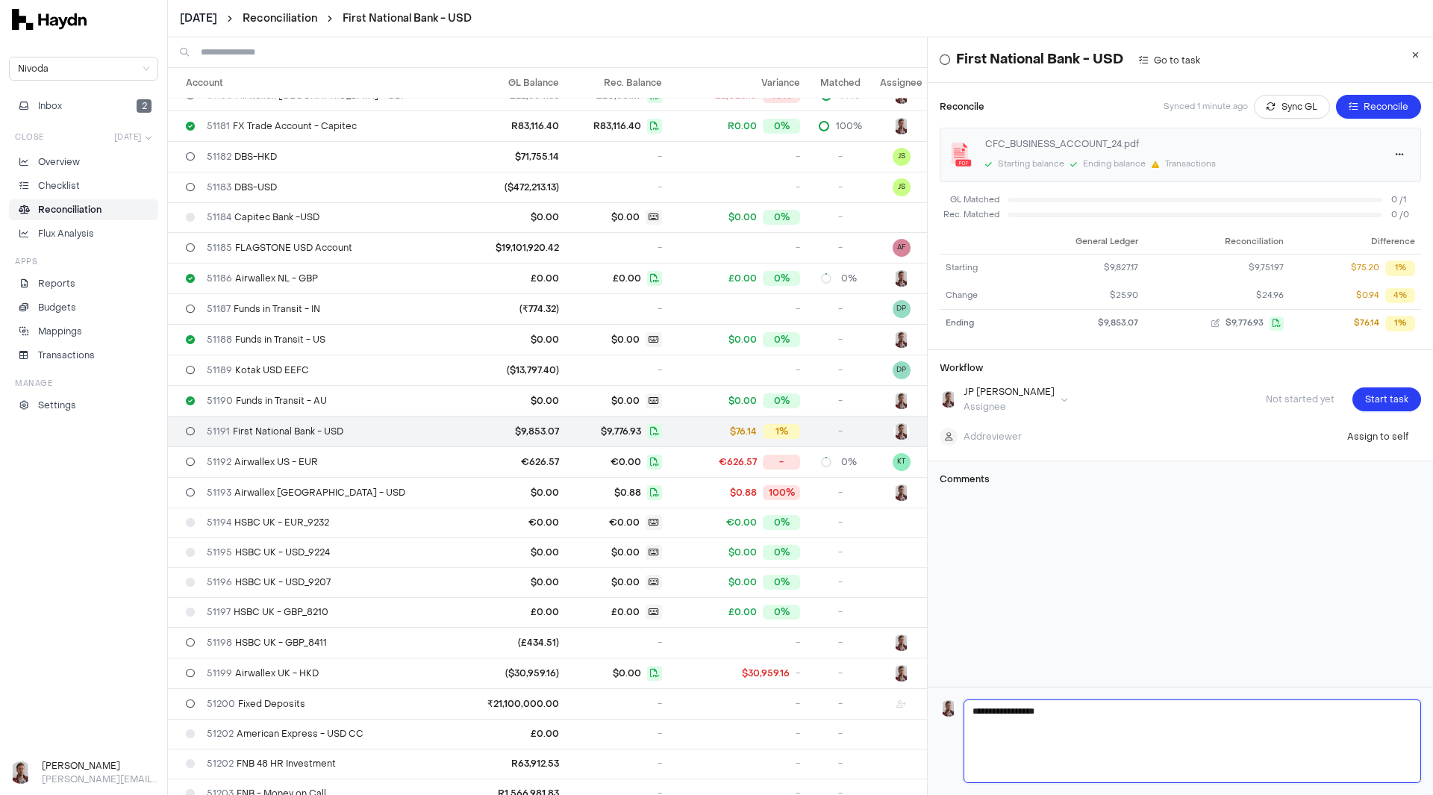
type textarea "**********"
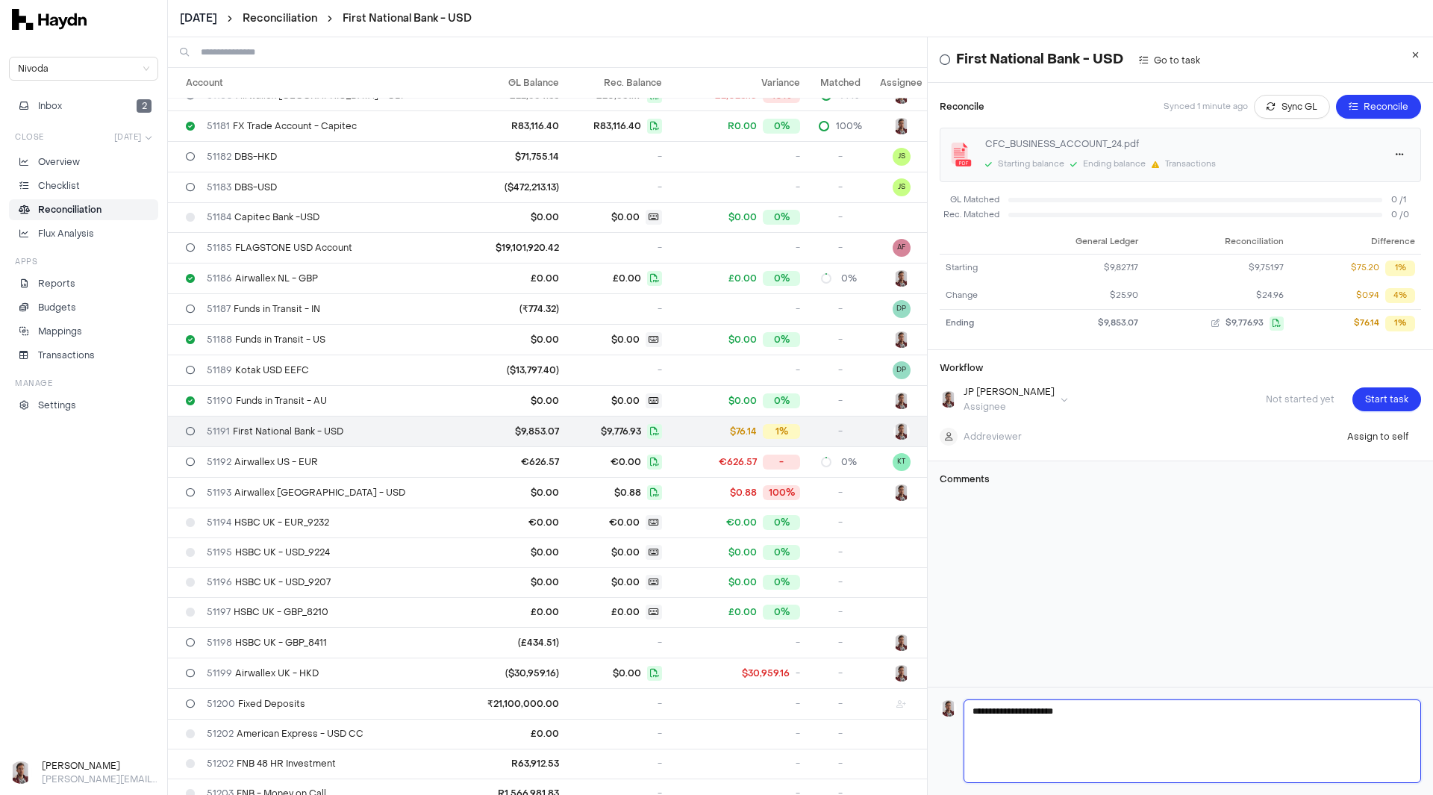
type textarea "**********"
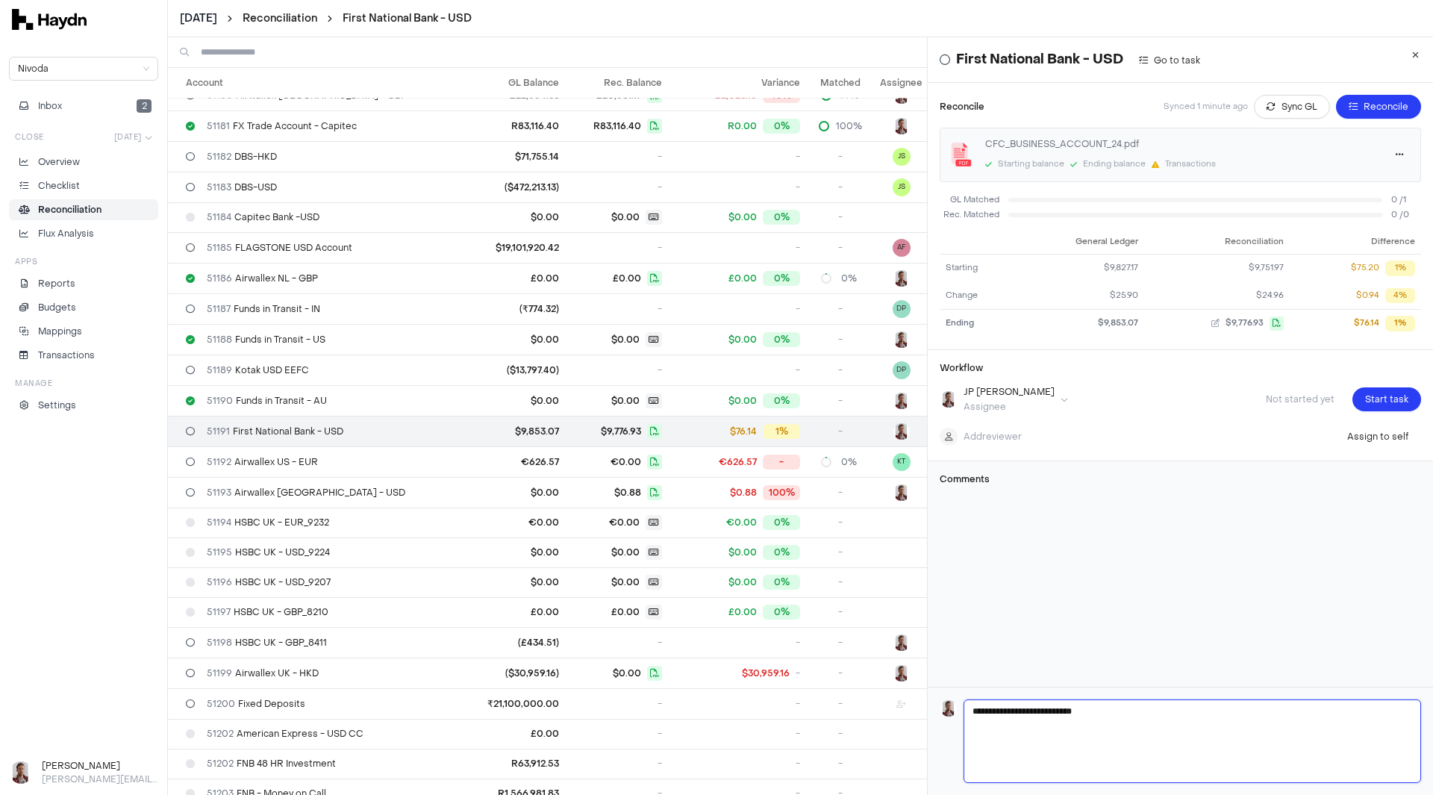
type textarea "**********"
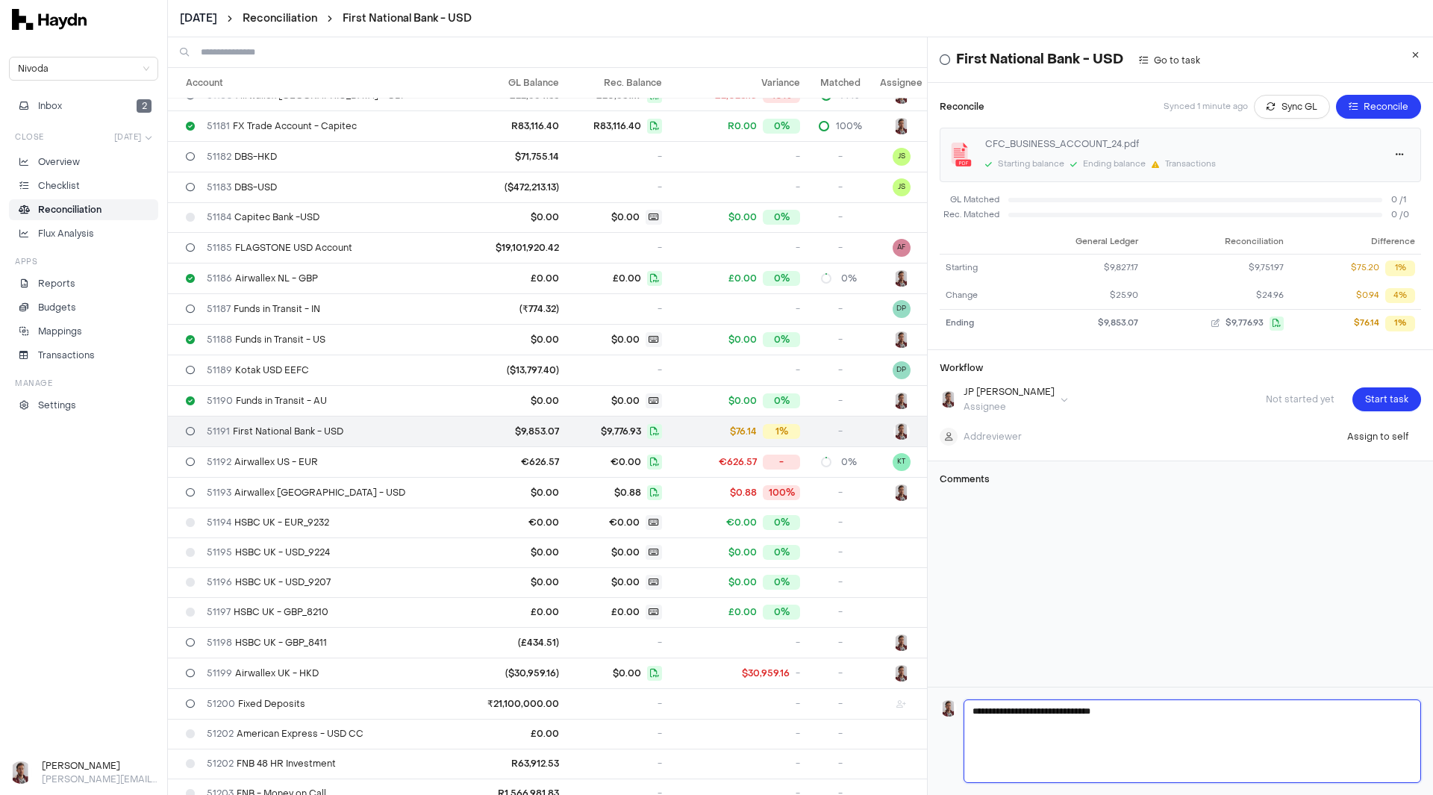
type textarea "**********"
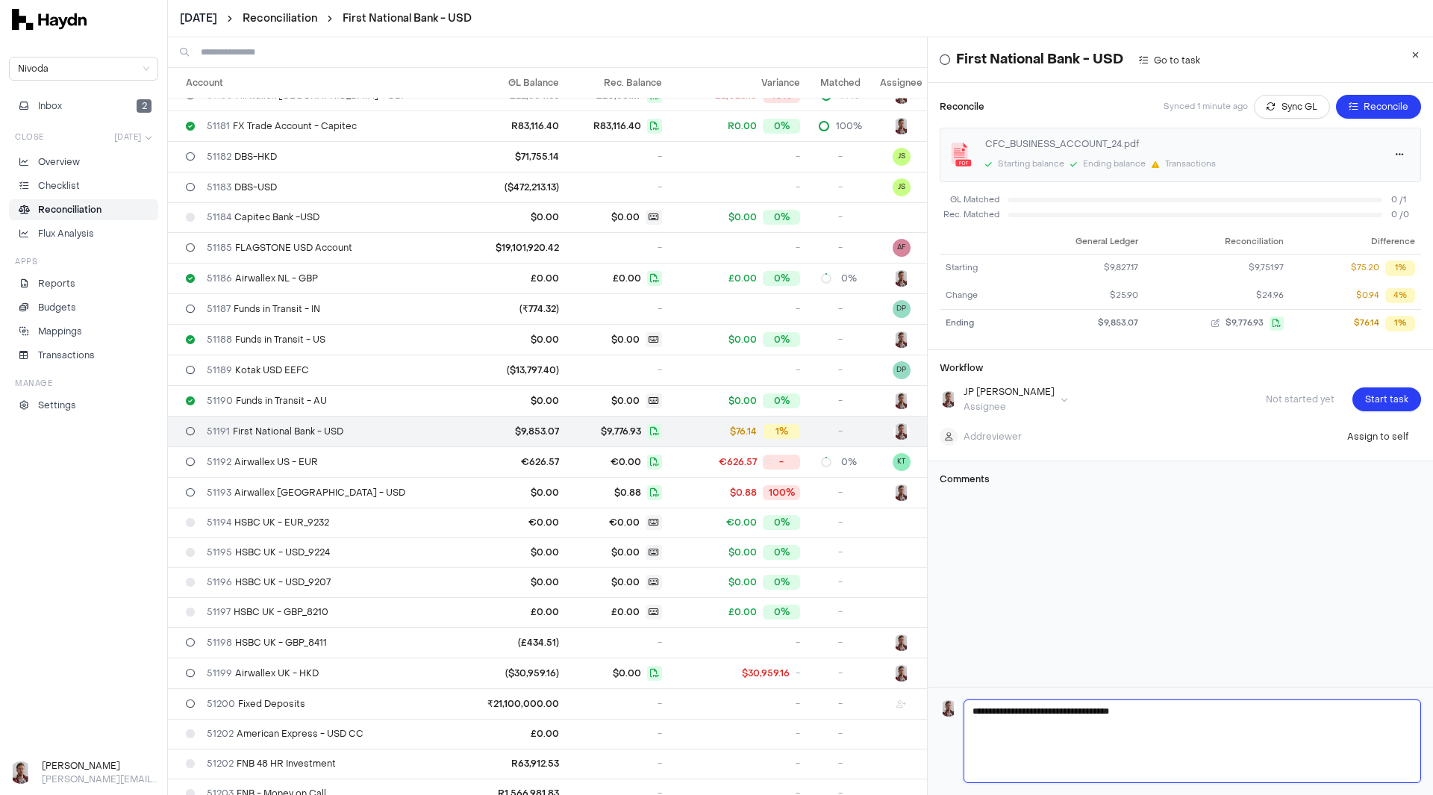
type textarea "**********"
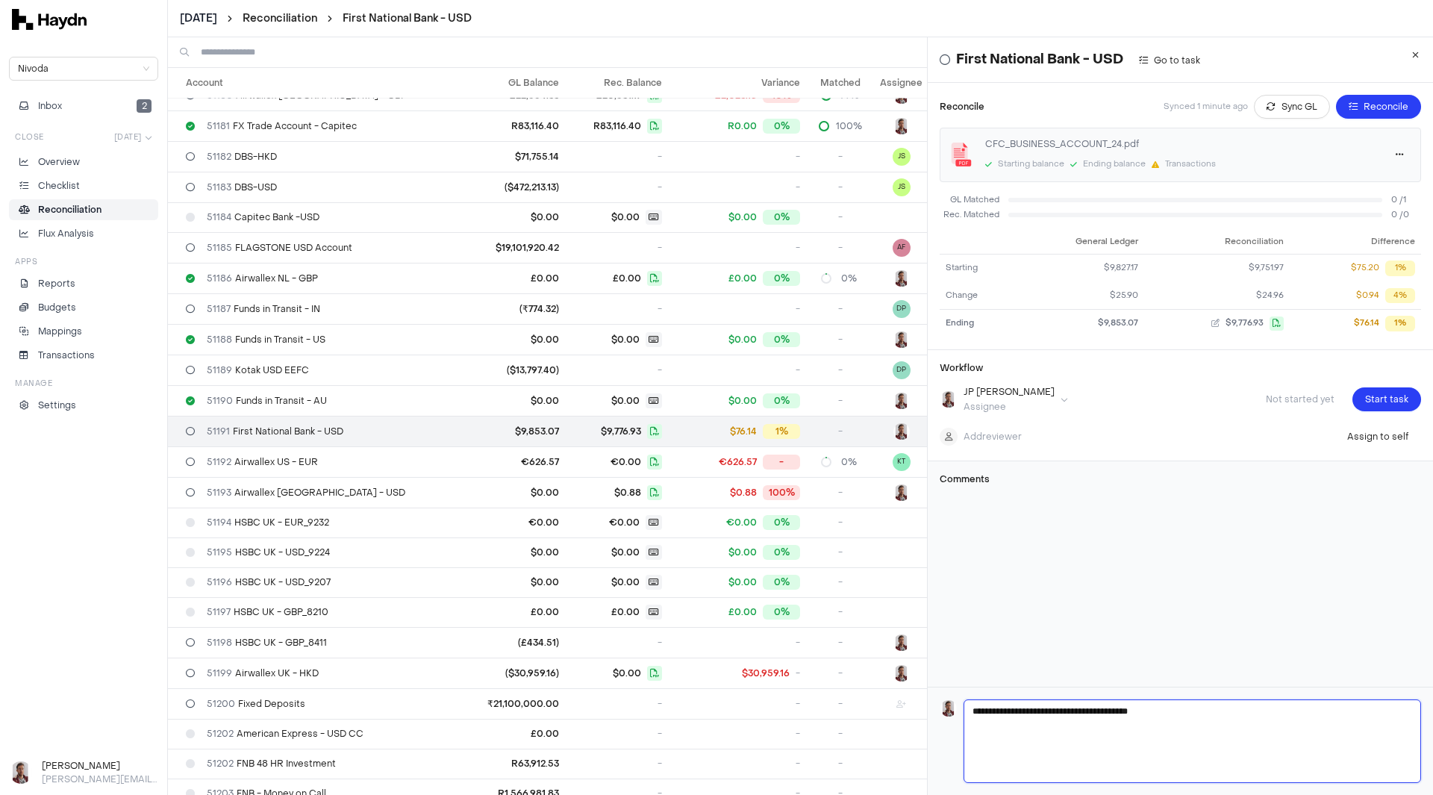
type textarea "**********"
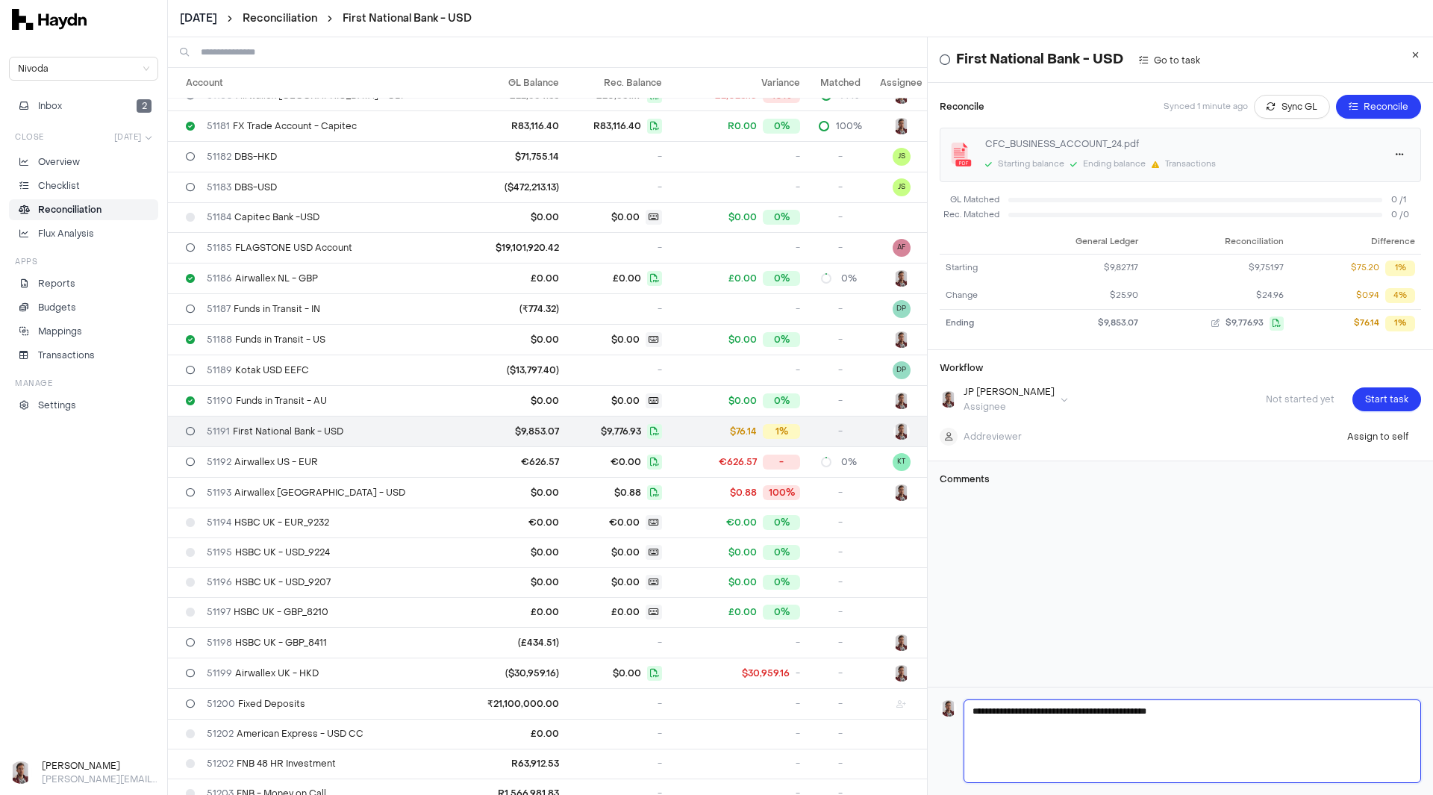
type textarea "**********"
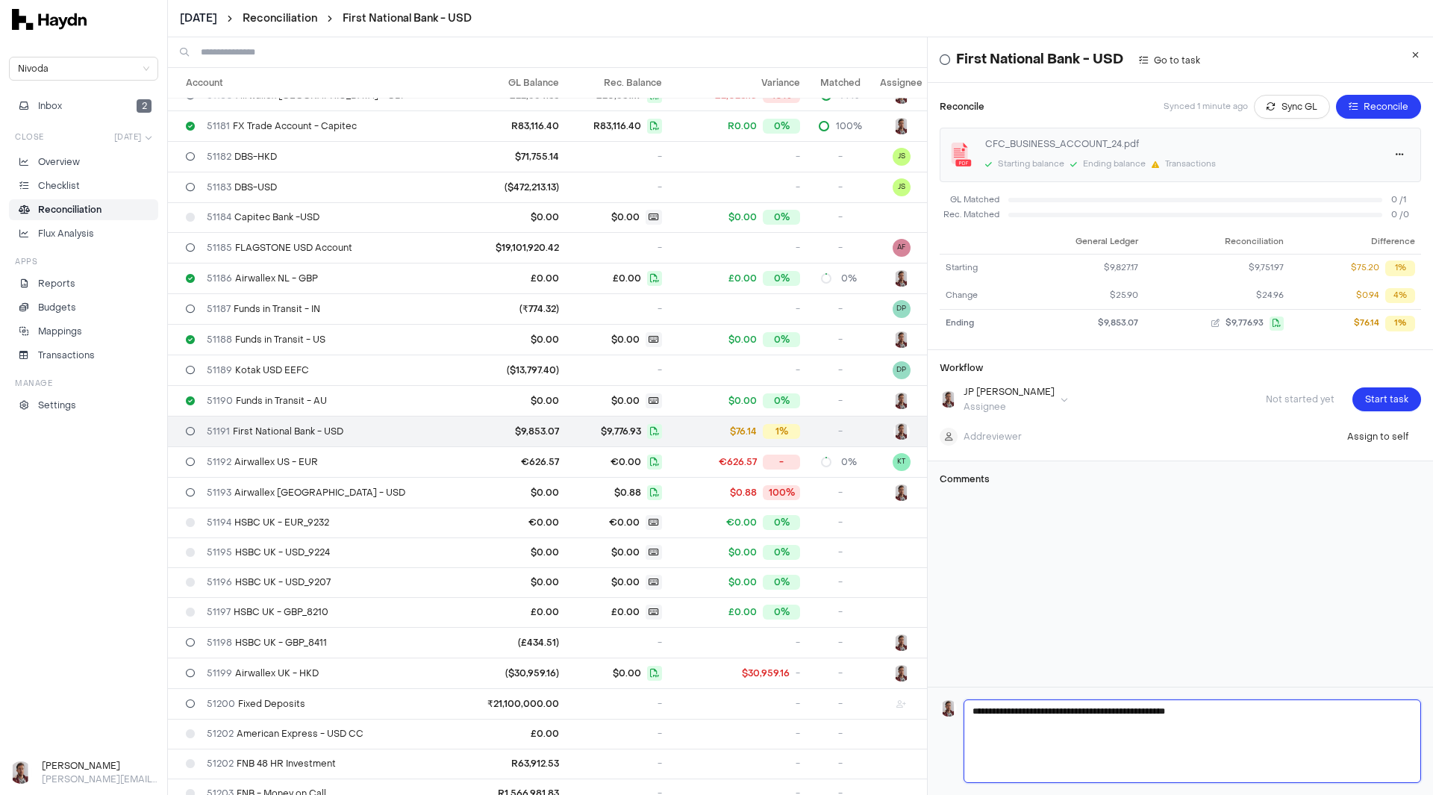
type textarea "**********"
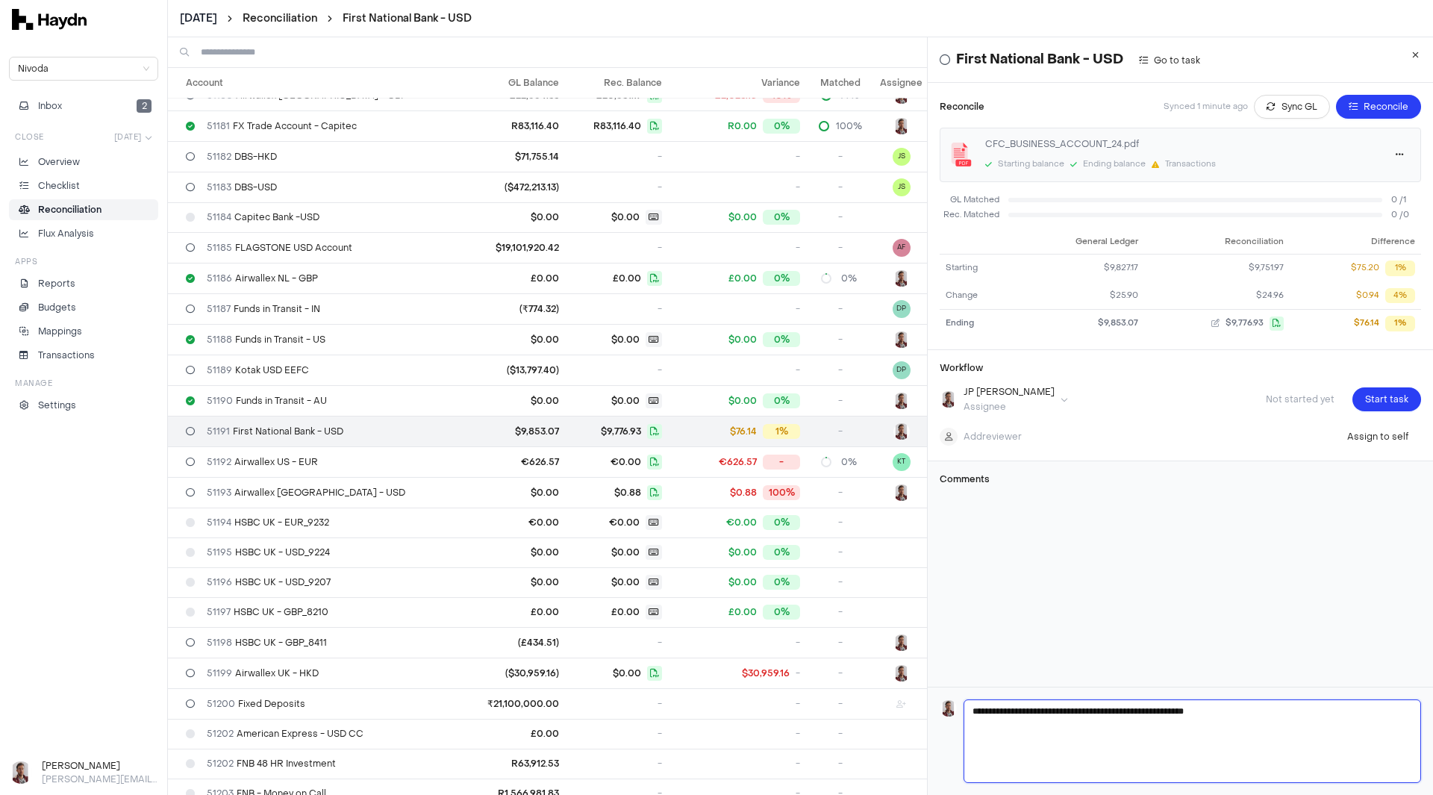
type textarea "**********"
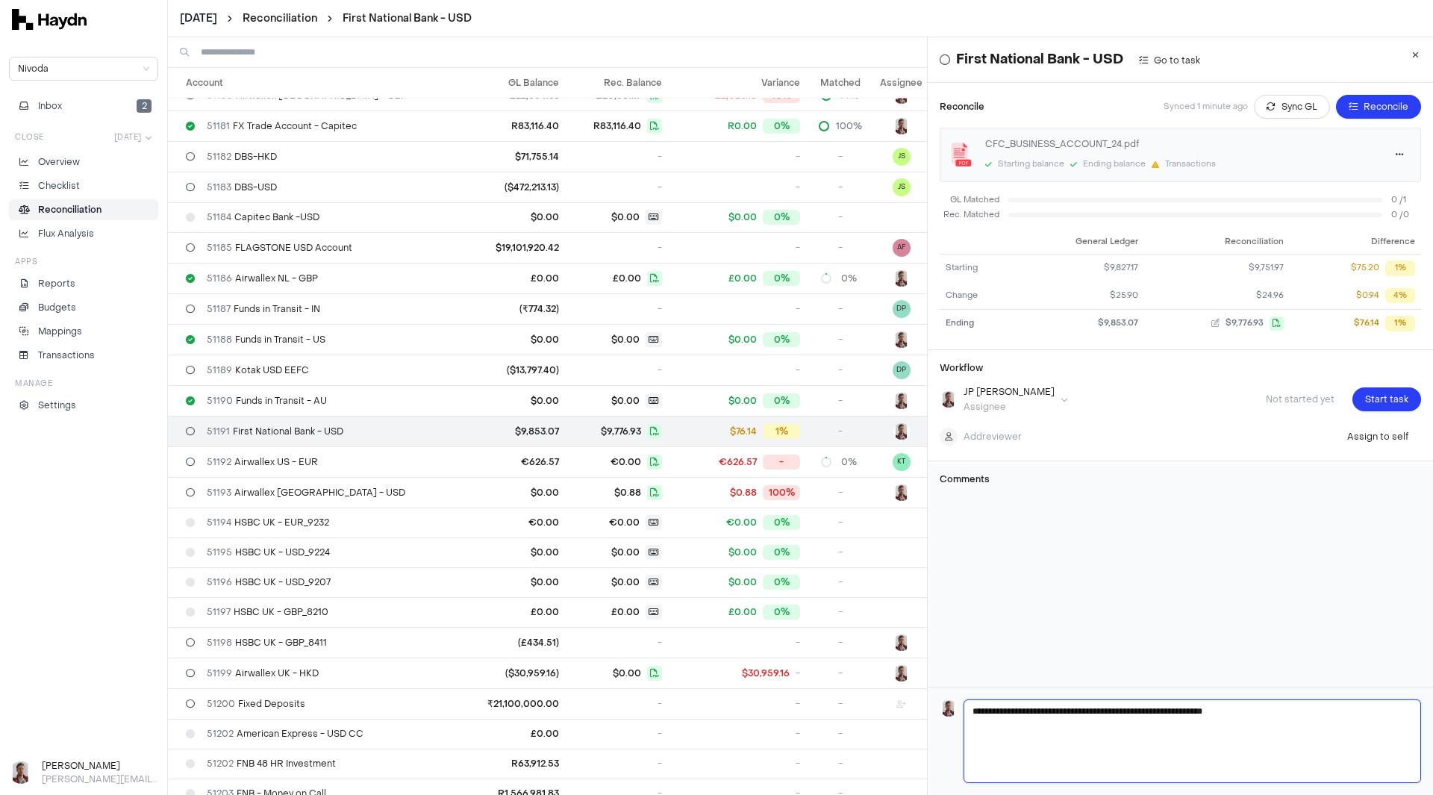
type textarea "**********"
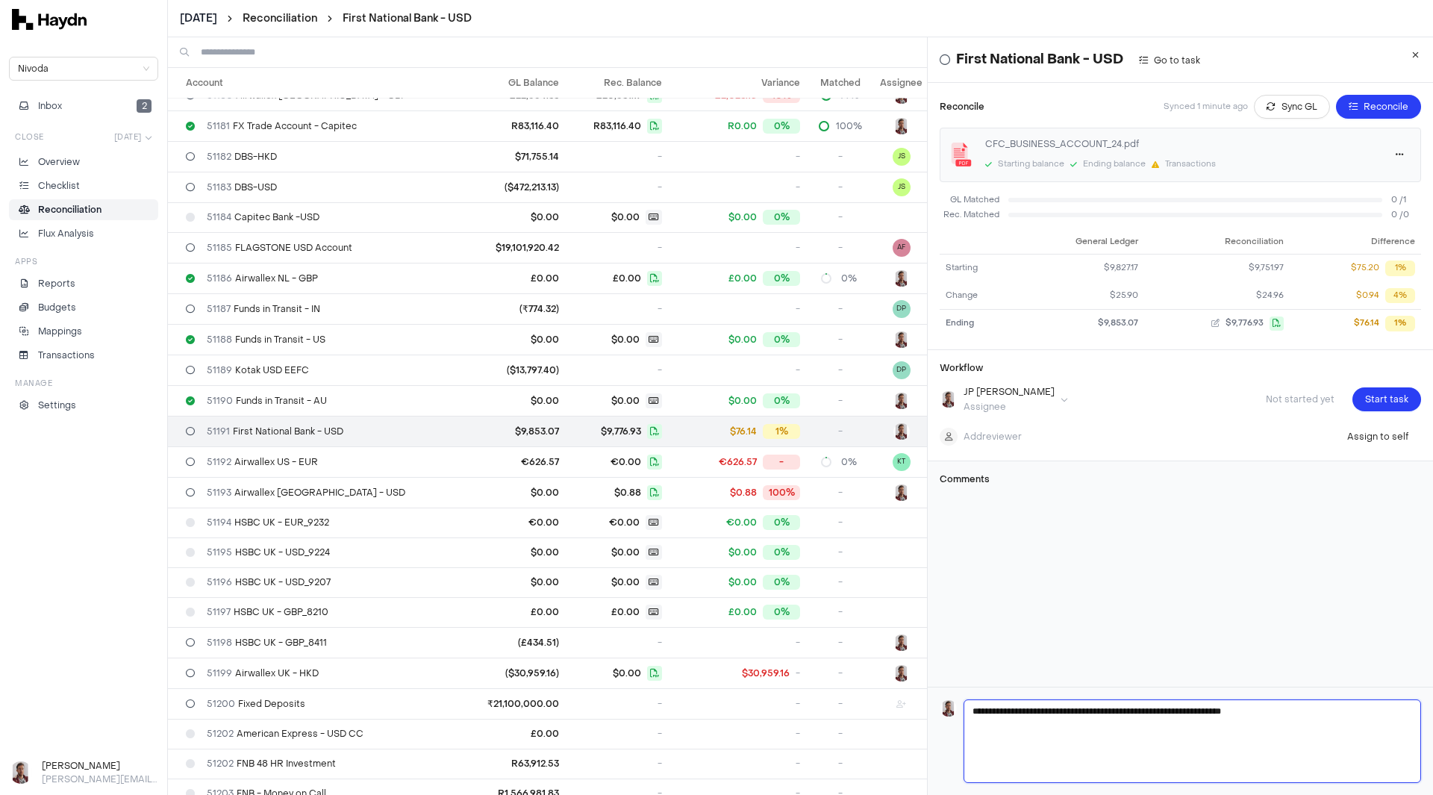
type textarea "**********"
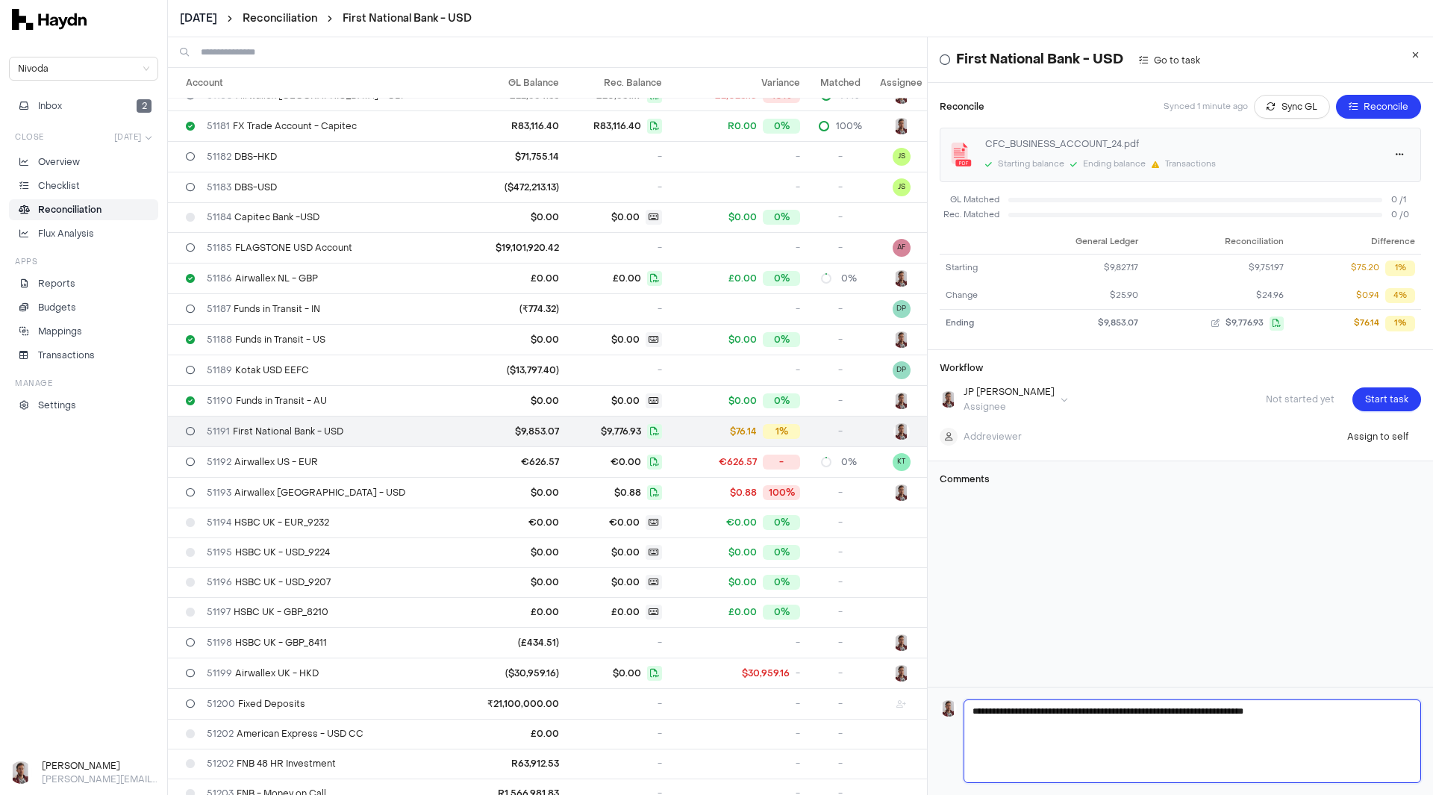
type textarea "**********"
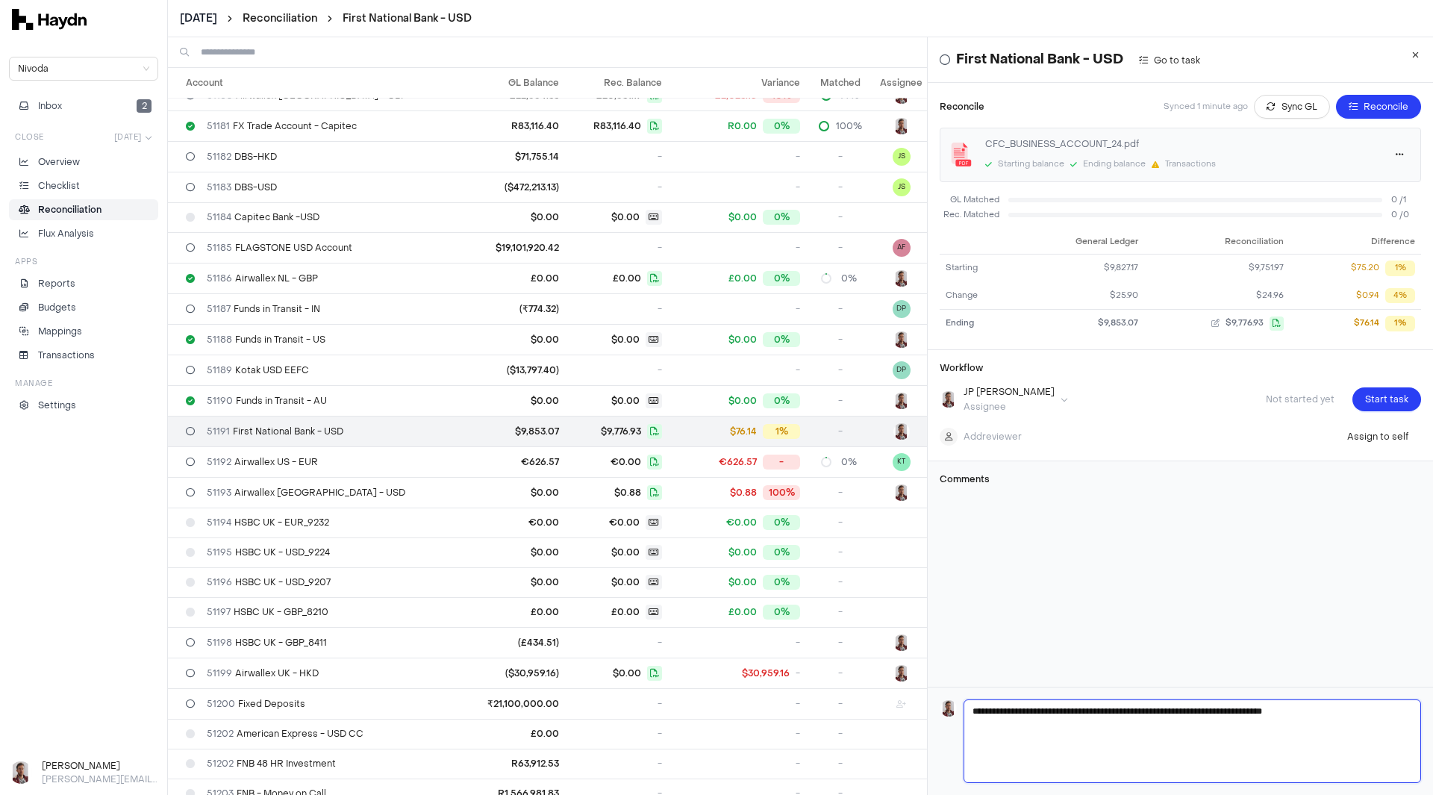
type textarea "**********"
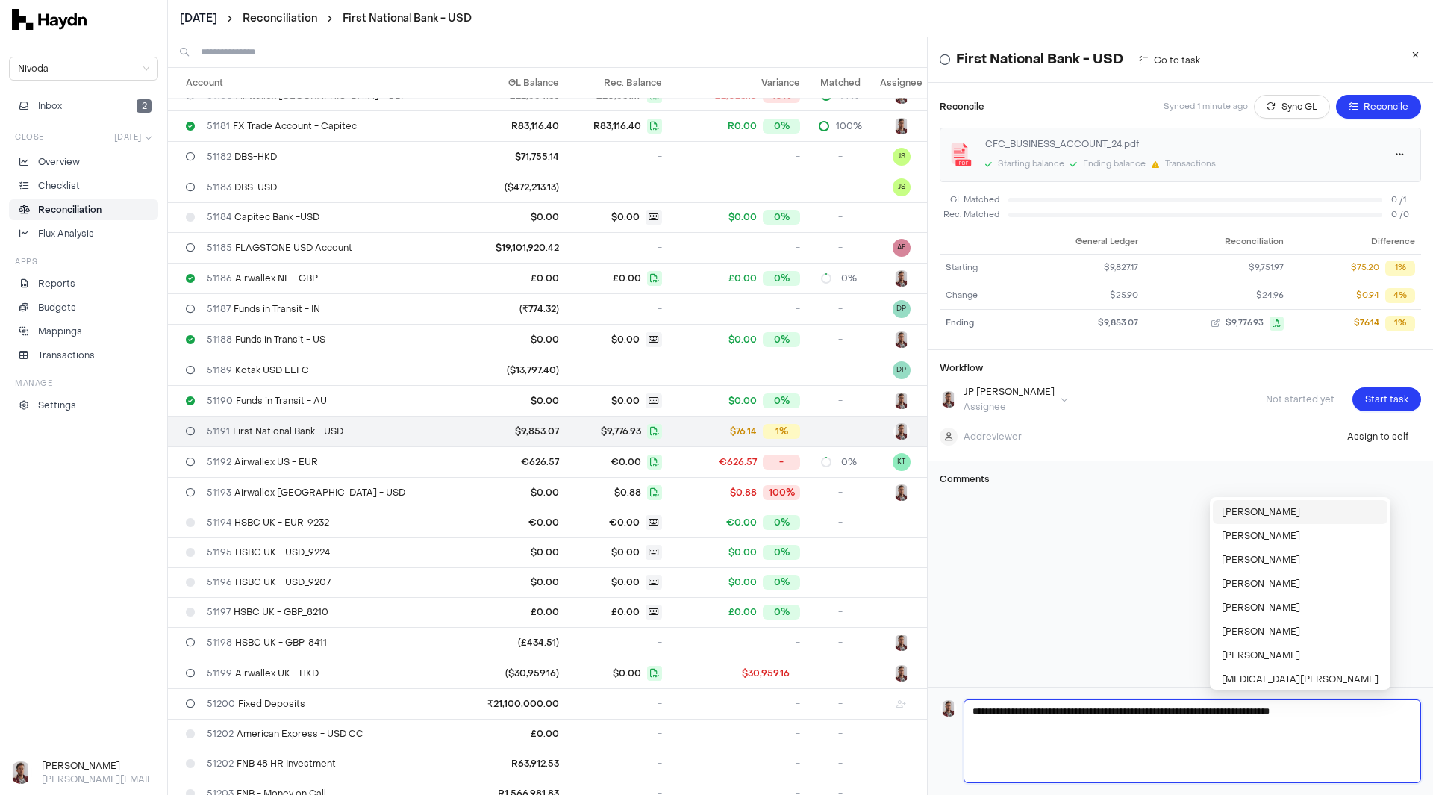
type textarea "**********"
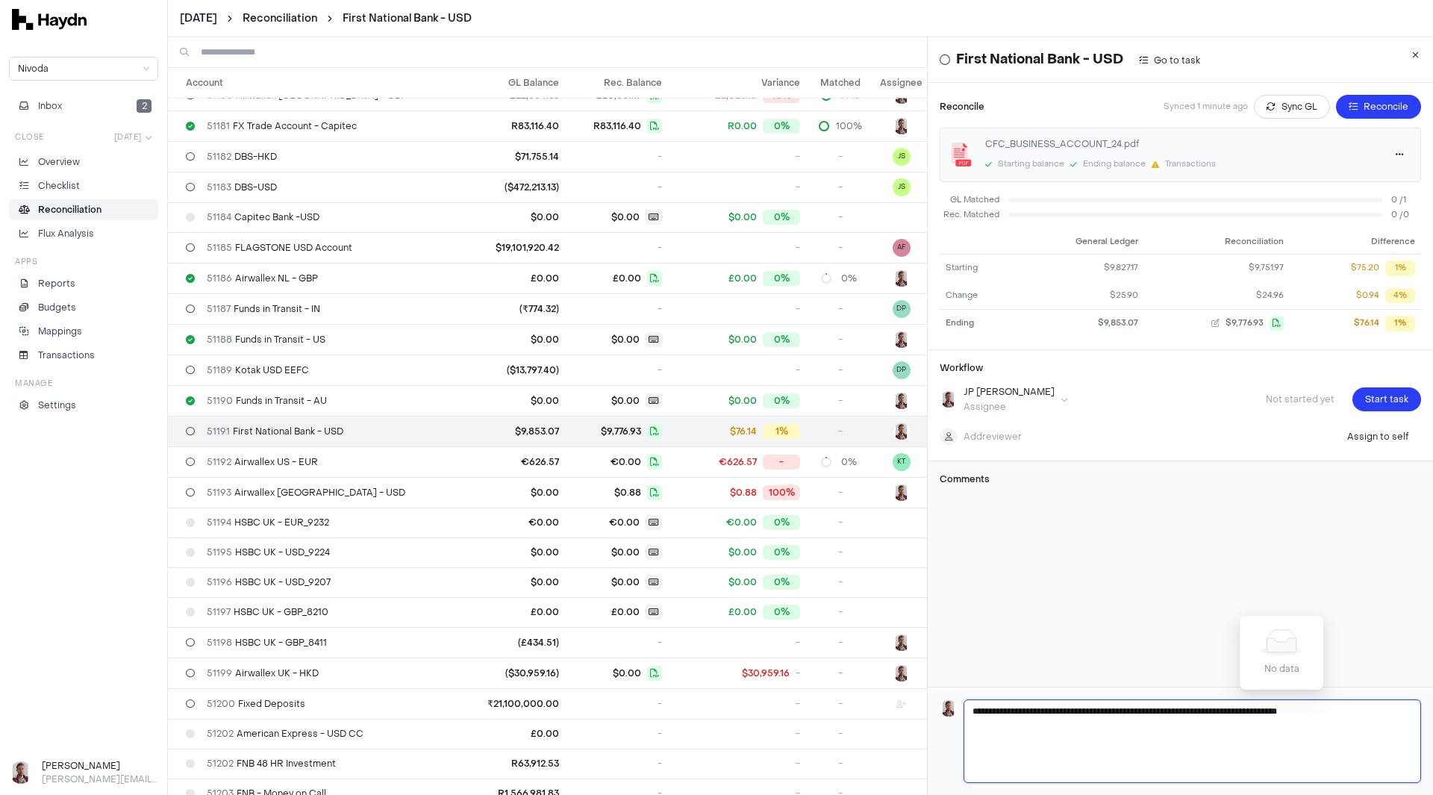
type textarea "**********"
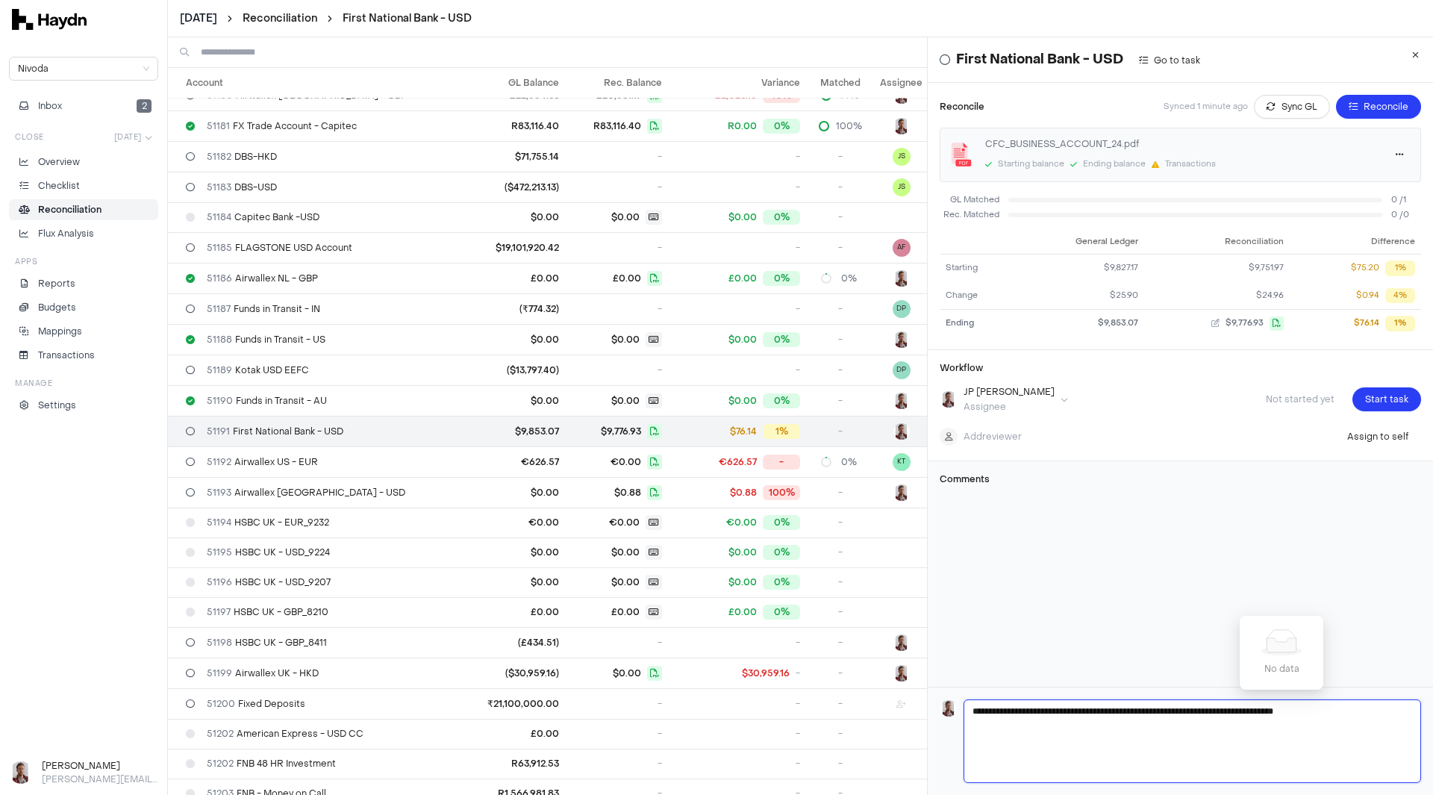
type textarea "**********"
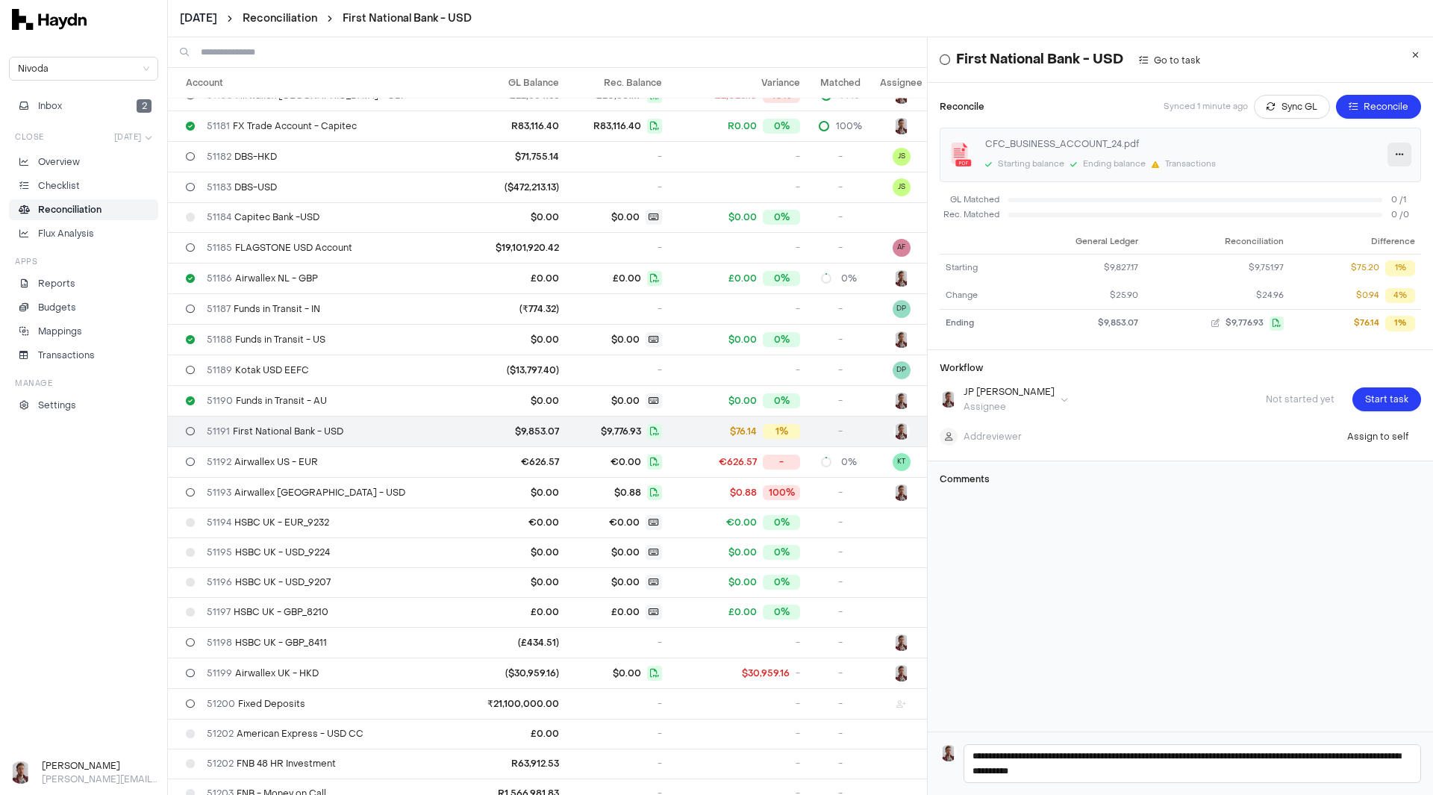
click at [1388, 155] on button "button" at bounding box center [1400, 155] width 24 height 24
click at [1355, 231] on span "Delete" at bounding box center [1352, 232] width 50 height 15
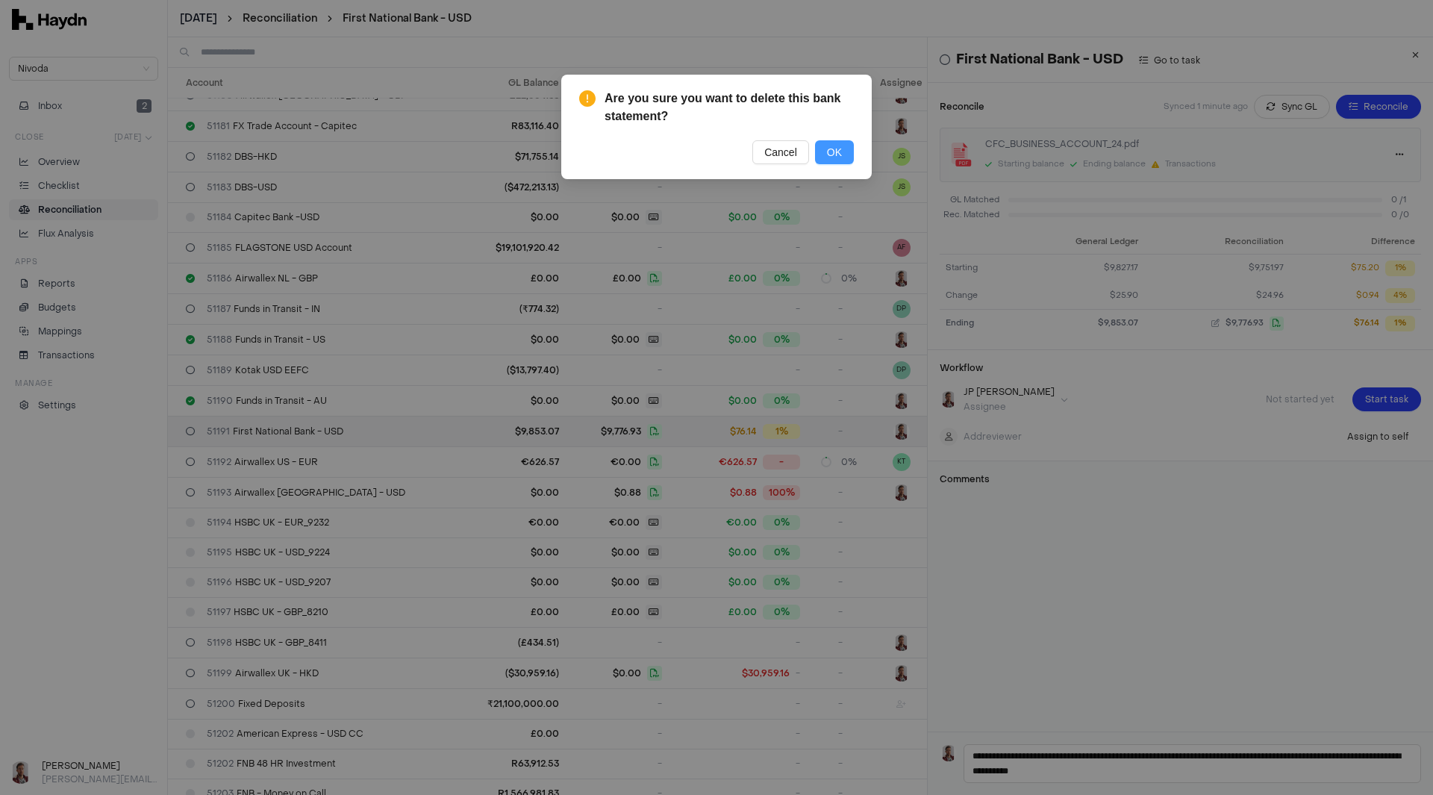
click at [835, 152] on span "OK" at bounding box center [834, 152] width 15 height 16
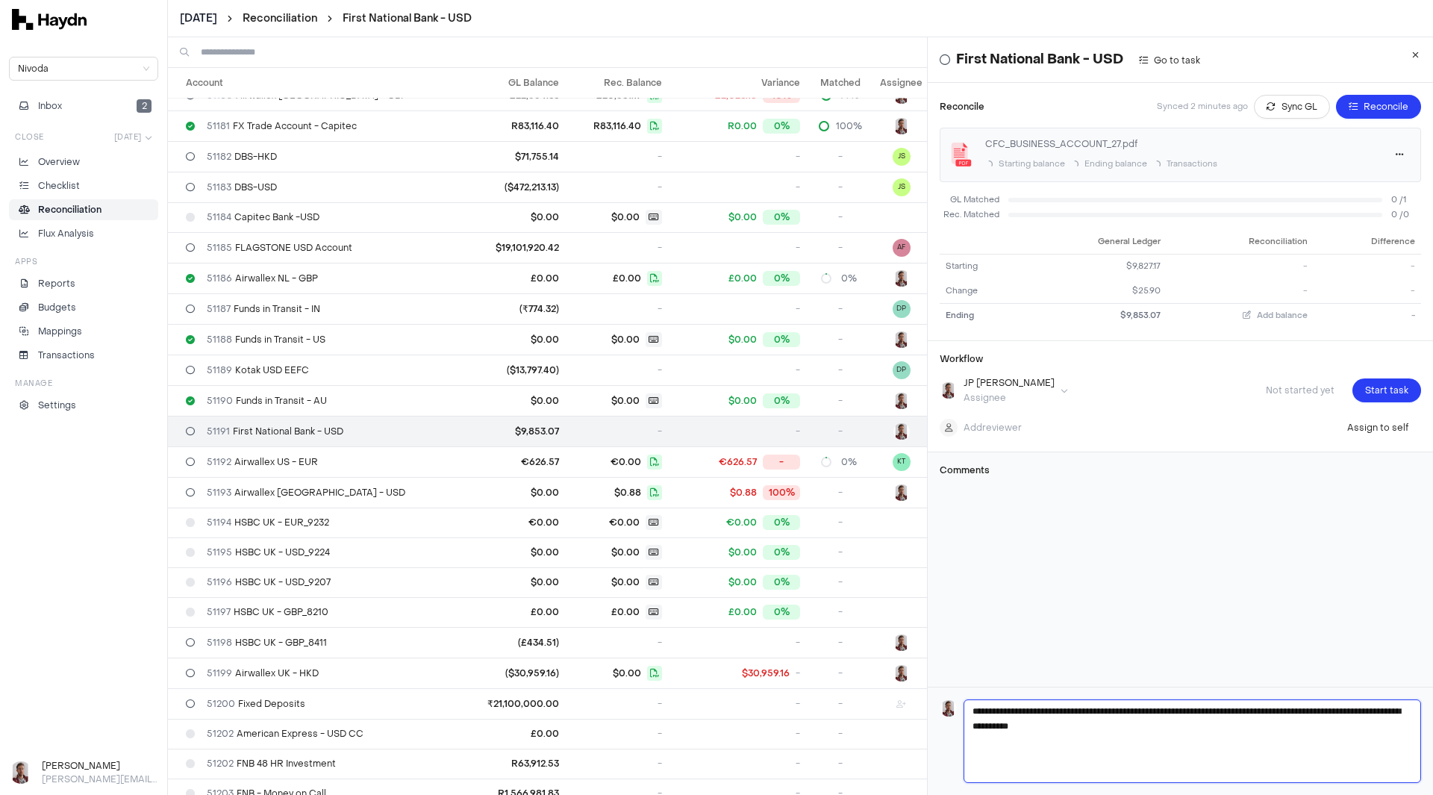
drag, startPoint x: 1115, startPoint y: 762, endPoint x: 952, endPoint y: 733, distance: 165.3
click at [952, 733] on form "**********" at bounding box center [1180, 742] width 505 height 108
click at [953, 730] on form "**********" at bounding box center [1180, 742] width 505 height 108
drag, startPoint x: 1132, startPoint y: 762, endPoint x: 915, endPoint y: 676, distance: 232.9
click at [915, 676] on div "Account GL Balance Rec. Balance Variance Matched Assignee 51101 Natwest EUR €31…" at bounding box center [800, 416] width 1265 height 758
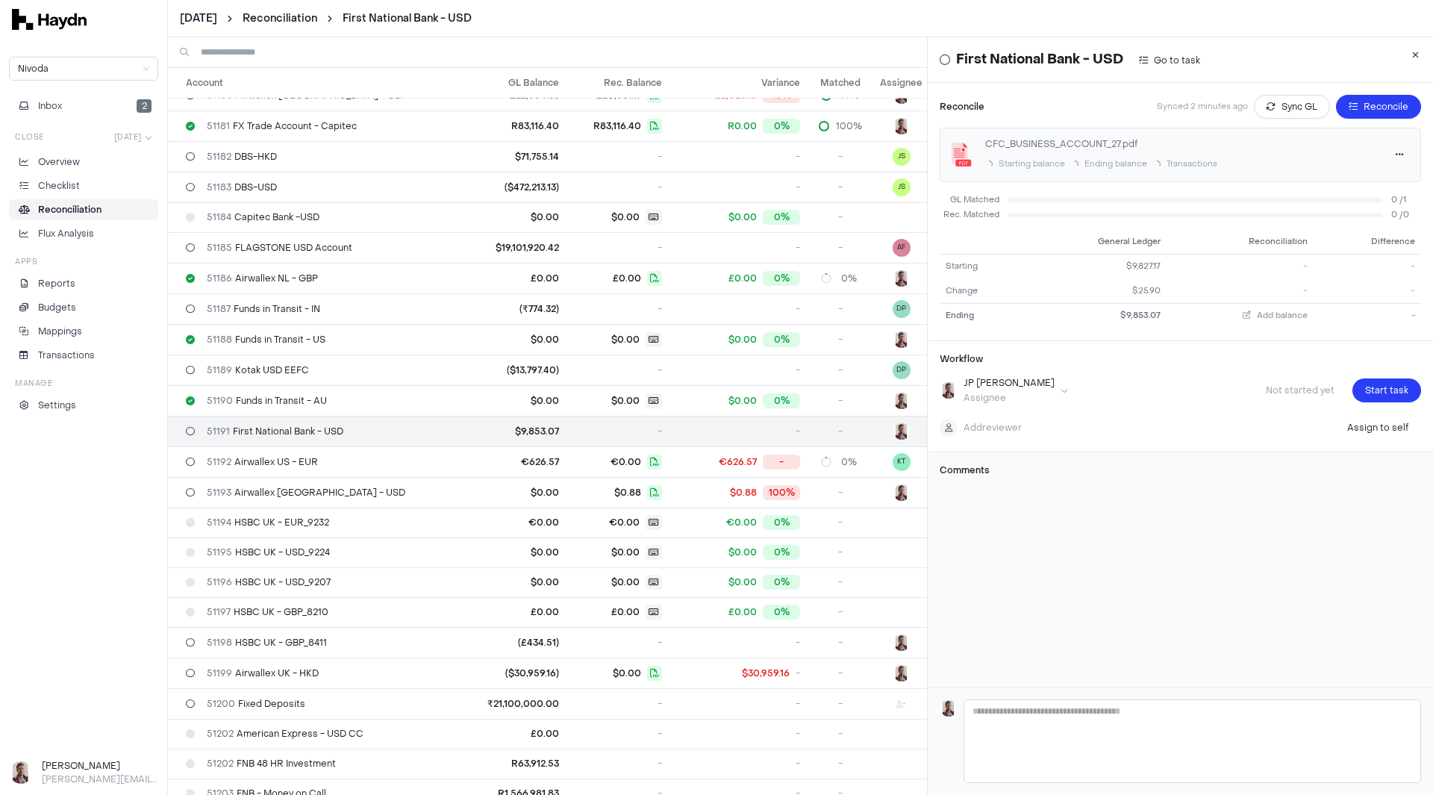
click at [1170, 570] on div "First National Bank - USD Go to task Reconcile Synced 2 minutes ago Sync GL Rec…" at bounding box center [1180, 362] width 505 height 650
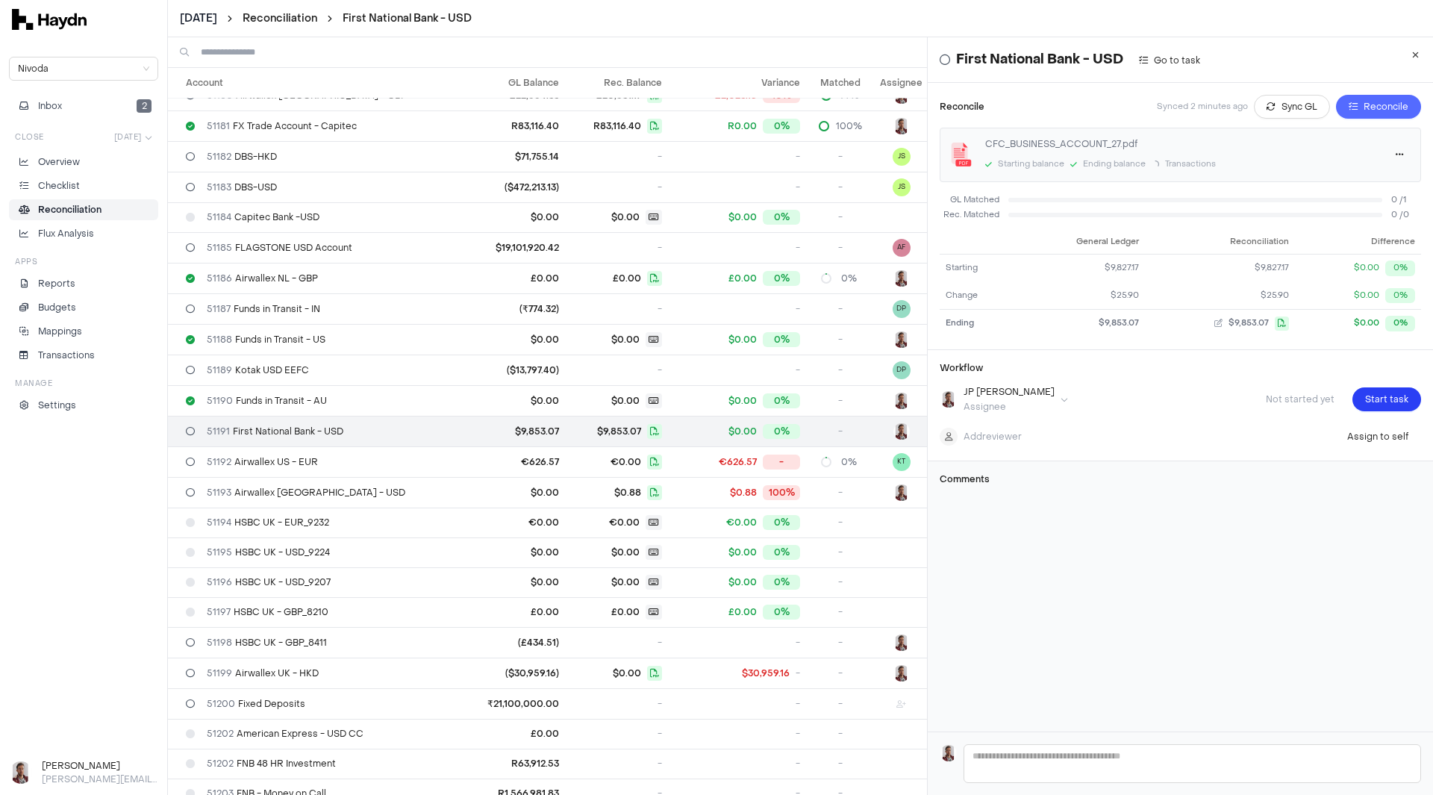
click at [1364, 108] on span "Reconcile" at bounding box center [1386, 106] width 45 height 15
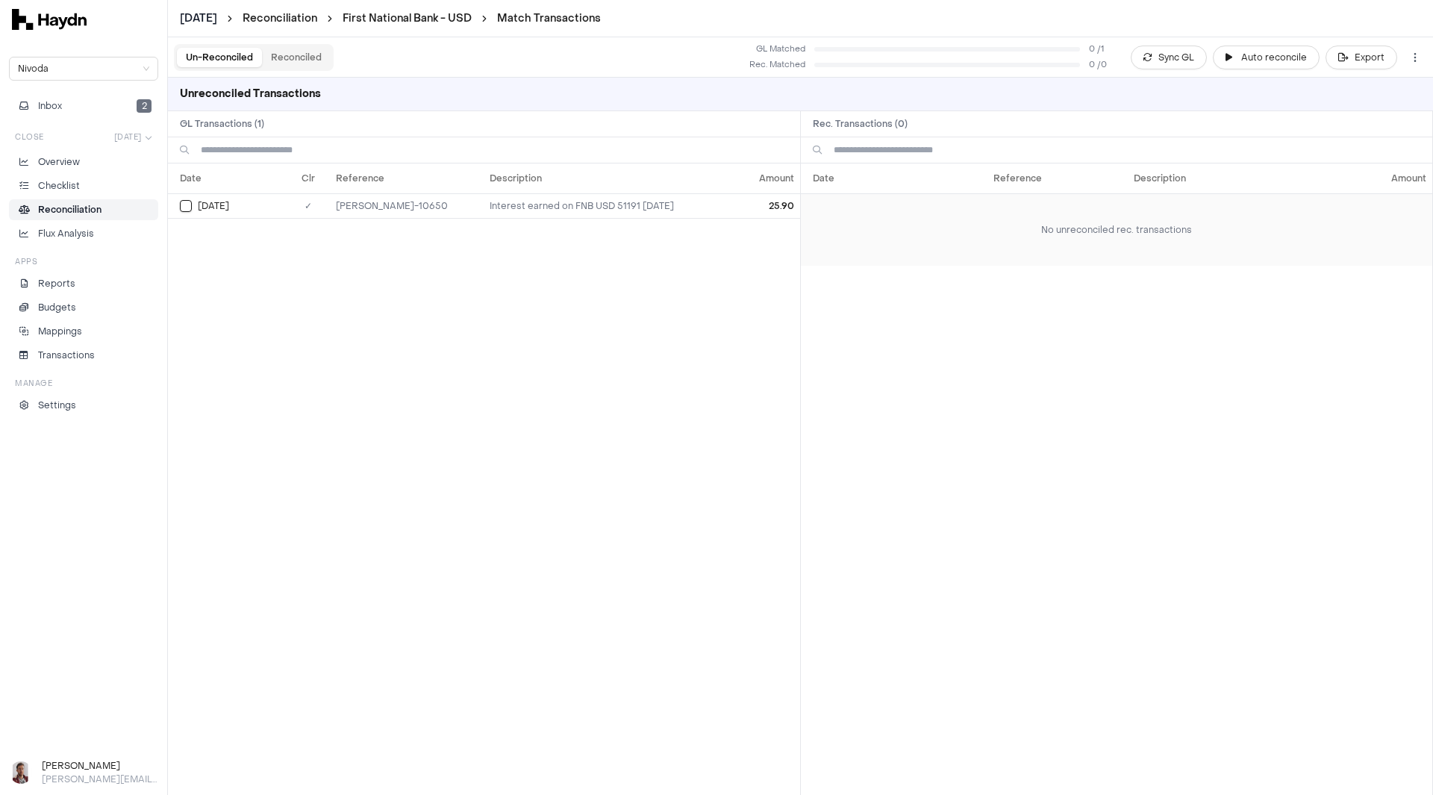
click at [1000, 208] on td "No unreconciled rec. transactions" at bounding box center [1117, 229] width 632 height 72
click at [441, 17] on link "First National Bank - USD" at bounding box center [407, 18] width 129 height 14
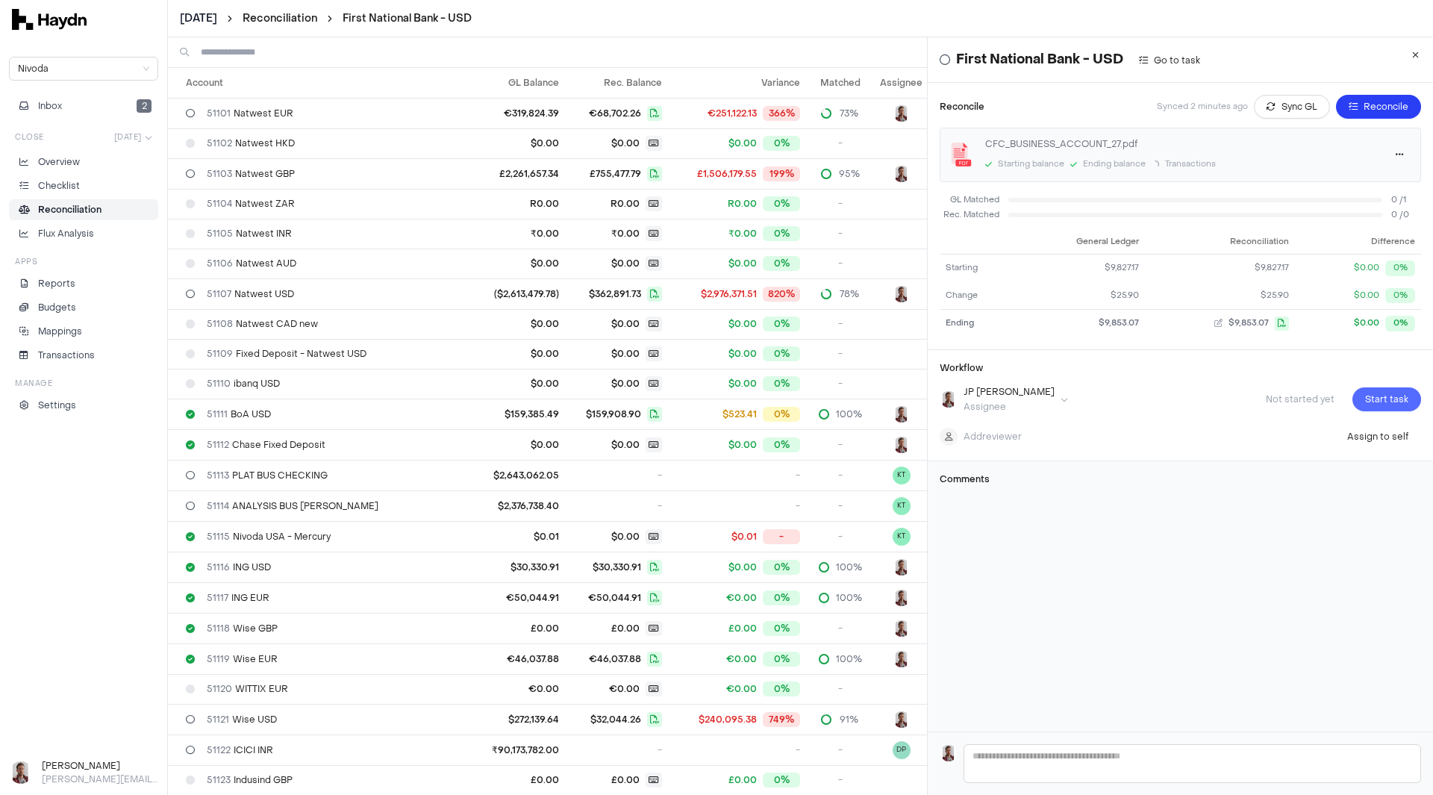
click at [1366, 400] on span "Start task" at bounding box center [1387, 399] width 43 height 15
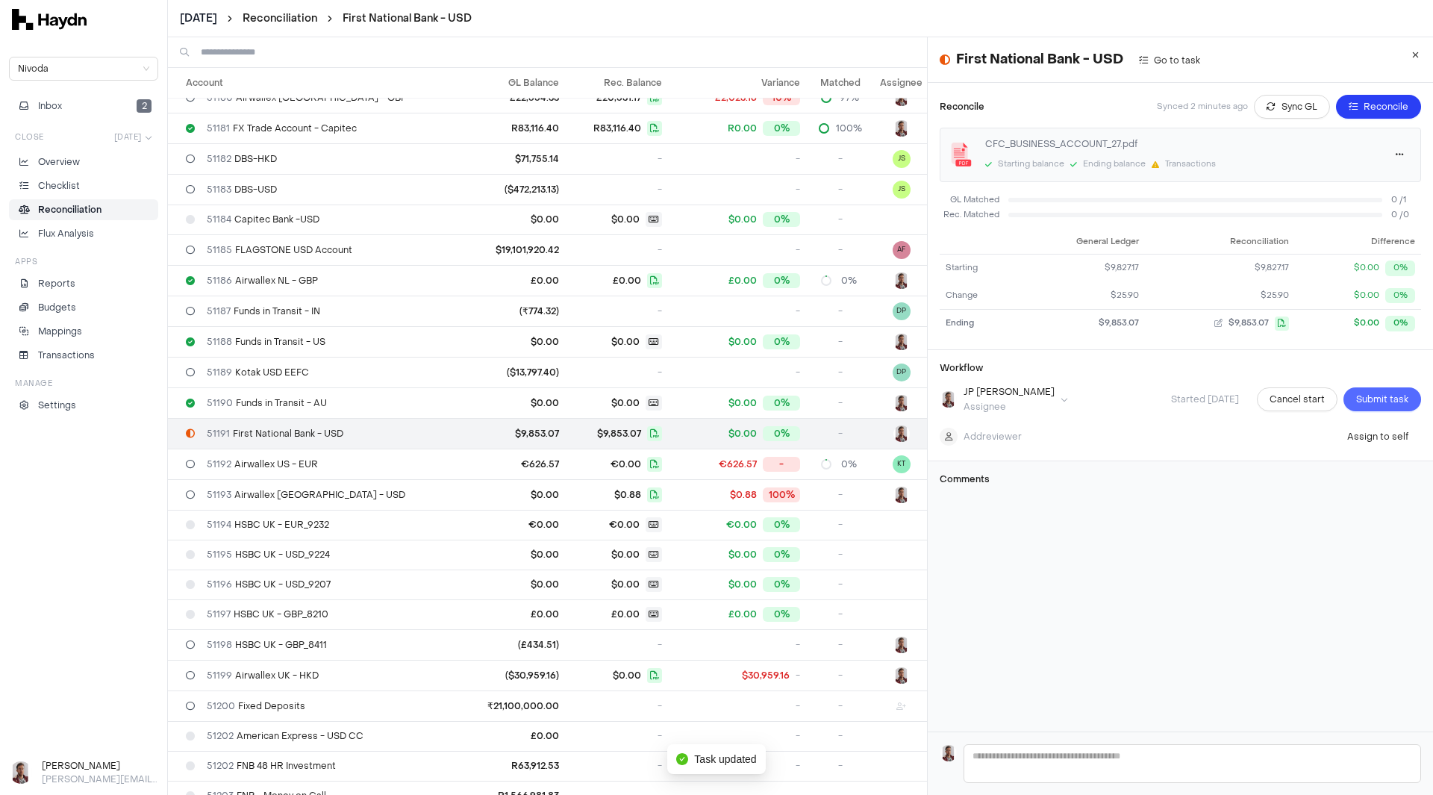
scroll to position [2414, 0]
click at [1365, 398] on span "Submit task" at bounding box center [1383, 399] width 52 height 15
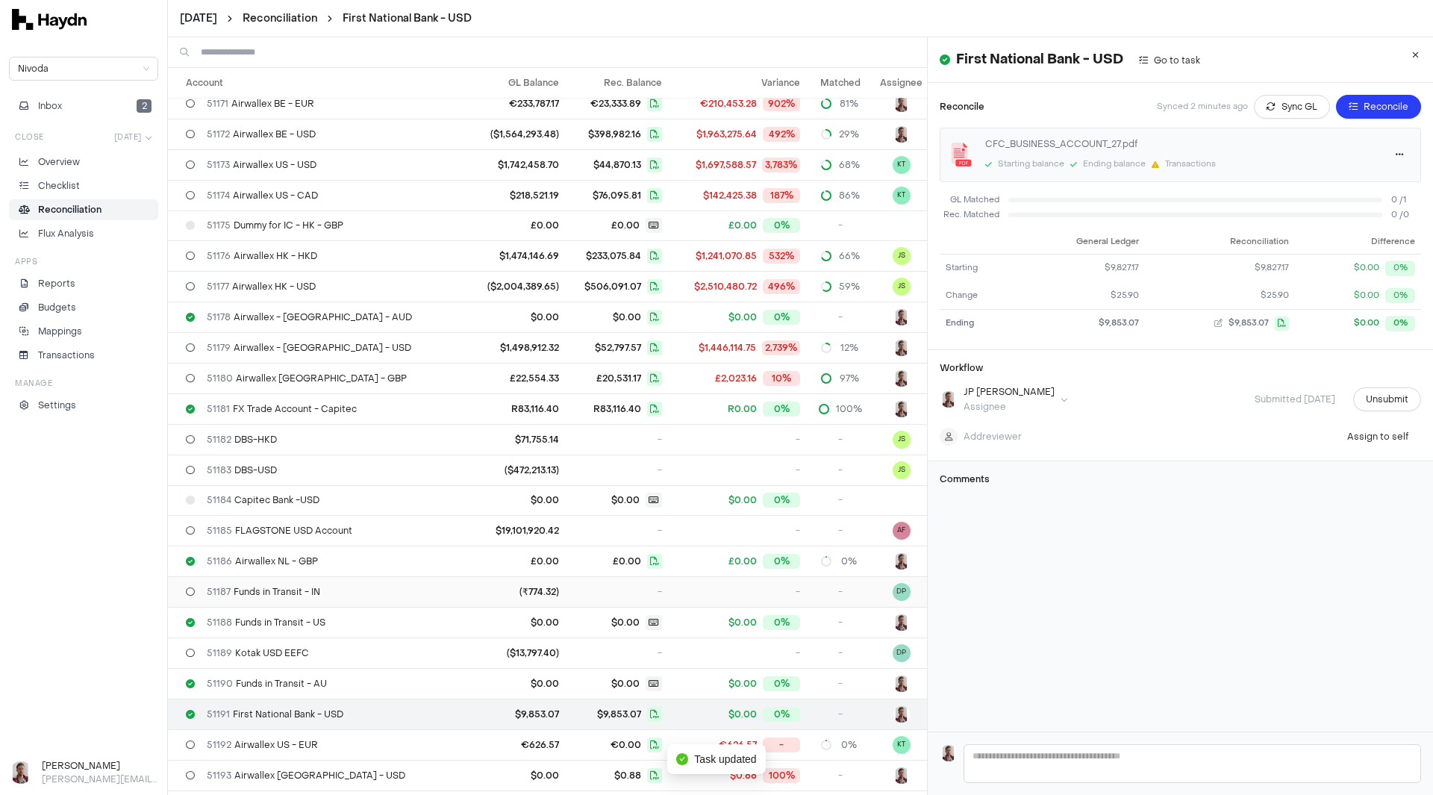
scroll to position [2040, 0]
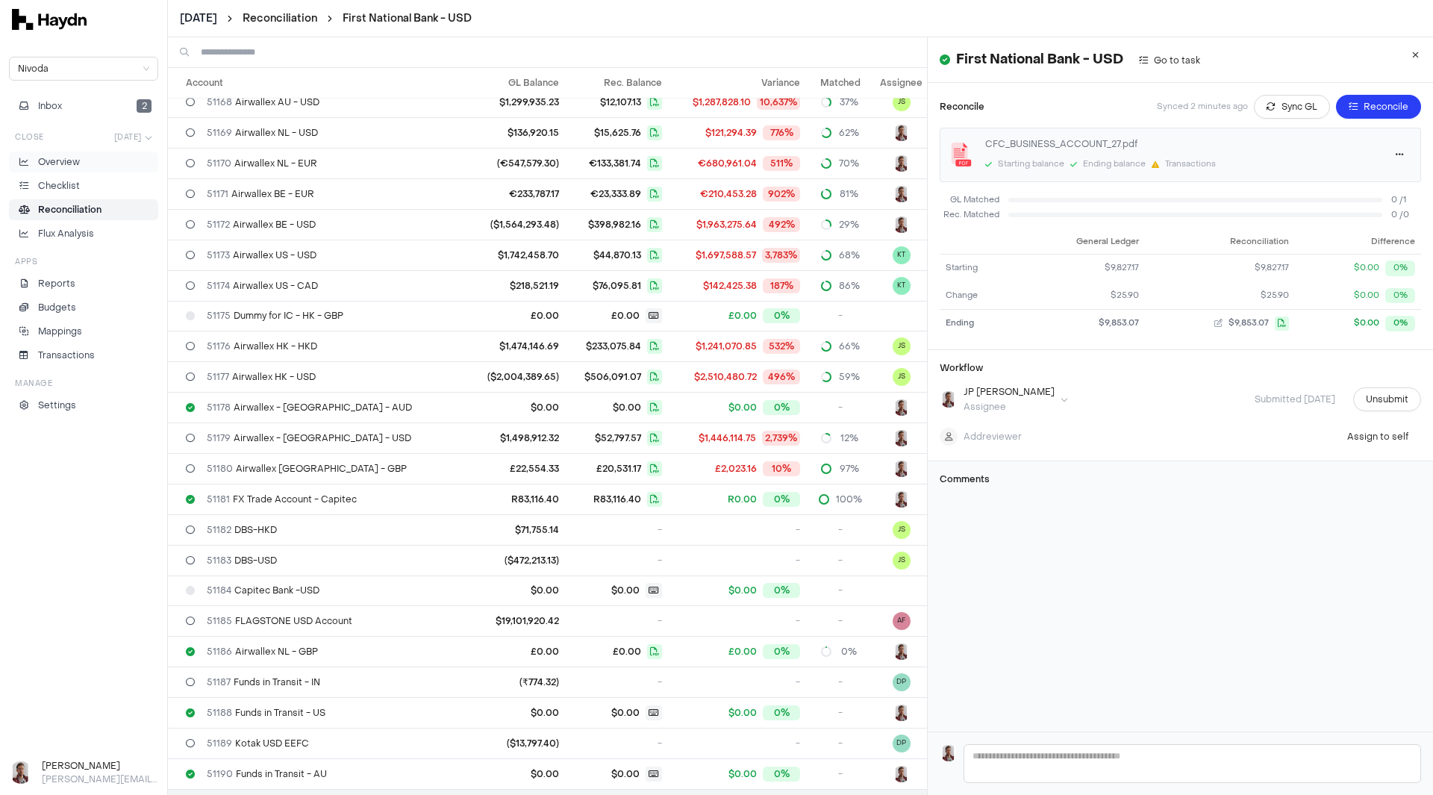
click at [56, 165] on p "Overview" at bounding box center [59, 161] width 42 height 13
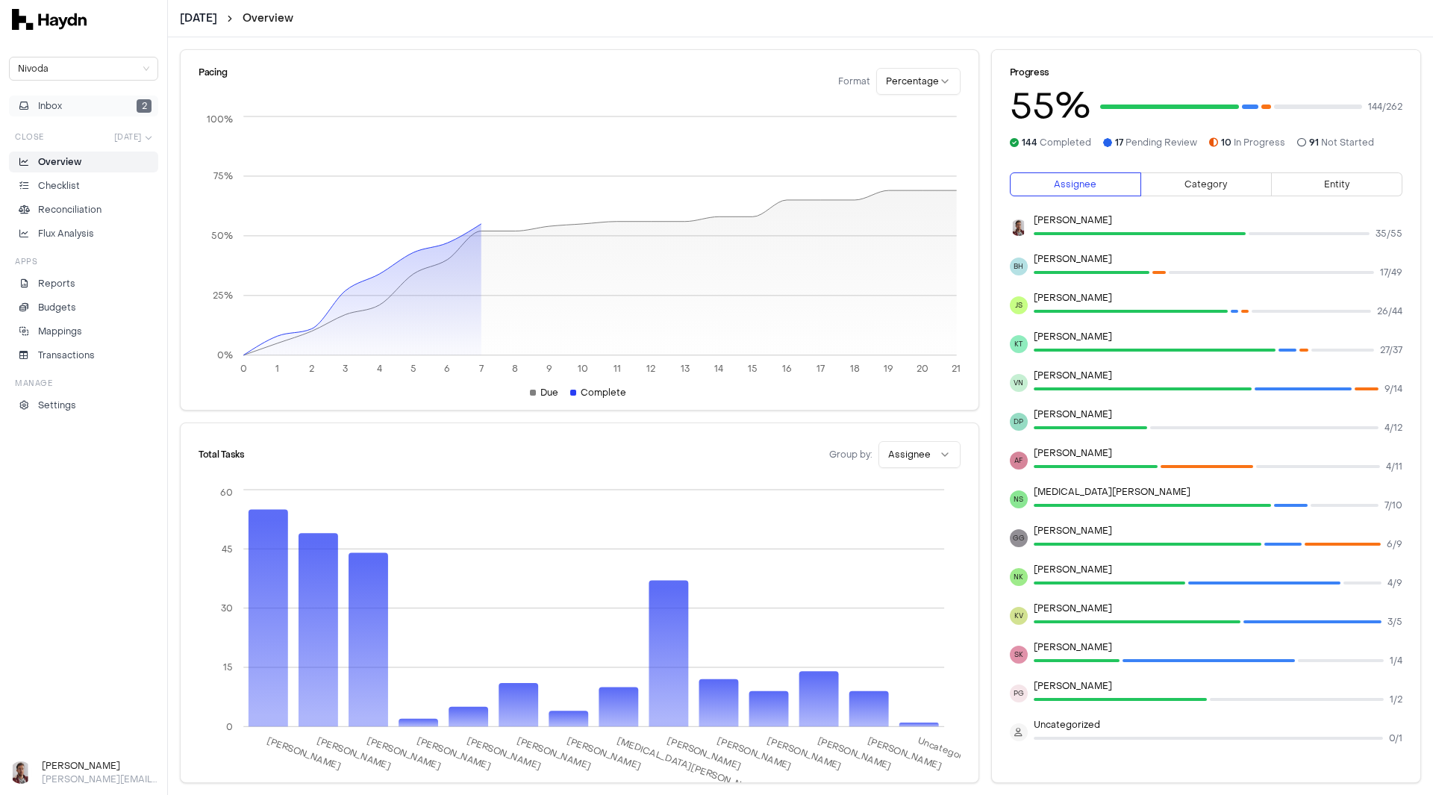
click at [62, 105] on span "Inbox" at bounding box center [50, 105] width 24 height 13
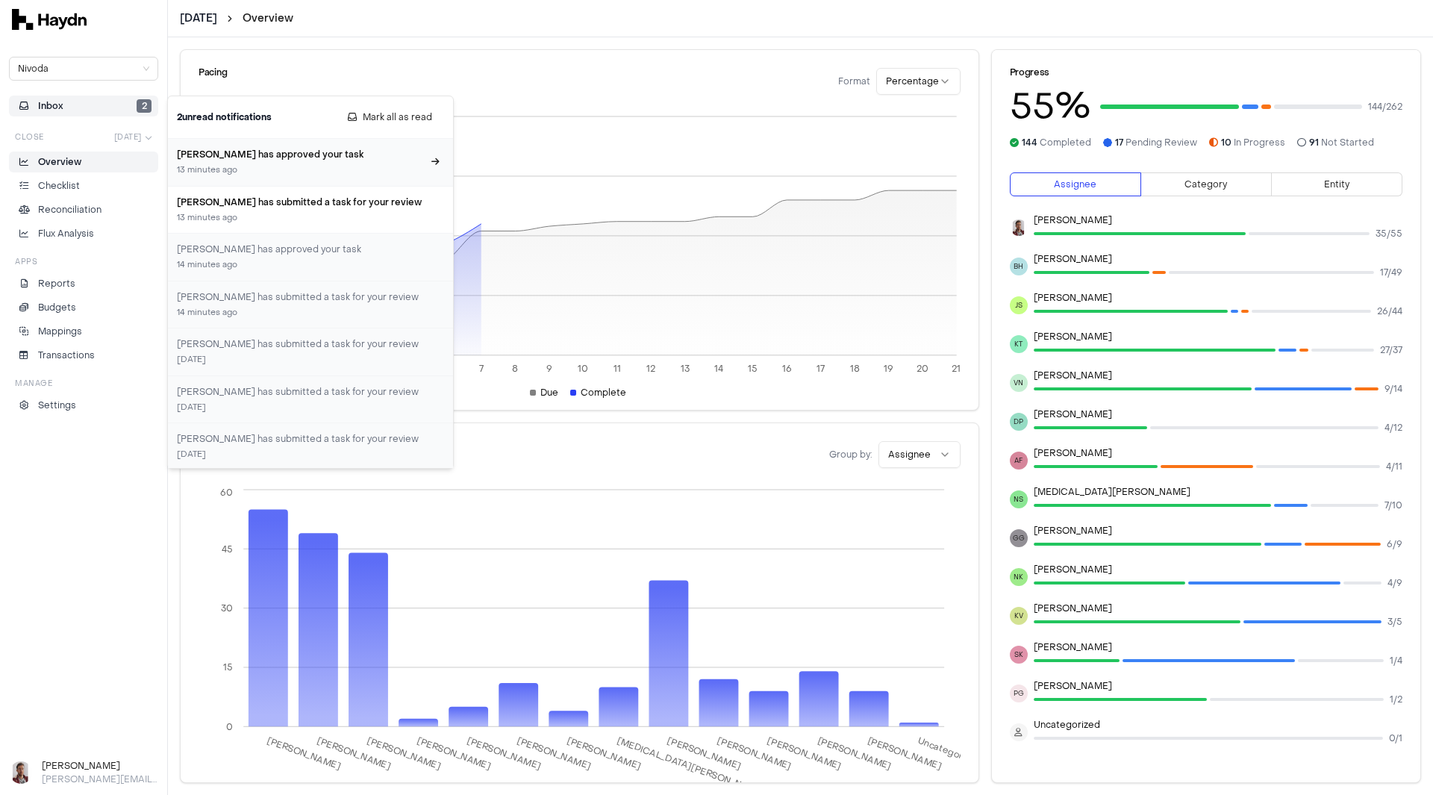
click at [285, 160] on h3 "JP Smit has approved your task" at bounding box center [301, 154] width 249 height 13
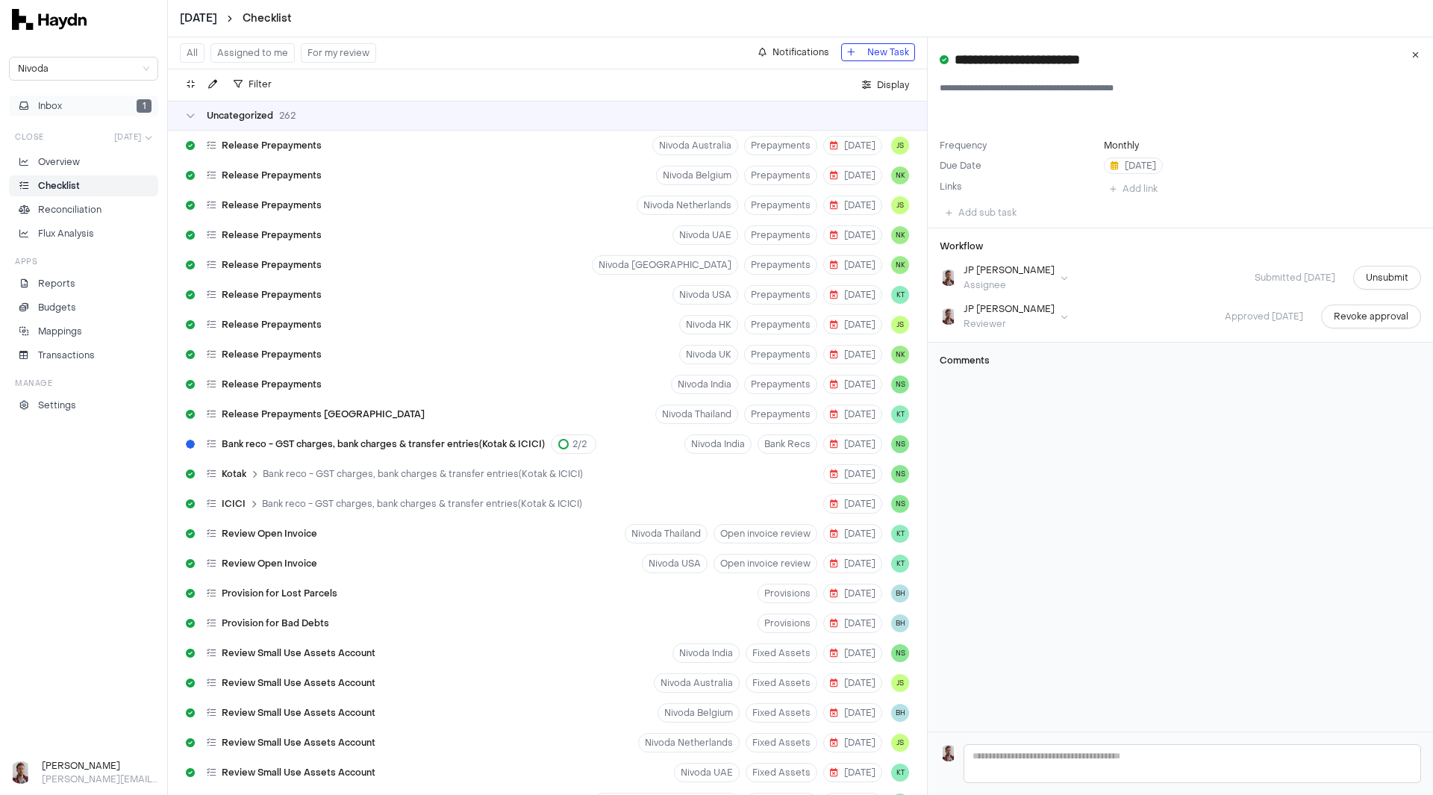
click at [59, 102] on span "Inbox" at bounding box center [50, 105] width 24 height 13
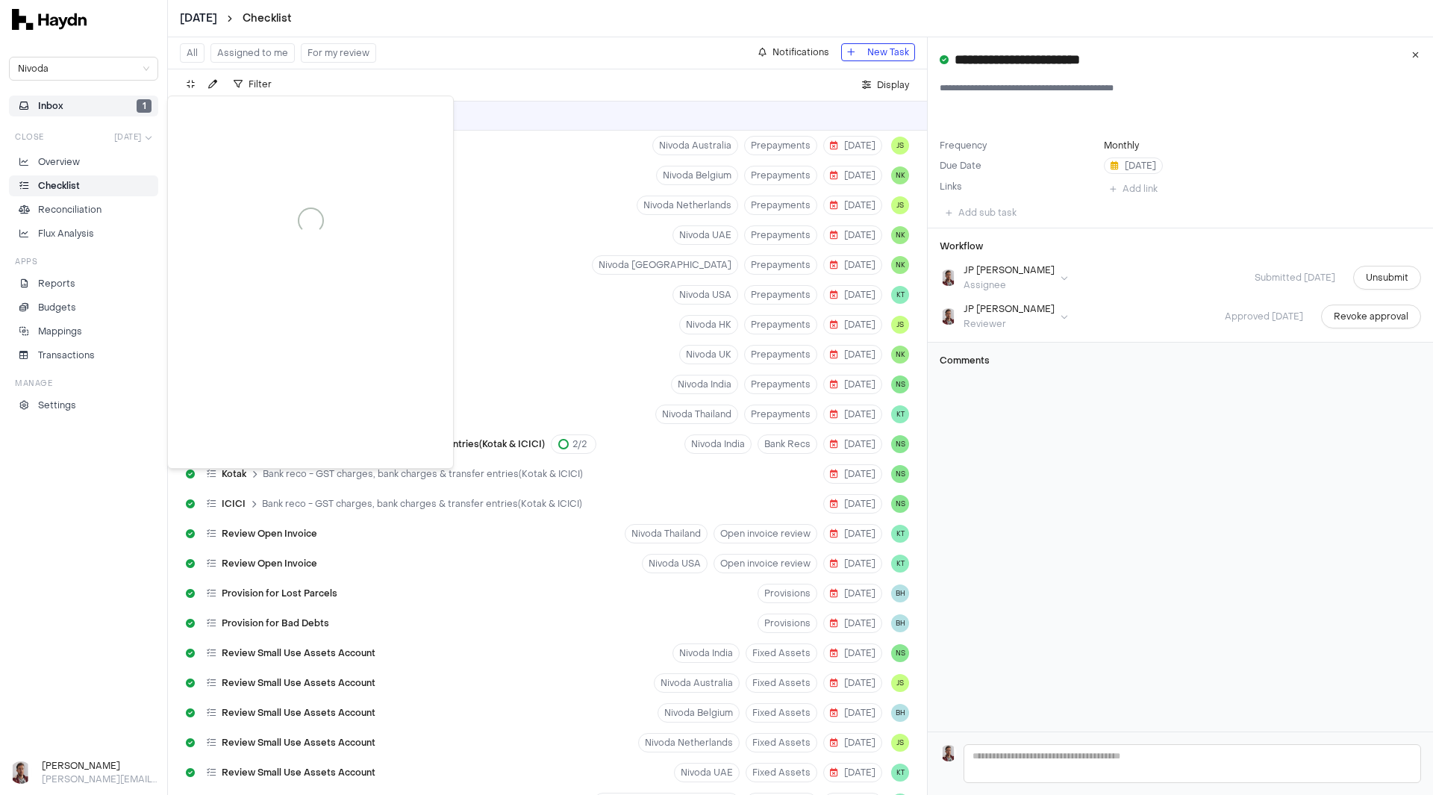
scroll to position [3759, 0]
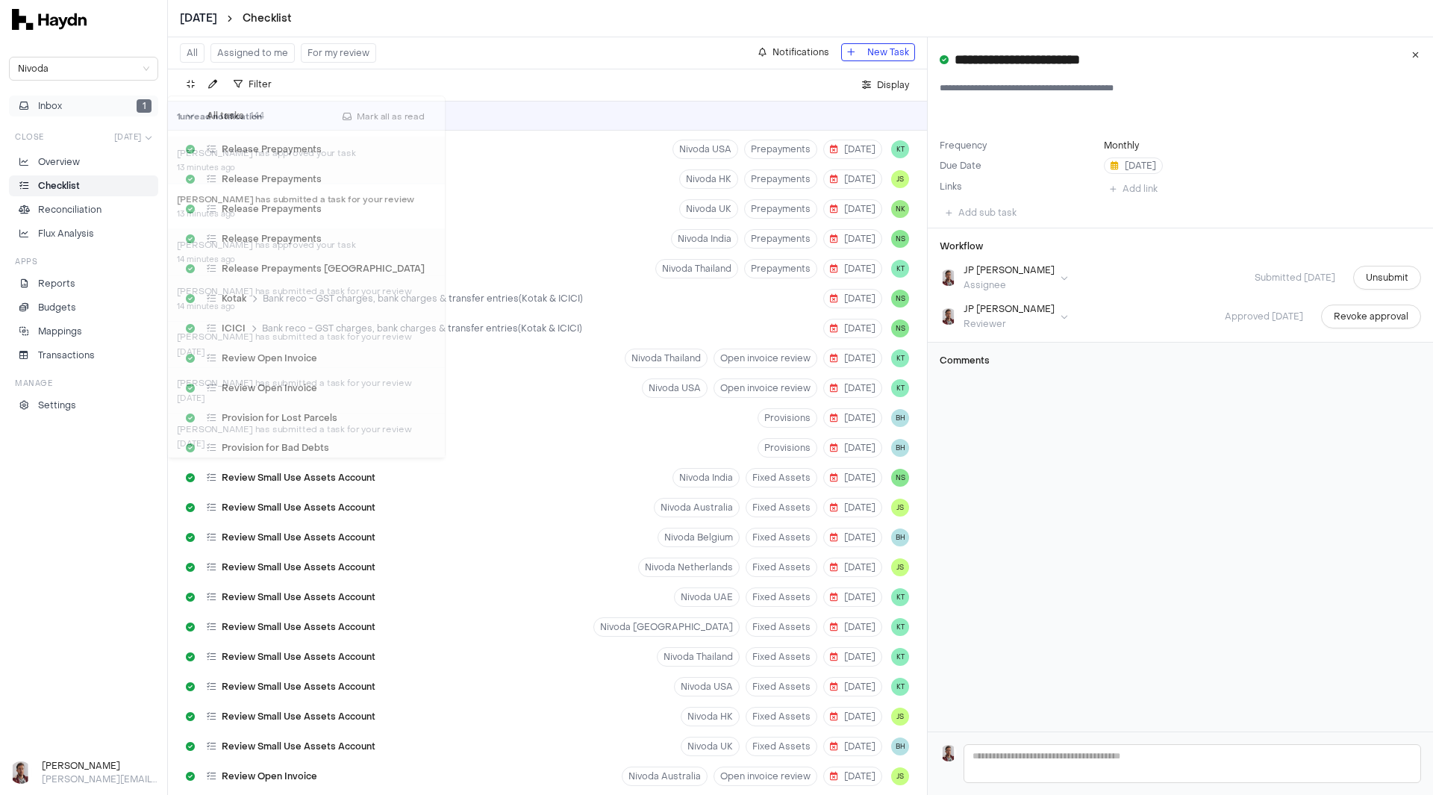
scroll to position [6417, 0]
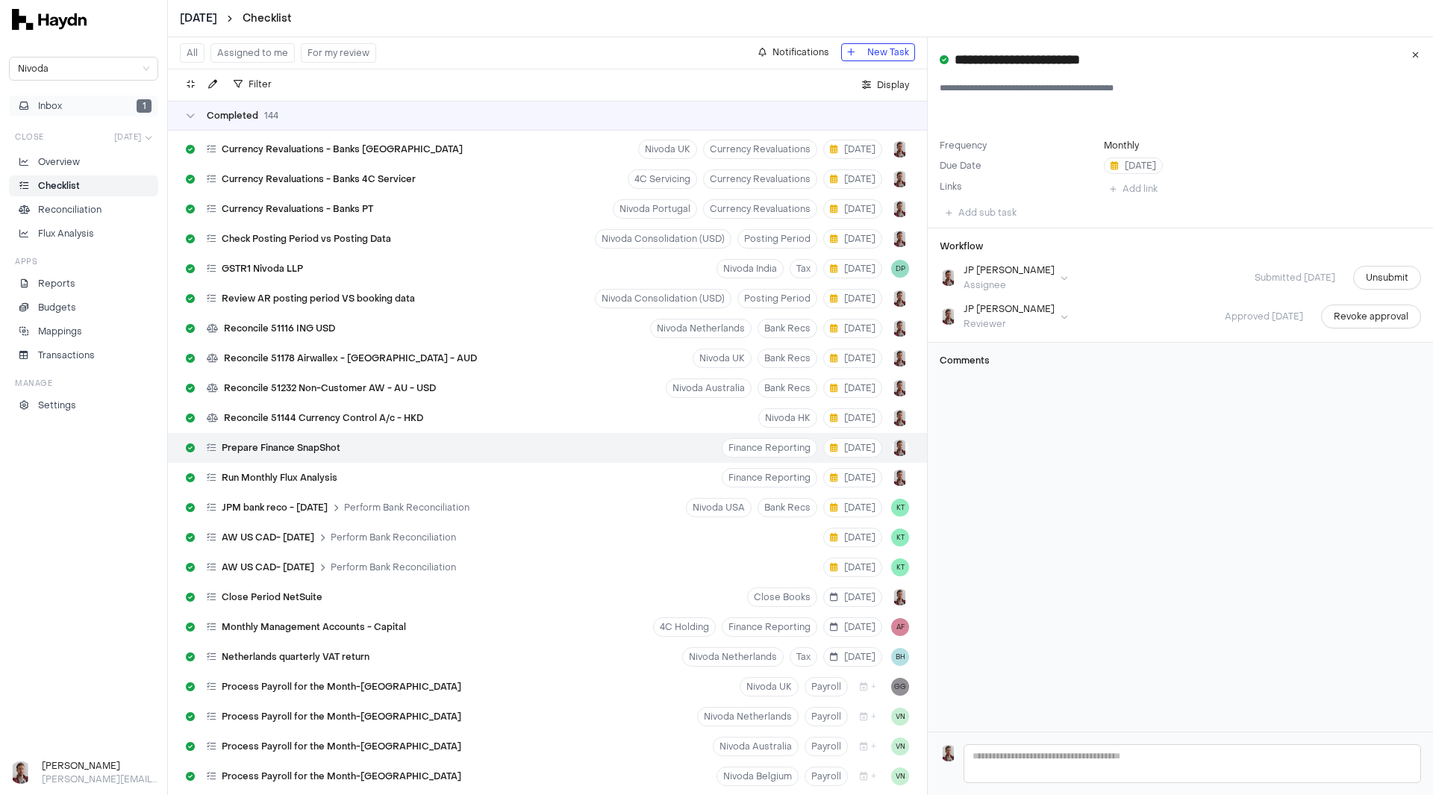
click at [94, 110] on button "Inbox 1" at bounding box center [83, 106] width 149 height 21
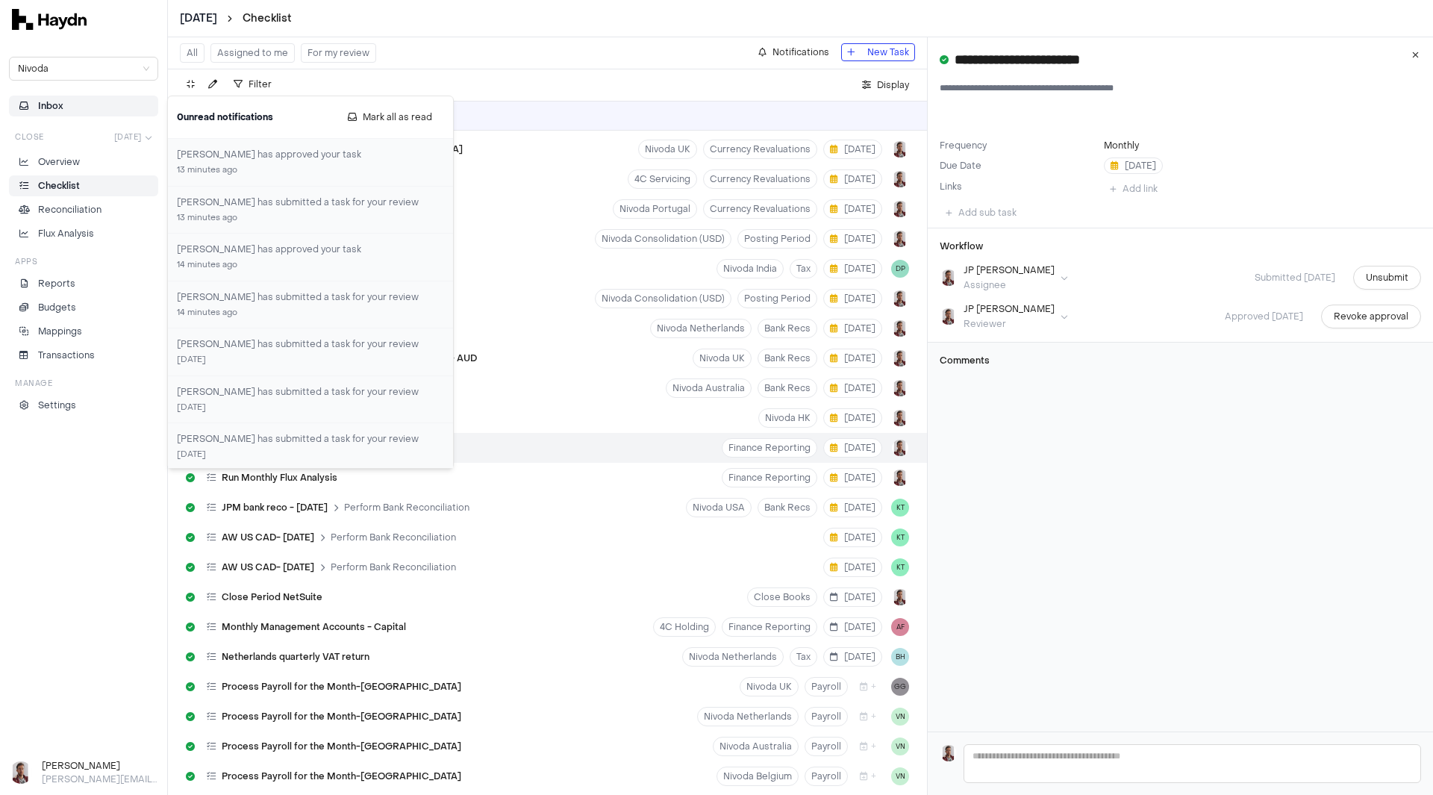
click at [76, 105] on button "Inbox" at bounding box center [83, 106] width 149 height 21
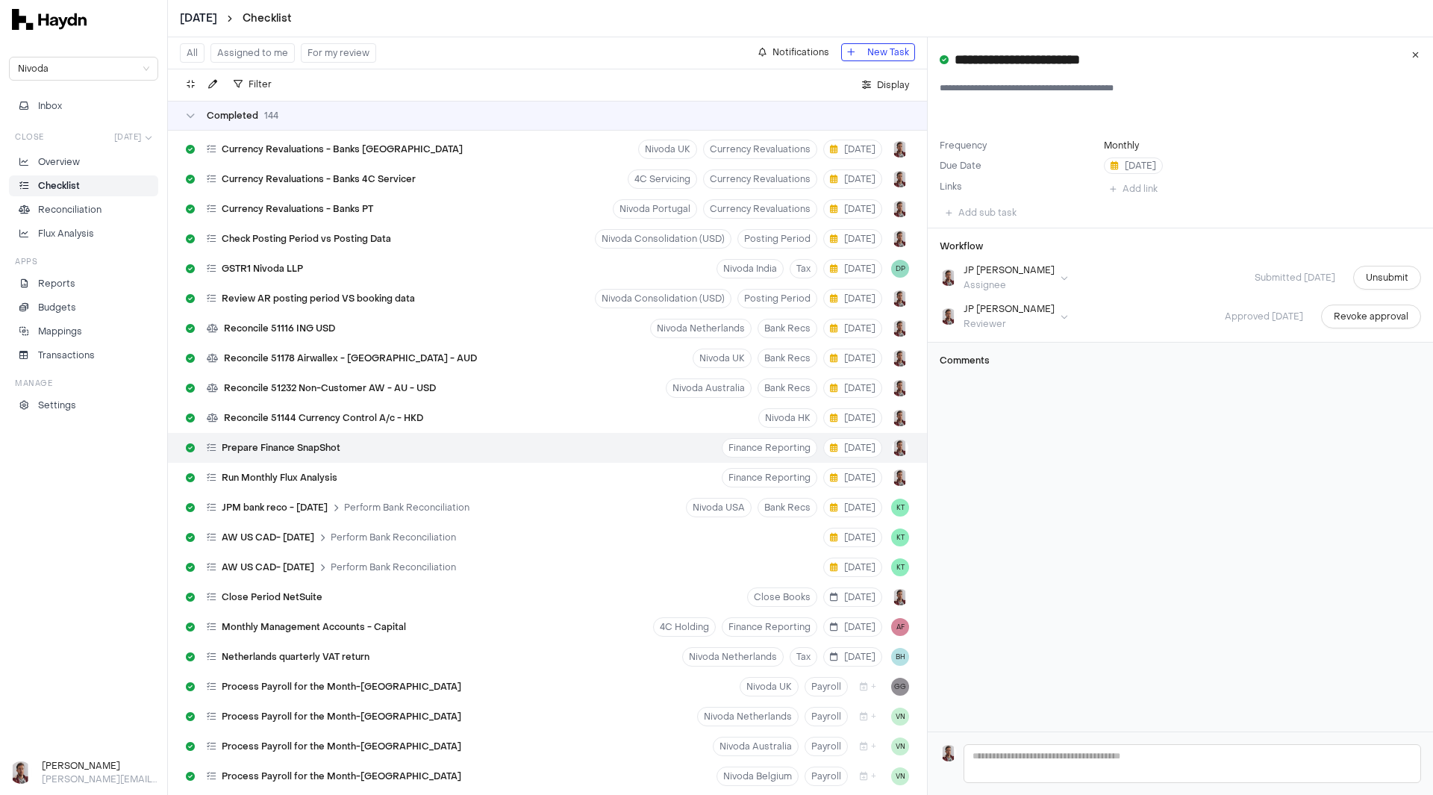
click at [327, 56] on button "For my review" at bounding box center [338, 52] width 75 height 19
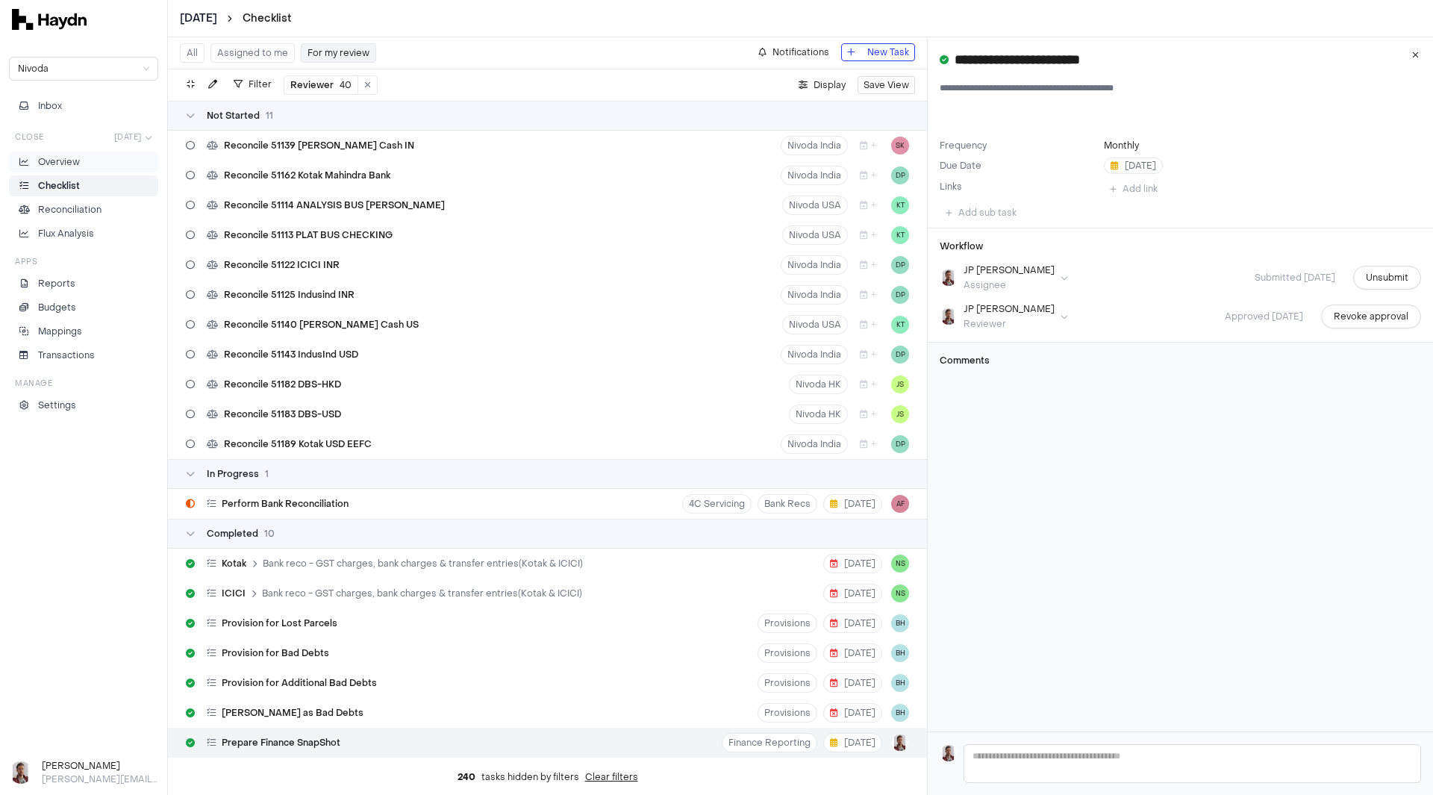
click at [61, 159] on p "Overview" at bounding box center [59, 161] width 42 height 13
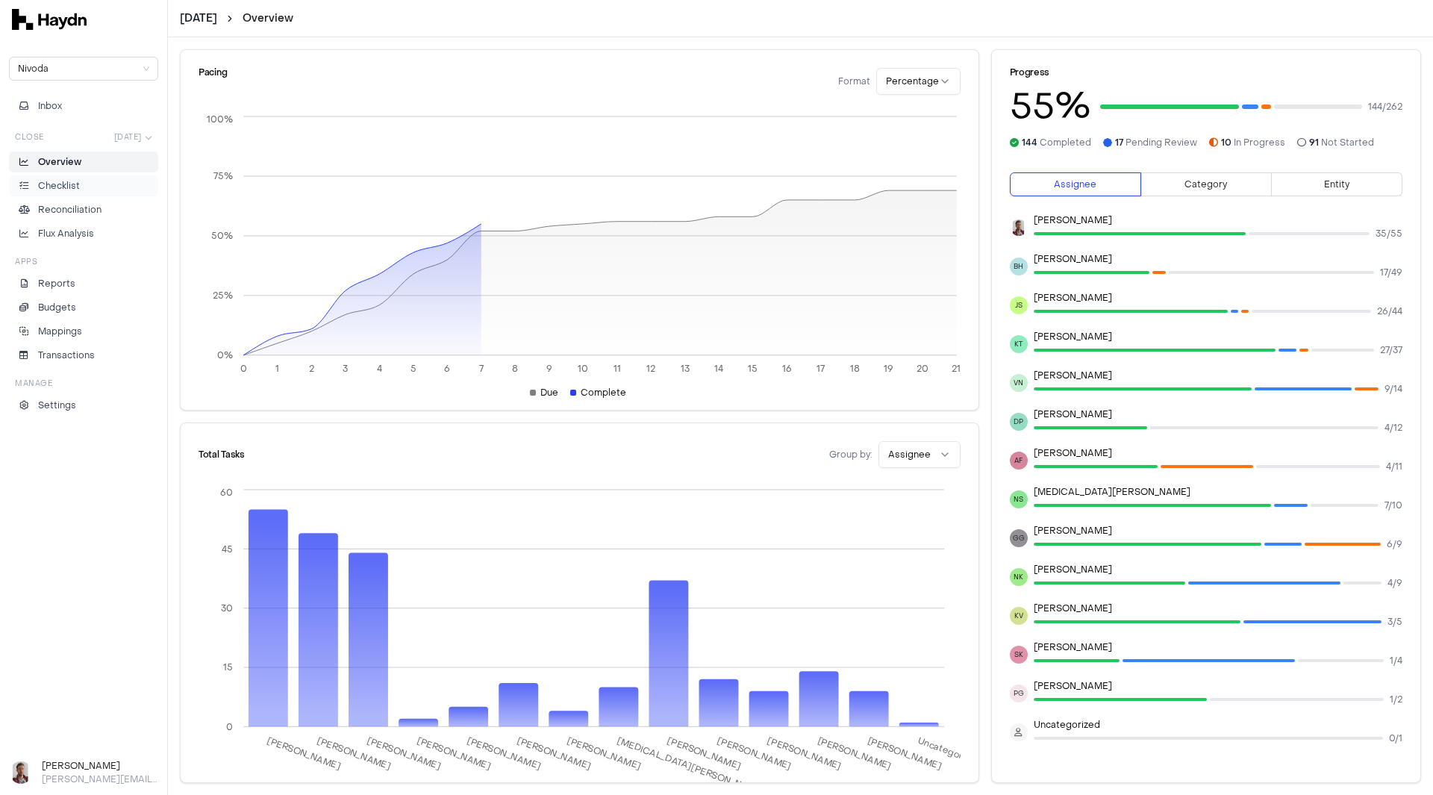
click at [71, 186] on p "Checklist" at bounding box center [59, 185] width 42 height 13
